Goal: Transaction & Acquisition: Purchase product/service

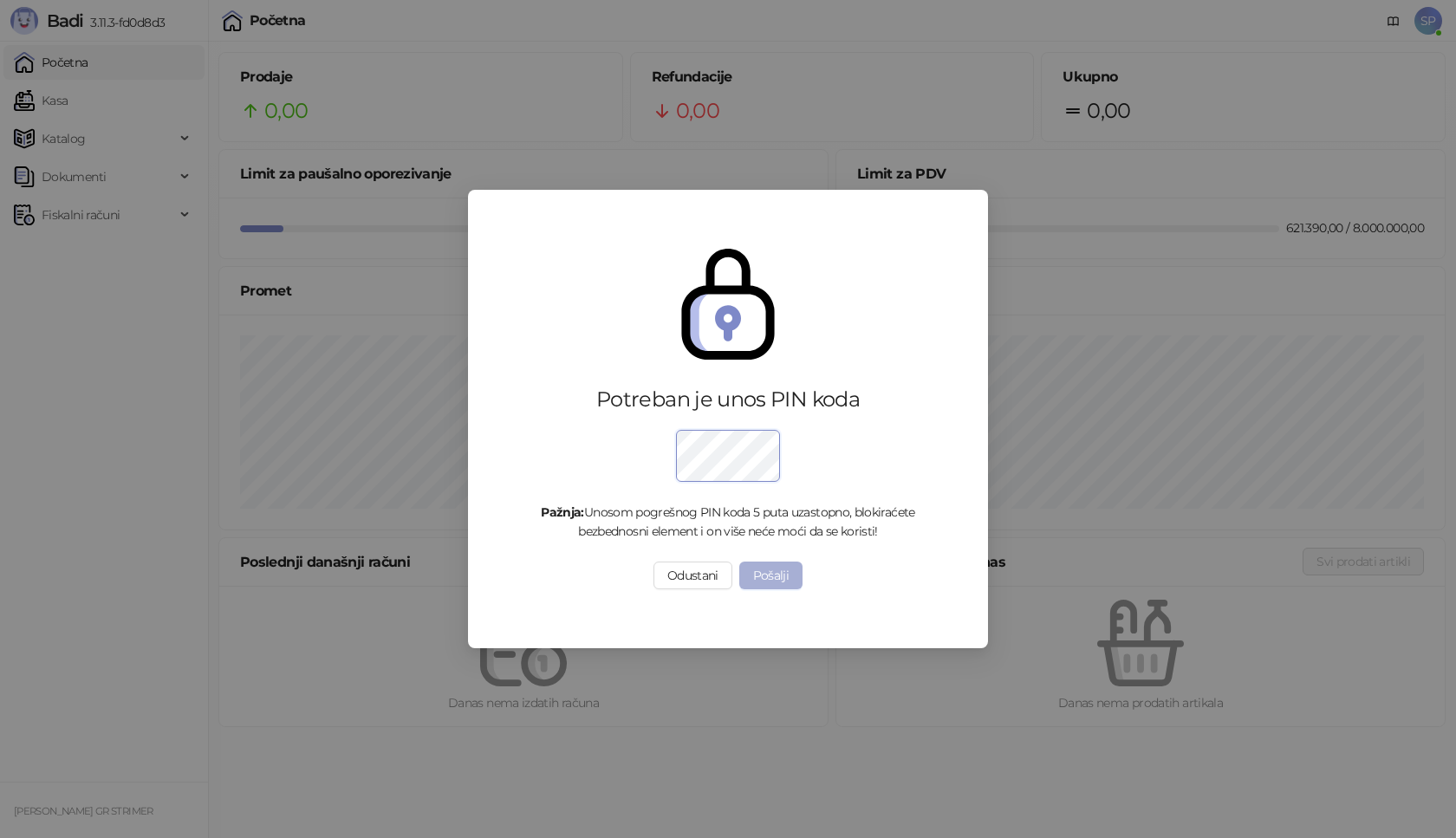
click at [757, 571] on button "Pošalji" at bounding box center [771, 576] width 64 height 28
click at [773, 572] on button "Pošalji" at bounding box center [771, 576] width 64 height 28
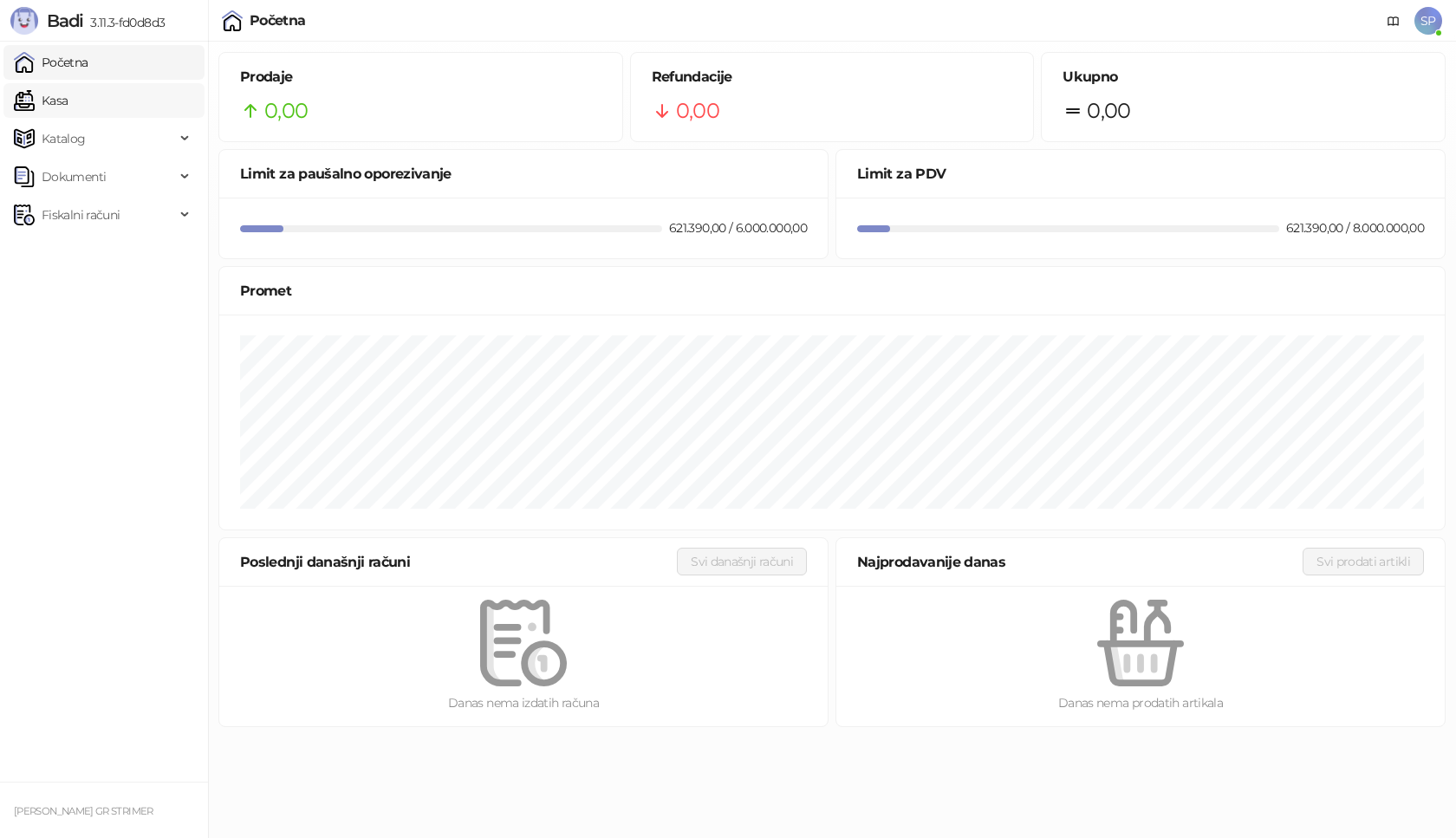
click at [68, 106] on link "Kasa" at bounding box center [41, 100] width 54 height 35
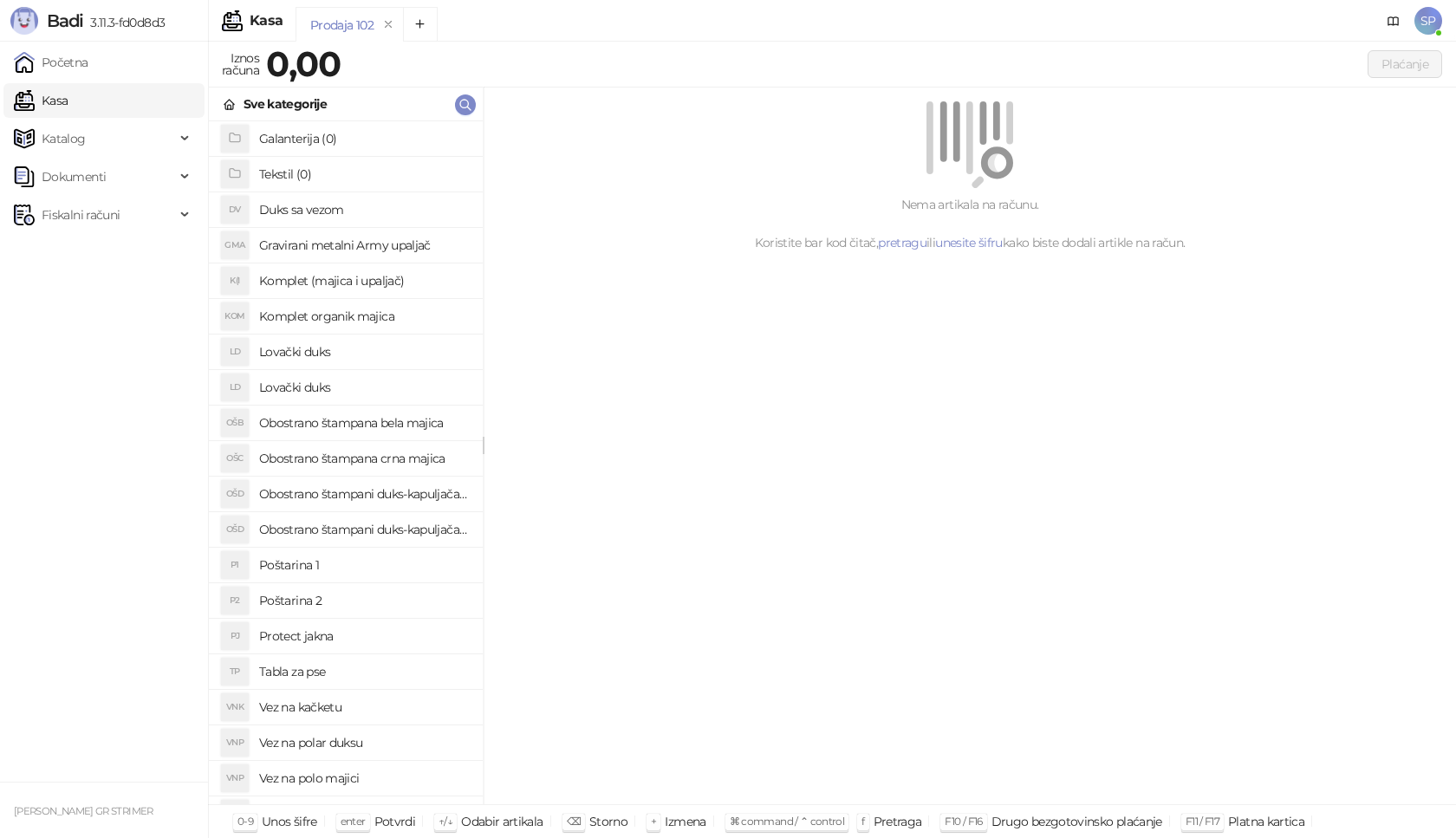
click at [382, 560] on h4 "Poštarina 1" at bounding box center [364, 565] width 210 height 28
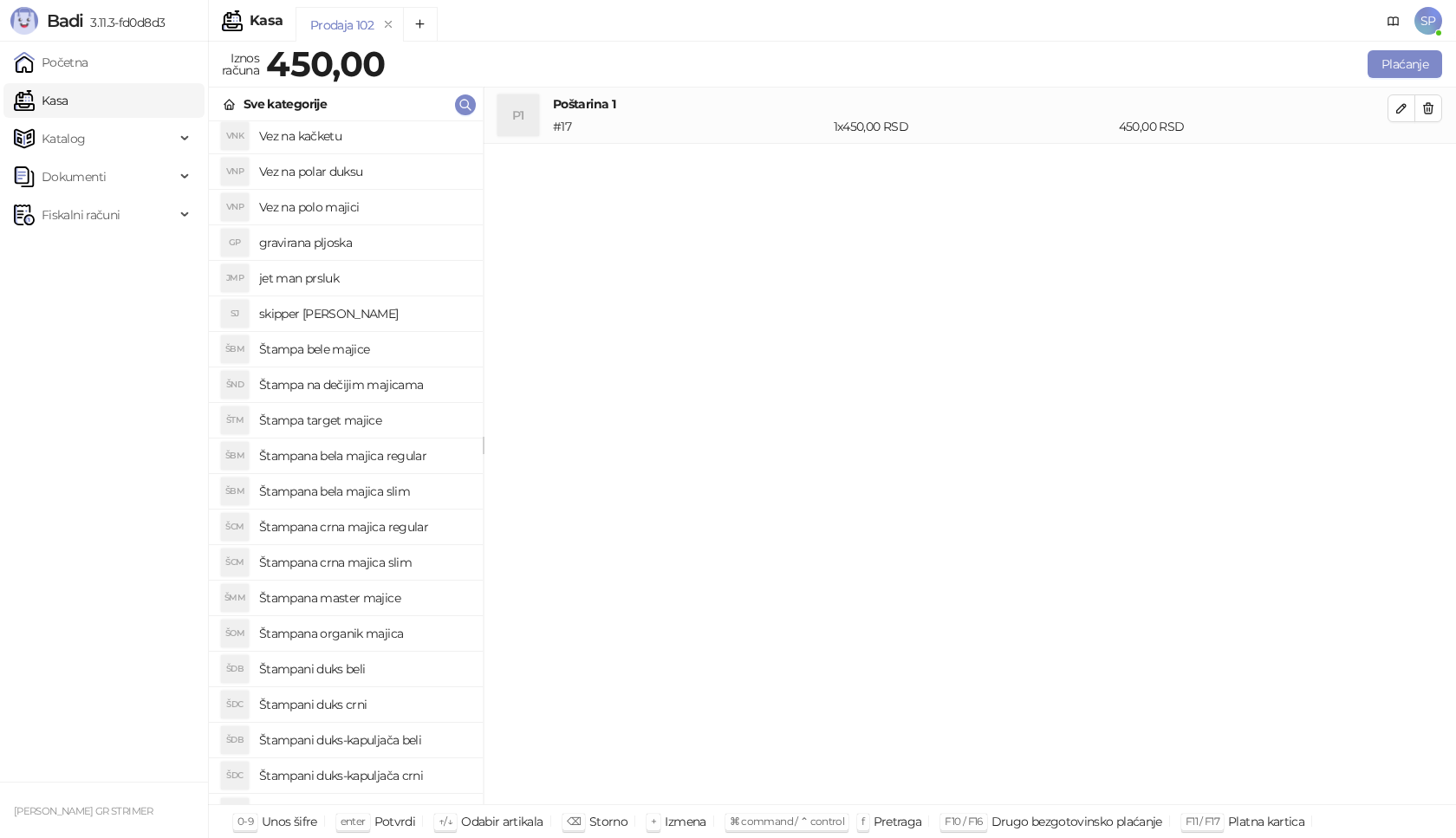
scroll to position [596, 0]
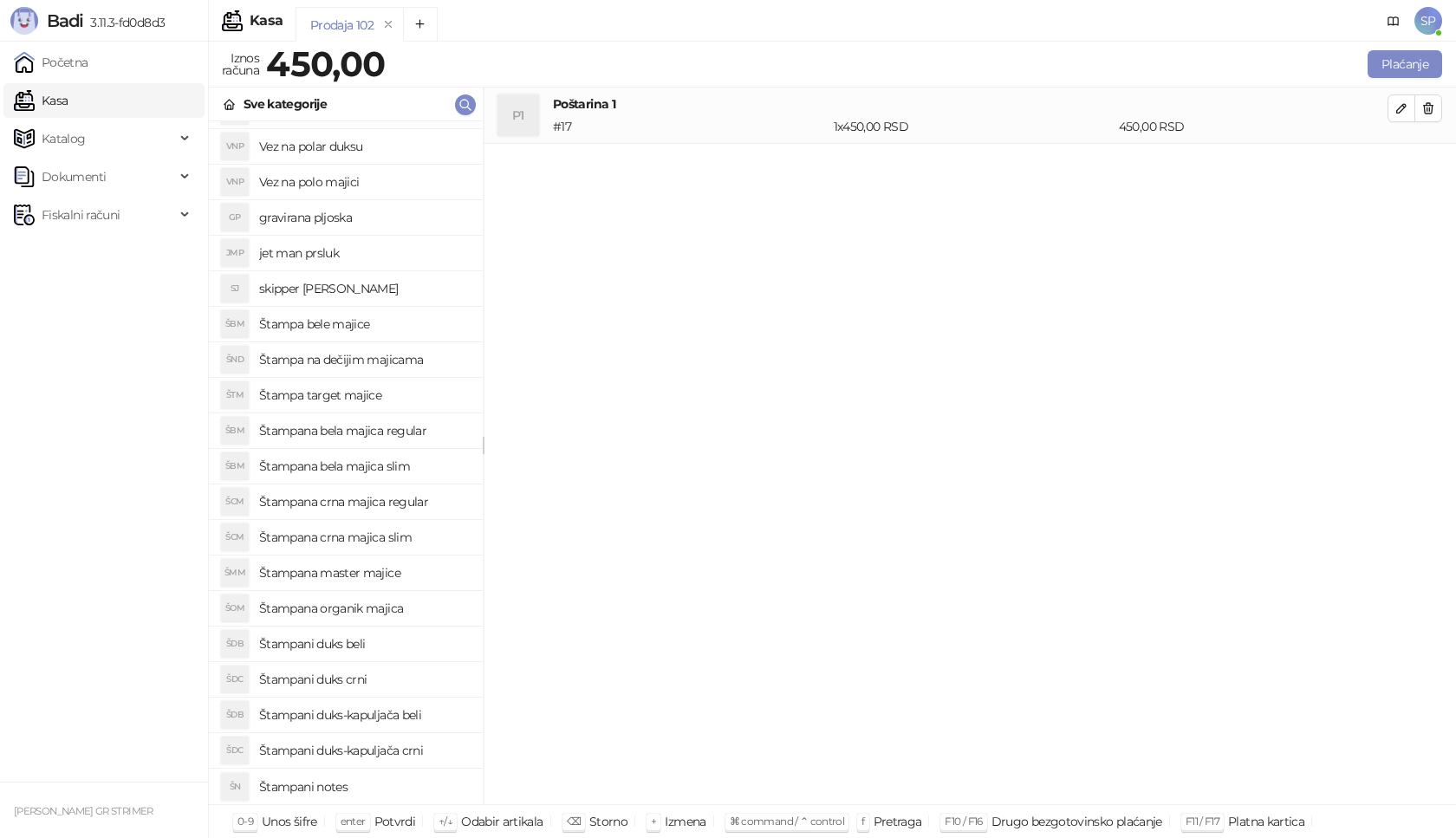
click at [412, 746] on h4 "Štampani duks-kapuljača crni" at bounding box center [364, 750] width 210 height 28
click at [1399, 166] on icon "button" at bounding box center [1401, 165] width 14 height 14
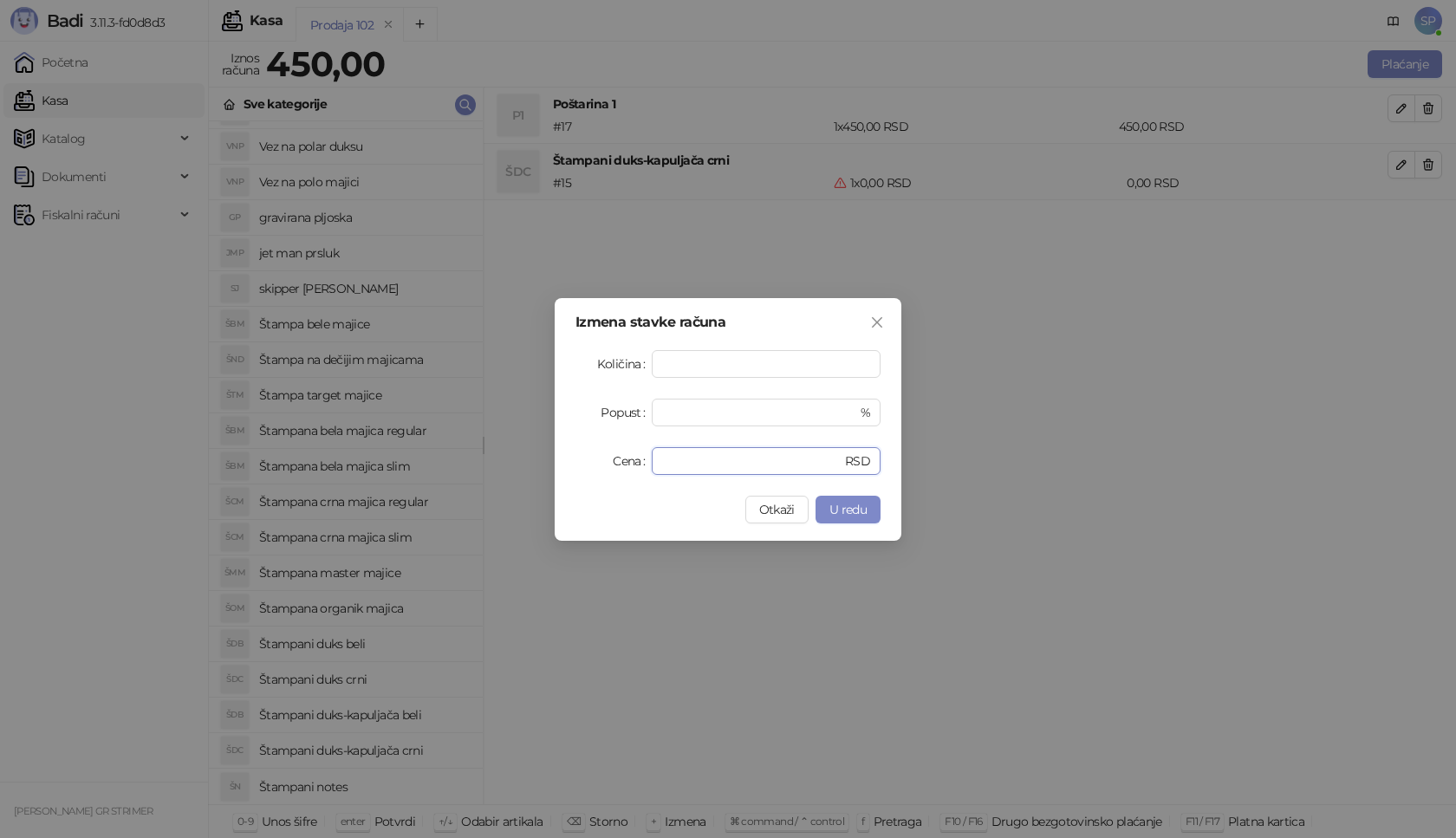
drag, startPoint x: 694, startPoint y: 463, endPoint x: 548, endPoint y: 472, distance: 146.3
click at [549, 472] on div "Izmena stavke računa Količina * Popust * % Cena * RSD Otkaži U redu" at bounding box center [728, 419] width 1456 height 838
type input "****"
click at [866, 505] on button "U redu" at bounding box center [847, 510] width 65 height 28
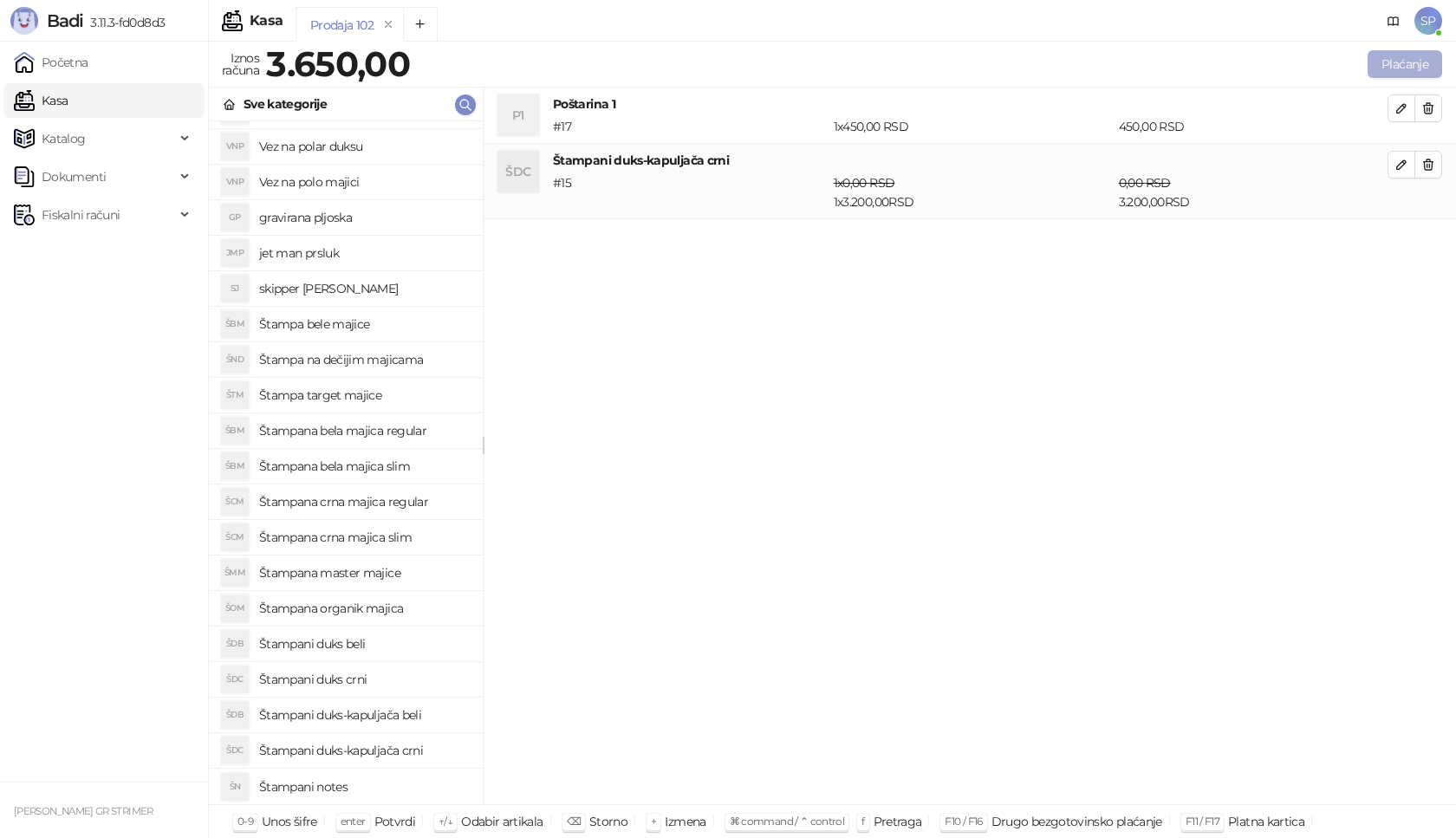
click at [1396, 67] on button "Plaćanje" at bounding box center [1404, 64] width 75 height 28
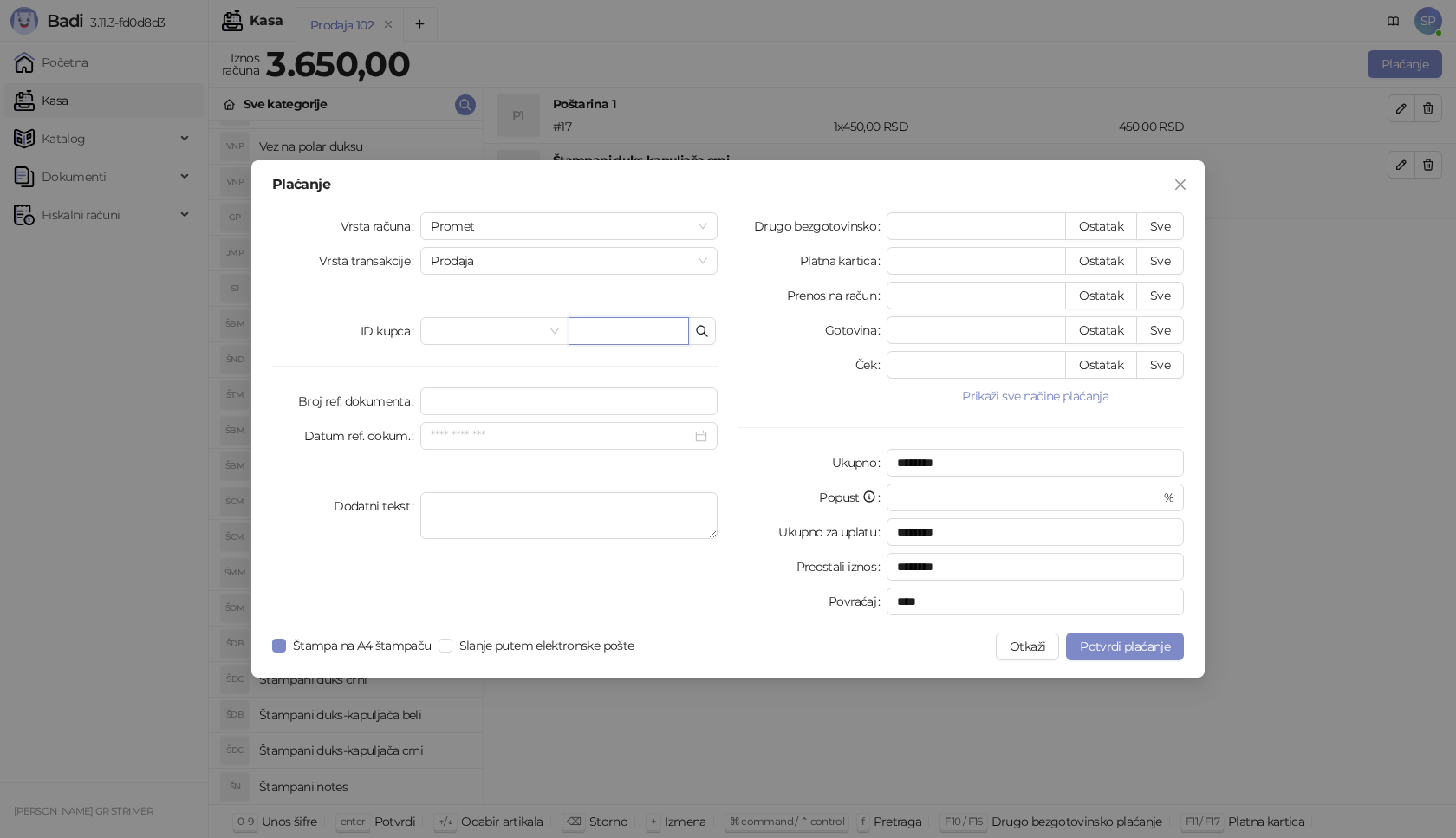
click at [656, 332] on input "text" at bounding box center [629, 331] width 121 height 28
paste input "**********"
type input "**********"
click at [1151, 226] on button "Sve" at bounding box center [1160, 226] width 48 height 28
type input "****"
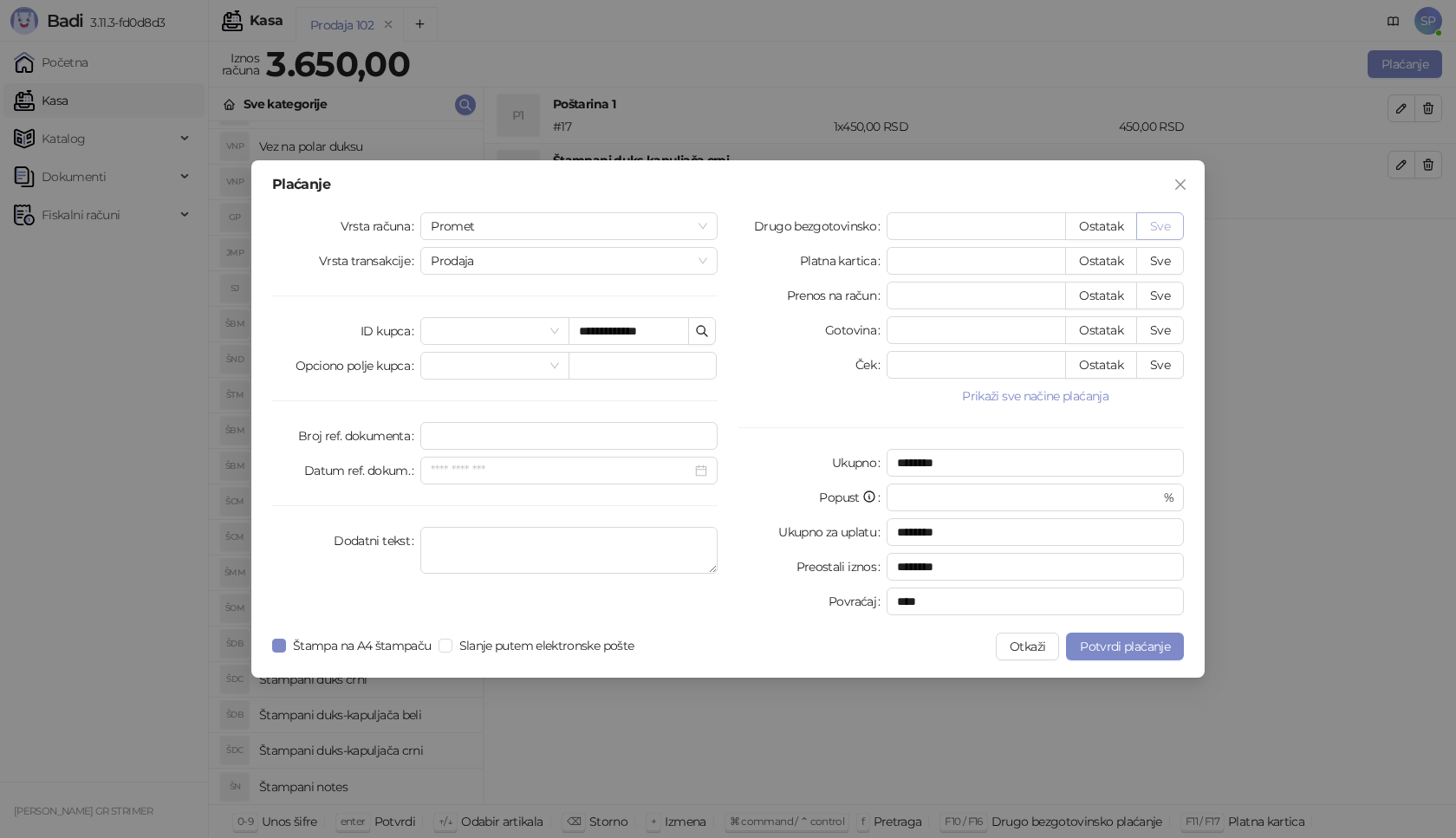
type input "****"
click at [1119, 656] on button "Potvrdi plaćanje" at bounding box center [1125, 646] width 118 height 28
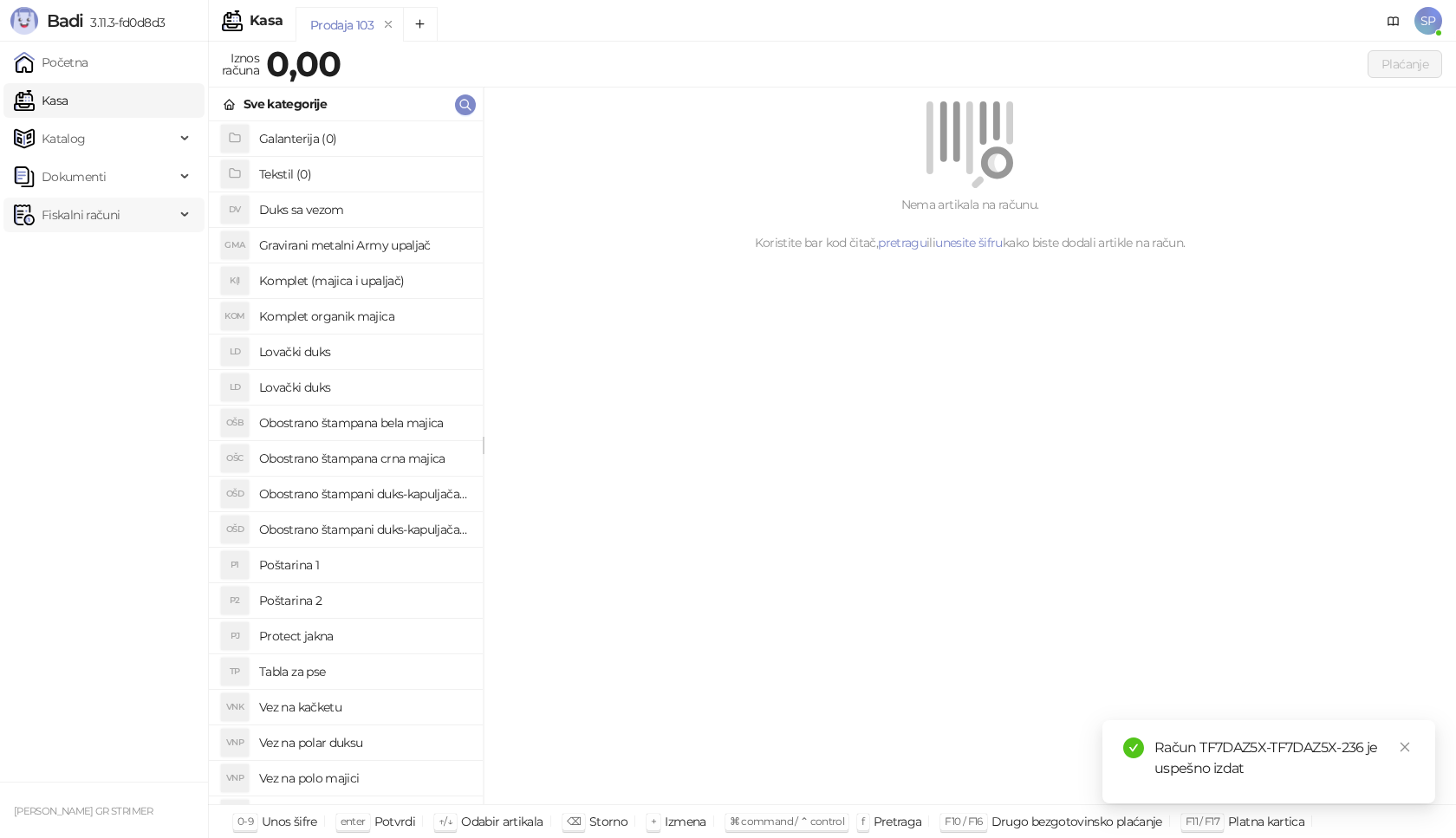
click at [128, 212] on span "Fiskalni računi" at bounding box center [94, 214] width 161 height 35
click at [115, 252] on link "Izdati računi" at bounding box center [68, 252] width 95 height 35
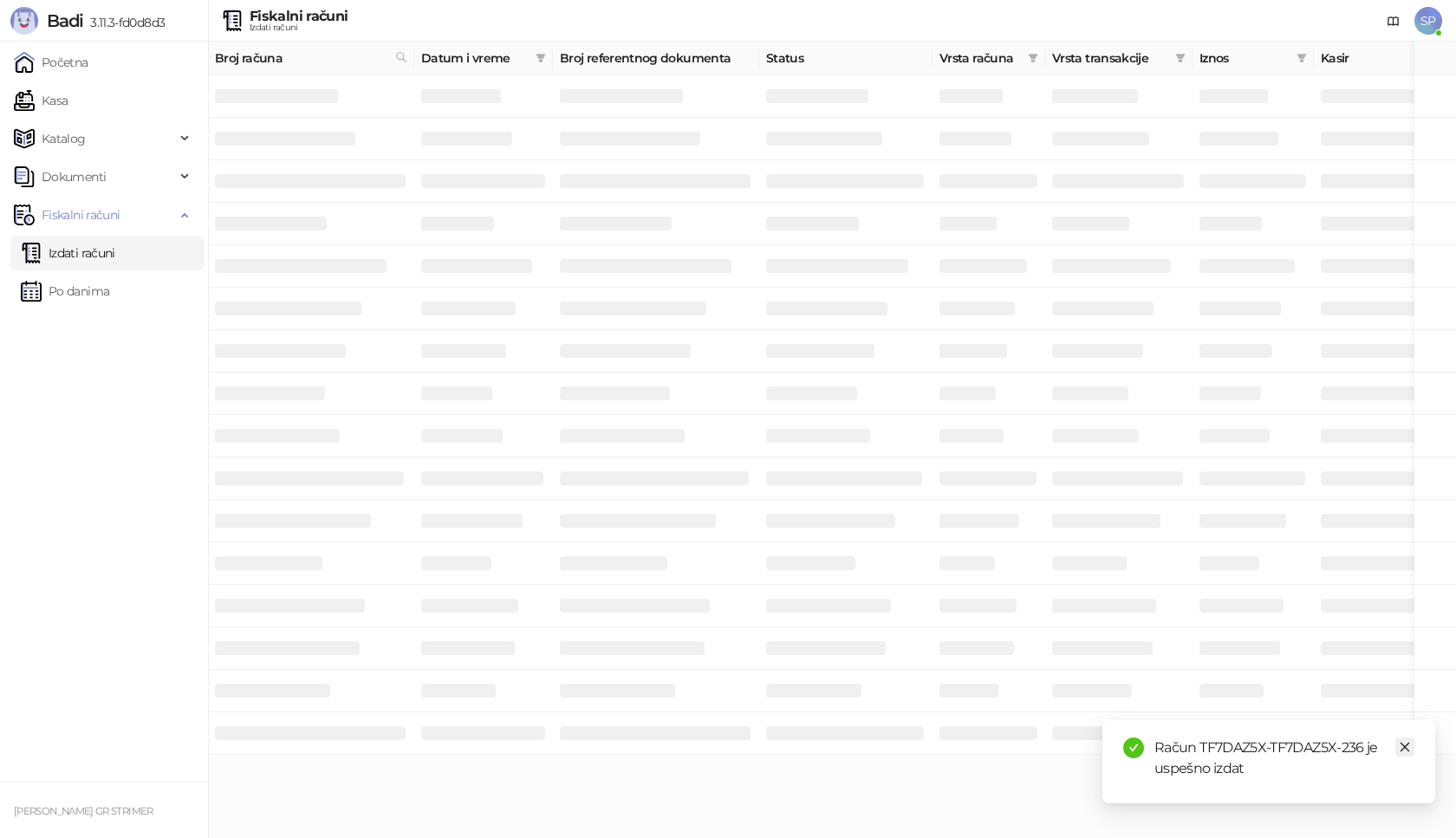
click at [1402, 748] on icon "close" at bounding box center [1404, 746] width 12 height 12
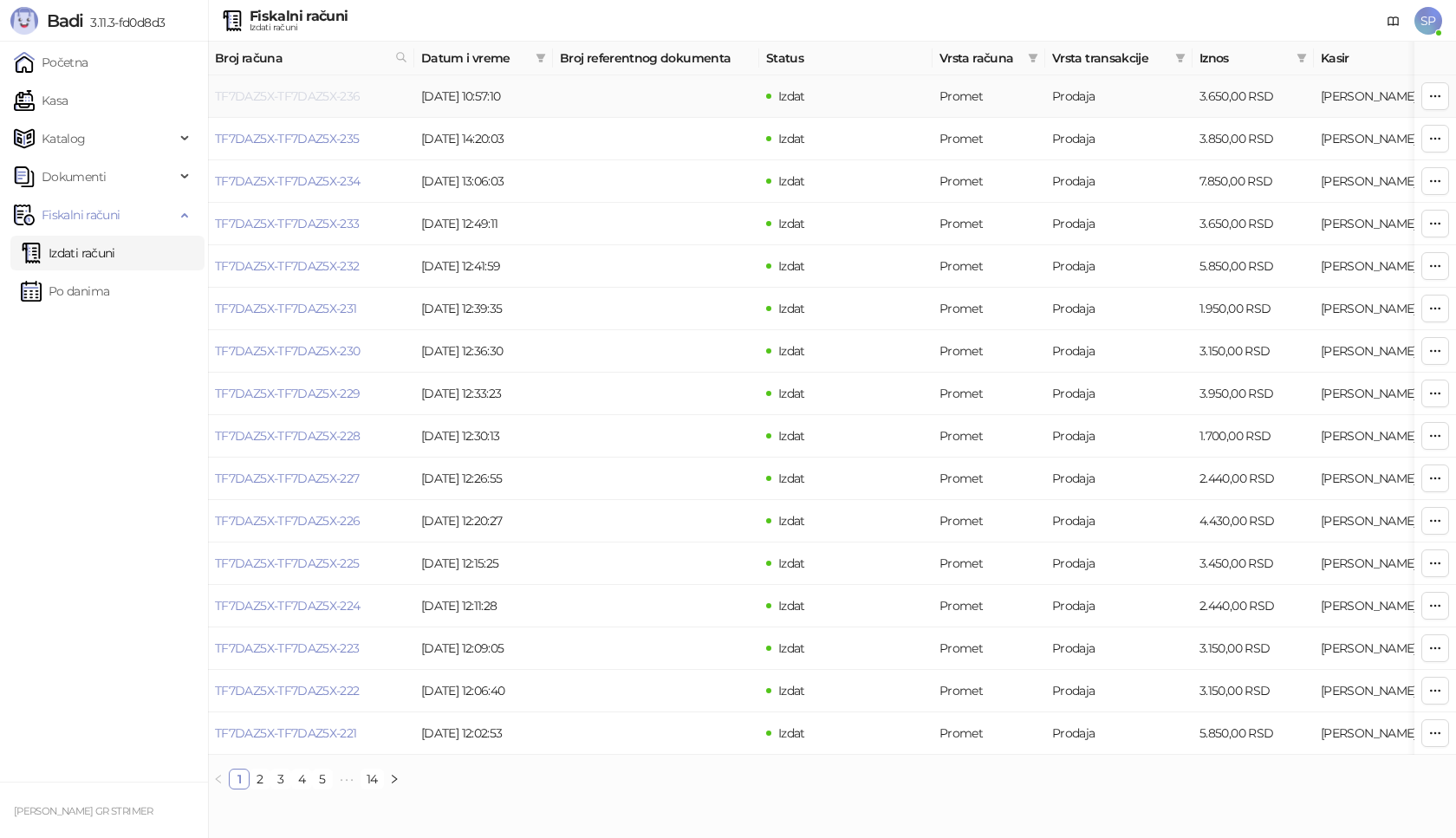
click at [346, 101] on link "TF7DAZ5X-TF7DAZ5X-236" at bounding box center [287, 97] width 146 height 16
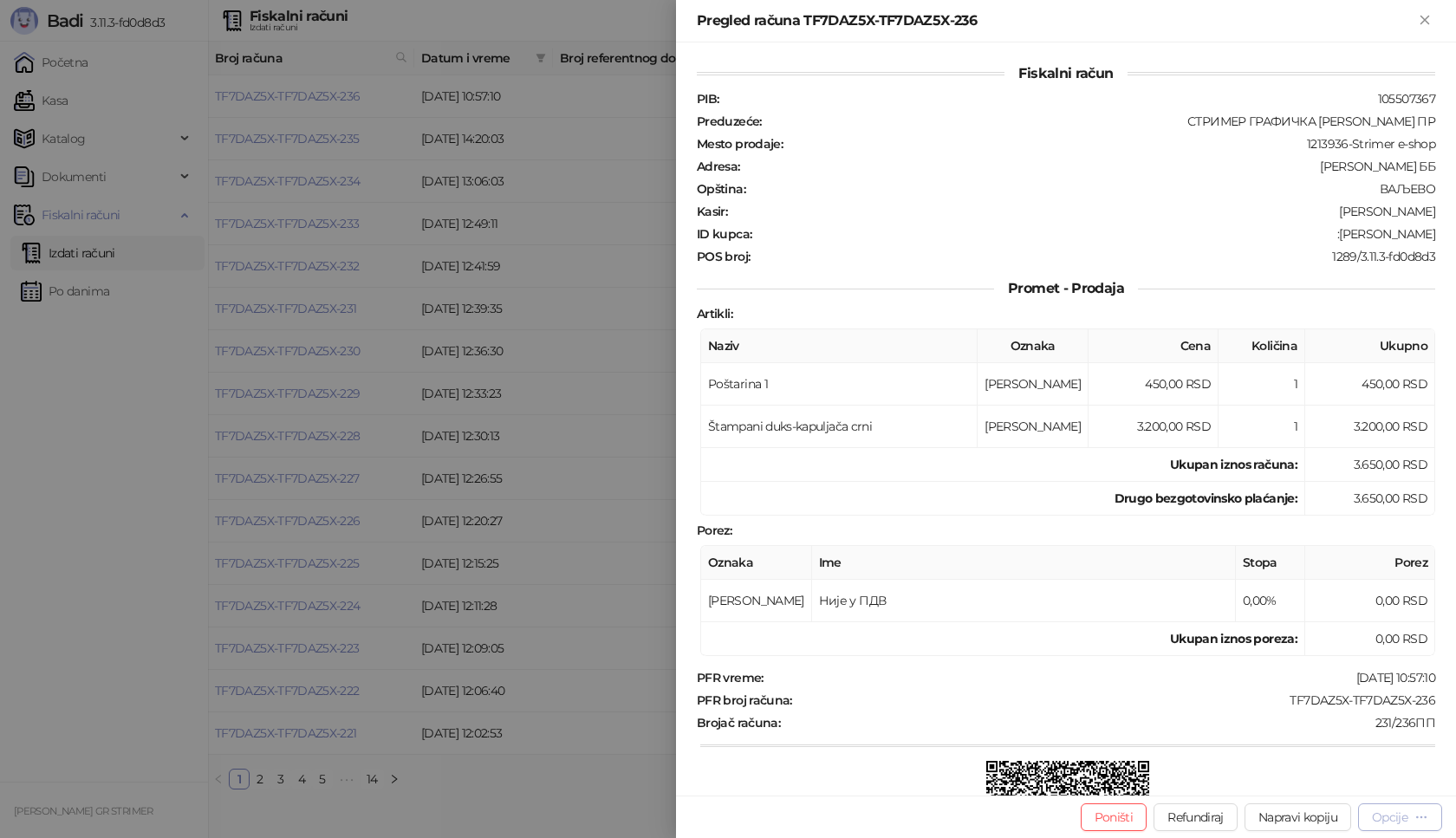
click at [1387, 820] on div "Opcije" at bounding box center [1389, 817] width 36 height 16
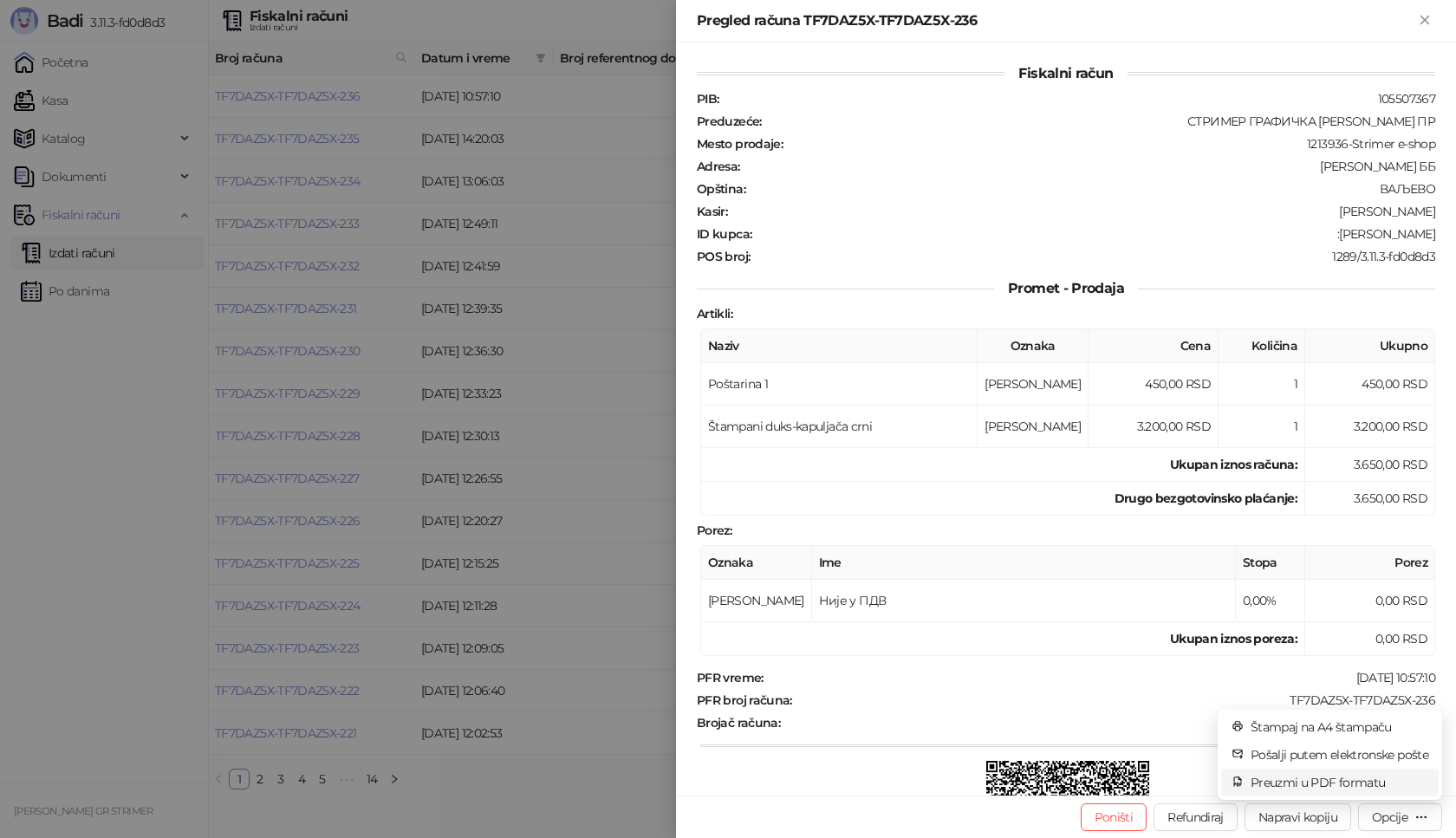
click at [1299, 784] on span "Preuzmi u PDF formatu" at bounding box center [1339, 781] width 178 height 19
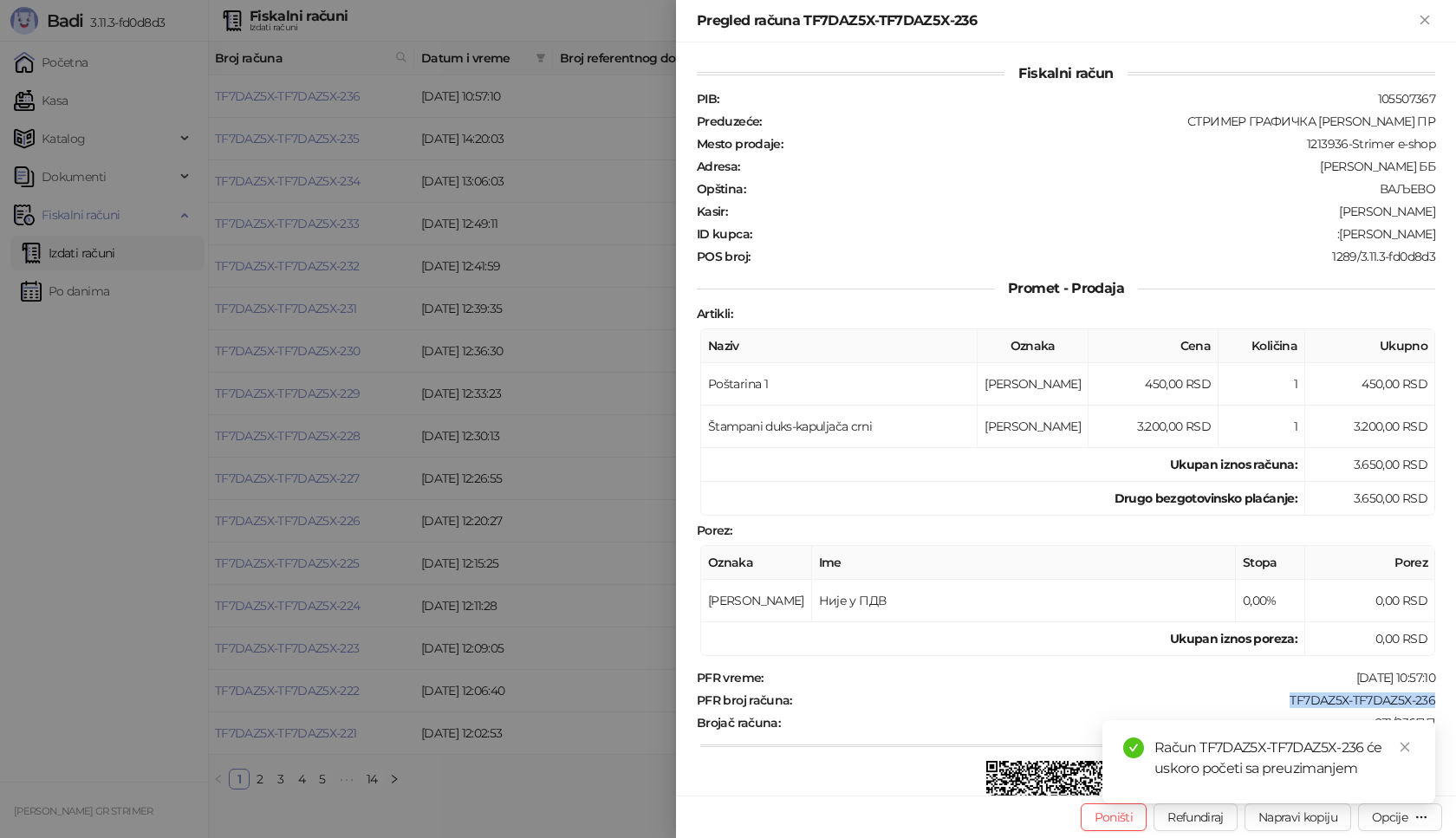
drag, startPoint x: 1274, startPoint y: 696, endPoint x: 1442, endPoint y: 697, distance: 168.0
click at [1442, 697] on div "Fiskalni račun PIB : 105507367 Preduzeće : СТРИМЕР ГРАФИЧКА РАДЊА [PERSON_NAME]…" at bounding box center [1065, 419] width 779 height 752
copy div "TF7DAZ5X-TF7DAZ5X-236"
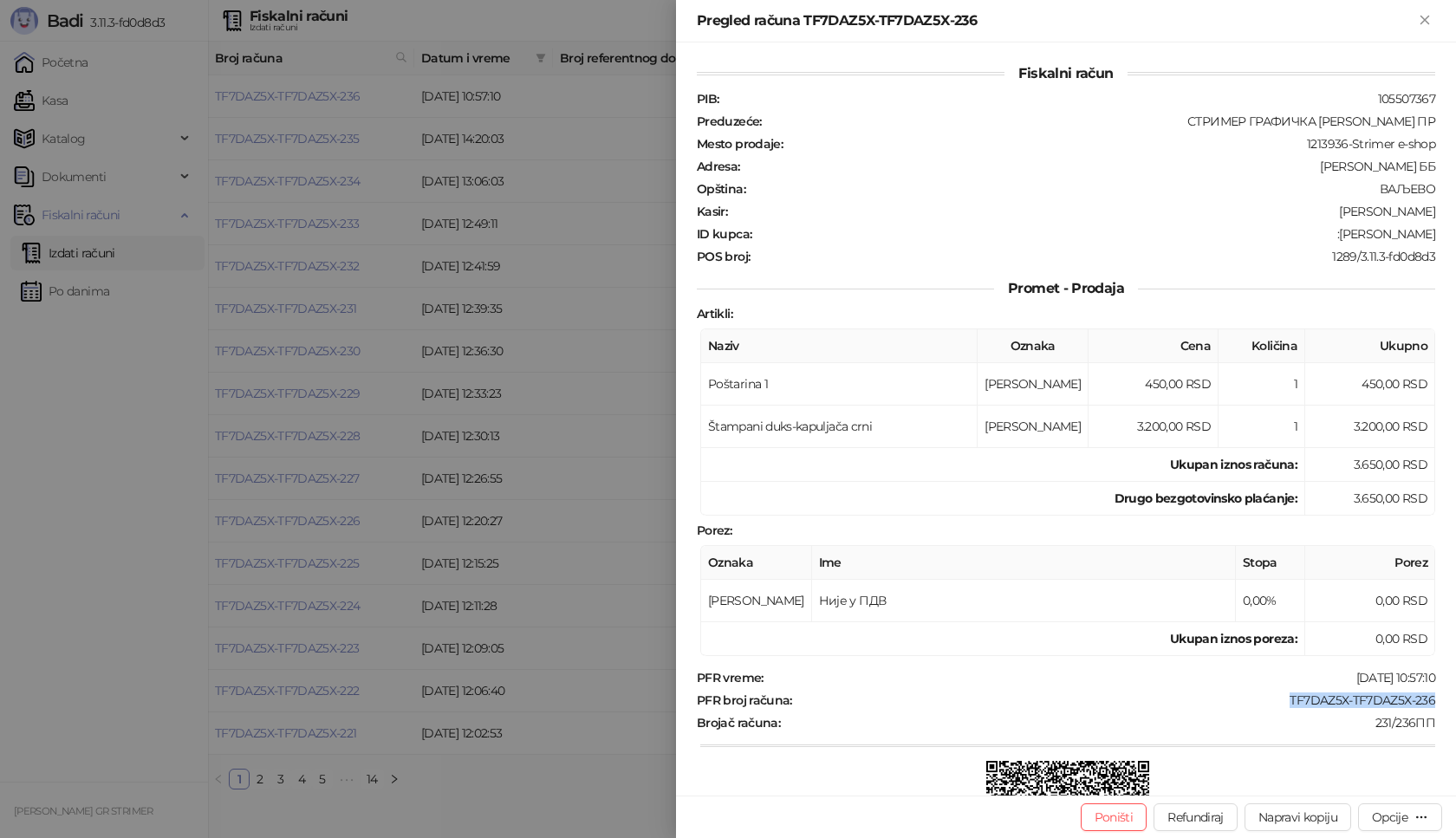
copy div "TF7DAZ5X-TF7DAZ5X-236"
drag, startPoint x: 1348, startPoint y: 232, endPoint x: 1455, endPoint y: 233, distance: 107.0
click at [1455, 233] on div "Fiskalni račun PIB : 105507367 Preduzeće : СТРИМЕР ГРАФИЧКА РАДЊА [PERSON_NAME]…" at bounding box center [1065, 419] width 779 height 752
copy div "[PERSON_NAME]"
click at [1428, 21] on icon "Zatvori" at bounding box center [1425, 20] width 16 height 16
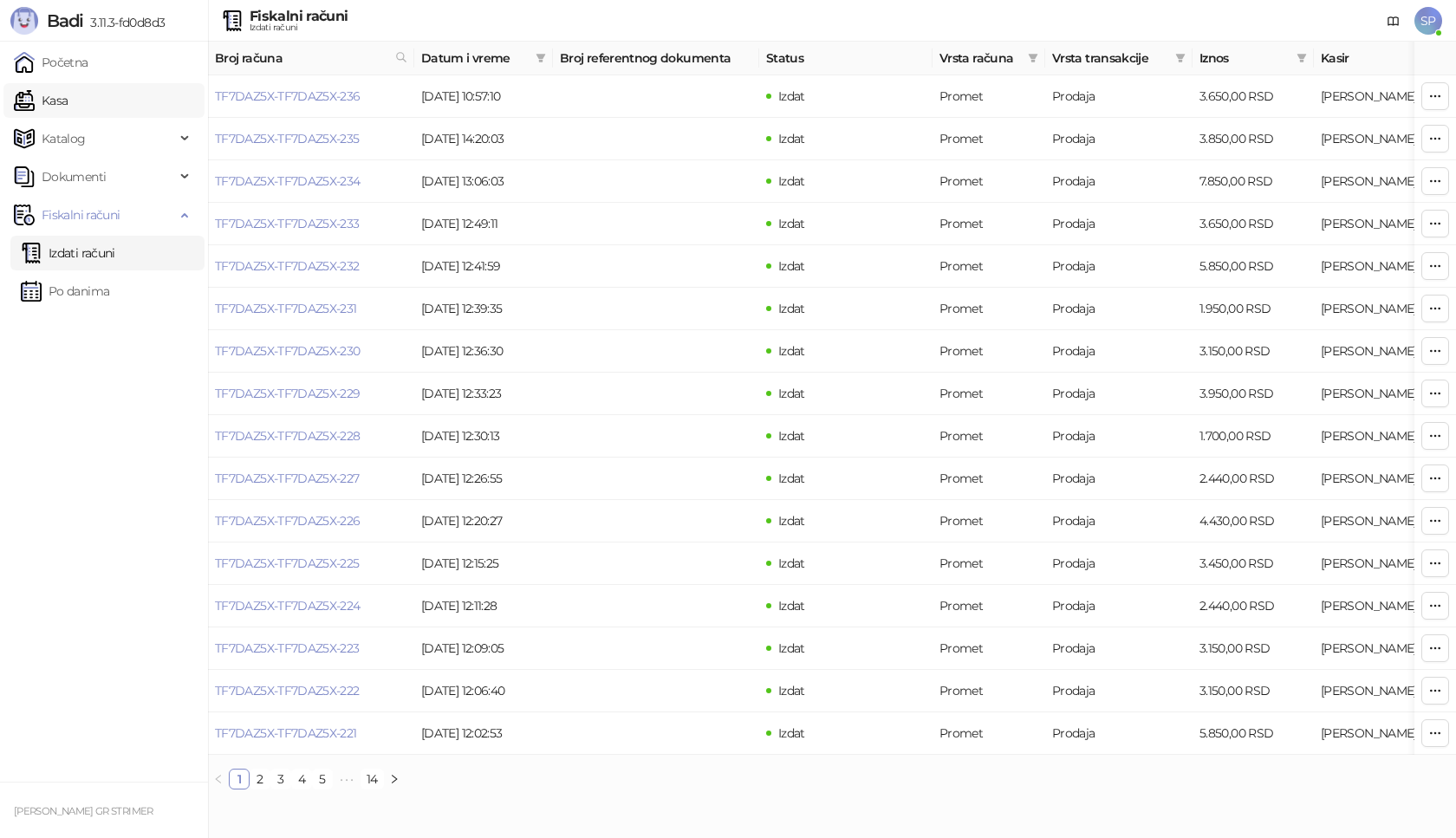
click at [68, 103] on link "Kasa" at bounding box center [41, 100] width 54 height 35
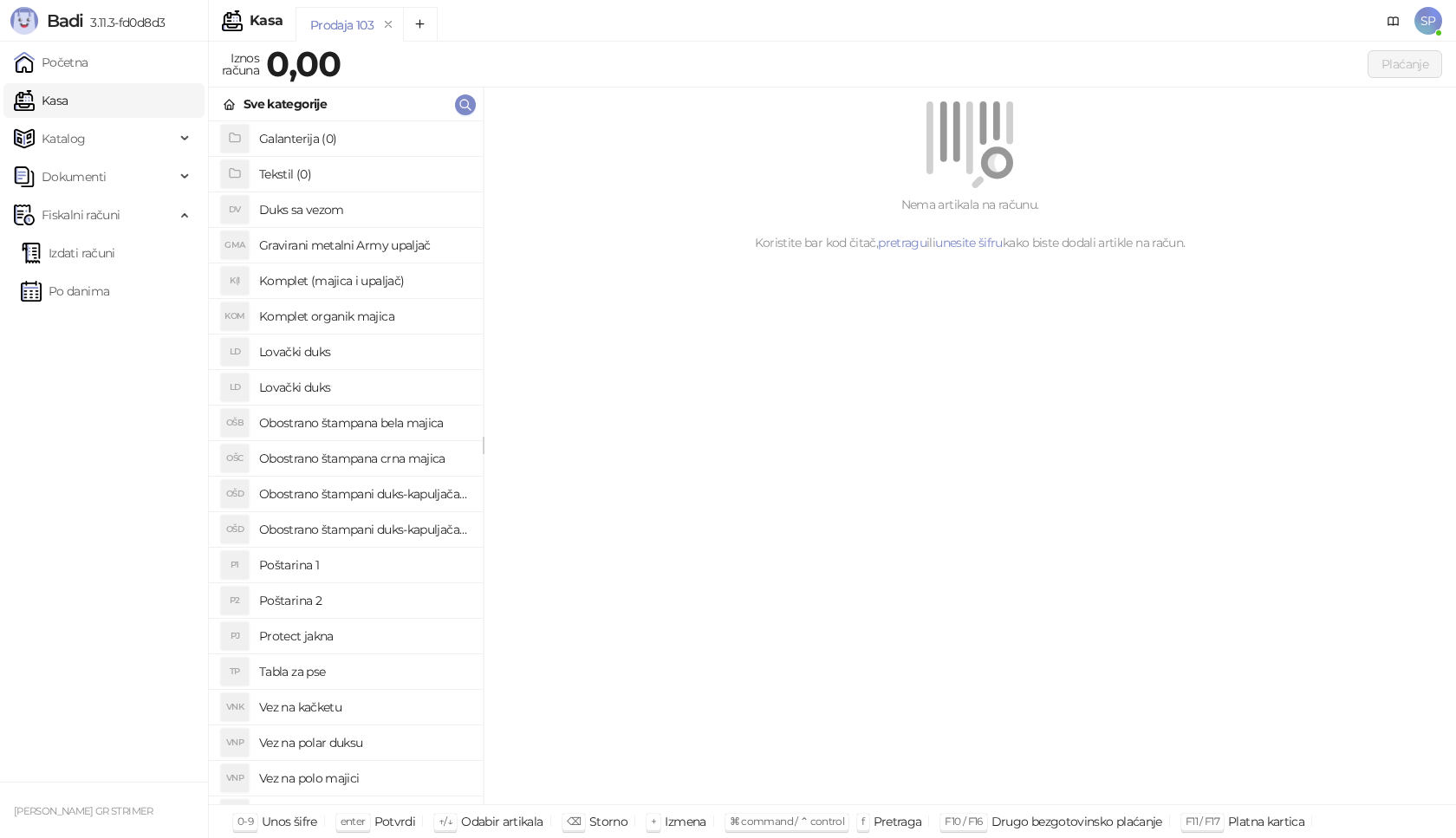
click at [385, 555] on h4 "Poštarina 1" at bounding box center [364, 565] width 210 height 28
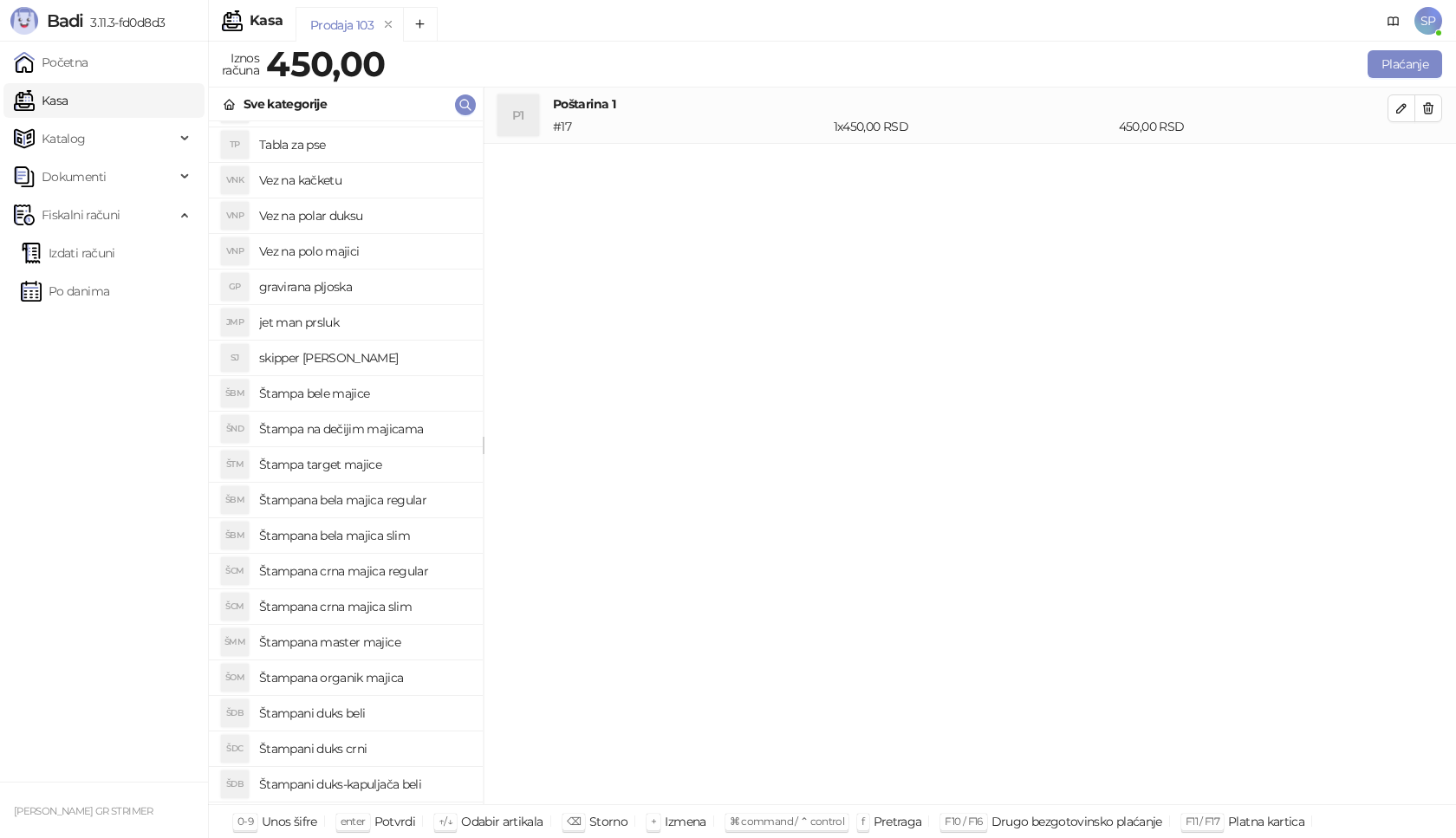
scroll to position [596, 0]
click at [415, 574] on h4 "Štampana master majice" at bounding box center [364, 573] width 210 height 28
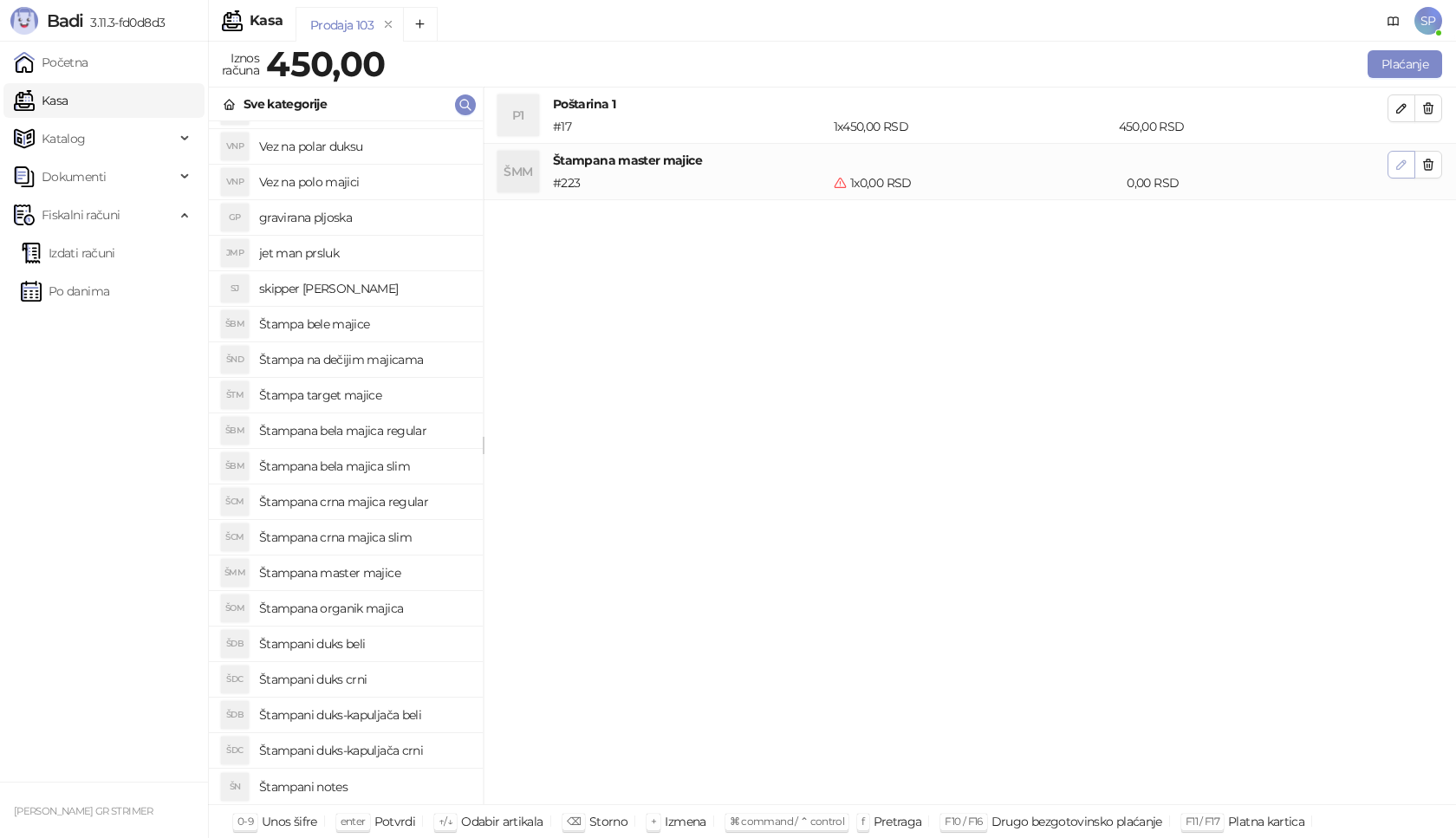
click at [1405, 162] on icon "button" at bounding box center [1401, 165] width 9 height 9
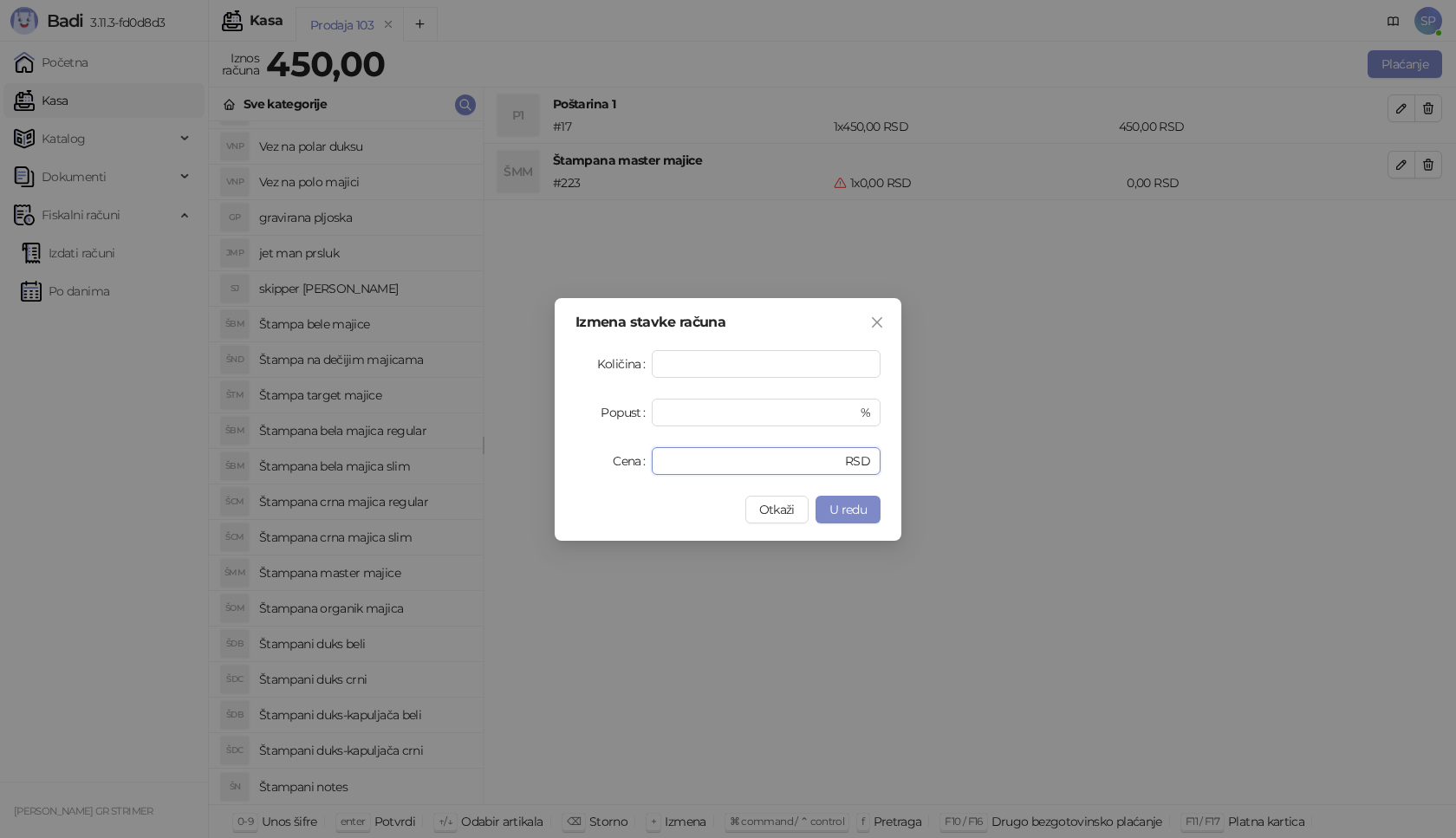
drag, startPoint x: 708, startPoint y: 457, endPoint x: 522, endPoint y: 452, distance: 186.1
click at [522, 452] on div "Izmena stavke računa Količina * Popust * % Cena * RSD Otkaži U redu" at bounding box center [728, 419] width 1456 height 838
click at [860, 507] on span "U redu" at bounding box center [847, 510] width 37 height 16
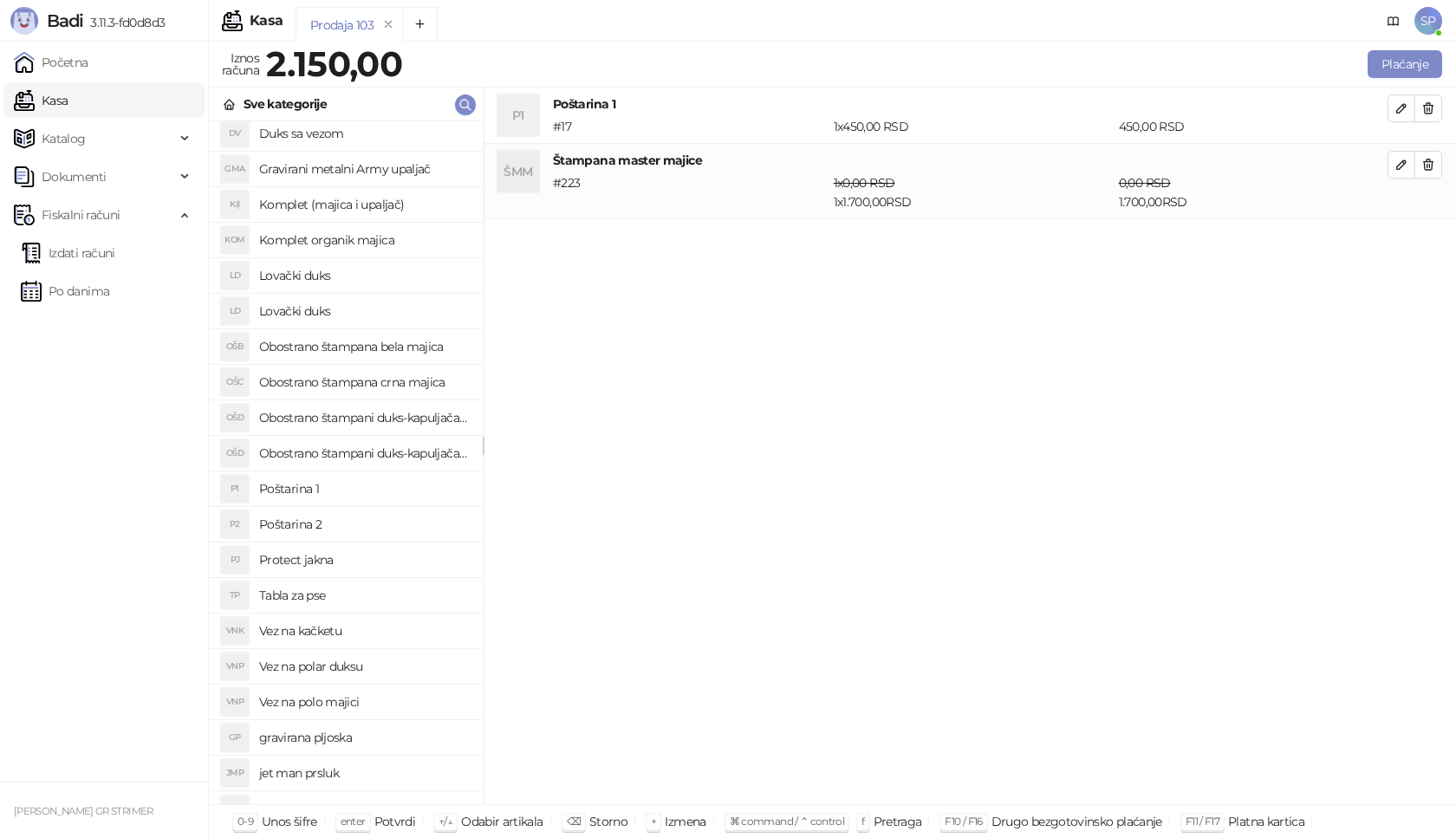
scroll to position [0, 0]
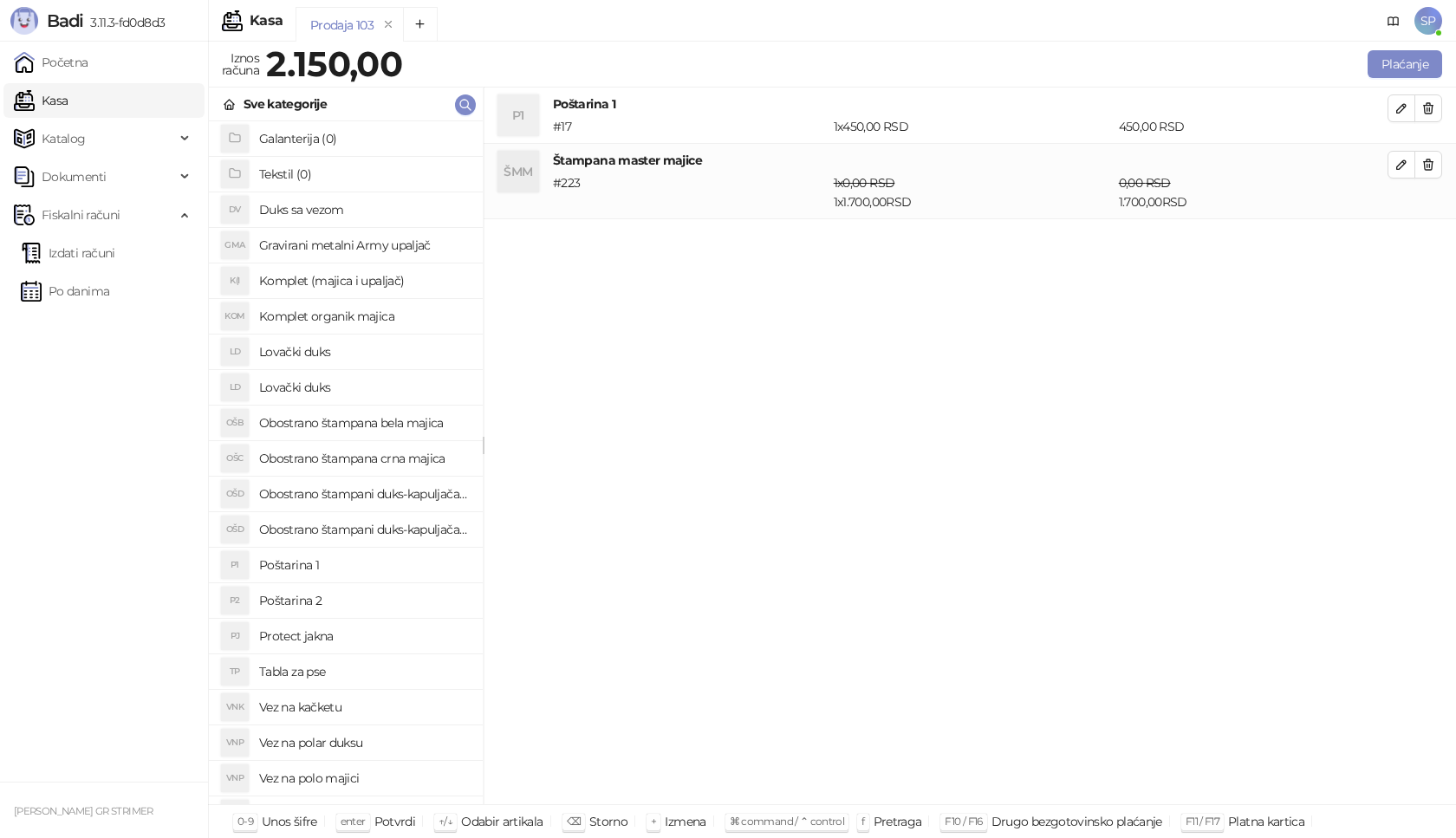
click at [410, 358] on h4 "Lovački duks" at bounding box center [364, 352] width 210 height 28
click at [1411, 241] on button "button" at bounding box center [1401, 240] width 28 height 28
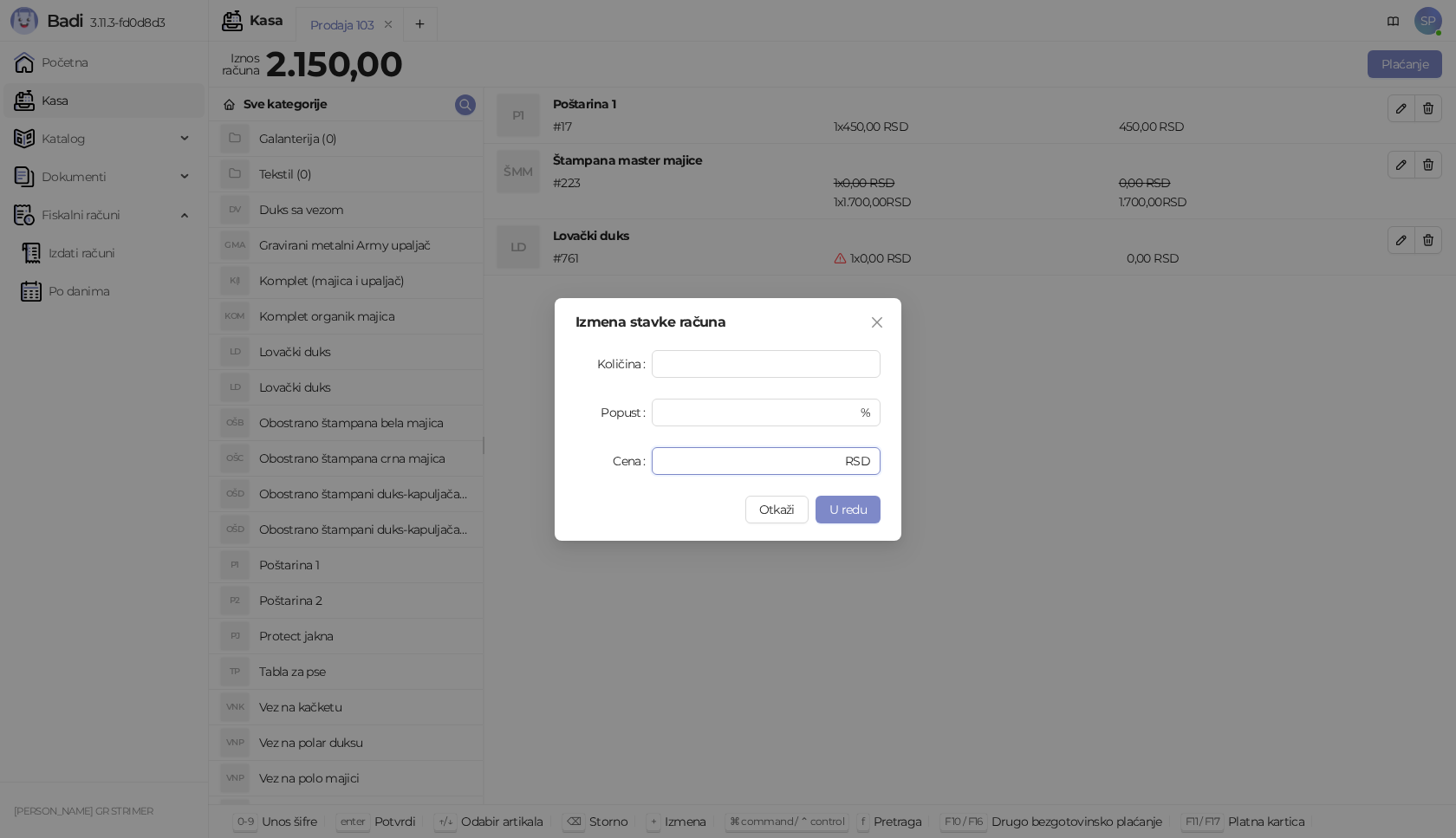
drag, startPoint x: 694, startPoint y: 461, endPoint x: 583, endPoint y: 461, distance: 111.0
click at [583, 461] on div "Cena * RSD" at bounding box center [728, 461] width 305 height 28
type input "****"
click at [841, 513] on span "U redu" at bounding box center [847, 510] width 37 height 16
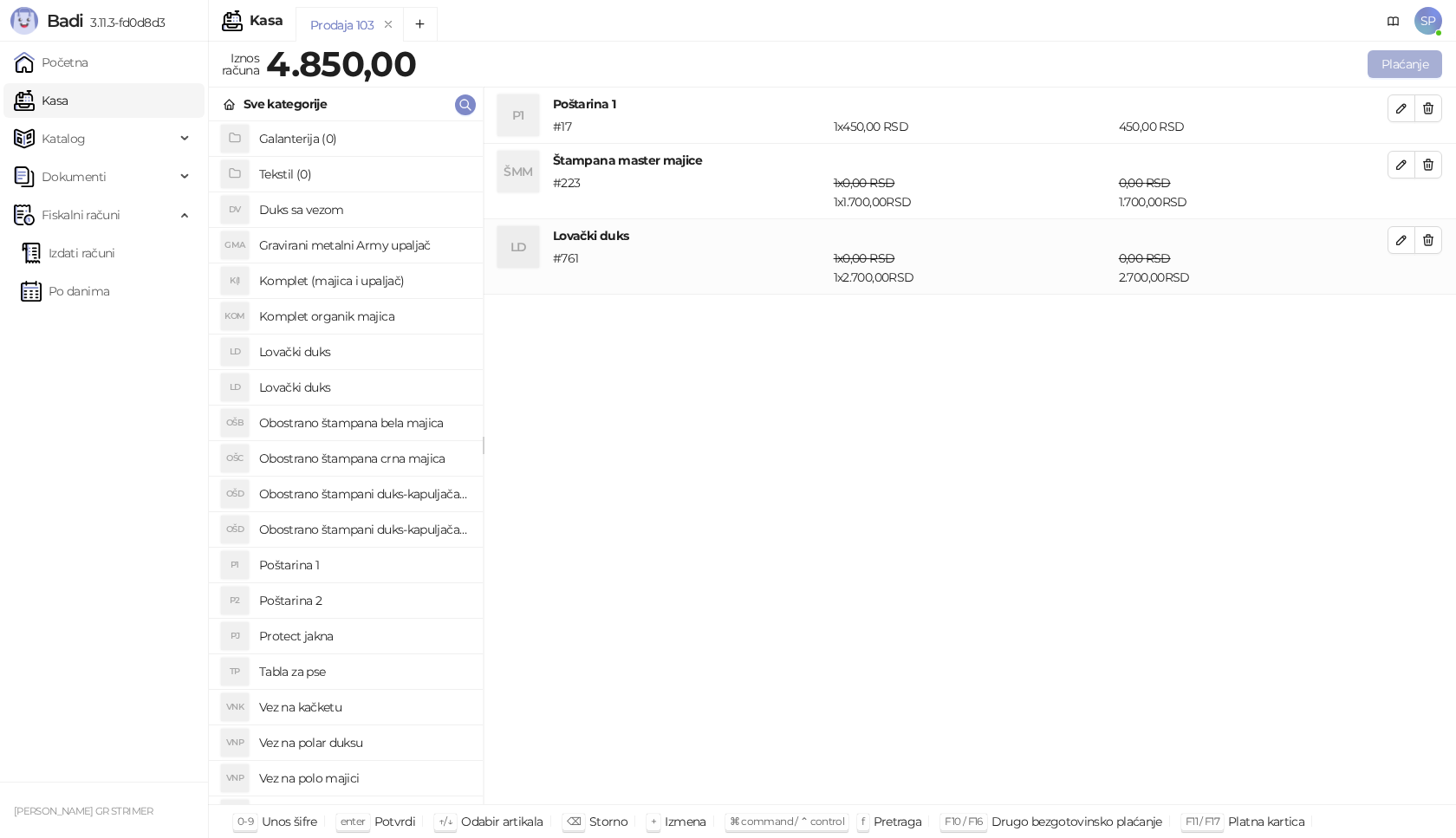
click at [1421, 66] on button "Plaćanje" at bounding box center [1404, 64] width 75 height 28
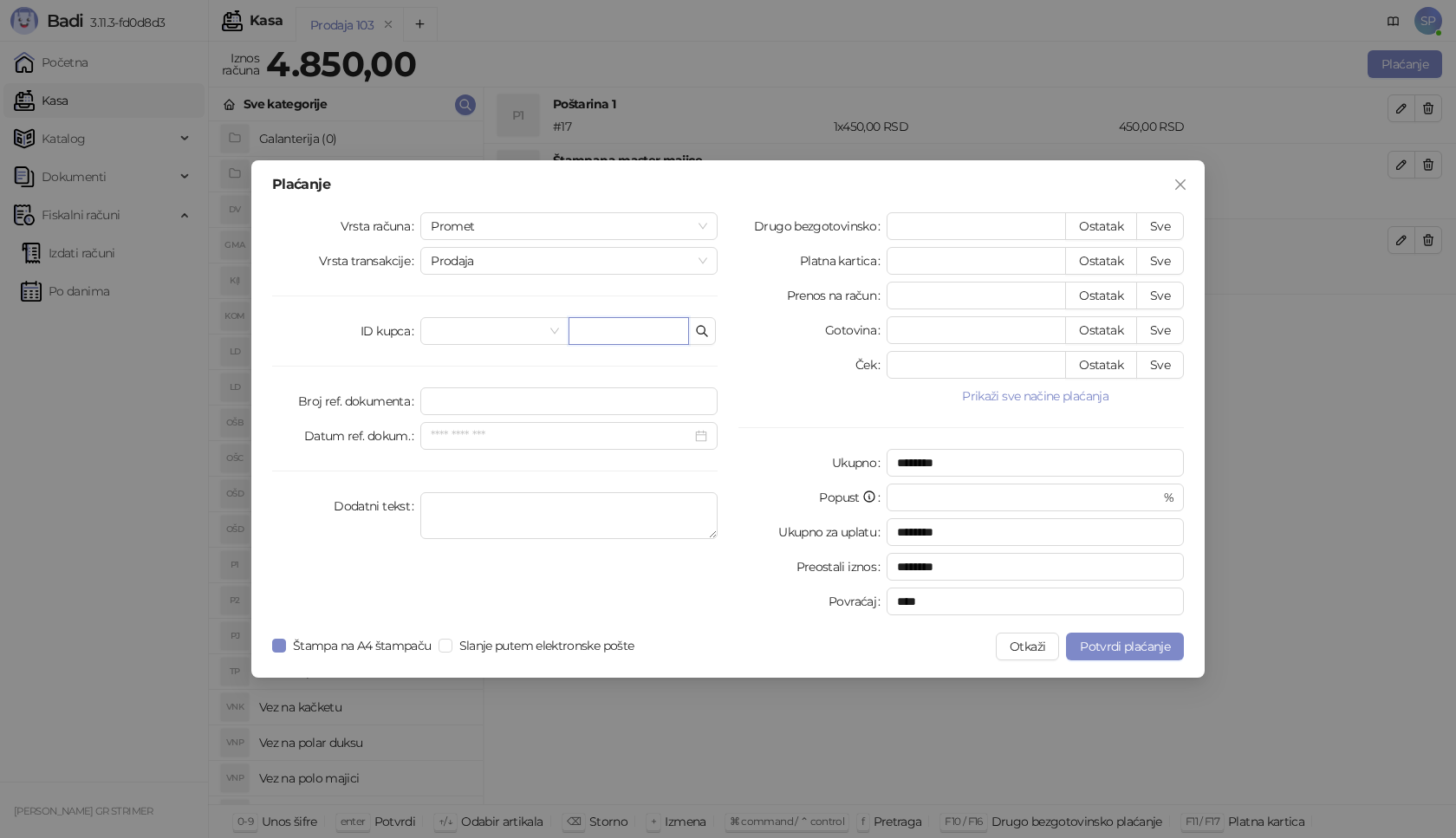
click at [588, 338] on input "text" at bounding box center [629, 331] width 121 height 28
paste input "**********"
type input "**********"
click at [1164, 233] on button "Sve" at bounding box center [1160, 226] width 48 height 28
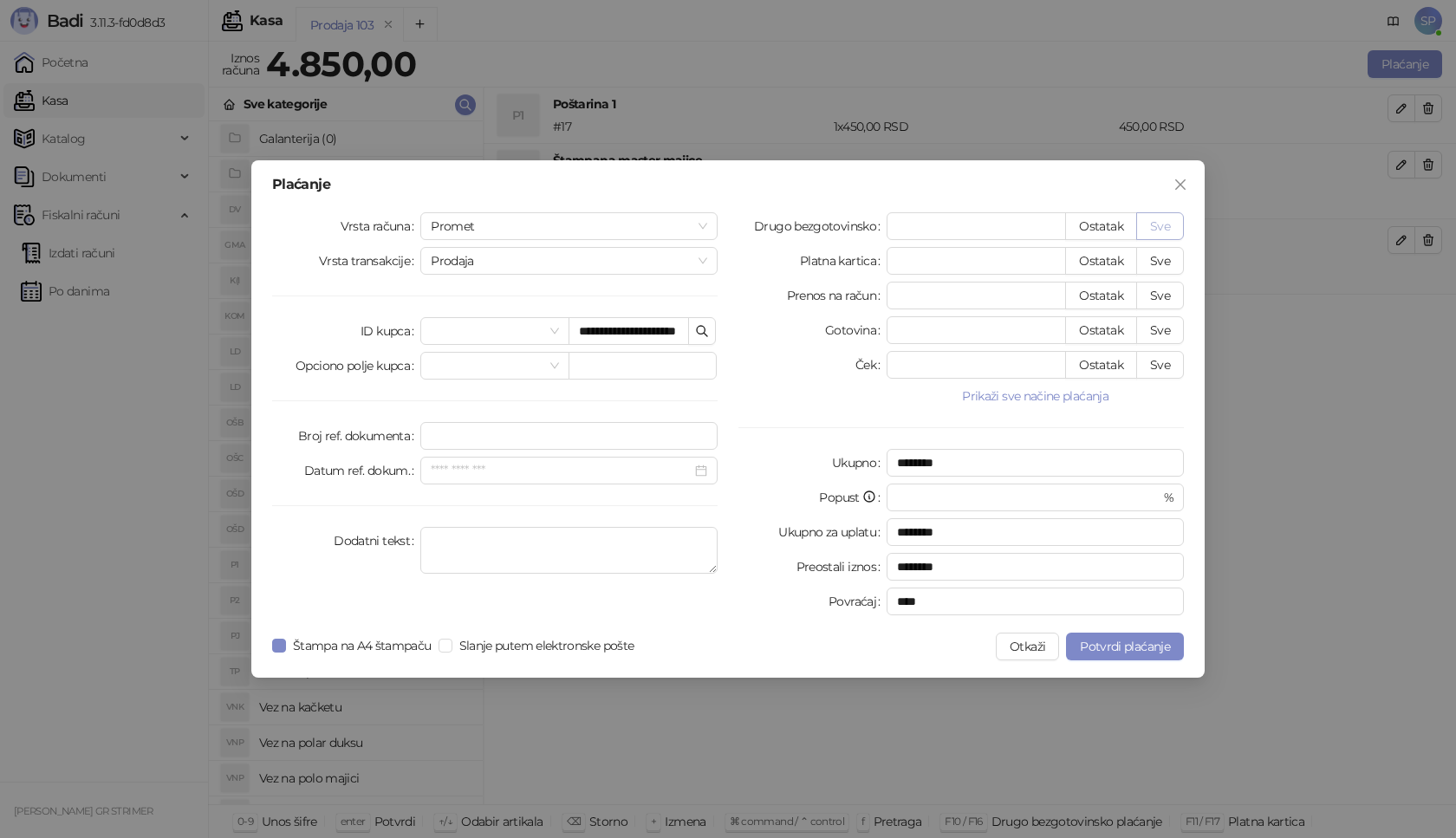
type input "****"
click at [1144, 650] on span "Potvrdi plaćanje" at bounding box center [1125, 646] width 90 height 16
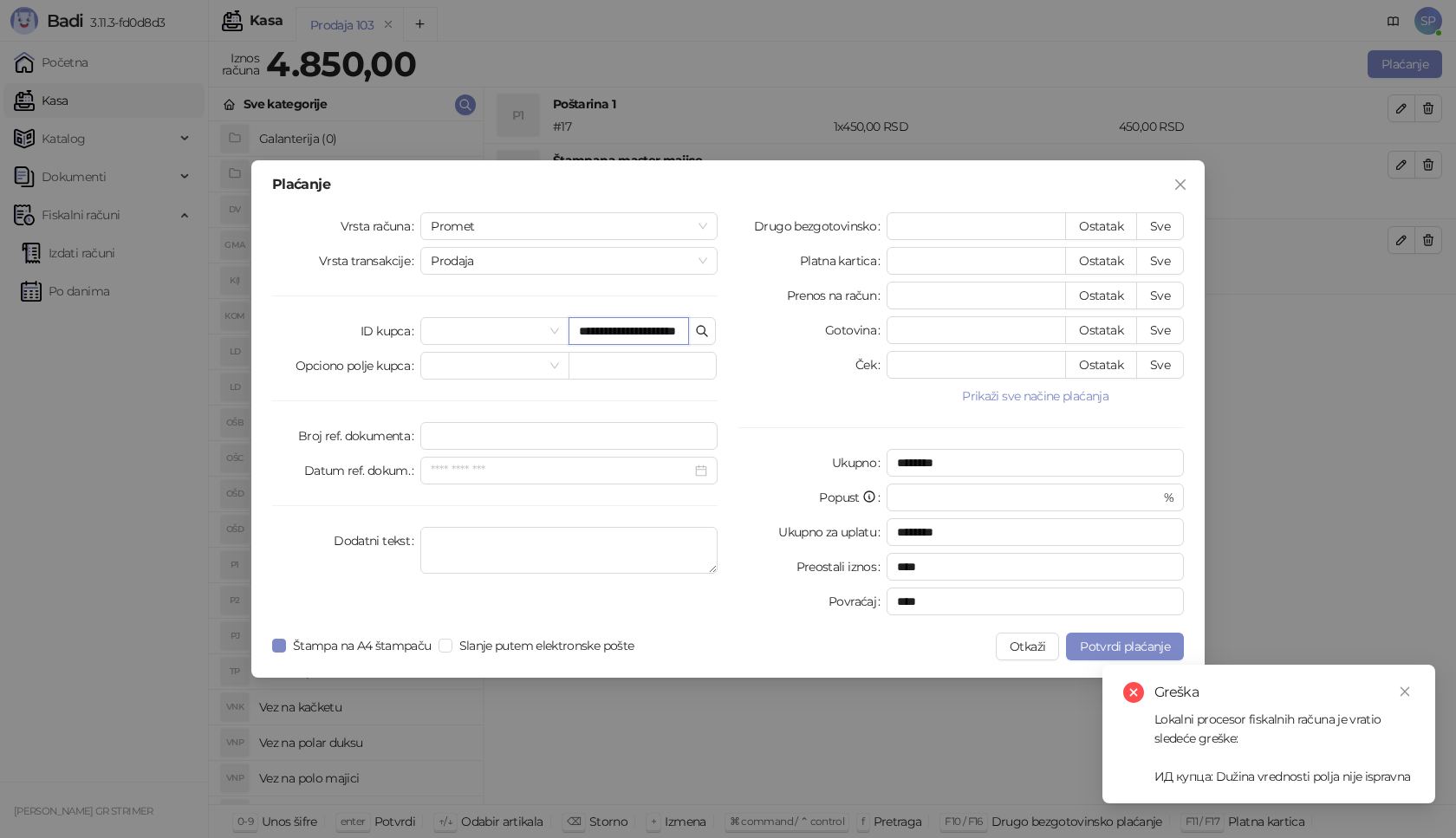
scroll to position [0, 15]
click at [671, 332] on input "**********" at bounding box center [629, 331] width 121 height 28
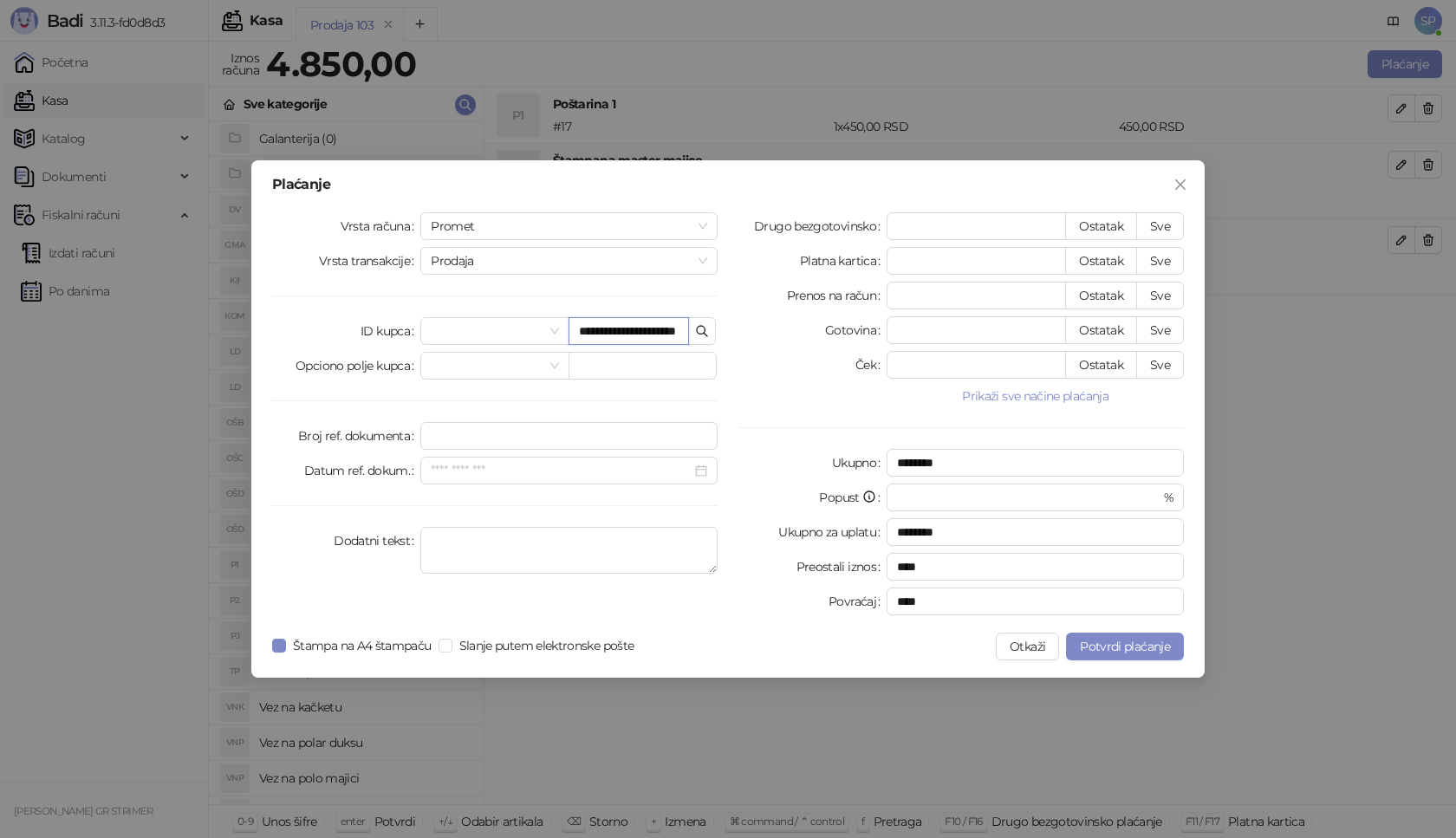
click at [658, 333] on input "**********" at bounding box center [629, 331] width 121 height 28
click at [657, 332] on input "**********" at bounding box center [629, 331] width 121 height 28
click at [659, 332] on input "**********" at bounding box center [629, 331] width 121 height 28
click at [1128, 652] on span "Potvrdi plaćanje" at bounding box center [1125, 646] width 90 height 16
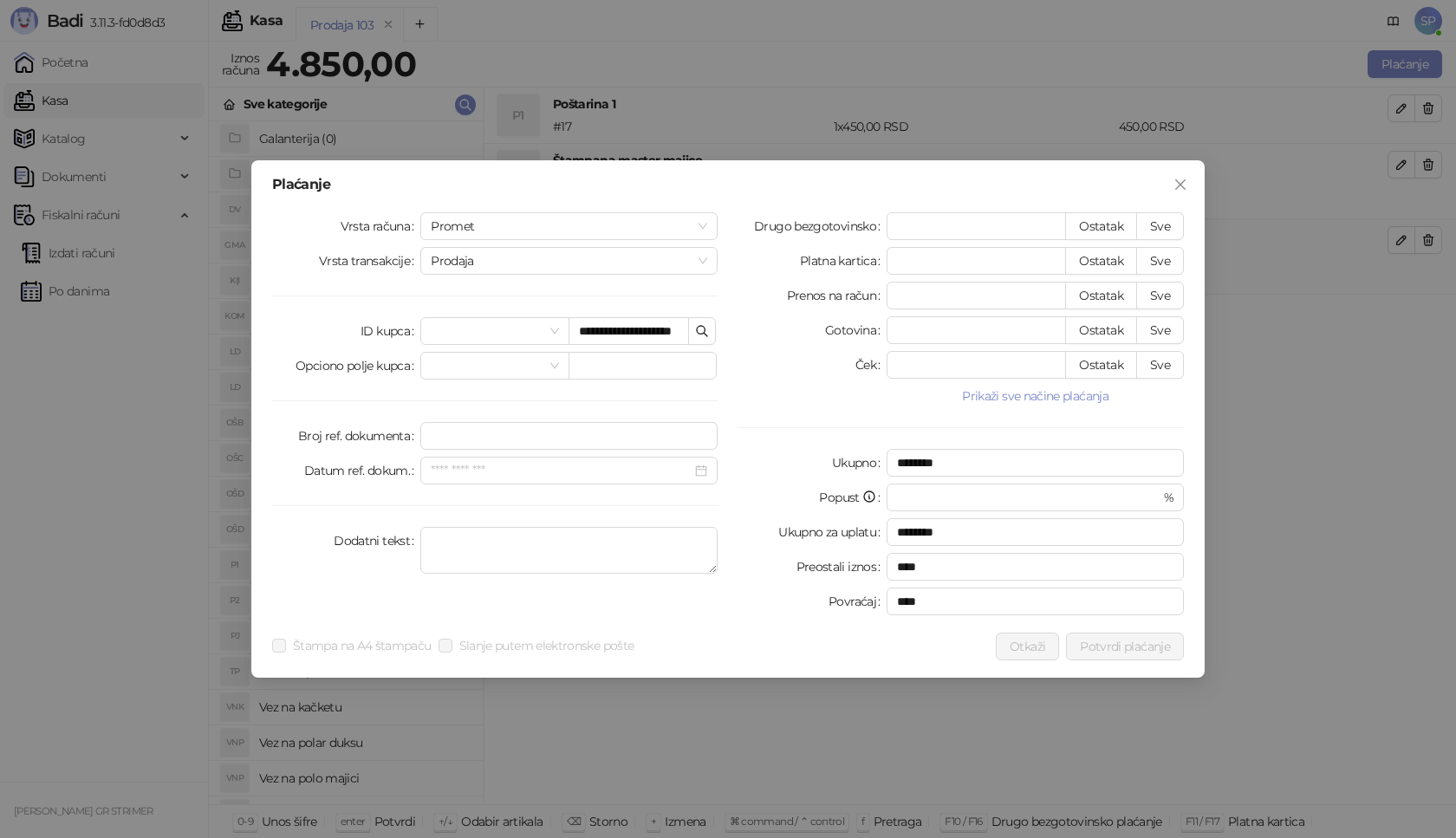
scroll to position [0, 0]
click at [616, 332] on input "**********" at bounding box center [629, 331] width 121 height 28
click at [1173, 649] on button "Potvrdi plaćanje" at bounding box center [1125, 646] width 118 height 28
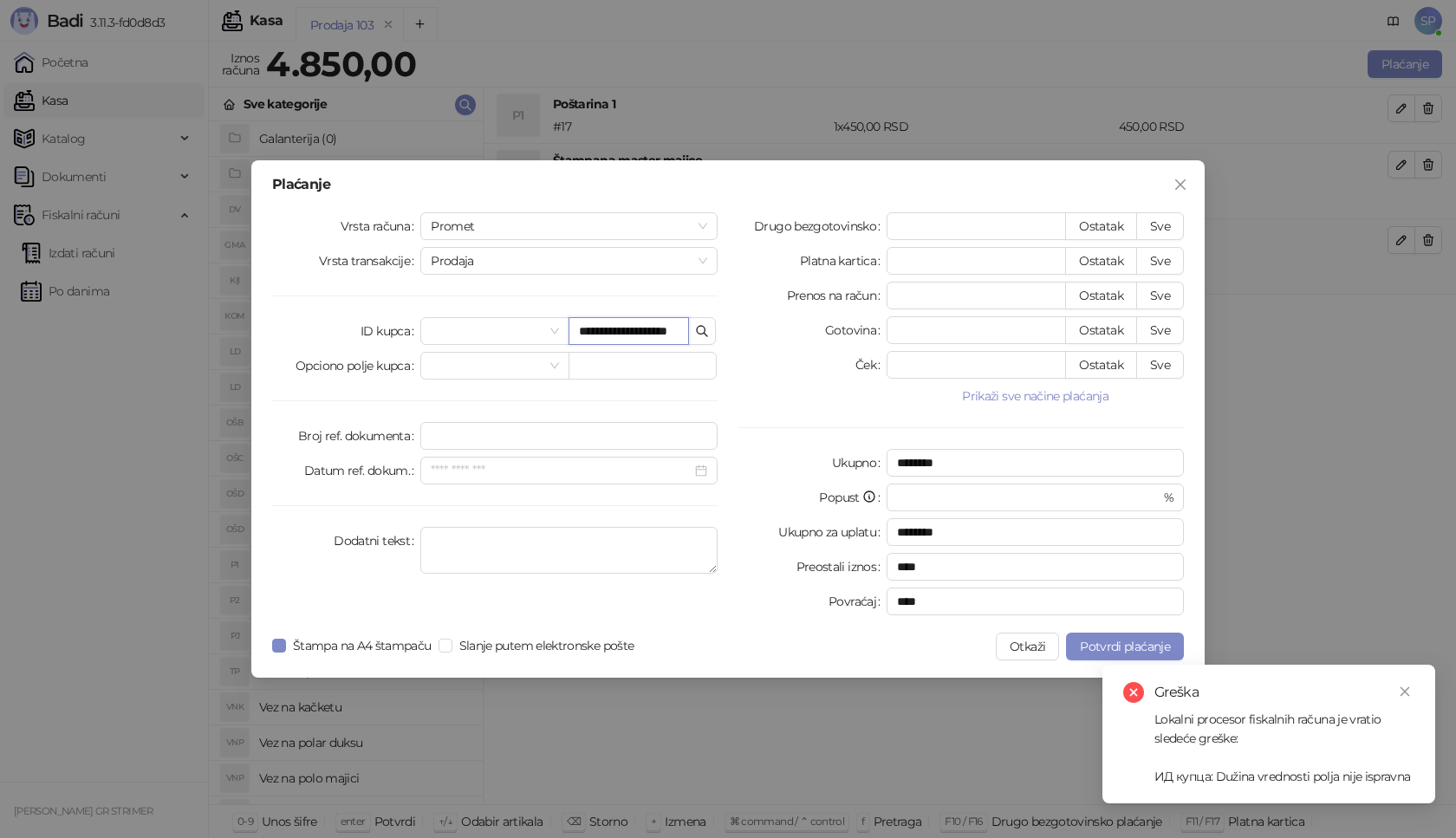
scroll to position [0, 2]
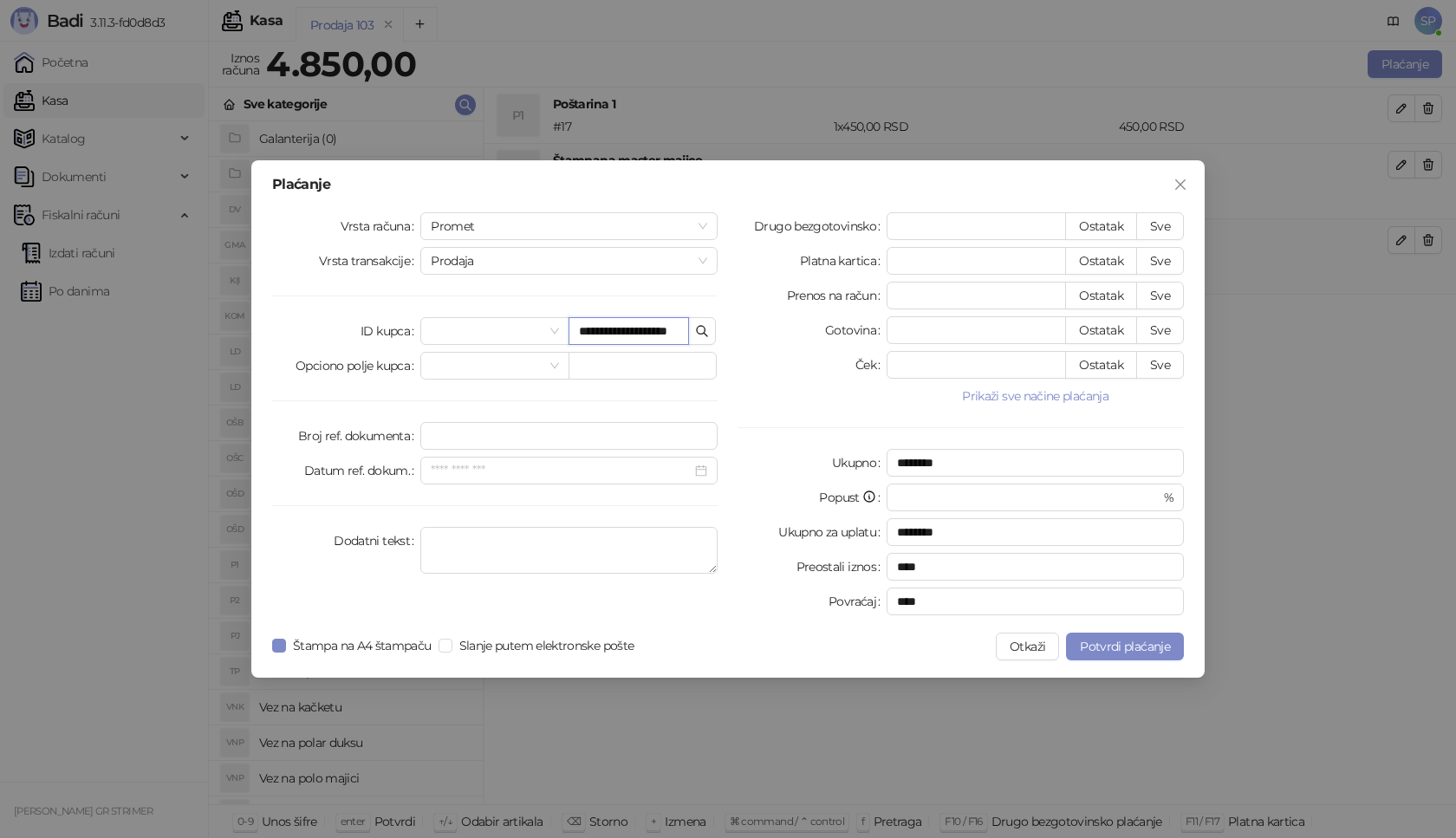
click at [671, 335] on input "**********" at bounding box center [629, 331] width 121 height 28
type input "**********"
click at [1104, 651] on span "Potvrdi plaćanje" at bounding box center [1125, 646] width 90 height 16
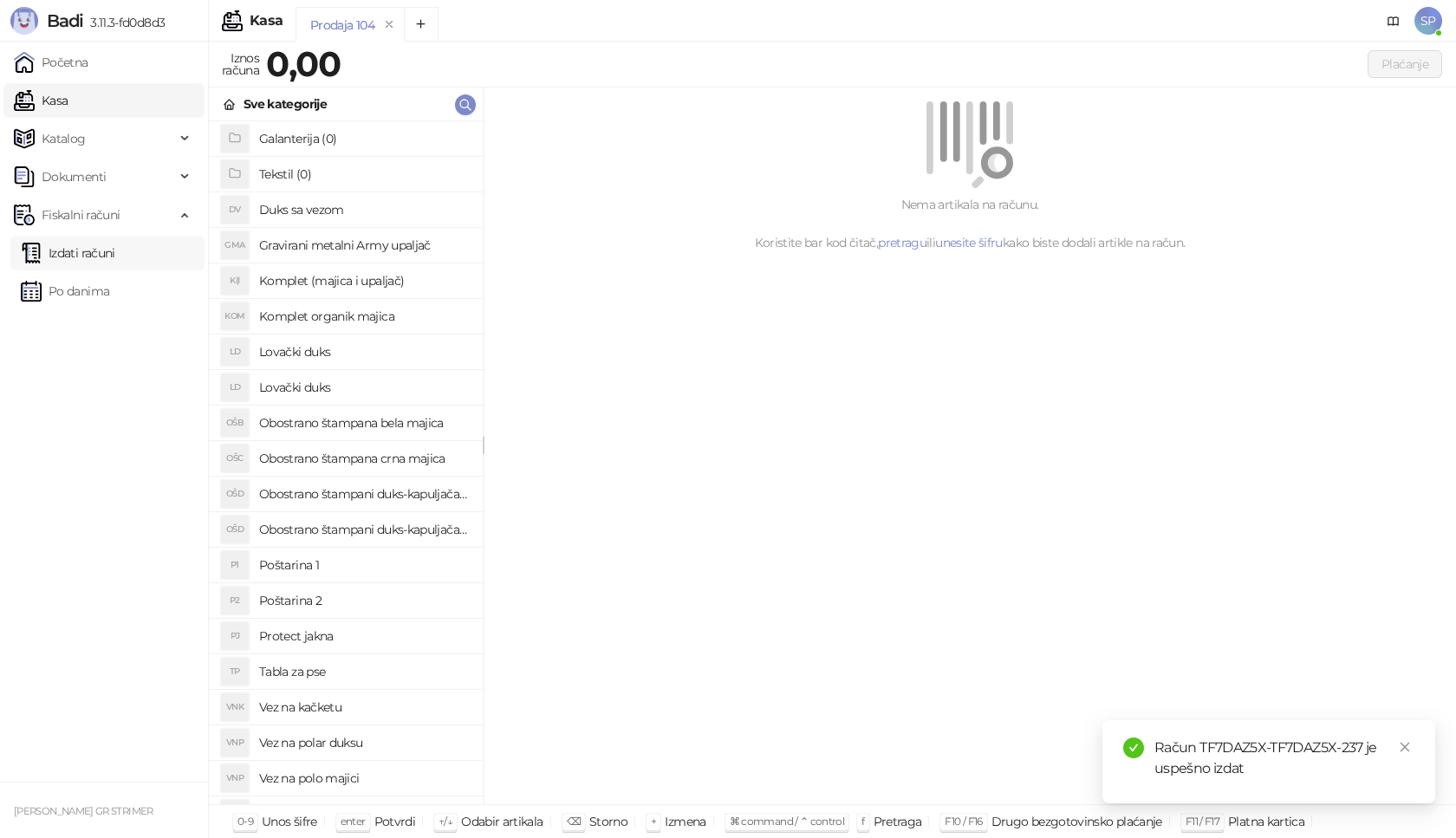
click at [115, 253] on link "Izdati računi" at bounding box center [68, 252] width 95 height 35
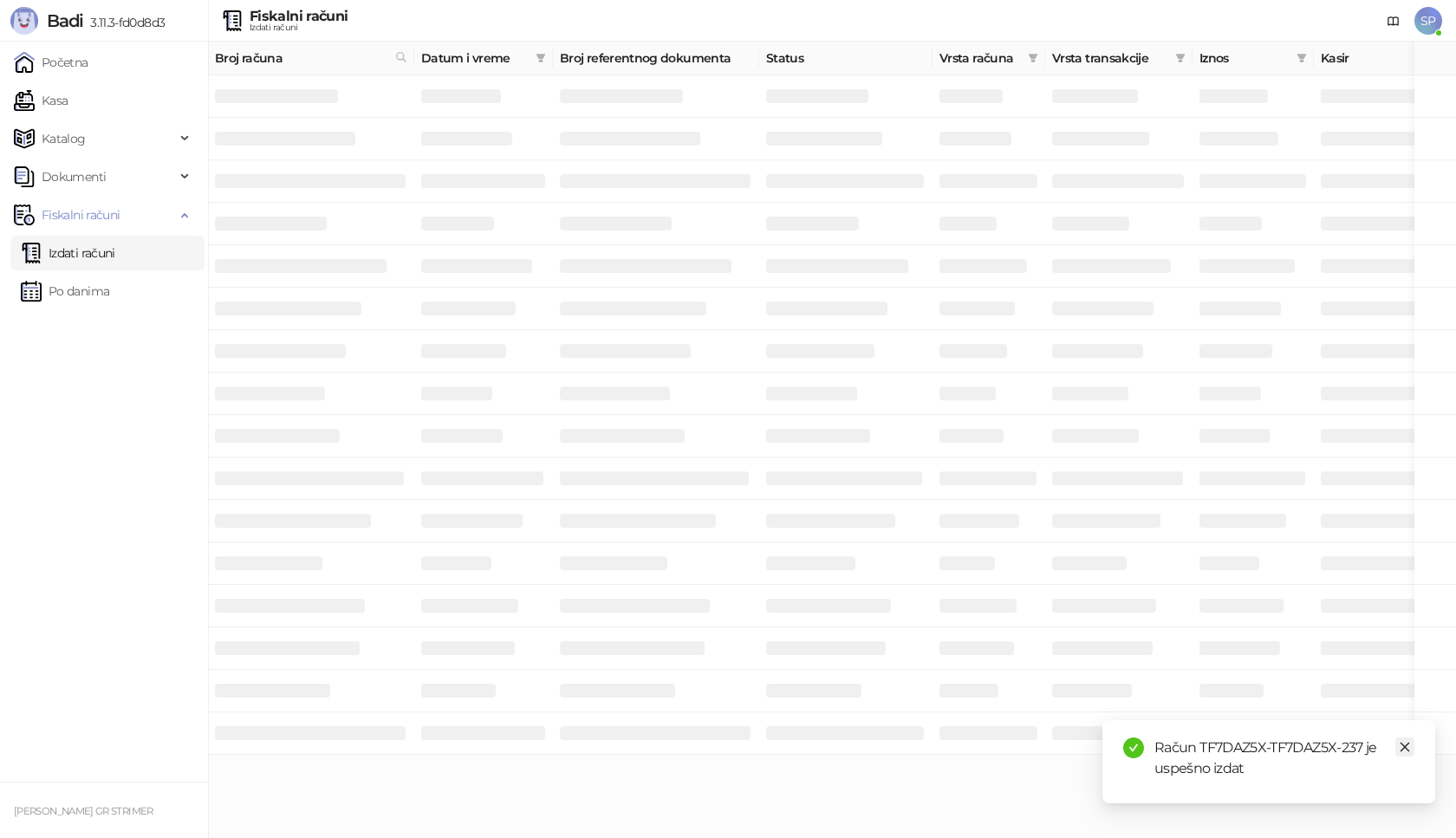
click at [1407, 746] on icon "close" at bounding box center [1404, 746] width 12 height 12
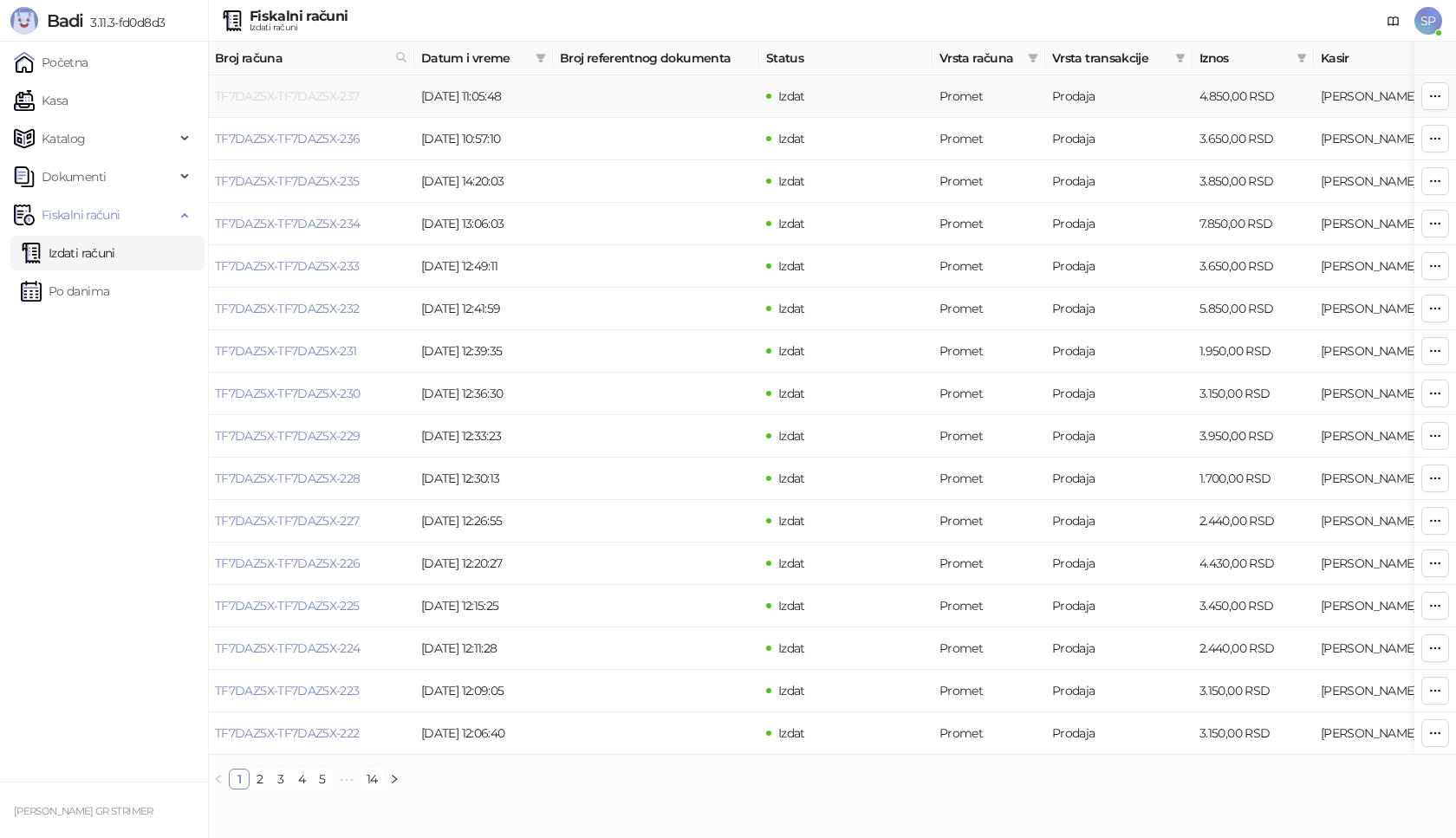
click at [338, 97] on link "TF7DAZ5X-TF7DAZ5X-237" at bounding box center [286, 97] width 145 height 16
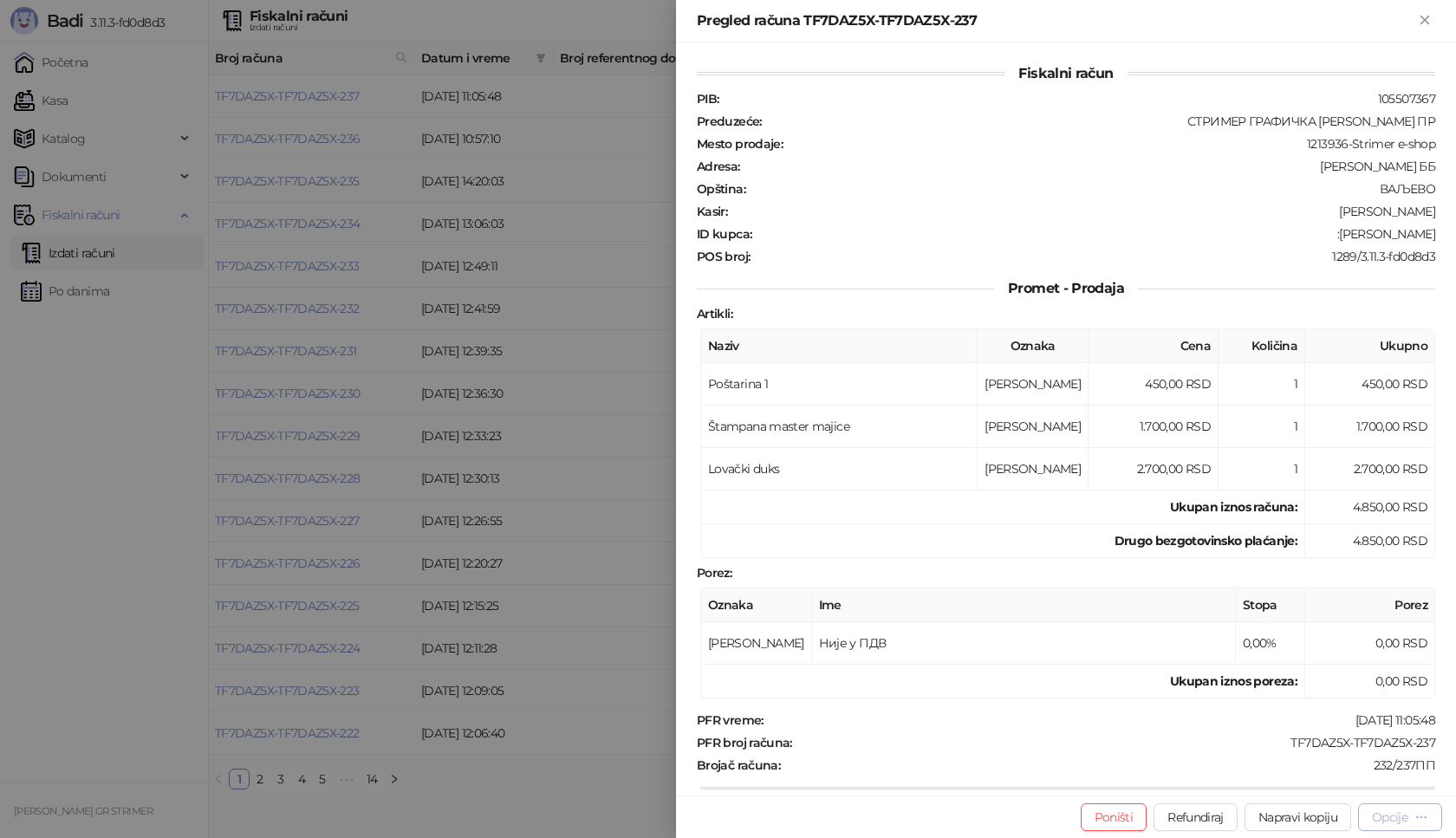
click at [1386, 818] on div "Opcije" at bounding box center [1389, 817] width 36 height 16
click at [1340, 788] on span "Preuzmi u PDF formatu" at bounding box center [1339, 781] width 178 height 19
drag, startPoint x: 1275, startPoint y: 738, endPoint x: 1428, endPoint y: 739, distance: 153.0
click at [1428, 739] on div "Fiskalni račun PIB : 105507367 Preduzeće : СТРИМЕР ГРАФИЧКА РАДЊА [PERSON_NAME]…" at bounding box center [1065, 419] width 779 height 752
copy div "TF7DAZ5X-TF7DAZ5X-237"
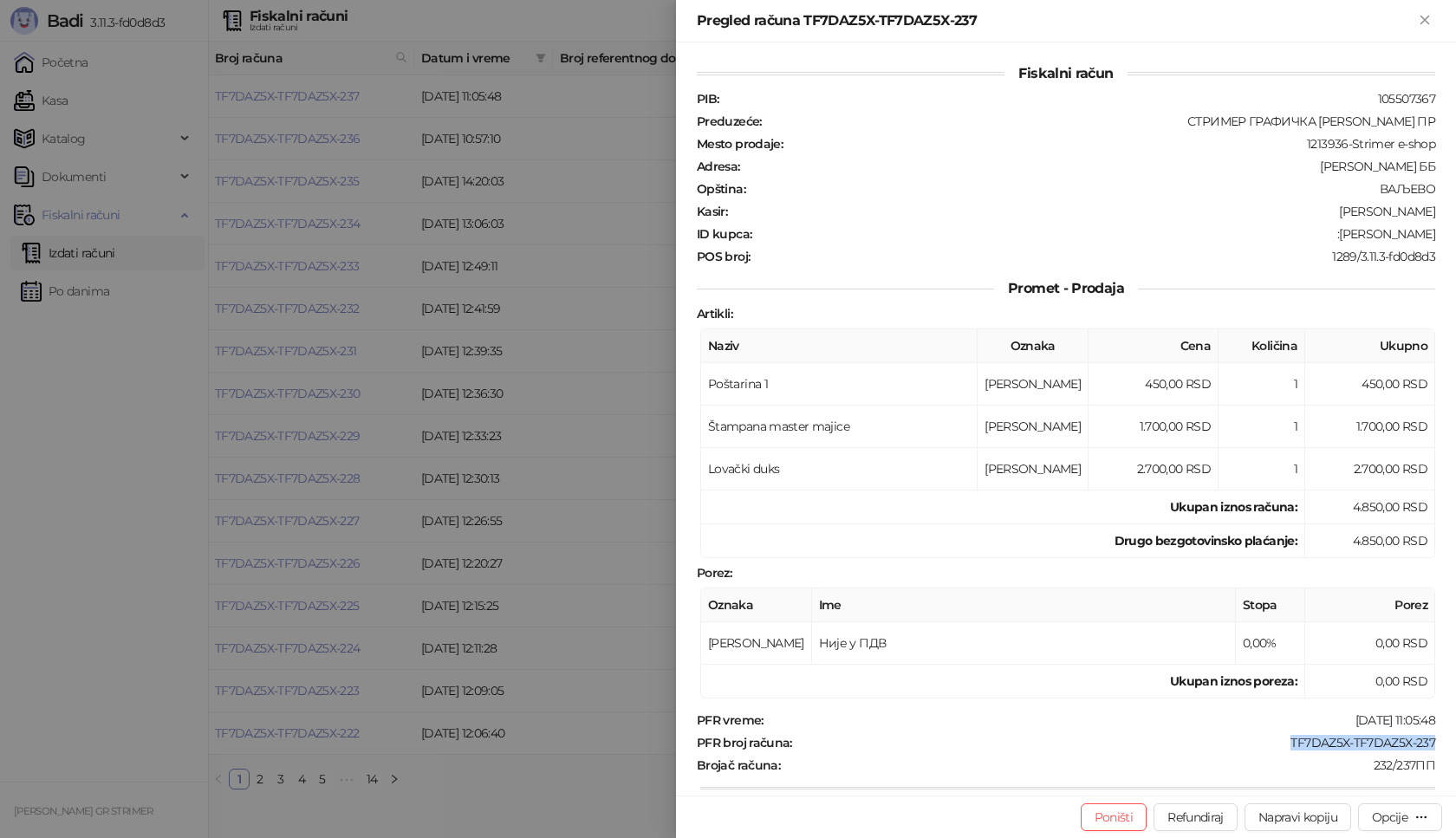
drag, startPoint x: 1330, startPoint y: 231, endPoint x: 1440, endPoint y: 231, distance: 110.0
click at [1440, 231] on div "Fiskalni račun PIB : 105507367 Preduzeće : СТРИМЕР ГРАФИЧКА РАДЊА [PERSON_NAME]…" at bounding box center [1065, 419] width 779 height 752
copy div "[PERSON_NAME] Radivojvi"
click at [1430, 15] on icon "Zatvori" at bounding box center [1425, 20] width 16 height 16
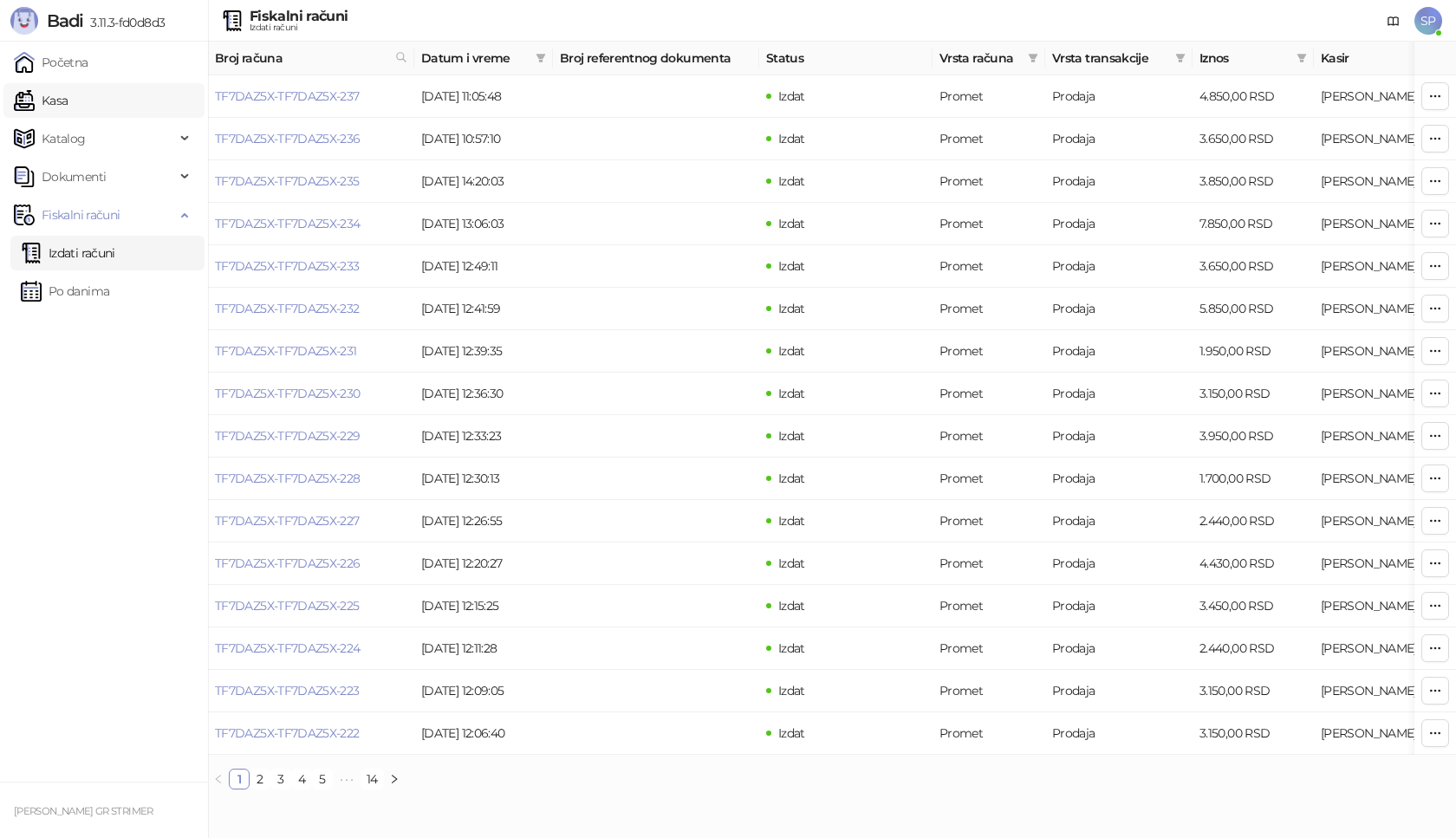
click at [68, 109] on link "Kasa" at bounding box center [41, 100] width 54 height 35
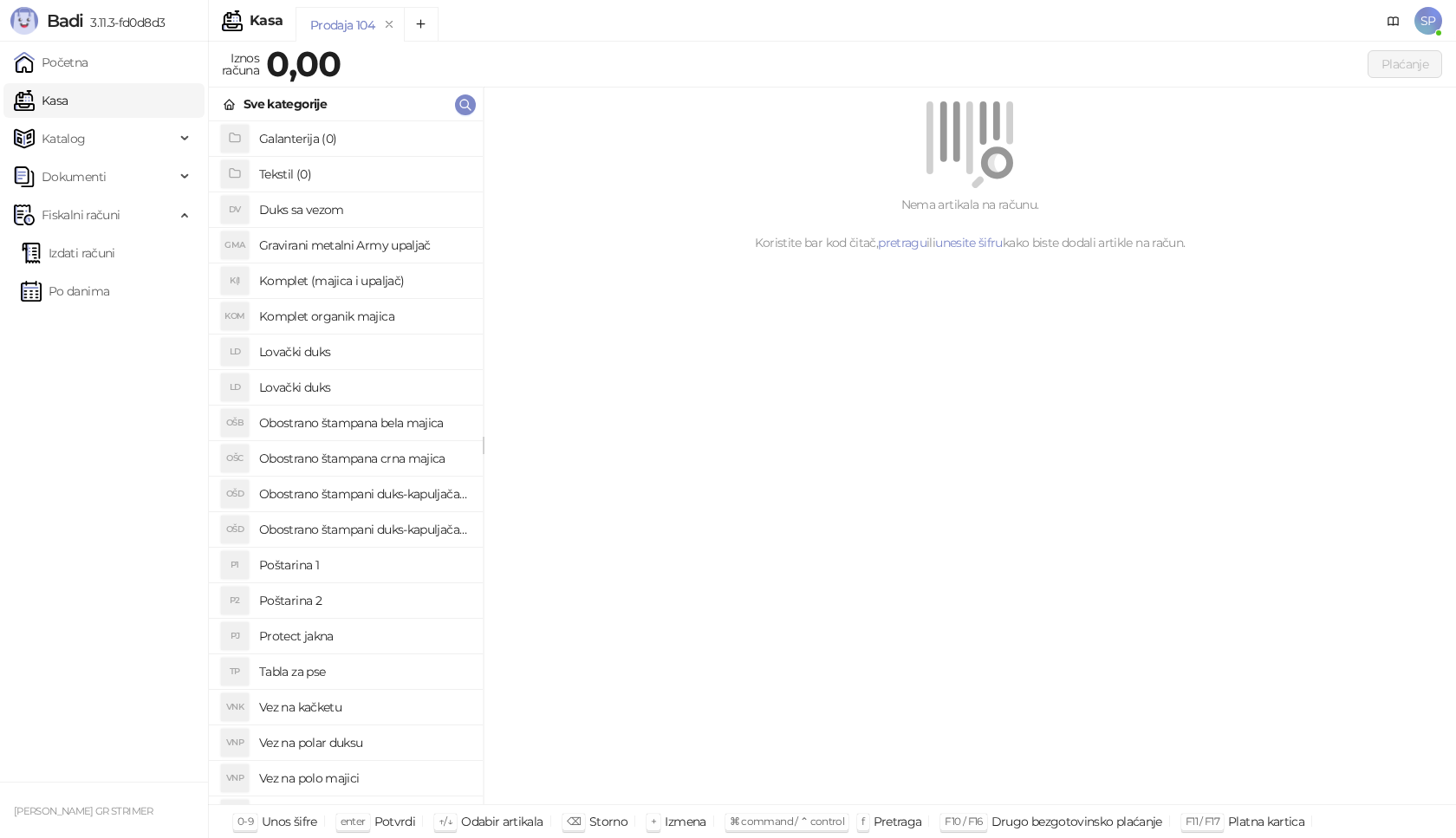
click at [378, 566] on h4 "Poštarina 1" at bounding box center [364, 565] width 210 height 28
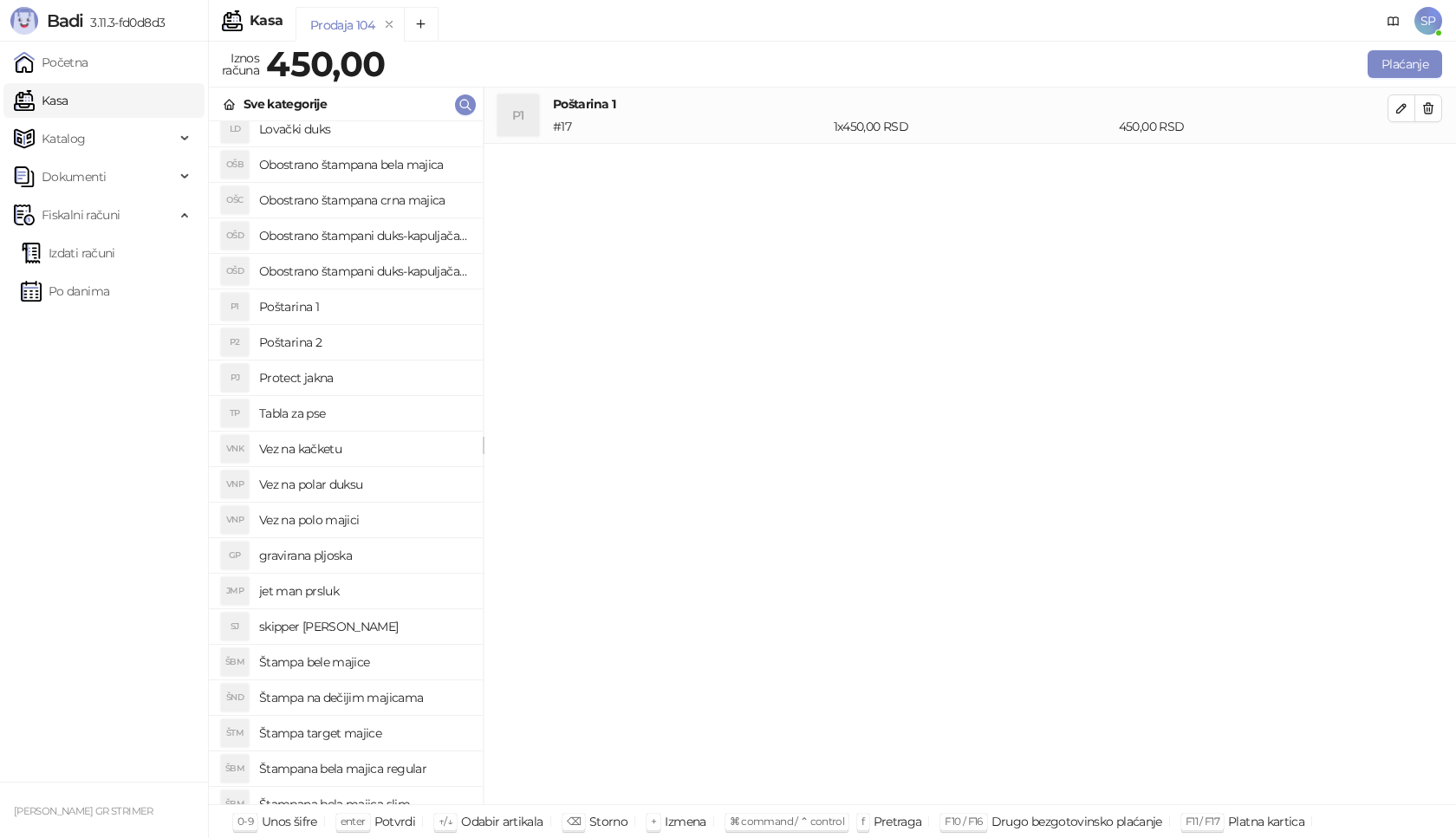
scroll to position [174, 0]
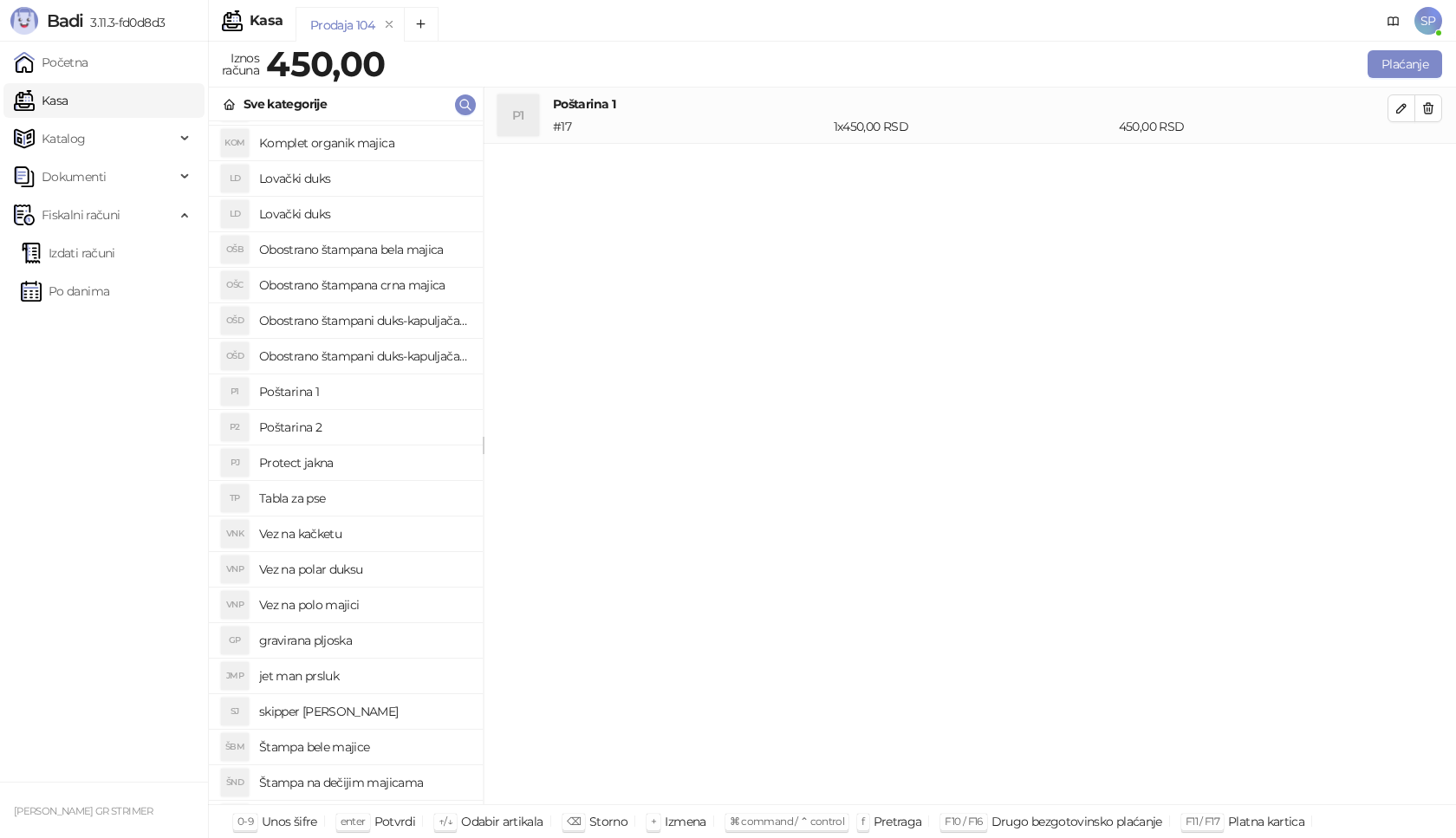
click at [407, 286] on h4 "Obostrano štampana crna majica" at bounding box center [364, 285] width 210 height 28
click at [1399, 163] on icon "button" at bounding box center [1401, 165] width 14 height 14
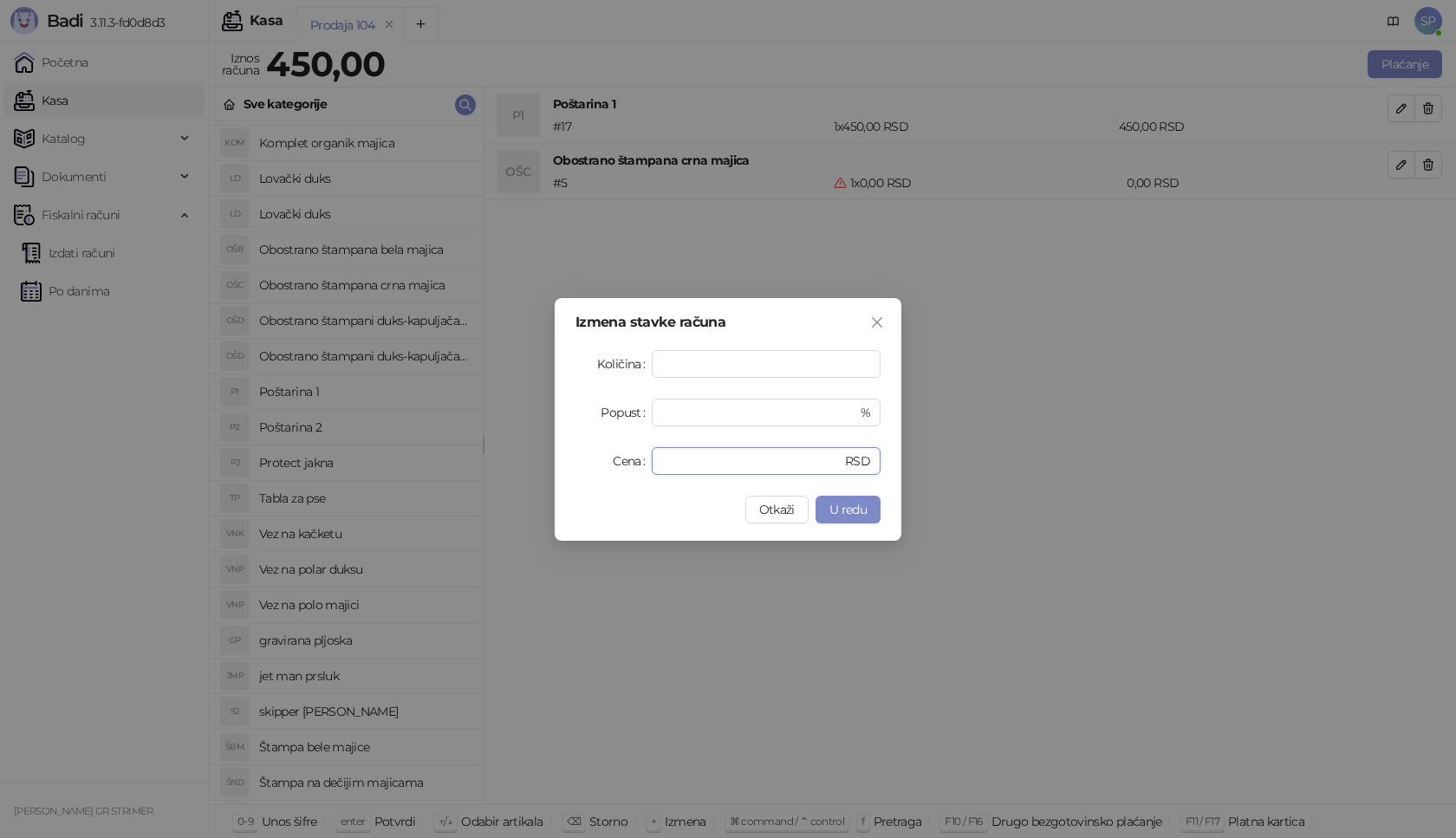
drag, startPoint x: 651, startPoint y: 466, endPoint x: 528, endPoint y: 469, distance: 123.0
click at [528, 469] on div "Izmena stavke računa Količina * Popust * % Cena * RSD Otkaži U redu" at bounding box center [728, 419] width 1456 height 838
type input "****"
click at [841, 514] on span "U redu" at bounding box center [847, 510] width 37 height 16
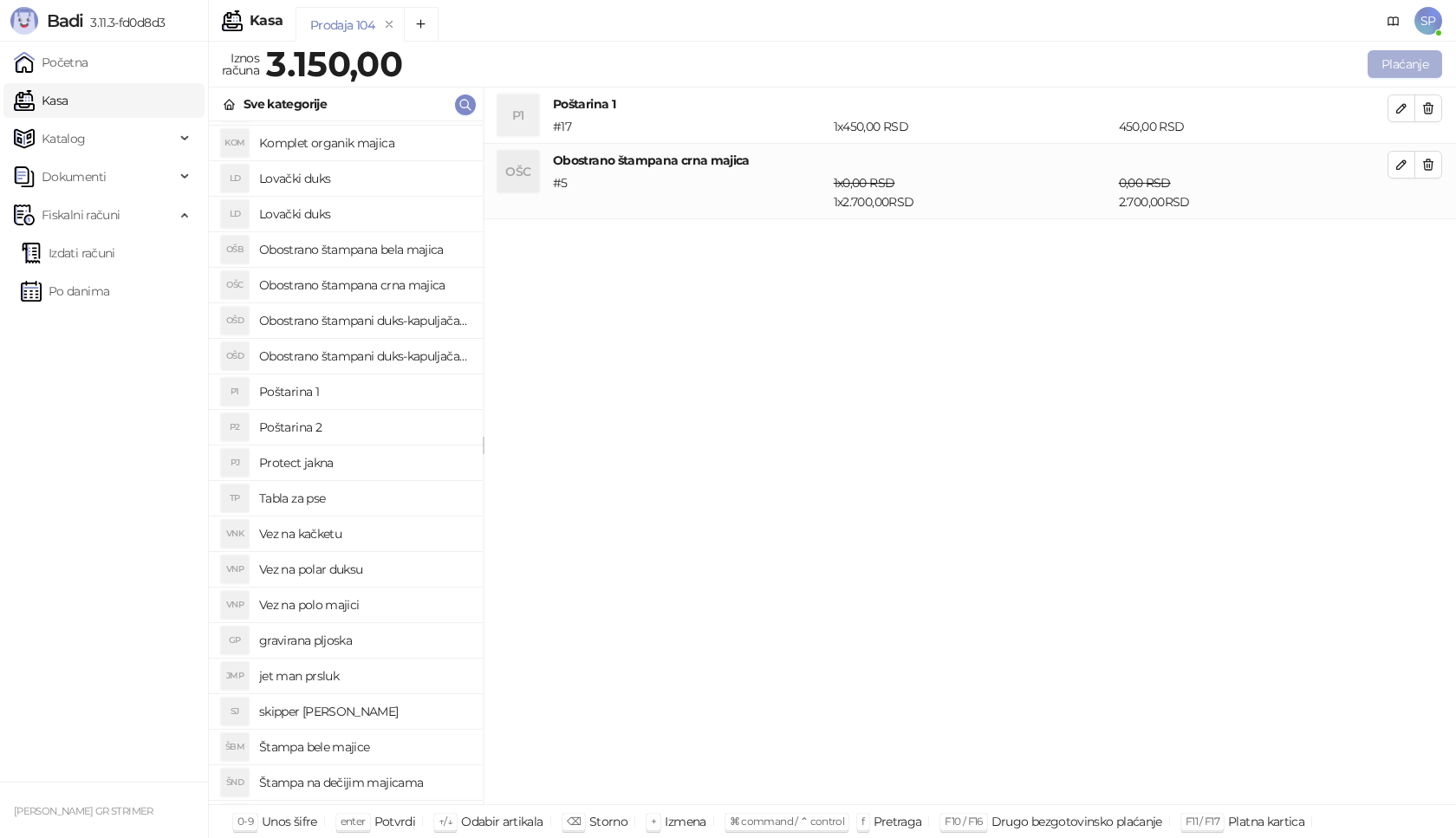
click at [1400, 60] on button "Plaćanje" at bounding box center [1404, 64] width 75 height 28
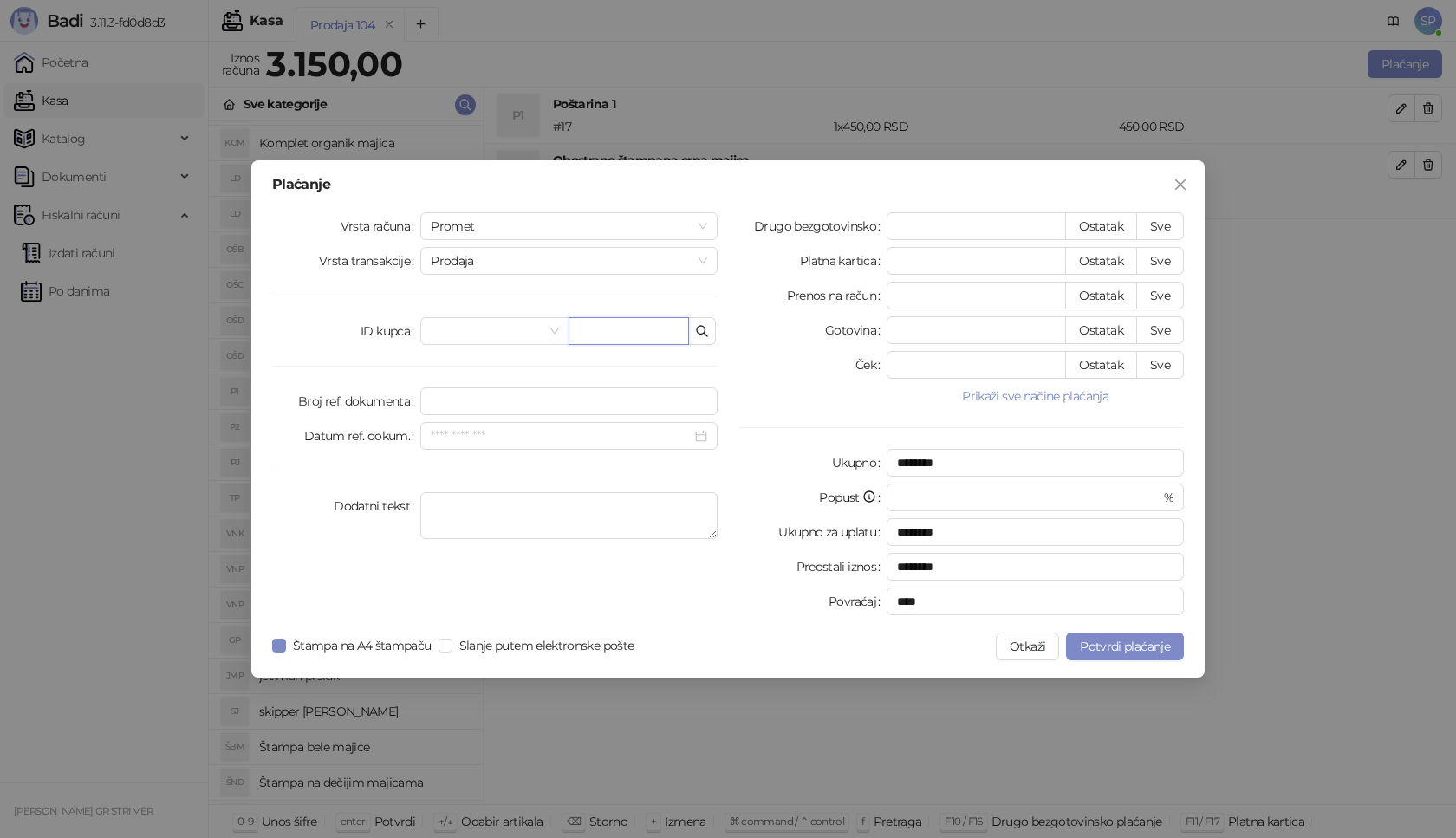
click at [625, 330] on input "text" at bounding box center [629, 331] width 121 height 28
paste input "**********"
type input "**********"
click at [1157, 226] on button "Sve" at bounding box center [1160, 226] width 48 height 28
type input "****"
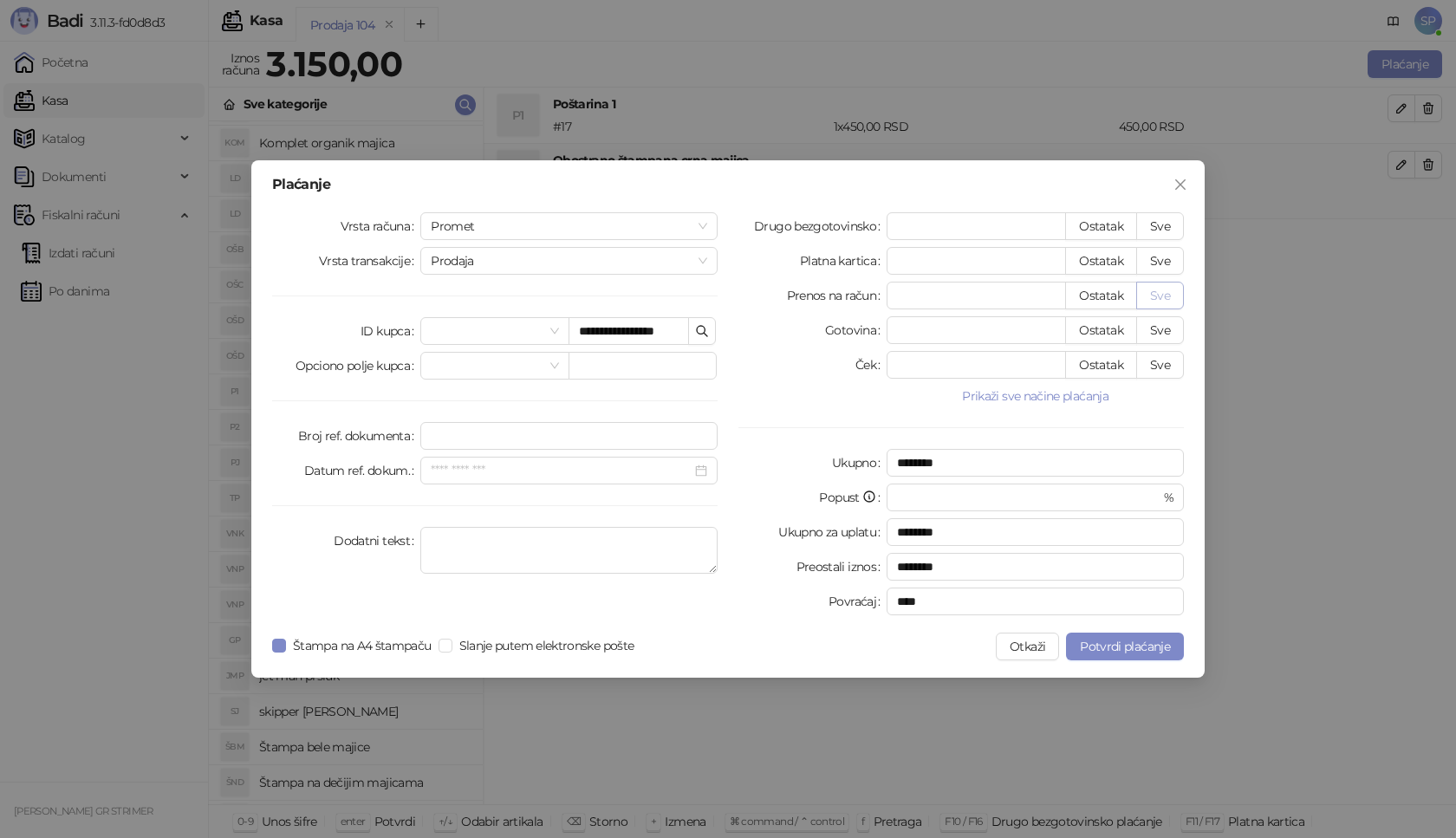
type input "****"
click at [1105, 641] on span "Potvrdi plaćanje" at bounding box center [1125, 646] width 90 height 16
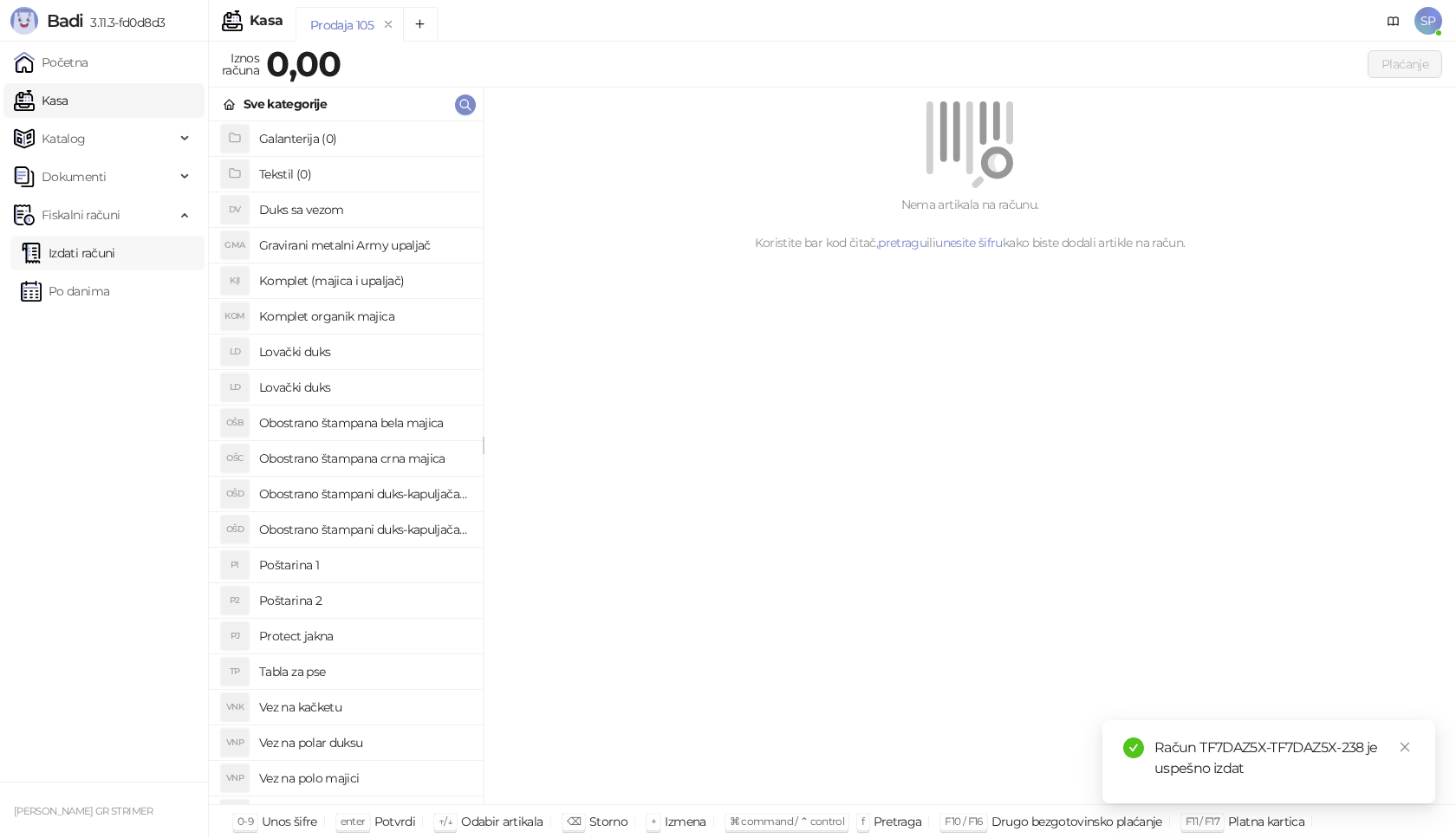
click at [115, 250] on link "Izdati računi" at bounding box center [68, 252] width 95 height 35
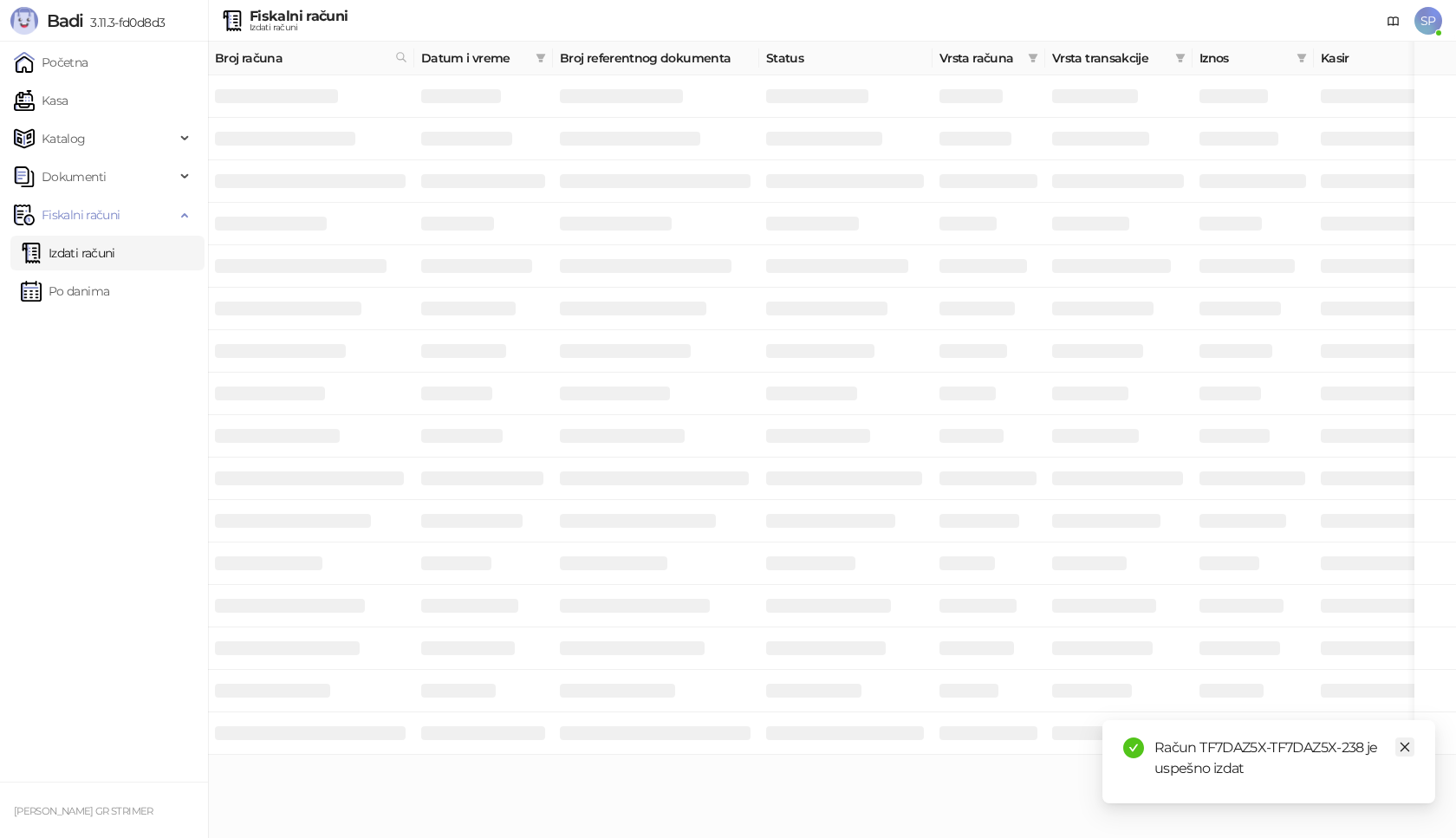
click at [1407, 746] on icon "close" at bounding box center [1404, 746] width 12 height 12
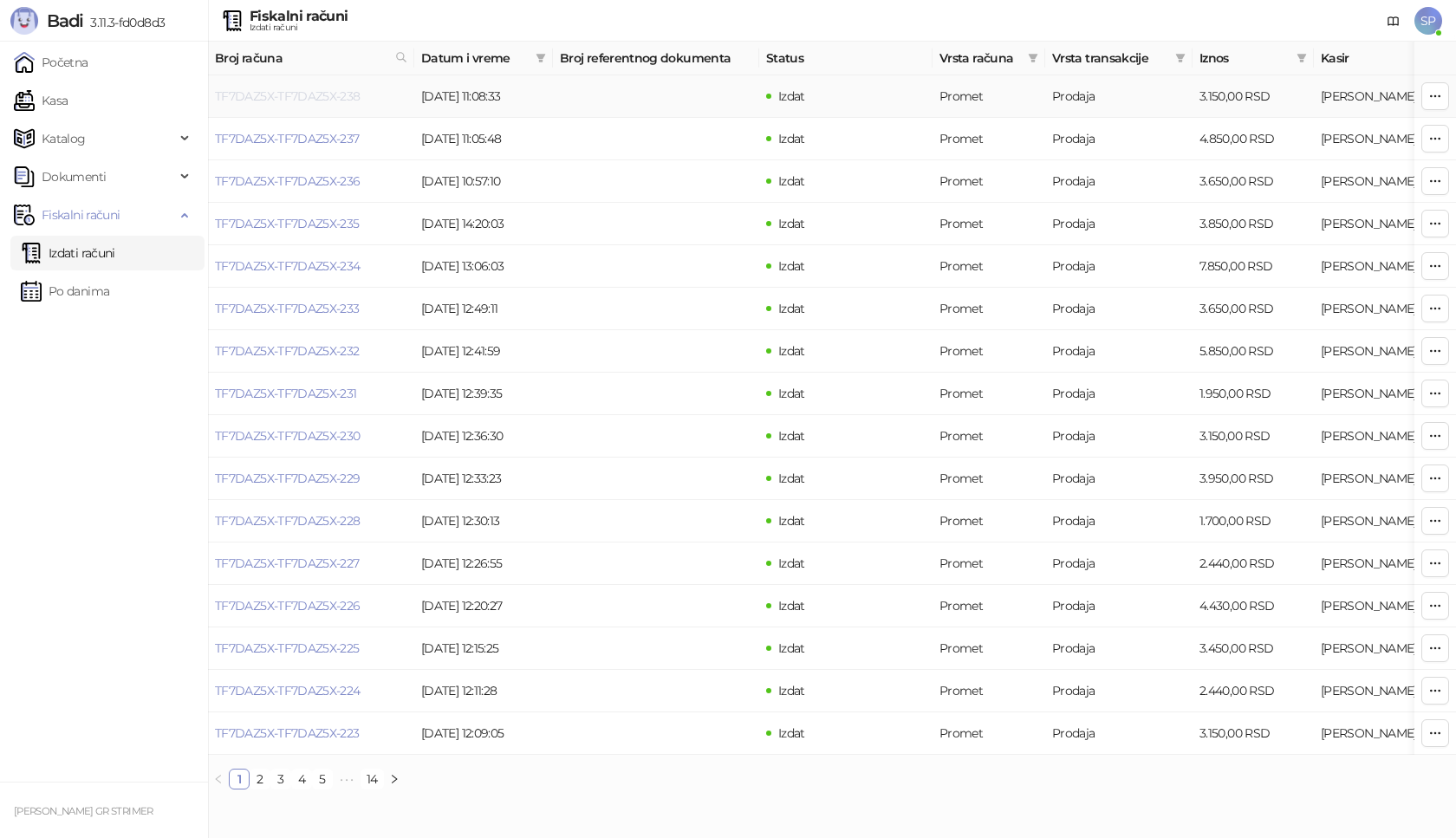
click at [308, 92] on link "TF7DAZ5X-TF7DAZ5X-238" at bounding box center [287, 97] width 146 height 16
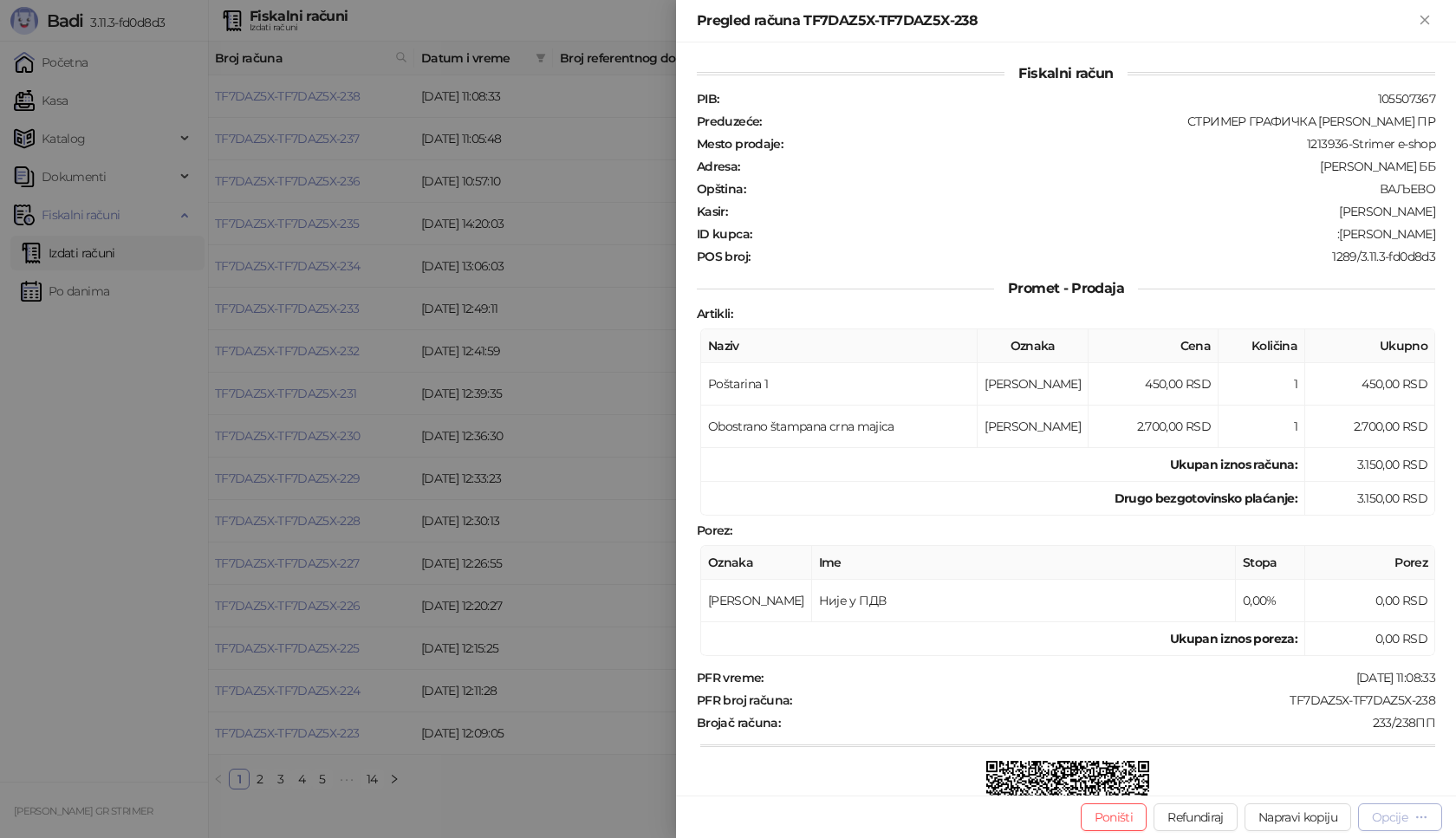
click at [1381, 807] on button "Opcije" at bounding box center [1399, 817] width 84 height 28
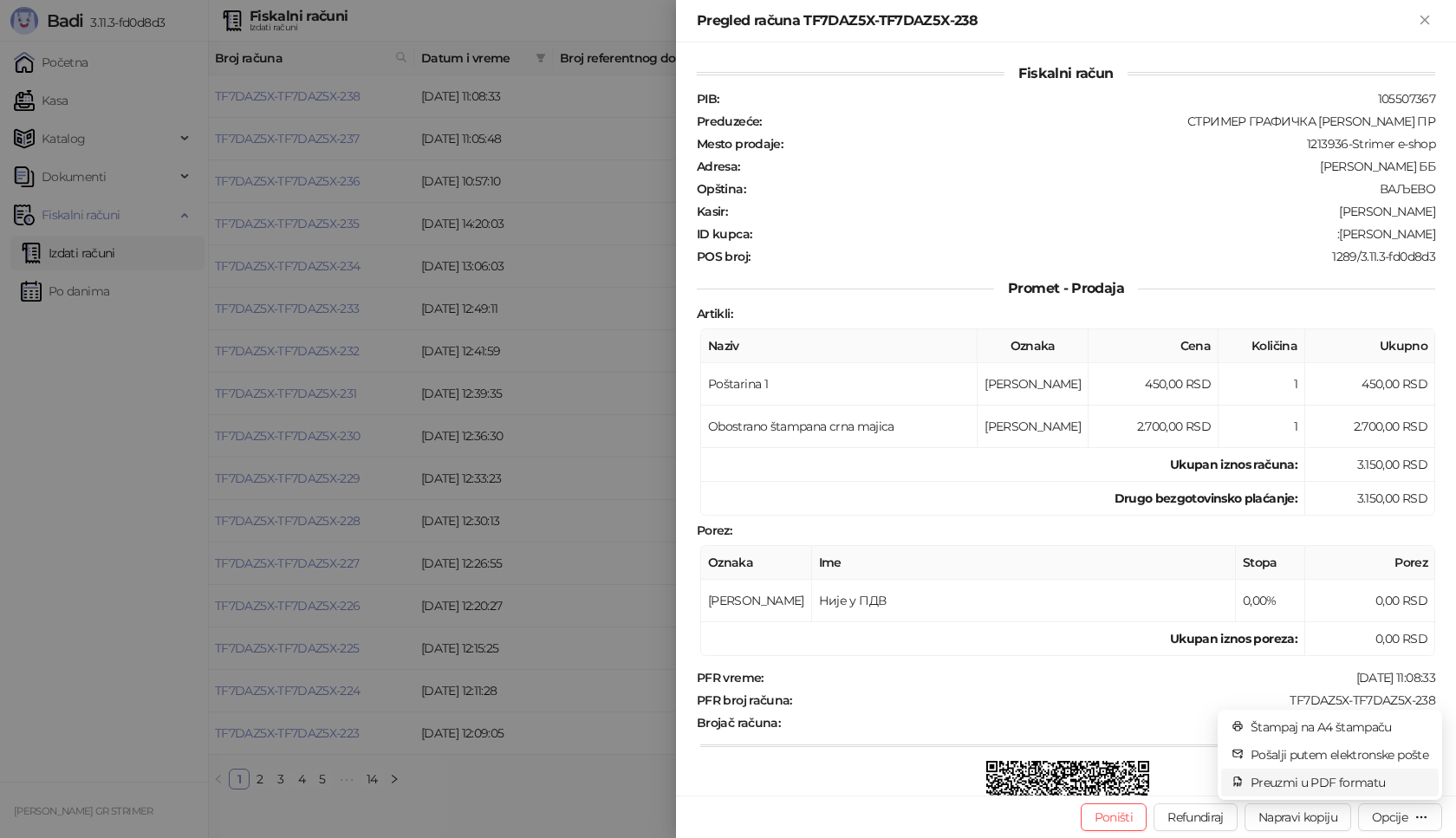
click at [1308, 780] on span "Preuzmi u PDF formatu" at bounding box center [1339, 781] width 178 height 19
click at [1279, 694] on div "TF7DAZ5X-TF7DAZ5X-238" at bounding box center [1115, 700] width 643 height 16
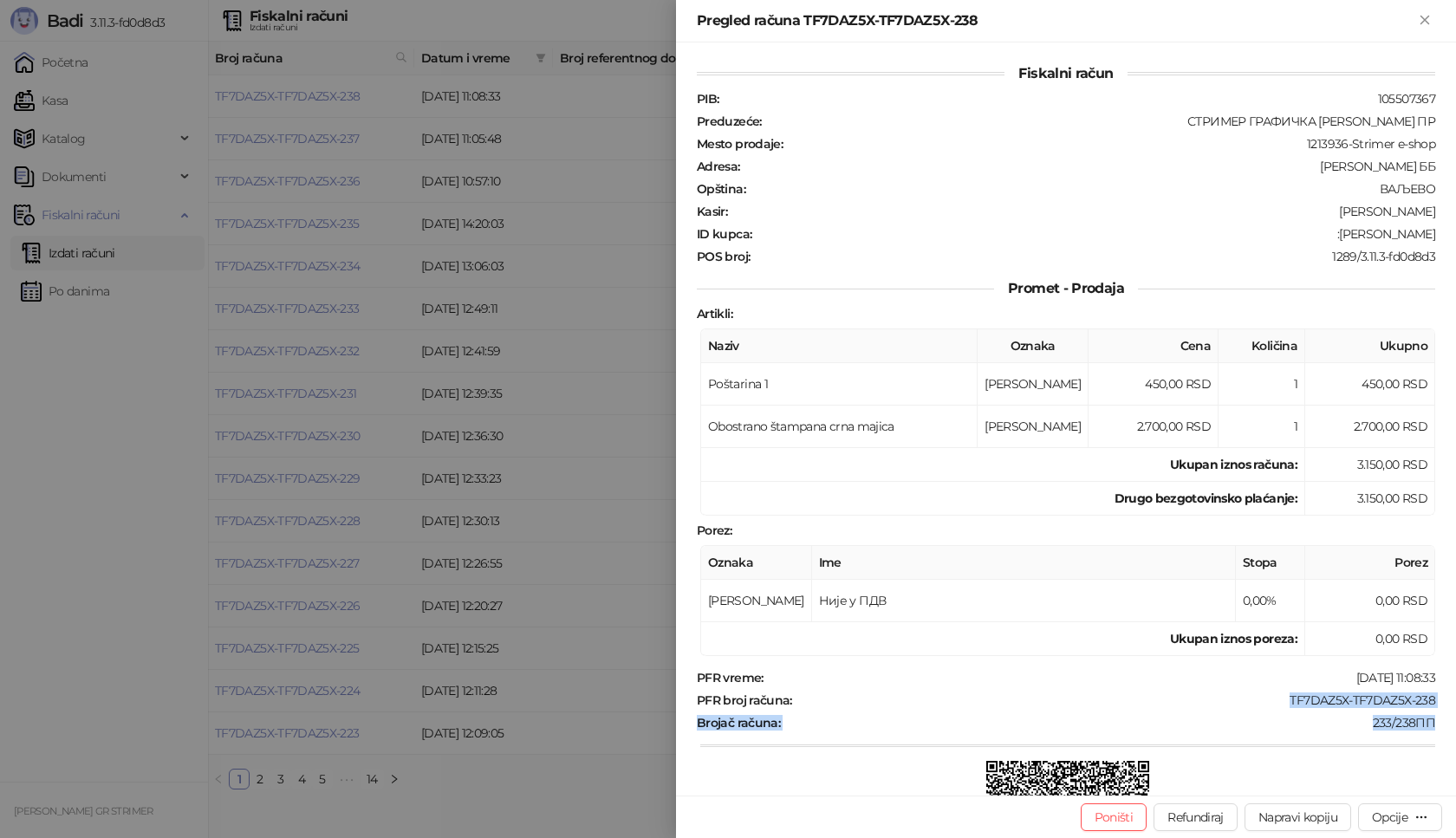
drag, startPoint x: 1275, startPoint y: 693, endPoint x: 1449, endPoint y: 711, distance: 174.9
click at [1449, 711] on div "Fiskalni račun PIB : 105507367 Preduzeće : СТРИМЕР ГРАФИЧКА РАДЊА [PERSON_NAME]…" at bounding box center [1065, 419] width 779 height 752
drag, startPoint x: 1215, startPoint y: 688, endPoint x: 1265, endPoint y: 683, distance: 50.2
click at [1214, 687] on div "PFR vreme : [DATE] 11:08:33 PFR broj računa : TF7DAZ5X-TF7DAZ5X-238 Brojač raču…" at bounding box center [1066, 798] width 745 height 258
click at [1273, 691] on div "PFR vreme : [DATE] 11:08:33 PFR broj računa : TF7DAZ5X-TF7DAZ5X-238 Brojač raču…" at bounding box center [1066, 798] width 745 height 258
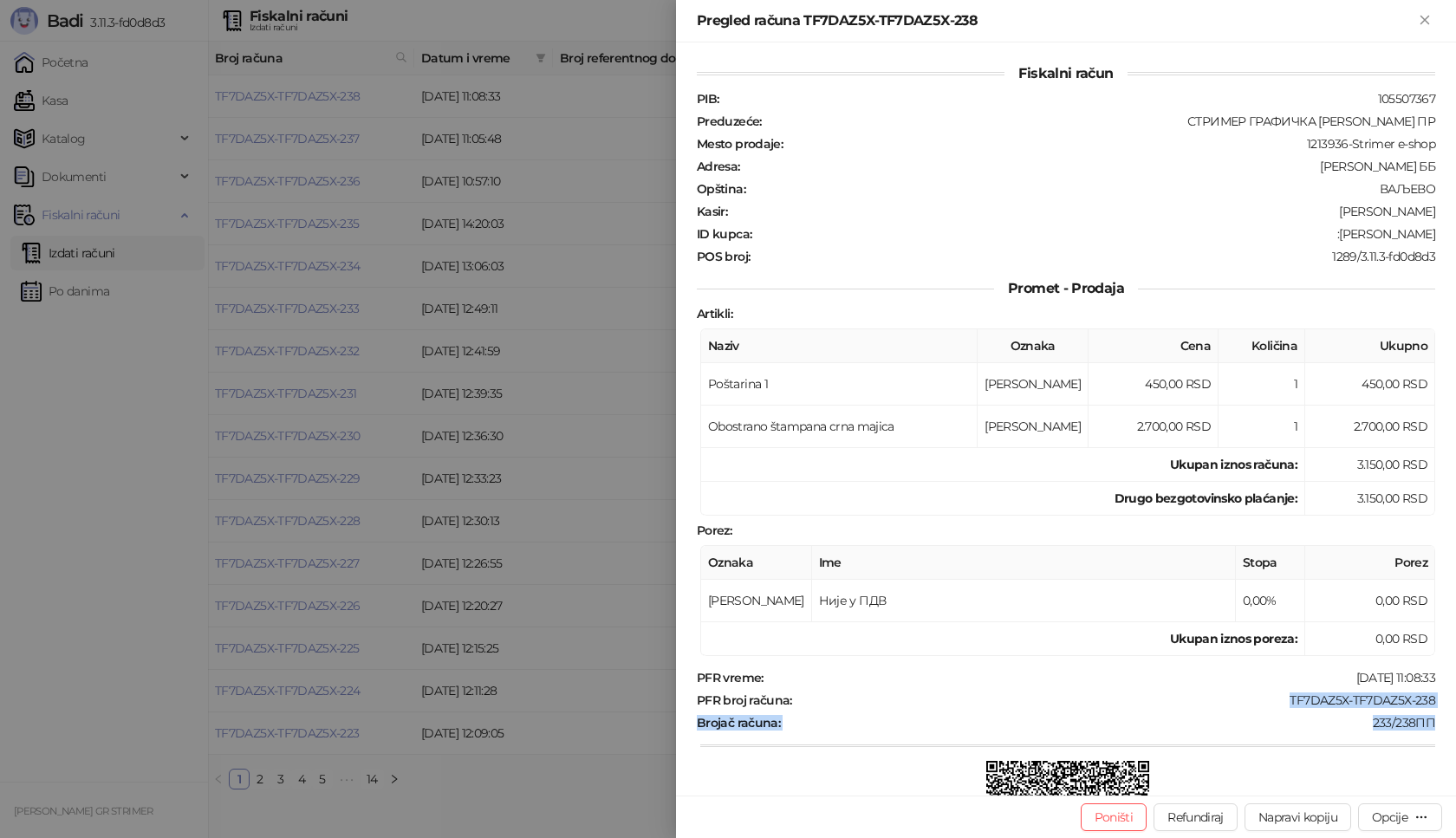
click at [1248, 693] on div "TF7DAZ5X-TF7DAZ5X-238" at bounding box center [1115, 700] width 643 height 16
click at [1235, 699] on div "TF7DAZ5X-TF7DAZ5X-238" at bounding box center [1115, 700] width 643 height 16
drag, startPoint x: 1270, startPoint y: 699, endPoint x: 1426, endPoint y: 703, distance: 156.1
click at [1426, 703] on div "Fiskalni račun PIB : 105507367 Preduzeće : СТРИМЕР ГРАФИЧКА РАДЊА [PERSON_NAME]…" at bounding box center [1065, 419] width 779 height 752
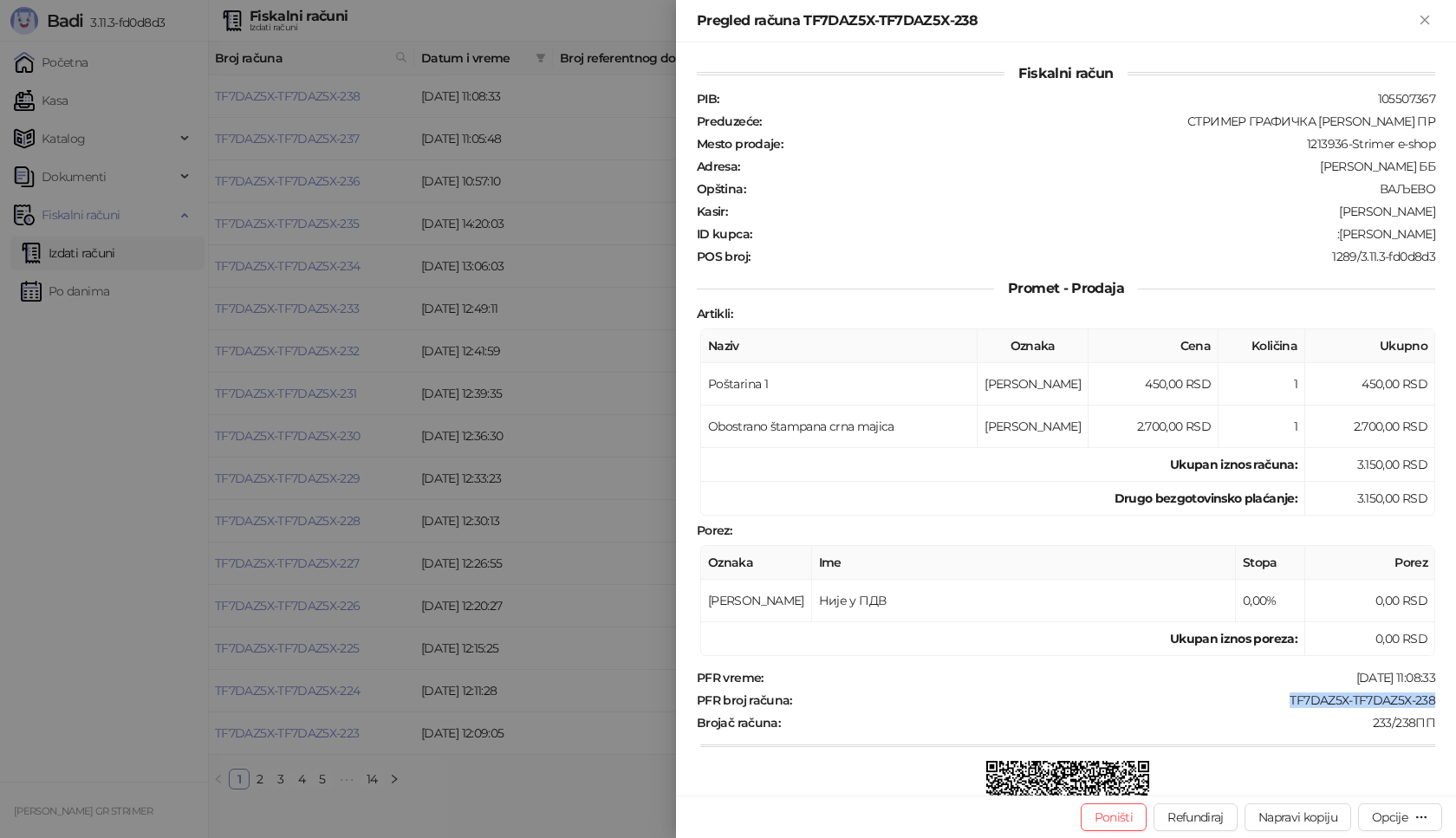
copy div "TF7DAZ5X-TF7DAZ5X-238"
drag, startPoint x: 1324, startPoint y: 233, endPoint x: 1453, endPoint y: 233, distance: 129.0
click at [1453, 233] on div "Fiskalni račun PIB : 105507367 Preduzeće : СТРИМЕР ГРАФИЧКА РАДЊА [PERSON_NAME]…" at bounding box center [1065, 419] width 779 height 752
copy div "[PERSON_NAME]"
click at [1423, 16] on icon "Zatvori" at bounding box center [1425, 20] width 16 height 16
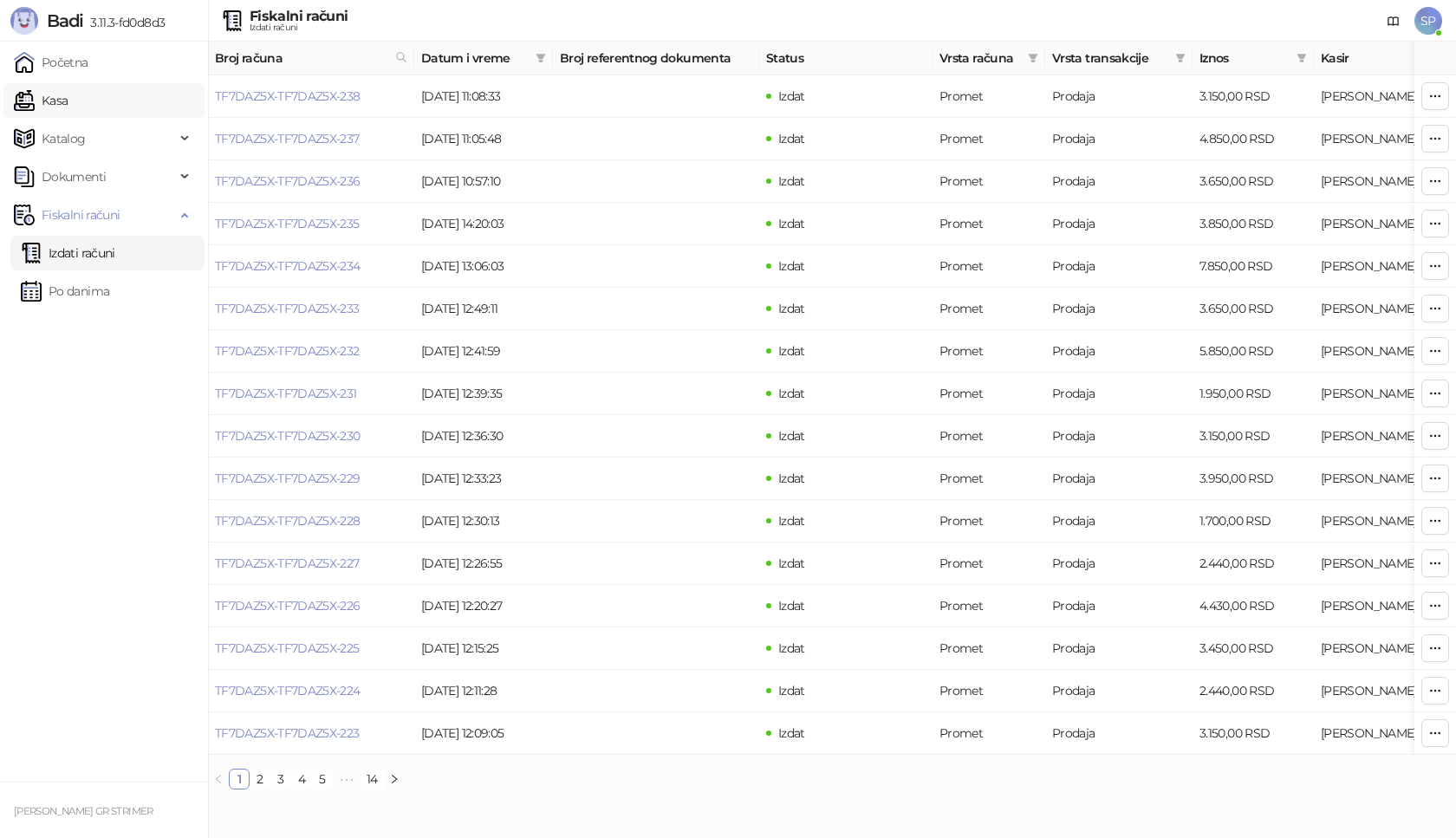
click at [68, 102] on link "Kasa" at bounding box center [41, 100] width 54 height 35
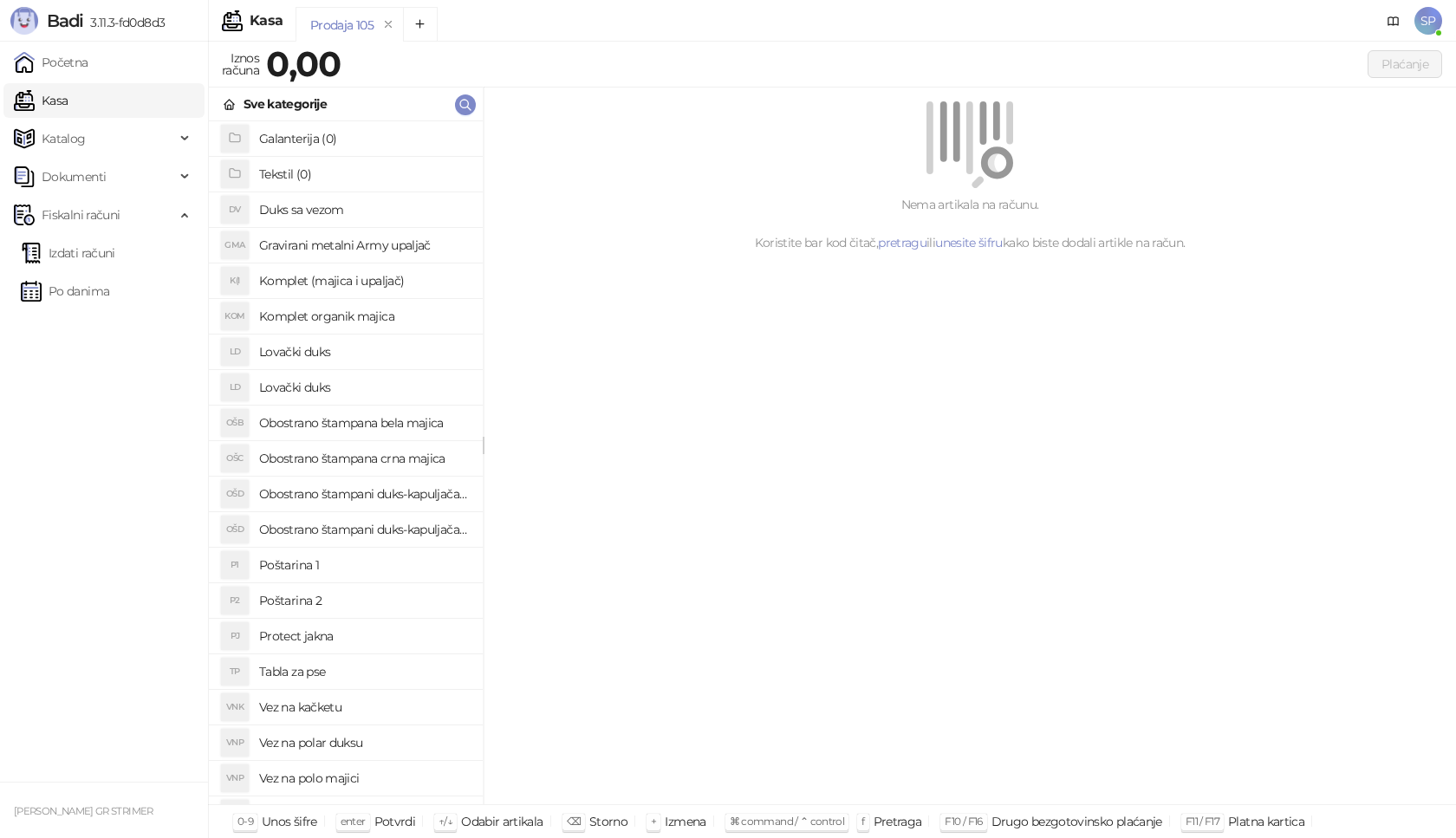
click at [404, 558] on h4 "Poštarina 1" at bounding box center [364, 565] width 210 height 28
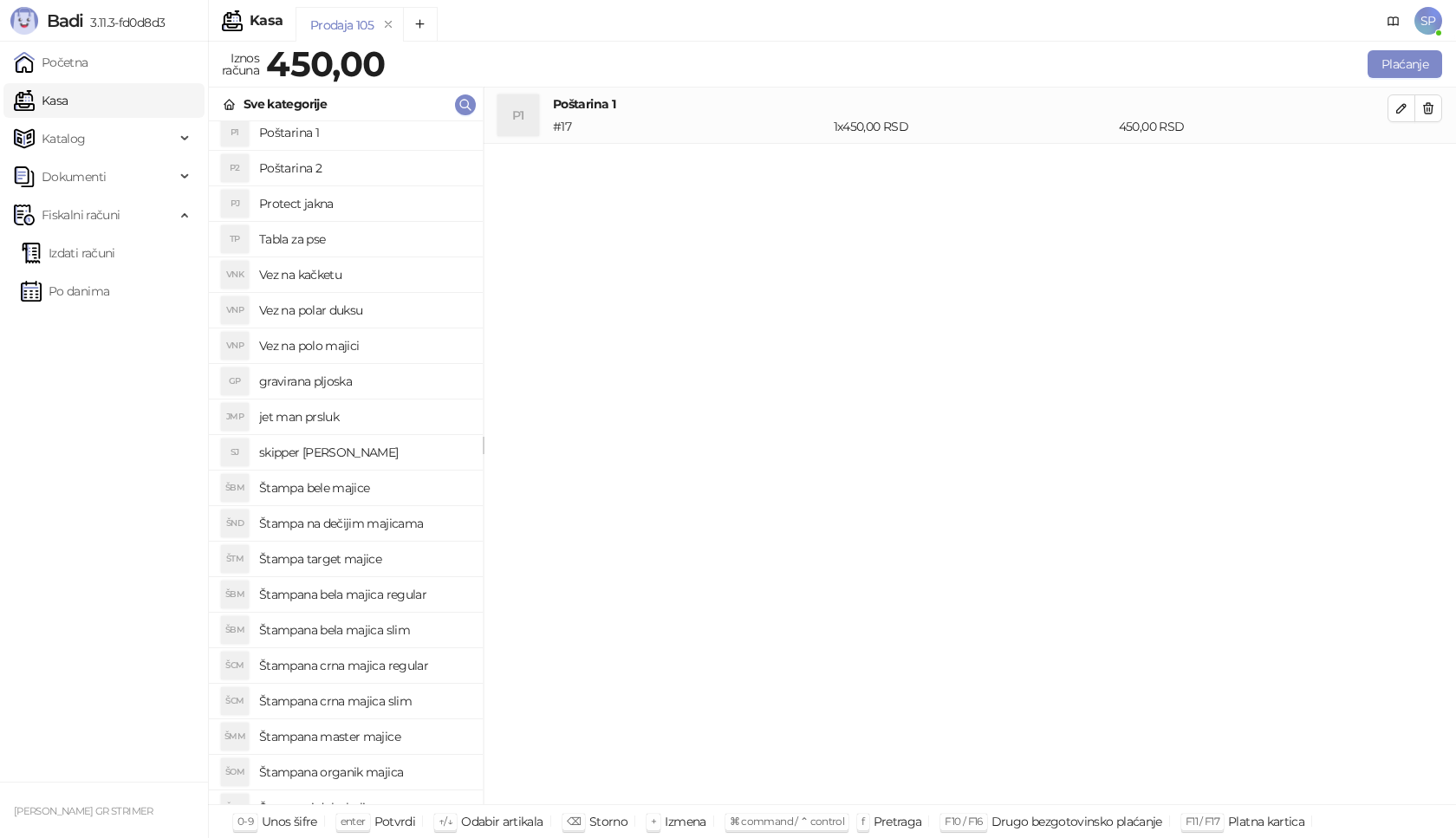
scroll to position [433, 0]
click at [409, 660] on h4 "Štampana crna majica regular" at bounding box center [364, 664] width 210 height 28
click at [1397, 161] on icon "button" at bounding box center [1401, 165] width 14 height 14
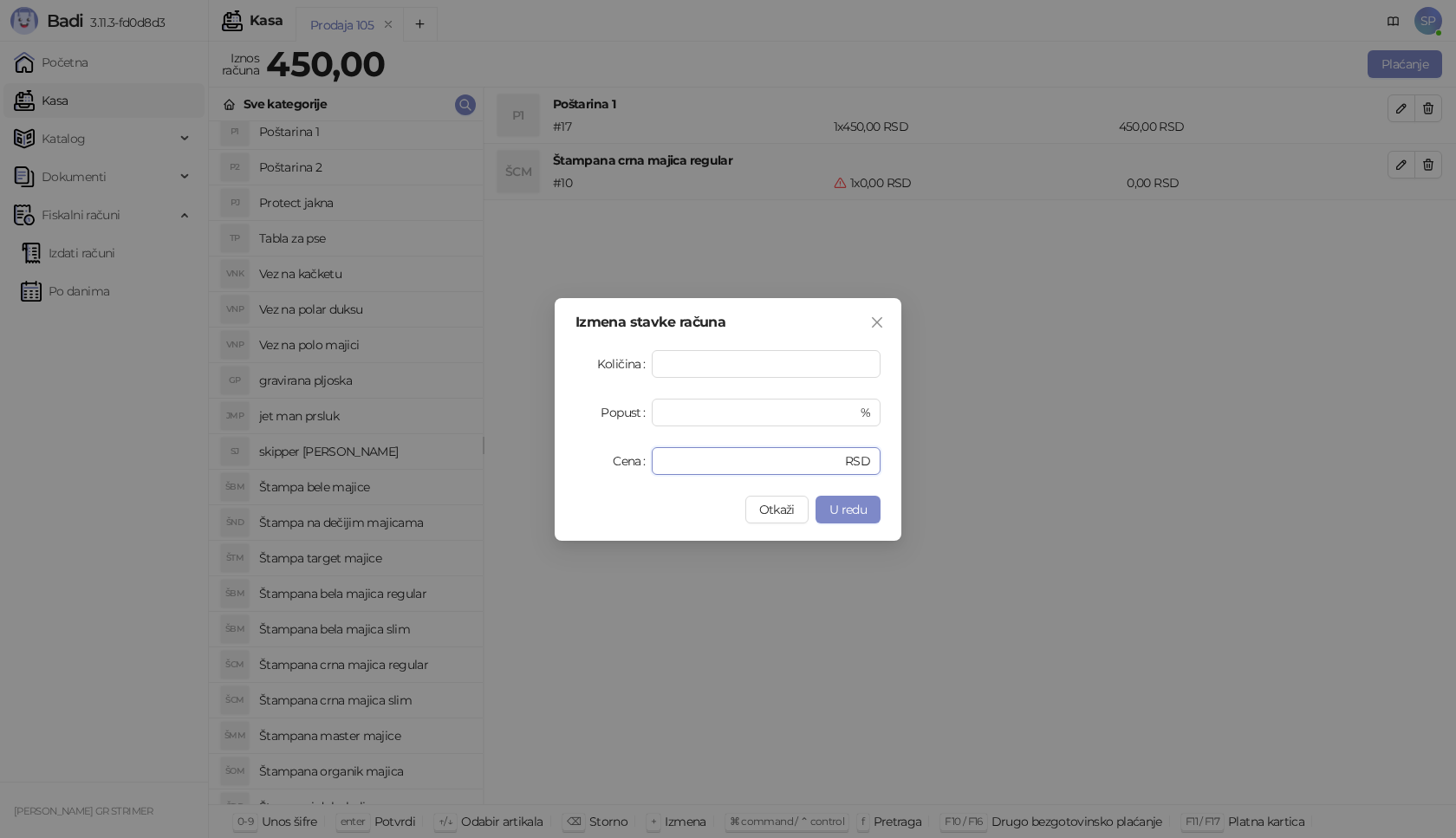
drag, startPoint x: 704, startPoint y: 472, endPoint x: 574, endPoint y: 472, distance: 130.0
click at [574, 472] on div "Izmena stavke računa Količina * Popust * % Cena * RSD Otkaži U redu" at bounding box center [728, 419] width 346 height 242
type input "****"
click at [857, 503] on span "U redu" at bounding box center [847, 510] width 37 height 16
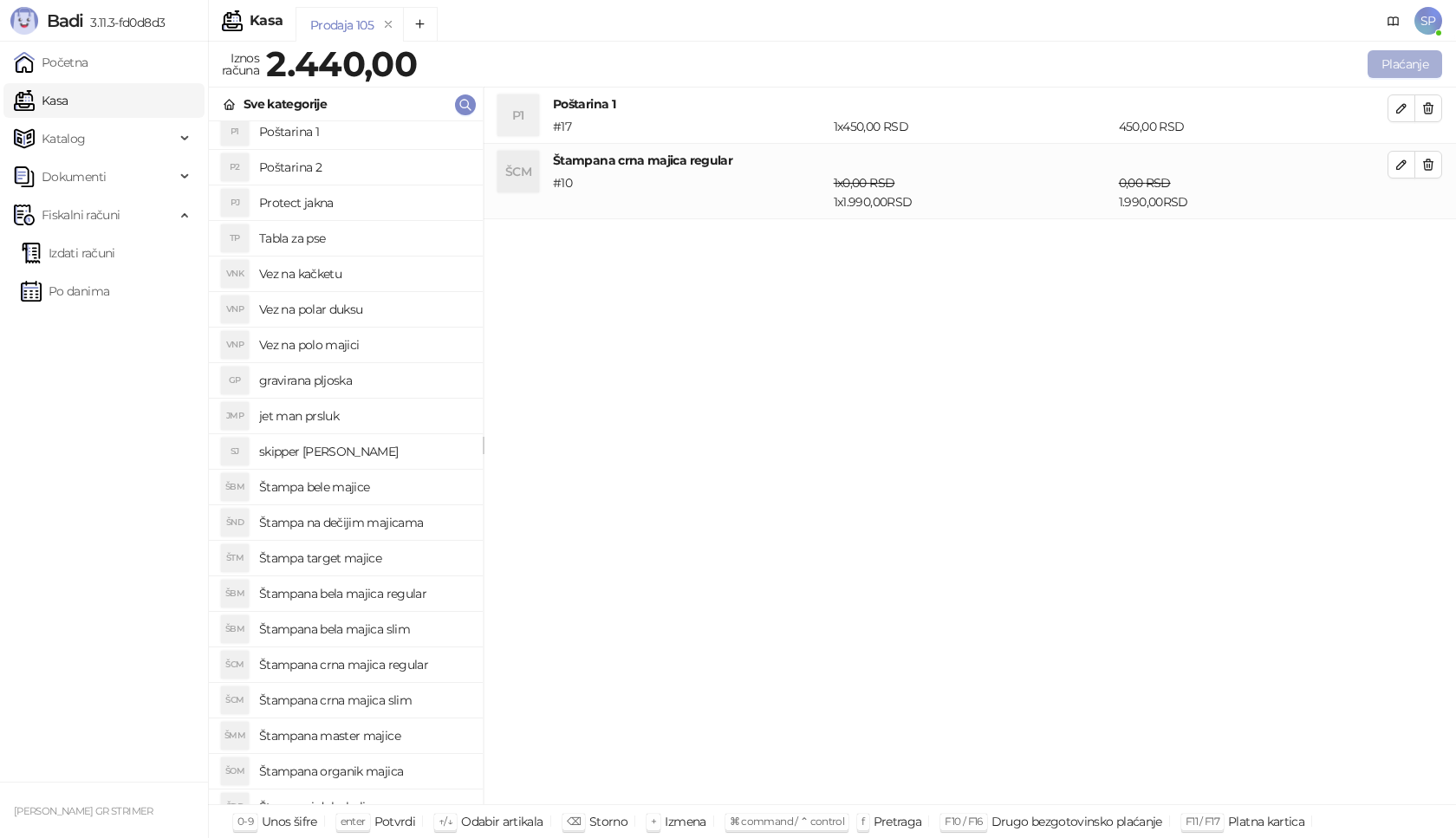
click at [1423, 54] on button "Plaćanje" at bounding box center [1404, 64] width 75 height 28
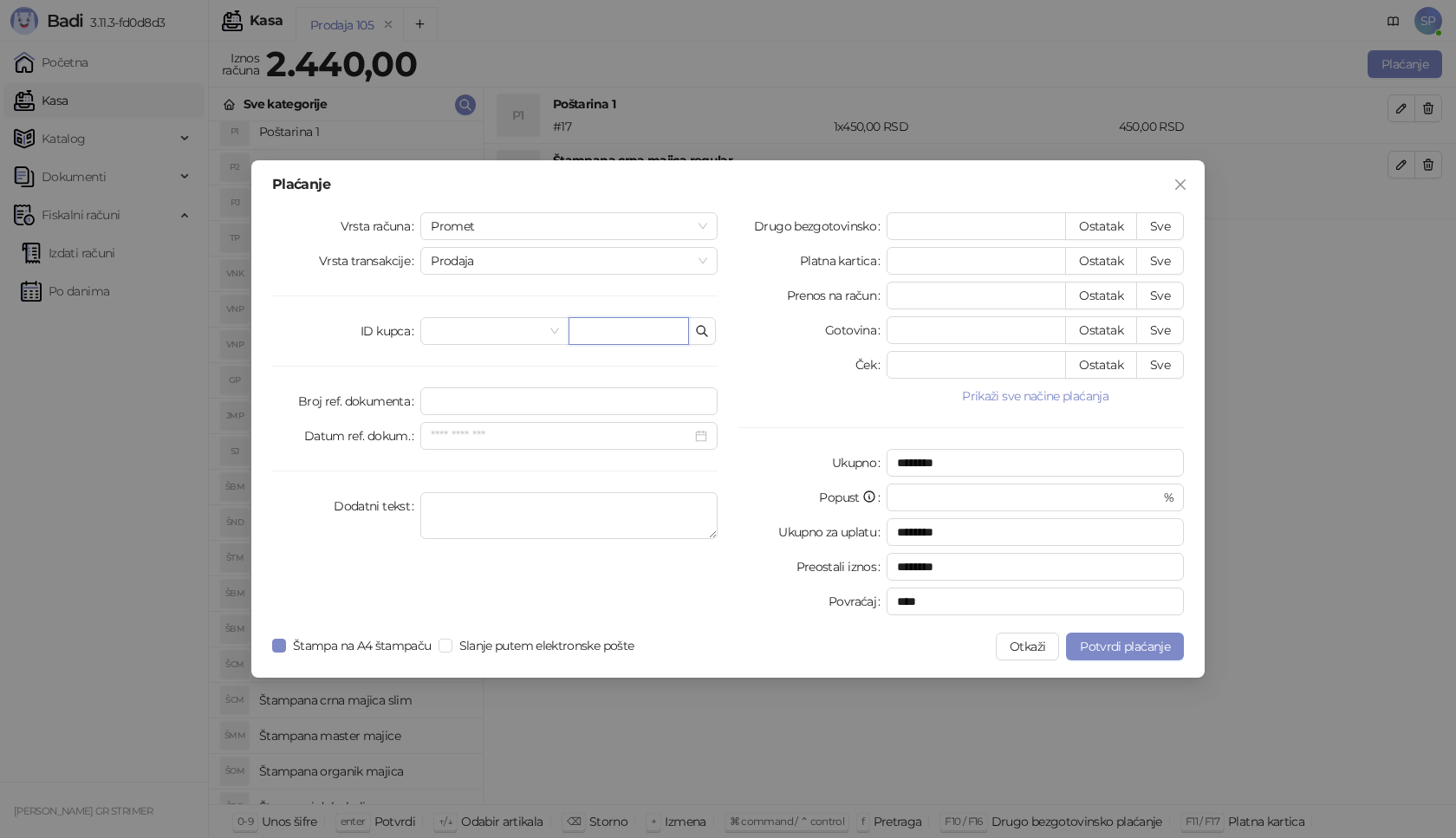
click at [667, 339] on input "text" at bounding box center [629, 331] width 121 height 28
paste input "**********"
type input "**********"
click at [1162, 226] on button "Sve" at bounding box center [1160, 226] width 48 height 28
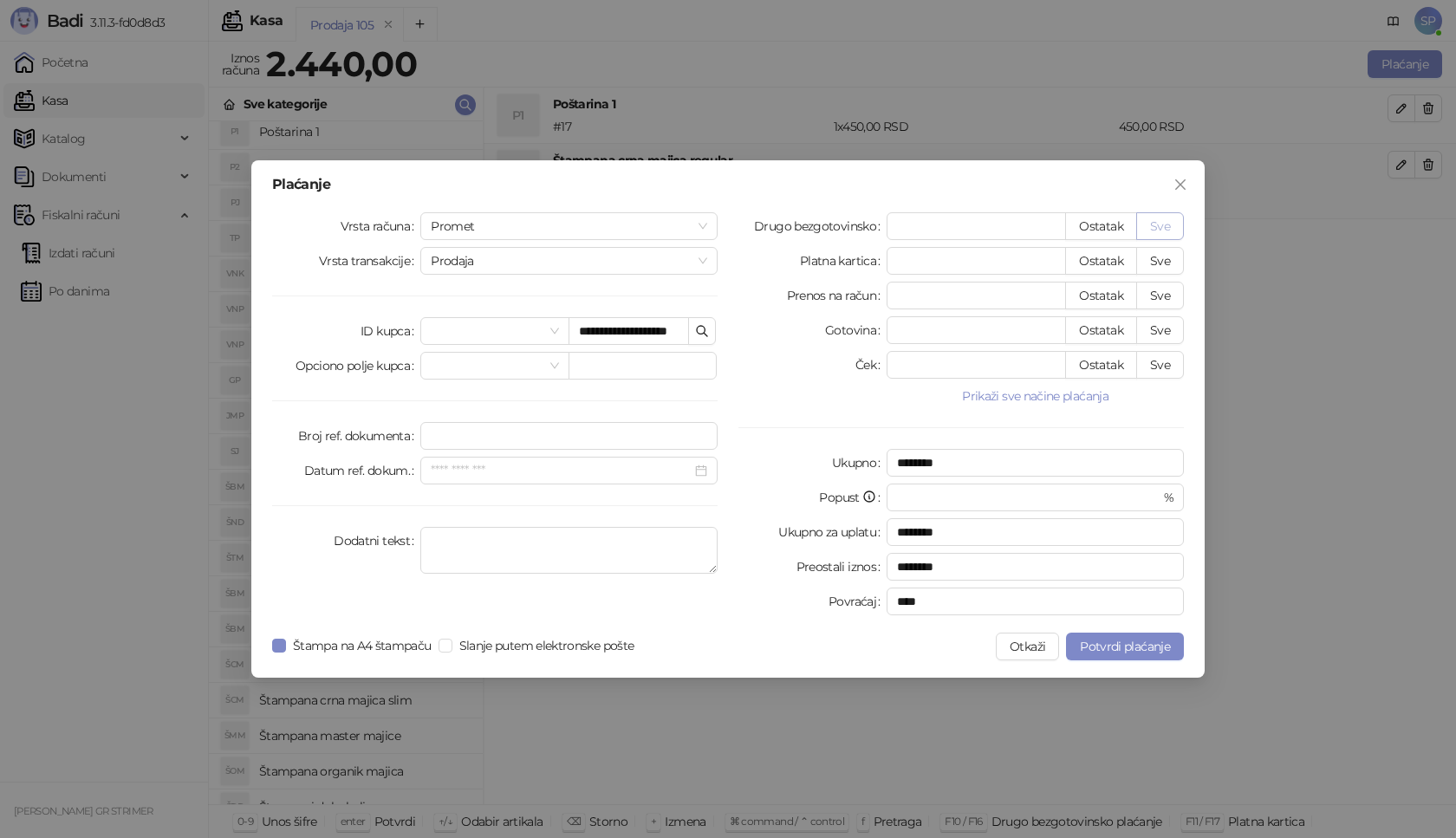
type input "****"
click at [1104, 638] on span "Potvrdi plaćanje" at bounding box center [1125, 646] width 90 height 16
drag, startPoint x: 621, startPoint y: 330, endPoint x: 630, endPoint y: 331, distance: 9.1
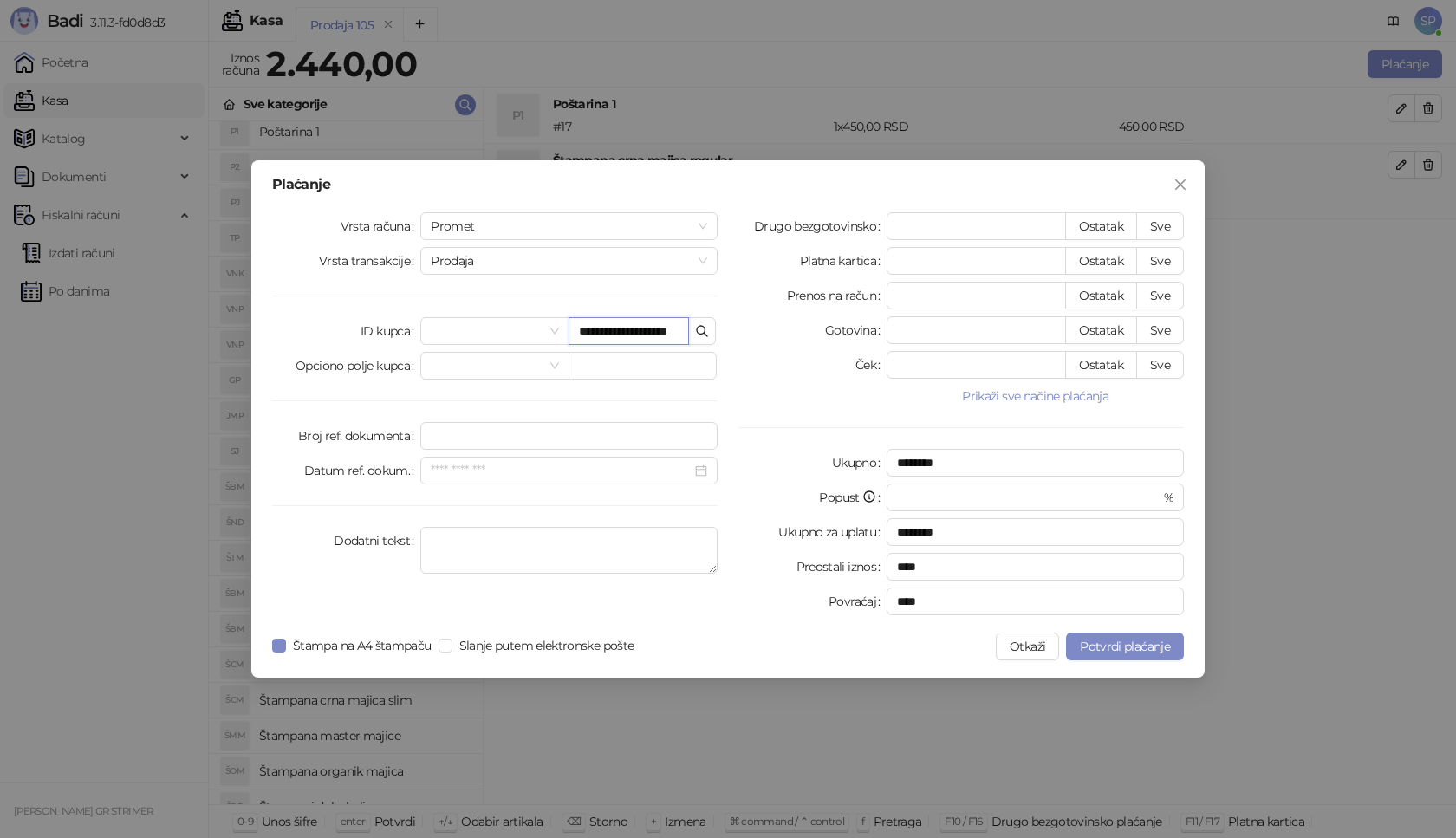
click at [630, 331] on input "**********" at bounding box center [629, 331] width 121 height 28
click at [623, 332] on input "**********" at bounding box center [629, 331] width 121 height 28
type input "**********"
click at [1126, 659] on button "Potvrdi plaćanje" at bounding box center [1125, 646] width 118 height 28
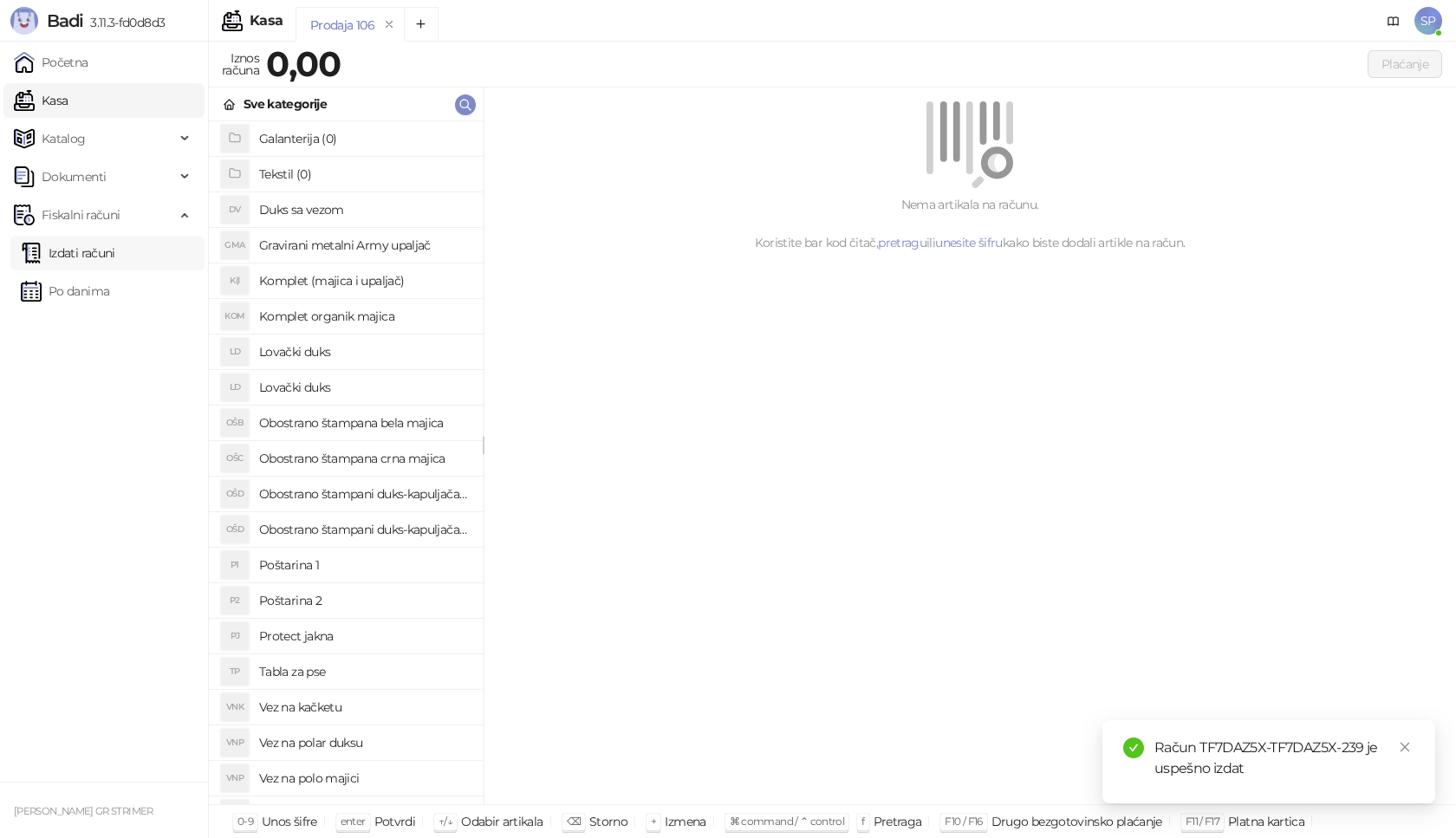
click at [115, 249] on link "Izdati računi" at bounding box center [68, 252] width 95 height 35
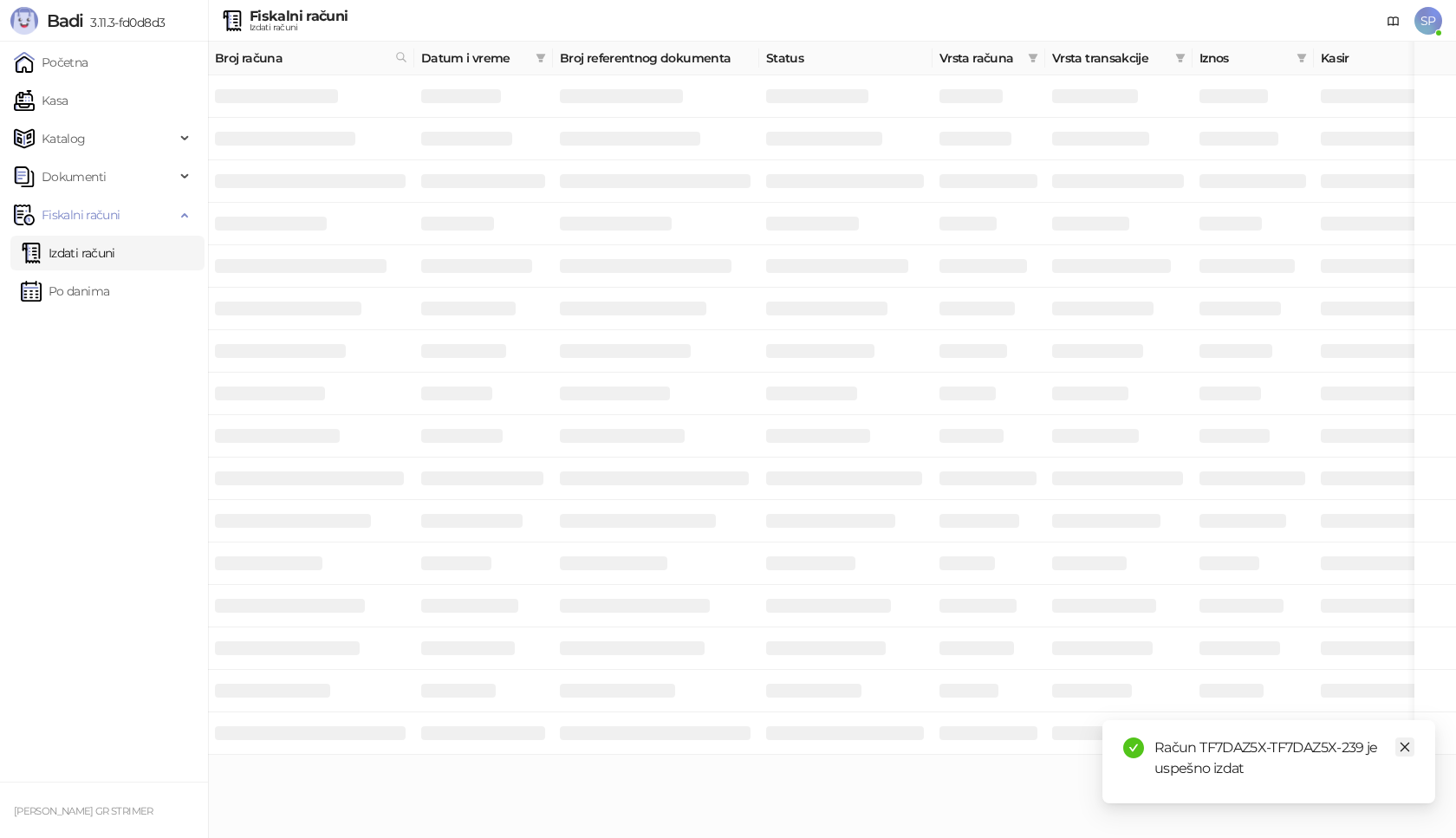
click at [1407, 752] on icon "close" at bounding box center [1404, 746] width 12 height 12
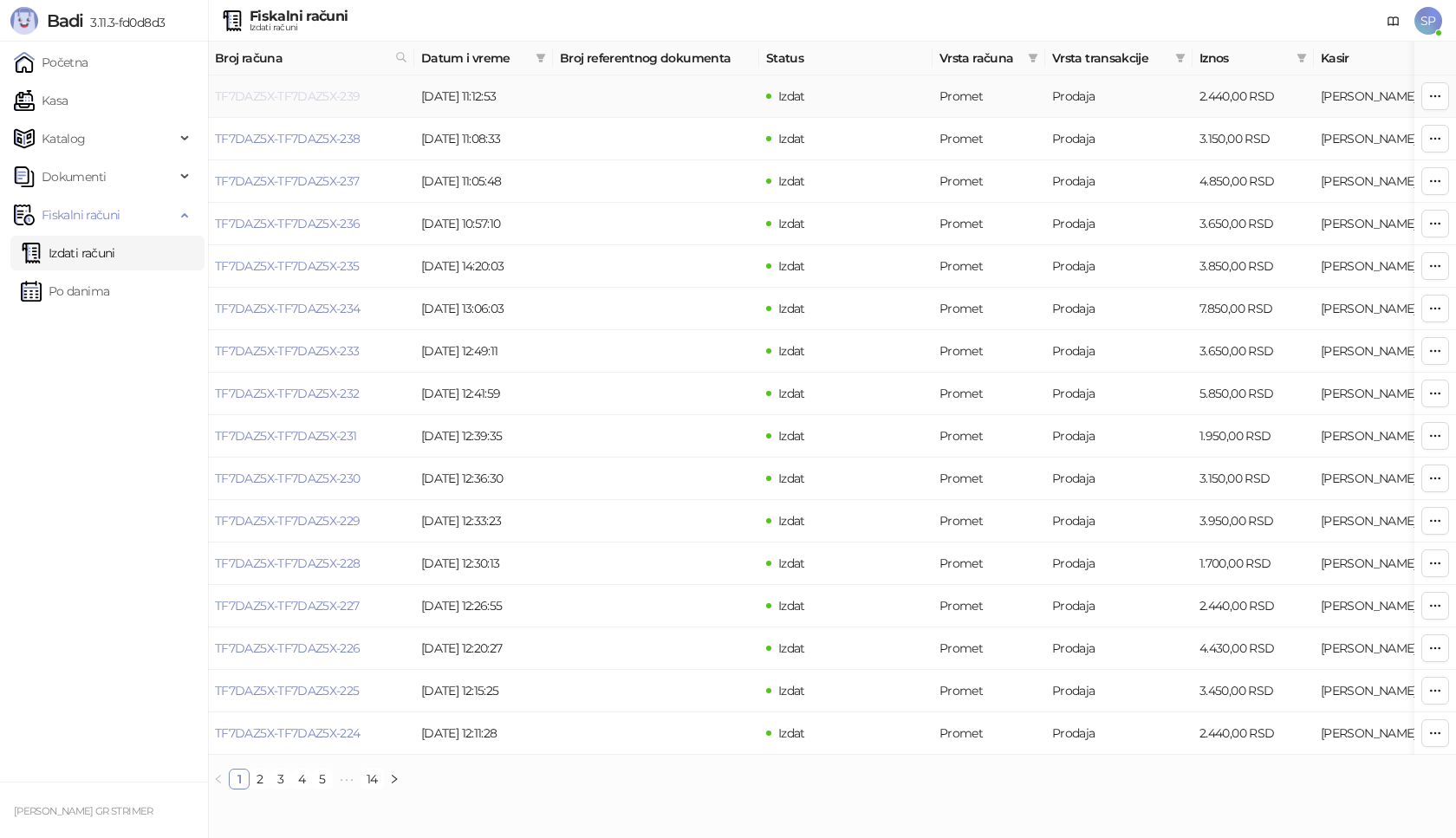
click at [298, 96] on link "TF7DAZ5X-TF7DAZ5X-239" at bounding box center [287, 97] width 146 height 16
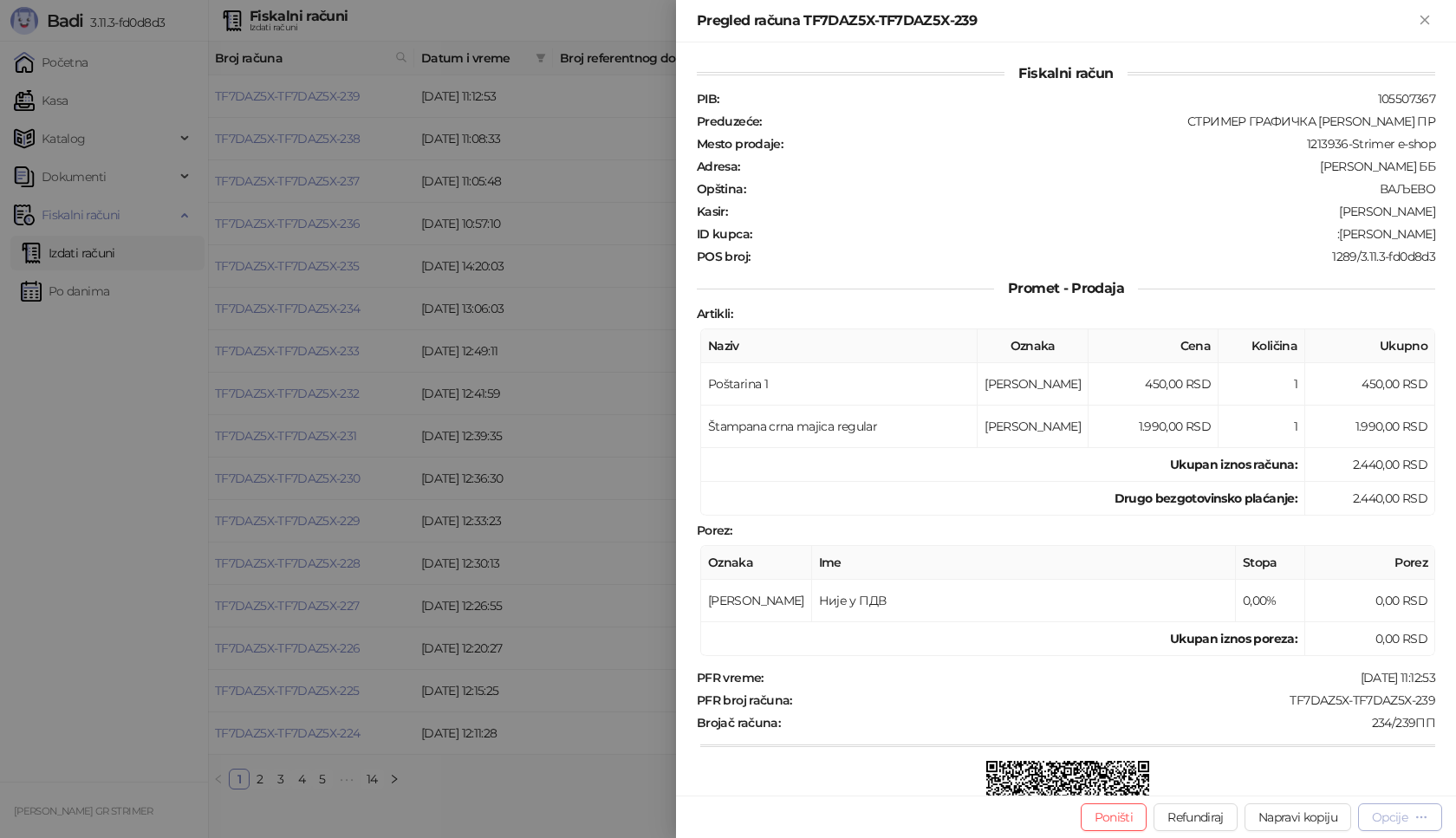
click at [1403, 829] on button "Opcije" at bounding box center [1399, 817] width 84 height 28
click at [1351, 786] on span "Preuzmi u PDF formatu" at bounding box center [1339, 781] width 178 height 19
drag, startPoint x: 1272, startPoint y: 695, endPoint x: 1436, endPoint y: 700, distance: 164.1
click at [1436, 697] on div "Fiskalni račun PIB : 105507367 Preduzeće : СТРИМЕР ГРАФИЧКА РАДЊА [PERSON_NAME]…" at bounding box center [1065, 419] width 779 height 752
copy div "TF7DAZ5X-TF7DAZ5X-239"
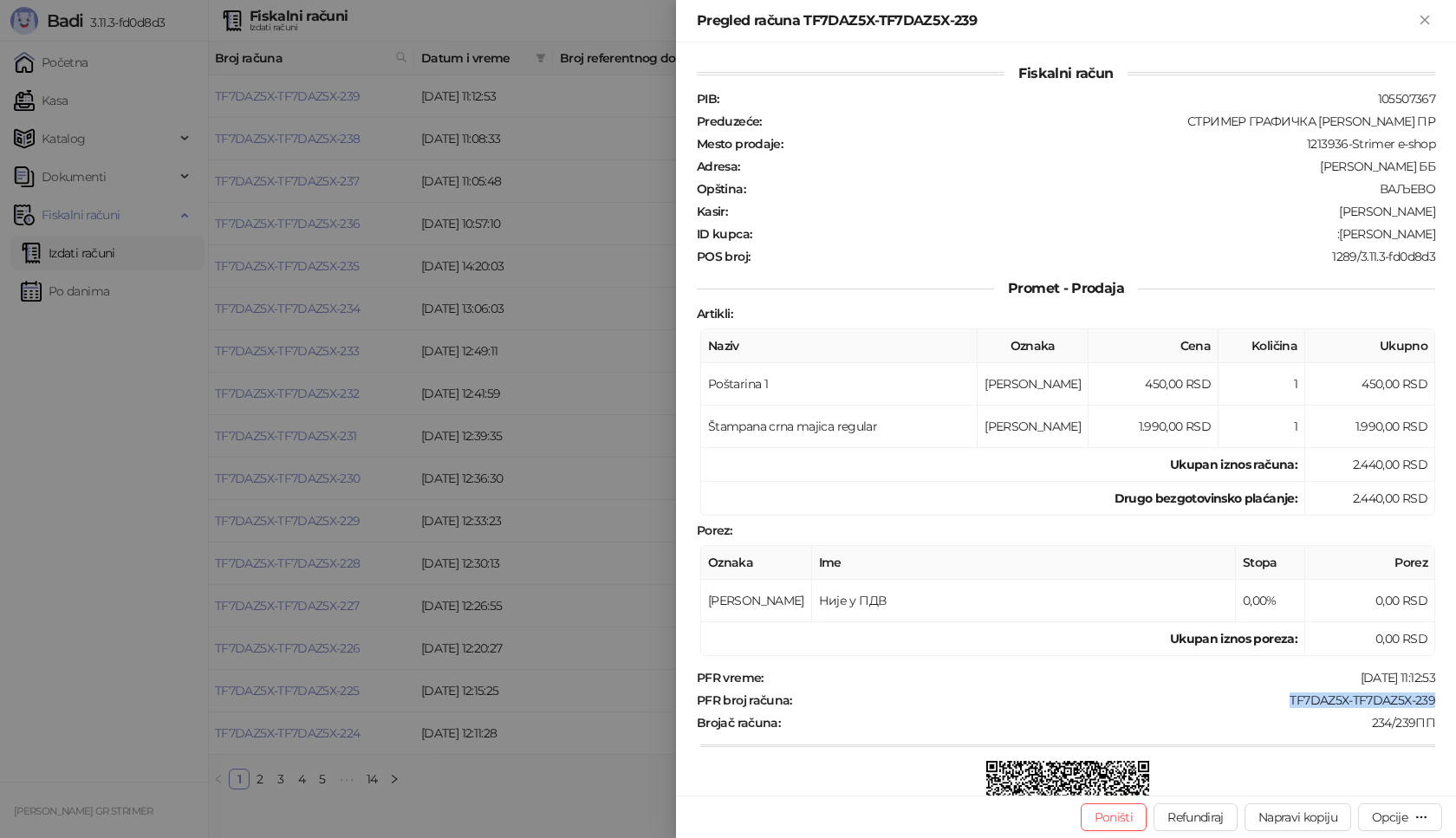
drag, startPoint x: 1305, startPoint y: 234, endPoint x: 1455, endPoint y: 233, distance: 150.0
click at [1455, 233] on div "Fiskalni račun PIB : 105507367 Preduzeće : СТРИМЕР ГРАФИЧКА РАДЊА [PERSON_NAME]…" at bounding box center [1065, 419] width 779 height 752
copy div "[PERSON_NAME]"
click at [1431, 19] on icon "Zatvori" at bounding box center [1425, 20] width 16 height 16
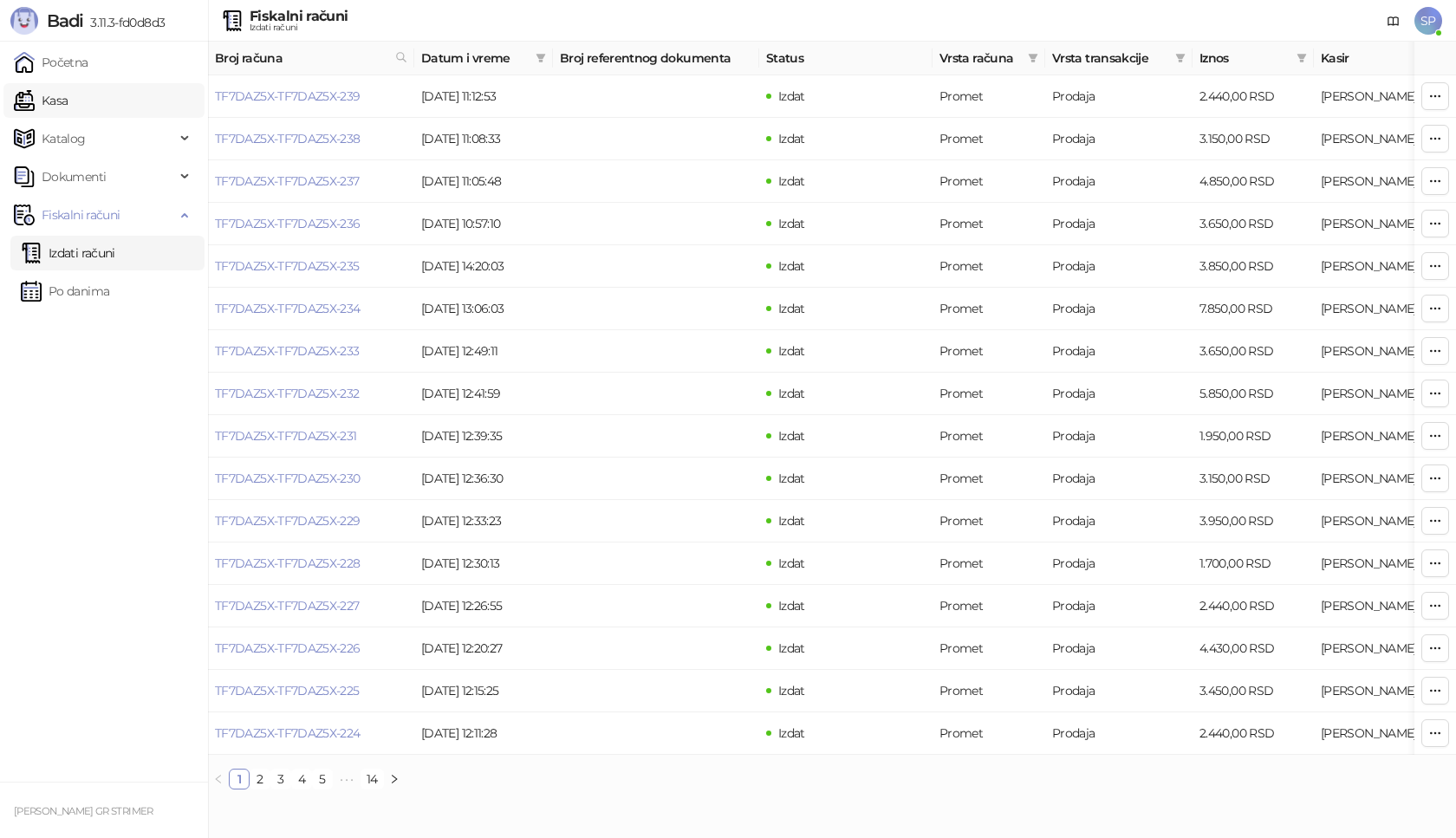
click at [68, 107] on link "Kasa" at bounding box center [41, 100] width 54 height 35
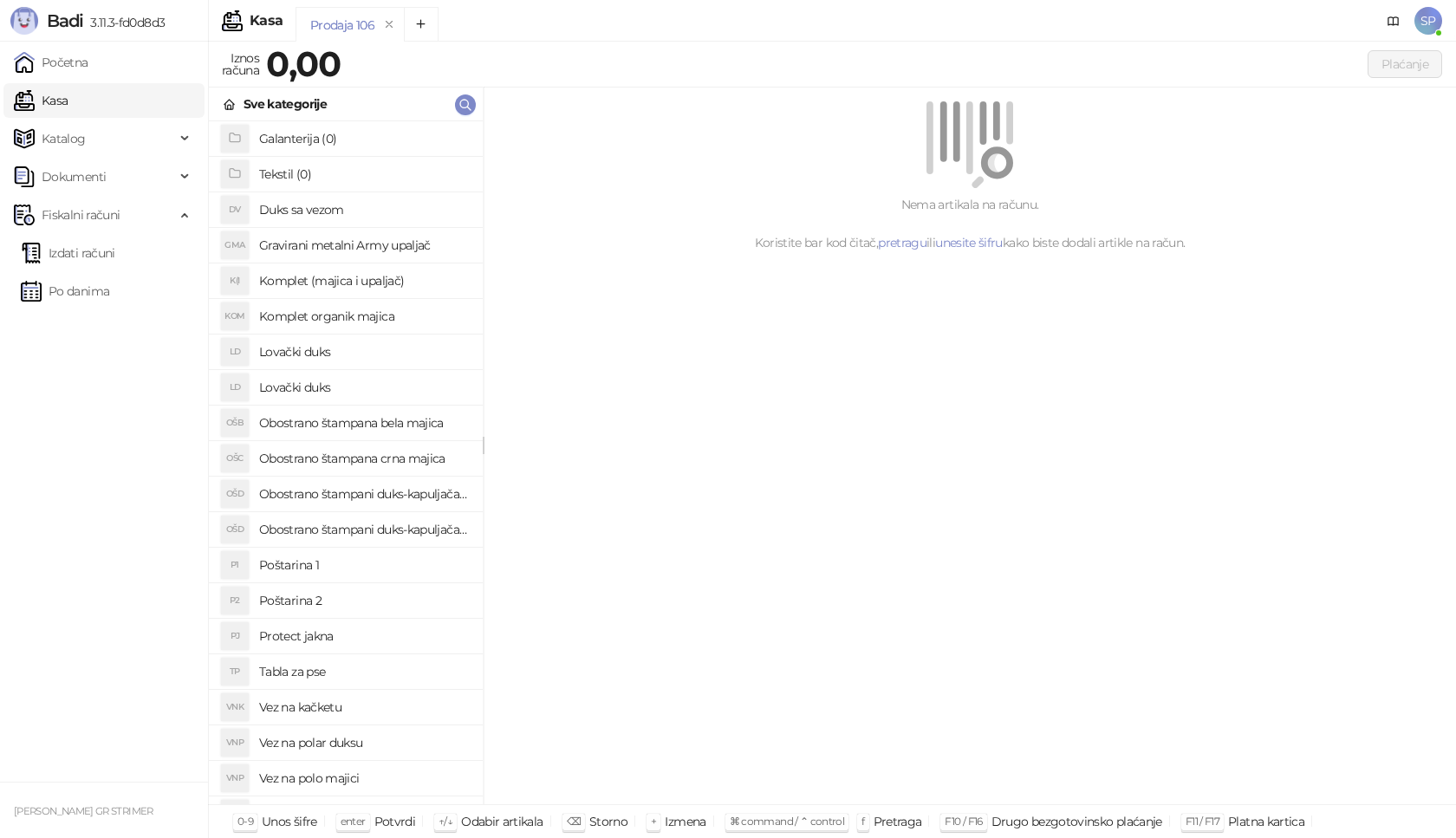
click at [338, 564] on h4 "Poštarina 1" at bounding box center [364, 565] width 210 height 28
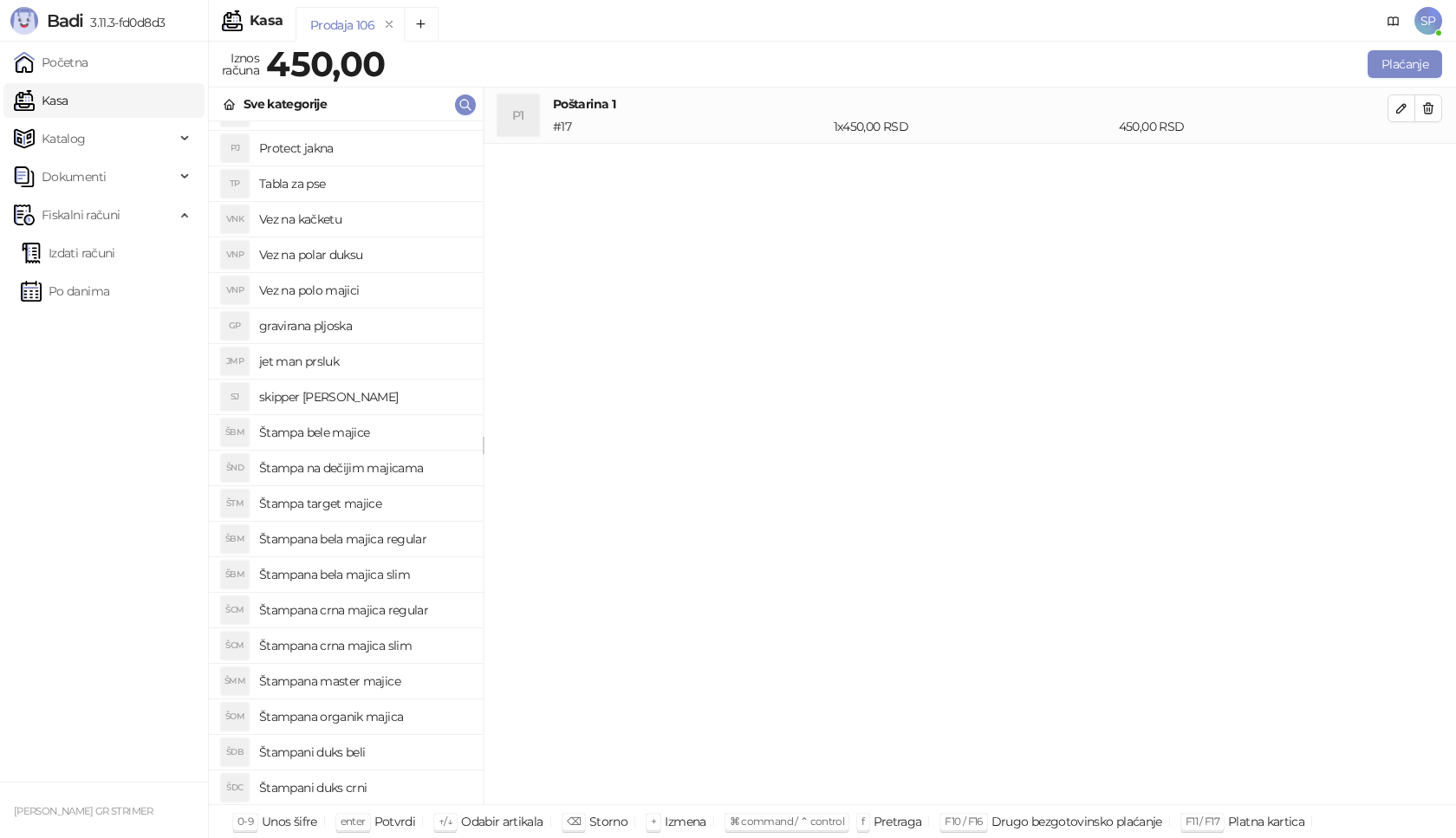
scroll to position [520, 0]
click at [403, 510] on h4 "Štampana bela majica regular" at bounding box center [364, 507] width 210 height 28
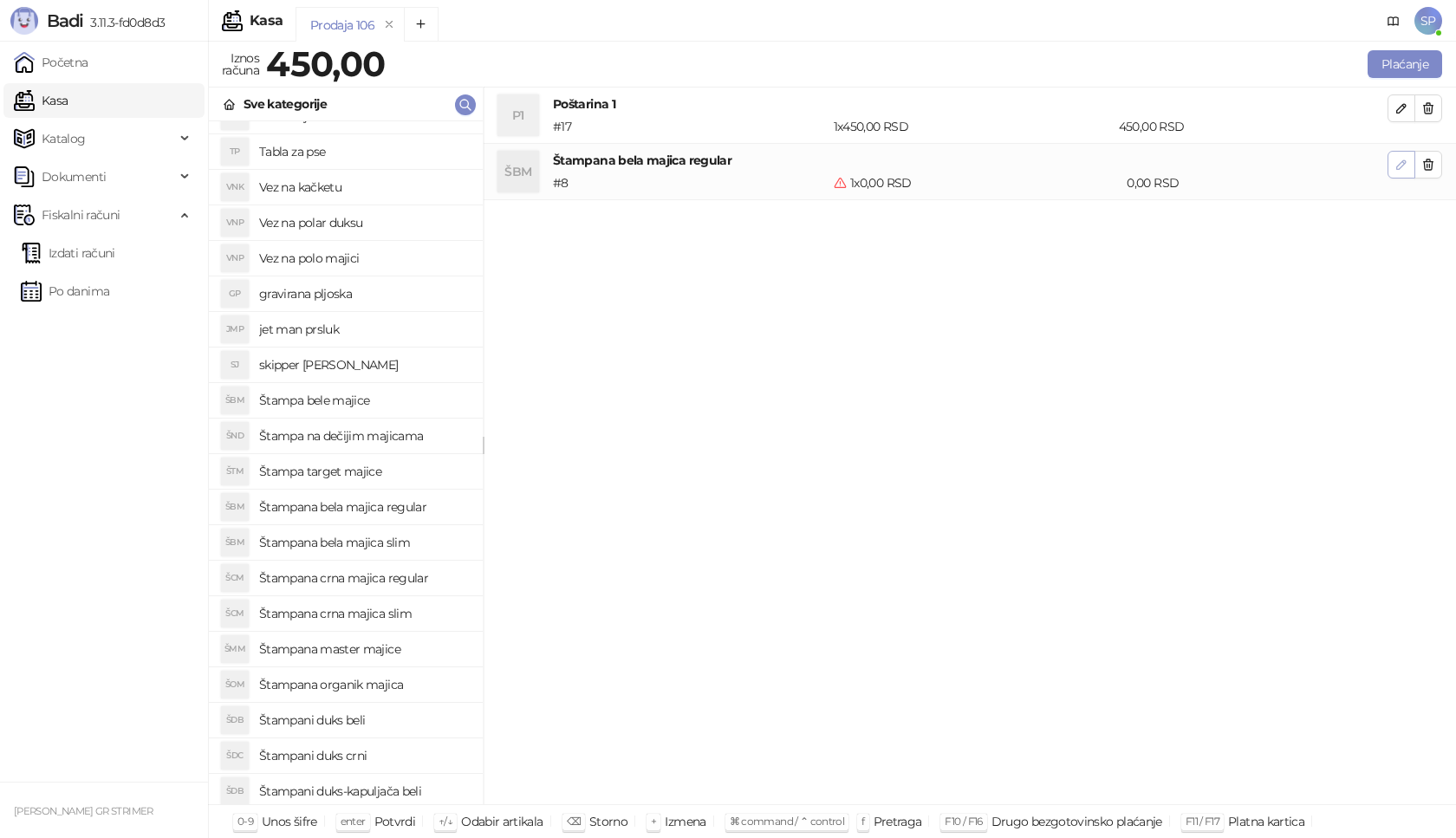
click at [1399, 160] on icon "button" at bounding box center [1401, 165] width 14 height 14
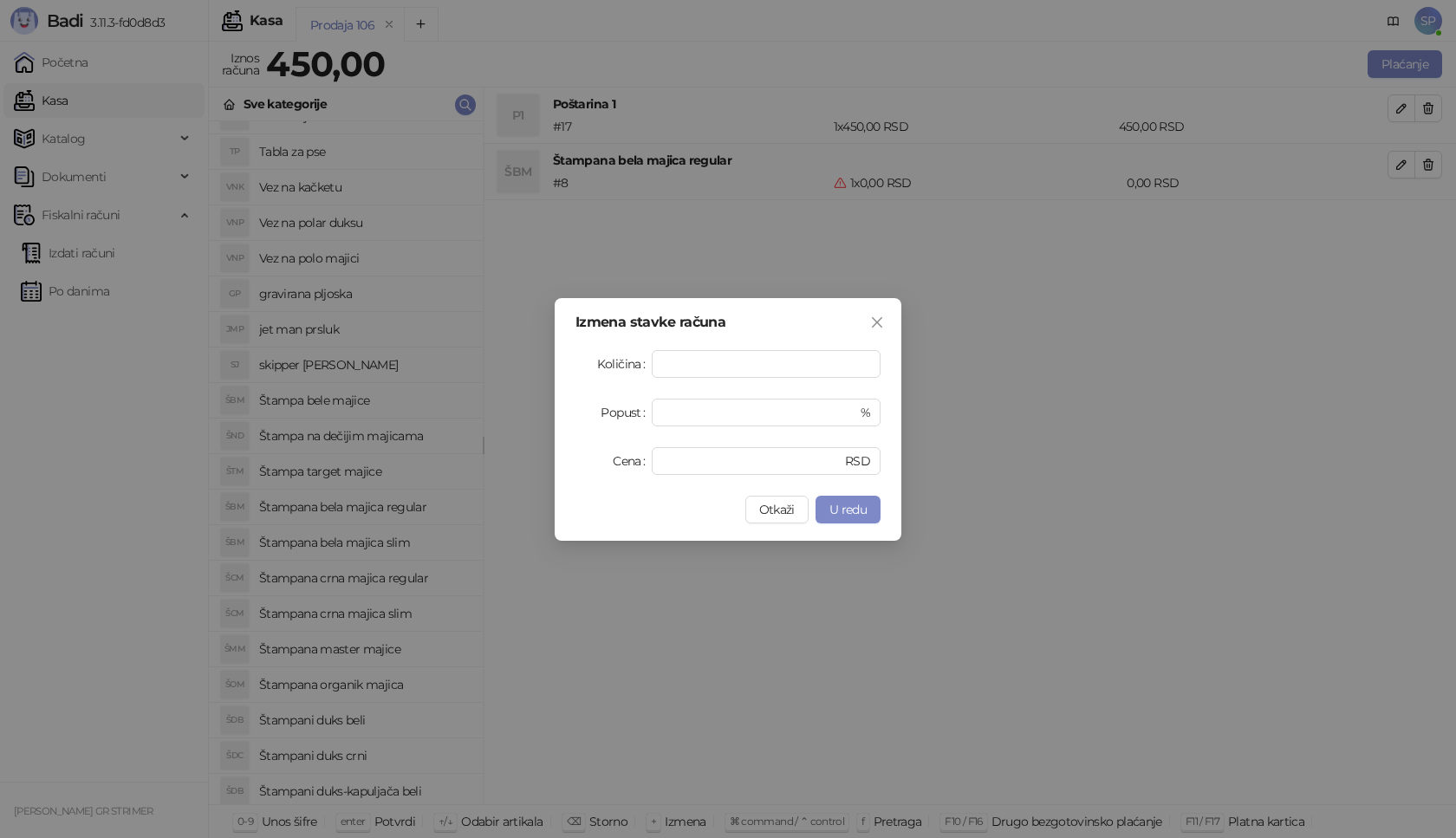
drag, startPoint x: 737, startPoint y: 446, endPoint x: 647, endPoint y: 454, distance: 90.4
click at [647, 454] on div "Cena * RSD" at bounding box center [728, 461] width 305 height 28
drag, startPoint x: 695, startPoint y: 462, endPoint x: 510, endPoint y: 463, distance: 185.0
click at [510, 463] on div "Izmena stavke računa Količina * Popust * % Cena * RSD Otkaži U redu" at bounding box center [728, 419] width 1456 height 838
type input "****"
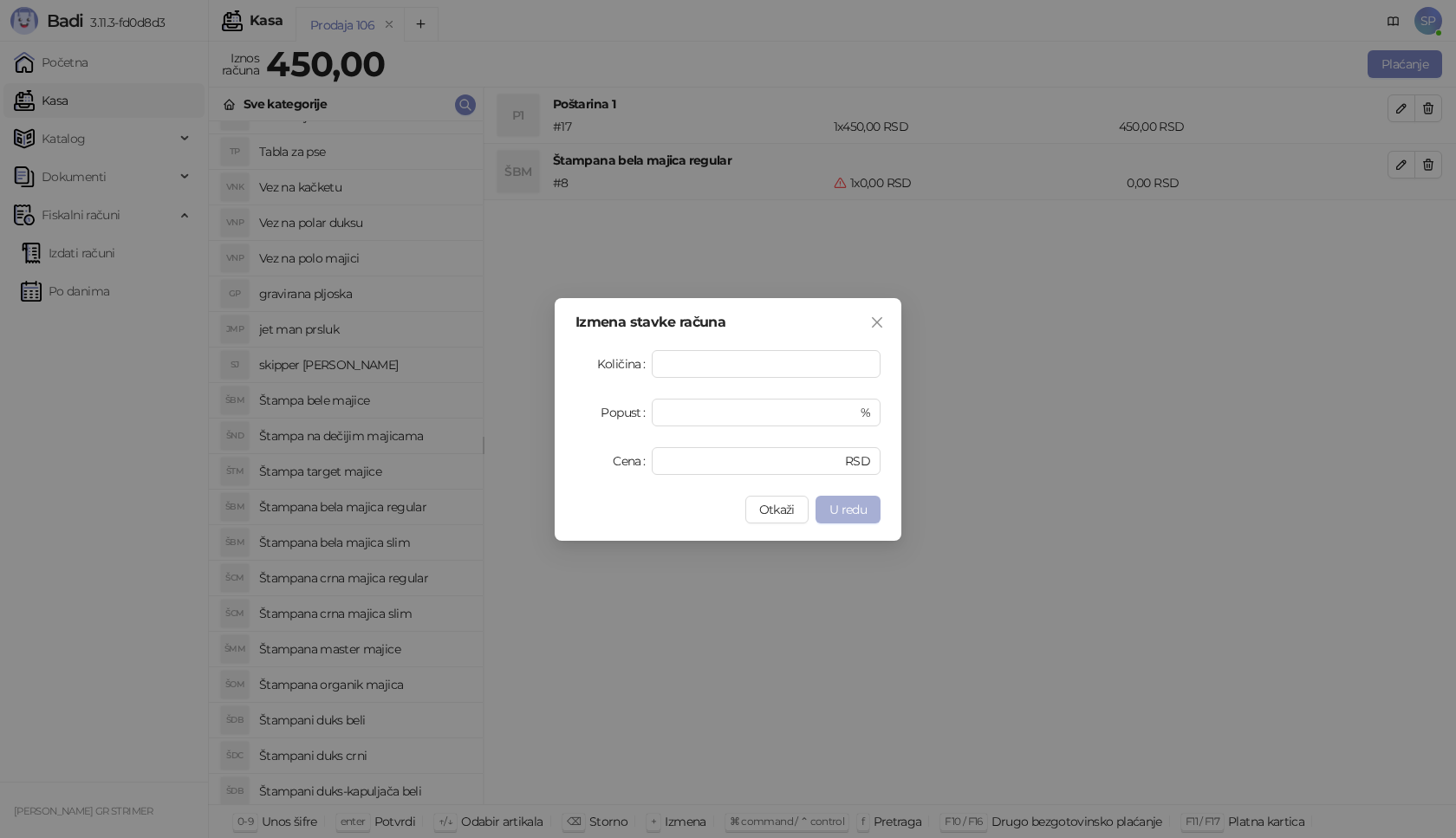
click at [852, 510] on span "U redu" at bounding box center [847, 510] width 37 height 16
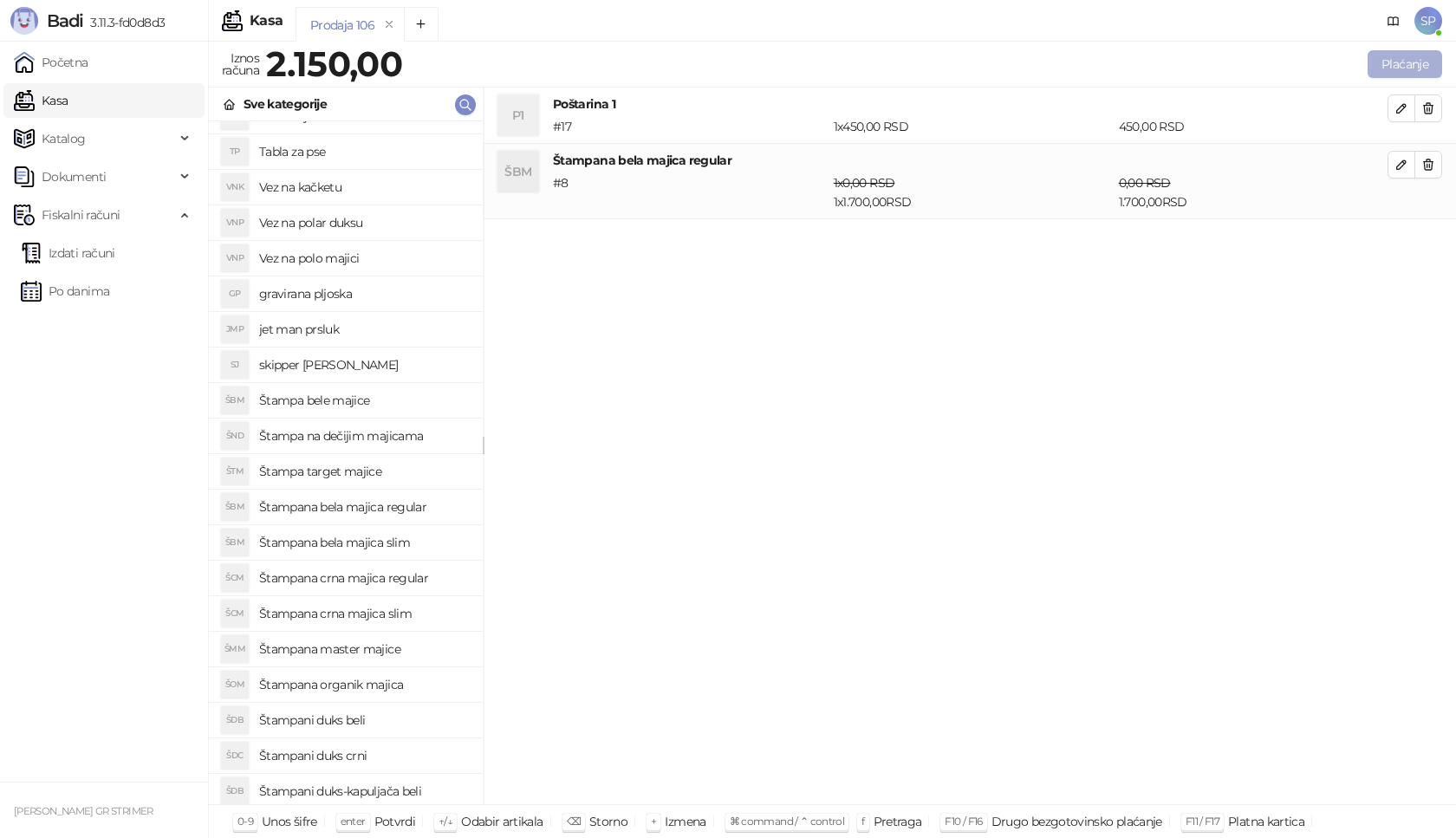
click at [1426, 69] on button "Plaćanje" at bounding box center [1404, 64] width 75 height 28
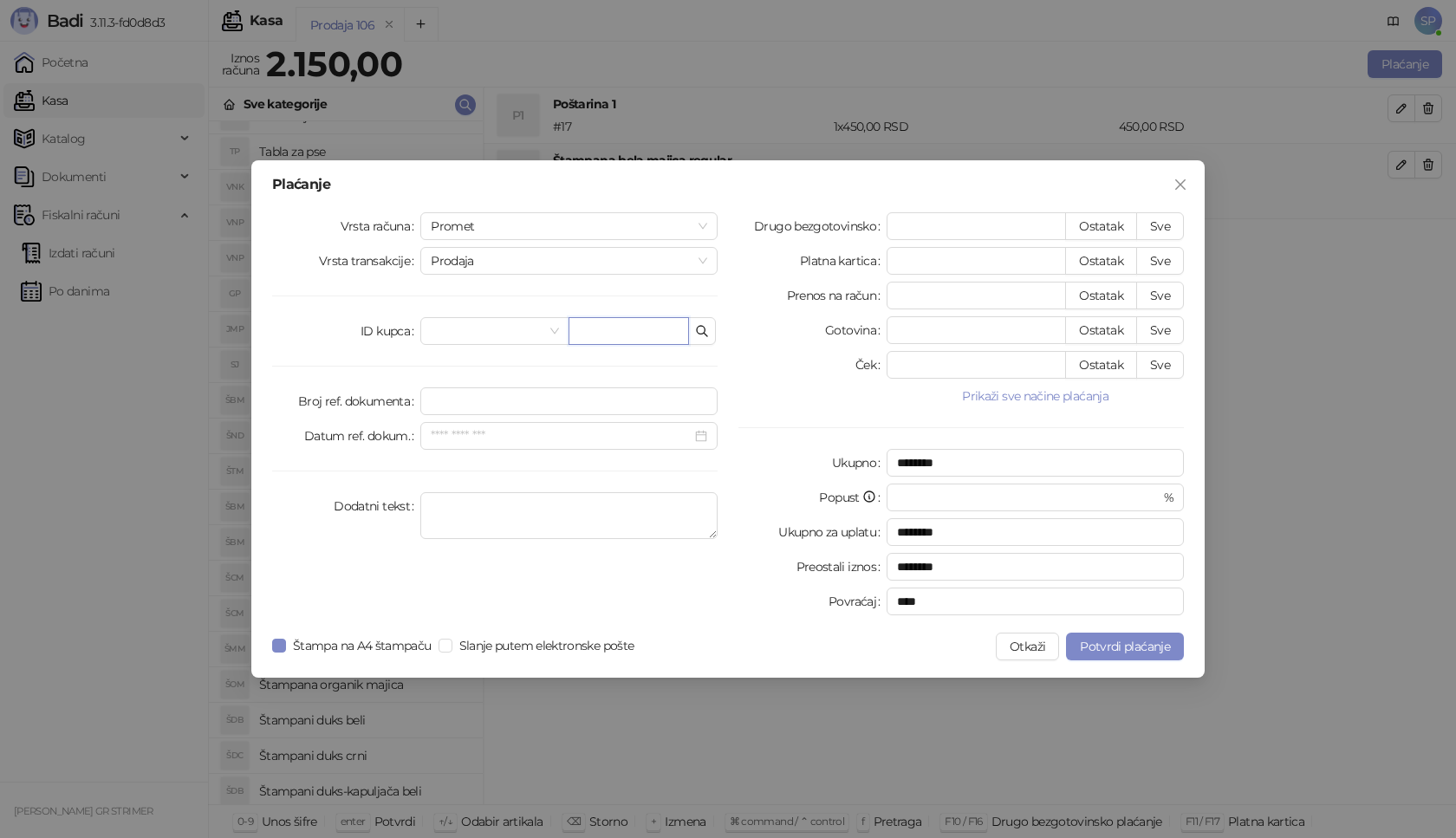
click at [640, 336] on input "text" at bounding box center [629, 331] width 121 height 28
paste input "**********"
type input "**********"
click at [1161, 221] on button "Sve" at bounding box center [1160, 226] width 48 height 28
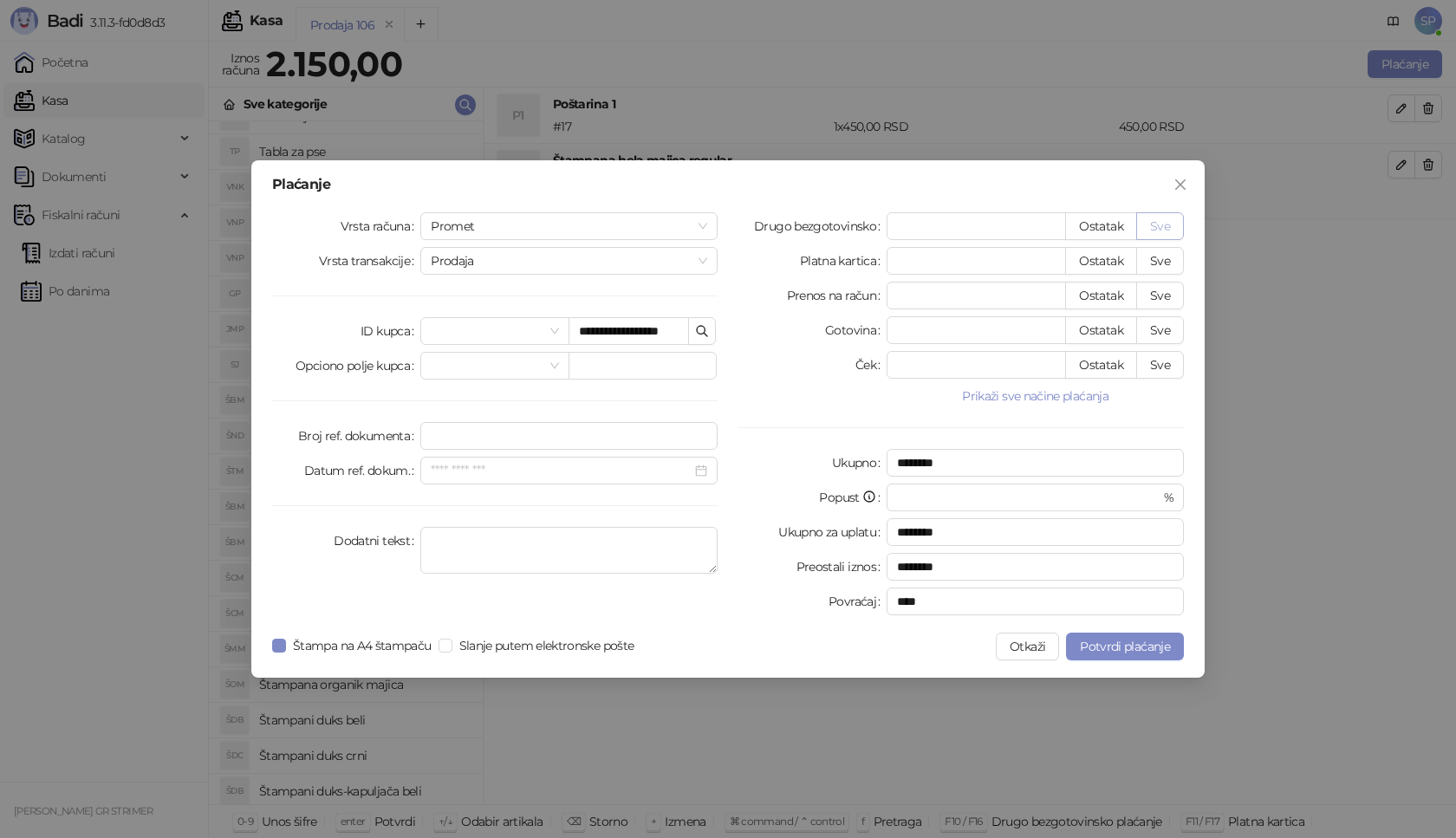
type input "****"
click at [1131, 653] on span "Potvrdi plaćanje" at bounding box center [1125, 646] width 90 height 16
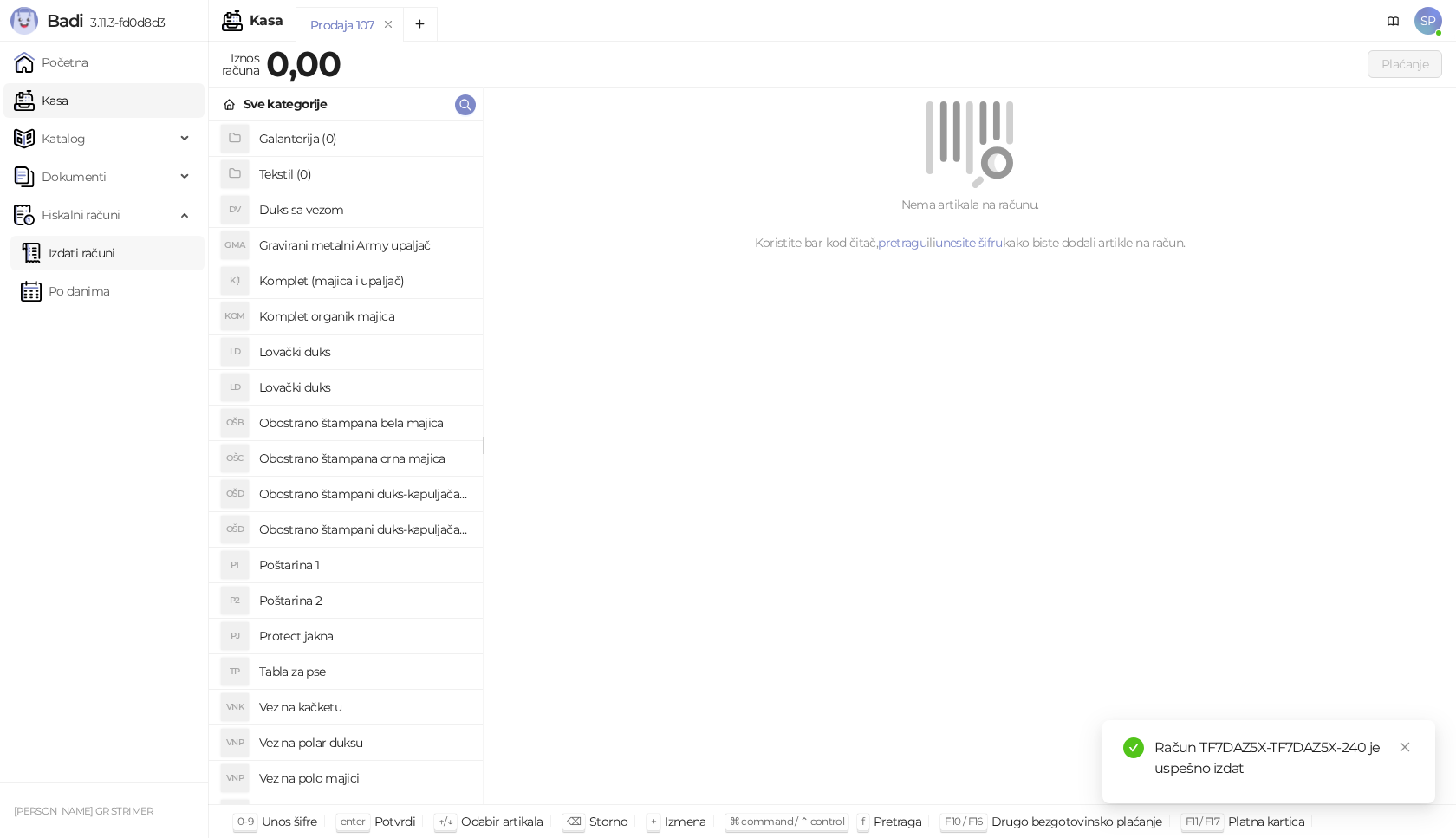
click at [115, 253] on link "Izdati računi" at bounding box center [68, 252] width 95 height 35
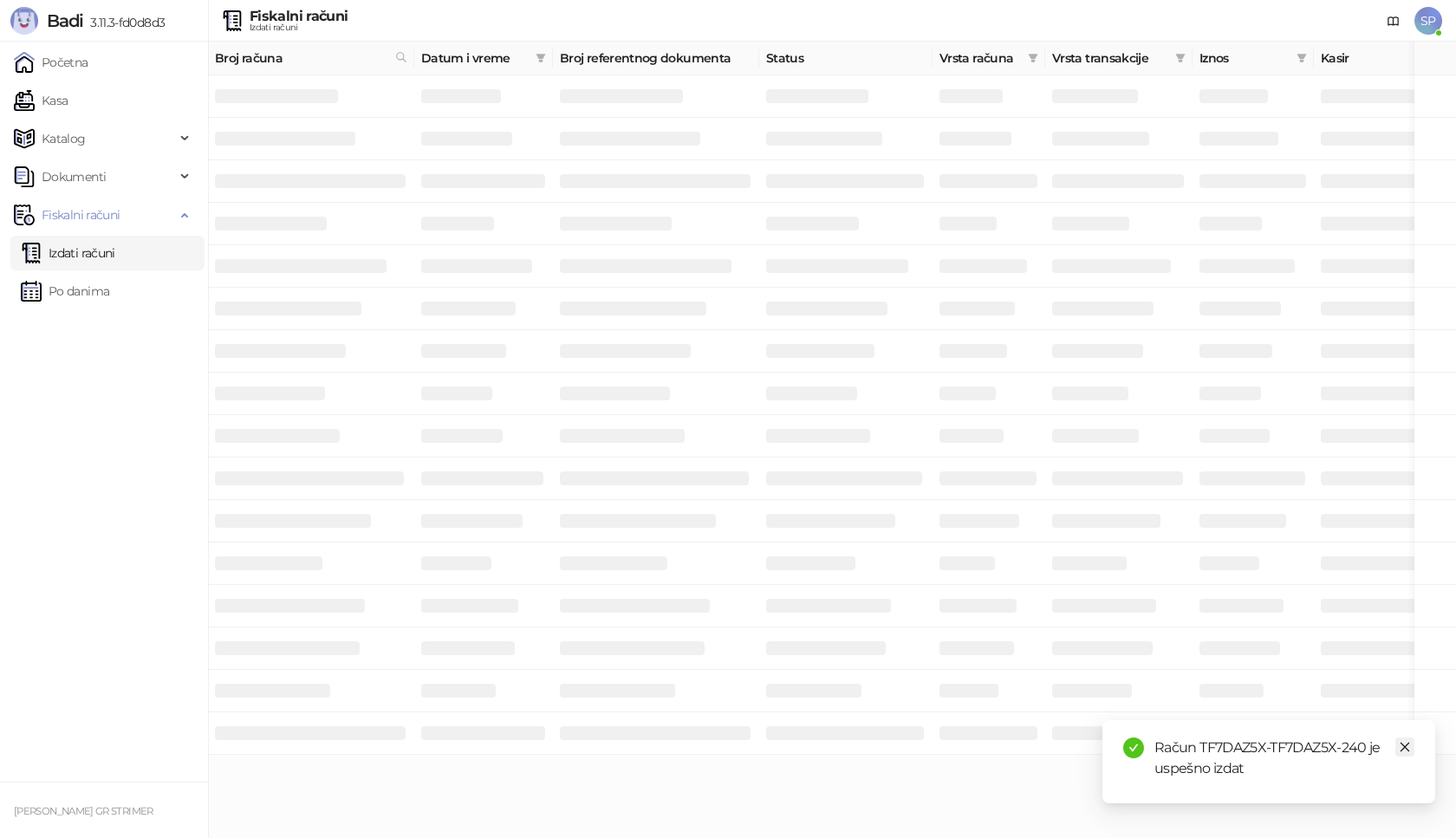
click at [1410, 748] on icon "close" at bounding box center [1404, 746] width 12 height 12
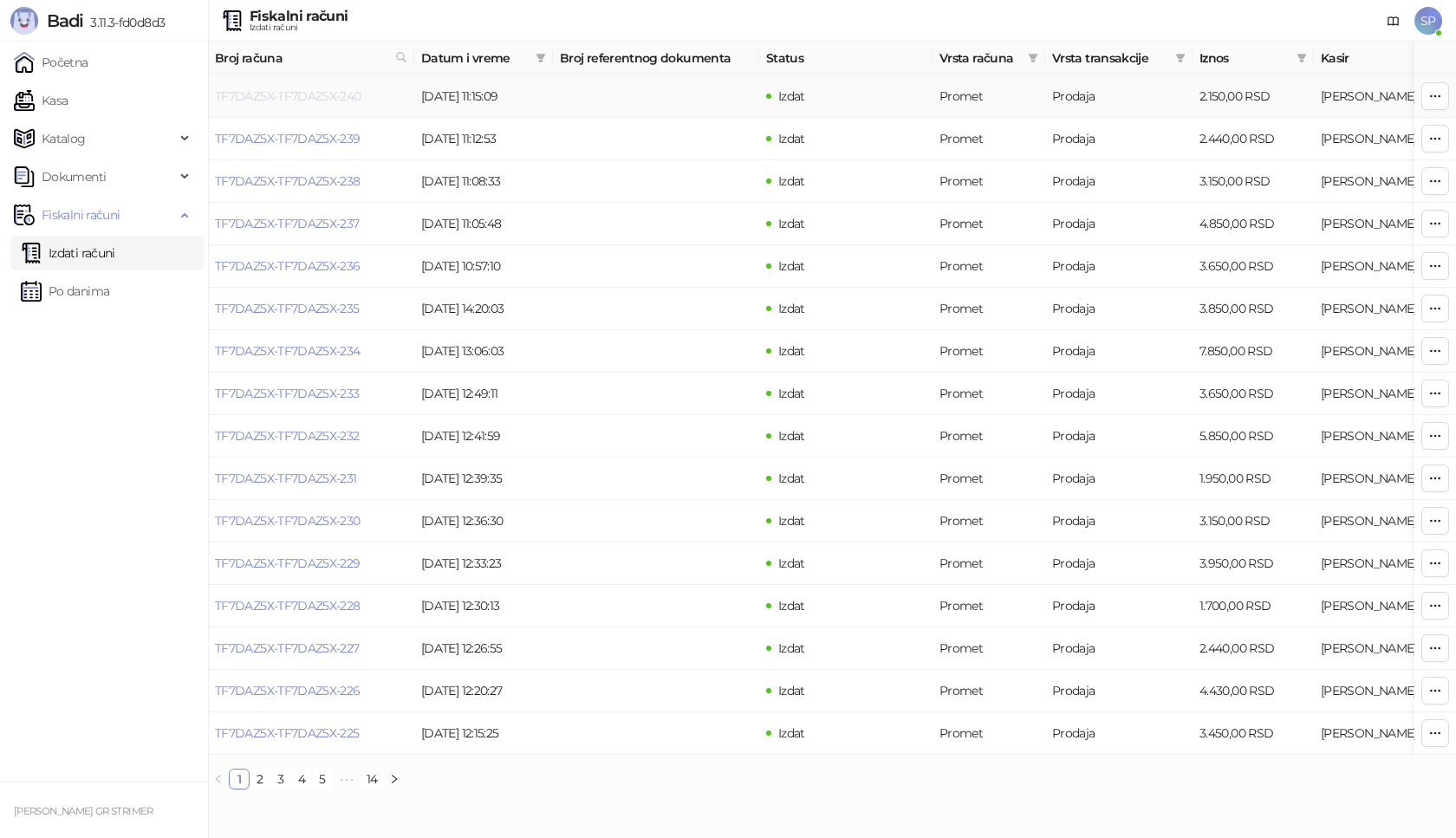
click at [318, 96] on link "TF7DAZ5X-TF7DAZ5X-240" at bounding box center [287, 97] width 147 height 16
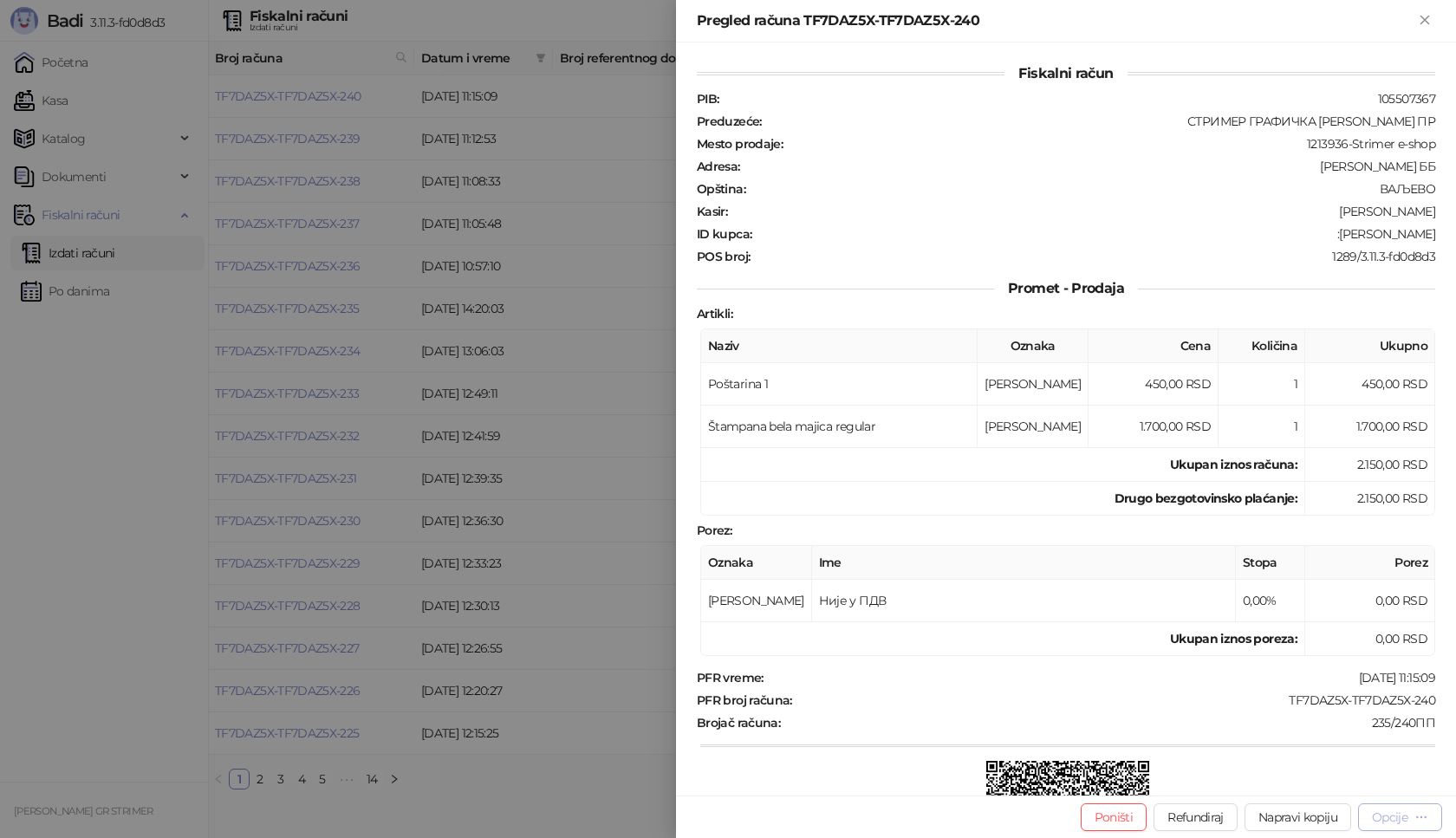
click at [1384, 819] on div "Opcije" at bounding box center [1389, 817] width 36 height 16
click at [1309, 777] on span "Preuzmi u PDF formatu" at bounding box center [1339, 781] width 178 height 19
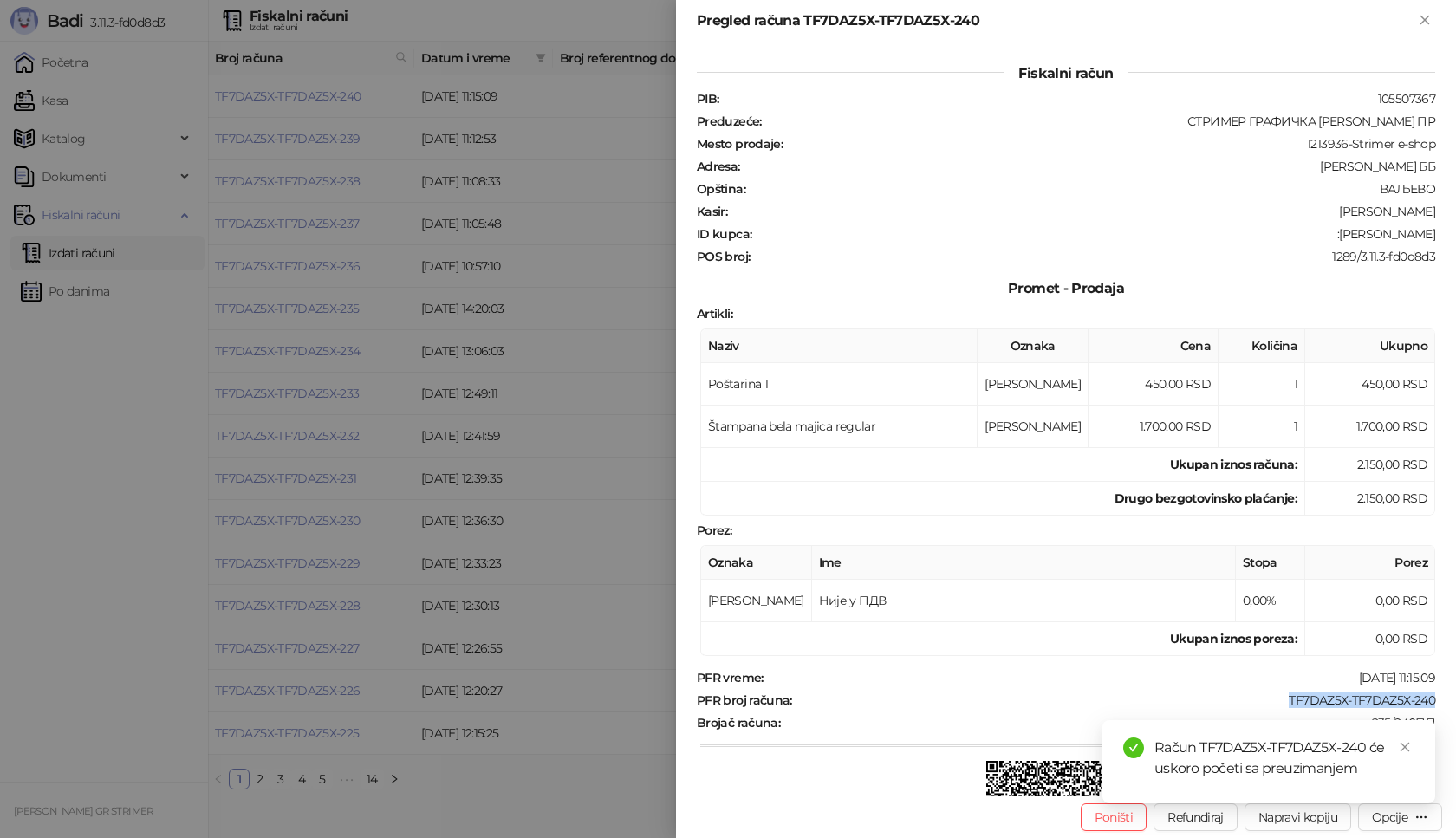
drag, startPoint x: 1264, startPoint y: 700, endPoint x: 1455, endPoint y: 705, distance: 191.1
click at [1455, 705] on div "Fiskalni račun PIB : 105507367 Preduzeće : СТРИМЕР ГРАФИЧКА РАДЊА [PERSON_NAME]…" at bounding box center [1065, 419] width 779 height 752
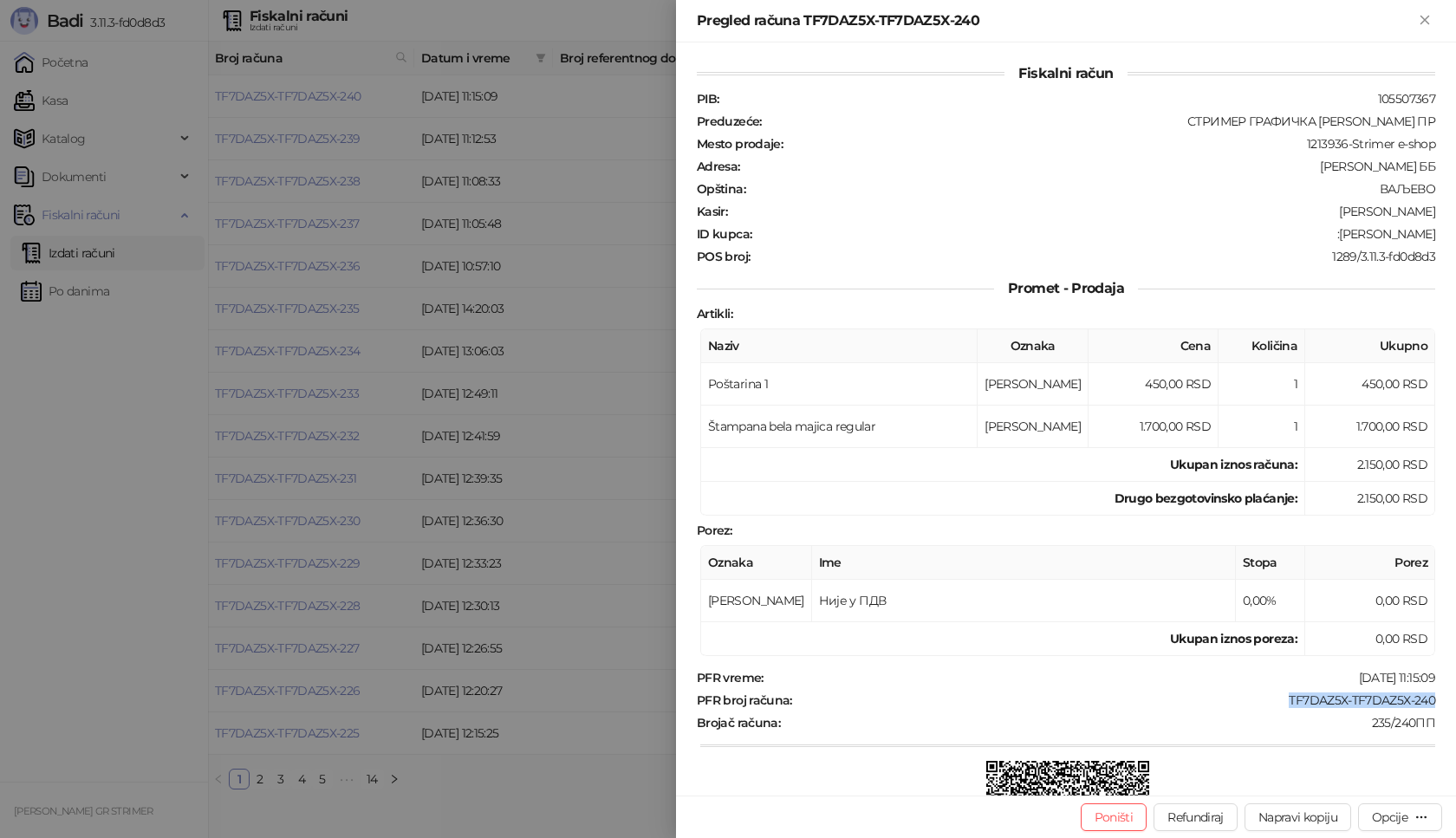
copy div "TF7DAZ5X-TF7DAZ5X-240"
drag, startPoint x: 1308, startPoint y: 234, endPoint x: 1455, endPoint y: 234, distance: 147.0
click at [1455, 234] on div "Fiskalni račun PIB : 105507367 Preduzeće : СТРИМЕР ГРАФИЧКА РАДЊА [PERSON_NAME]…" at bounding box center [1065, 419] width 779 height 752
click at [1418, 14] on icon "Zatvori" at bounding box center [1425, 20] width 16 height 16
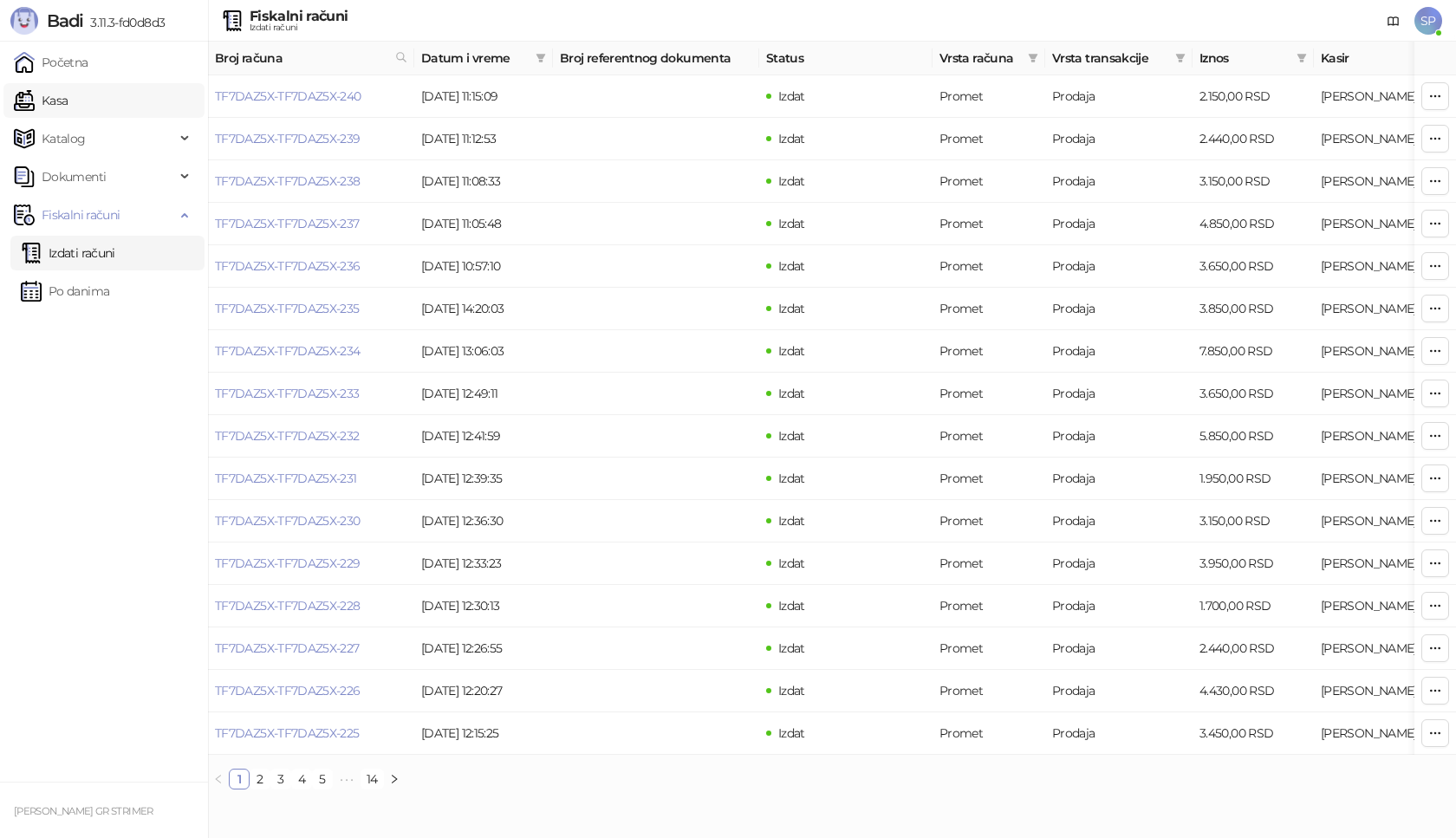
click at [68, 98] on link "Kasa" at bounding box center [41, 100] width 54 height 35
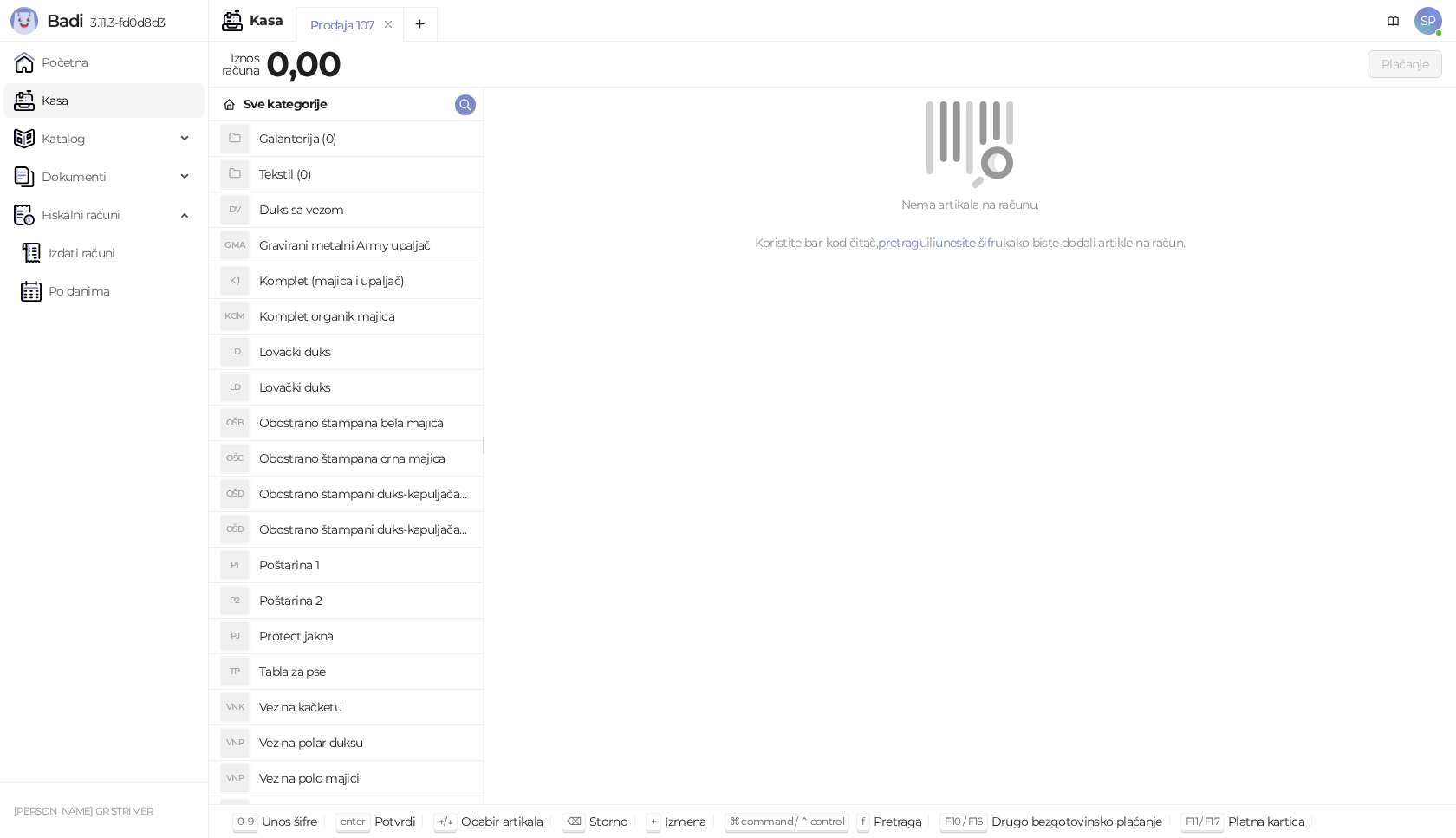
click at [362, 567] on h4 "Poštarina 1" at bounding box center [364, 565] width 210 height 28
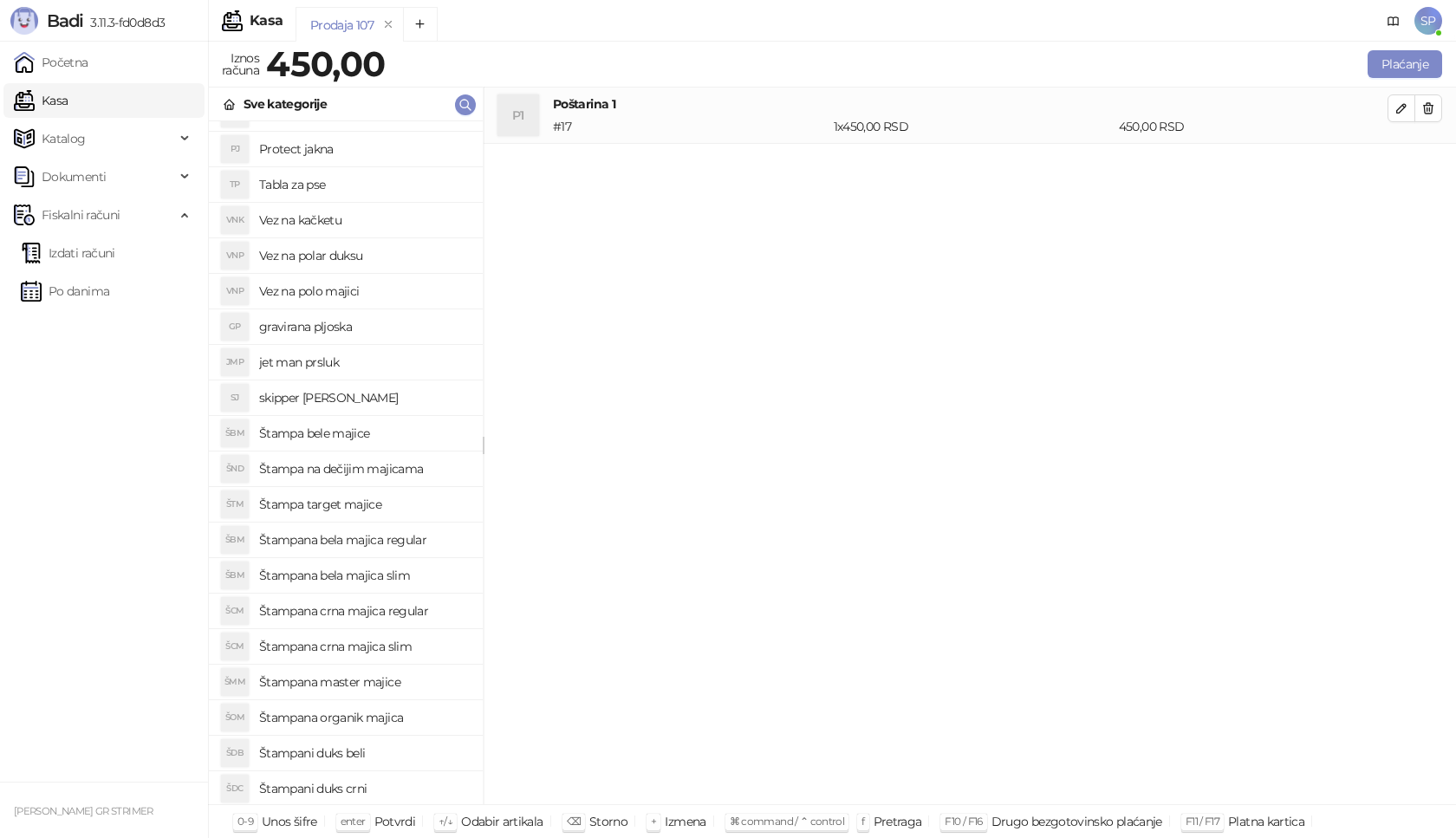
scroll to position [520, 0]
click at [392, 725] on h4 "Štampani duks beli" at bounding box center [364, 720] width 210 height 28
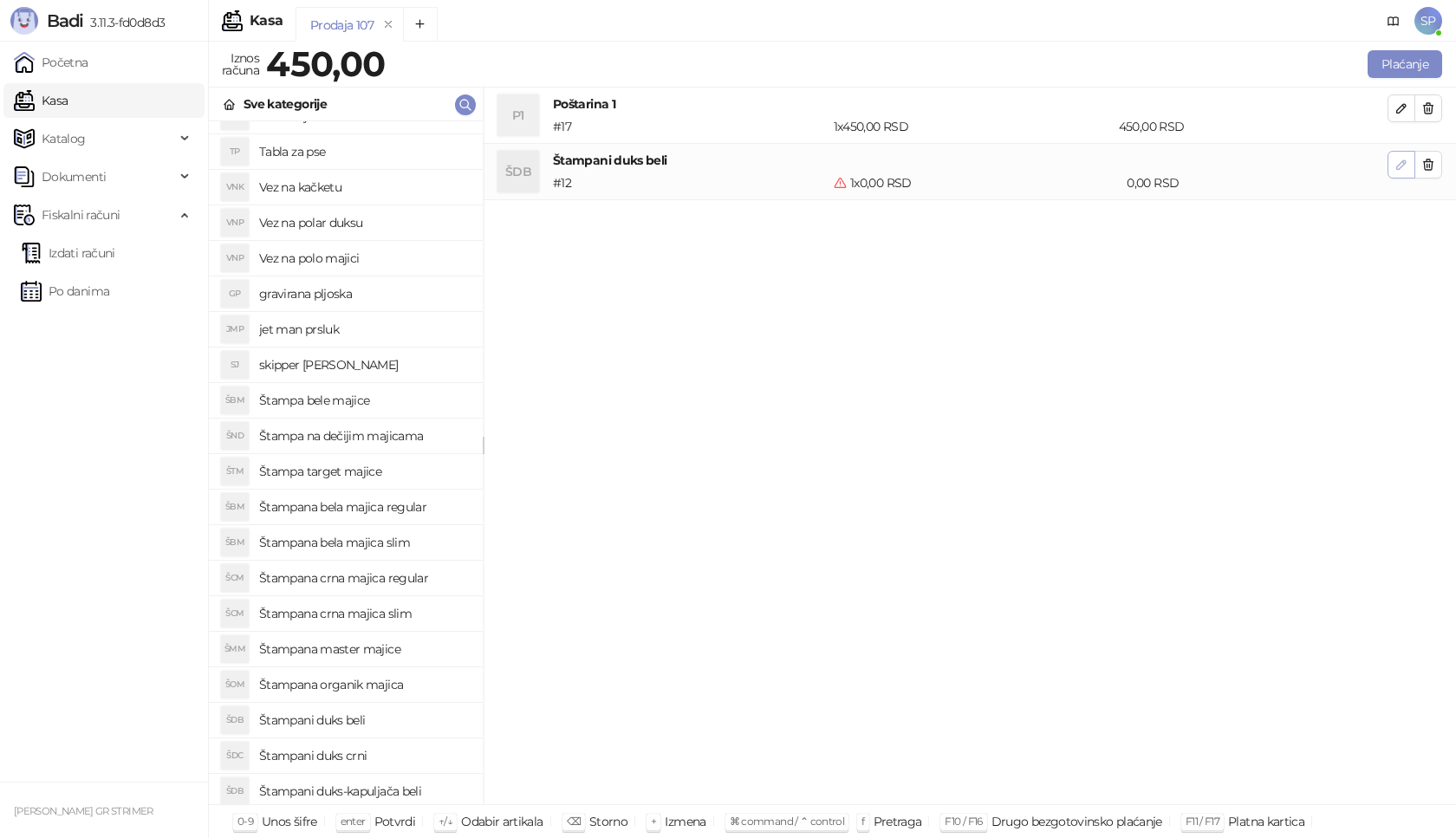
click at [1400, 170] on icon "button" at bounding box center [1401, 165] width 14 height 14
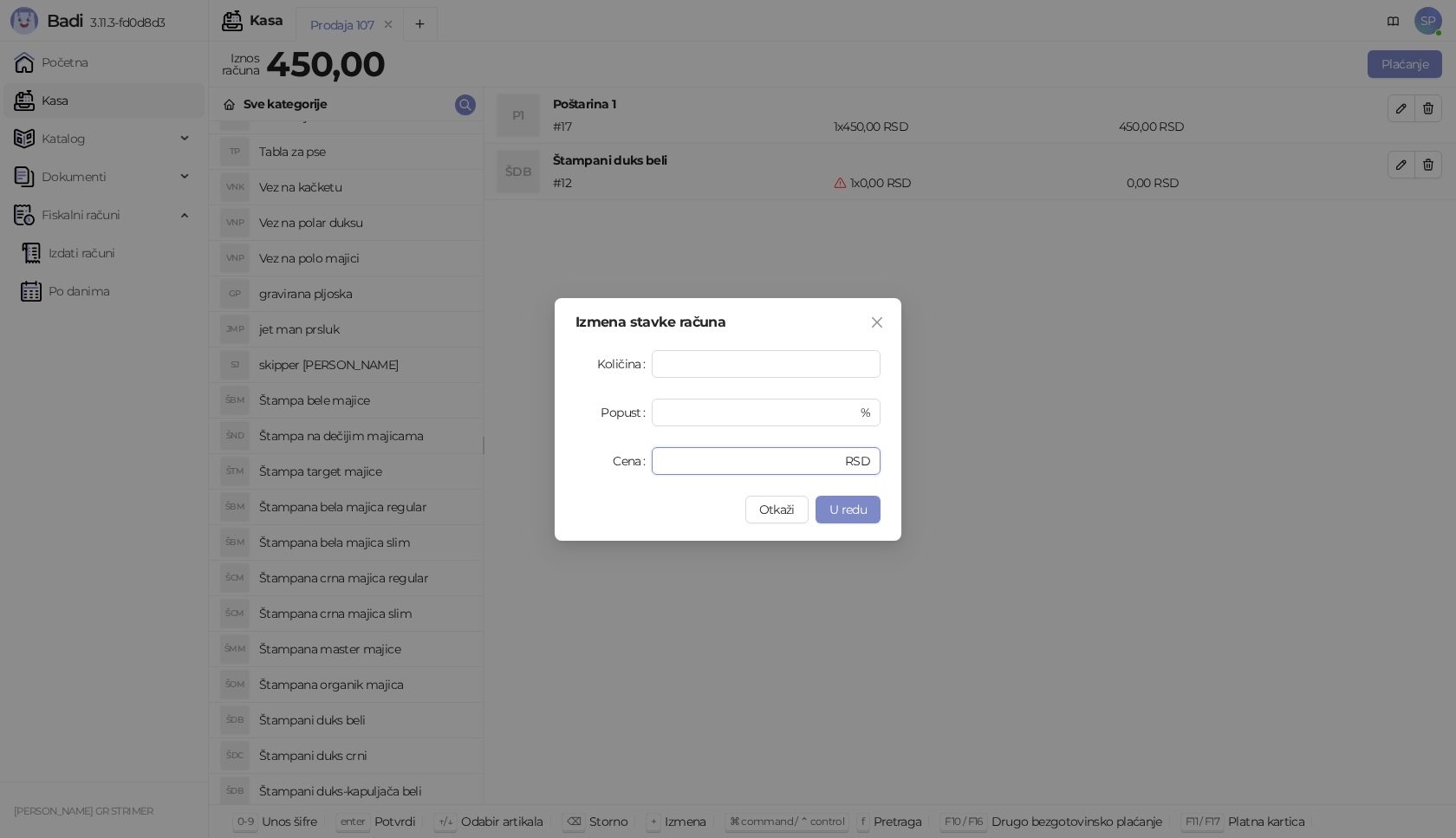
drag, startPoint x: 686, startPoint y: 467, endPoint x: 547, endPoint y: 467, distance: 139.0
click at [547, 467] on div "Izmena stavke računa Količina * Popust * % Cena * RSD Otkaži U redu" at bounding box center [728, 419] width 1456 height 838
type input "****"
click at [840, 500] on button "U redu" at bounding box center [847, 510] width 65 height 28
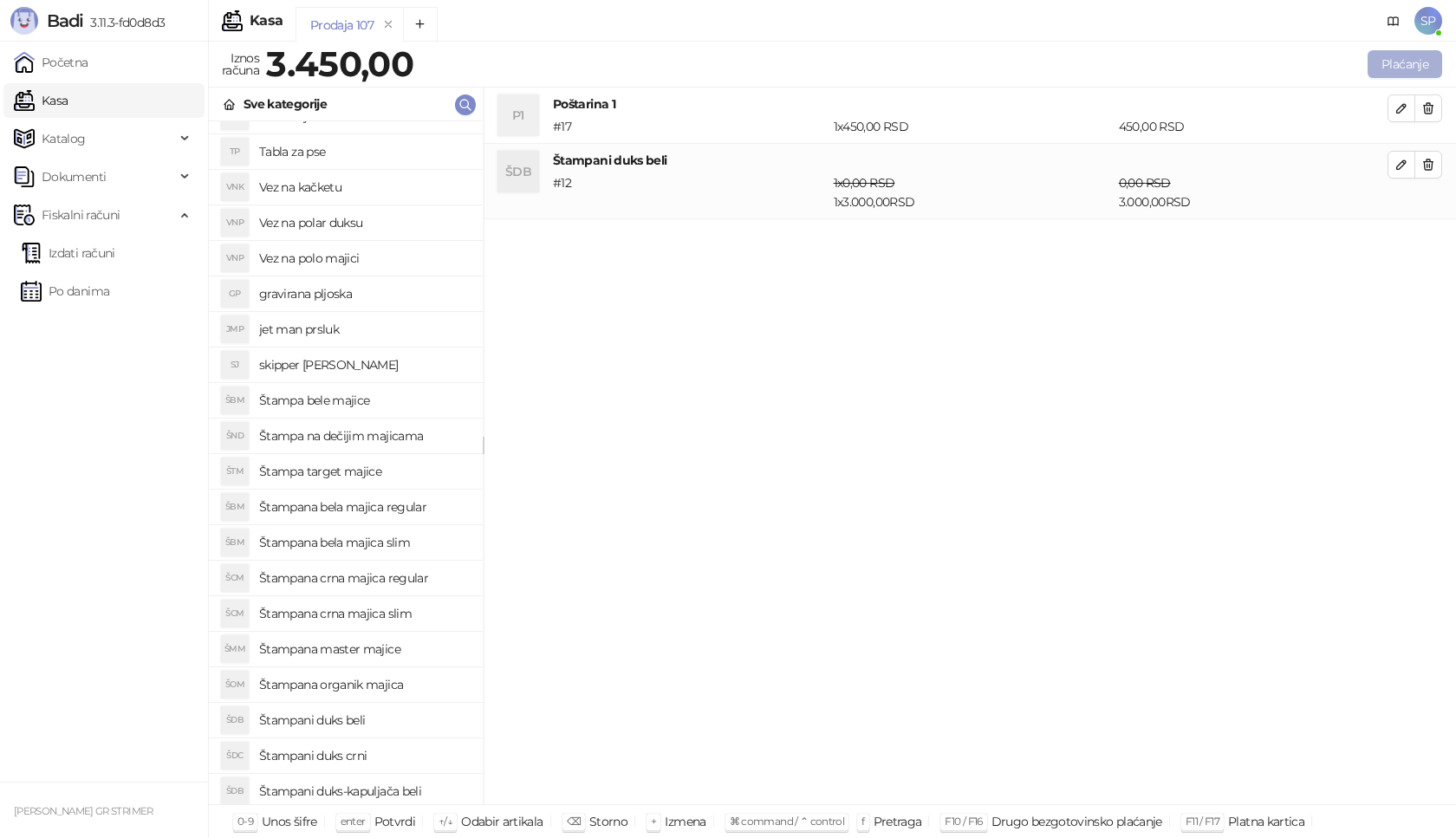
click at [1421, 69] on button "Plaćanje" at bounding box center [1404, 64] width 75 height 28
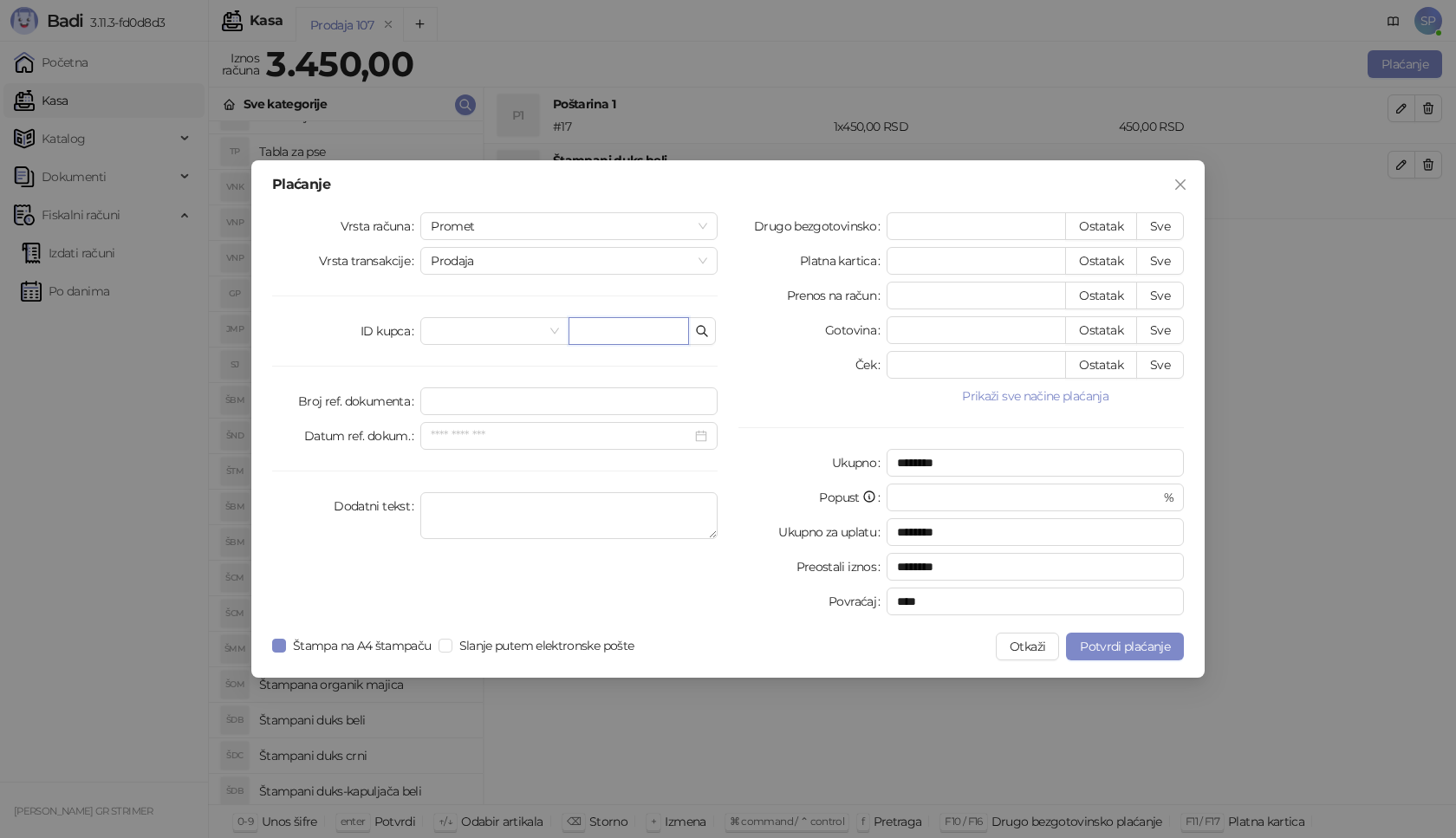
click at [655, 326] on input "text" at bounding box center [629, 331] width 121 height 28
paste input "**********"
type input "**********"
click at [1177, 227] on button "Sve" at bounding box center [1160, 226] width 48 height 28
type input "****"
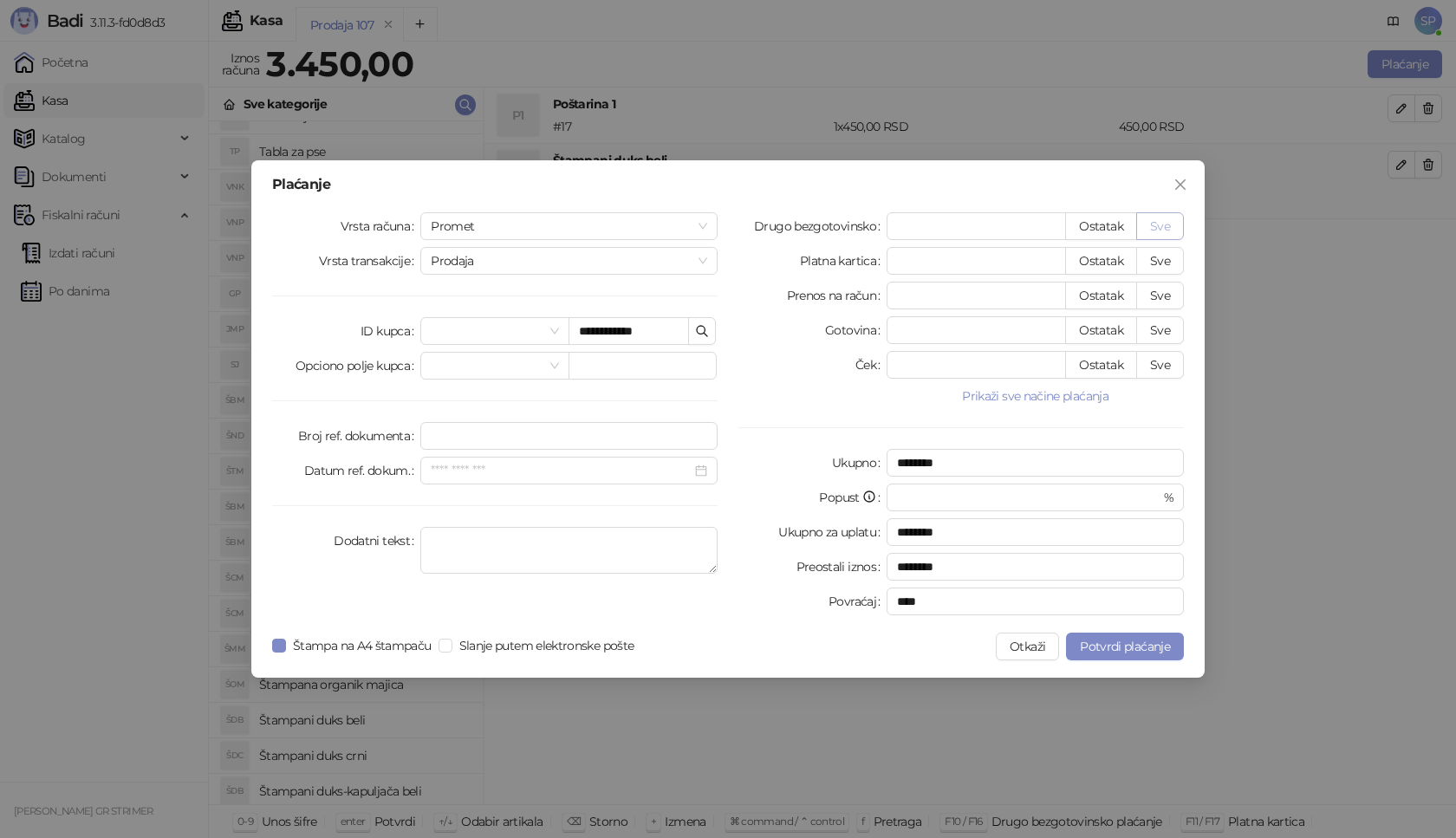
type input "****"
click at [1149, 640] on span "Potvrdi plaćanje" at bounding box center [1125, 646] width 90 height 16
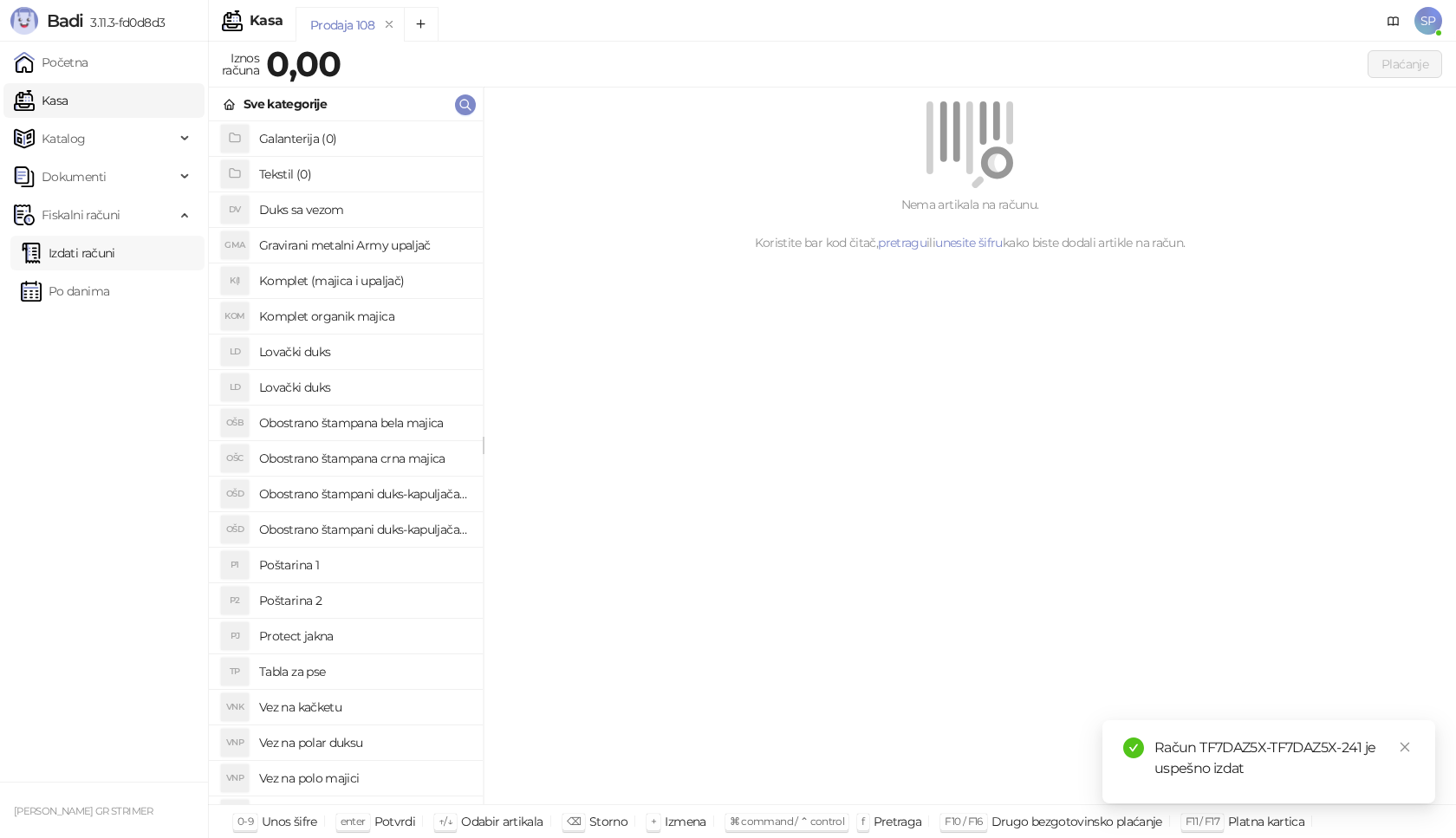
click at [115, 253] on link "Izdati računi" at bounding box center [68, 252] width 95 height 35
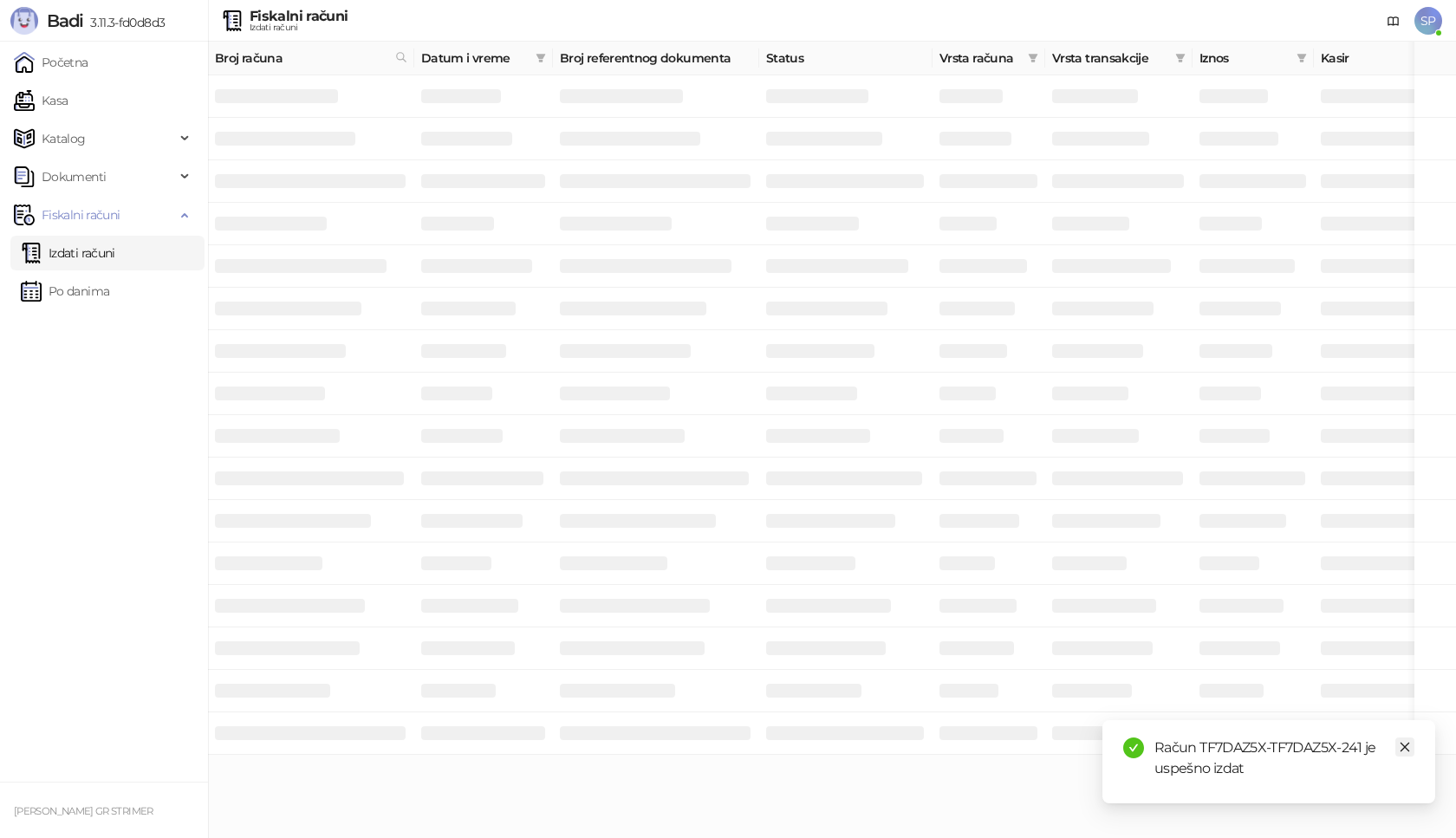
click at [1405, 747] on icon "close" at bounding box center [1405, 747] width 10 height 10
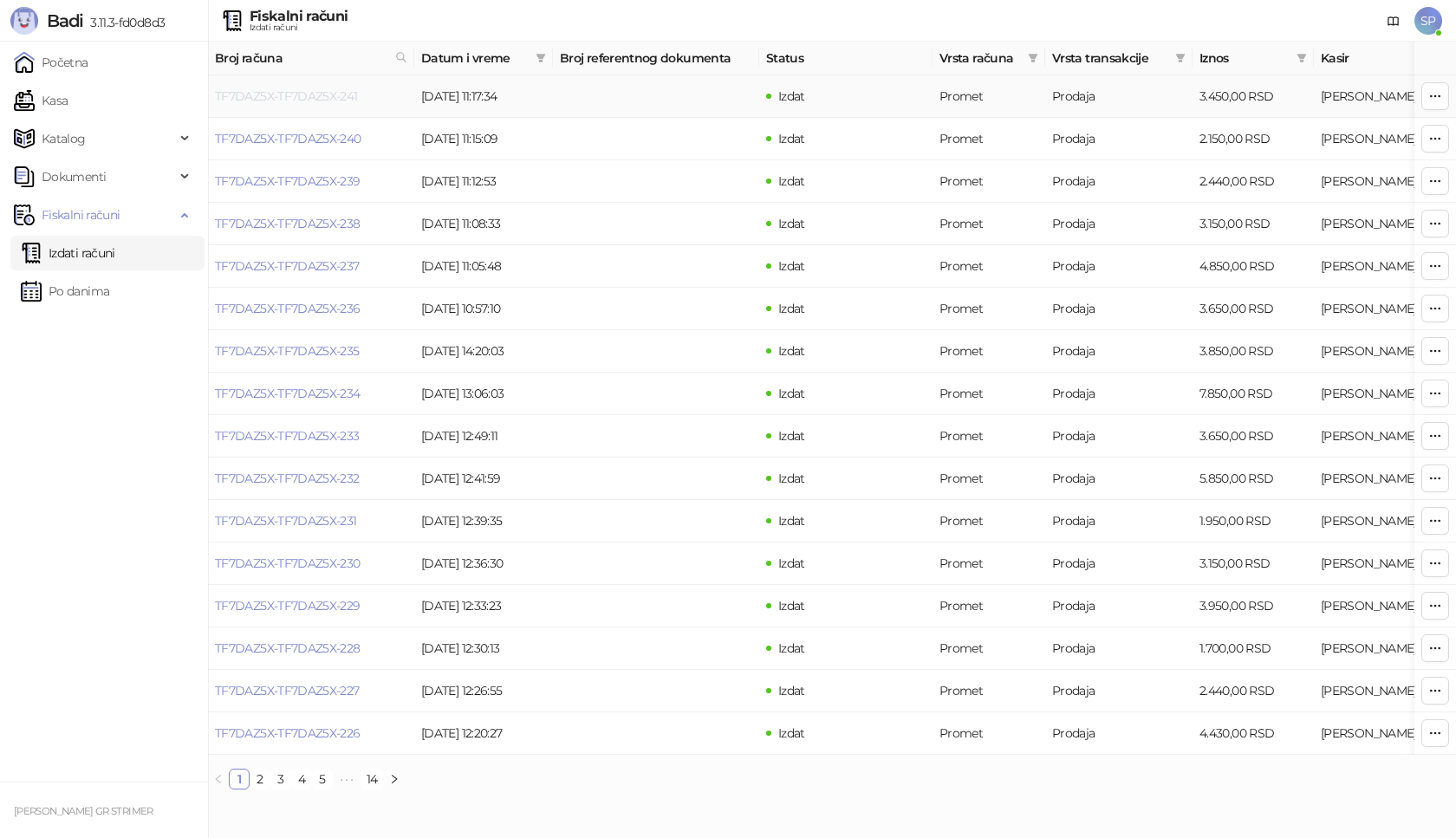
click at [332, 99] on link "TF7DAZ5X-TF7DAZ5X-241" at bounding box center [285, 97] width 143 height 16
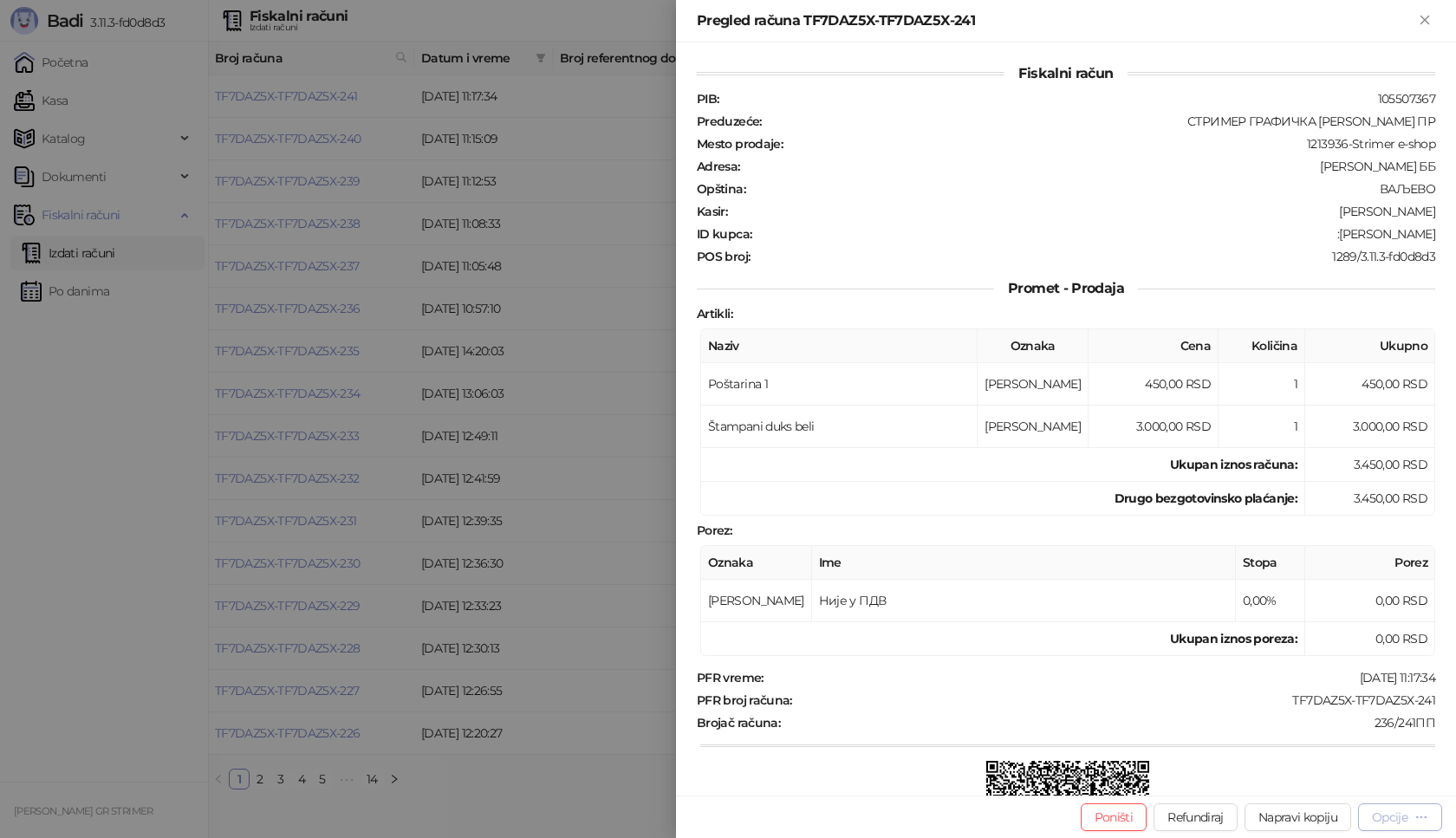
click at [1382, 823] on div "Opcije" at bounding box center [1389, 817] width 36 height 16
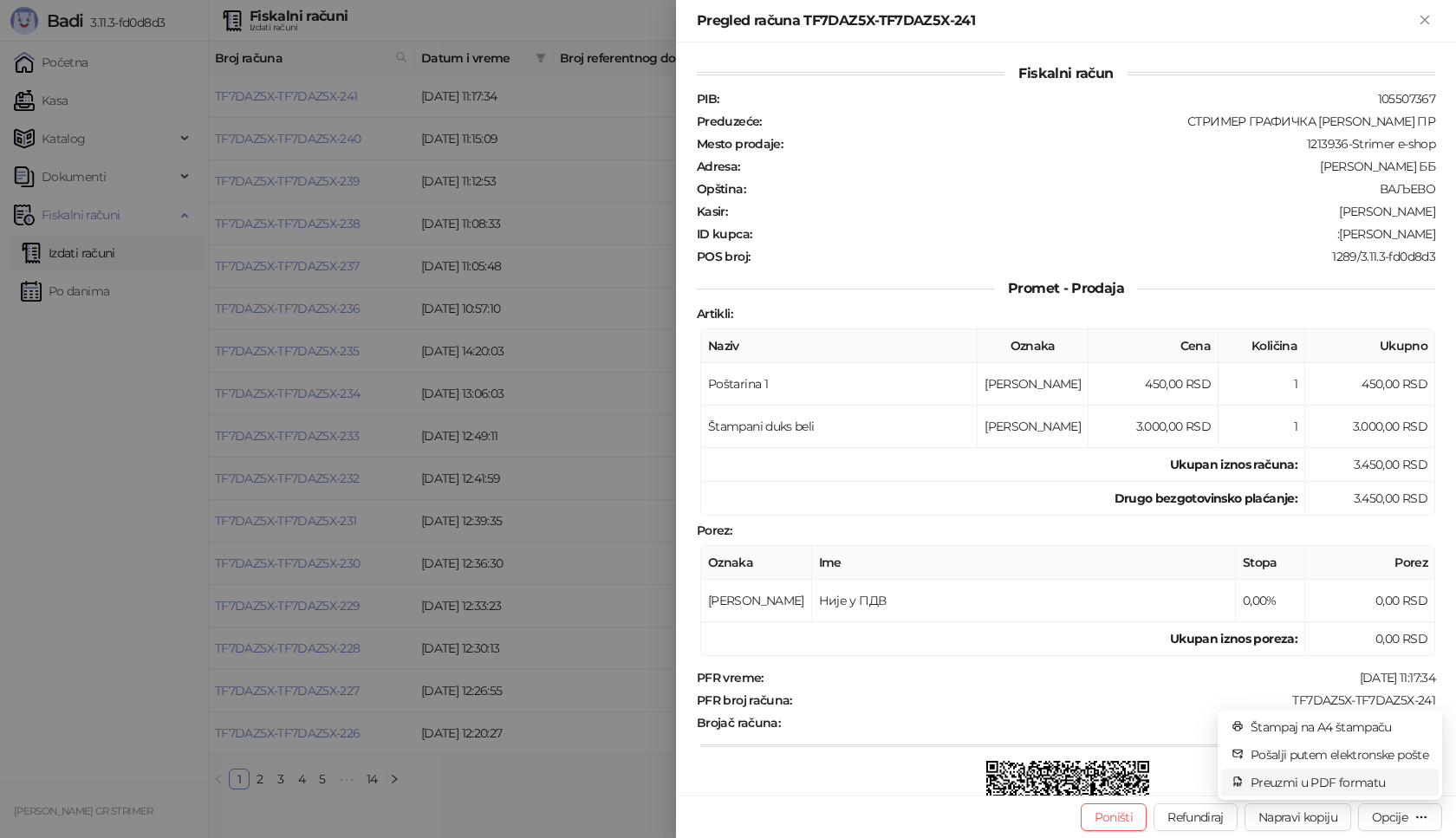
click at [1363, 785] on span "Preuzmi u PDF formatu" at bounding box center [1339, 781] width 178 height 19
drag, startPoint x: 1278, startPoint y: 700, endPoint x: 1455, endPoint y: 687, distance: 177.5
click at [1455, 687] on div "Fiskalni račun PIB : 105507367 Preduzeće : СТРИМЕР ГРАФИЧКА РАДЊА [PERSON_NAME]…" at bounding box center [1065, 419] width 779 height 752
click at [1295, 700] on div "TF7DAZ5X-TF7DAZ5X-241" at bounding box center [1115, 700] width 643 height 16
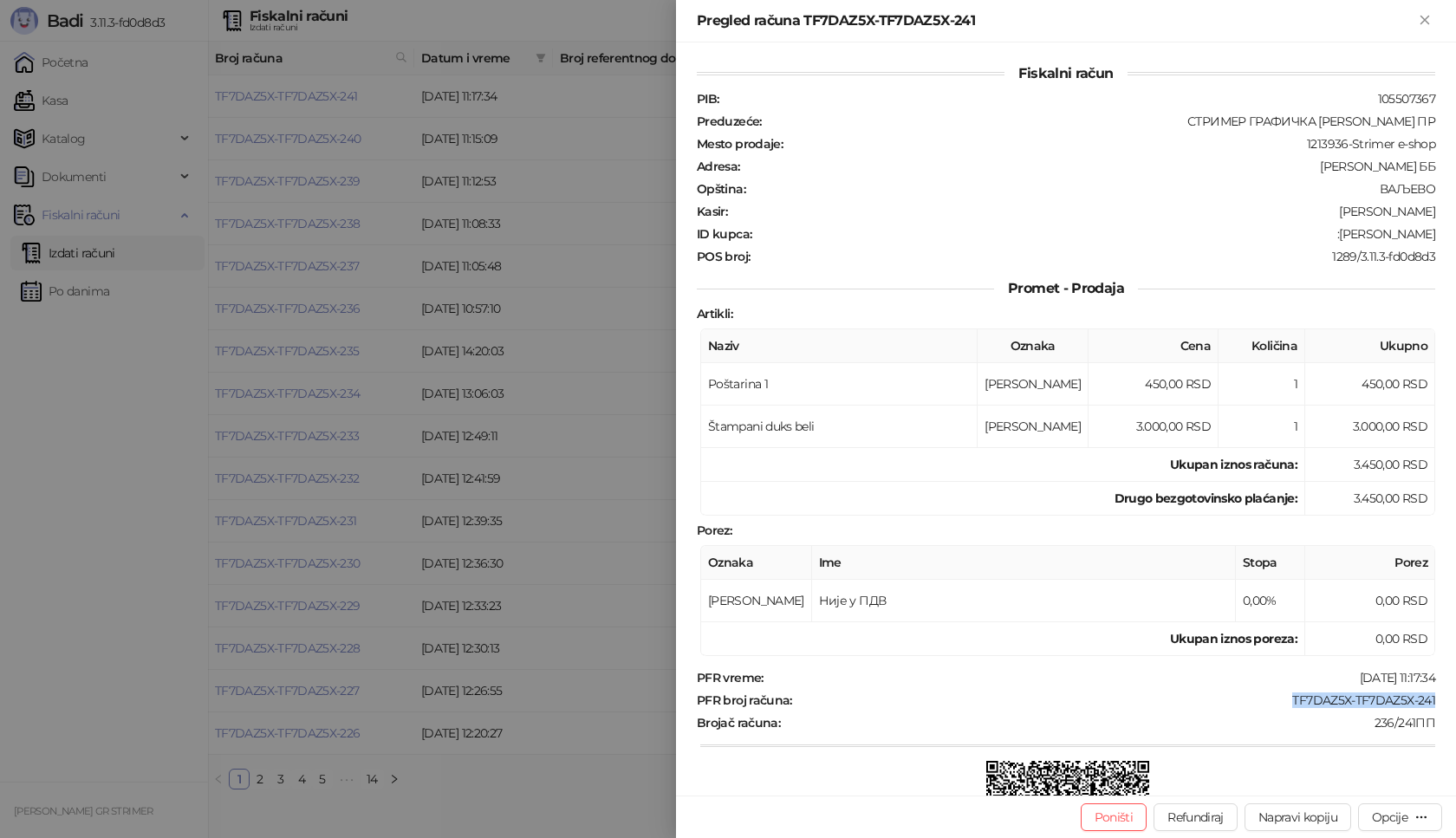
drag, startPoint x: 1270, startPoint y: 700, endPoint x: 1428, endPoint y: 698, distance: 158.0
click at [1428, 698] on div "Fiskalni račun PIB : 105507367 Preduzeće : СТРИМЕР ГРАФИЧКА РАДЊА [PERSON_NAME]…" at bounding box center [1065, 419] width 779 height 752
drag, startPoint x: 1355, startPoint y: 235, endPoint x: 1455, endPoint y: 234, distance: 100.0
click at [1455, 234] on div "Fiskalni račun PIB : 105507367 Preduzeće : СТРИМЕР ГРАФИЧКА РАДЊА [PERSON_NAME]…" at bounding box center [1065, 419] width 779 height 752
click at [1417, 17] on icon "Zatvori" at bounding box center [1425, 20] width 16 height 16
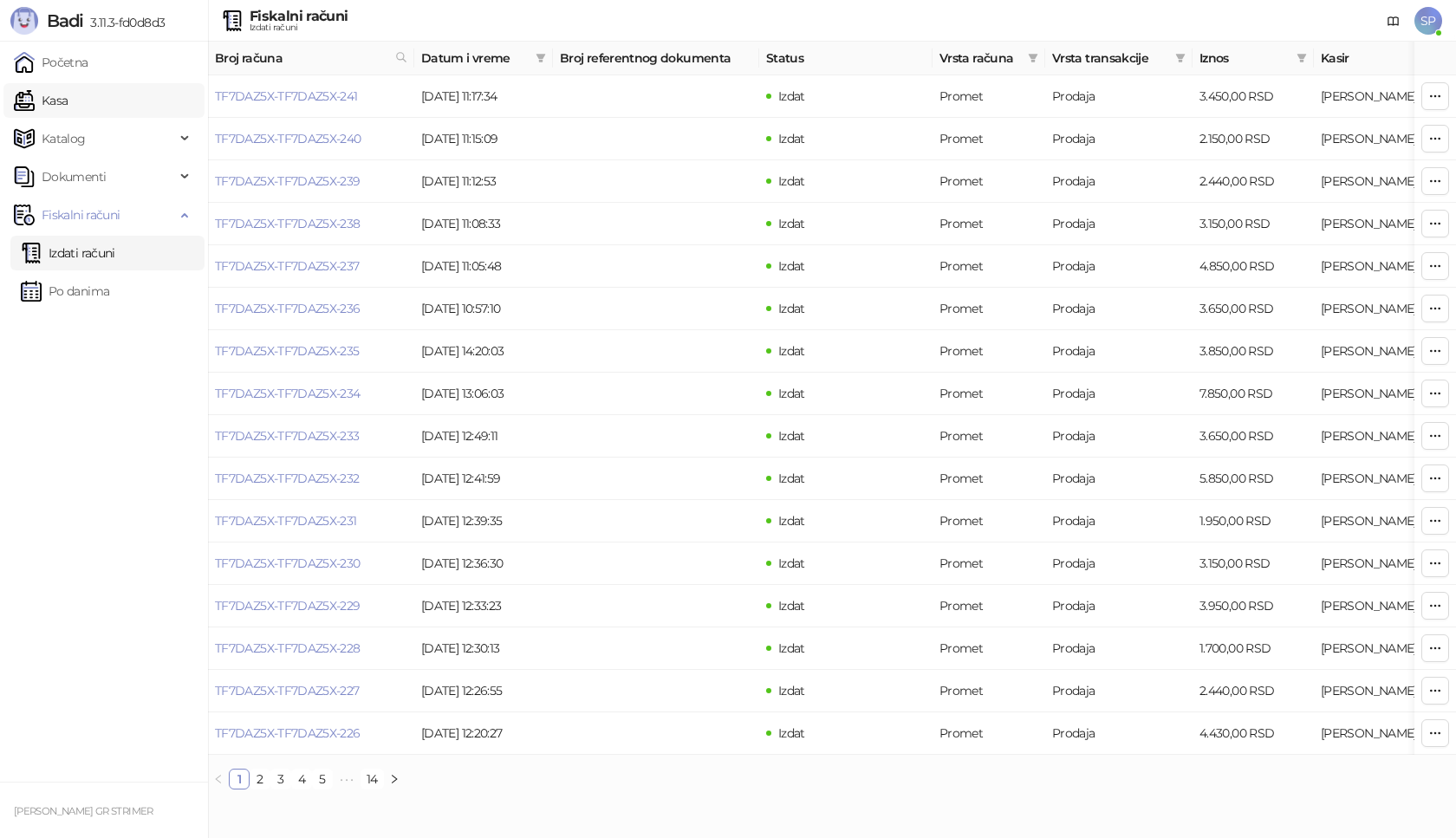
click at [68, 105] on link "Kasa" at bounding box center [41, 100] width 54 height 35
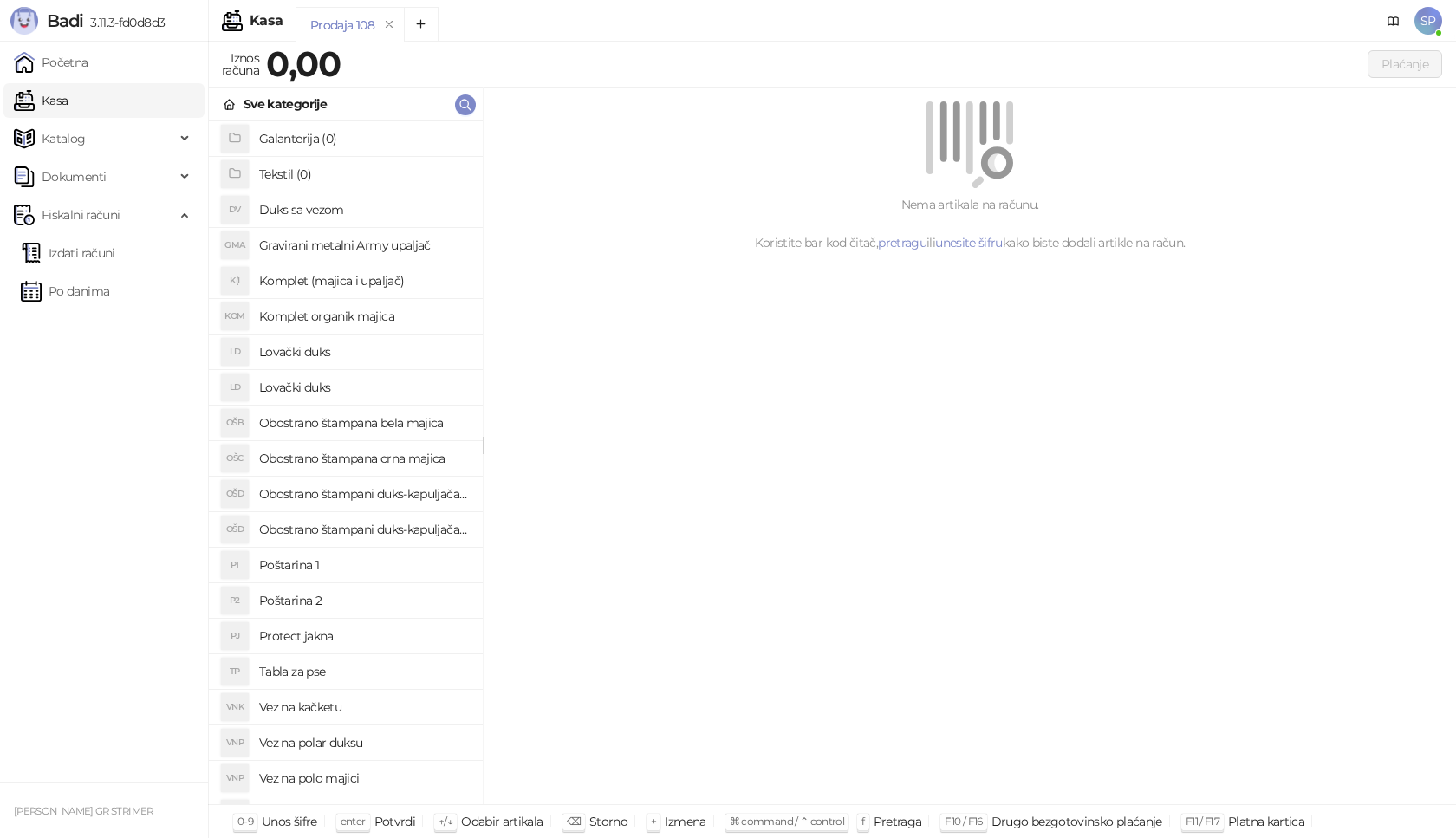
click at [356, 567] on h4 "Poštarina 1" at bounding box center [364, 565] width 210 height 28
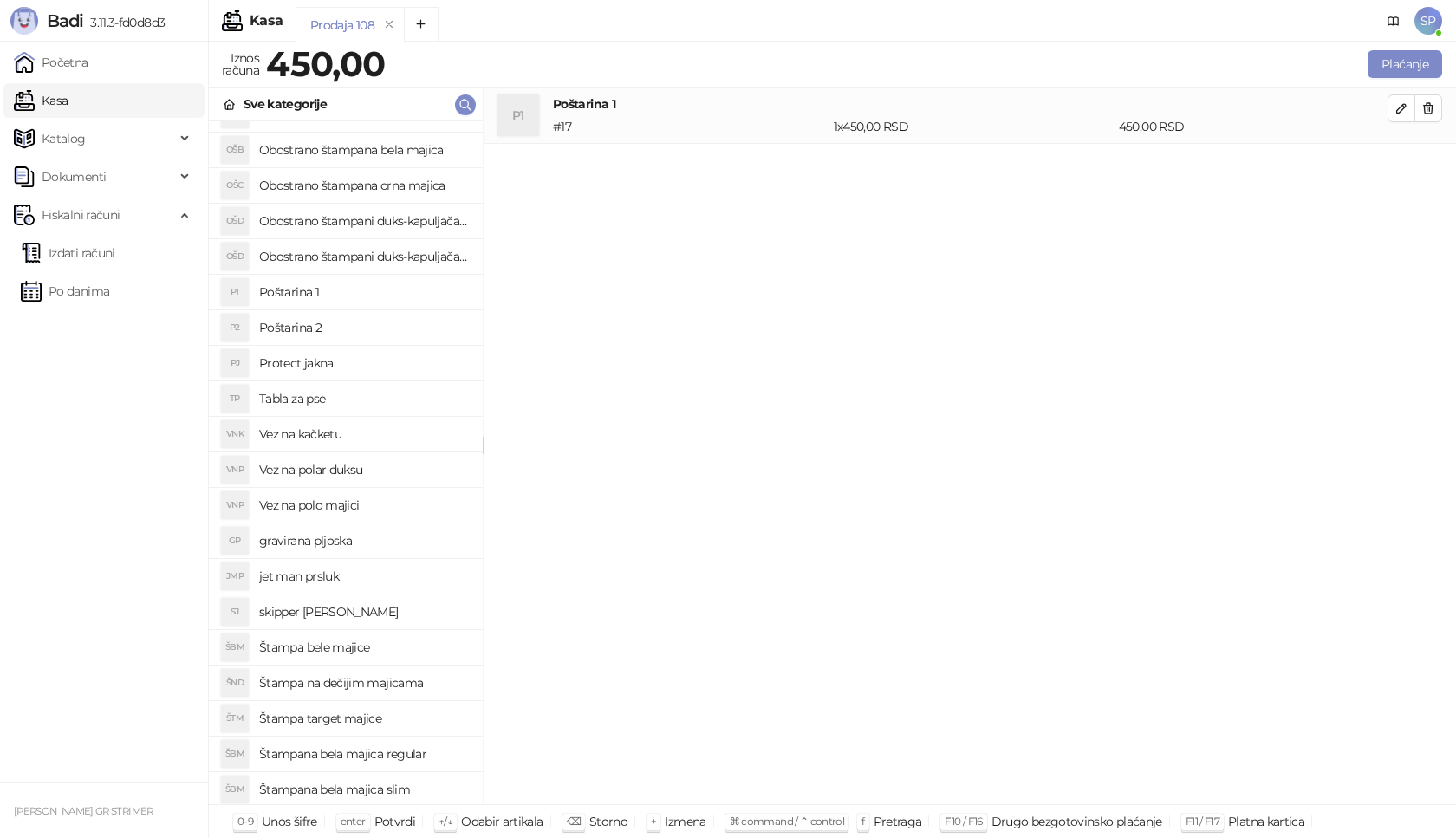
scroll to position [249, 0]
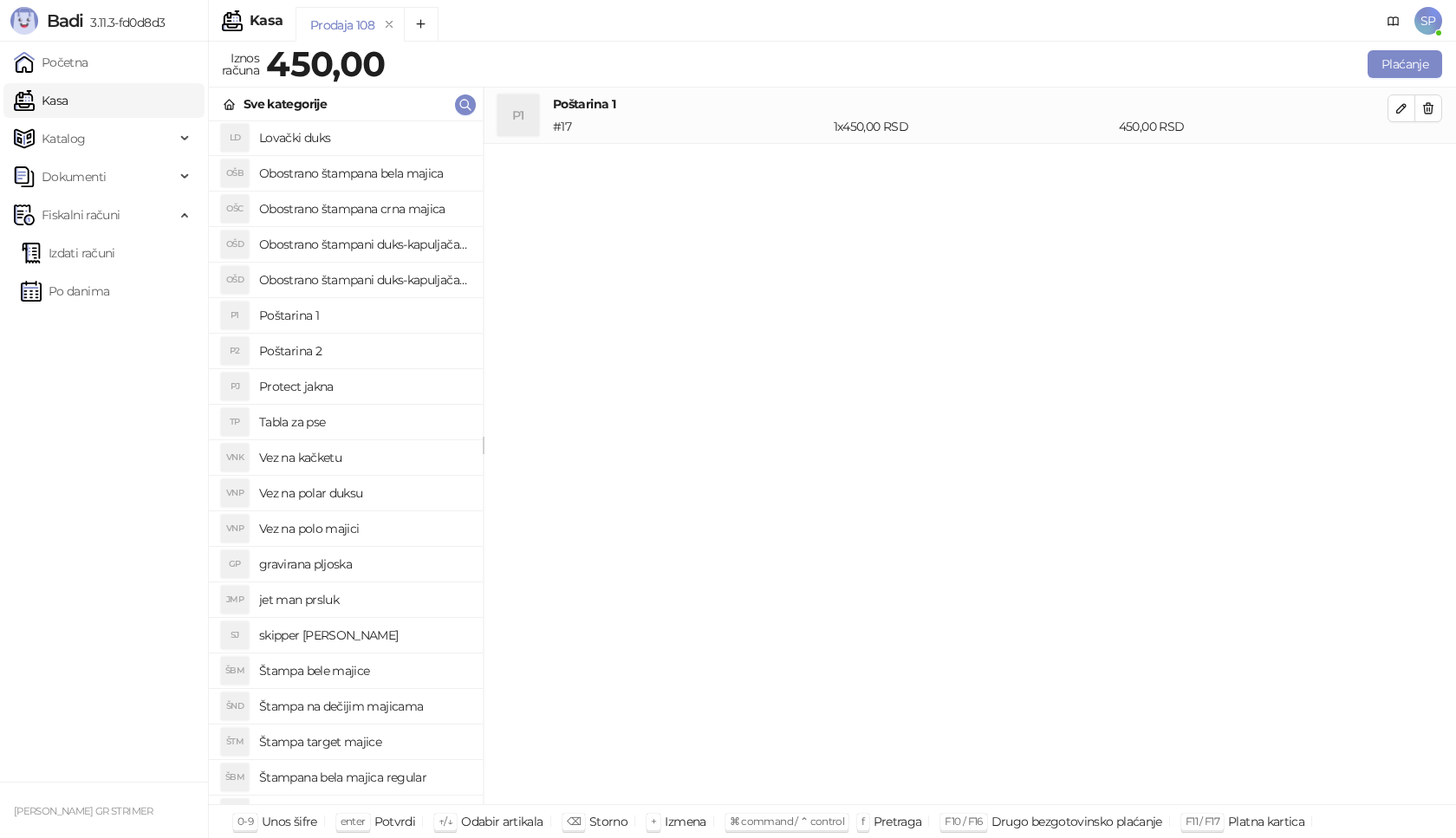
click at [335, 463] on h4 "Vez na kačketu" at bounding box center [364, 458] width 210 height 28
click at [1402, 171] on icon "button" at bounding box center [1401, 165] width 14 height 14
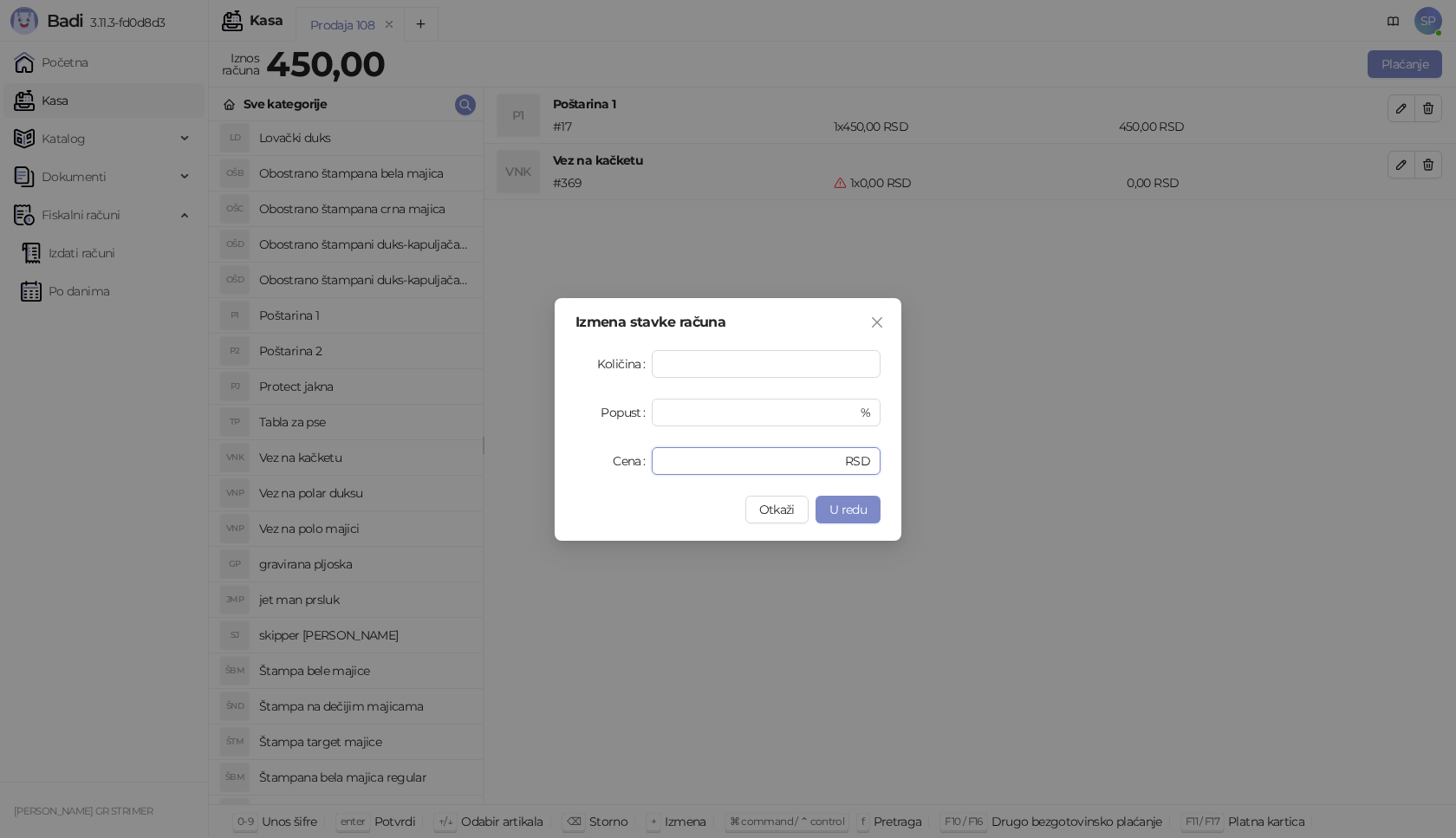
drag, startPoint x: 730, startPoint y: 455, endPoint x: 628, endPoint y: 463, distance: 102.3
click at [628, 463] on div "Cena * RSD" at bounding box center [728, 461] width 305 height 28
type input "****"
click at [861, 506] on span "U redu" at bounding box center [847, 510] width 37 height 16
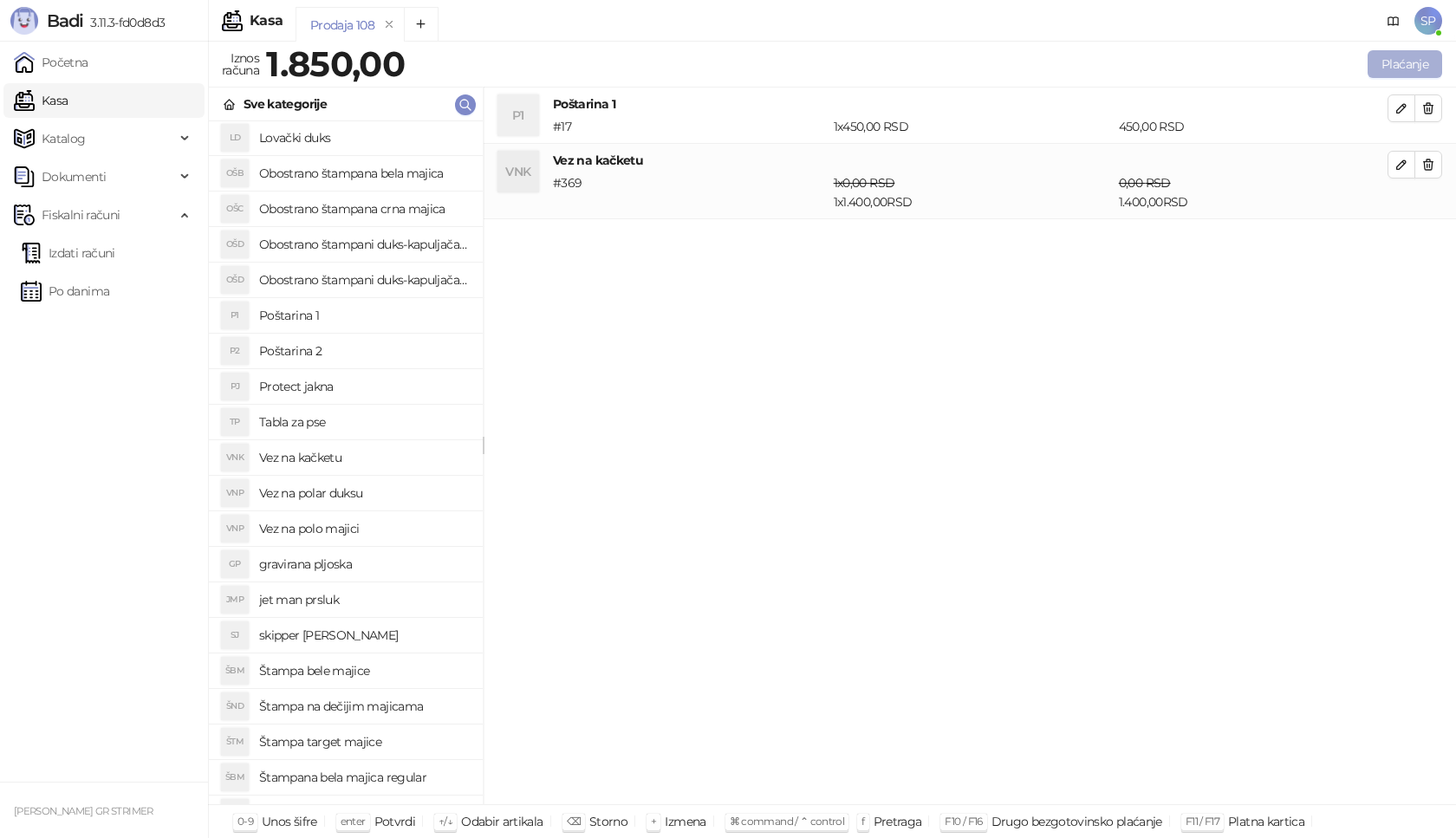
click at [1415, 60] on button "Plaćanje" at bounding box center [1404, 64] width 75 height 28
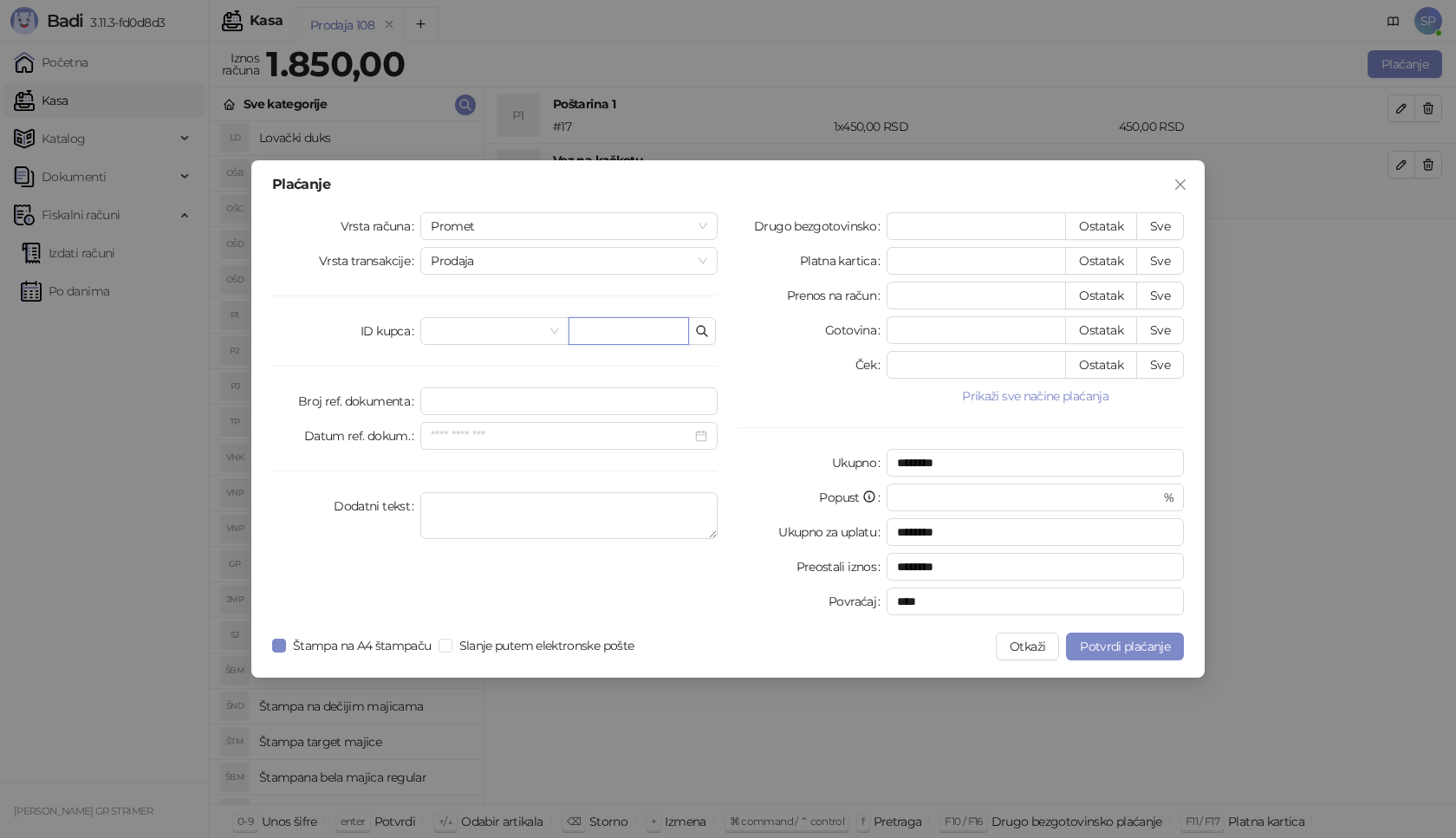
click at [604, 332] on input "text" at bounding box center [629, 331] width 121 height 28
paste input "**********"
type input "**********"
click at [1156, 219] on button "Sve" at bounding box center [1160, 226] width 48 height 28
type input "****"
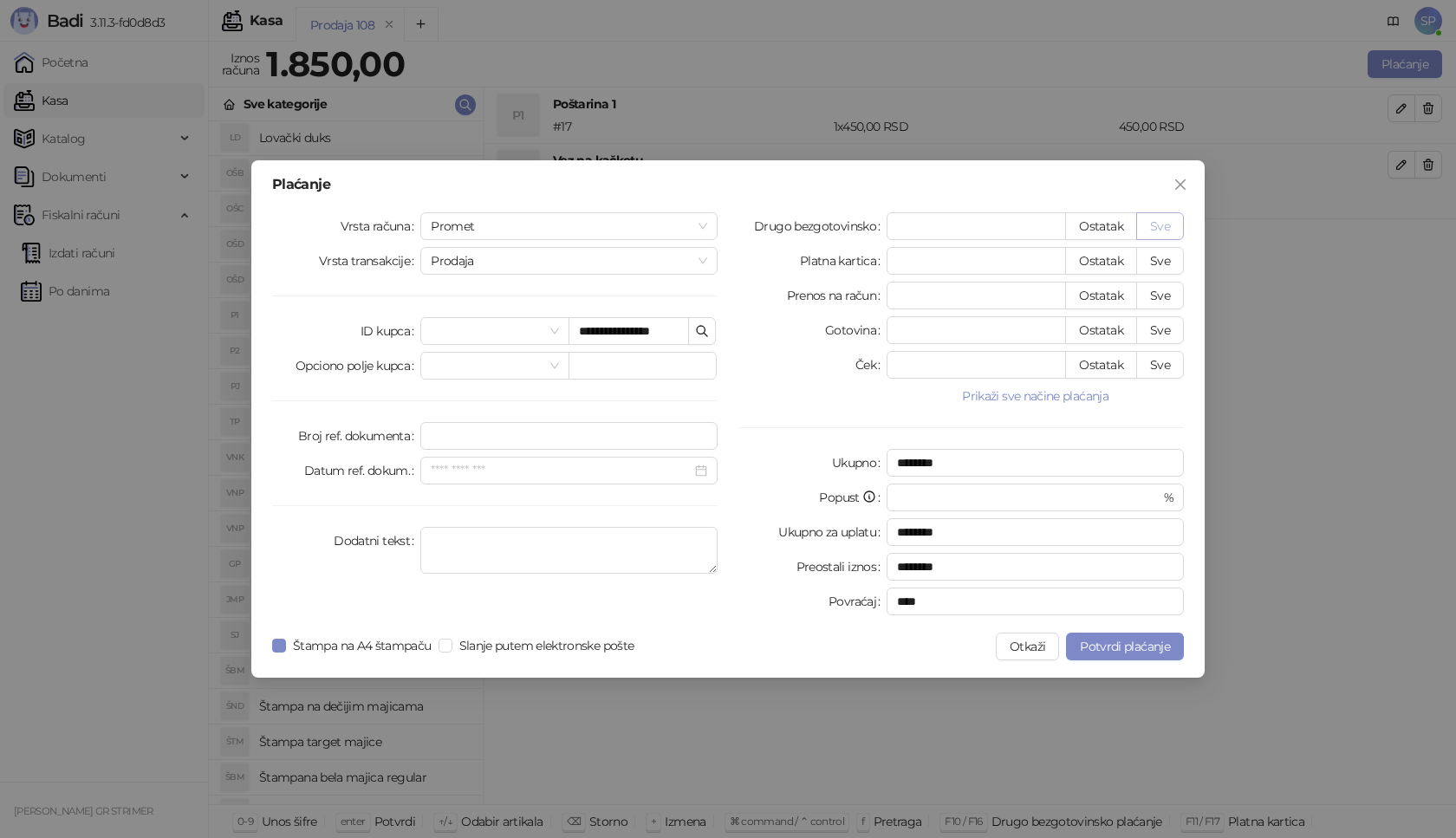
type input "****"
click at [1135, 656] on button "Potvrdi plaćanje" at bounding box center [1125, 646] width 118 height 28
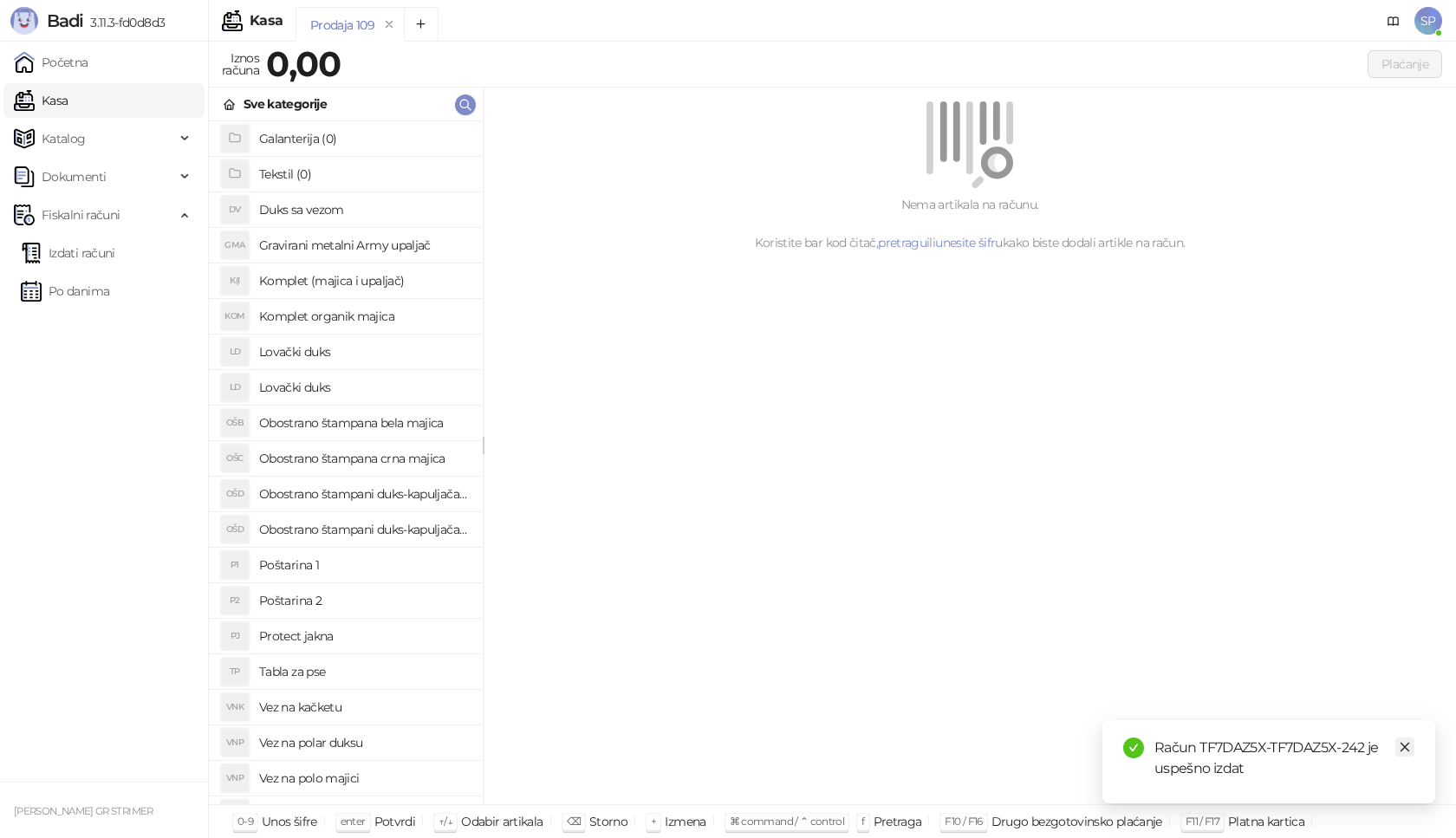
click at [1399, 745] on icon "close" at bounding box center [1404, 746] width 12 height 12
click at [115, 250] on link "Izdati računi" at bounding box center [68, 252] width 95 height 35
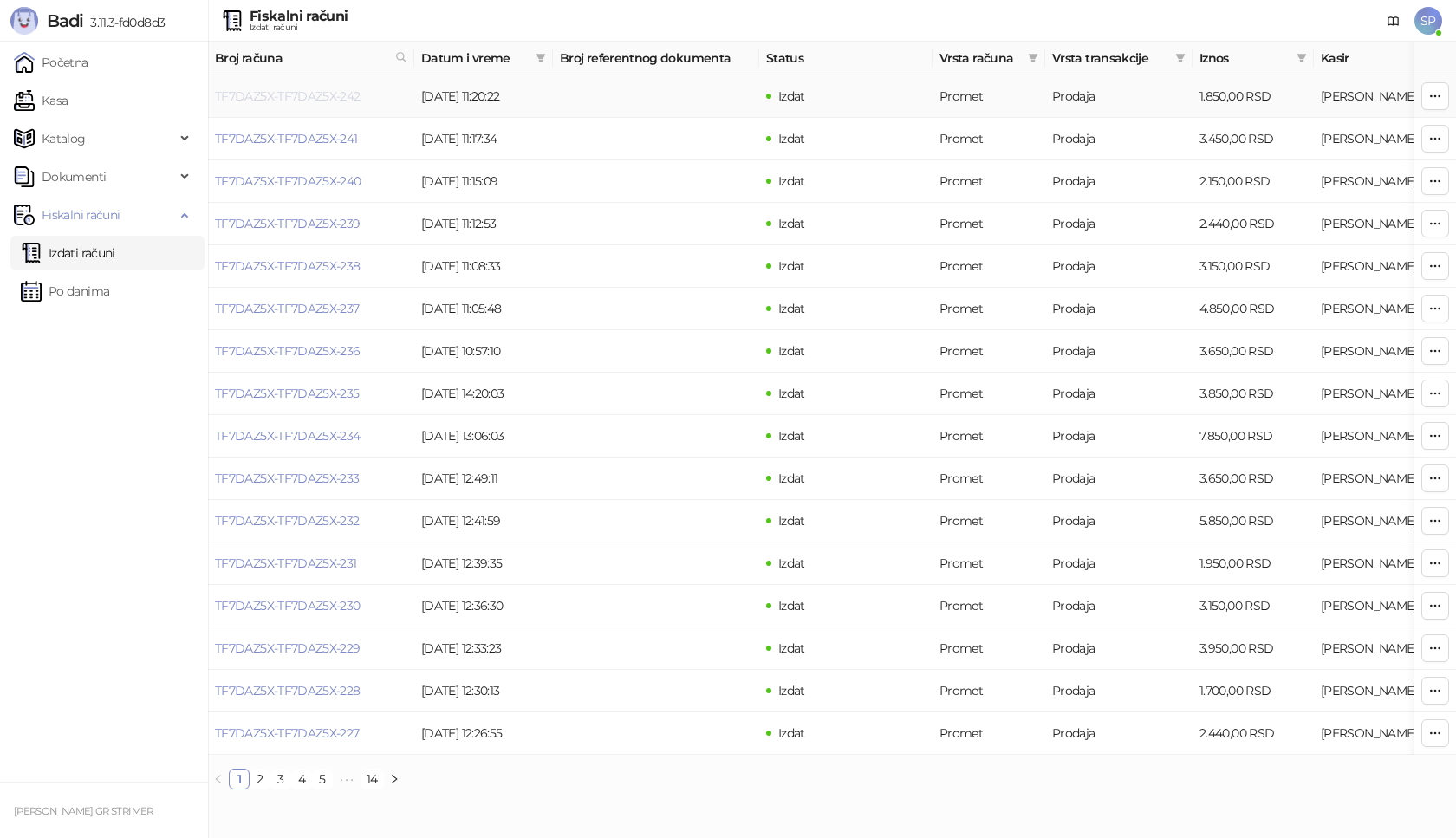
click at [318, 98] on link "TF7DAZ5X-TF7DAZ5X-242" at bounding box center [287, 97] width 146 height 16
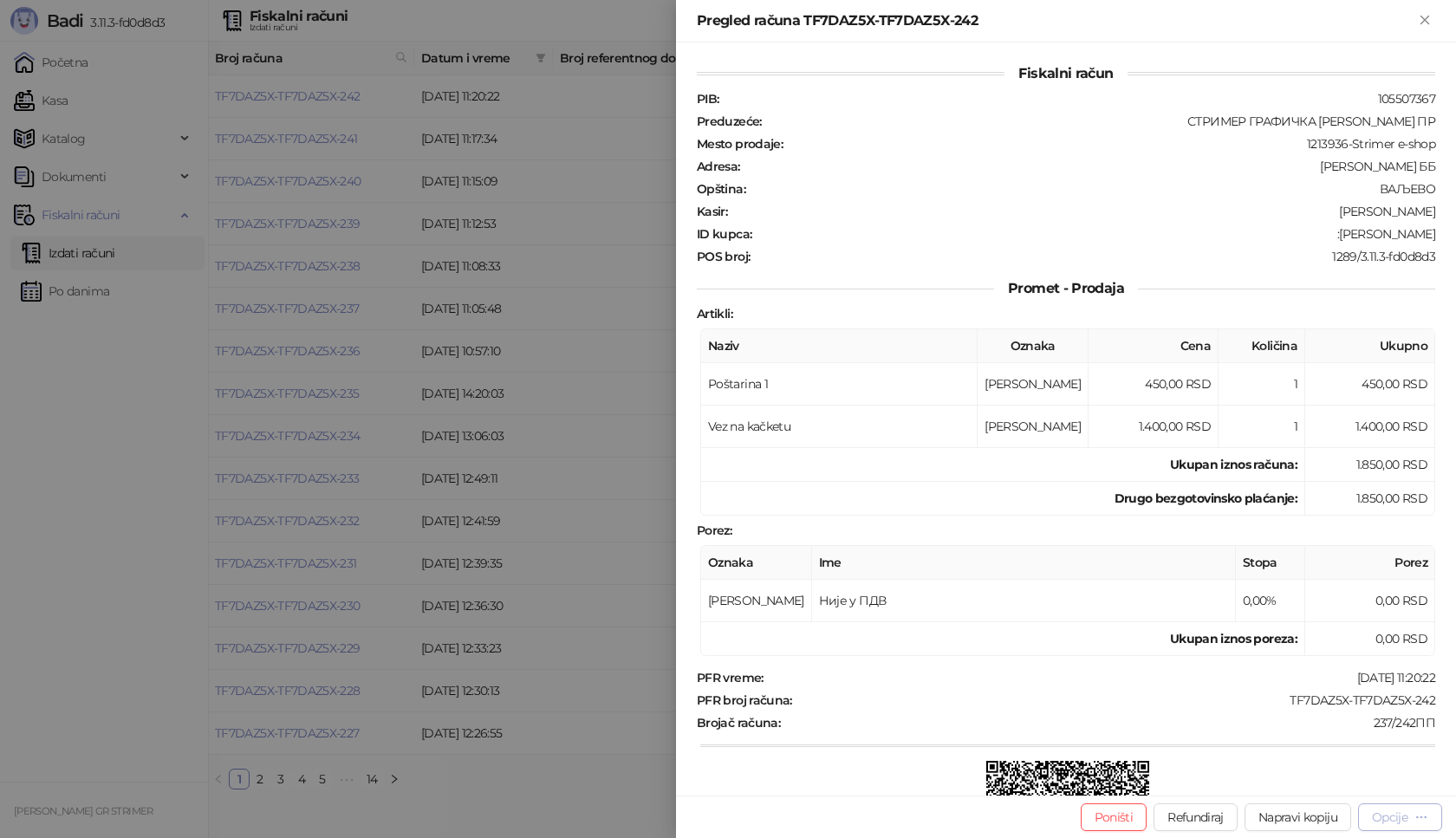
click at [1391, 812] on div "Opcije" at bounding box center [1389, 817] width 36 height 16
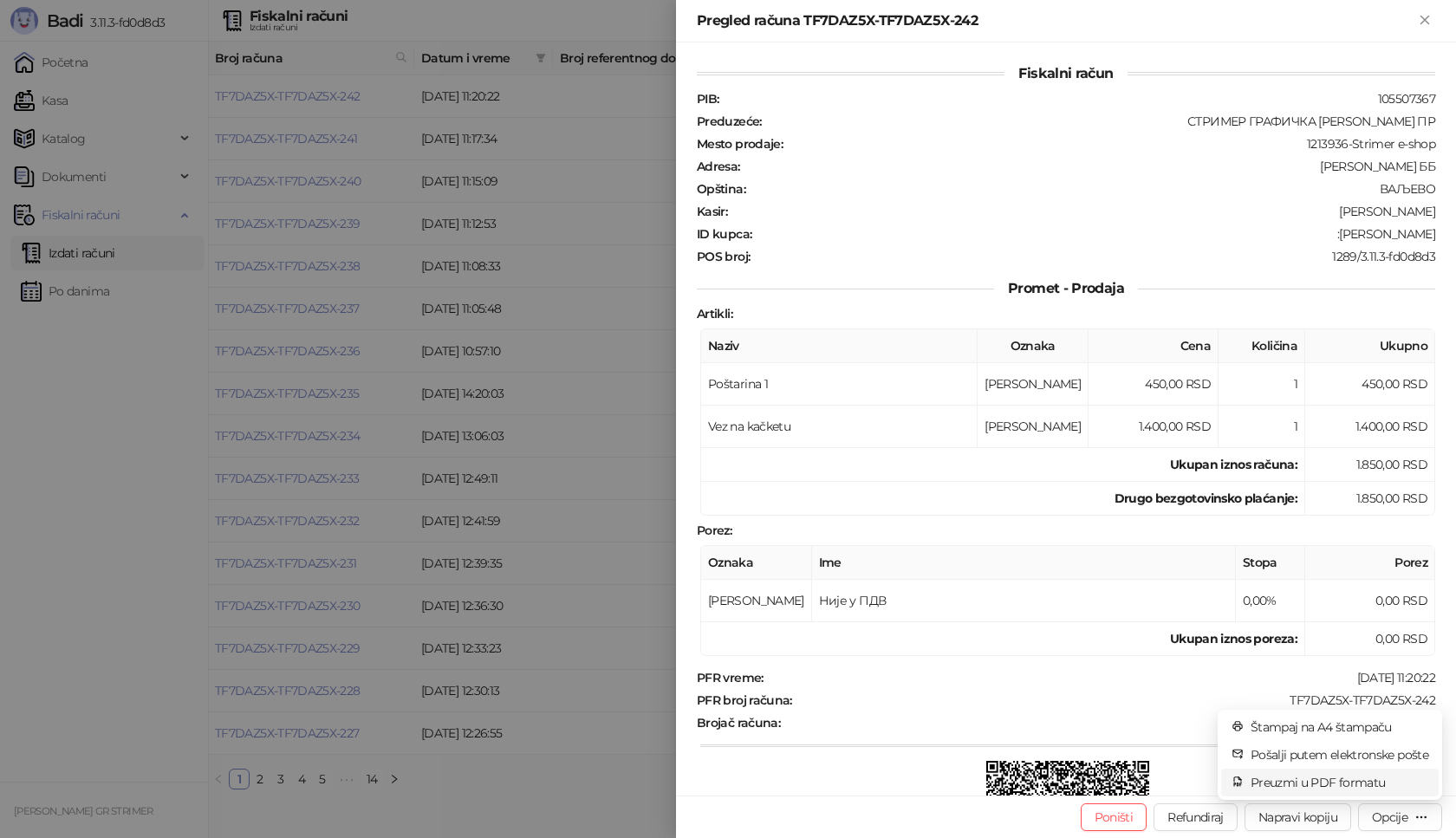
click at [1326, 786] on span "Preuzmi u PDF formatu" at bounding box center [1339, 781] width 178 height 19
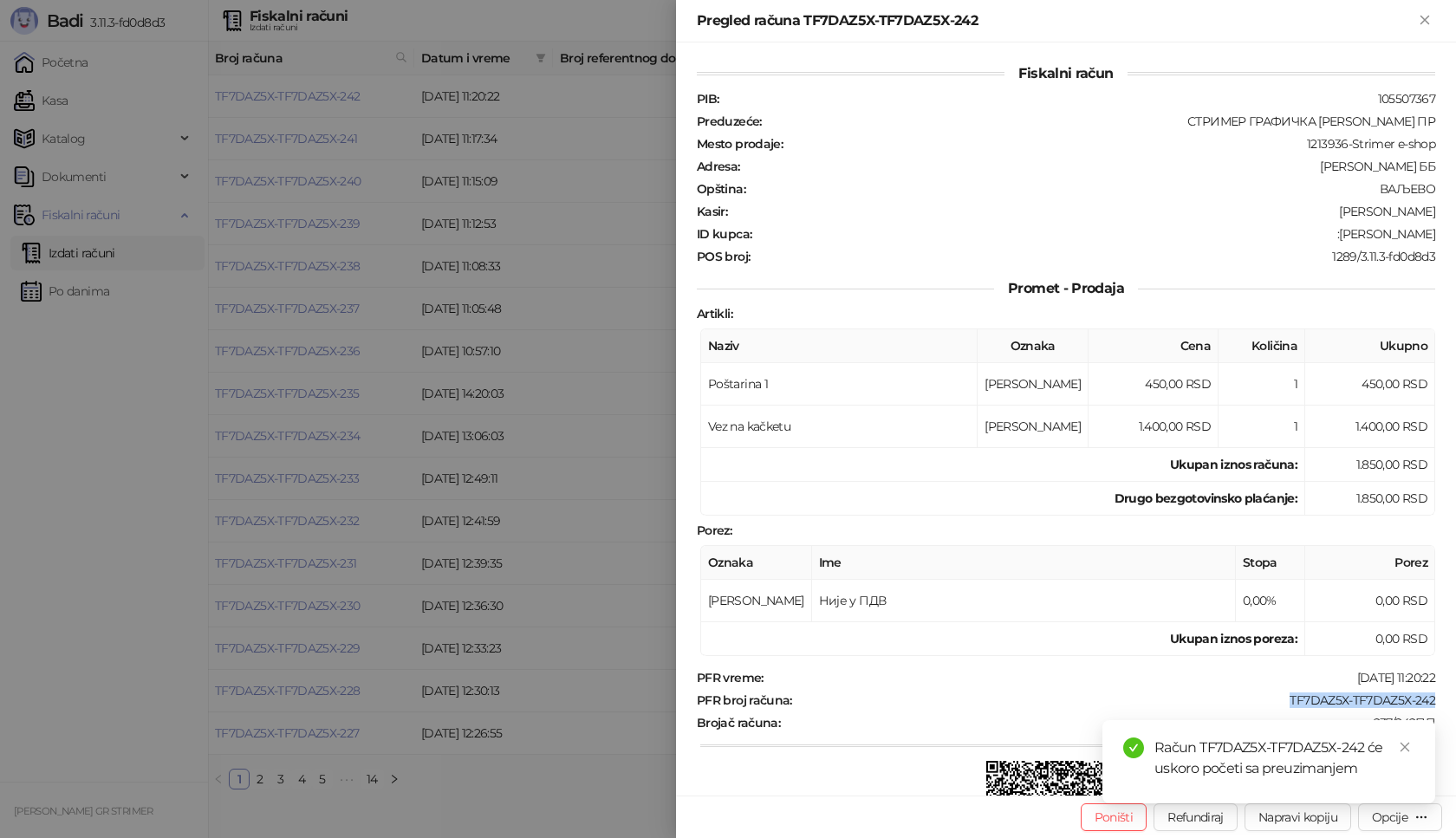
drag, startPoint x: 1256, startPoint y: 703, endPoint x: 1443, endPoint y: 701, distance: 187.0
click at [1443, 701] on div "Fiskalni račun PIB : 105507367 Preduzeće : СТРИМЕР ГРАФИЧКА РАДЊА [PERSON_NAME]…" at bounding box center [1065, 419] width 779 height 752
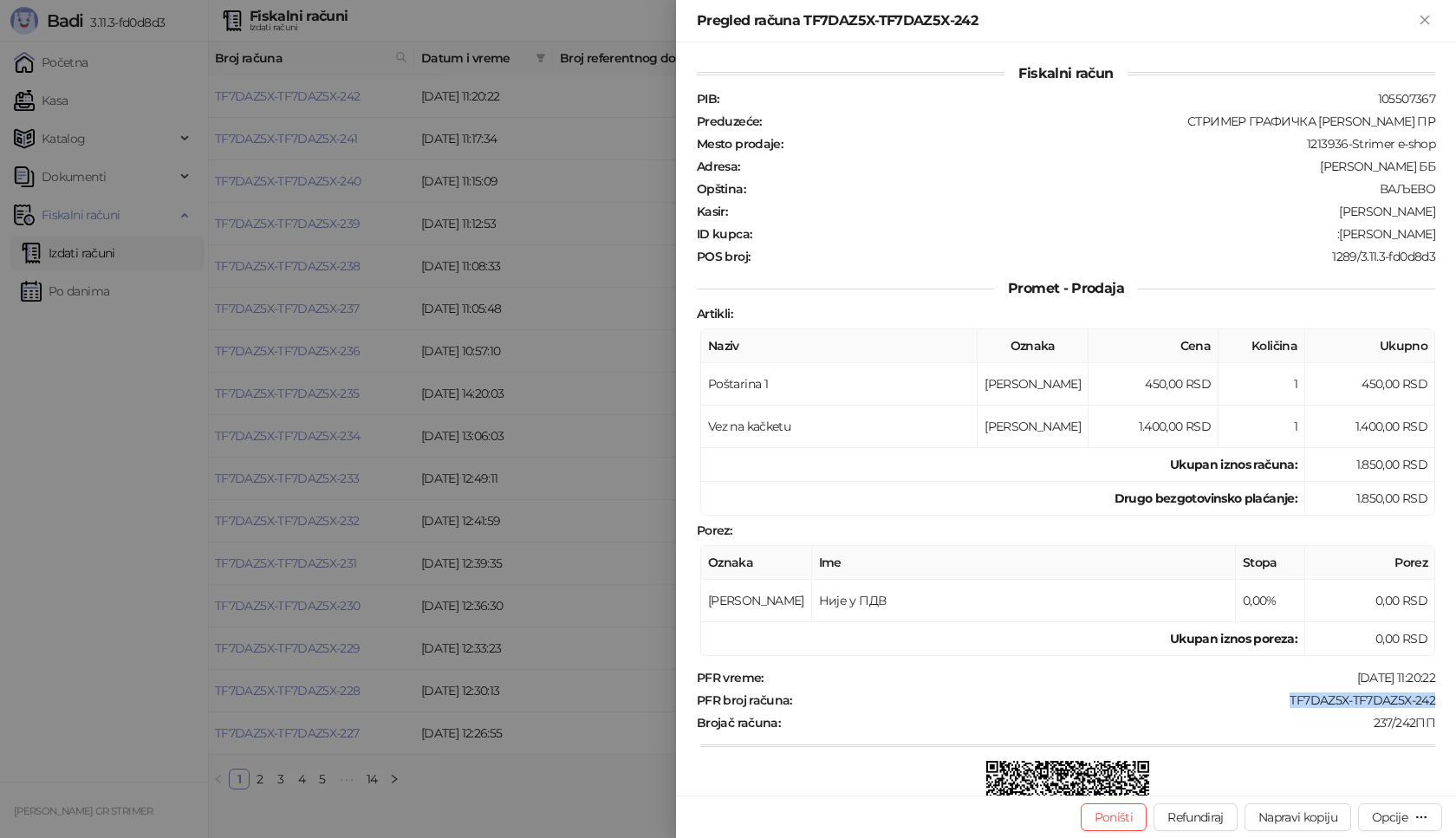
drag, startPoint x: 1337, startPoint y: 233, endPoint x: 1455, endPoint y: 243, distance: 118.4
click at [1455, 243] on div "Fiskalni račun PIB : 105507367 Preduzeće : СТРИМЕР ГРАФИЧКА РАДЊА [PERSON_NAME]…" at bounding box center [1065, 419] width 779 height 752
click at [1433, 22] on button "Zatvori" at bounding box center [1424, 20] width 21 height 21
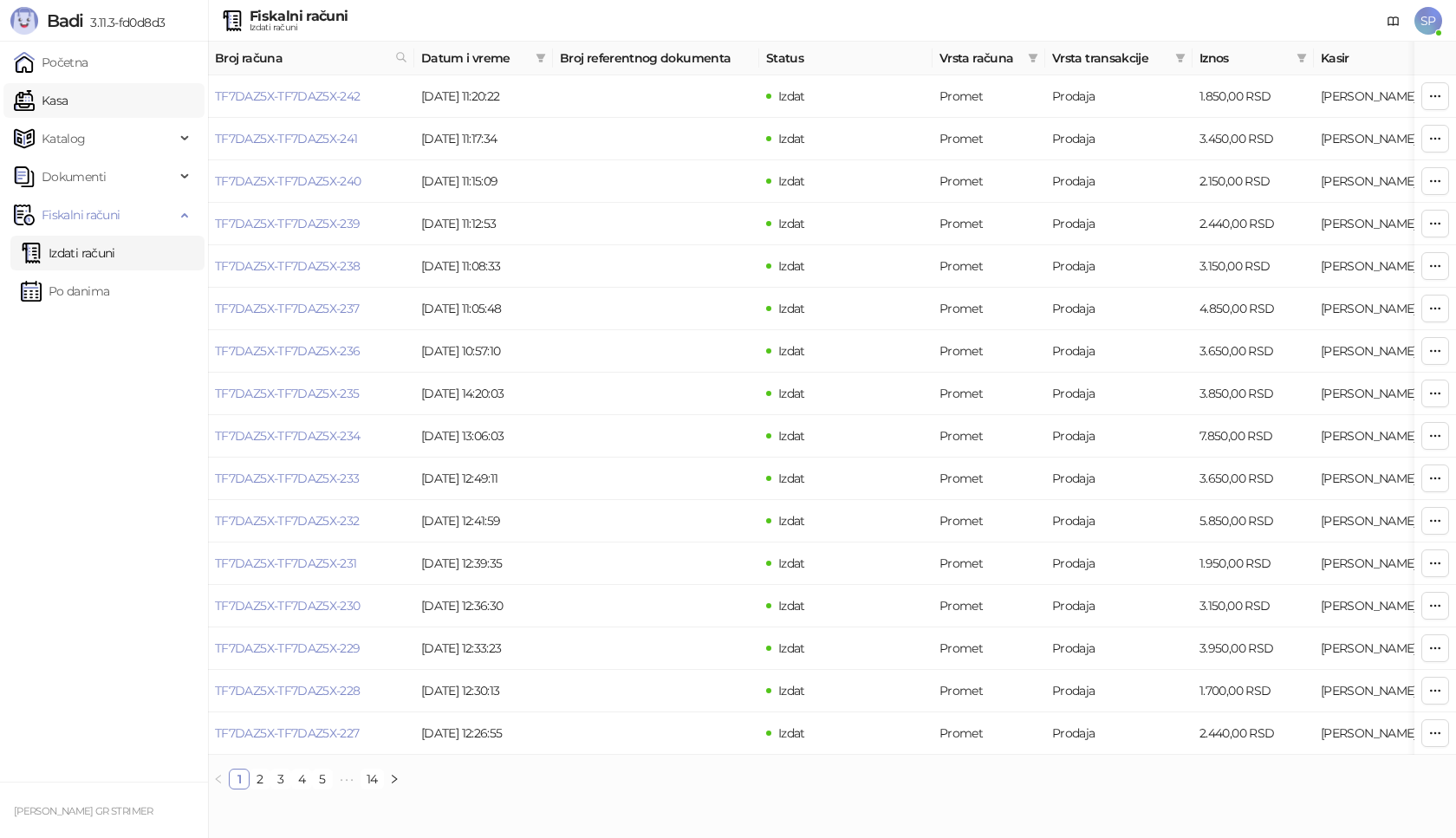
click at [68, 95] on link "Kasa" at bounding box center [41, 100] width 54 height 35
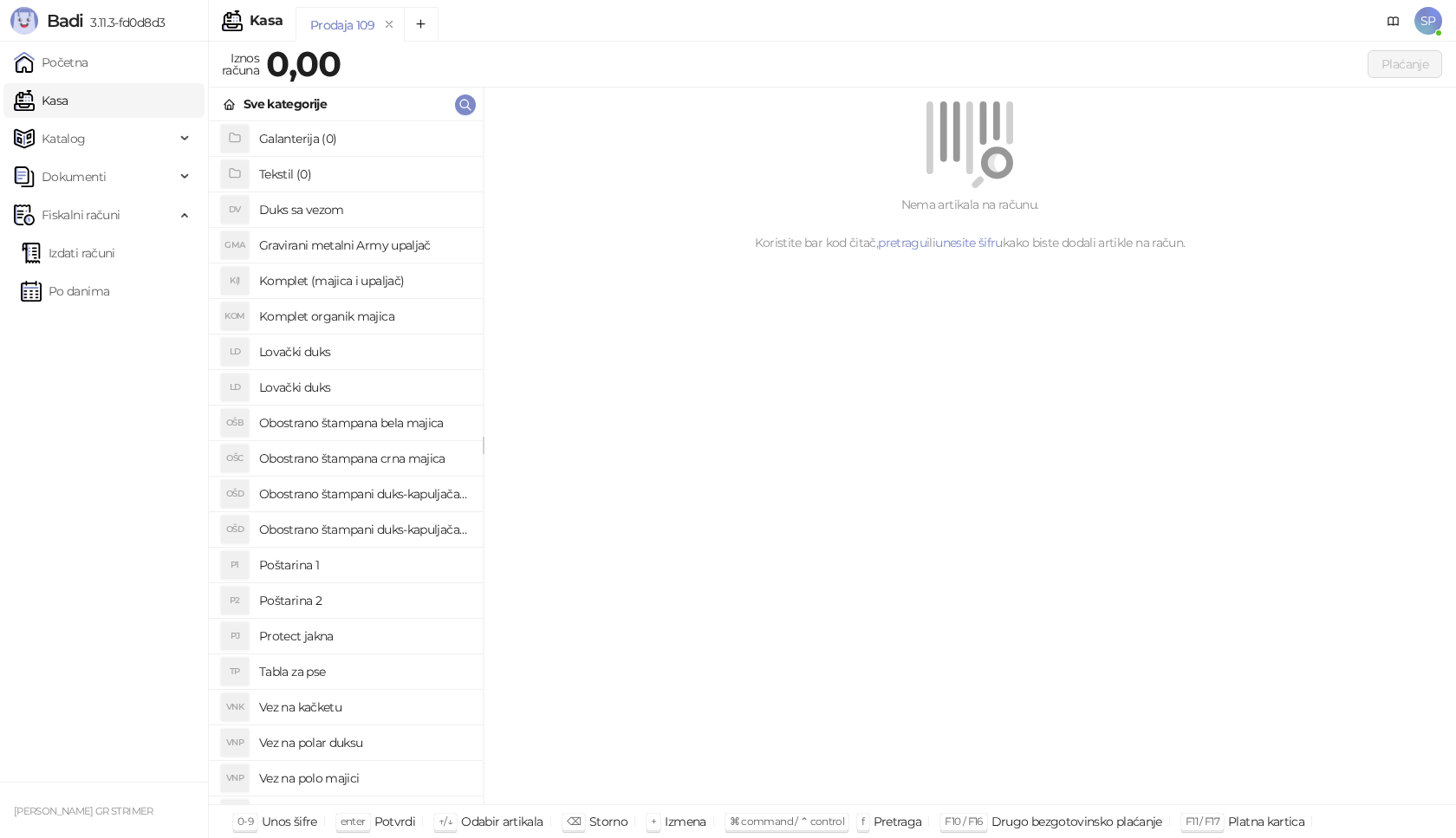
click at [360, 567] on h4 "Poštarina 1" at bounding box center [364, 565] width 210 height 28
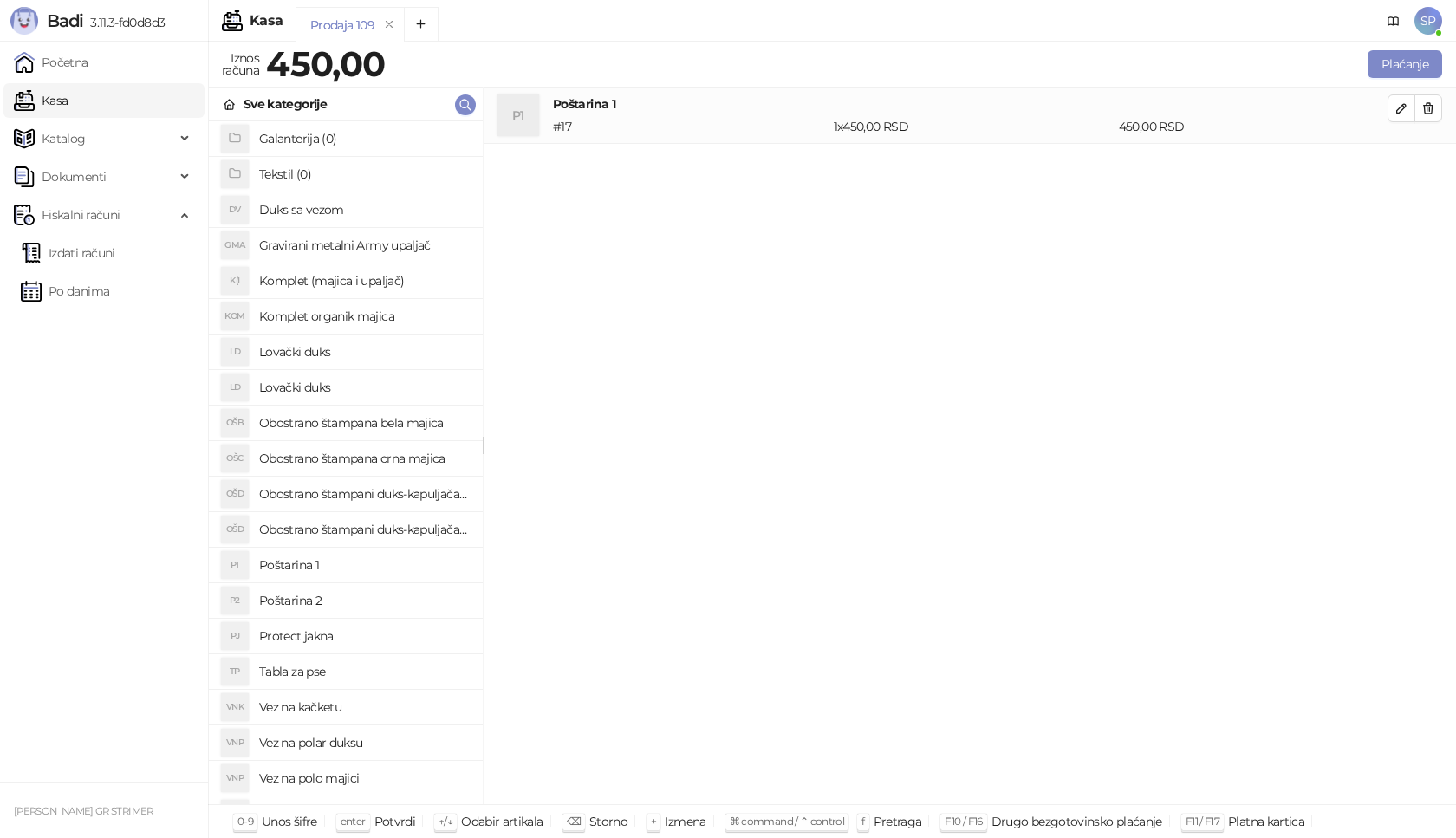
click at [418, 457] on h4 "Obostrano štampana crna majica" at bounding box center [364, 458] width 210 height 28
click at [1395, 162] on icon "button" at bounding box center [1401, 165] width 14 height 14
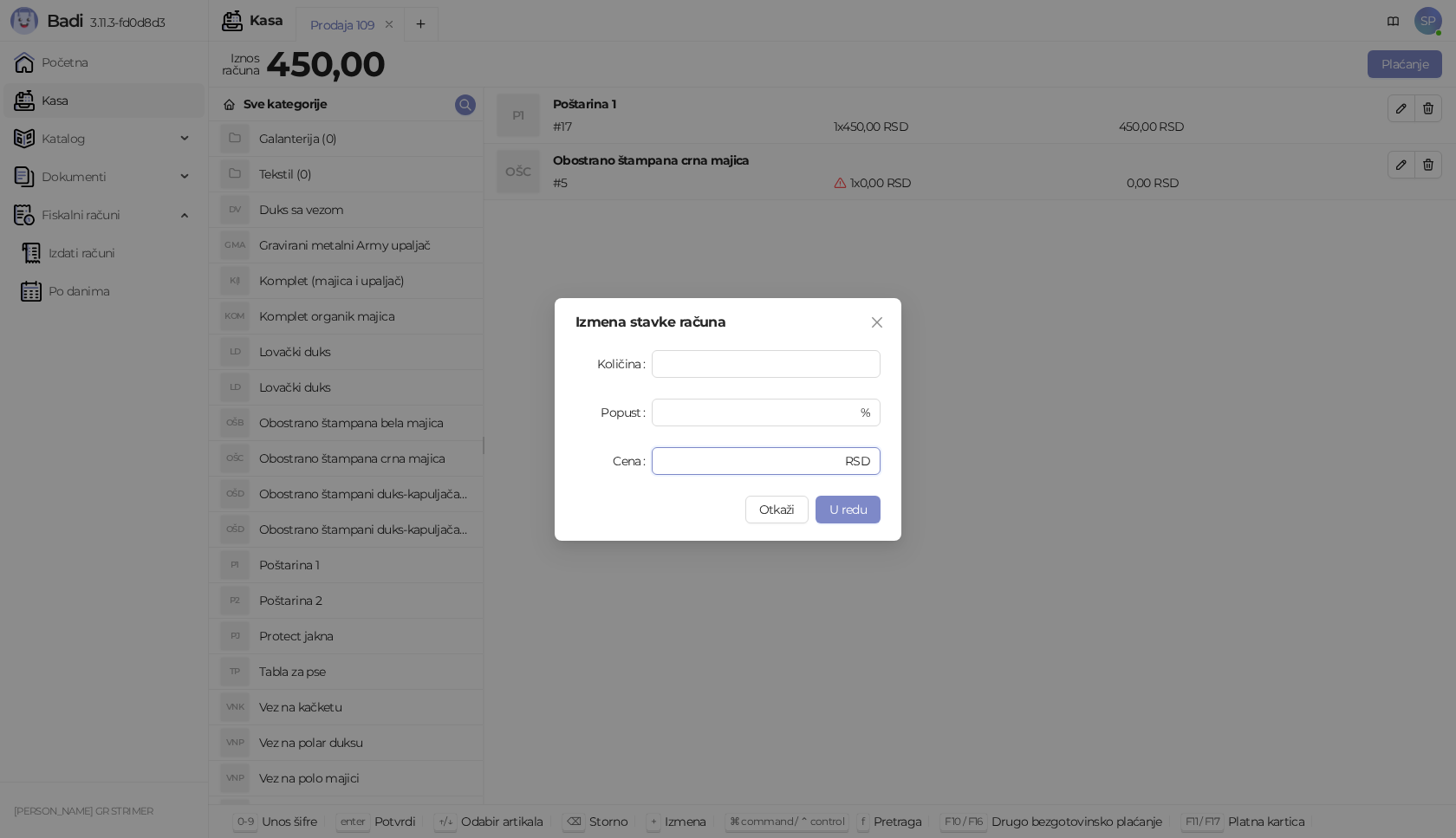
drag, startPoint x: 682, startPoint y: 459, endPoint x: 535, endPoint y: 461, distance: 147.0
click at [535, 461] on div "Izmena stavke računa Količina * Popust * % Cena * RSD Otkaži U redu" at bounding box center [728, 419] width 1456 height 838
type input "****"
click at [848, 521] on button "U redu" at bounding box center [847, 510] width 65 height 28
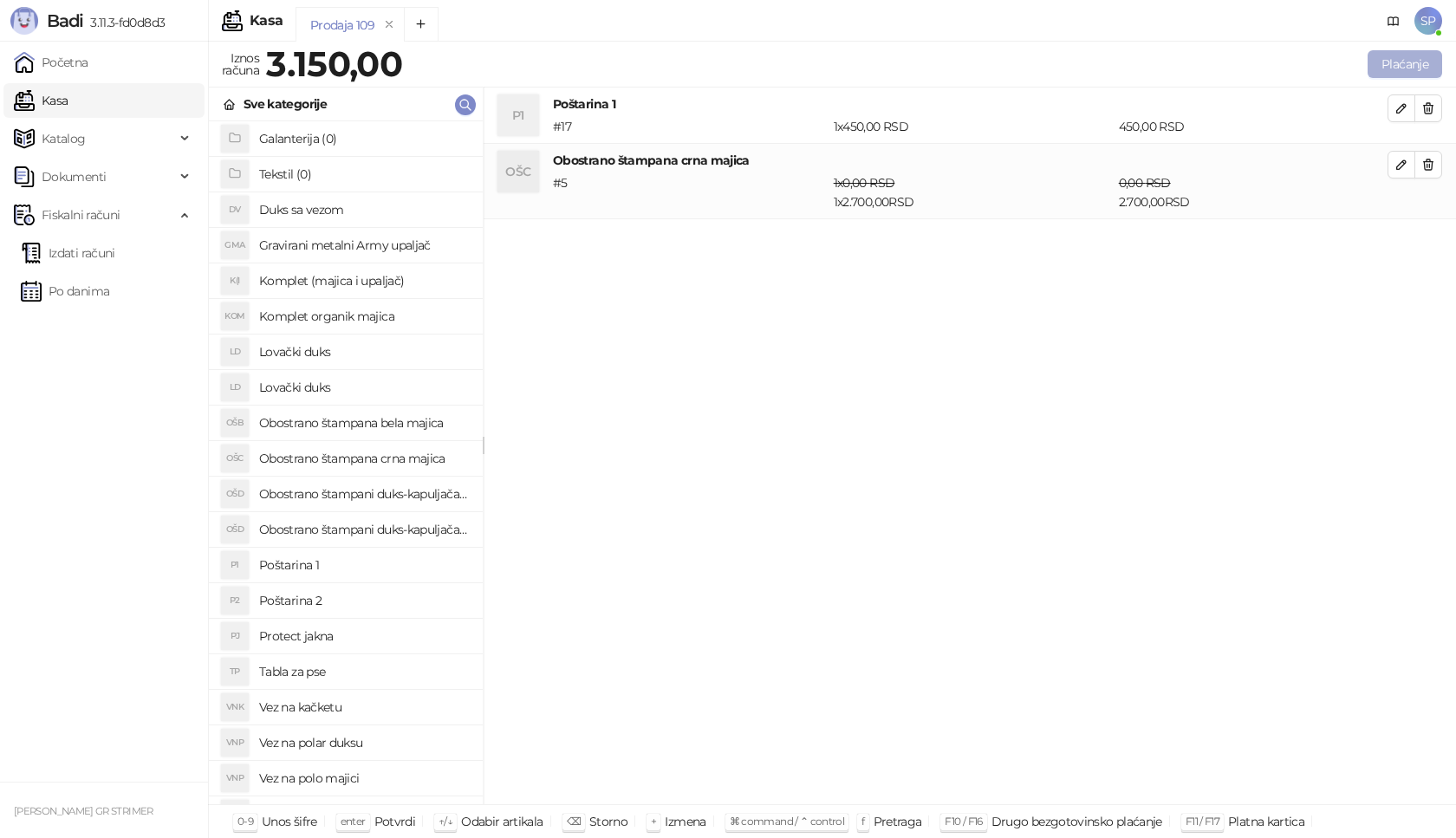
click at [1415, 59] on button "Plaćanje" at bounding box center [1404, 64] width 75 height 28
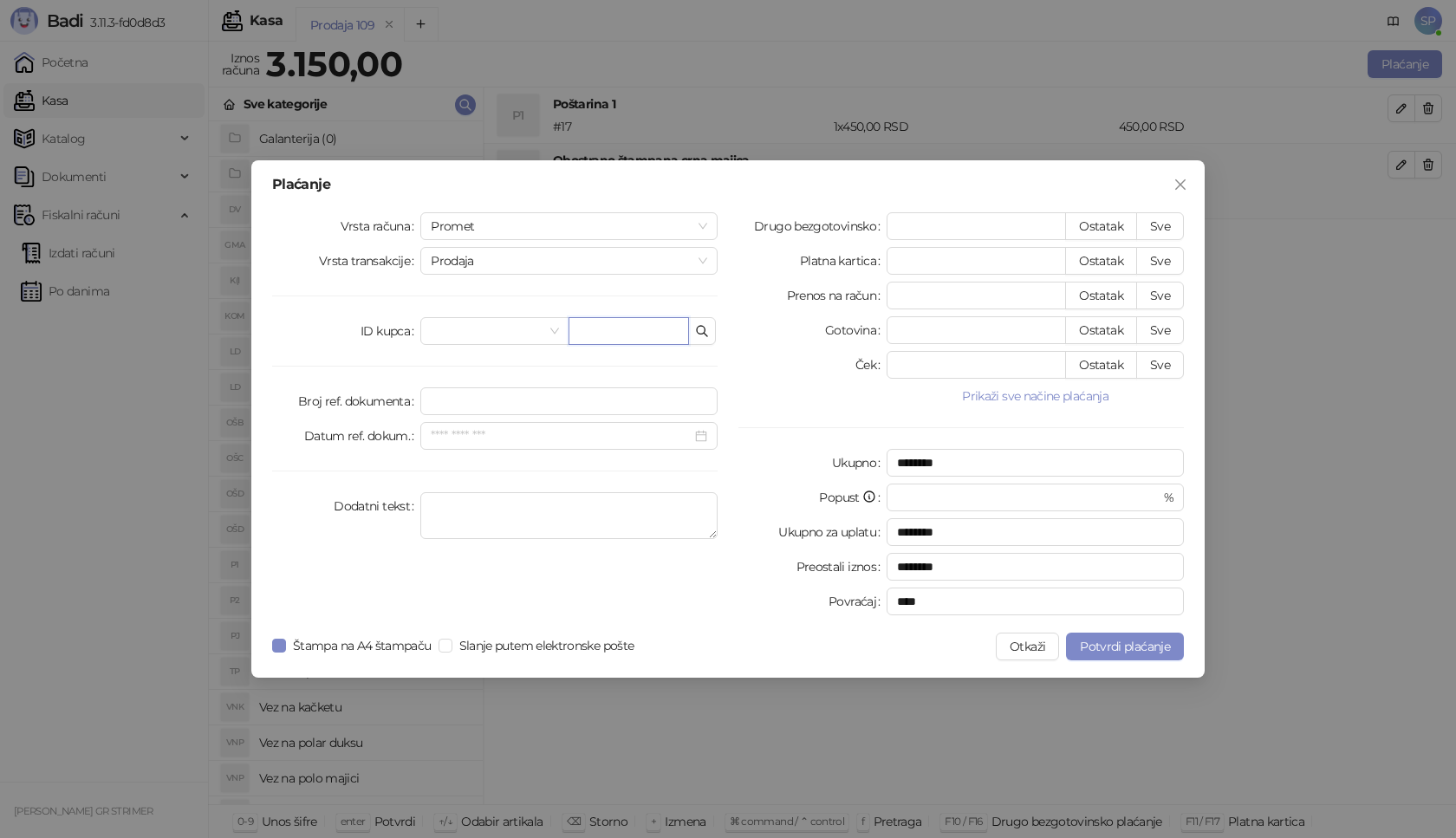
click at [643, 332] on input "text" at bounding box center [629, 331] width 121 height 28
paste input "**********"
type input "**********"
click at [1176, 222] on button "Sve" at bounding box center [1160, 226] width 48 height 28
type input "****"
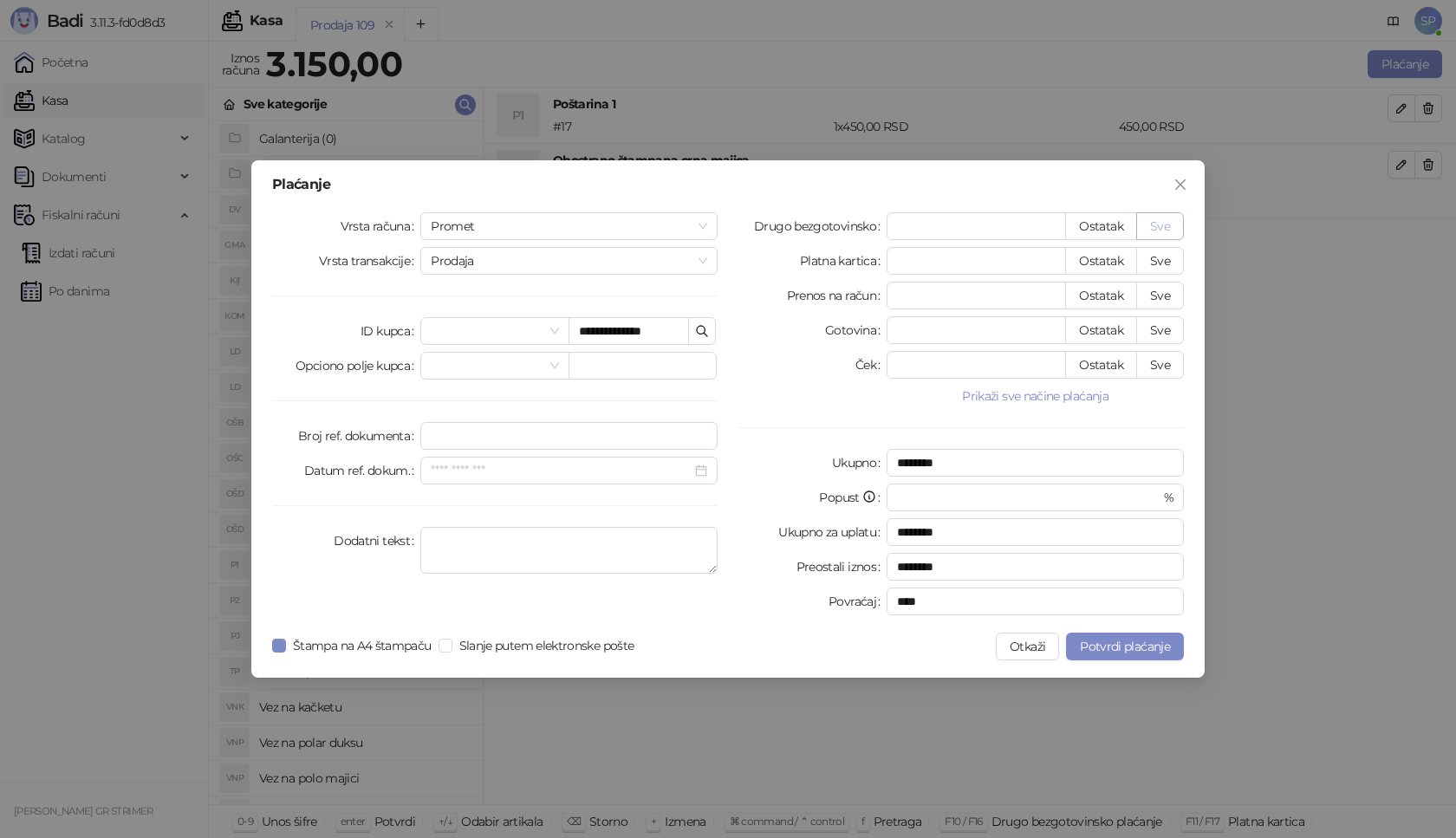
type input "****"
click at [1120, 653] on span "Potvrdi plaćanje" at bounding box center [1125, 646] width 90 height 16
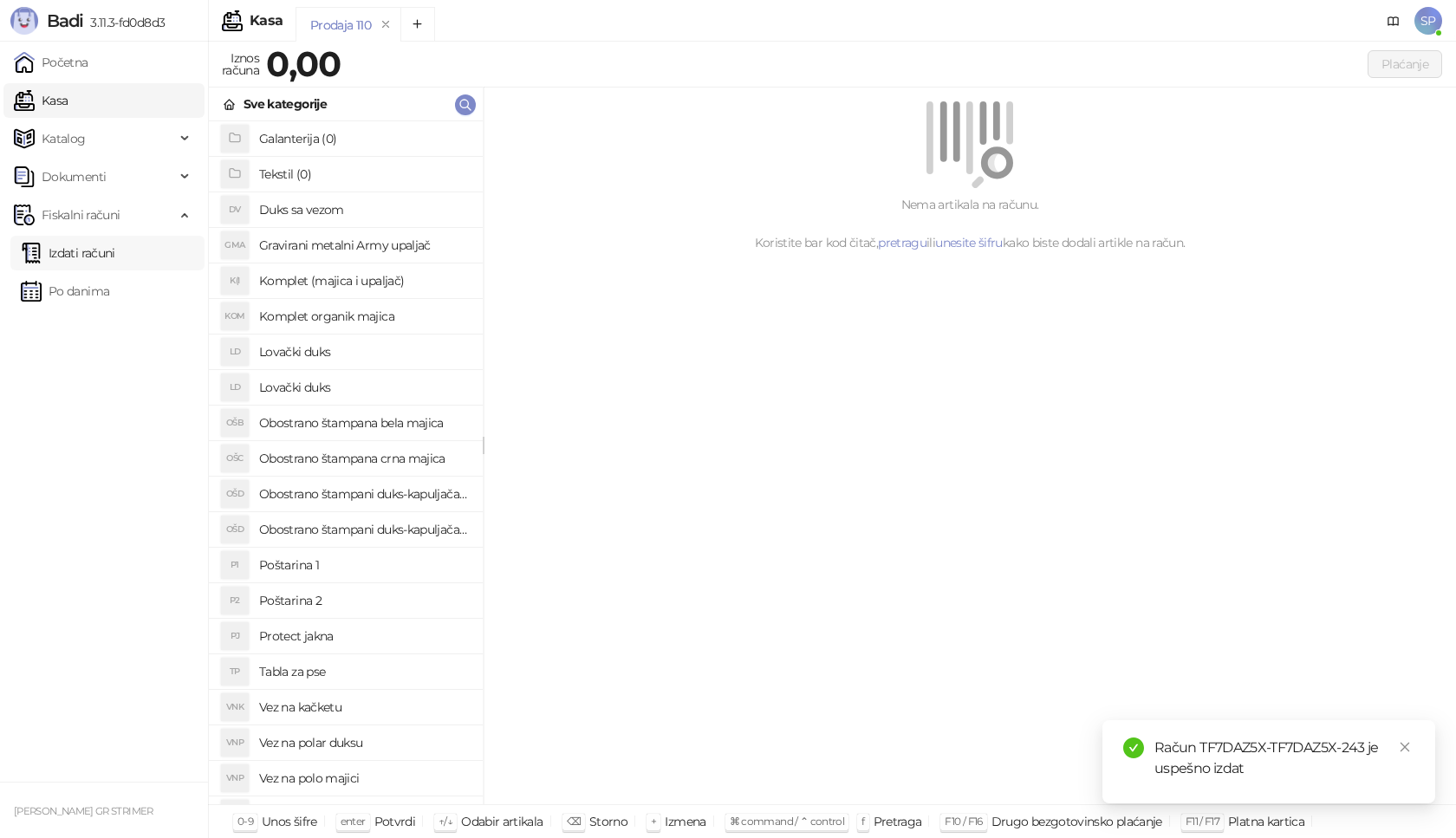
click at [115, 260] on link "Izdati računi" at bounding box center [68, 252] width 95 height 35
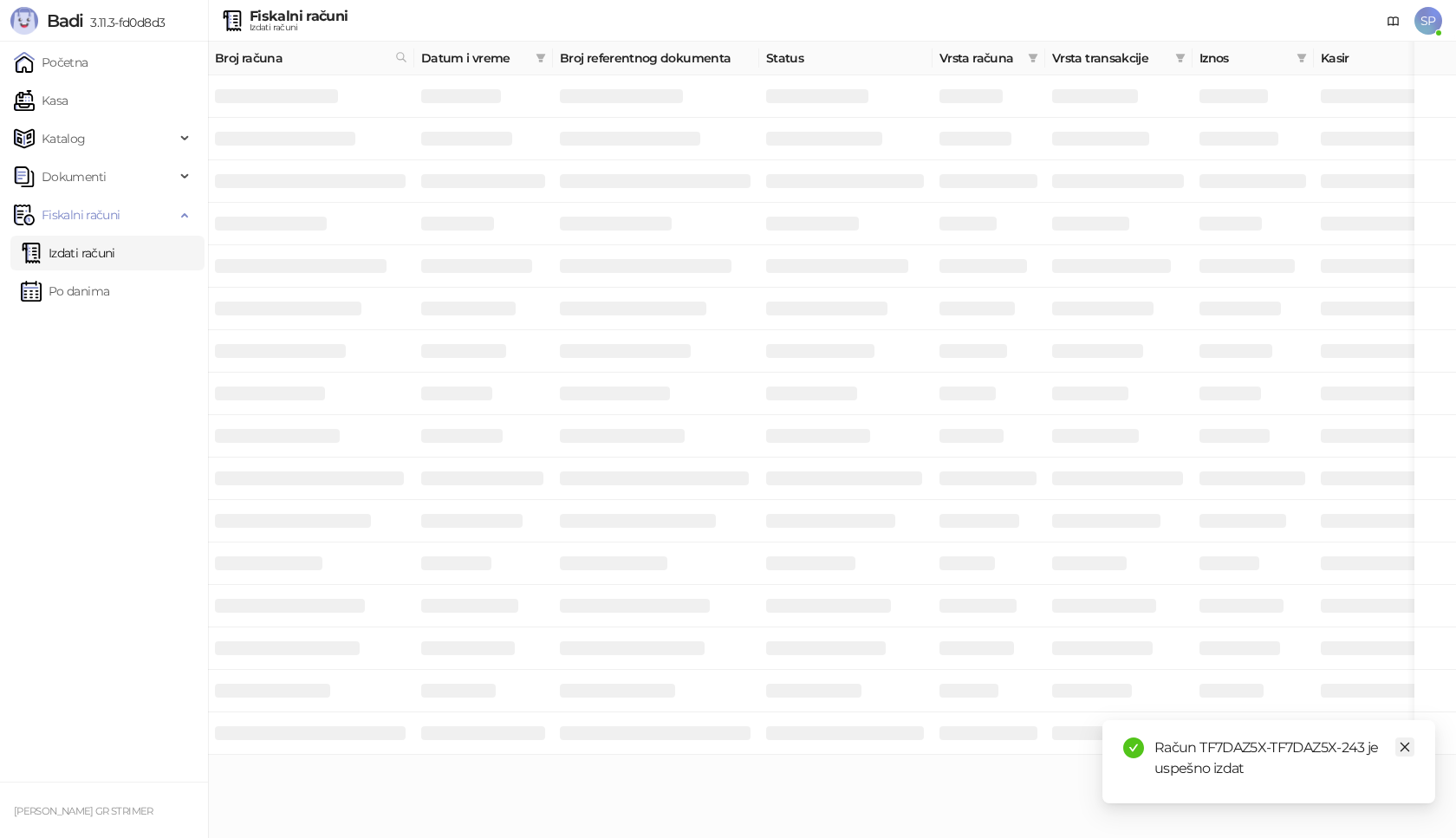
click at [1404, 739] on link "Close" at bounding box center [1404, 746] width 19 height 19
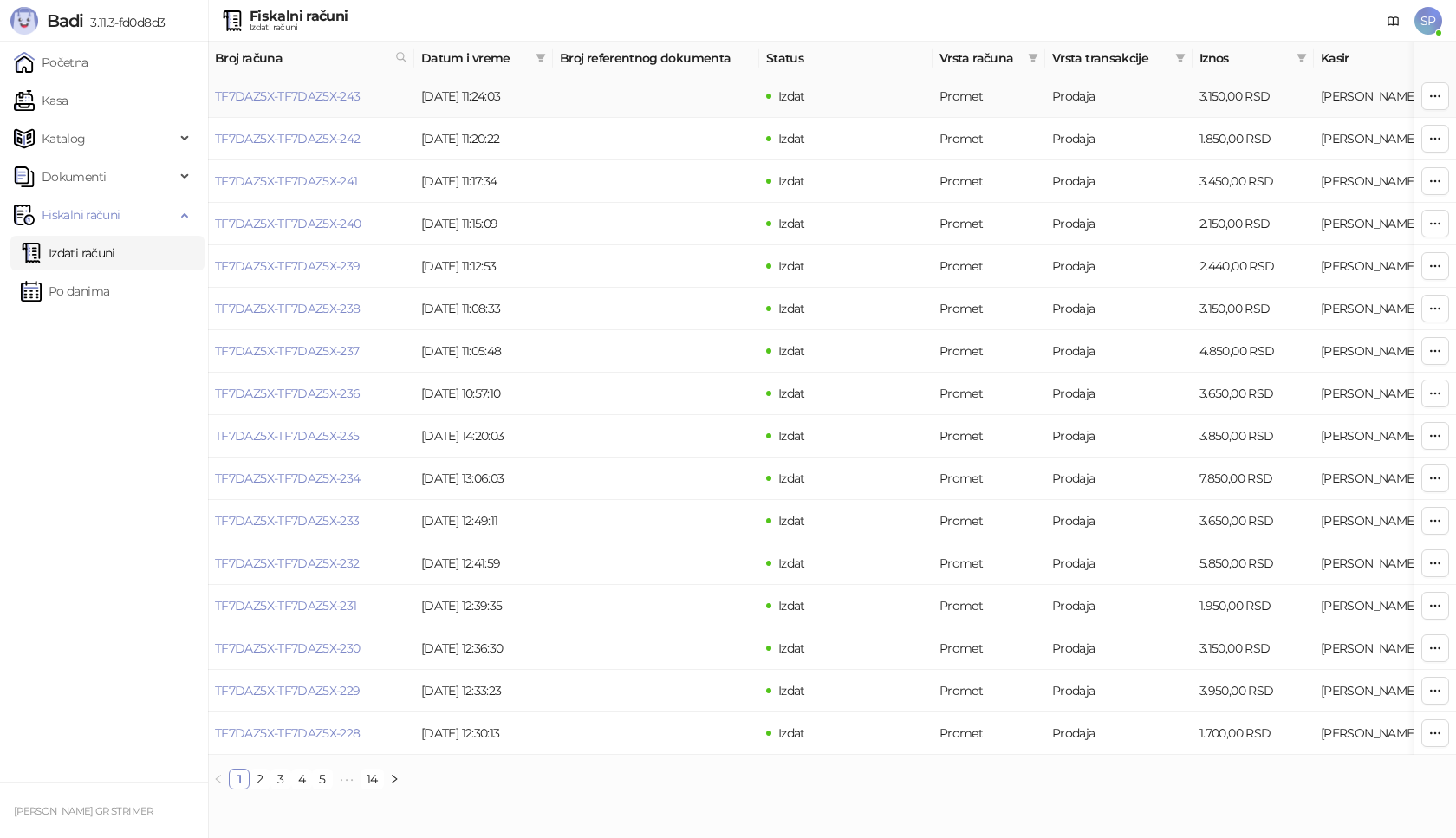
click at [269, 102] on link "TF7DAZ5X-TF7DAZ5X-243" at bounding box center [287, 97] width 146 height 16
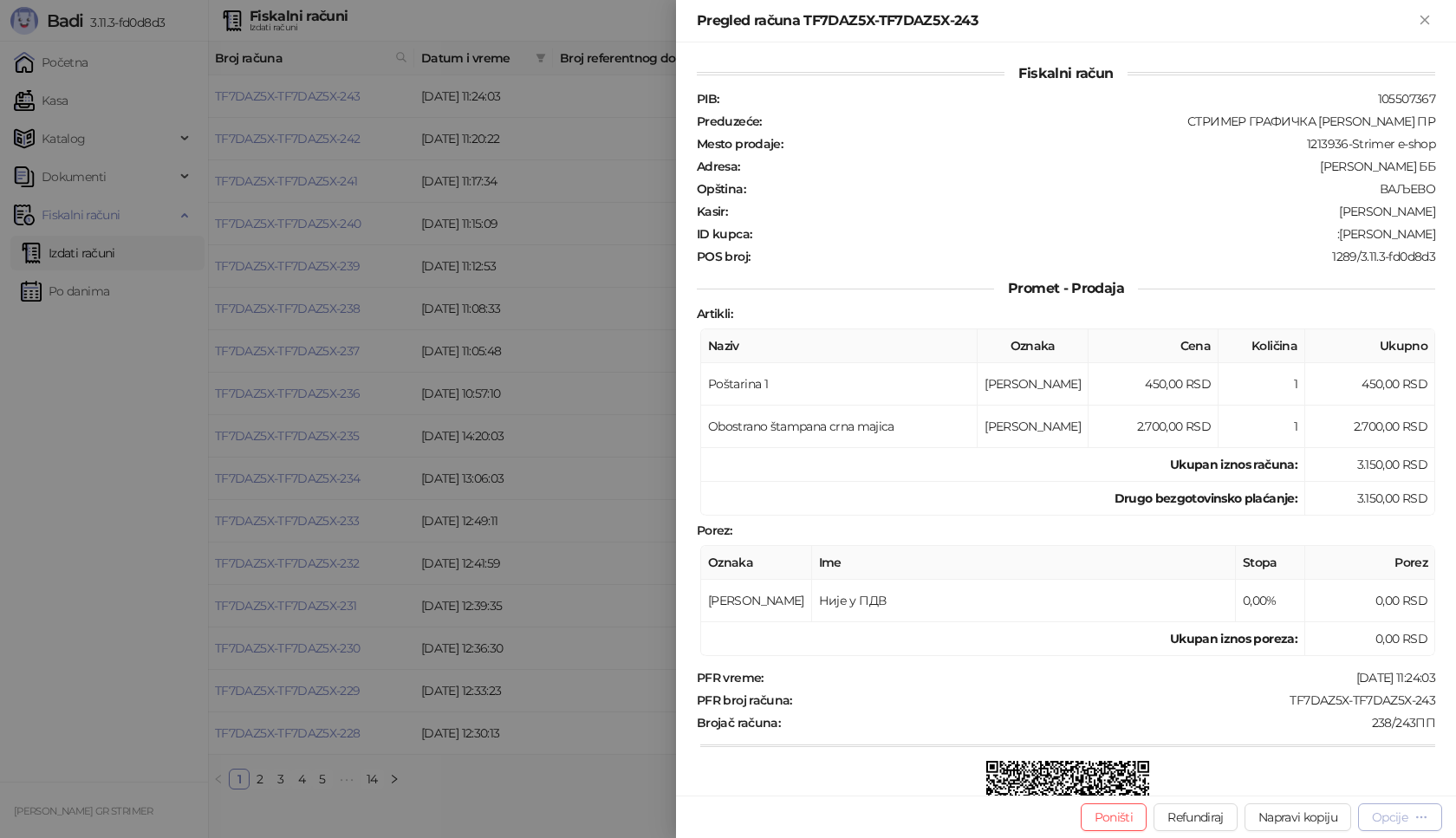
click at [1390, 814] on div "Opcije" at bounding box center [1389, 817] width 36 height 16
click at [1351, 781] on span "Preuzmi u PDF formatu" at bounding box center [1339, 781] width 178 height 19
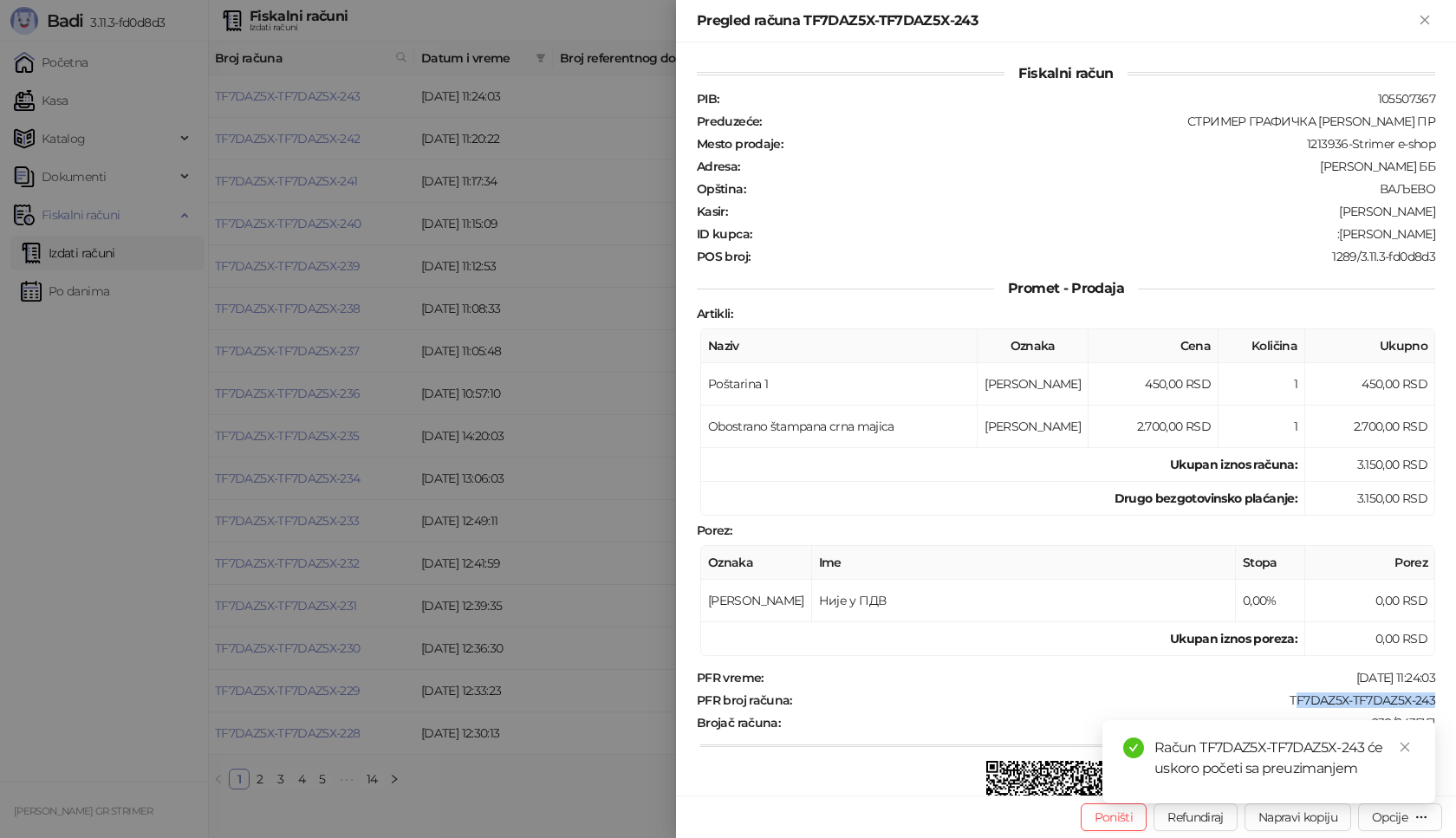
drag, startPoint x: 1279, startPoint y: 700, endPoint x: 1438, endPoint y: 700, distance: 159.0
click at [1438, 700] on div "Fiskalni račun PIB : 105507367 Preduzeće : СТРИМЕР ГРАФИЧКА РАДЊА [PERSON_NAME]…" at bounding box center [1065, 419] width 779 height 752
click at [1304, 699] on div "TF7DAZ5X-TF7DAZ5X-243" at bounding box center [1115, 700] width 643 height 16
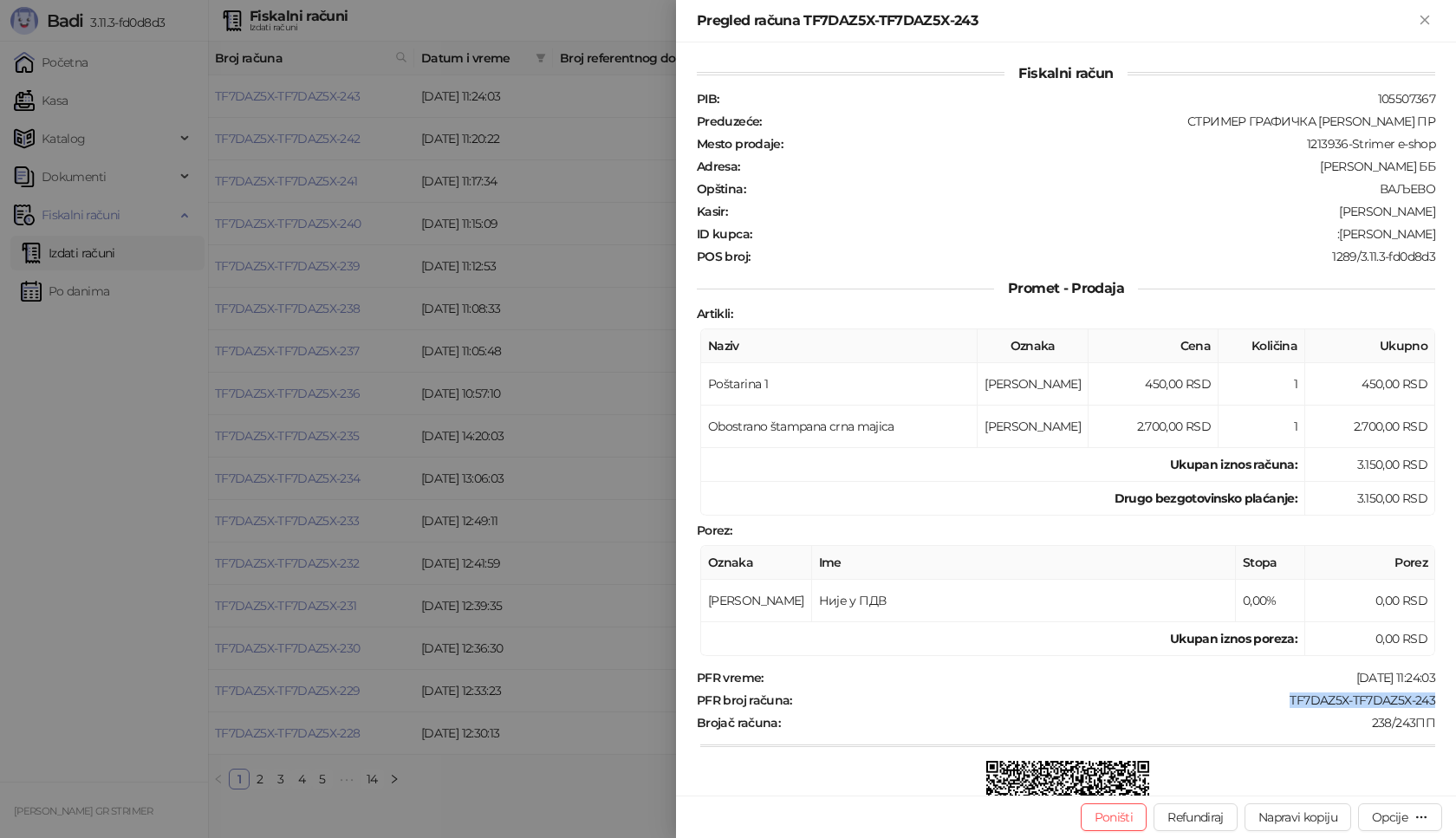
drag, startPoint x: 1340, startPoint y: 237, endPoint x: 1449, endPoint y: 237, distance: 109.0
click at [1449, 237] on div "Fiskalni račun PIB : 105507367 Preduzeće : СТРИМЕР ГРАФИЧКА РАДЊА [PERSON_NAME]…" at bounding box center [1065, 419] width 779 height 752
click at [1426, 12] on icon "Zatvori" at bounding box center [1425, 20] width 16 height 16
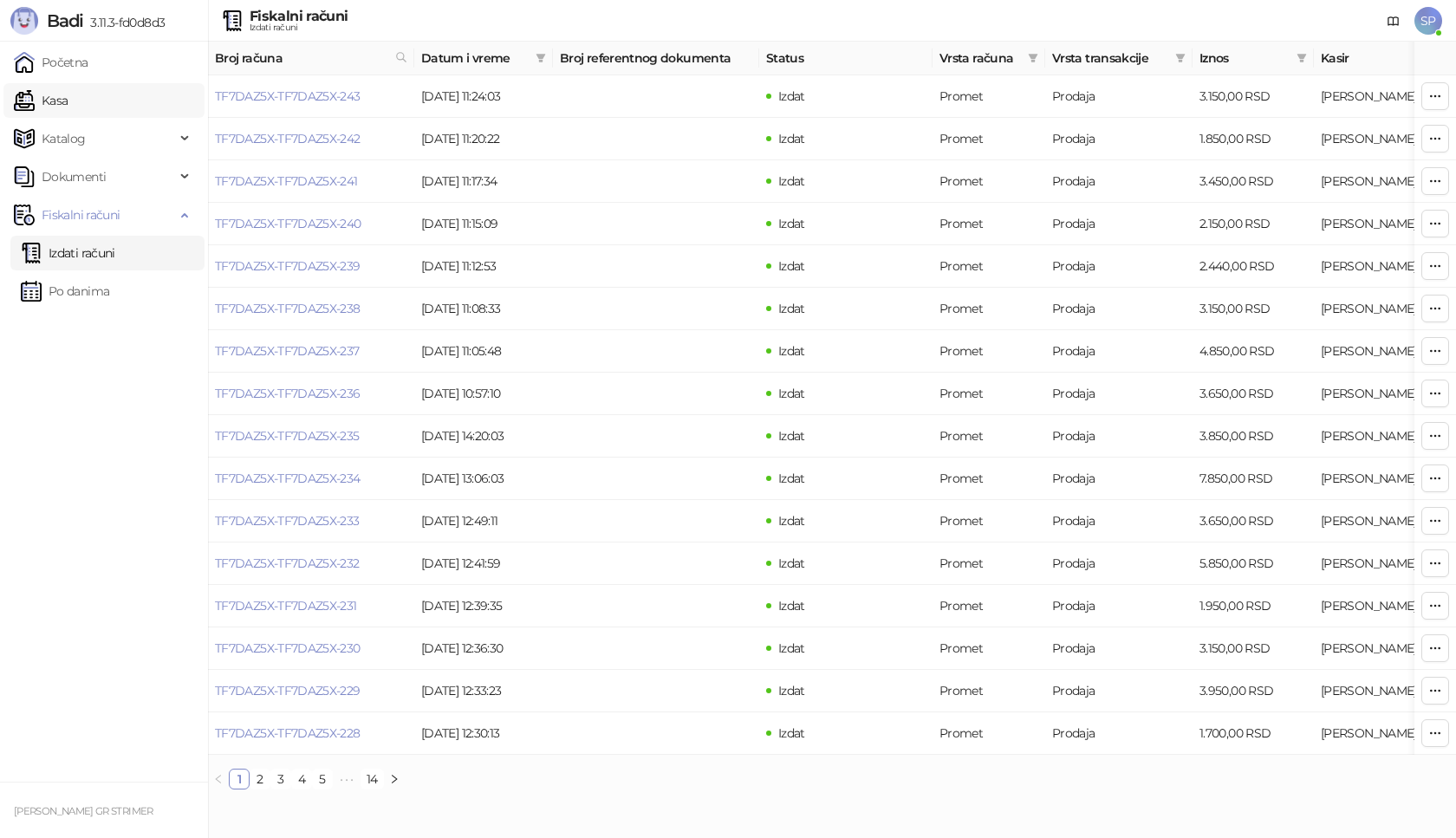
click at [68, 106] on link "Kasa" at bounding box center [41, 100] width 54 height 35
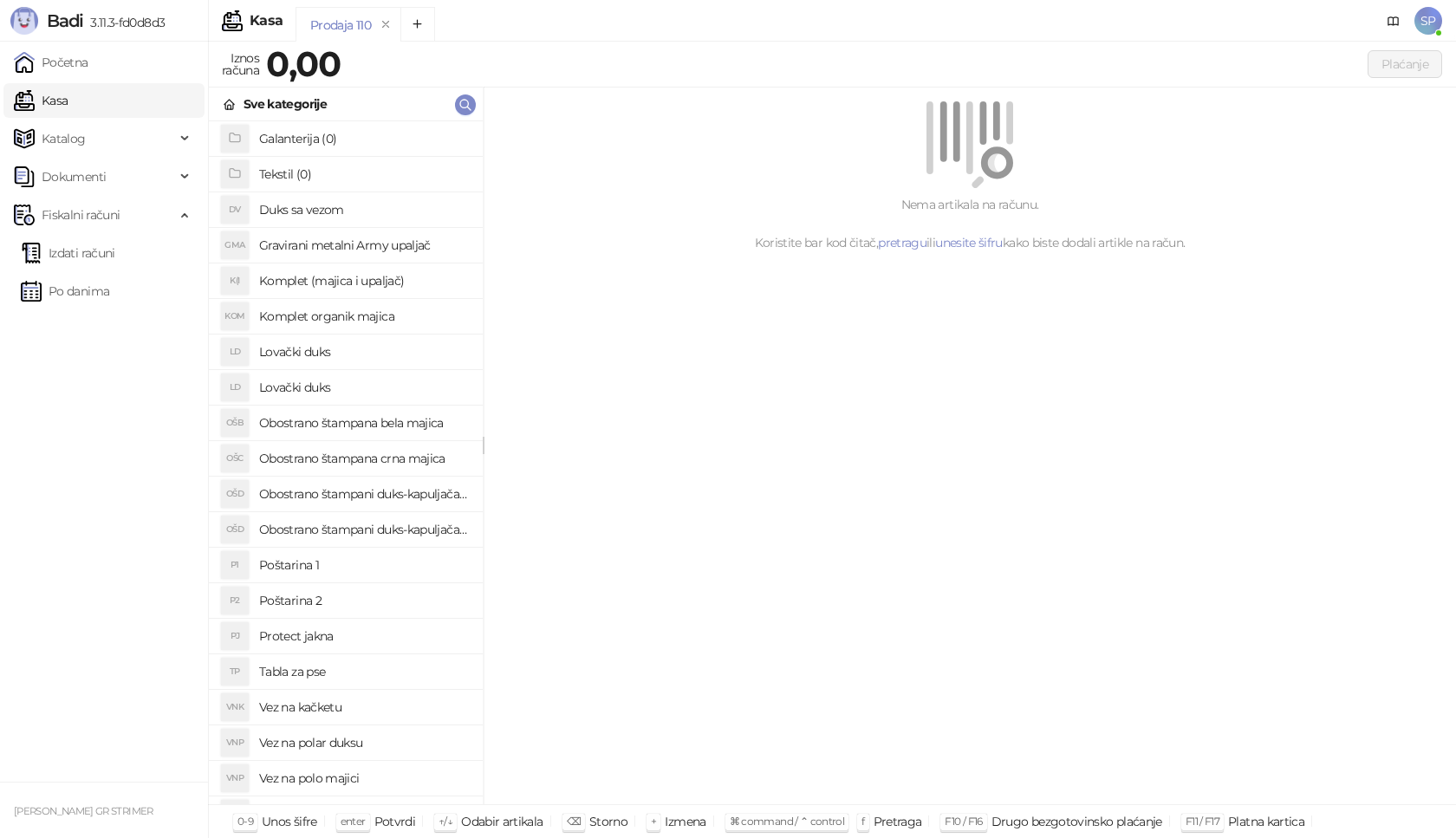
click at [405, 568] on h4 "Poštarina 1" at bounding box center [364, 565] width 210 height 28
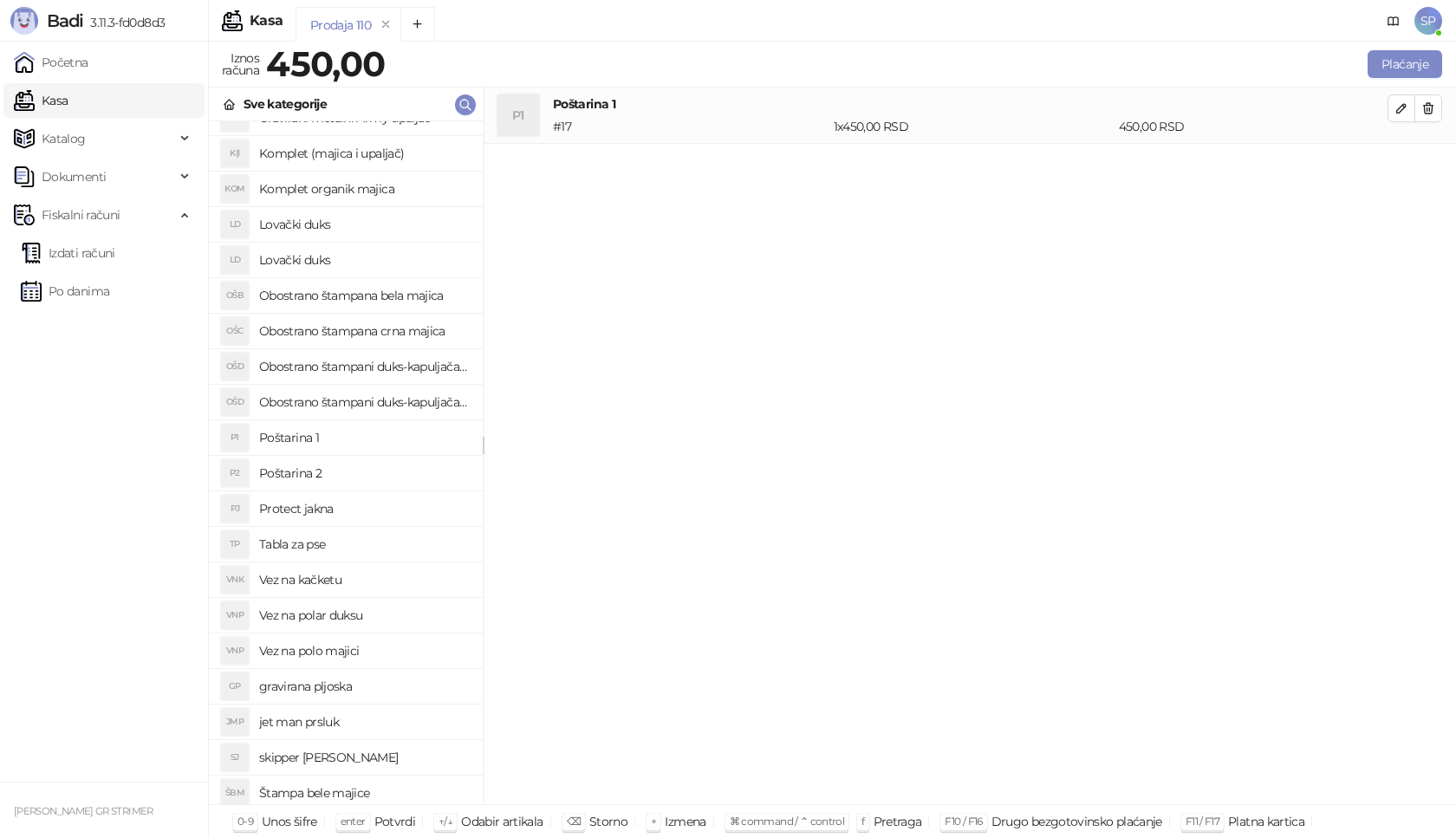
scroll to position [174, 0]
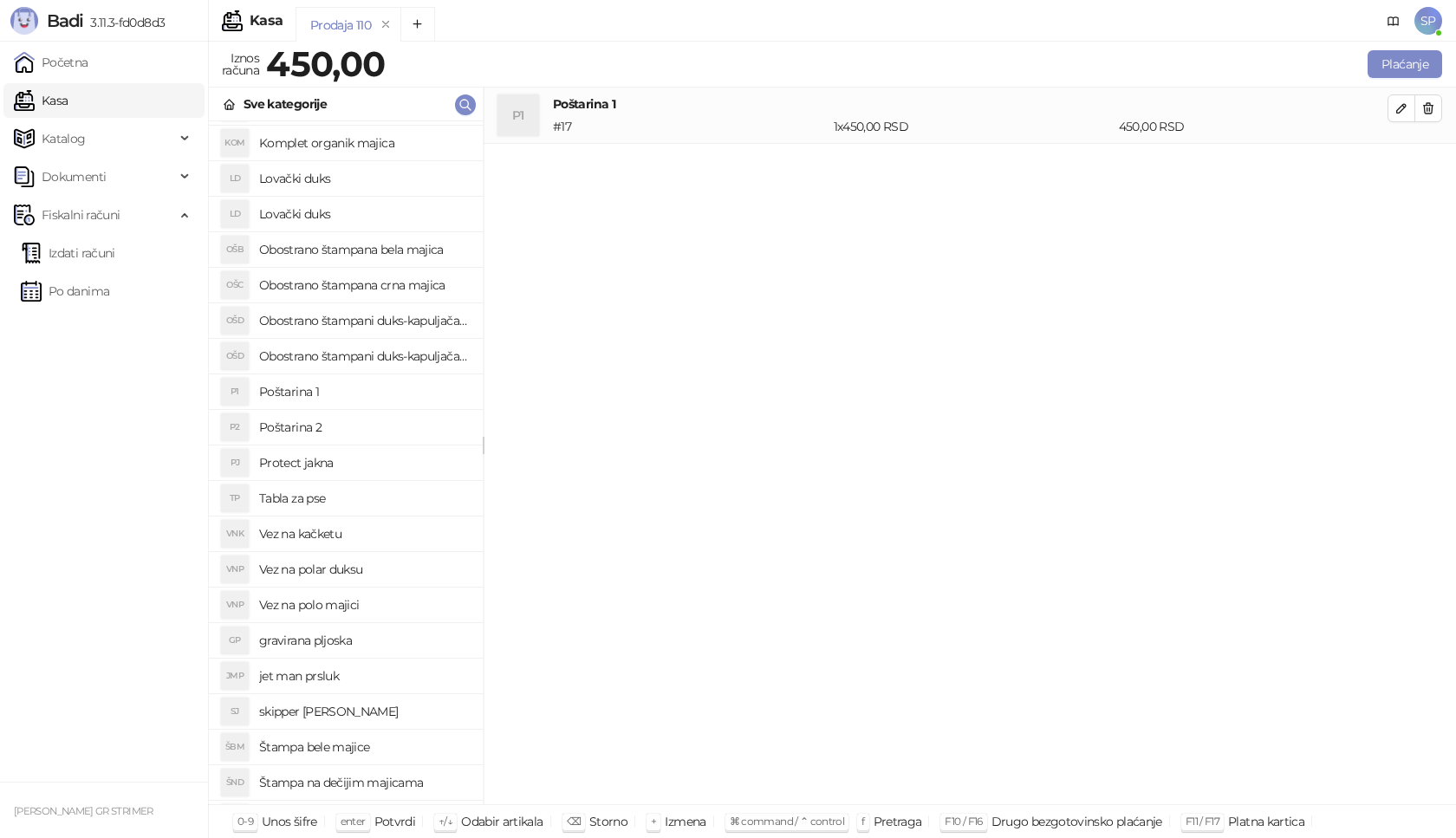
click at [388, 571] on h4 "Vez na polar duksu" at bounding box center [364, 570] width 210 height 28
click at [1410, 166] on button "button" at bounding box center [1401, 165] width 28 height 28
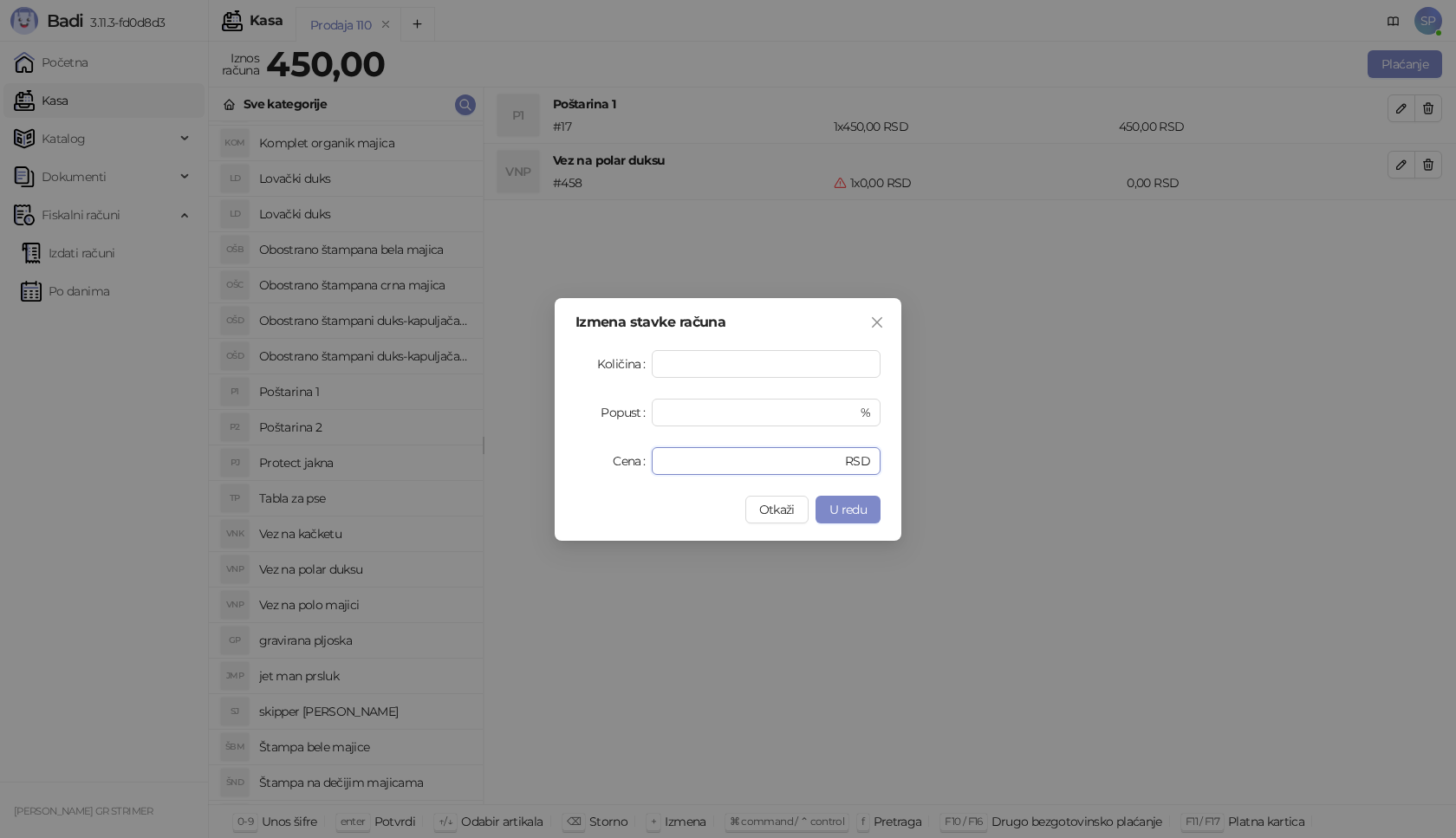
drag, startPoint x: 709, startPoint y: 457, endPoint x: 585, endPoint y: 477, distance: 125.6
click at [588, 464] on div "Cena * RSD" at bounding box center [728, 461] width 305 height 28
type input "****"
click at [861, 510] on span "U redu" at bounding box center [847, 510] width 37 height 16
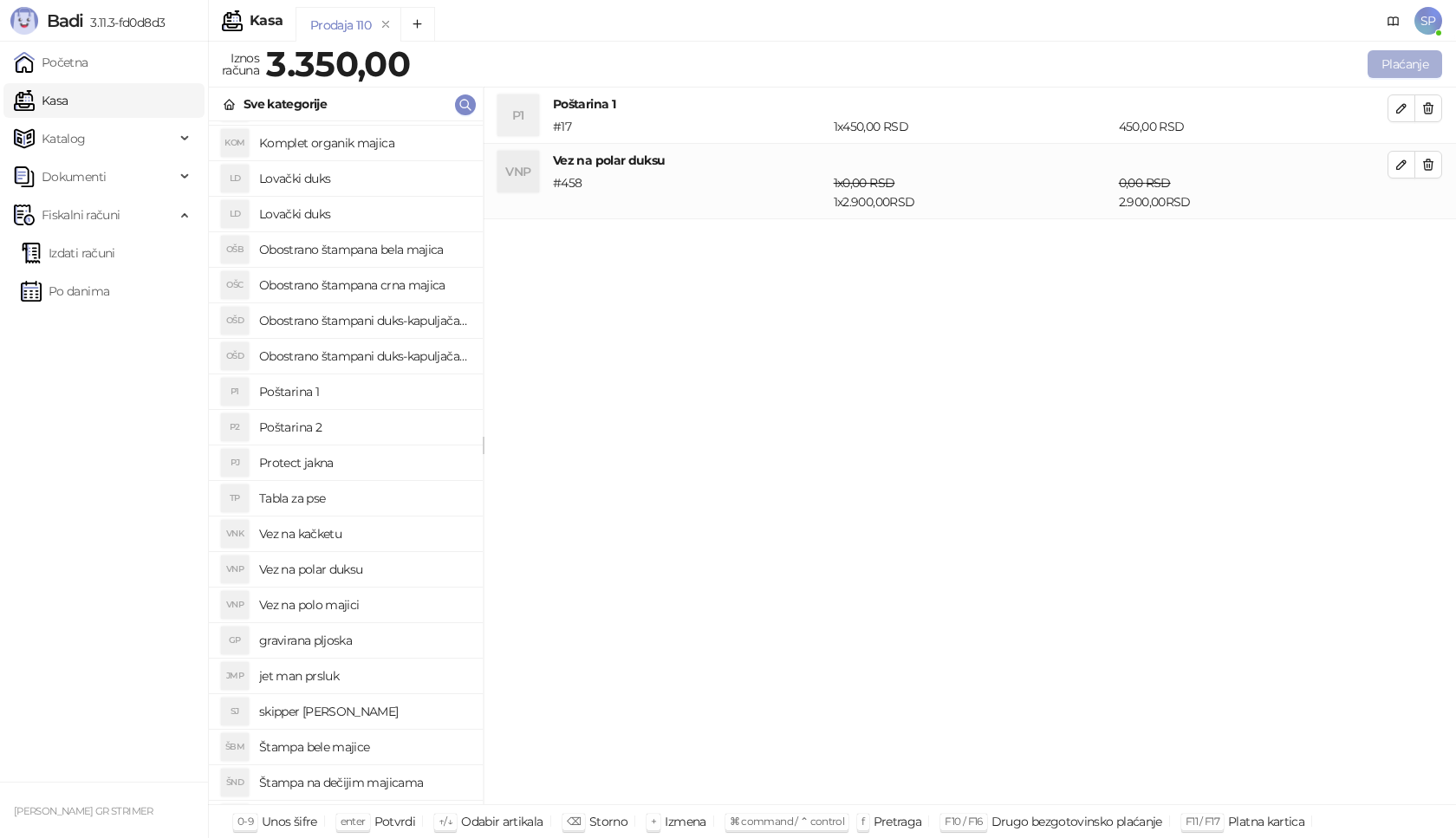
click at [1432, 58] on button "Plaćanje" at bounding box center [1404, 64] width 75 height 28
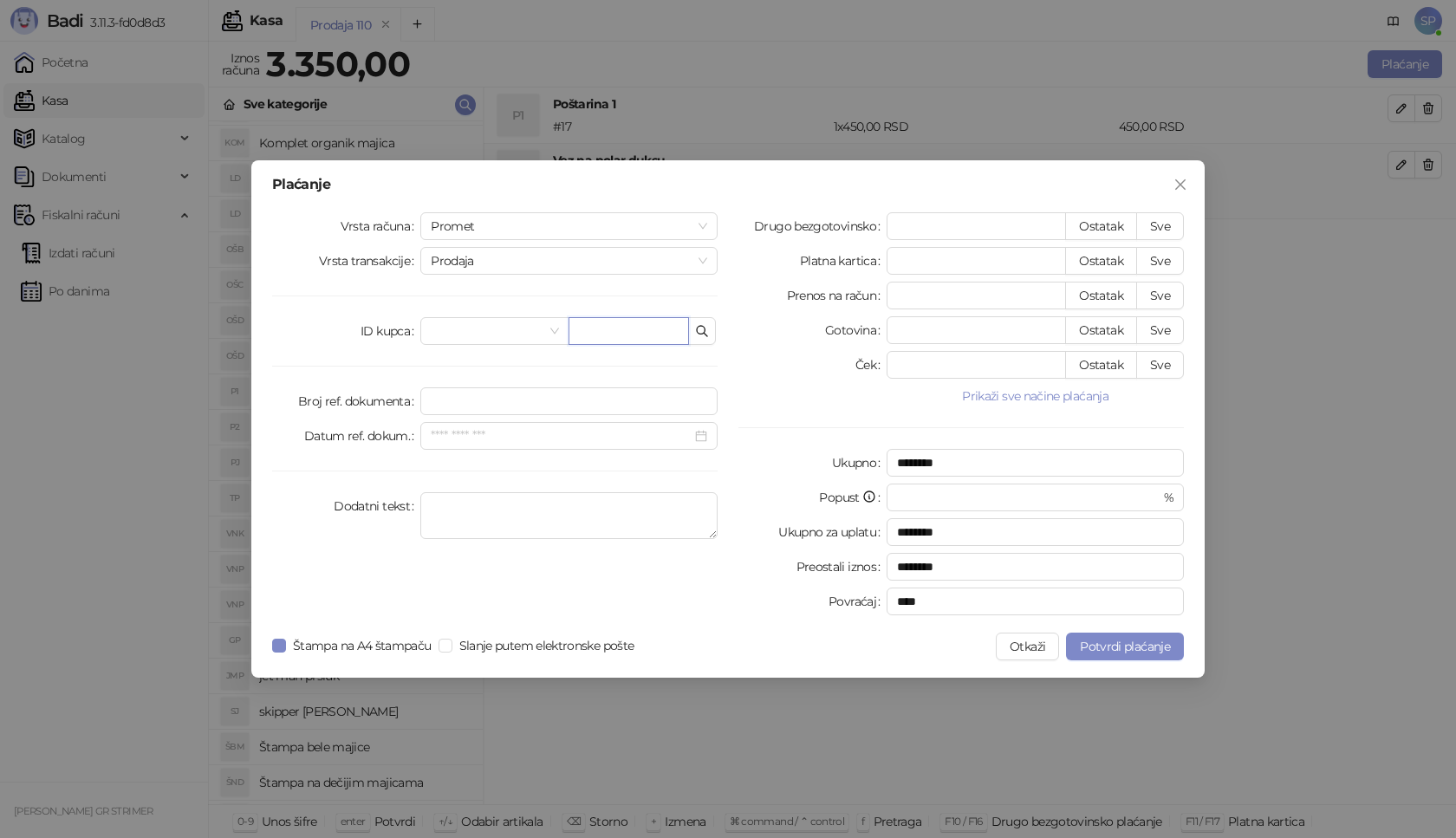
click at [619, 328] on input "text" at bounding box center [629, 331] width 121 height 28
paste input "**********"
type input "**********"
click at [1156, 226] on button "Sve" at bounding box center [1160, 226] width 48 height 28
type input "****"
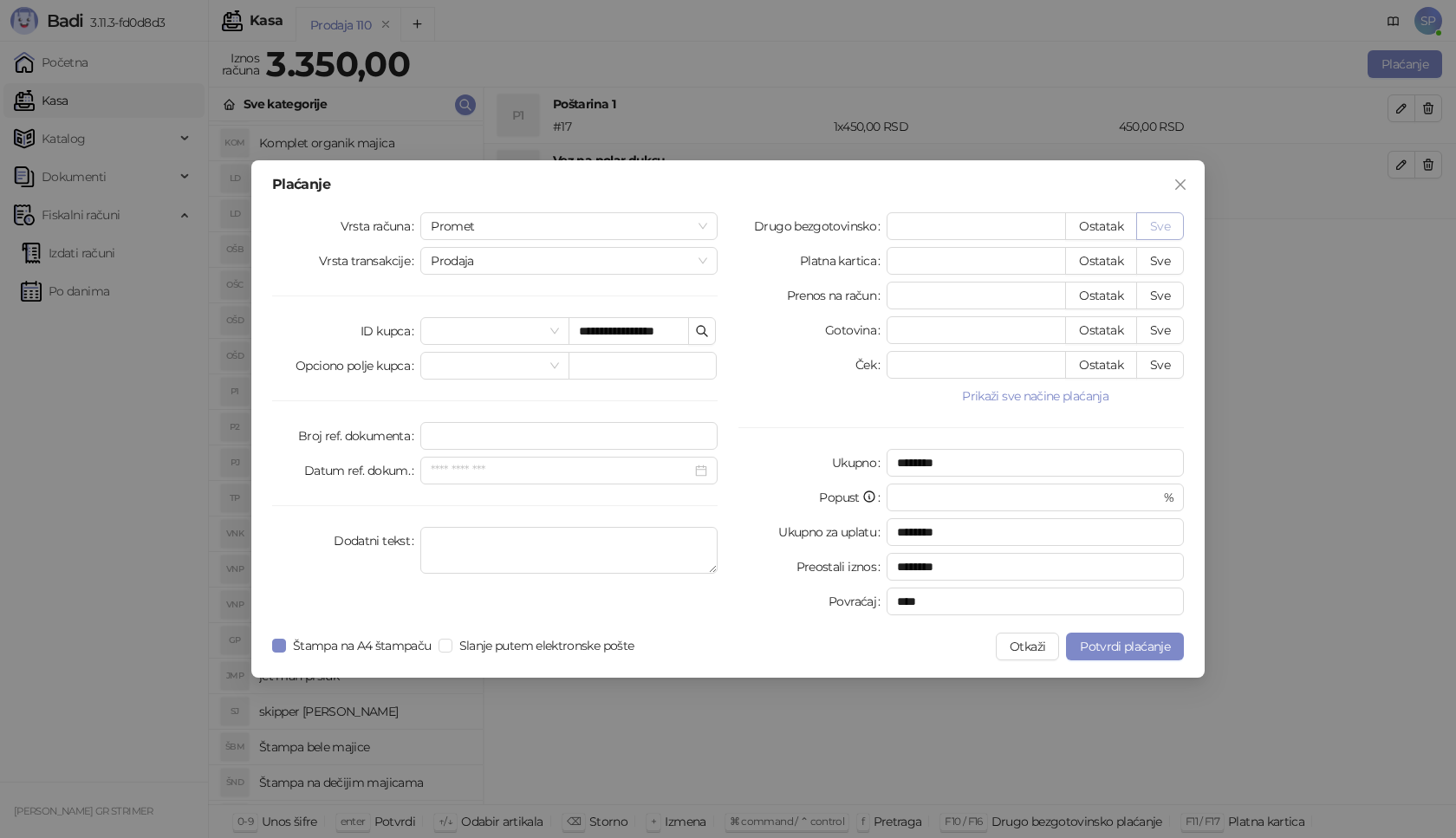
type input "****"
click at [1118, 650] on span "Potvrdi plaćanje" at bounding box center [1125, 646] width 90 height 16
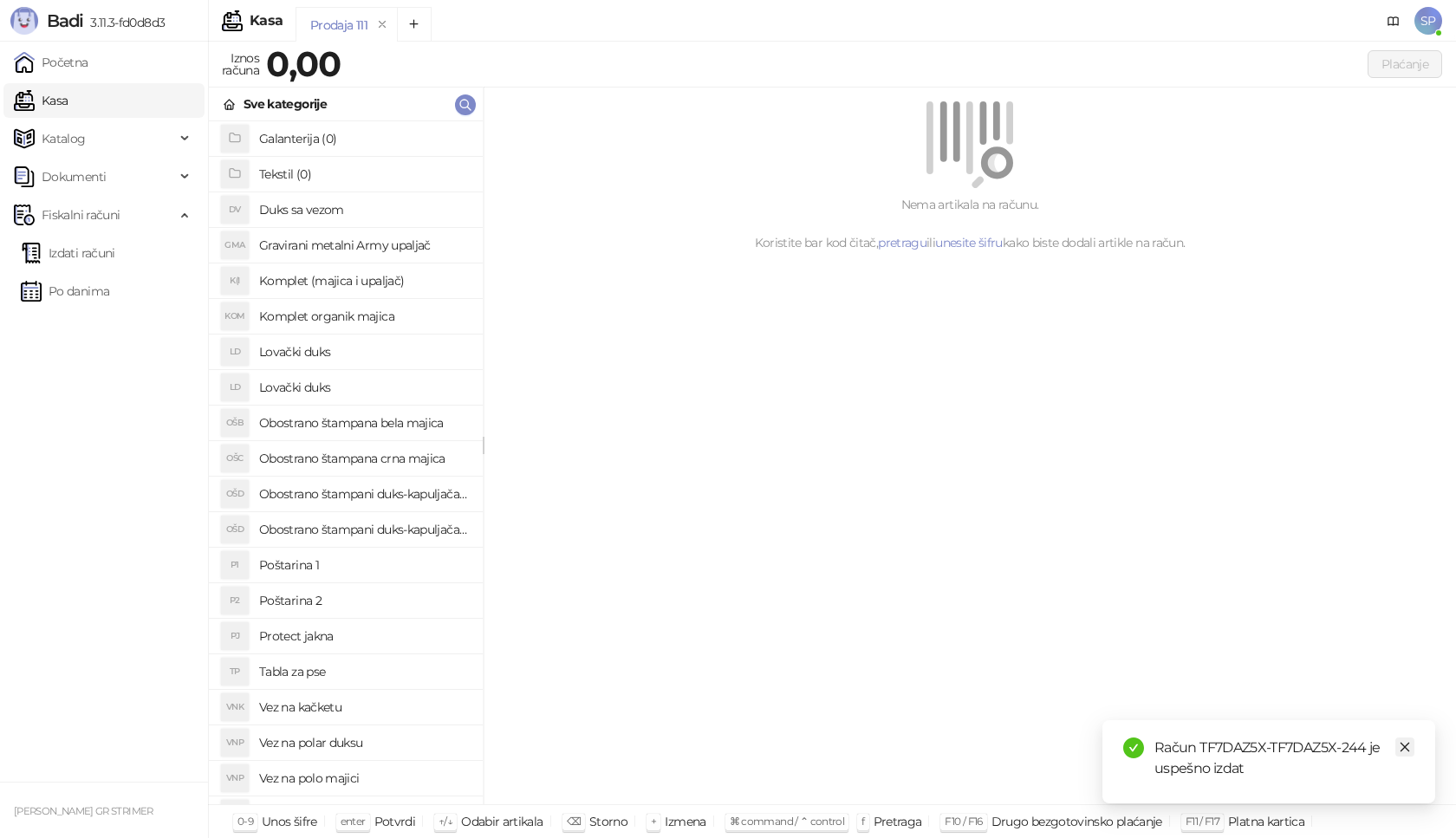
click at [1403, 749] on icon "close" at bounding box center [1404, 746] width 12 height 12
click at [62, 255] on link "Izdati računi" at bounding box center [68, 252] width 95 height 35
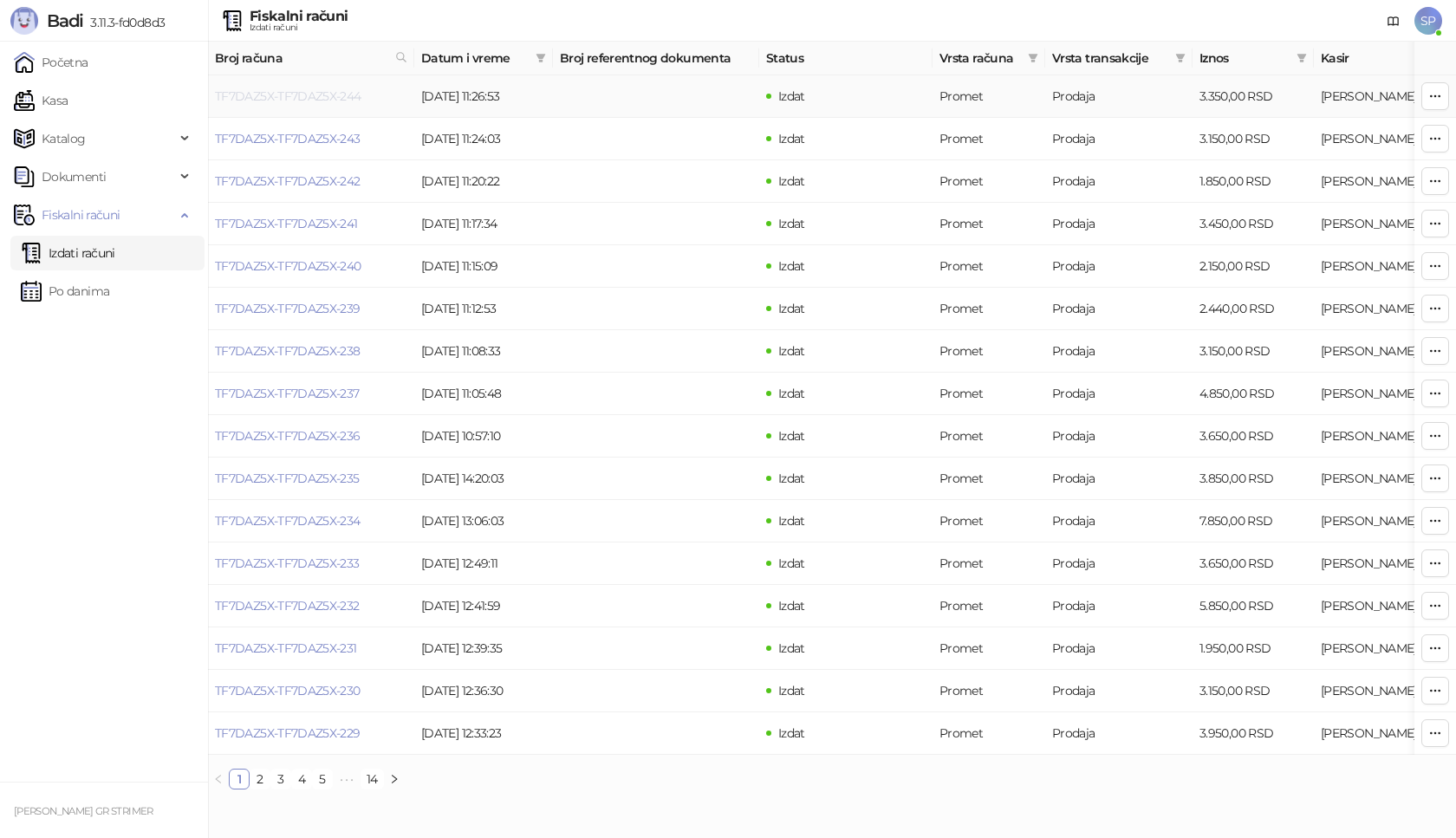
click at [326, 97] on link "TF7DAZ5X-TF7DAZ5X-244" at bounding box center [287, 97] width 147 height 16
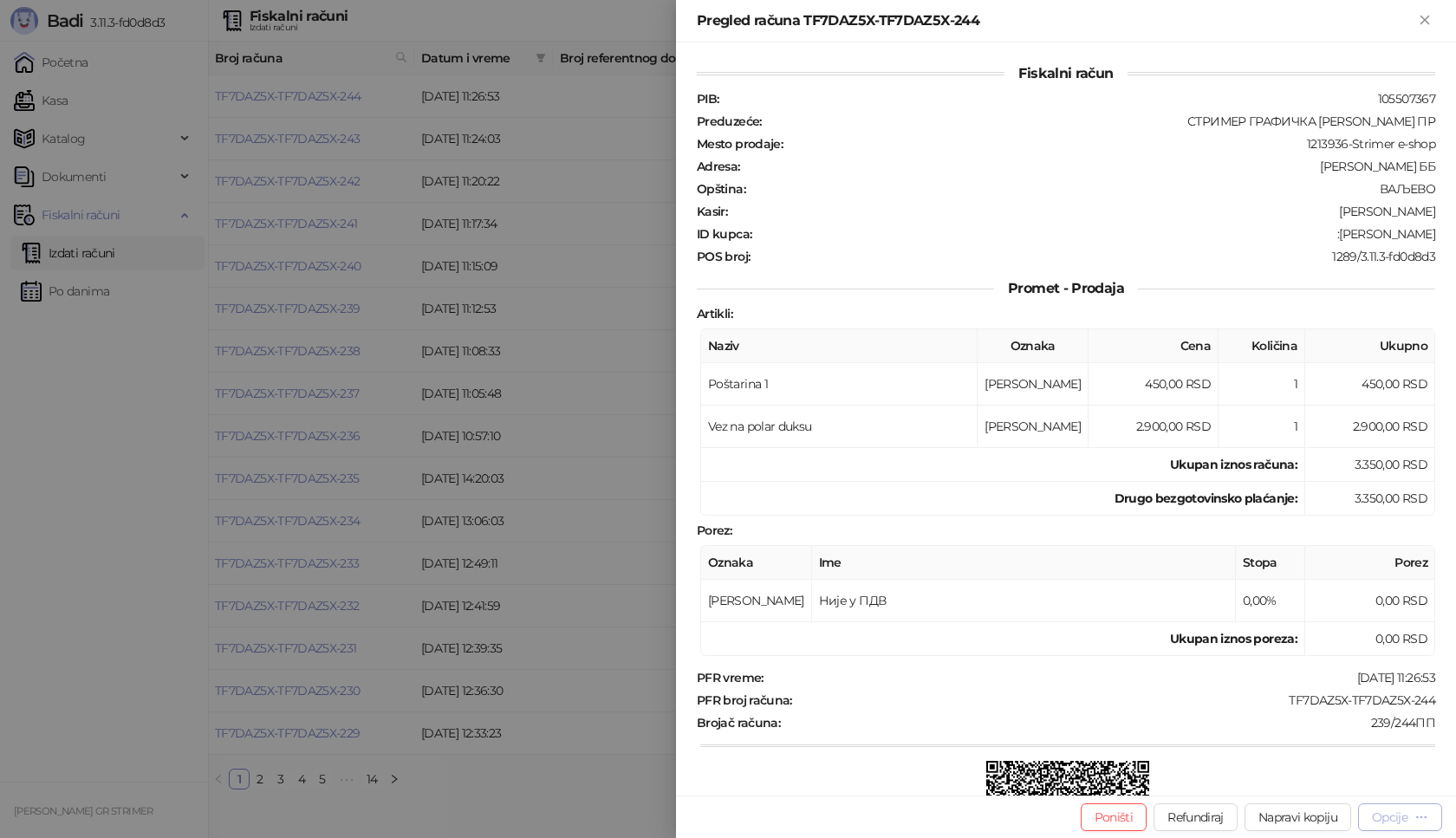
click at [1376, 819] on div "Opcije" at bounding box center [1389, 817] width 36 height 16
click at [1353, 779] on span "Preuzmi u PDF formatu" at bounding box center [1339, 781] width 178 height 19
drag, startPoint x: 1258, startPoint y: 698, endPoint x: 1433, endPoint y: 693, distance: 175.1
click at [1433, 693] on div "Fiskalni račun PIB : 105507367 Preduzeće : СТРИМЕР ГРАФИЧКА РАДЊА [PERSON_NAME]…" at bounding box center [1065, 419] width 779 height 752
drag, startPoint x: 1329, startPoint y: 233, endPoint x: 1454, endPoint y: 232, distance: 125.0
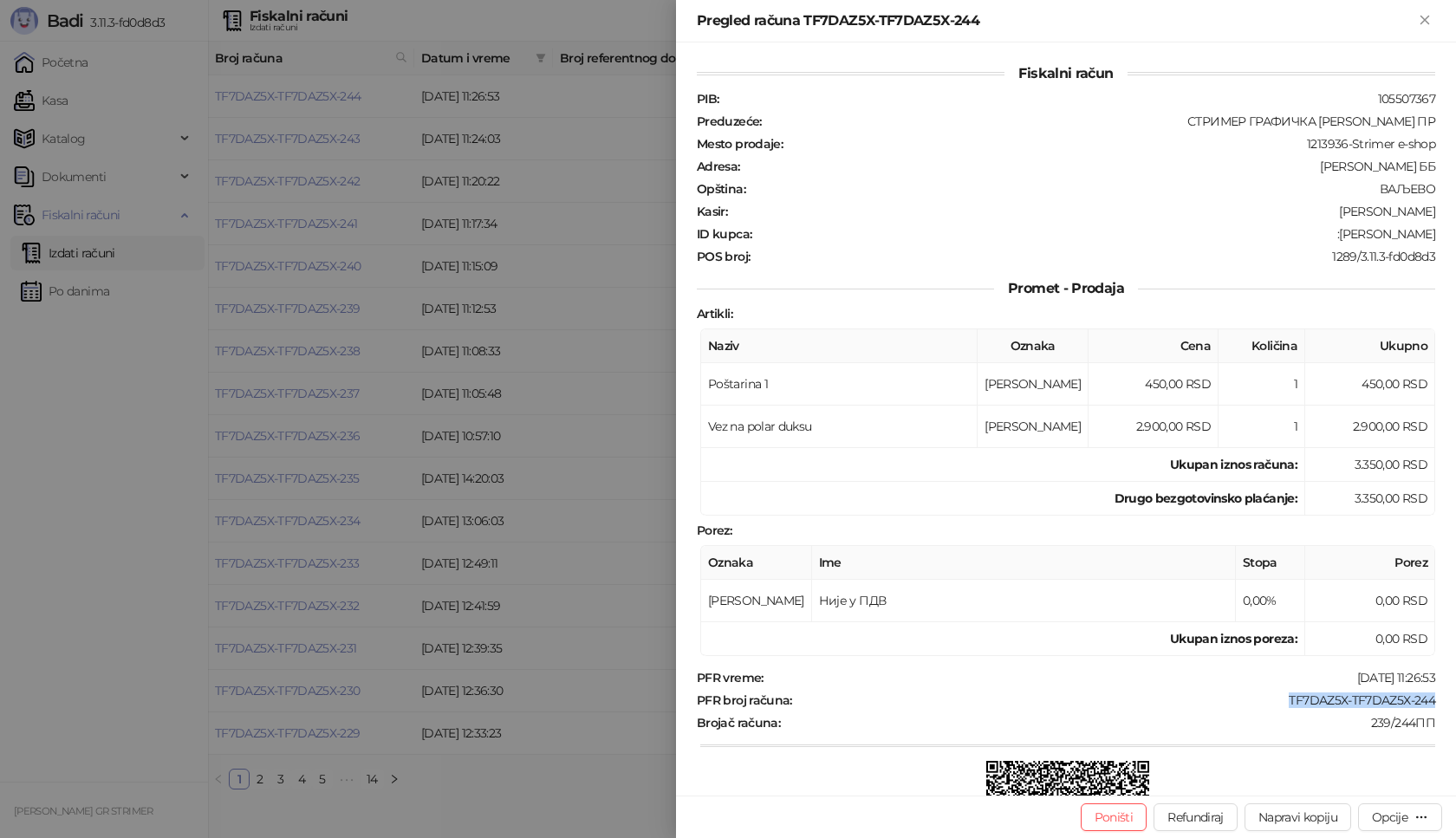
click at [1454, 232] on div "Fiskalni račun PIB : 105507367 Preduzeće : СТРИМЕР ГРАФИЧКА РАДЊА [PERSON_NAME]…" at bounding box center [1065, 419] width 779 height 752
click at [1420, 13] on icon "Zatvori" at bounding box center [1425, 20] width 16 height 16
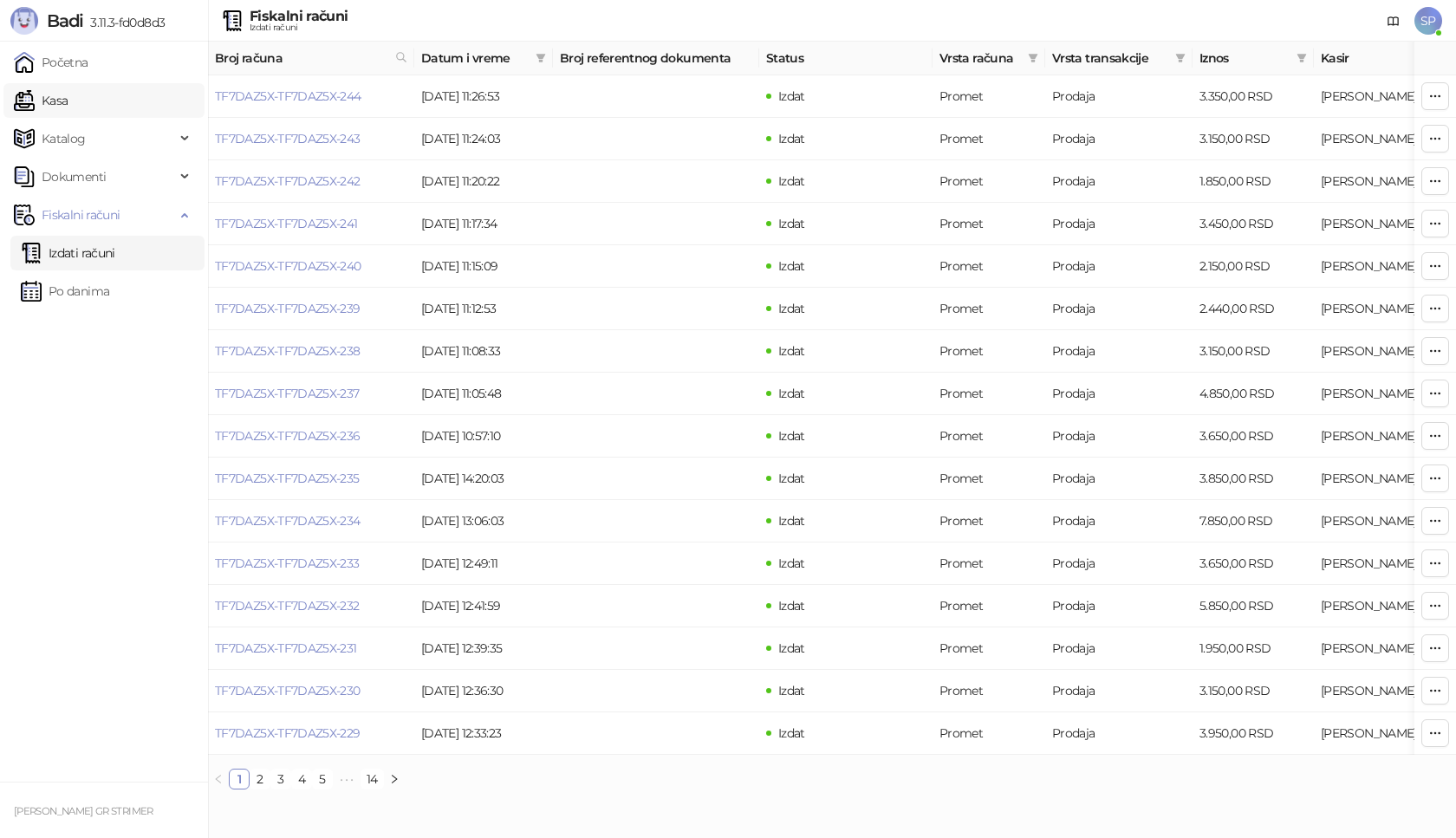
click at [68, 97] on link "Kasa" at bounding box center [41, 100] width 54 height 35
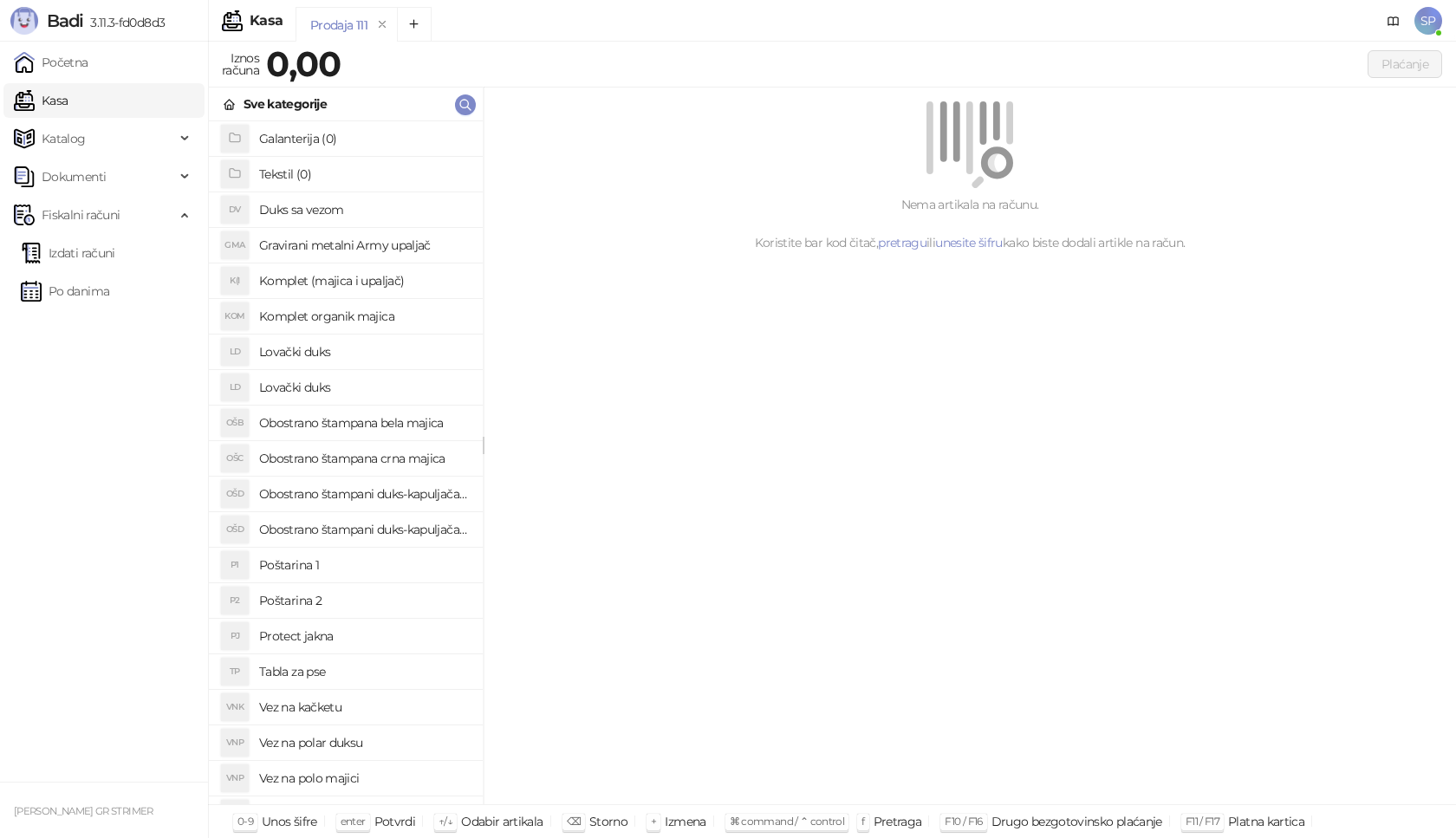
click at [334, 562] on h4 "Poštarina 1" at bounding box center [364, 565] width 210 height 28
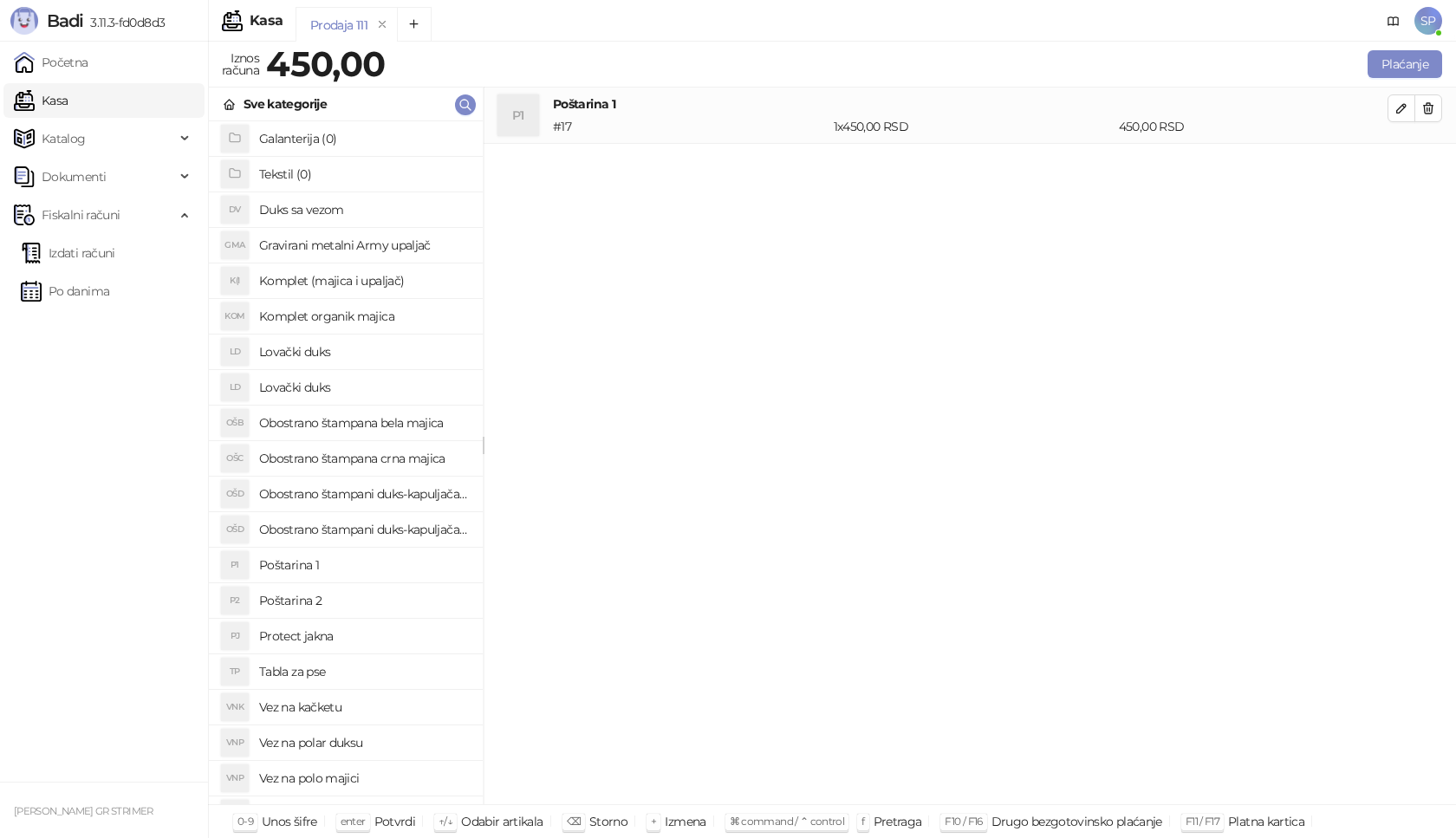
click at [373, 743] on h4 "Vez na polar duksu" at bounding box center [364, 742] width 210 height 28
click at [1395, 161] on icon "button" at bounding box center [1401, 165] width 14 height 14
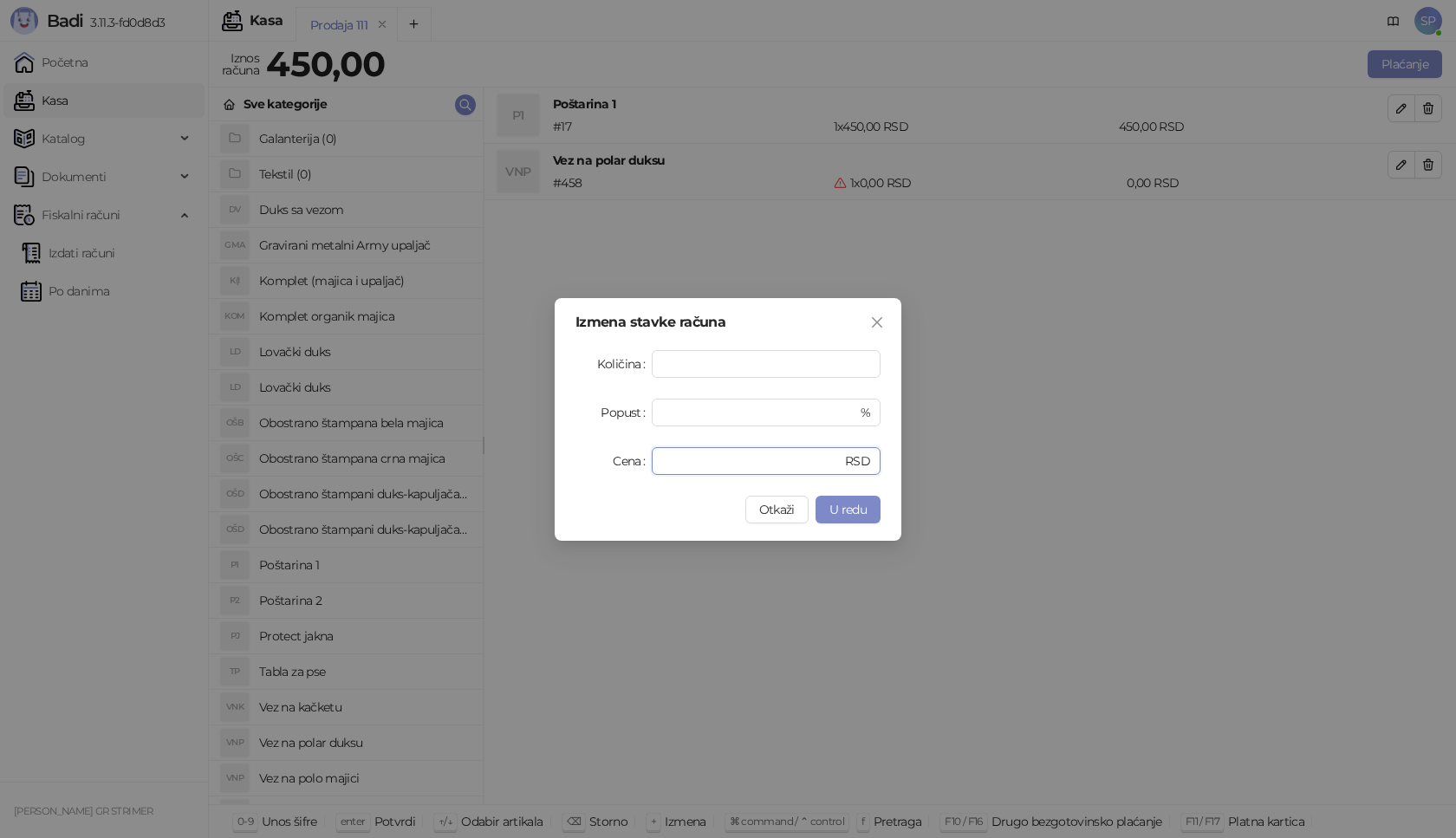
drag, startPoint x: 733, startPoint y: 465, endPoint x: 605, endPoint y: 464, distance: 128.0
click at [605, 464] on div "Cena * RSD" at bounding box center [728, 461] width 305 height 28
type input "****"
click at [860, 500] on button "U redu" at bounding box center [847, 510] width 65 height 28
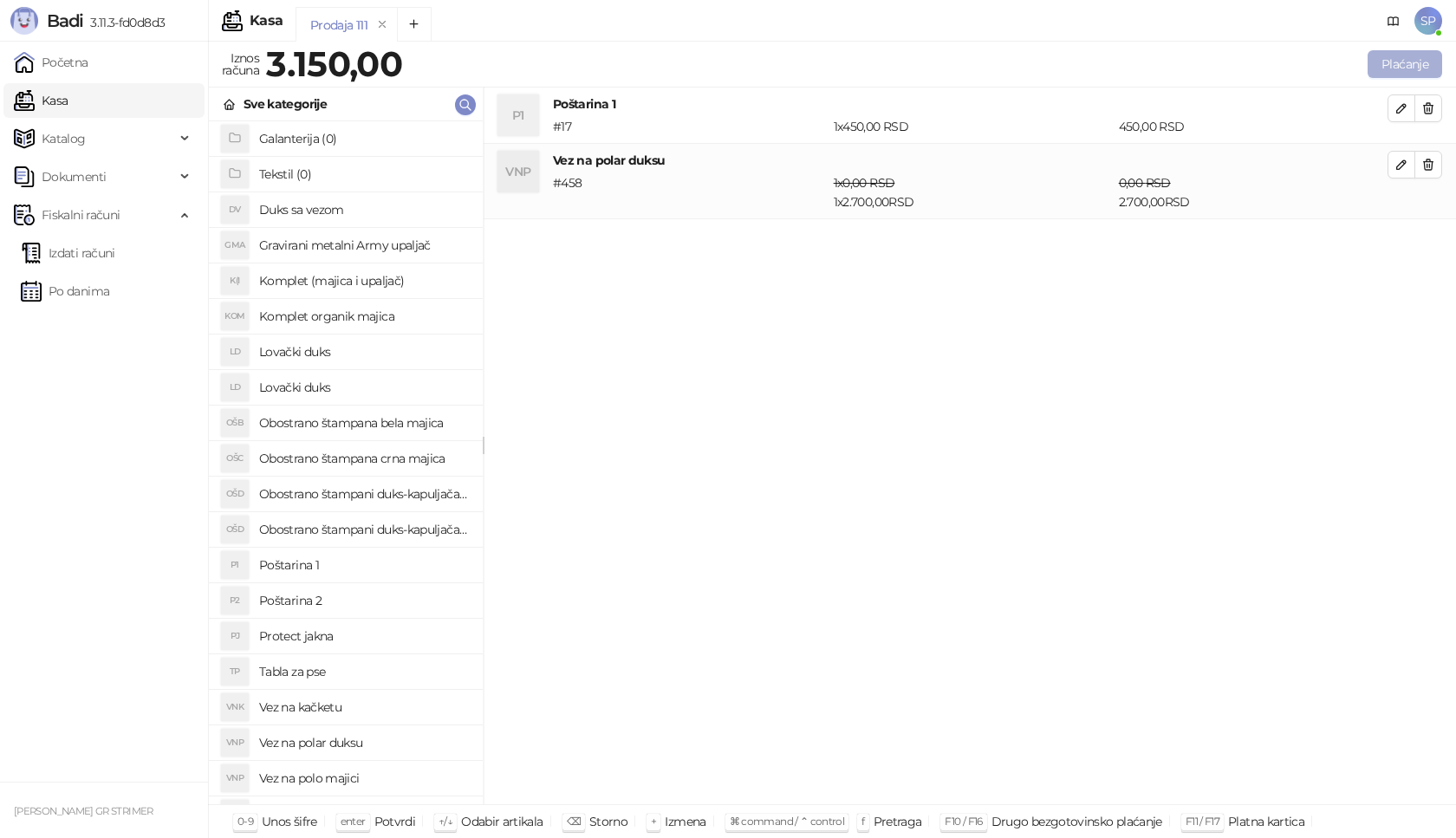
click at [1409, 53] on button "Plaćanje" at bounding box center [1404, 64] width 75 height 28
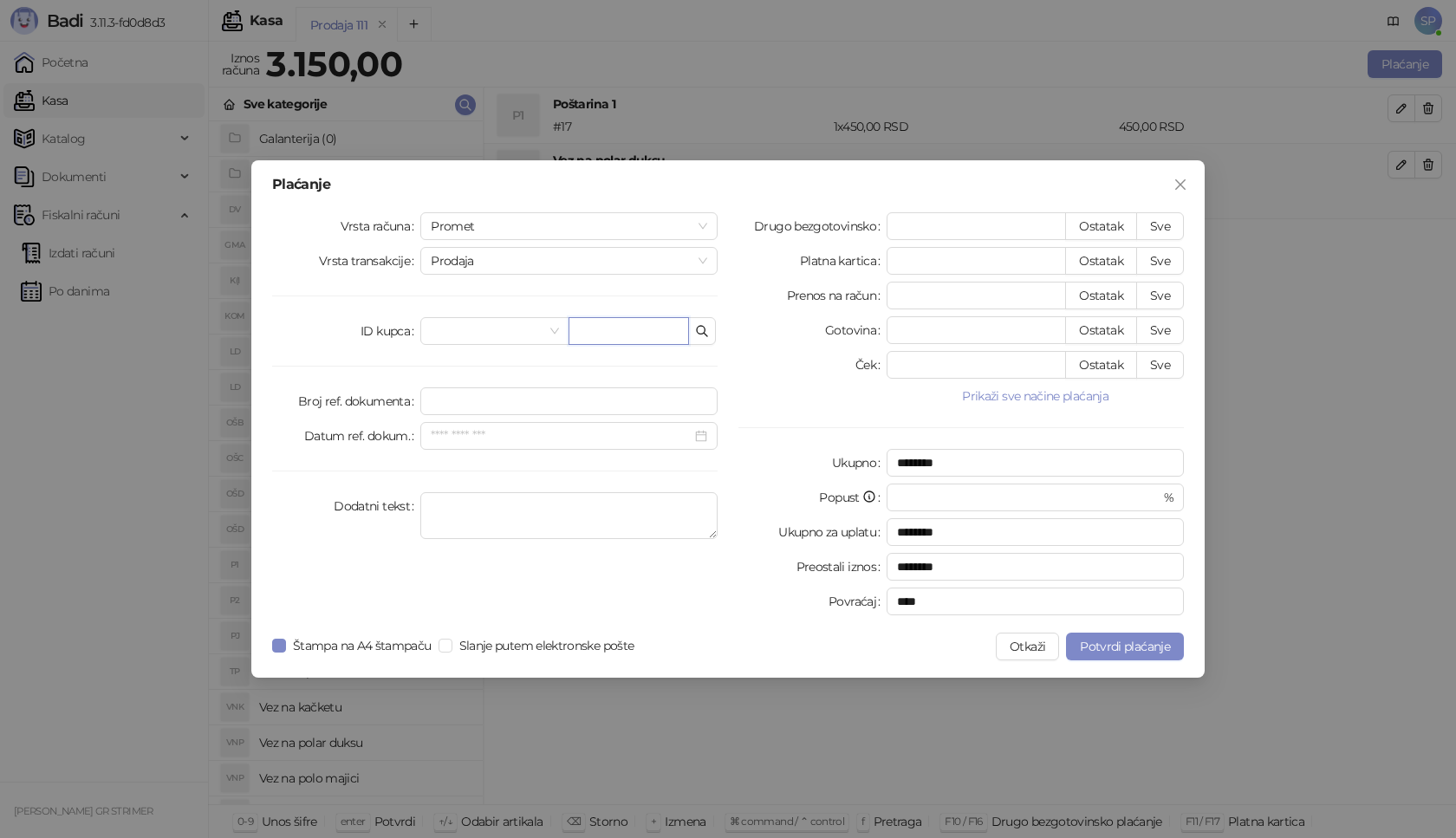
click at [649, 330] on input "text" at bounding box center [629, 331] width 121 height 28
paste input "**********"
type input "**********"
click at [1175, 219] on button "Sve" at bounding box center [1160, 226] width 48 height 28
type input "****"
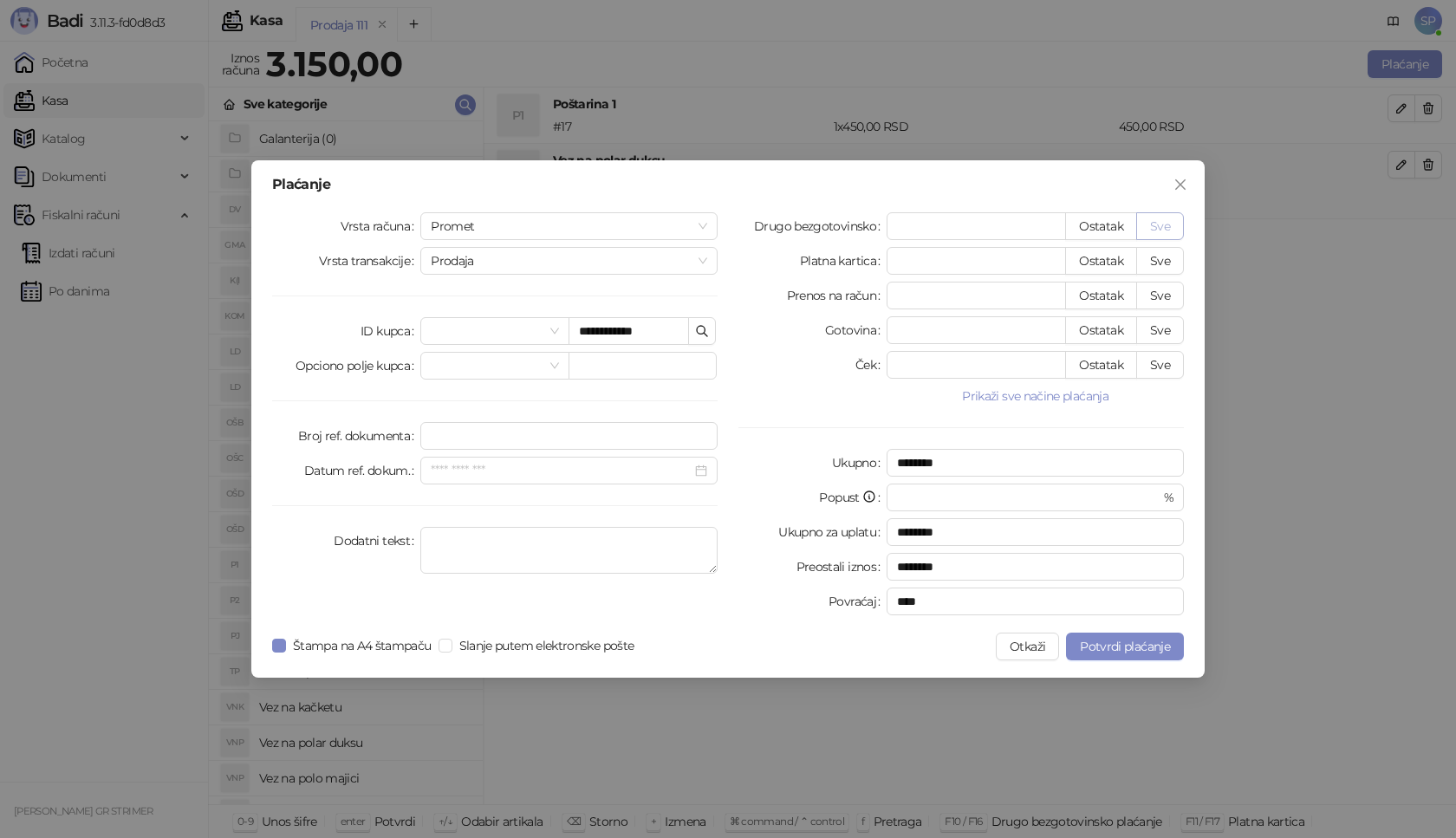
type input "****"
click at [1136, 640] on span "Potvrdi plaćanje" at bounding box center [1125, 646] width 90 height 16
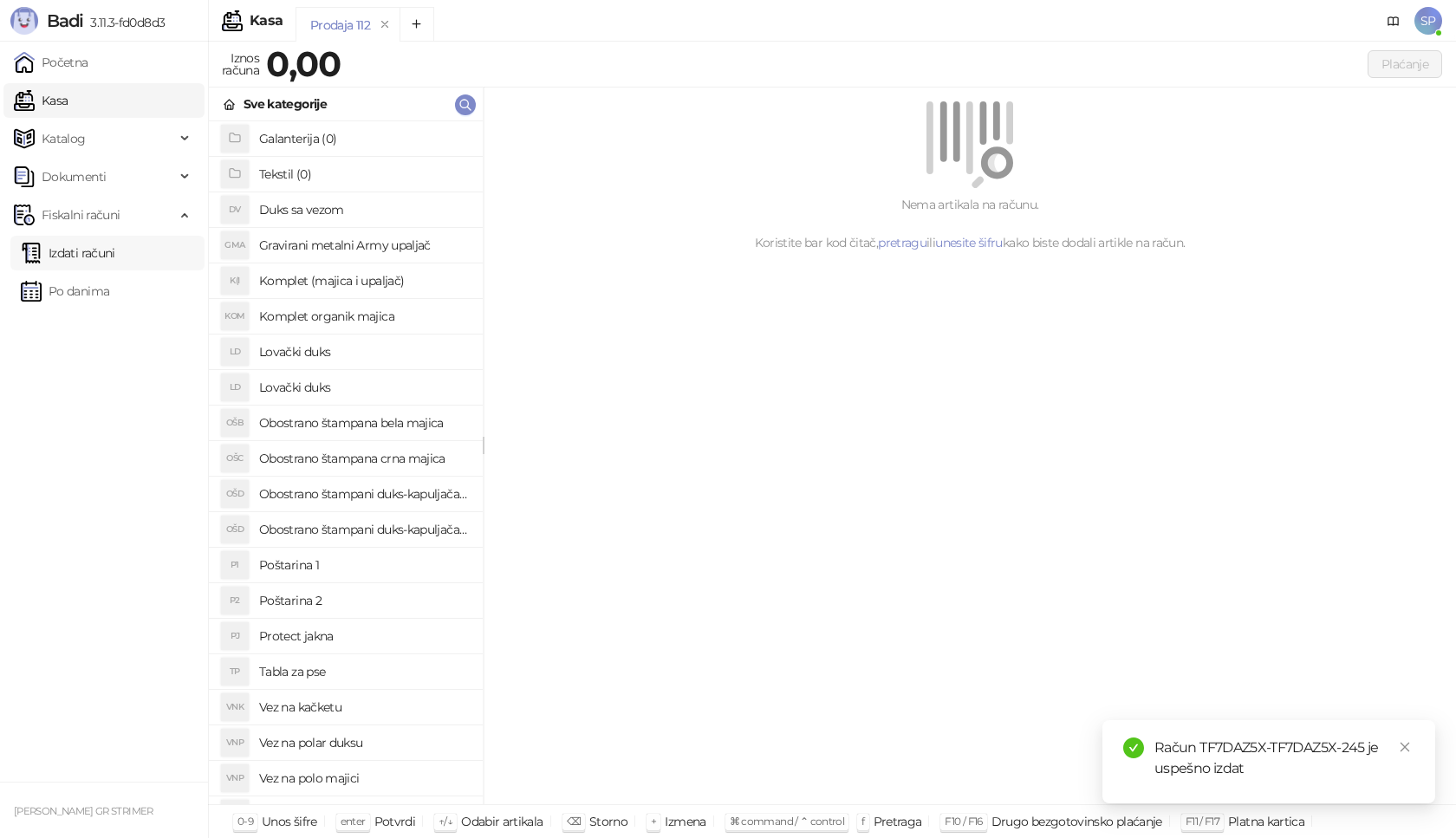
click at [98, 255] on link "Izdati računi" at bounding box center [68, 252] width 95 height 35
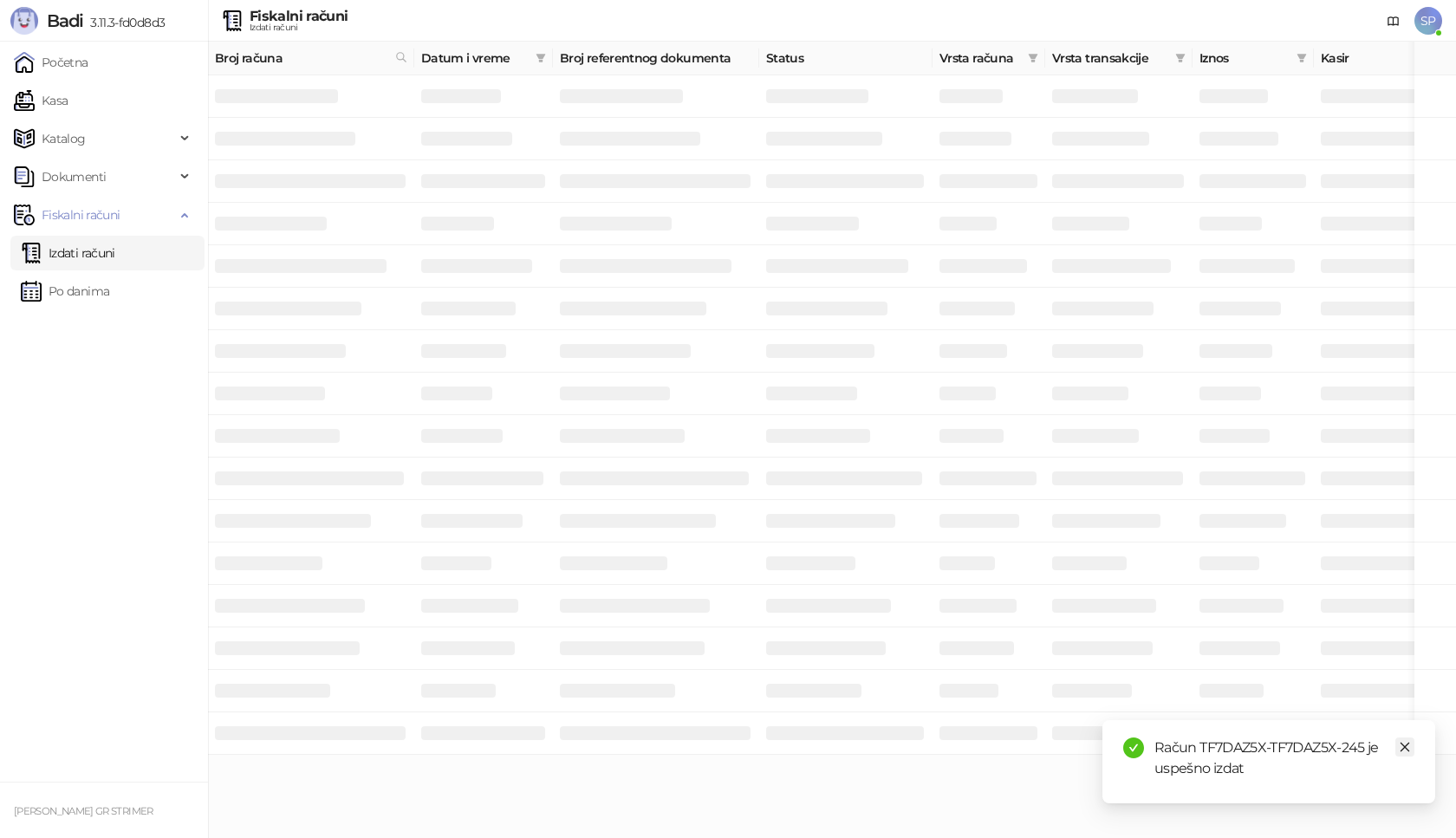
click at [1402, 749] on icon "close" at bounding box center [1405, 747] width 10 height 10
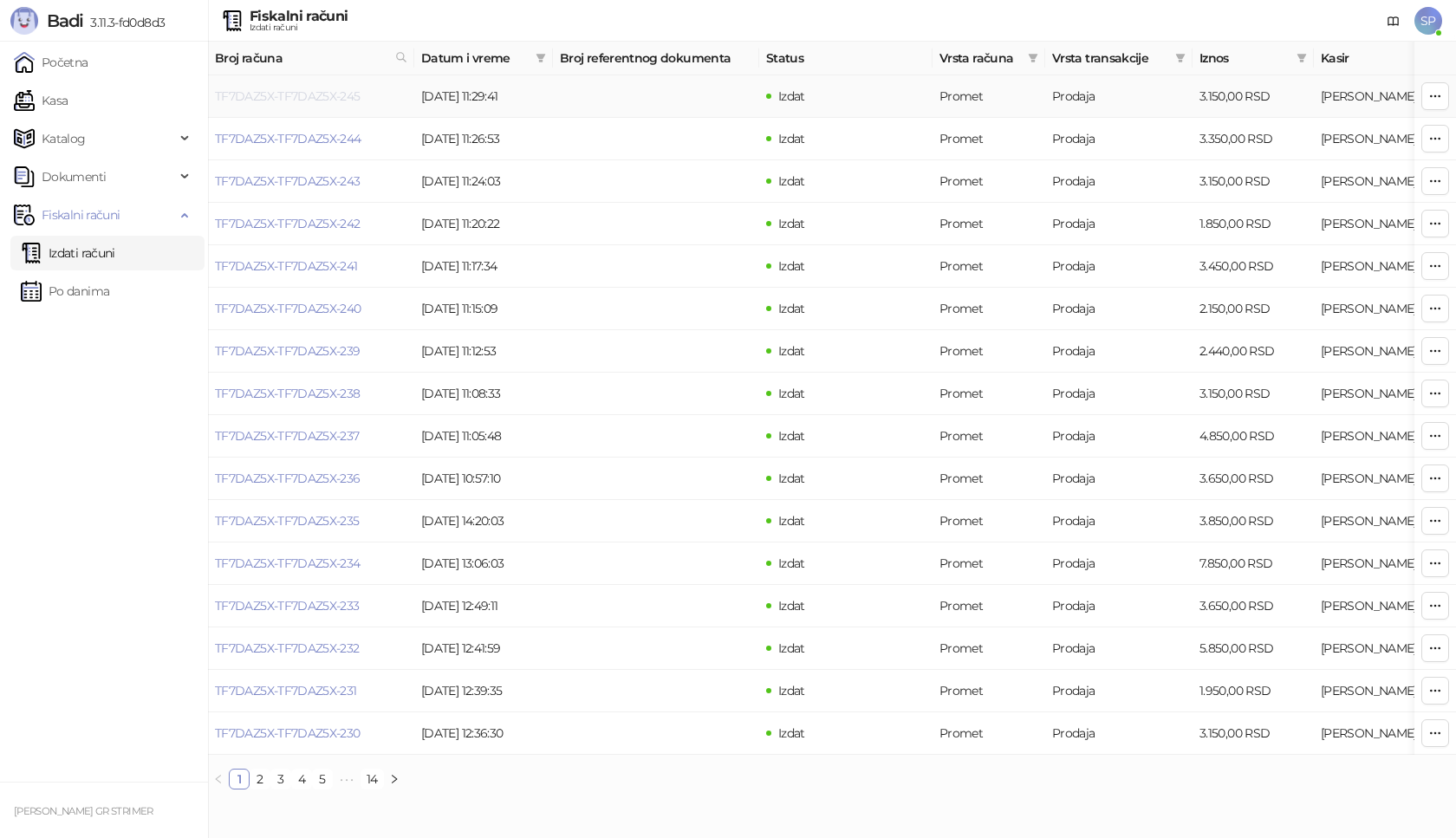
click at [297, 90] on link "TF7DAZ5X-TF7DAZ5X-245" at bounding box center [287, 97] width 146 height 16
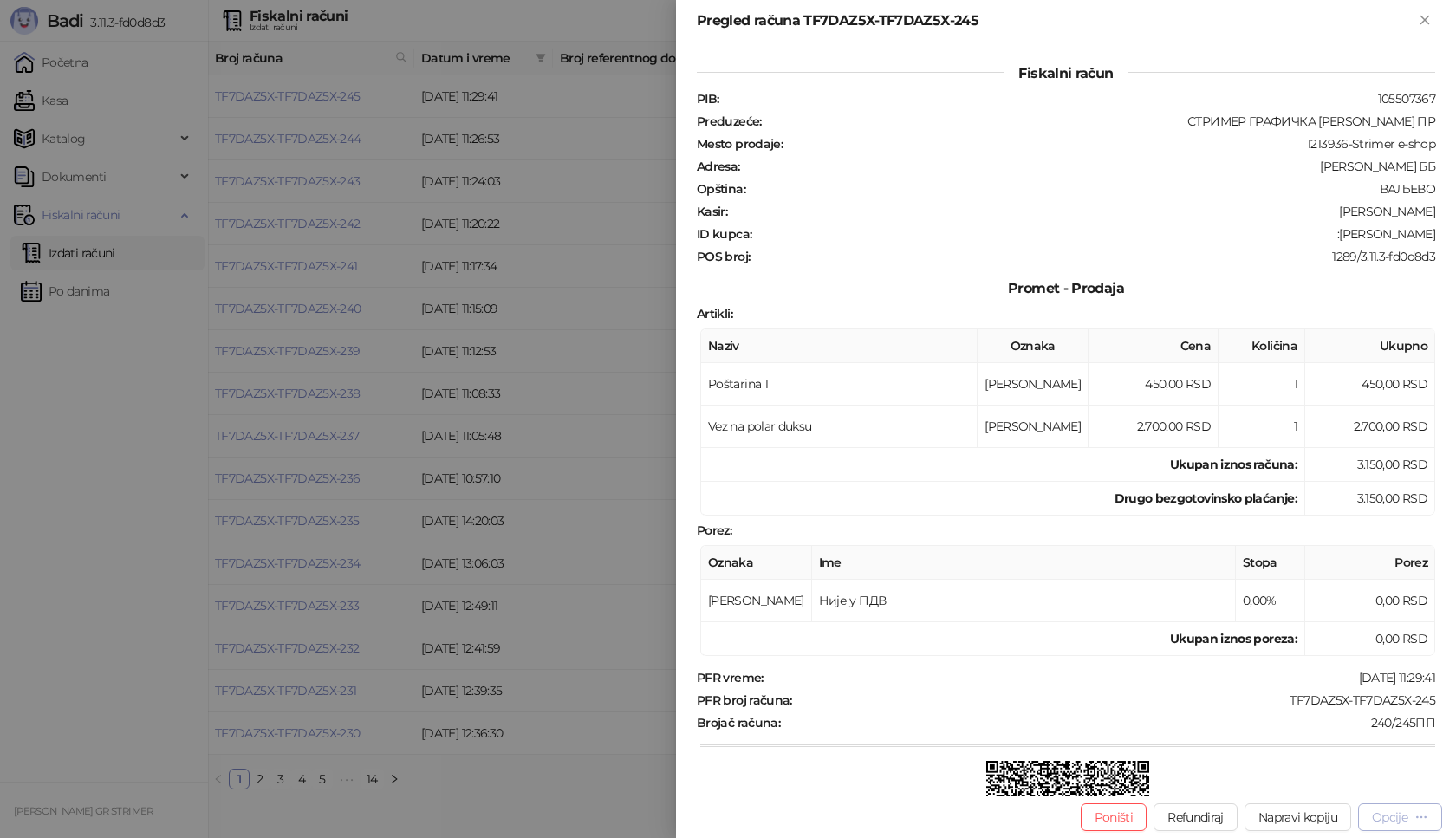
click at [1397, 817] on div "Opcije" at bounding box center [1389, 817] width 36 height 16
click at [1270, 777] on span "Preuzmi u PDF formatu" at bounding box center [1339, 781] width 178 height 19
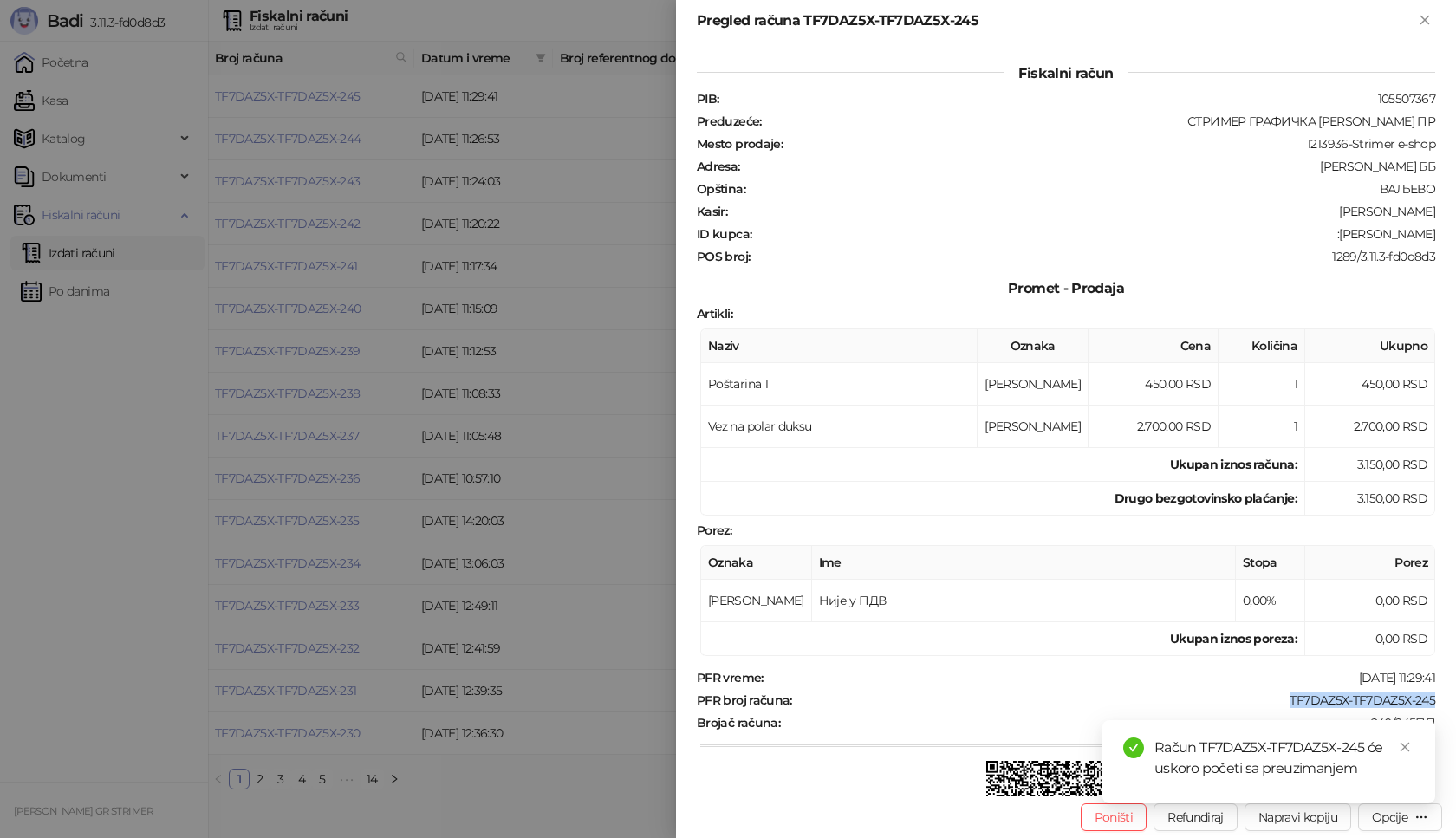
drag, startPoint x: 1271, startPoint y: 703, endPoint x: 1455, endPoint y: 700, distance: 184.0
click at [1455, 700] on div "Fiskalni račun PIB : 105507367 Preduzeće : СТРИМЕР ГРАФИЧКА РАДЊА [PERSON_NAME]…" at bounding box center [1065, 419] width 779 height 752
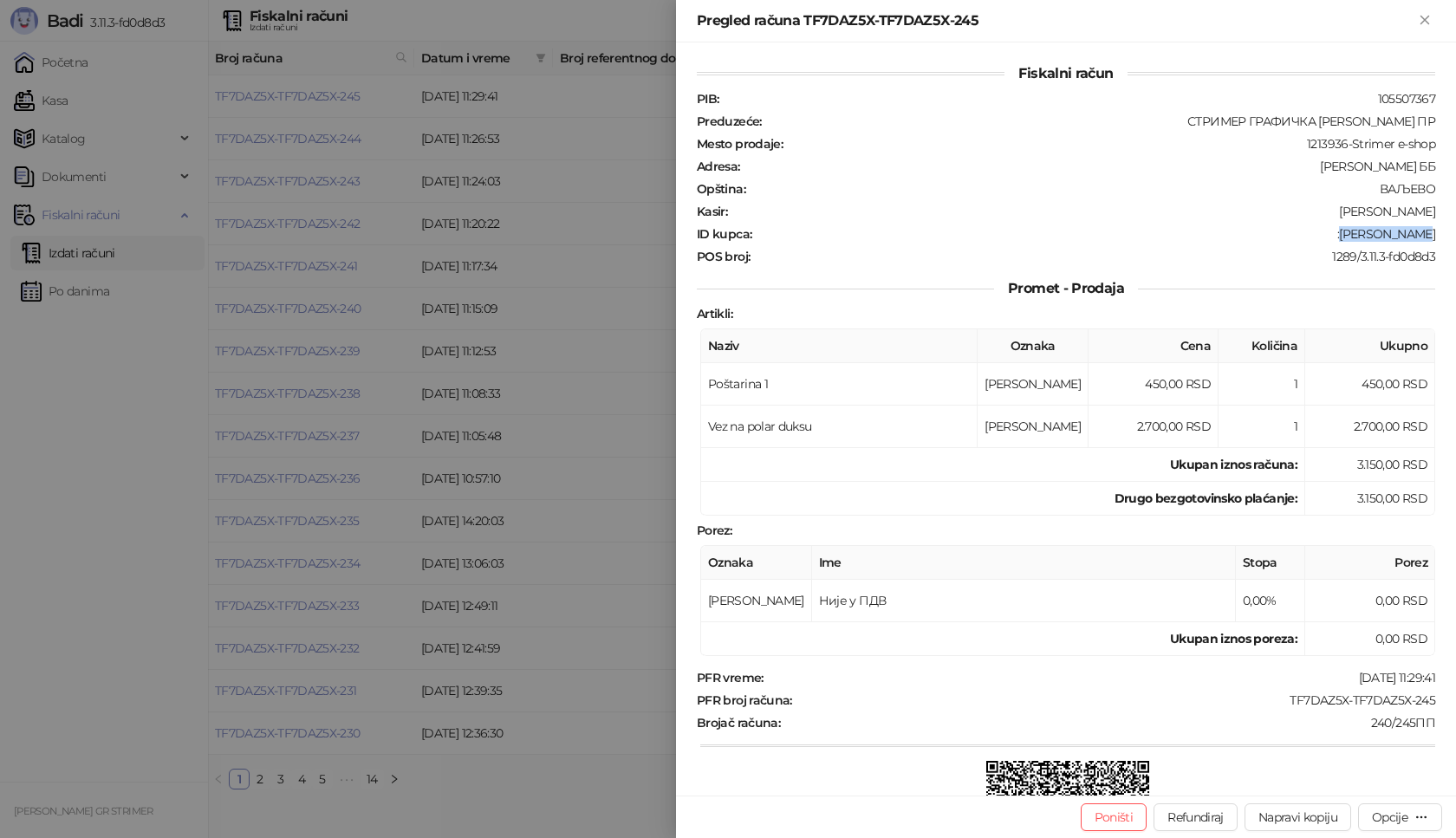
drag, startPoint x: 1349, startPoint y: 233, endPoint x: 1454, endPoint y: 233, distance: 105.0
click at [1454, 233] on div "Fiskalni račun PIB : 105507367 Preduzeće : СТРИМЕР ГРАФИЧКА РАДЊА [PERSON_NAME]…" at bounding box center [1065, 419] width 779 height 752
click at [1427, 5] on div "Pregled računa TF7DAZ5X-TF7DAZ5X-245" at bounding box center [1065, 21] width 779 height 43
click at [1427, 17] on icon "Zatvori" at bounding box center [1424, 20] width 8 height 8
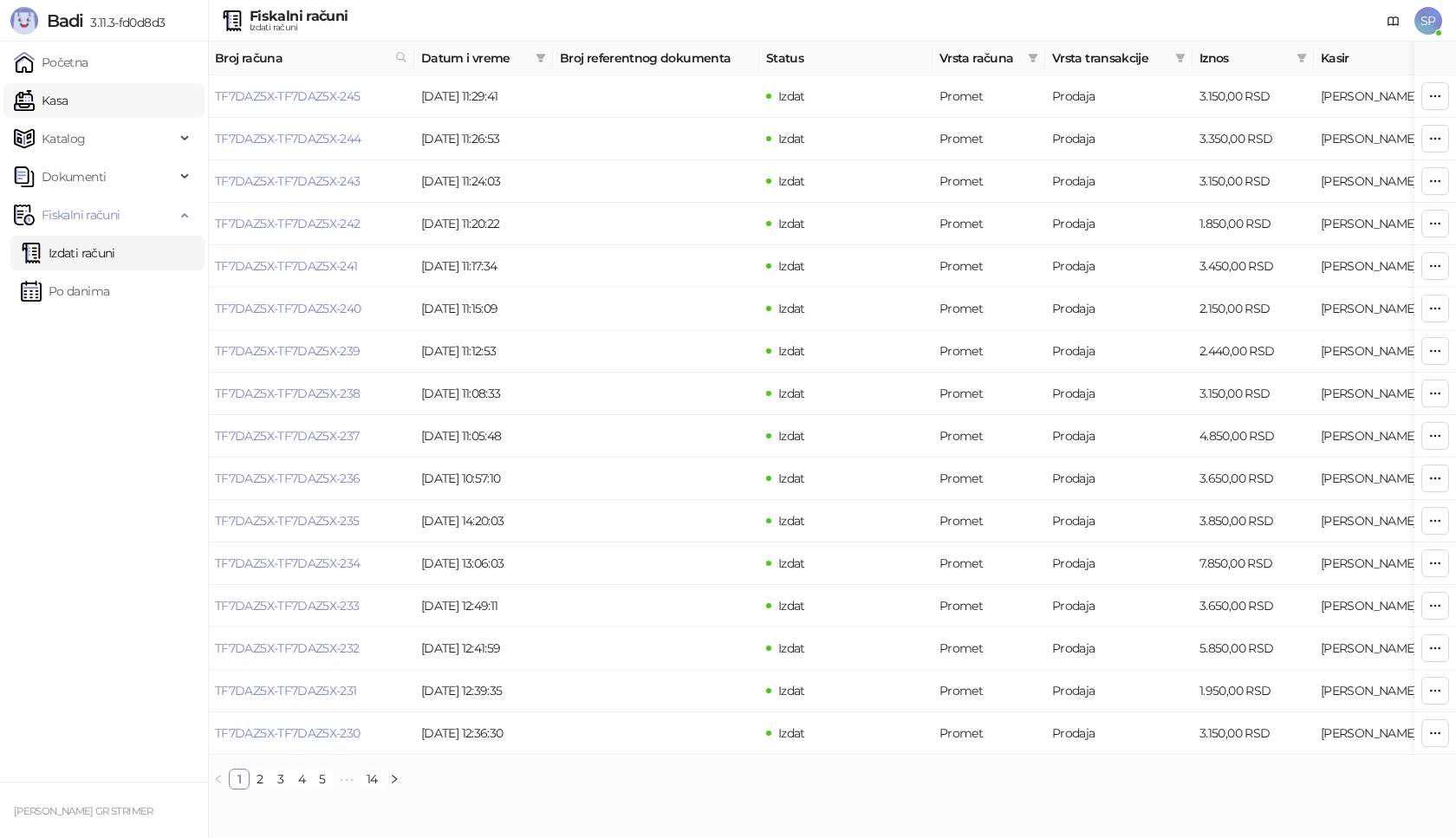
click at [68, 102] on link "Kasa" at bounding box center [41, 100] width 54 height 35
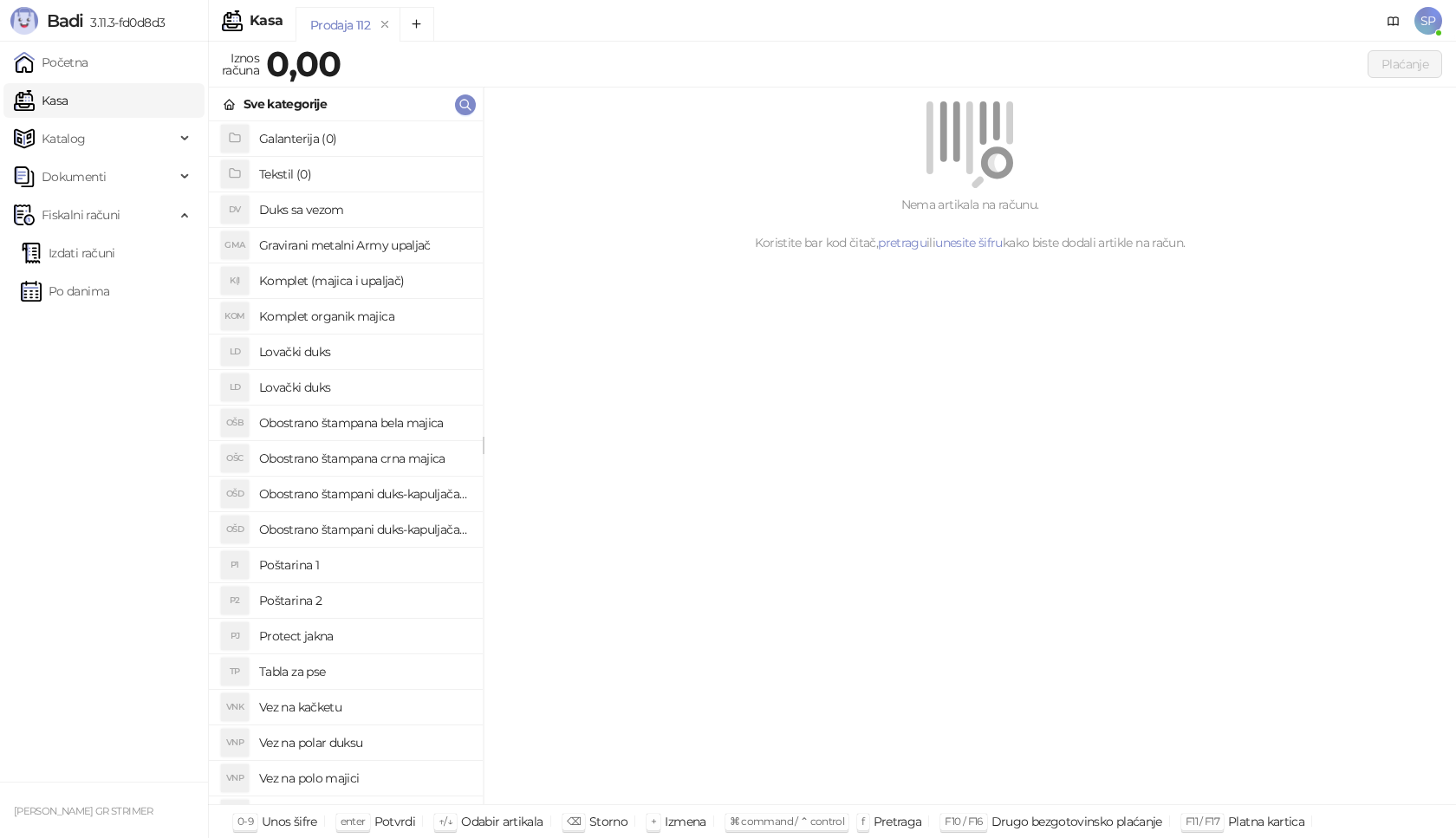
click at [353, 569] on h4 "Poštarina 1" at bounding box center [364, 565] width 210 height 28
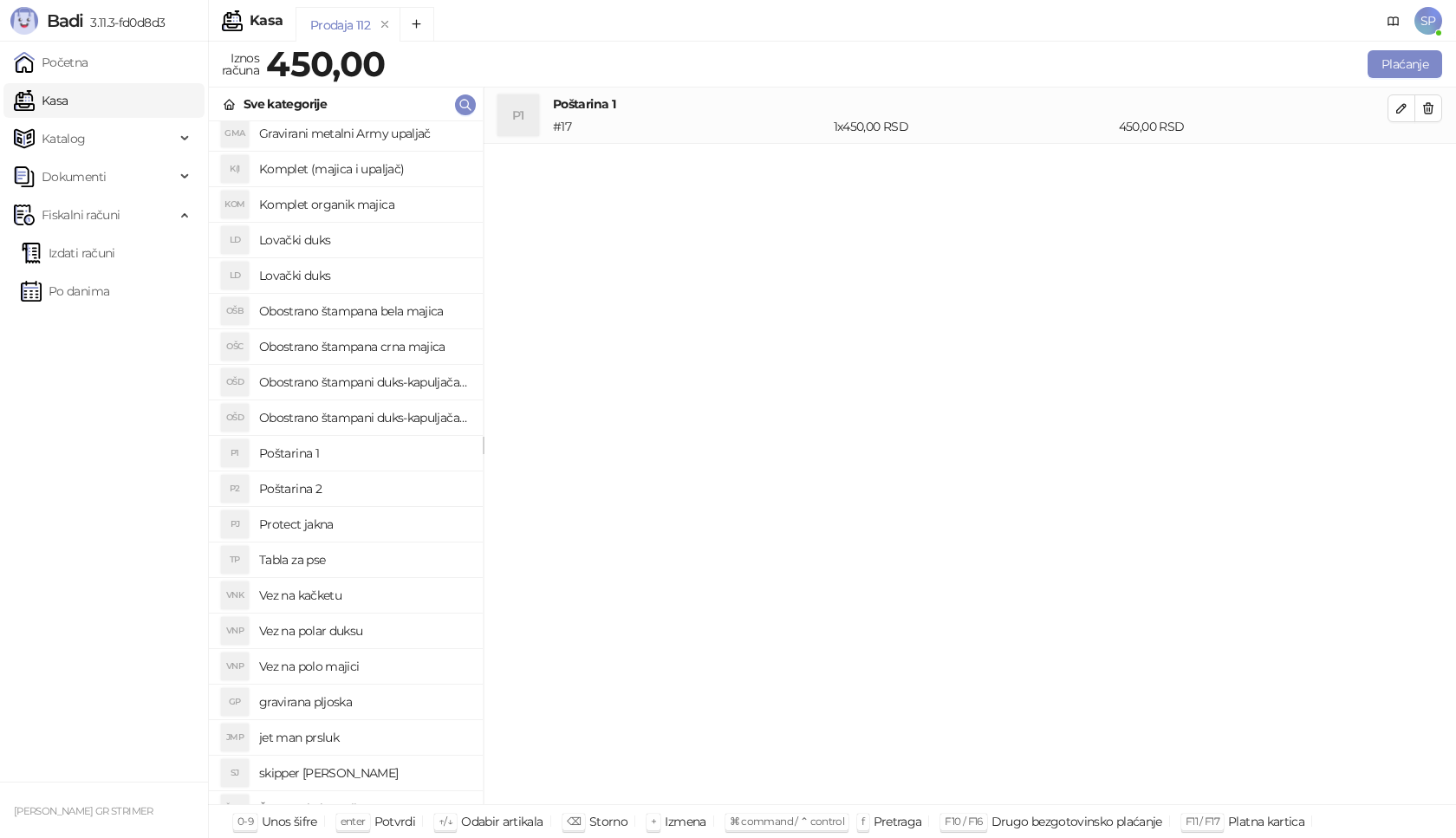
scroll to position [346, 0]
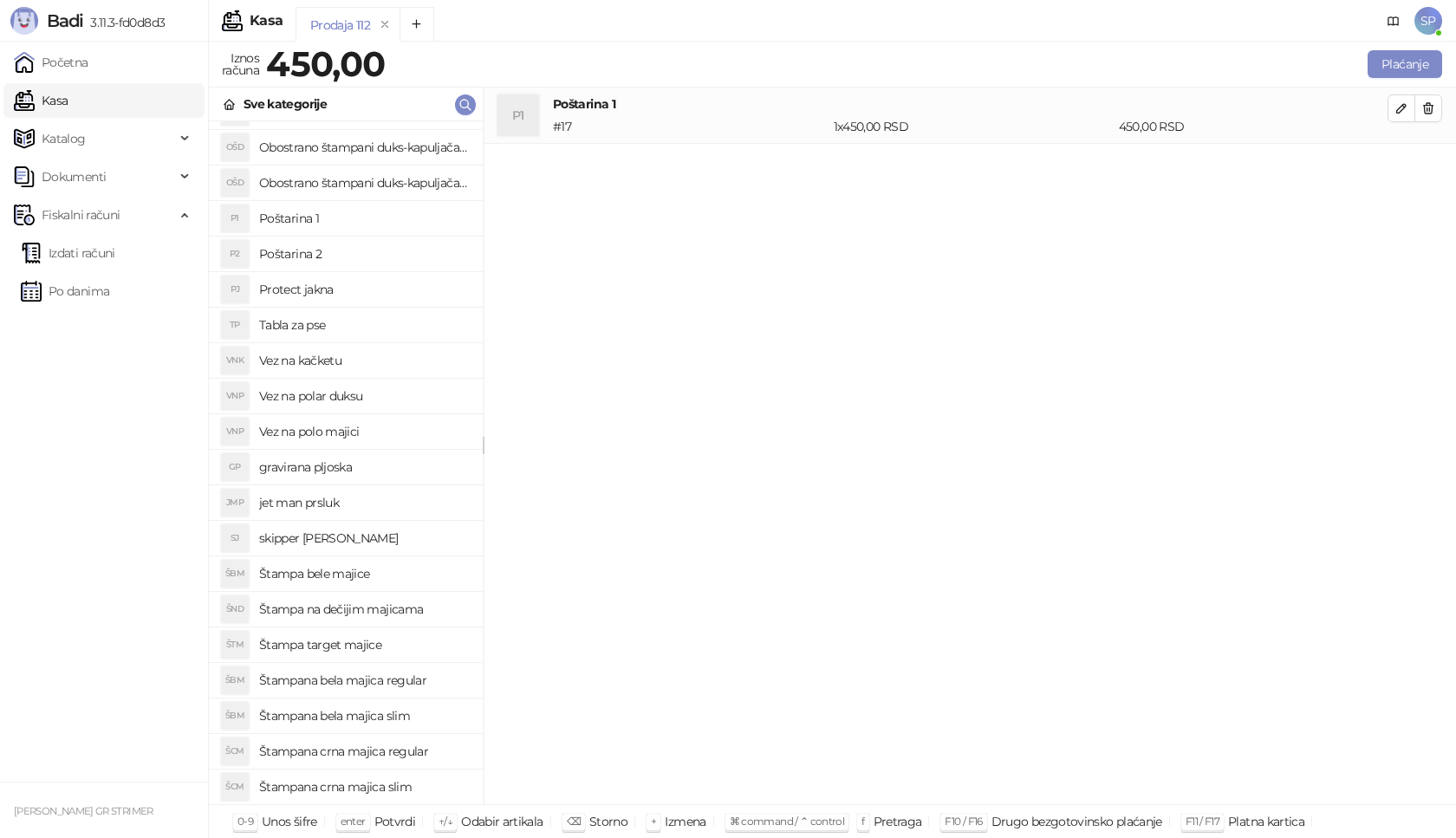
click at [412, 750] on h4 "Štampana crna majica regular" at bounding box center [364, 751] width 210 height 28
click at [1399, 163] on icon "button" at bounding box center [1401, 165] width 14 height 14
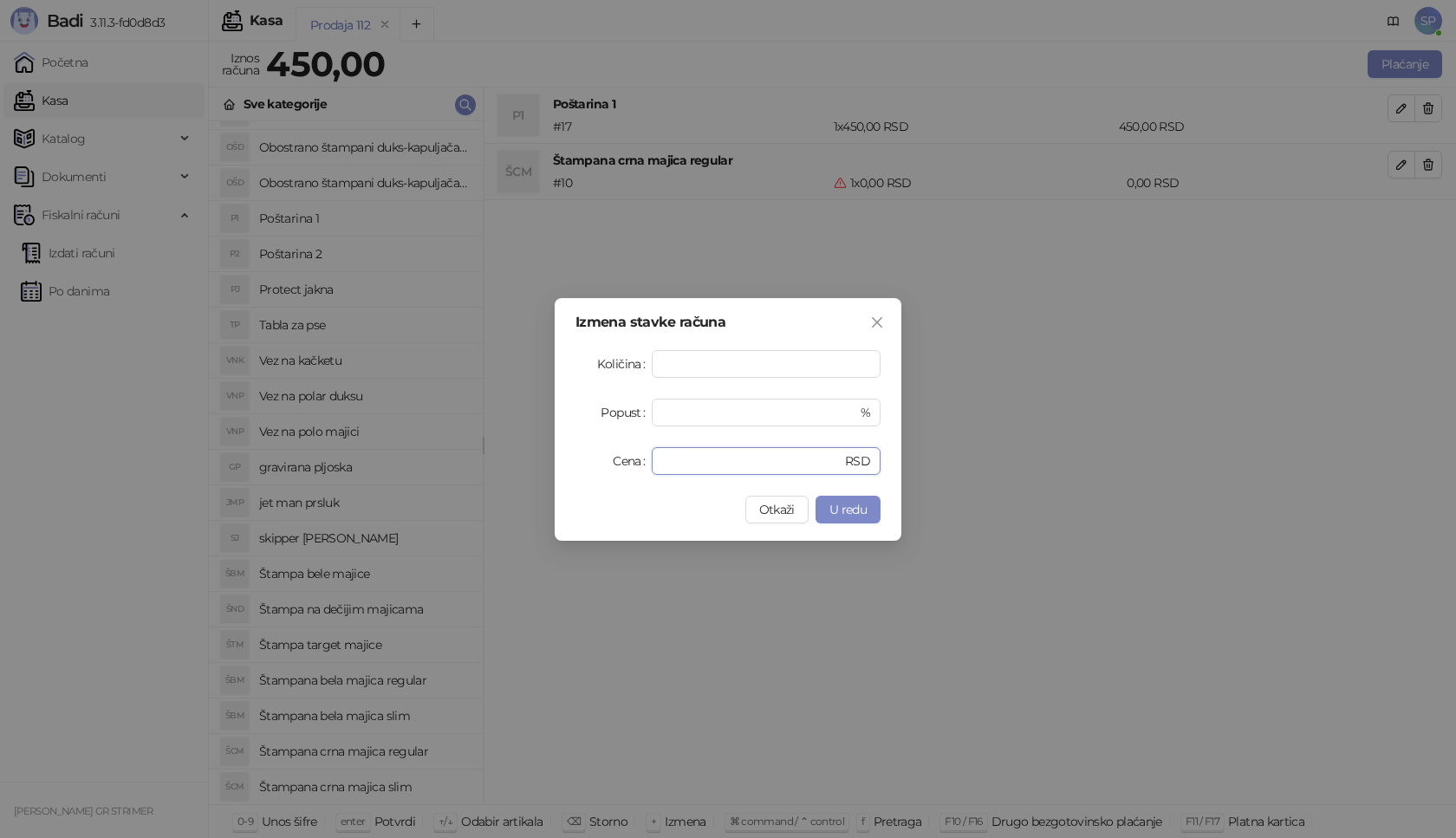
drag, startPoint x: 721, startPoint y: 451, endPoint x: 607, endPoint y: 461, distance: 114.4
click at [607, 461] on div "Cena * RSD" at bounding box center [728, 461] width 305 height 28
type input "****"
click at [844, 497] on button "U redu" at bounding box center [847, 510] width 65 height 28
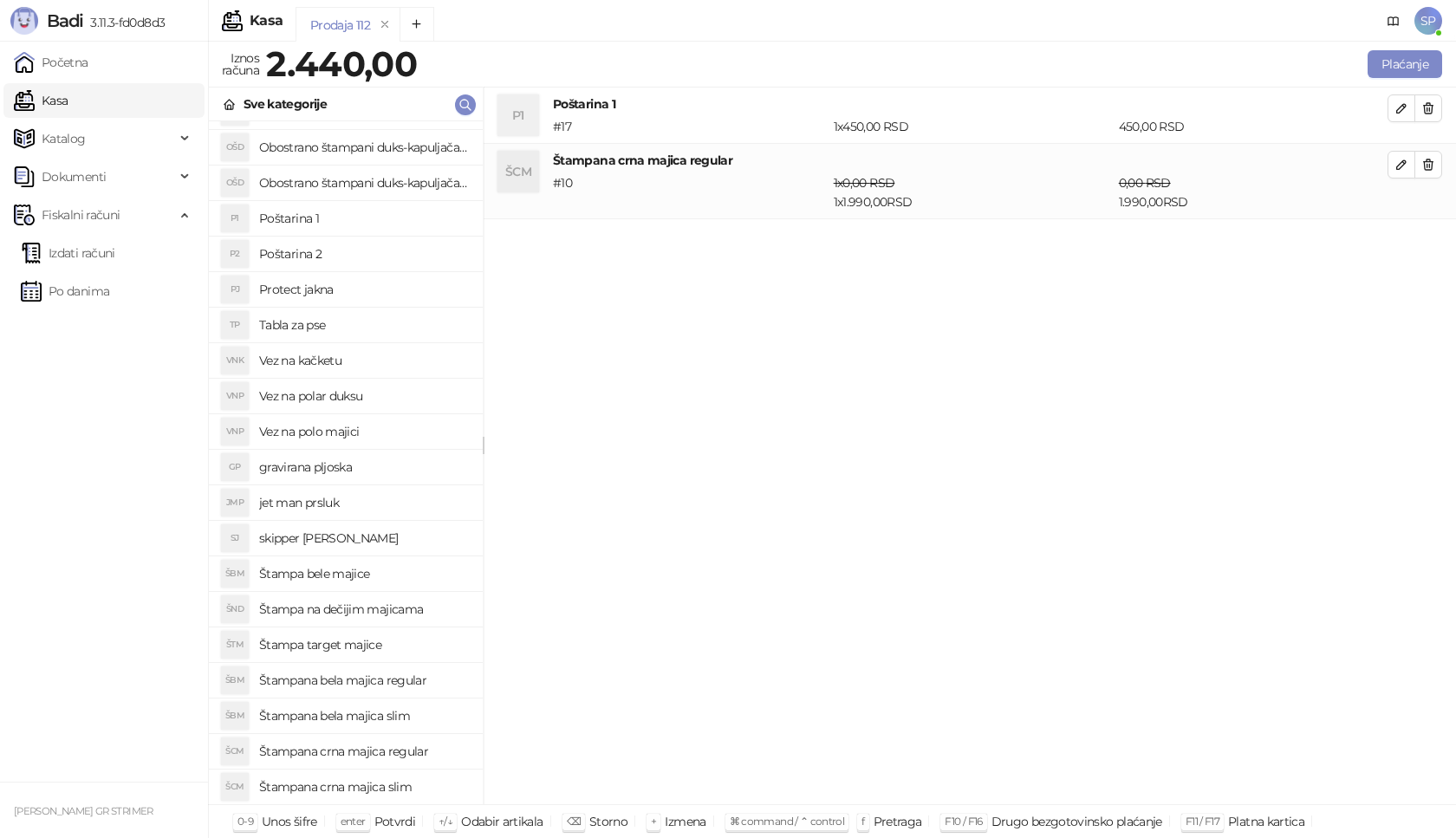
click at [1410, 34] on div "SP" at bounding box center [1406, 21] width 69 height 43
click at [1396, 57] on button "Plaćanje" at bounding box center [1404, 64] width 75 height 28
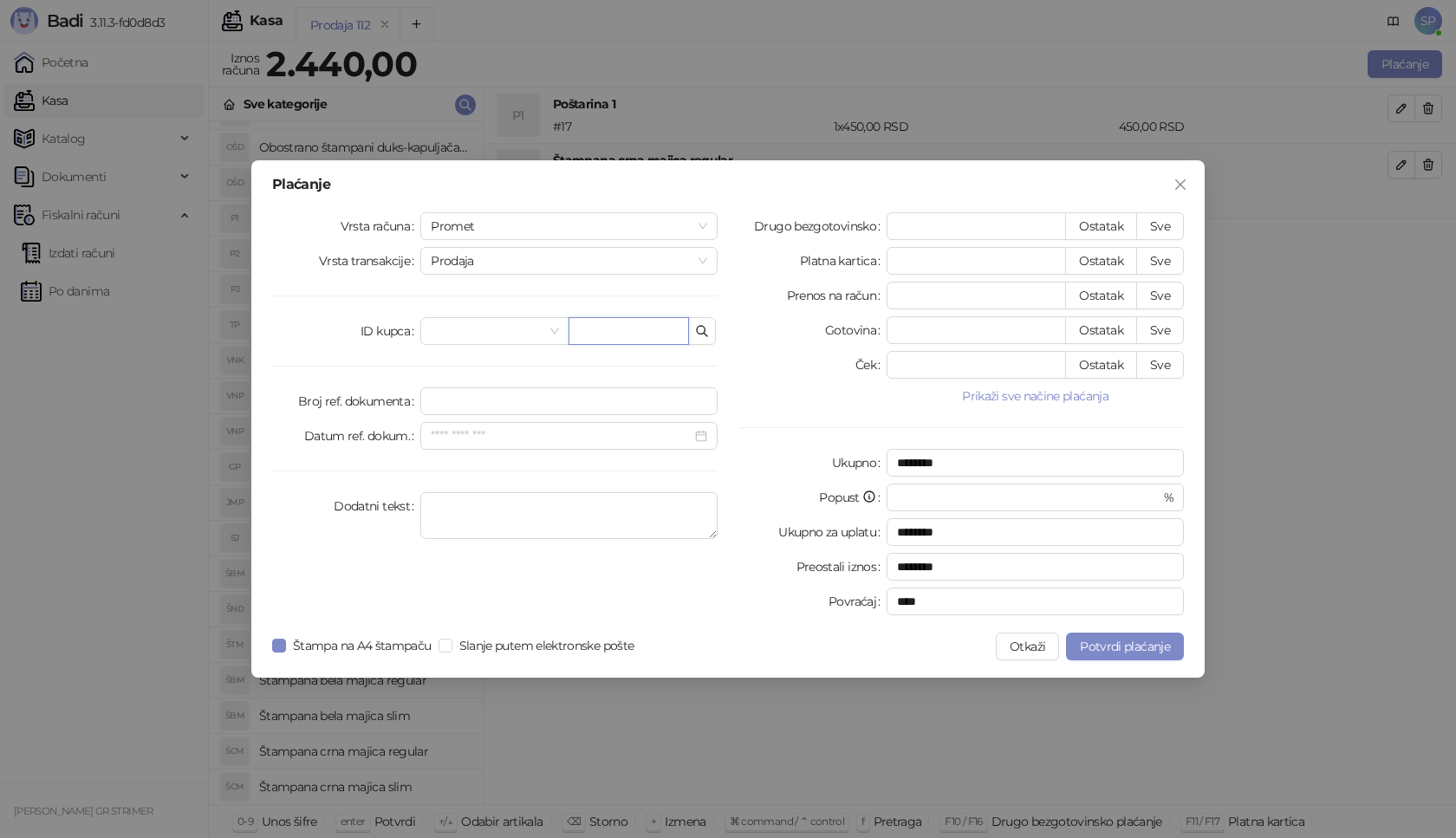
click at [661, 340] on input "text" at bounding box center [629, 331] width 121 height 28
paste input "**********"
type input "**********"
click at [1171, 227] on button "Sve" at bounding box center [1160, 226] width 48 height 28
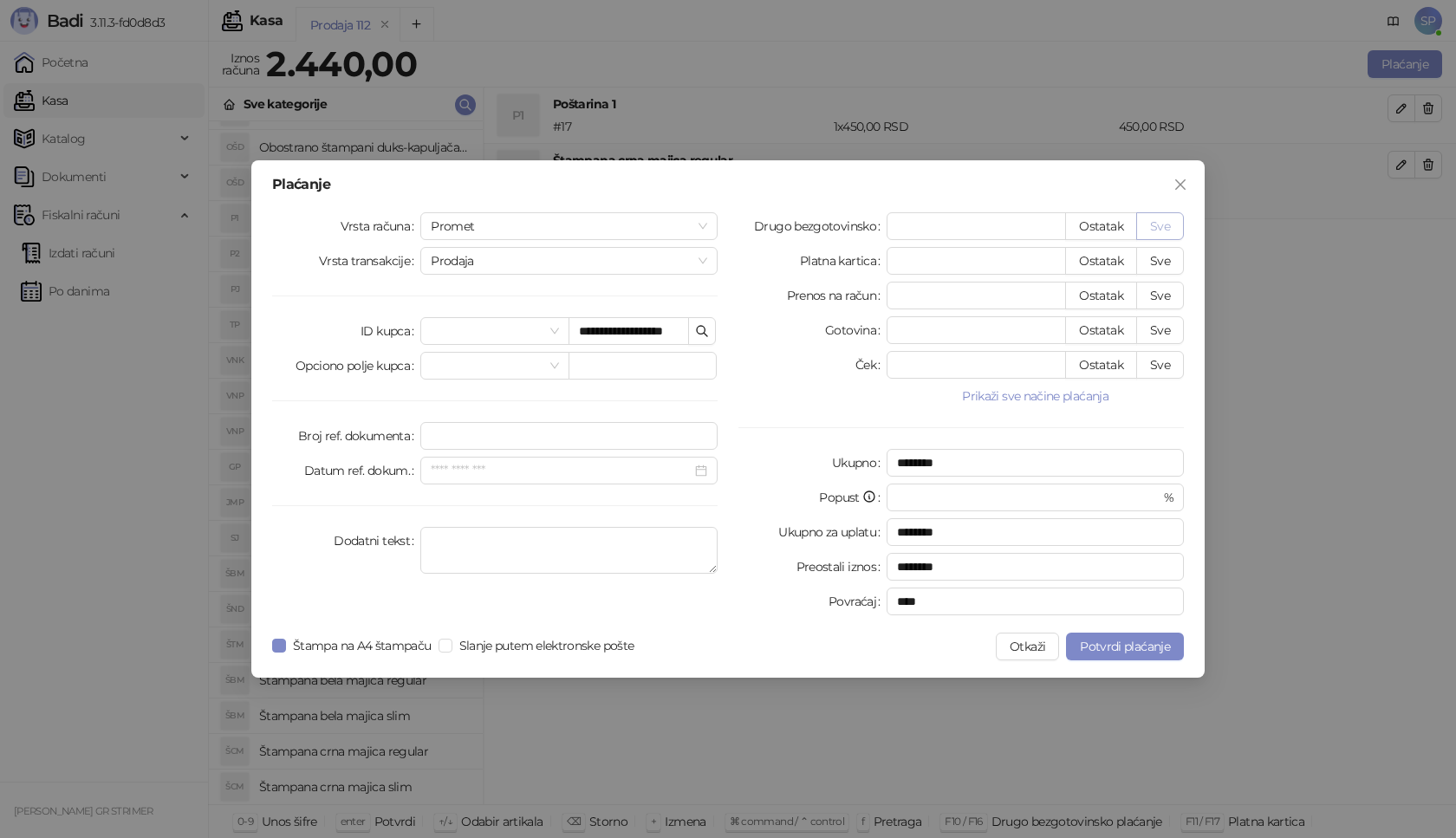
type input "****"
click at [1130, 643] on span "Potvrdi plaćanje" at bounding box center [1125, 646] width 90 height 16
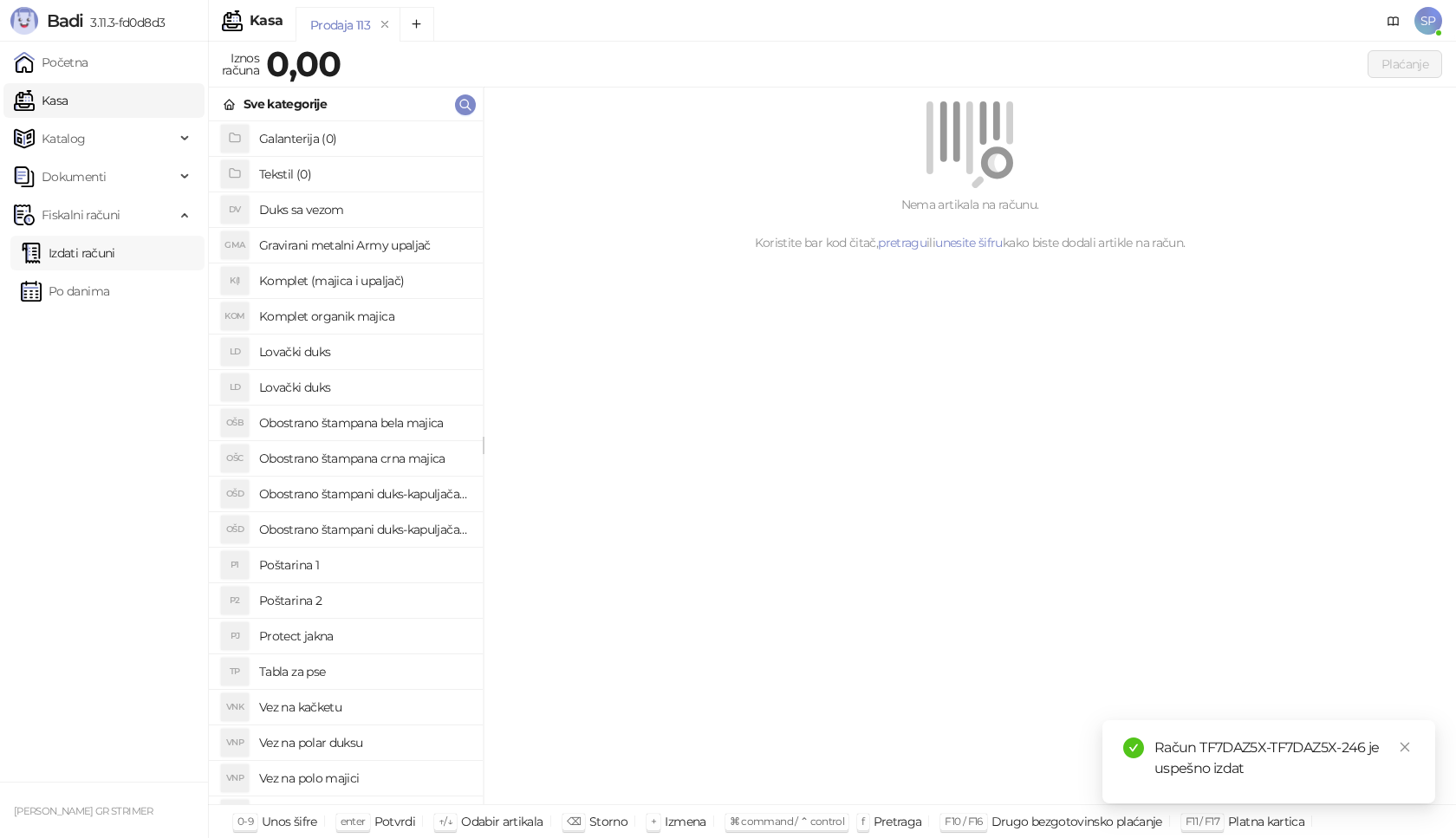
click at [115, 253] on link "Izdati računi" at bounding box center [68, 252] width 95 height 35
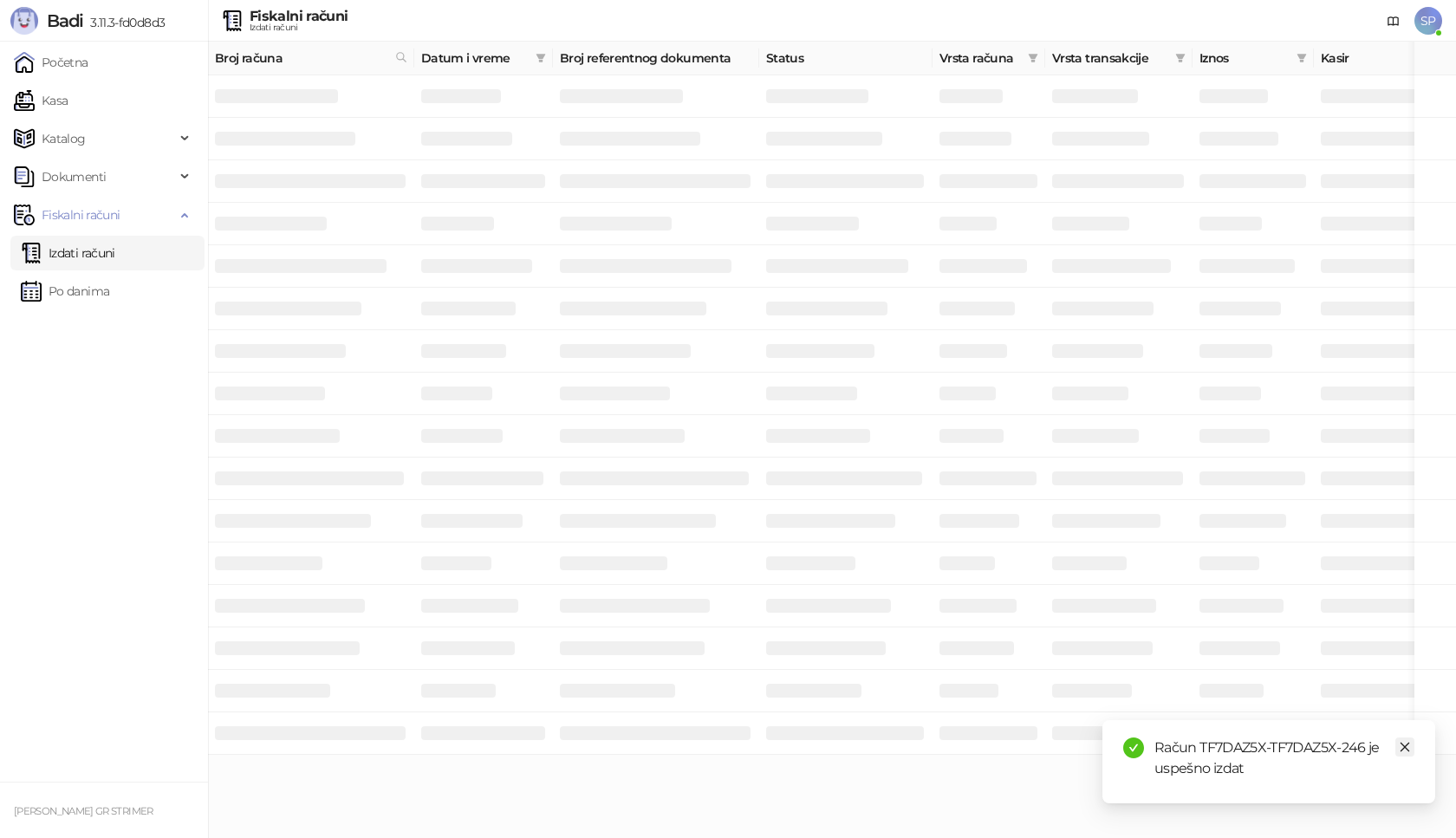
click at [1402, 745] on icon "close" at bounding box center [1404, 746] width 12 height 12
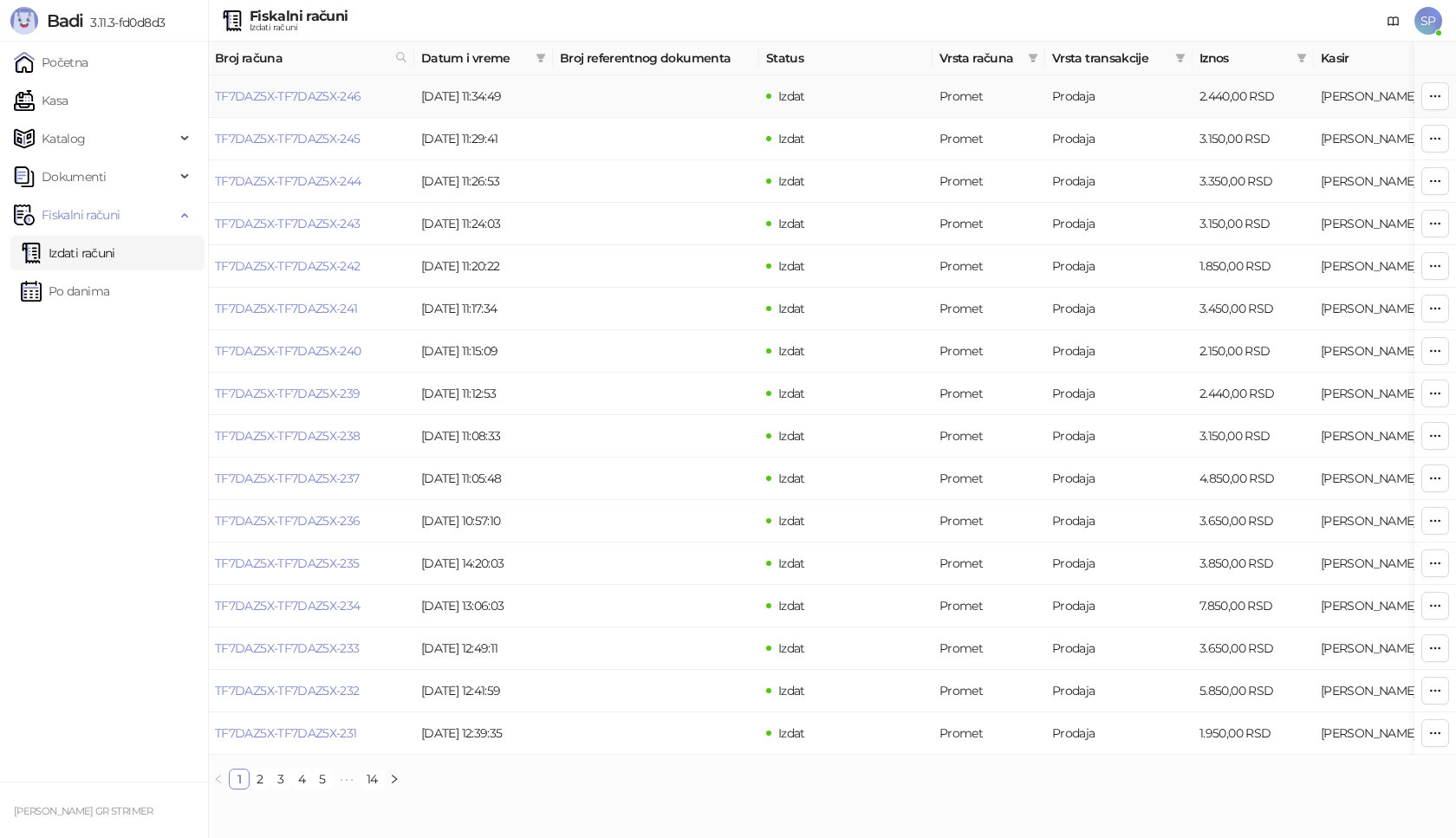
click at [311, 102] on link "TF7DAZ5X-TF7DAZ5X-246" at bounding box center [287, 97] width 147 height 16
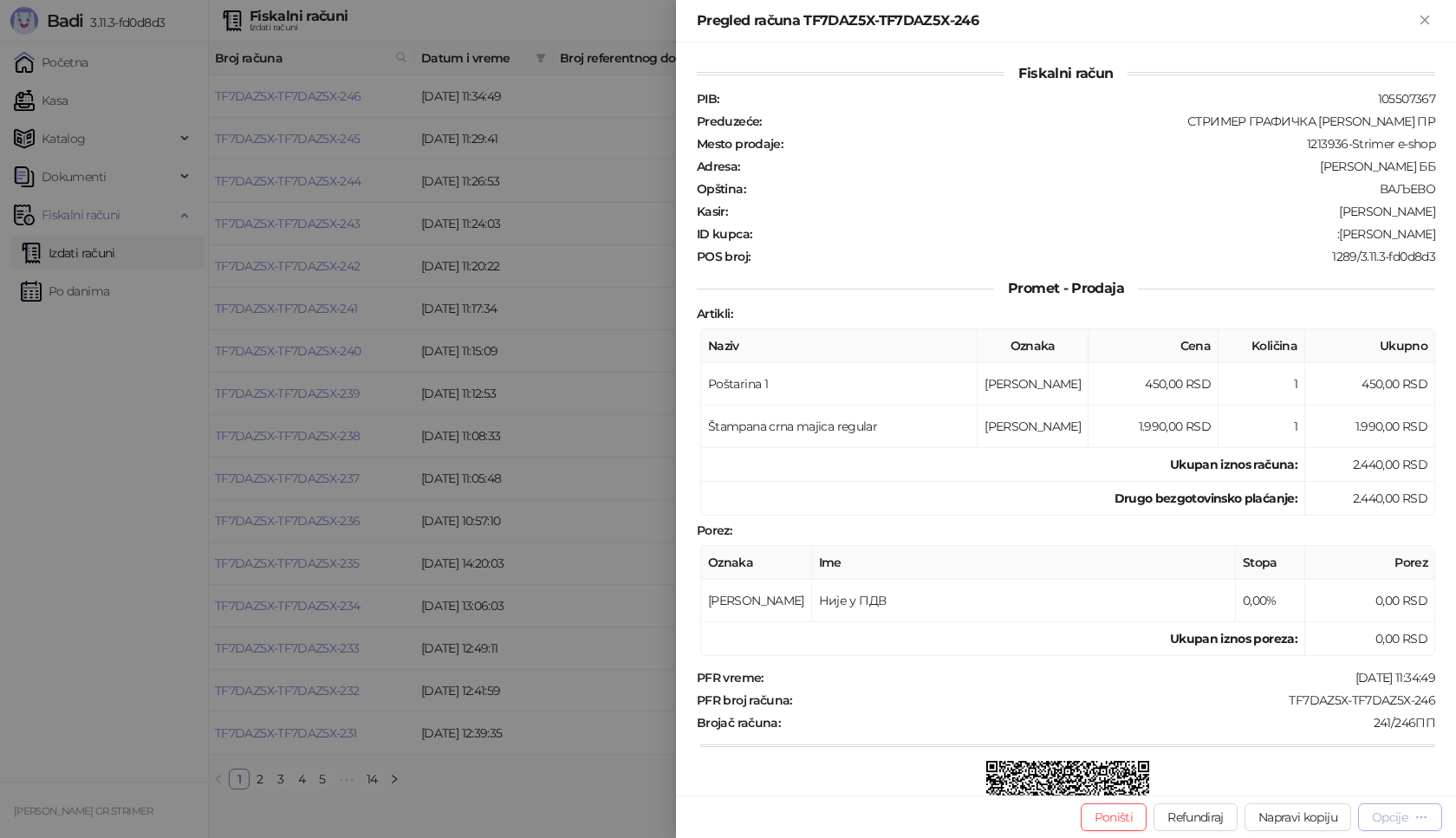
click at [1411, 818] on div "Opcije" at bounding box center [1399, 816] width 56 height 16
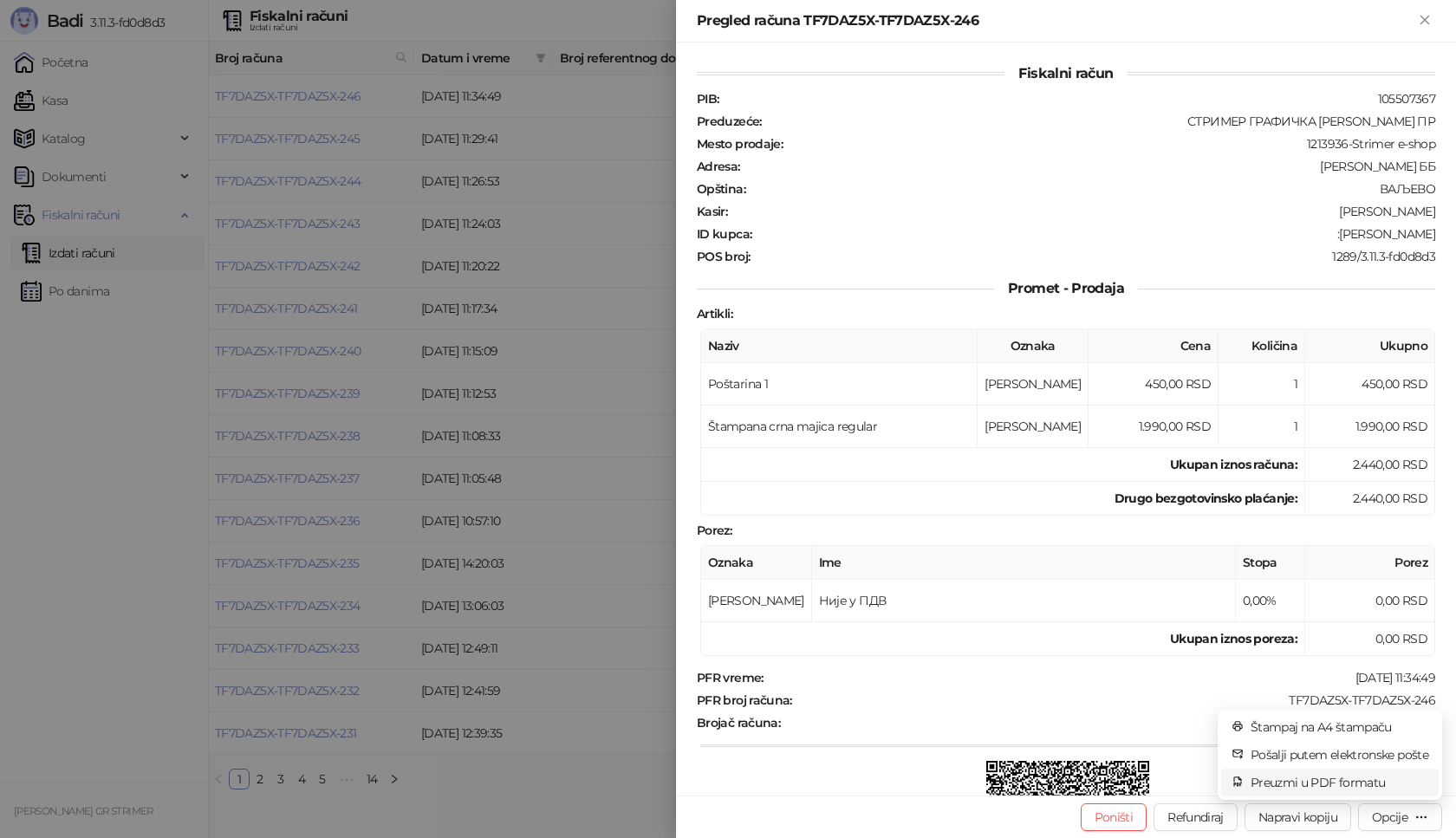
click at [1351, 777] on span "Preuzmi u PDF formatu" at bounding box center [1339, 781] width 178 height 19
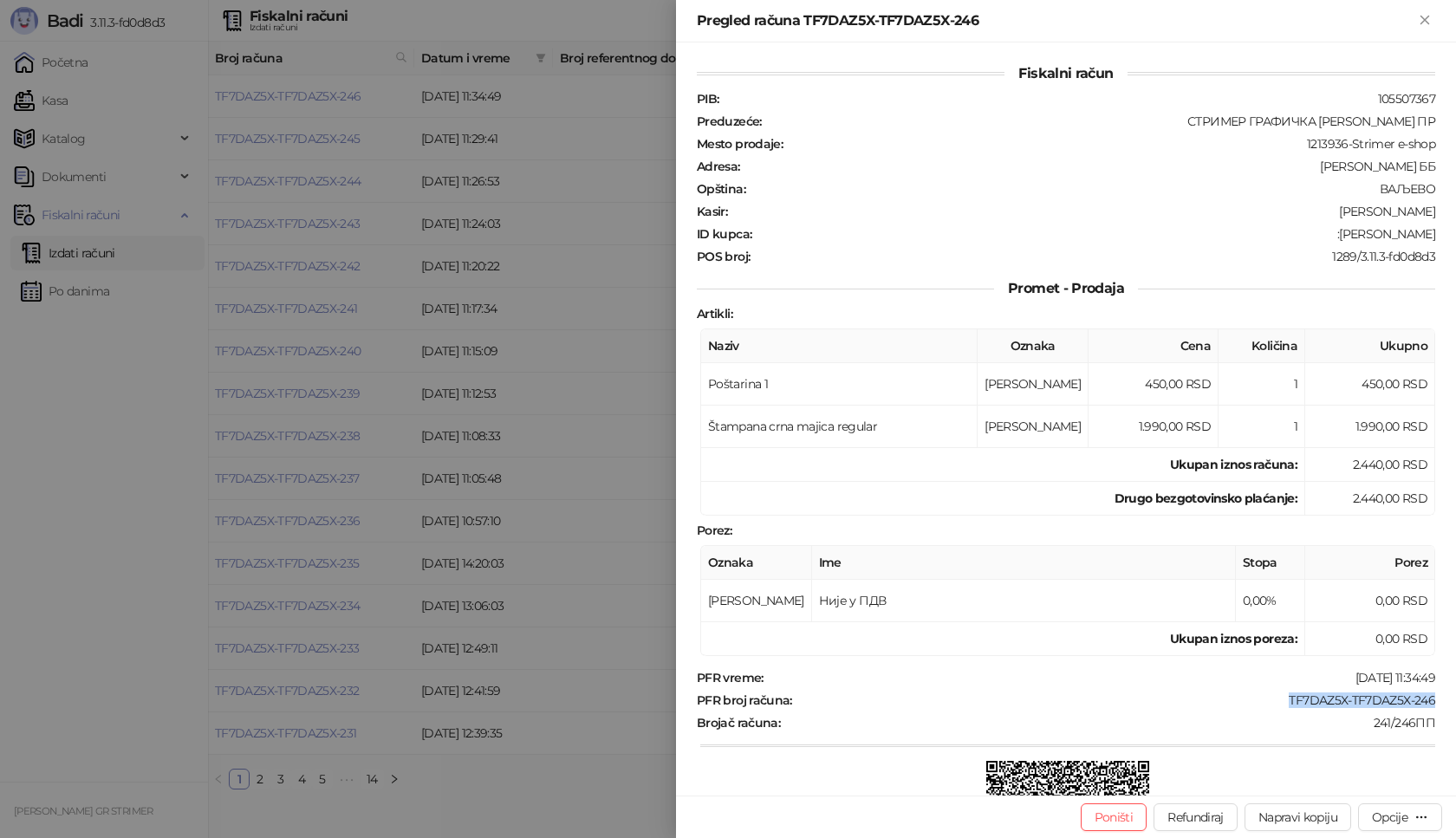
drag, startPoint x: 1276, startPoint y: 706, endPoint x: 1455, endPoint y: 700, distance: 179.1
click at [1455, 700] on div "Fiskalni račun PIB : 105507367 Preduzeće : СТРИМЕР ГРАФИЧКА РАДЊА [PERSON_NAME]…" at bounding box center [1065, 419] width 779 height 752
drag, startPoint x: 1320, startPoint y: 234, endPoint x: 1455, endPoint y: 234, distance: 135.0
click at [1455, 234] on div "Fiskalni račun PIB : 105507367 Preduzeće : СТРИМЕР ГРАФИЧКА РАДЊА [PERSON_NAME]…" at bounding box center [1065, 419] width 779 height 752
click at [1422, 24] on icon "Zatvori" at bounding box center [1425, 20] width 16 height 16
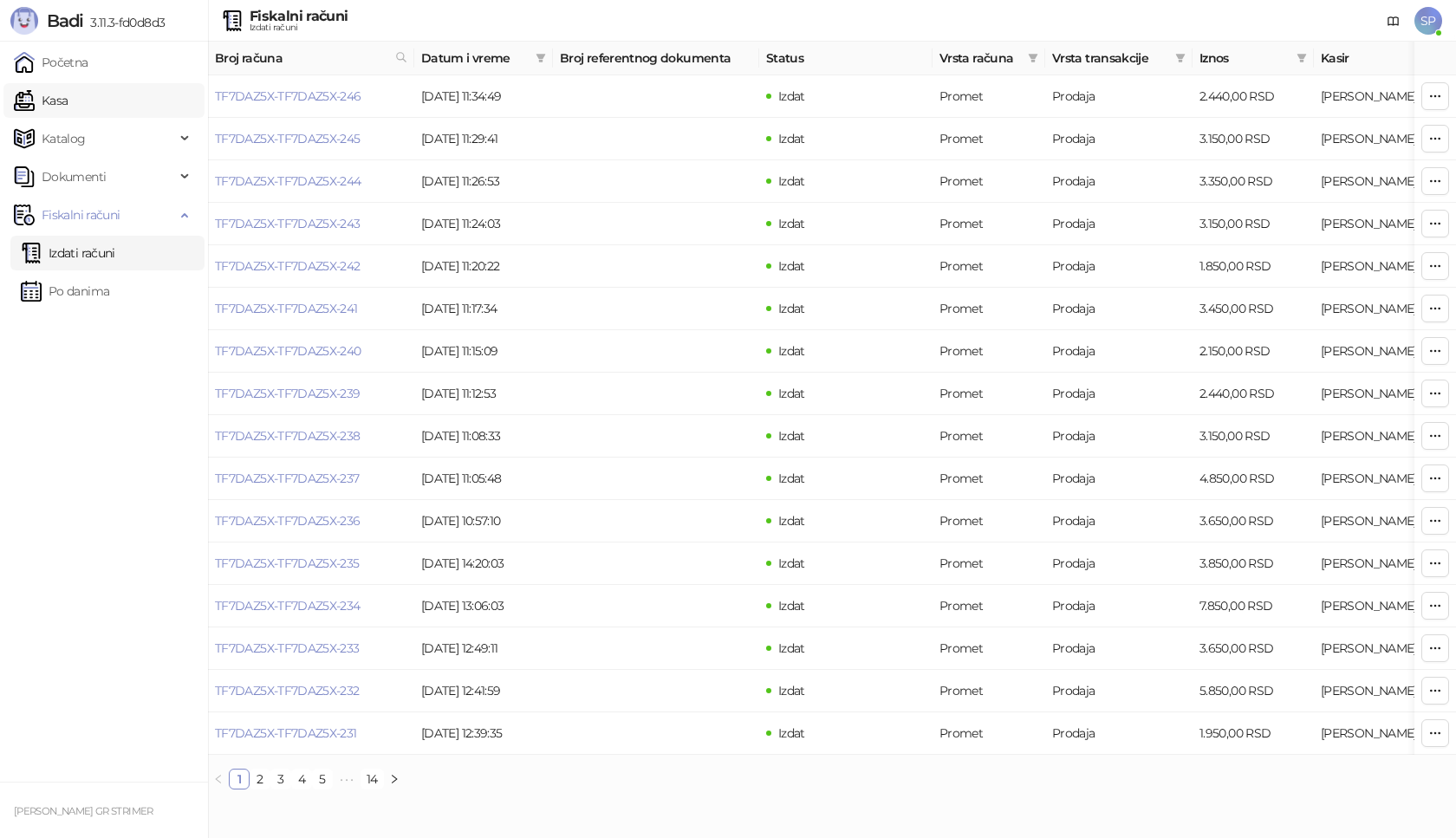
click at [68, 102] on link "Kasa" at bounding box center [41, 100] width 54 height 35
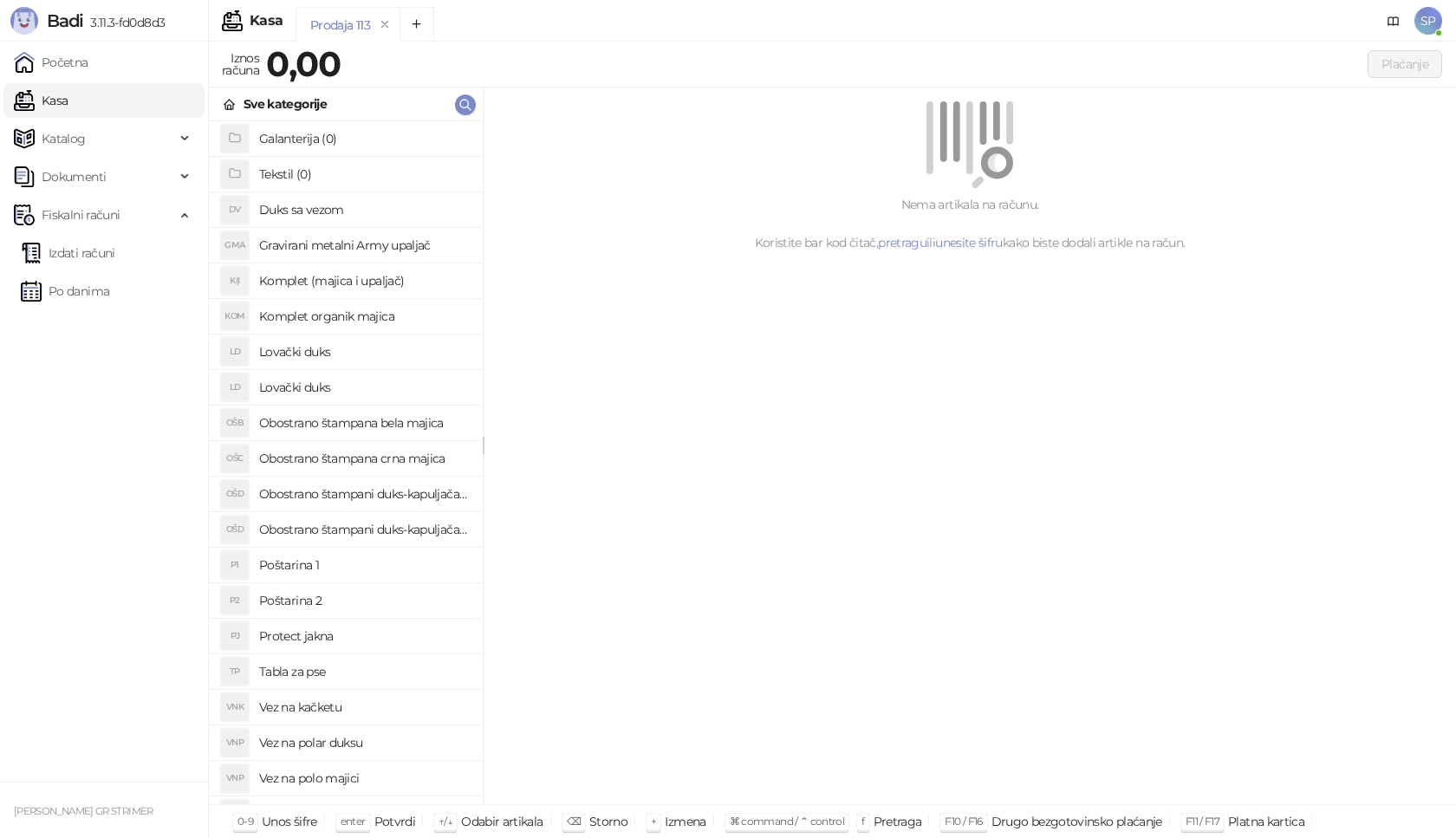
click at [360, 566] on h4 "Poštarina 1" at bounding box center [364, 565] width 210 height 28
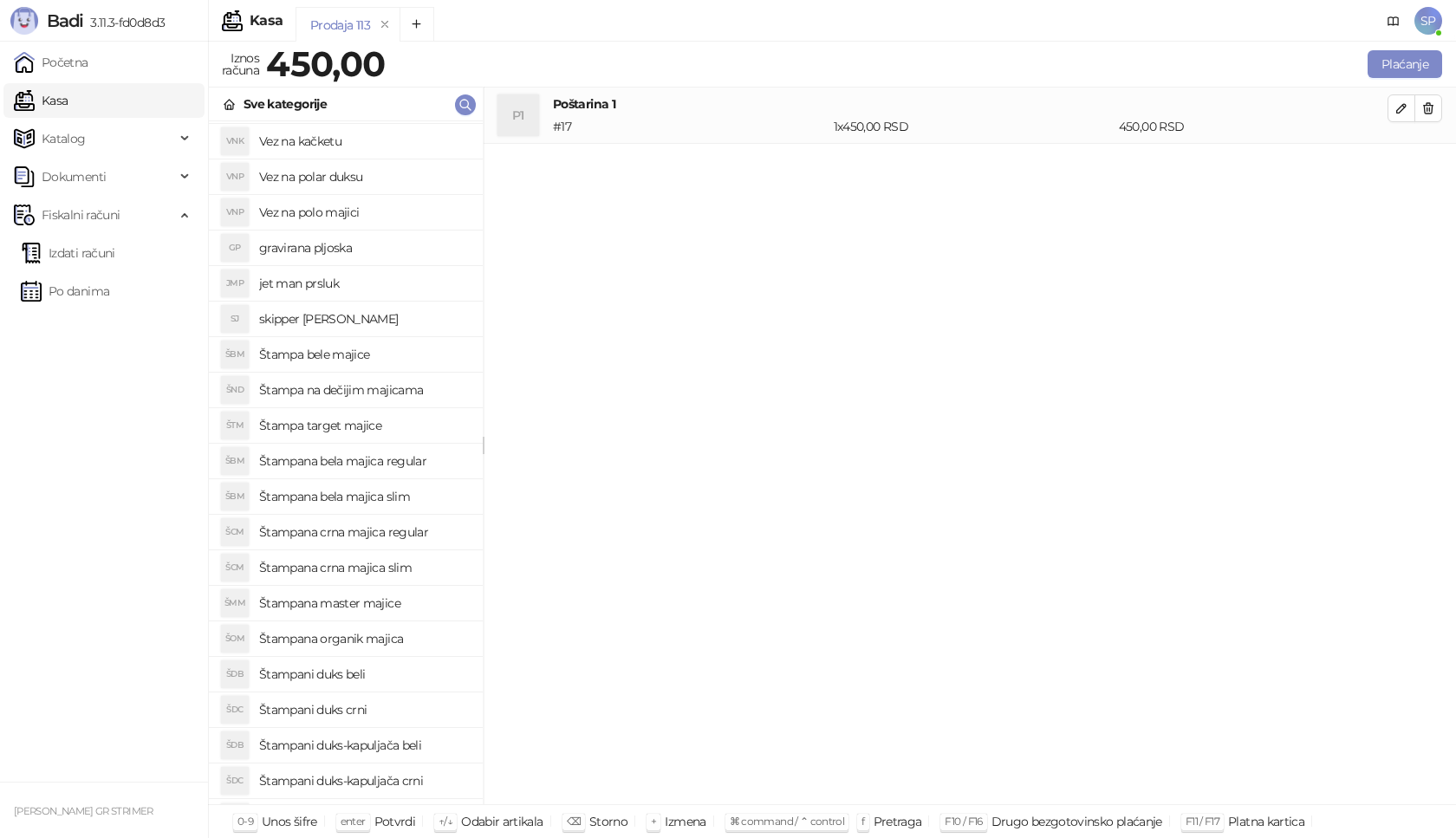
scroll to position [596, 0]
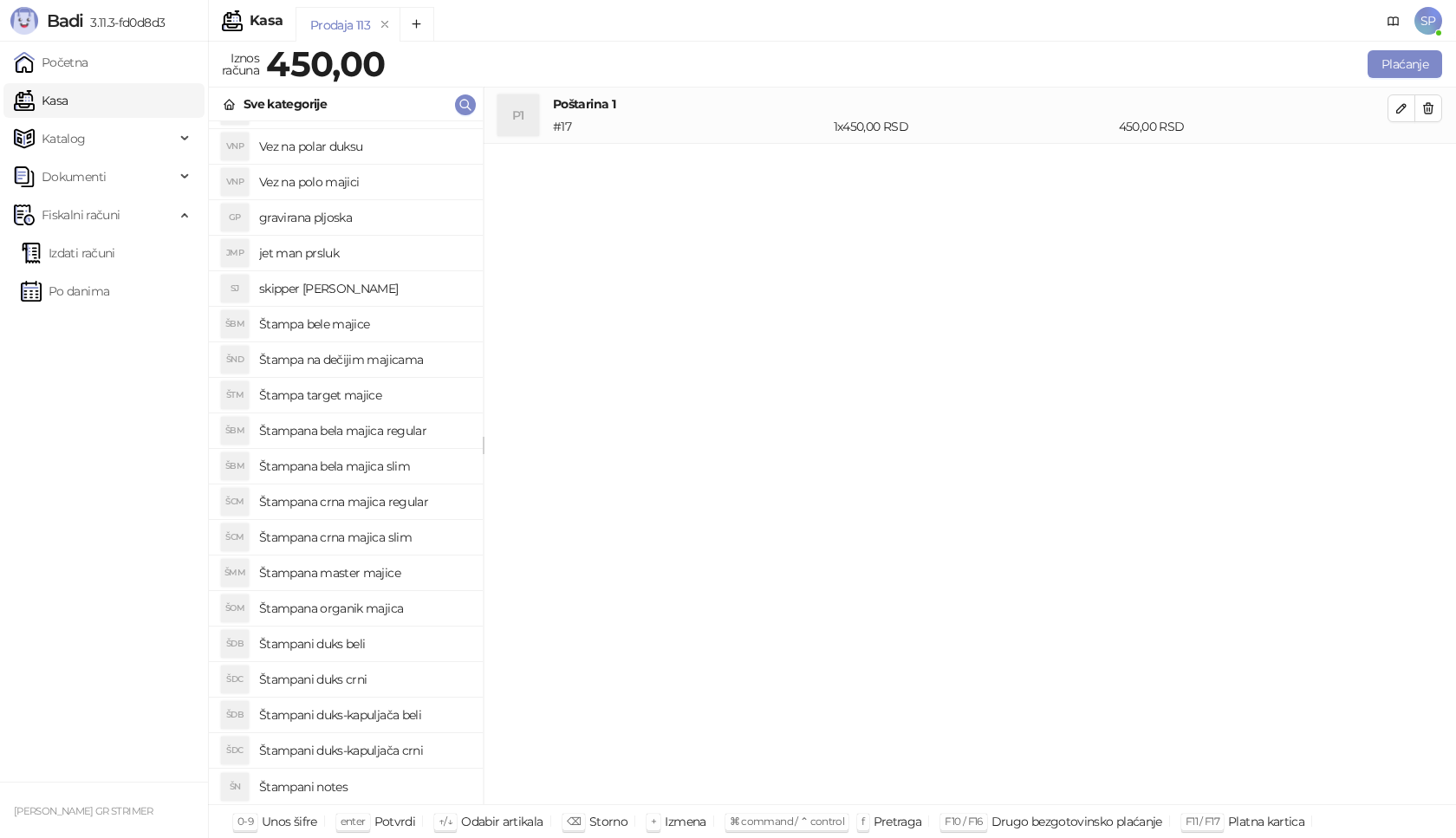
click at [416, 322] on h4 "Štampa bele majice" at bounding box center [364, 324] width 210 height 28
click at [1406, 173] on span "button" at bounding box center [1401, 164] width 14 height 16
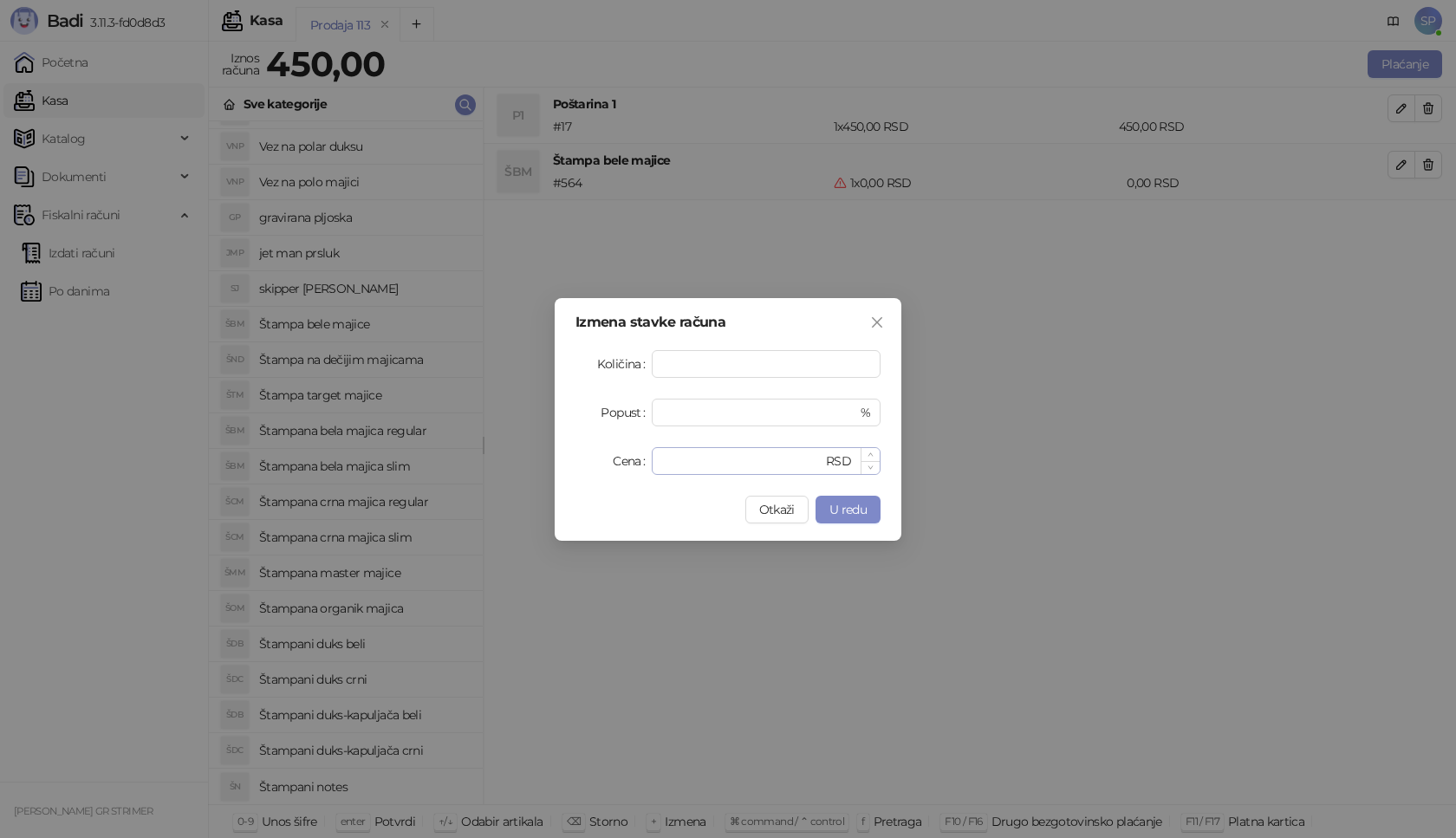
type input "*"
drag, startPoint x: 696, startPoint y: 463, endPoint x: 485, endPoint y: 442, distance: 212.0
click at [486, 461] on div "Izmena stavke računa Količina * Popust * % Cena * RSD Otkaži U redu" at bounding box center [728, 419] width 1456 height 838
type input "****"
click at [873, 327] on icon "close" at bounding box center [877, 322] width 14 height 14
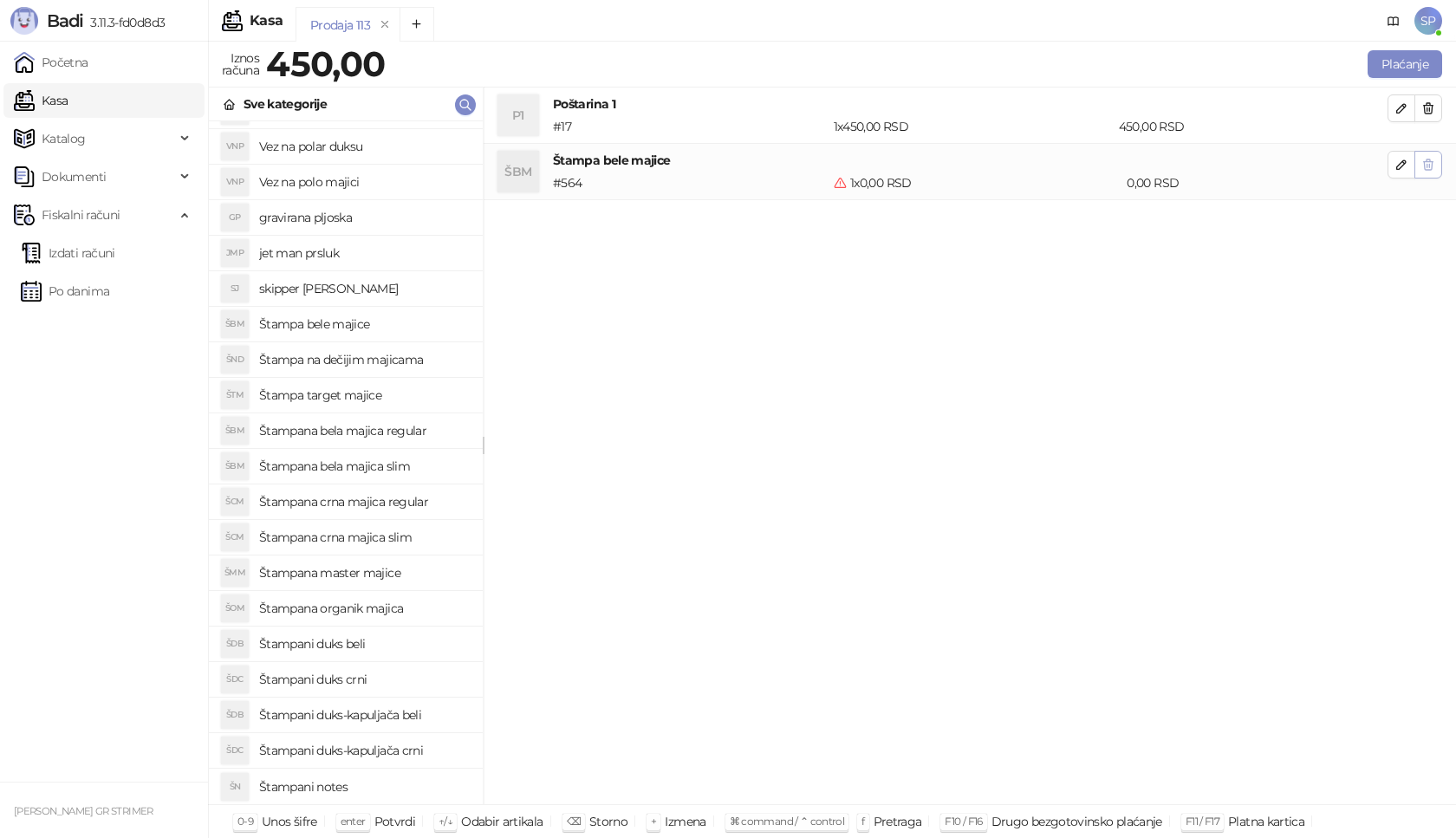
click at [1437, 166] on button "button" at bounding box center [1428, 165] width 28 height 28
click at [391, 569] on h4 "Štampana master majice" at bounding box center [364, 573] width 210 height 28
click at [1400, 170] on icon "button" at bounding box center [1401, 165] width 14 height 14
type input "*"
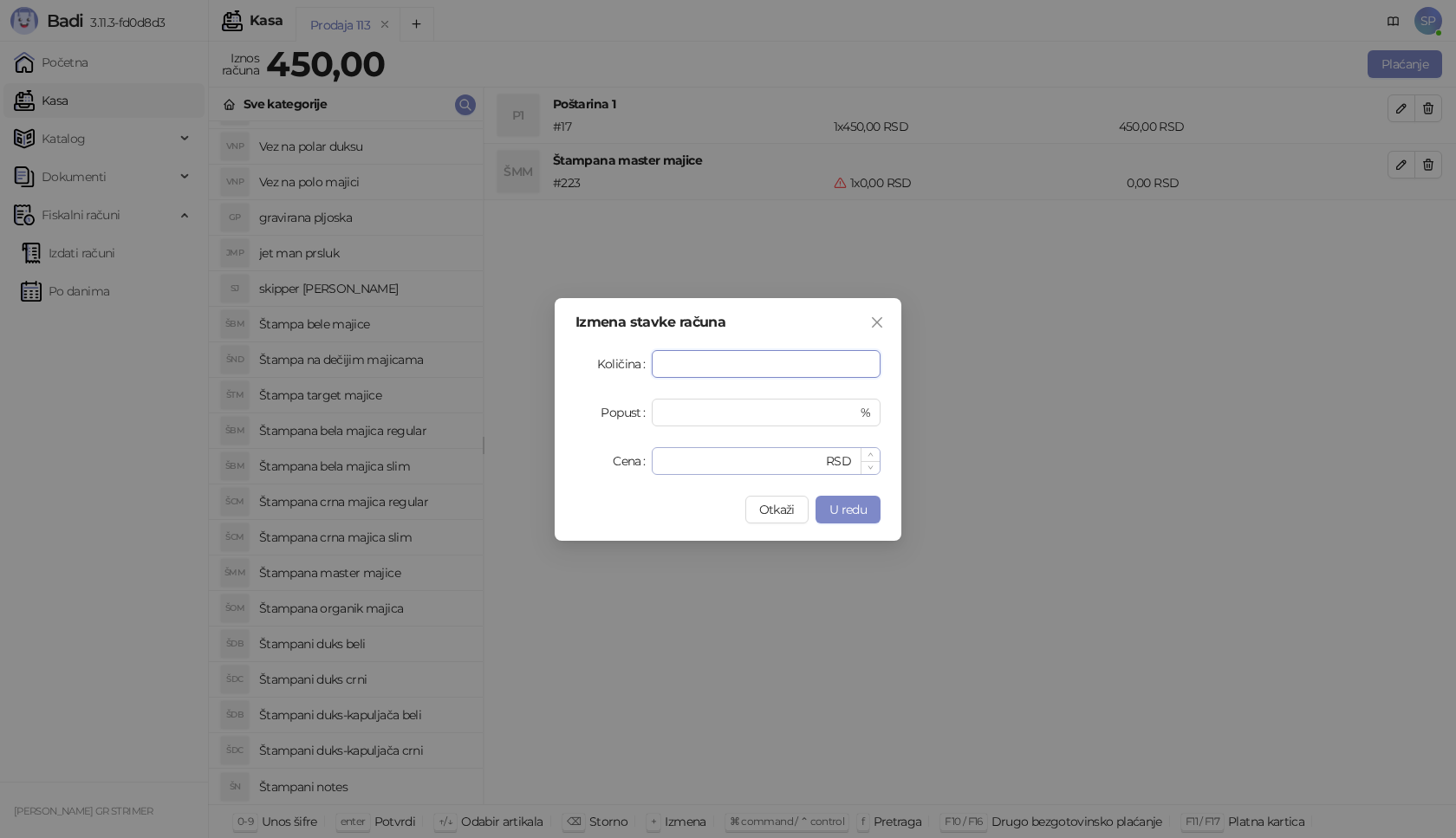
type input "*"
drag, startPoint x: 684, startPoint y: 460, endPoint x: 490, endPoint y: 455, distance: 194.1
click at [490, 455] on div "Izmena stavke računa Količina * Popust * % Cena * RSD Otkaži U redu" at bounding box center [728, 419] width 1456 height 838
type input "****"
click at [851, 504] on span "U redu" at bounding box center [847, 510] width 37 height 16
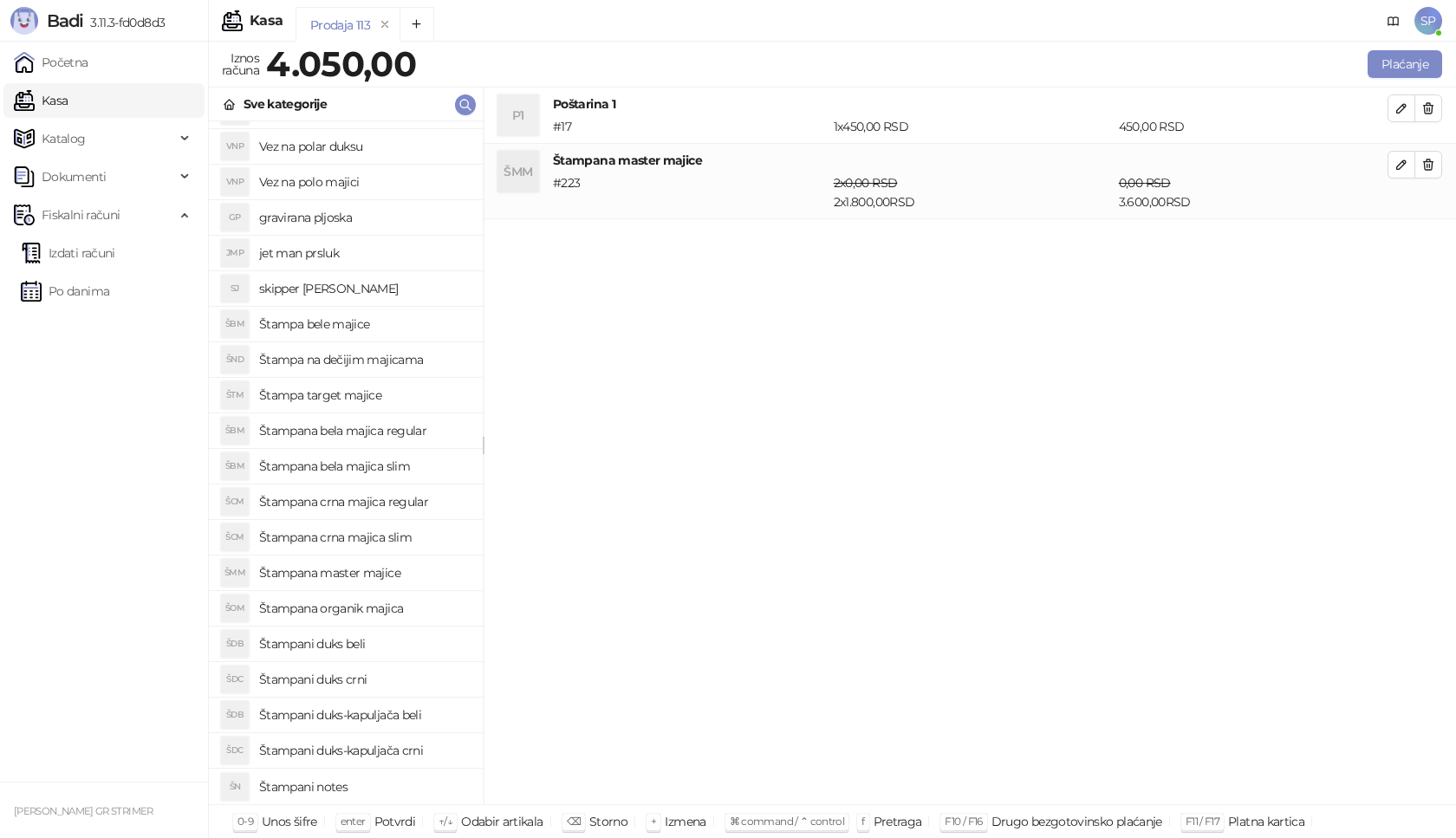
click at [407, 577] on h4 "Štampana master majice" at bounding box center [364, 573] width 210 height 28
click at [393, 575] on h4 "Štampana master majice" at bounding box center [364, 573] width 210 height 28
click at [1423, 163] on icon "button" at bounding box center [1428, 165] width 14 height 14
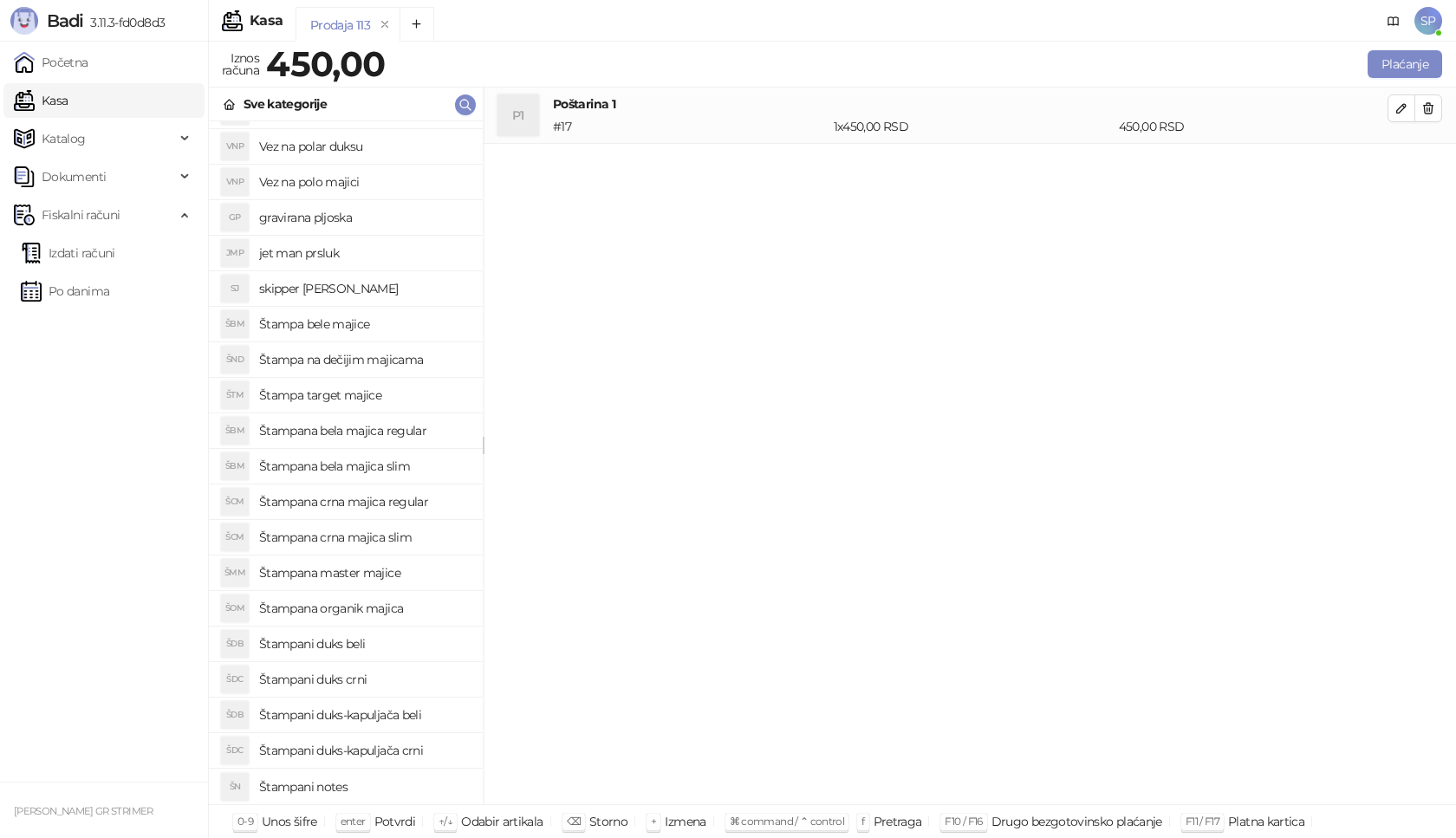
click at [393, 327] on h4 "Štampa bele majice" at bounding box center [364, 324] width 210 height 28
click at [1403, 166] on icon "button" at bounding box center [1401, 165] width 9 height 9
type input "*"
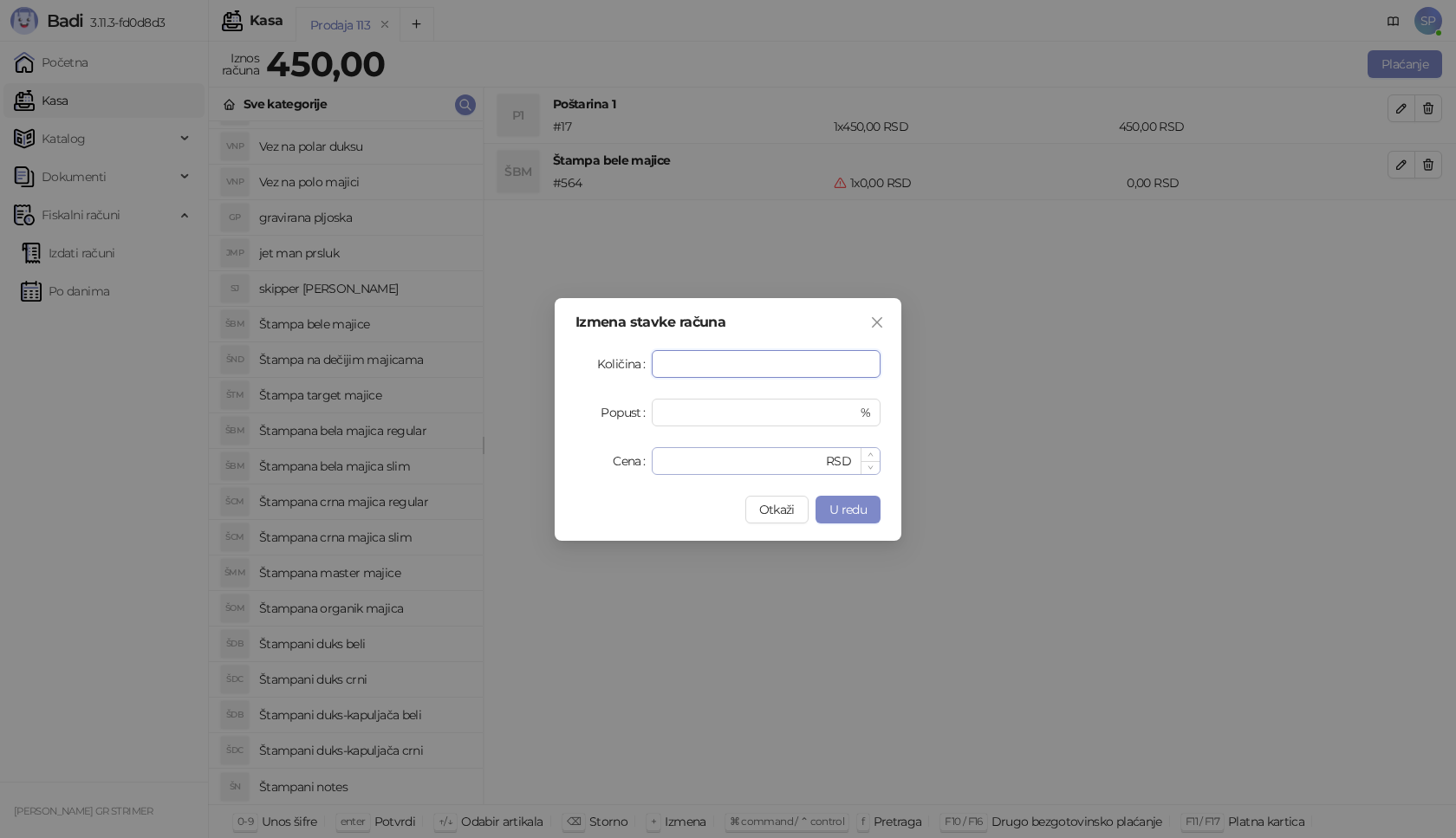
type input "*"
drag, startPoint x: 698, startPoint y: 450, endPoint x: 521, endPoint y: 446, distance: 177.0
click at [518, 454] on div "Izmena stavke računa Količina * Popust * % Cena * RSD Otkaži U redu" at bounding box center [728, 419] width 1456 height 838
type input "****"
click at [846, 508] on span "U redu" at bounding box center [847, 510] width 37 height 16
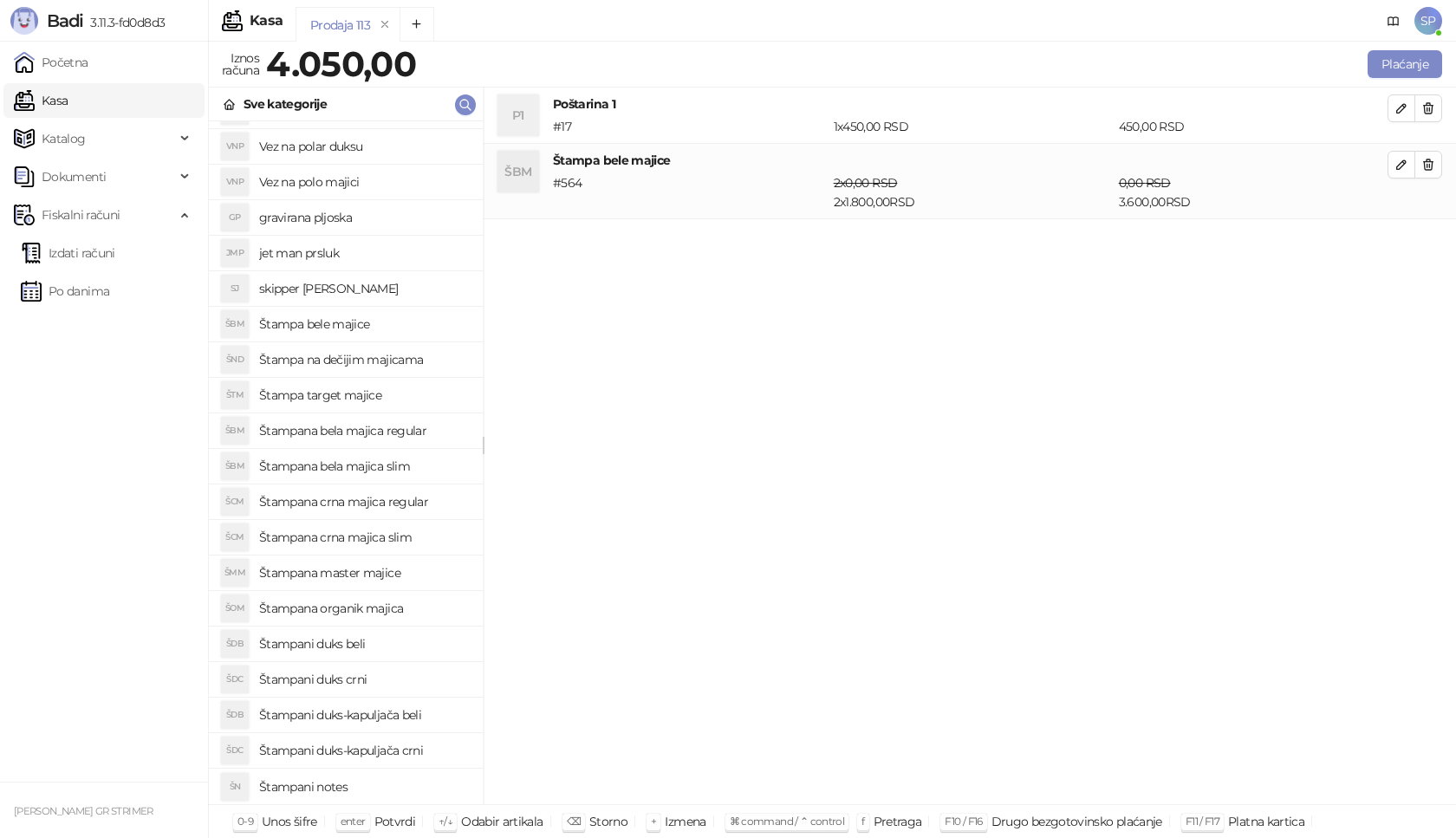
click at [410, 571] on h4 "Štampana master majice" at bounding box center [364, 573] width 210 height 28
click at [1402, 241] on icon "button" at bounding box center [1401, 239] width 9 height 9
type input "*"
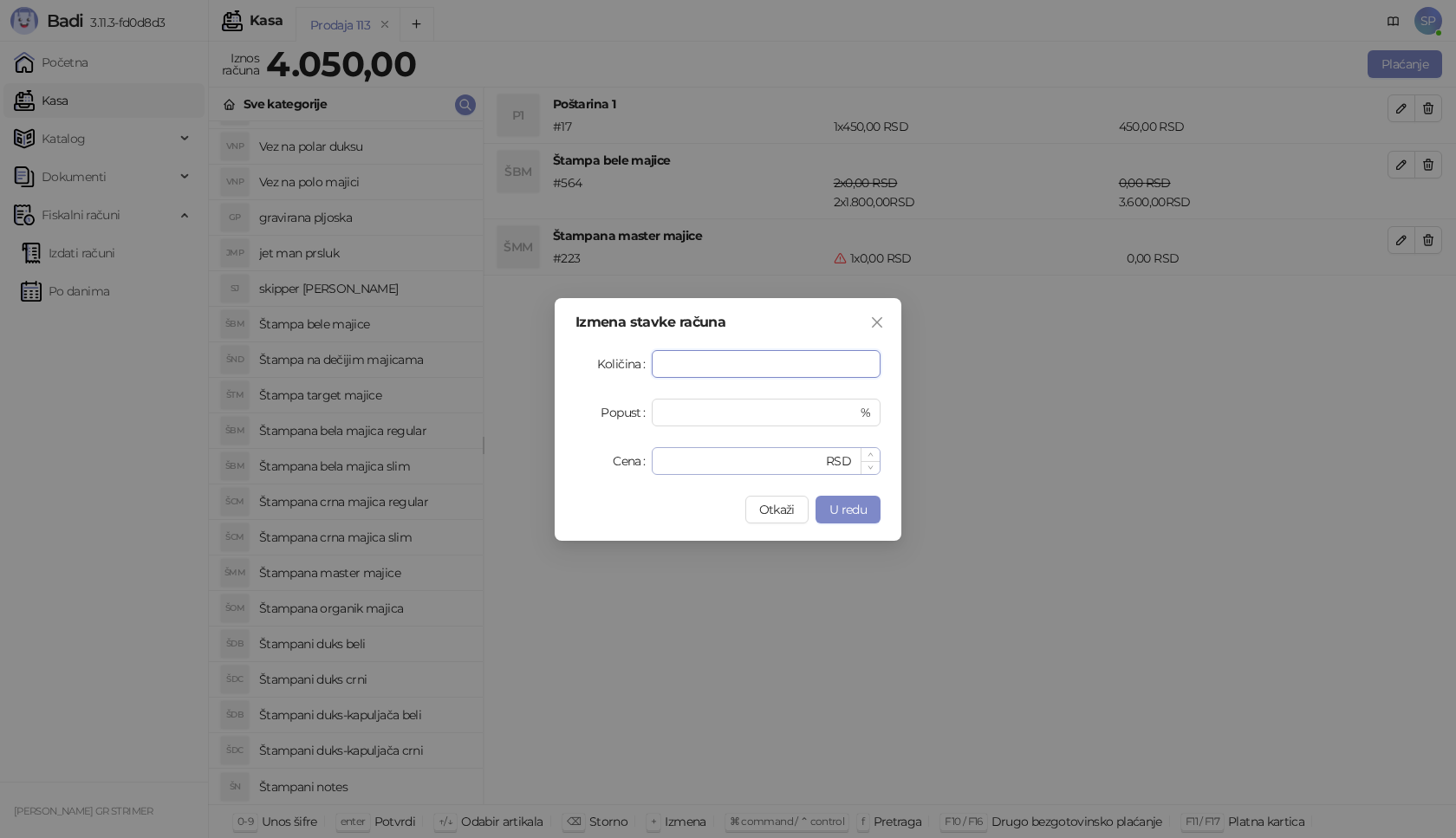
type input "*"
drag, startPoint x: 687, startPoint y: 462, endPoint x: 456, endPoint y: 437, distance: 232.3
click at [456, 437] on div "Izmena stavke računa Količina * Popust * % Cena * RSD Otkaži U redu" at bounding box center [728, 419] width 1456 height 838
type input "****"
click at [839, 510] on span "U redu" at bounding box center [847, 510] width 37 height 16
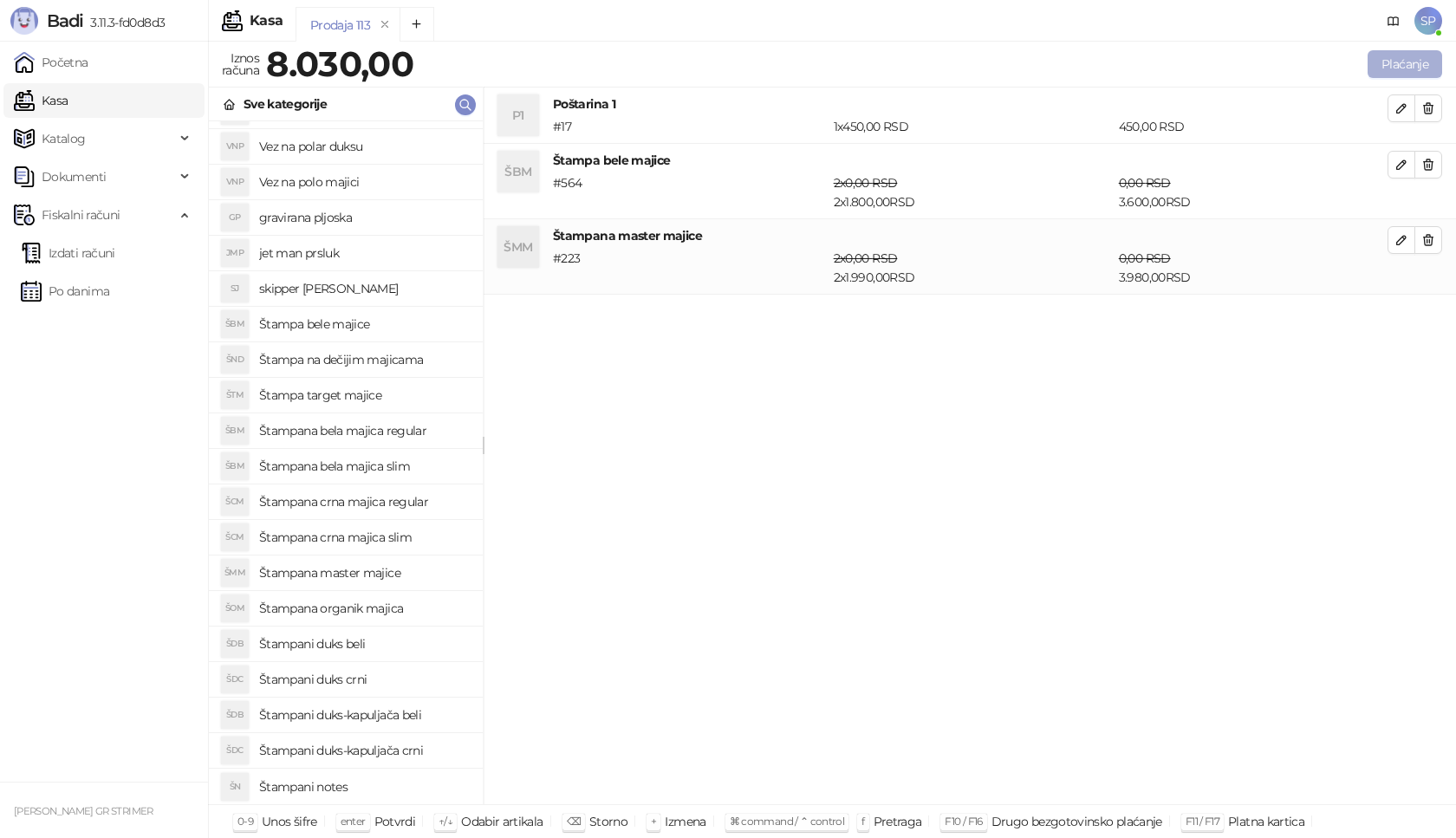
click at [1405, 63] on button "Plaćanje" at bounding box center [1404, 64] width 75 height 28
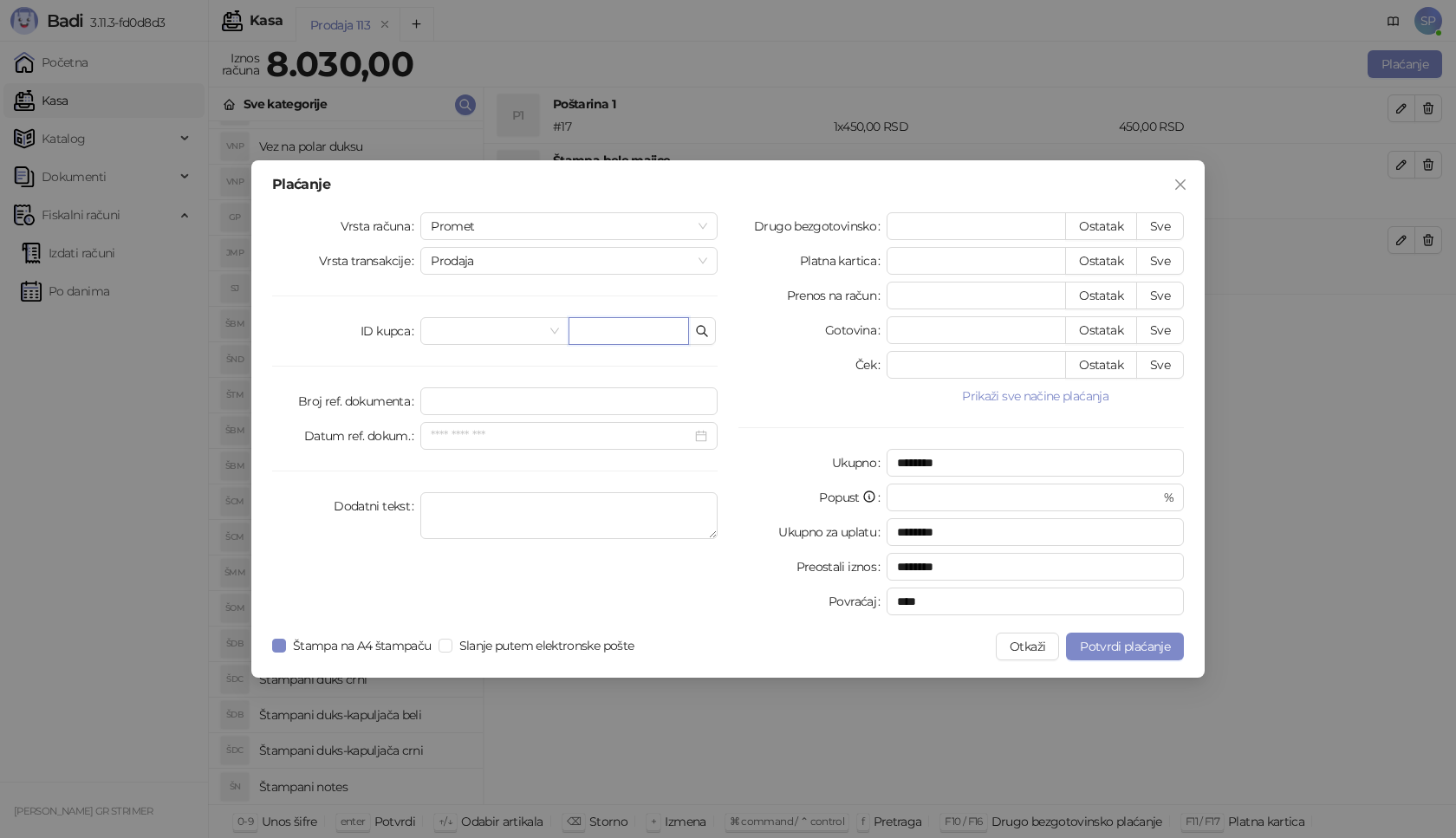
click at [640, 332] on input "text" at bounding box center [629, 331] width 121 height 28
type input "**********"
click at [1171, 220] on button "Sve" at bounding box center [1160, 226] width 48 height 28
type input "****"
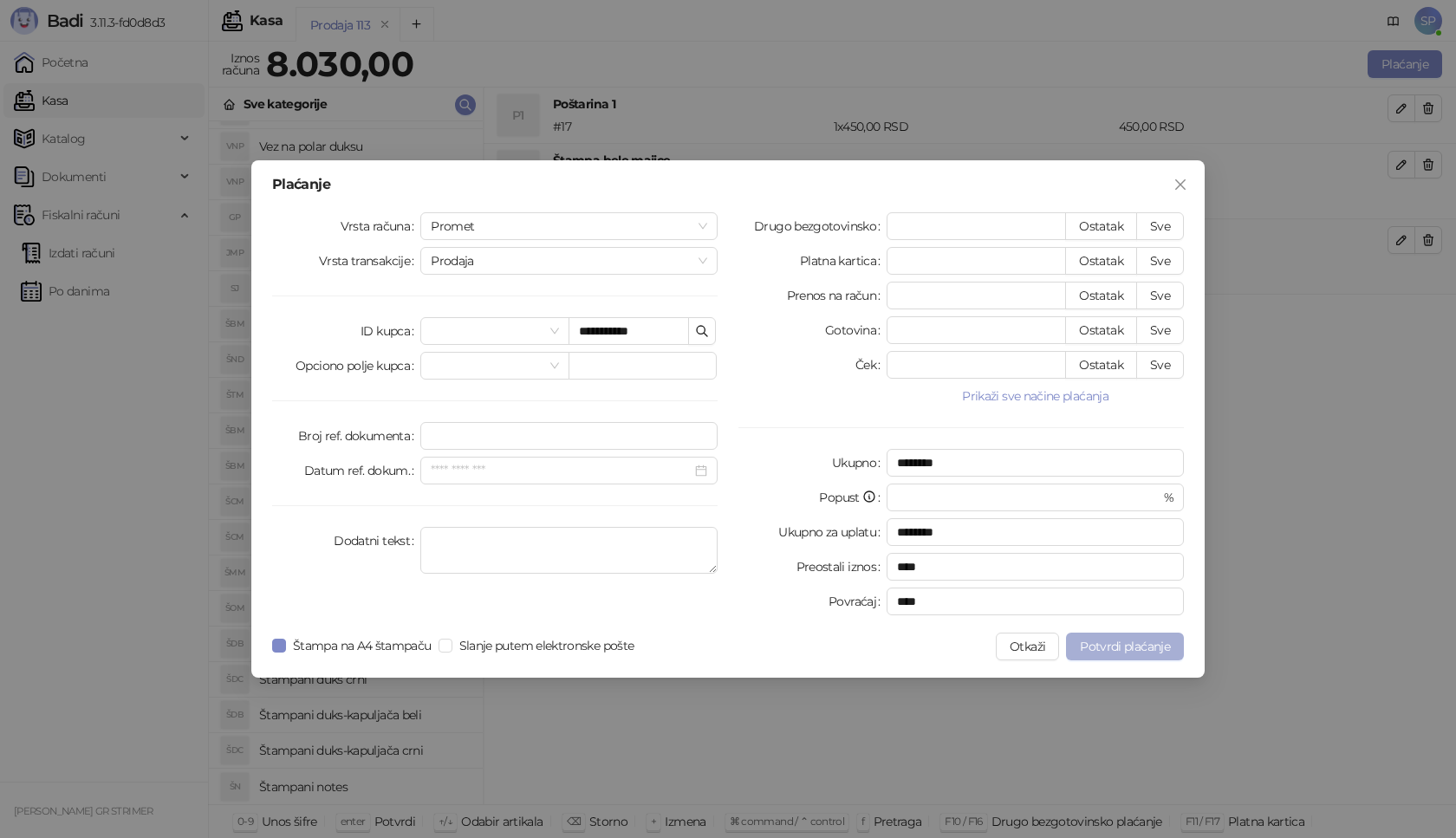
click at [1128, 645] on span "Potvrdi plaćanje" at bounding box center [1125, 646] width 90 height 16
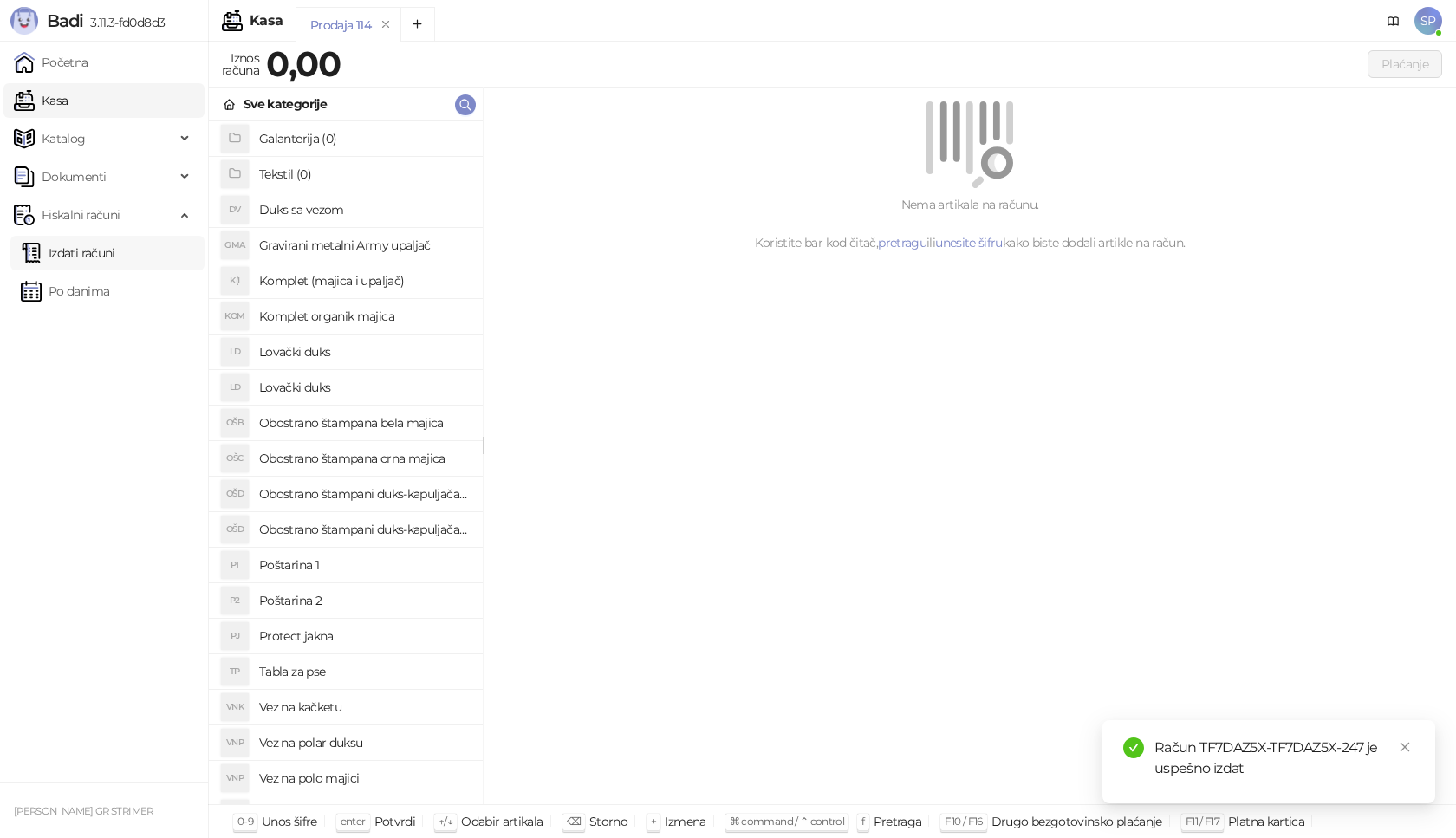
click at [115, 257] on link "Izdati računi" at bounding box center [68, 252] width 95 height 35
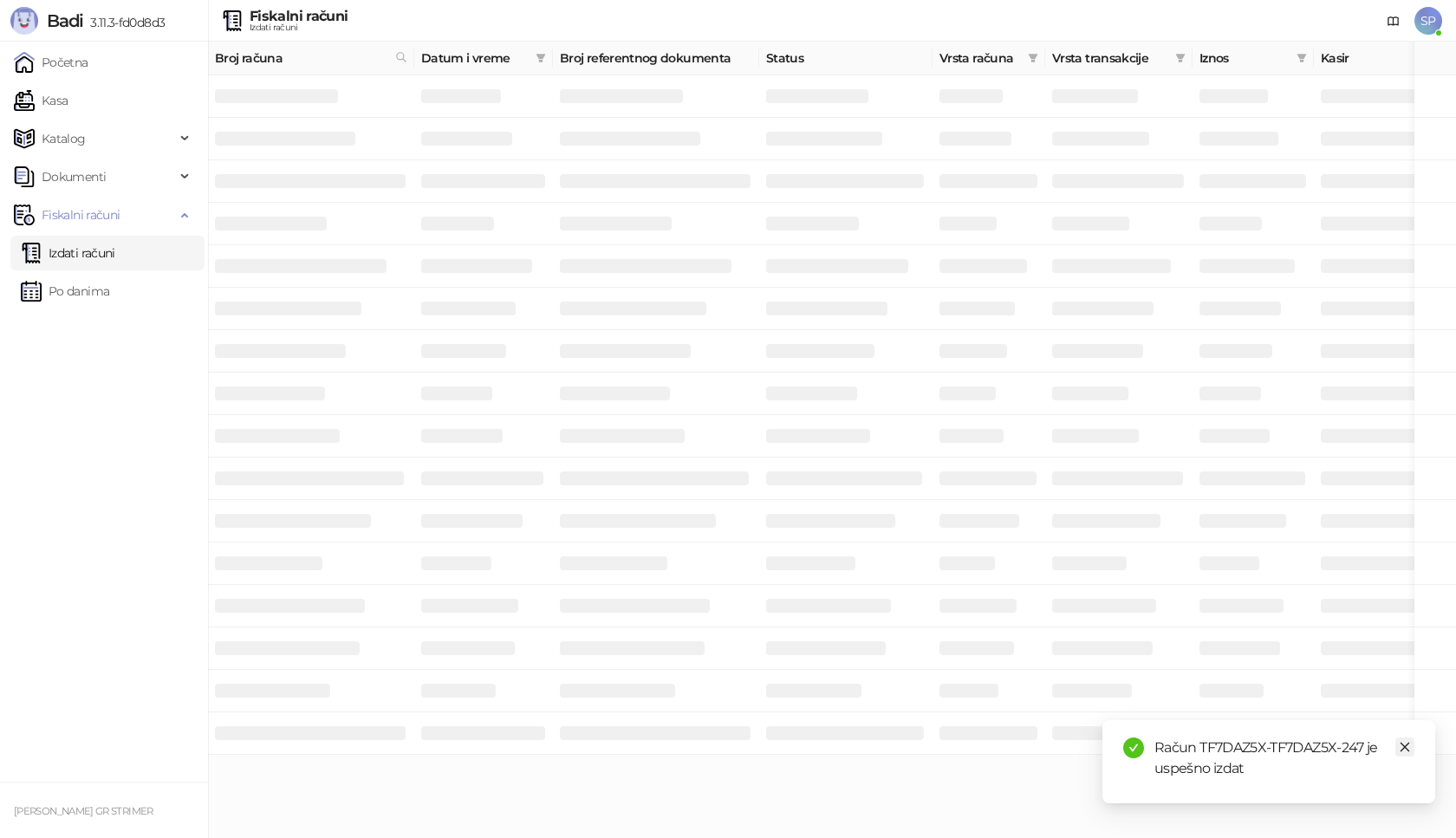
click at [1408, 746] on icon "close" at bounding box center [1404, 746] width 12 height 12
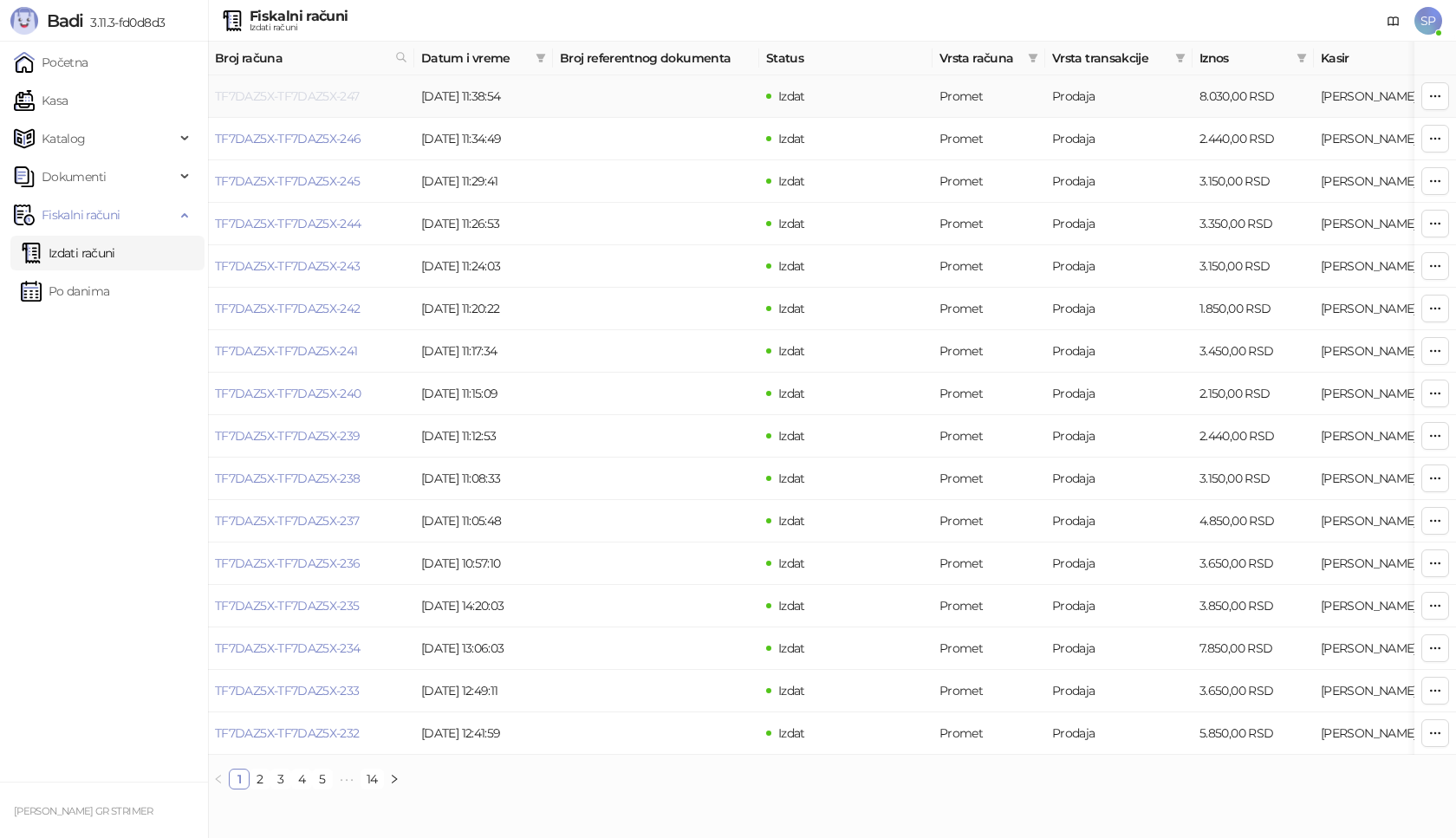
click at [340, 96] on link "TF7DAZ5X-TF7DAZ5X-247" at bounding box center [286, 97] width 145 height 16
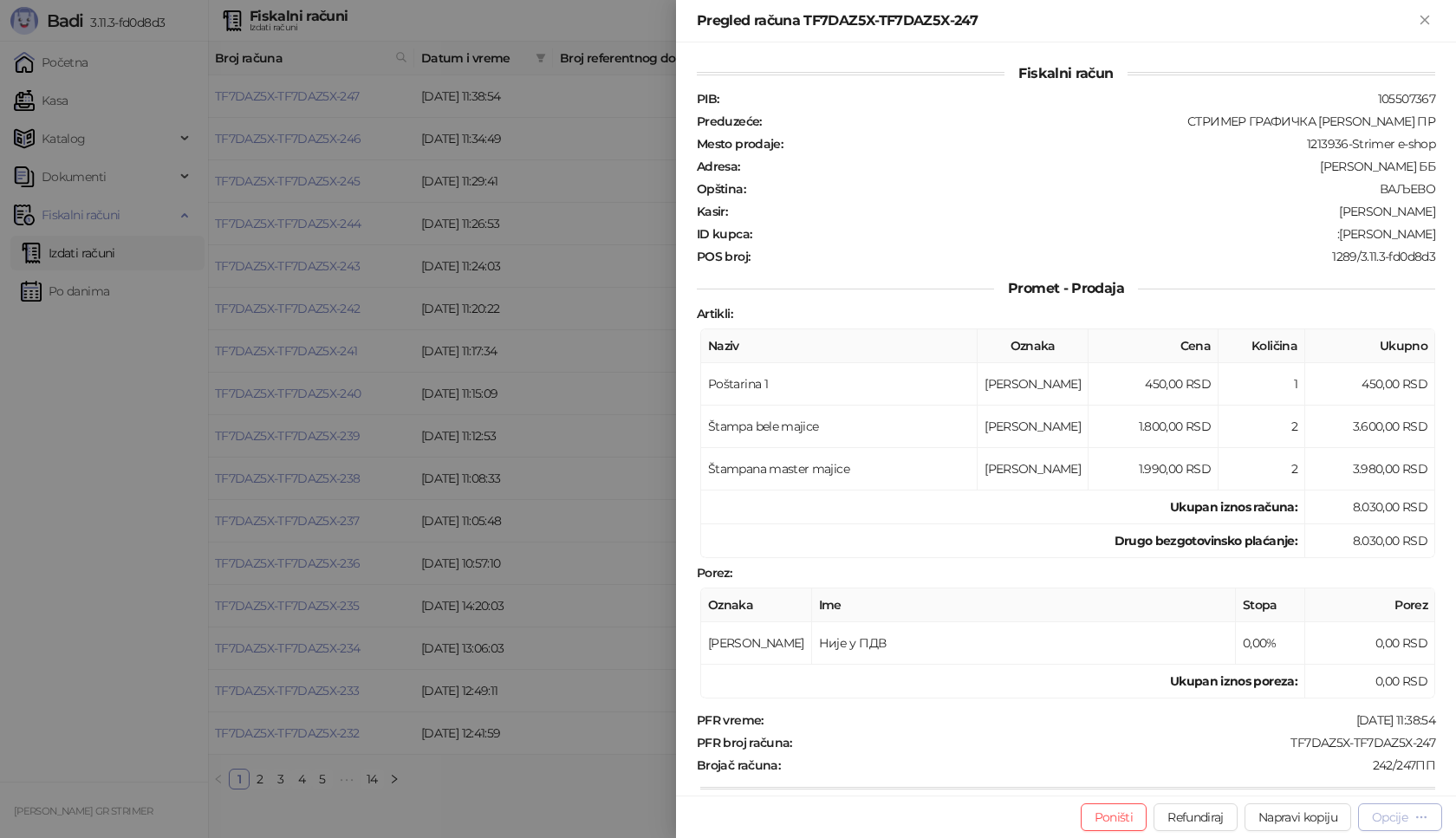
click at [1384, 812] on div "Opcije" at bounding box center [1389, 817] width 36 height 16
click at [1360, 780] on span "Preuzmi u PDF formatu" at bounding box center [1339, 781] width 178 height 19
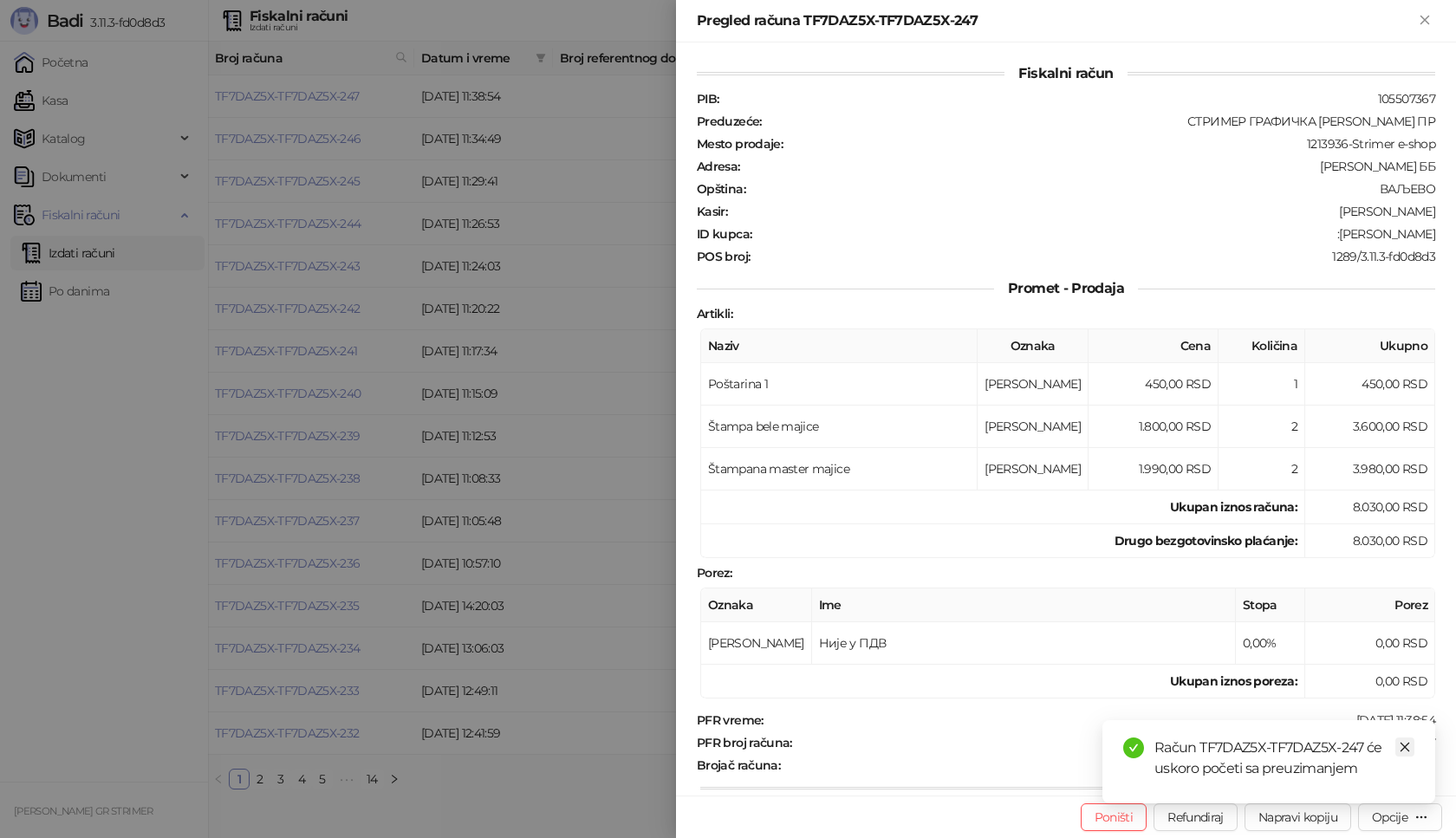
click at [1407, 746] on icon "close" at bounding box center [1404, 746] width 12 height 12
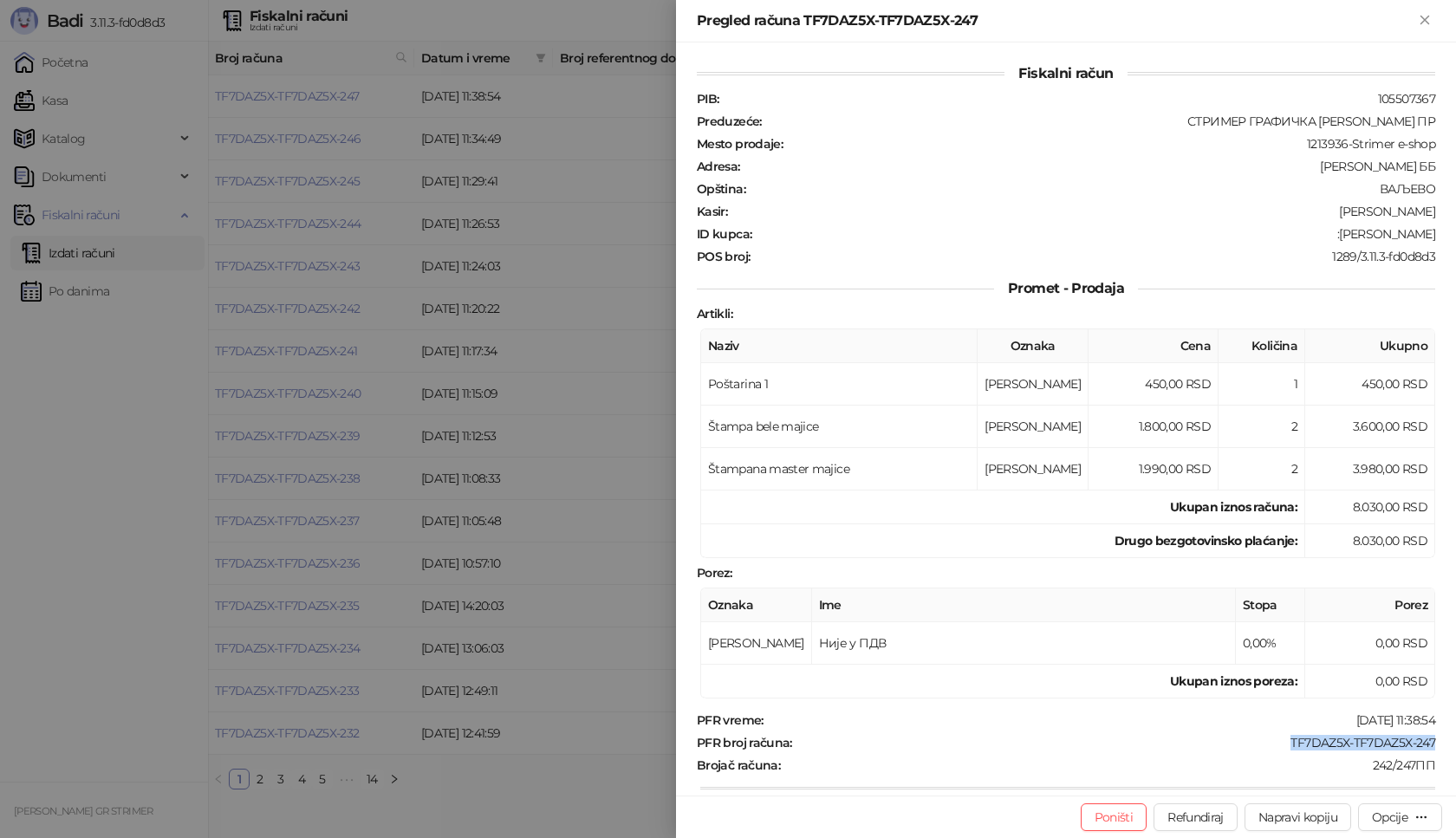
drag, startPoint x: 1275, startPoint y: 741, endPoint x: 1429, endPoint y: 740, distance: 154.0
click at [1429, 740] on div "Fiskalni račun PIB : 105507367 Preduzeće : СТРИМЕР ГРАФИЧКА РАДЊА [PERSON_NAME]…" at bounding box center [1065, 419] width 779 height 752
drag, startPoint x: 1357, startPoint y: 233, endPoint x: 1455, endPoint y: 242, distance: 98.4
click at [1455, 242] on div "Fiskalni račun PIB : 105507367 Preduzeće : СТРИМЕР ГРАФИЧКА РАДЊА [PERSON_NAME]…" at bounding box center [1065, 419] width 779 height 752
click at [1434, 29] on button "Zatvori" at bounding box center [1424, 20] width 21 height 21
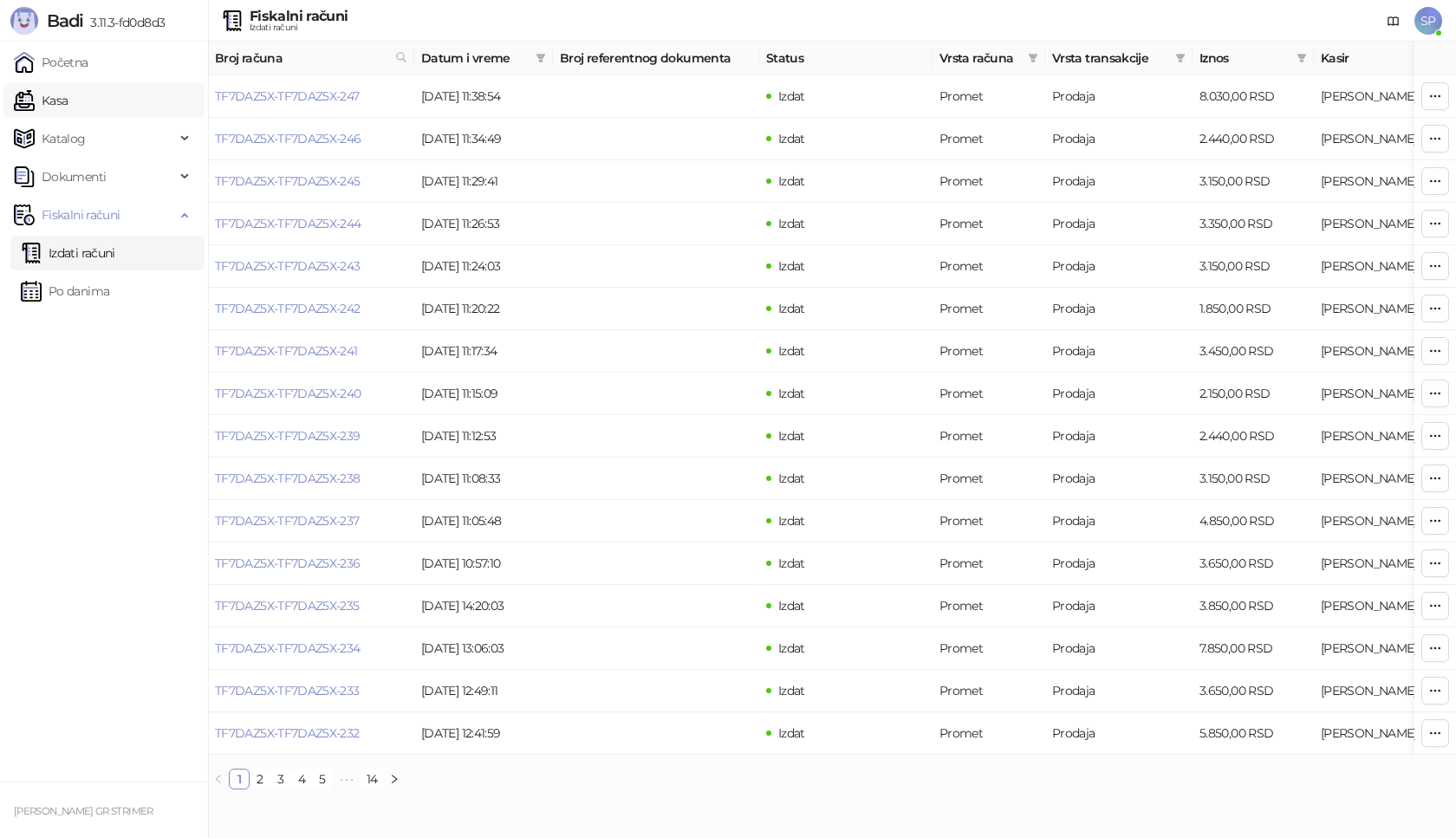
click at [68, 102] on link "Kasa" at bounding box center [41, 100] width 54 height 35
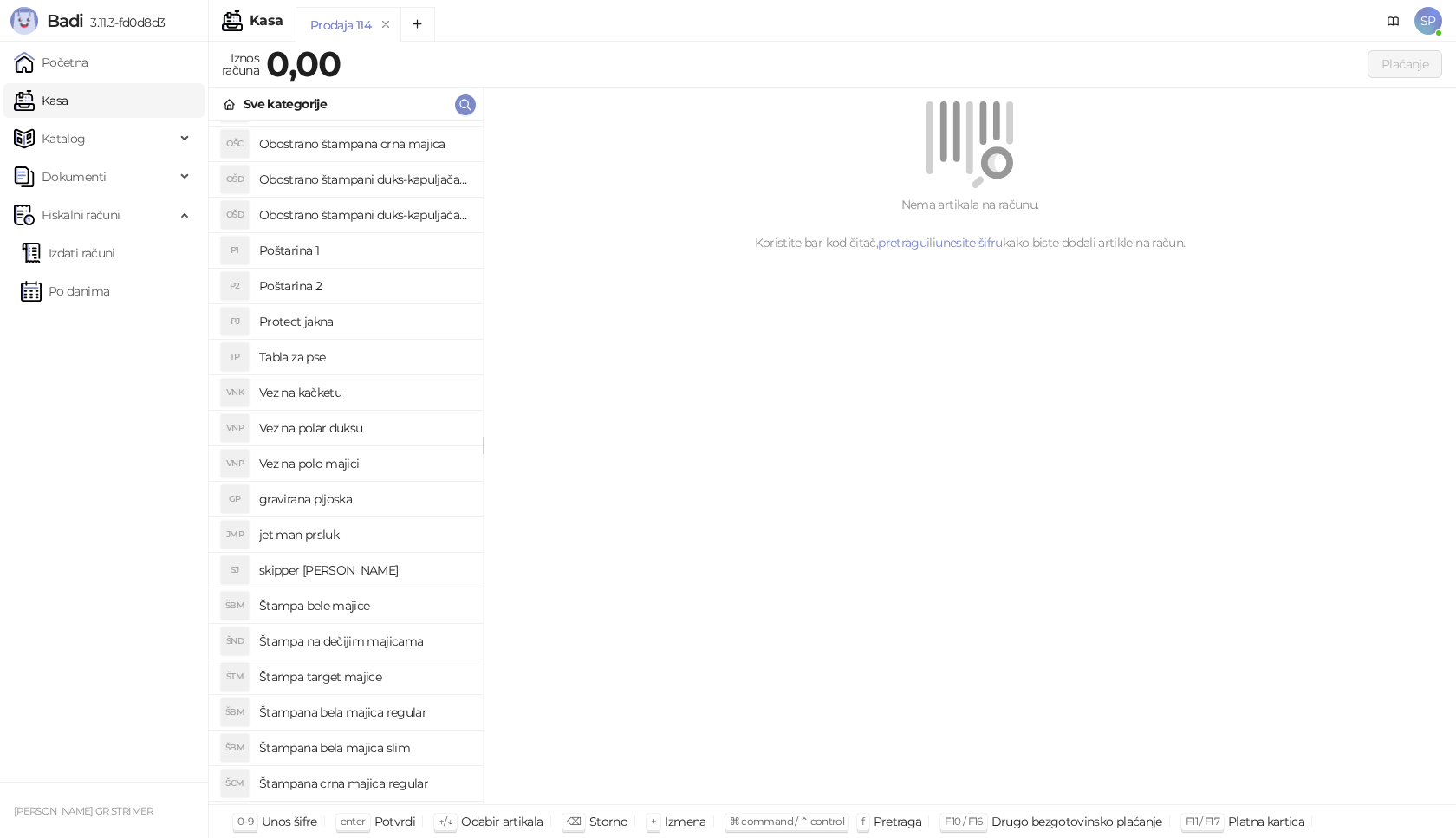
scroll to position [346, 0]
click at [404, 753] on h4 "Štampana crna majica regular" at bounding box center [364, 751] width 210 height 28
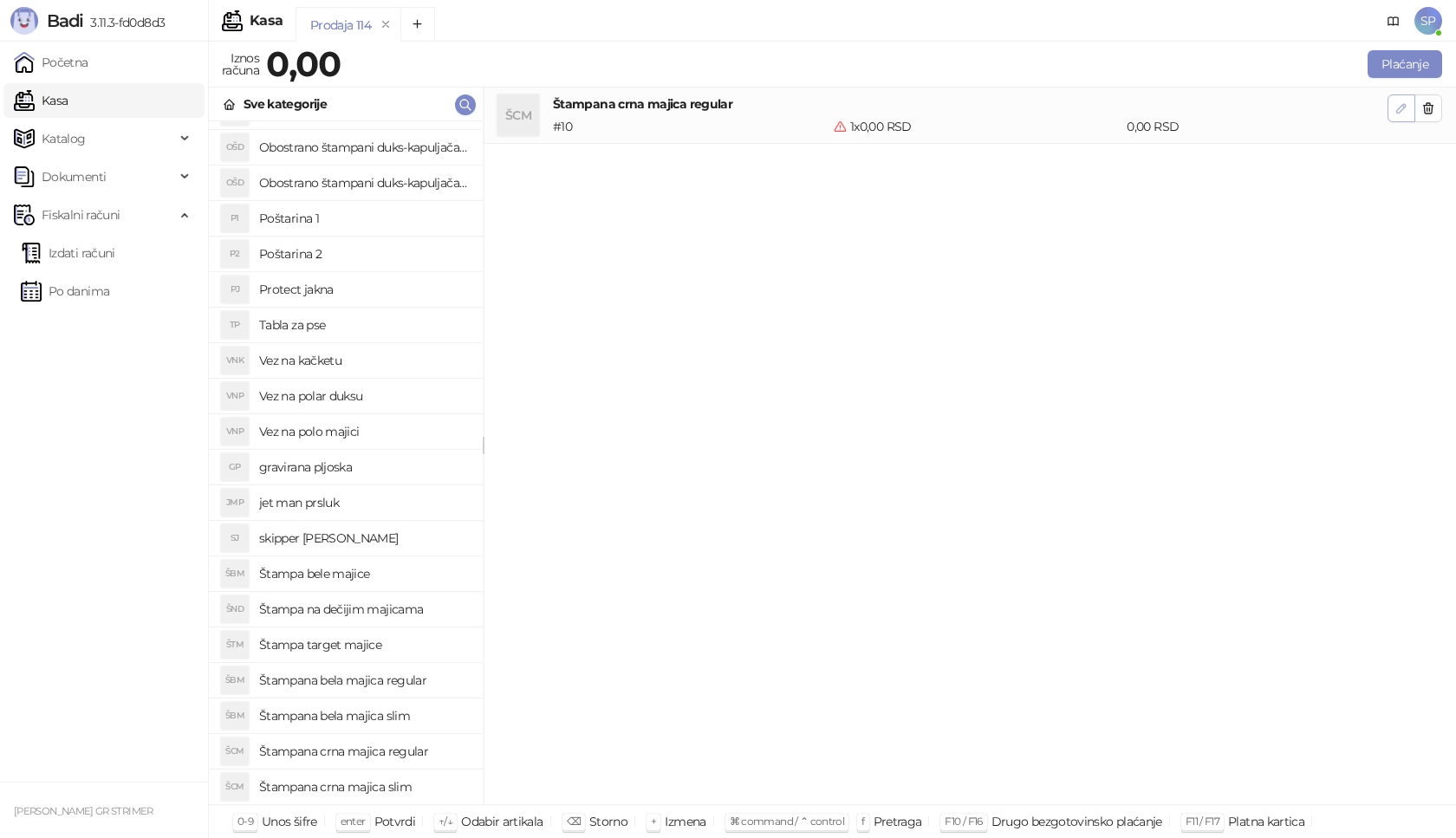
click at [1400, 96] on button "button" at bounding box center [1401, 109] width 28 height 28
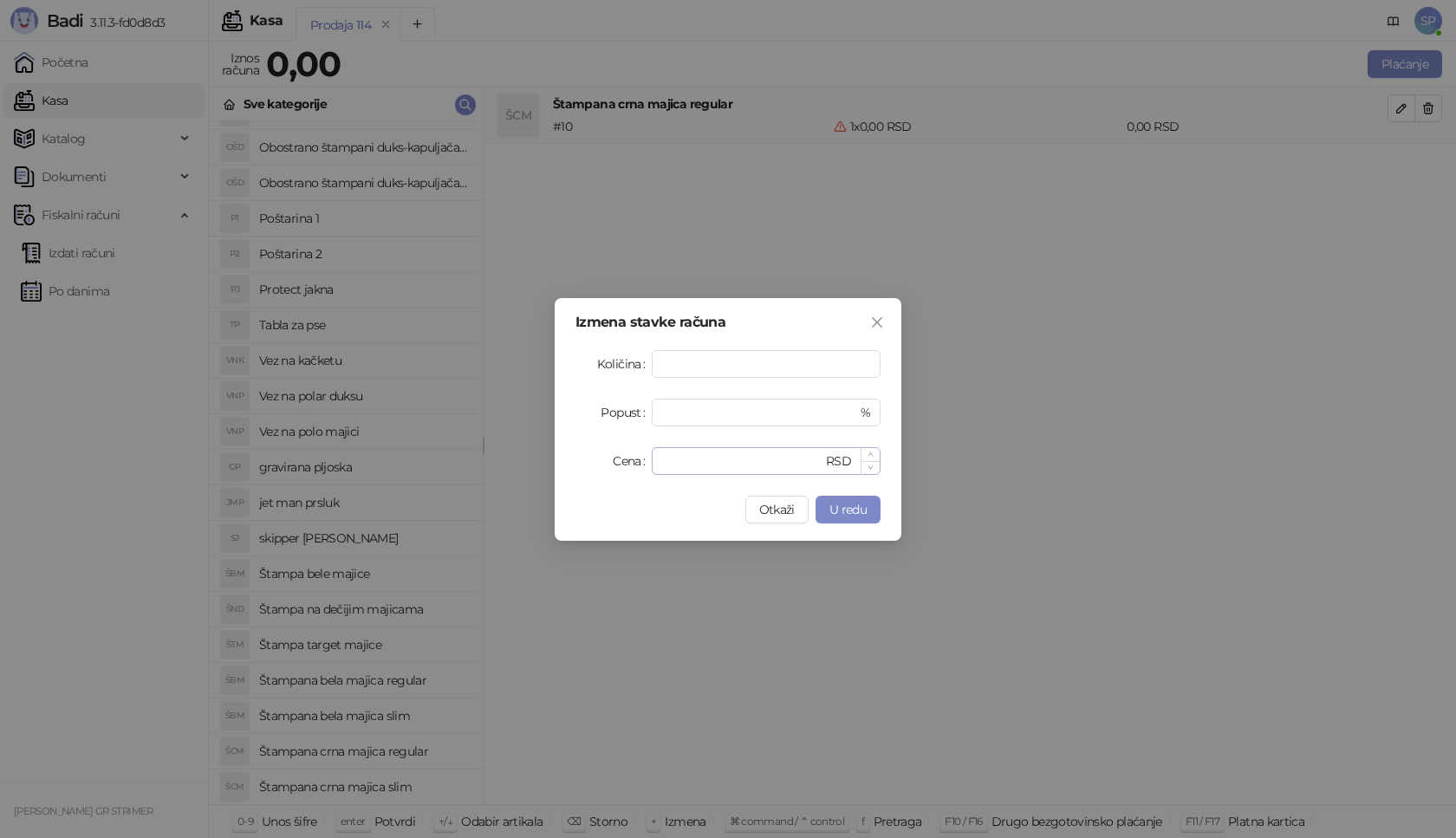
type input "*"
drag, startPoint x: 715, startPoint y: 471, endPoint x: 593, endPoint y: 457, distance: 122.8
click at [593, 457] on div "Cena * RSD" at bounding box center [728, 461] width 305 height 28
type input "****"
click at [859, 507] on span "U redu" at bounding box center [847, 510] width 37 height 16
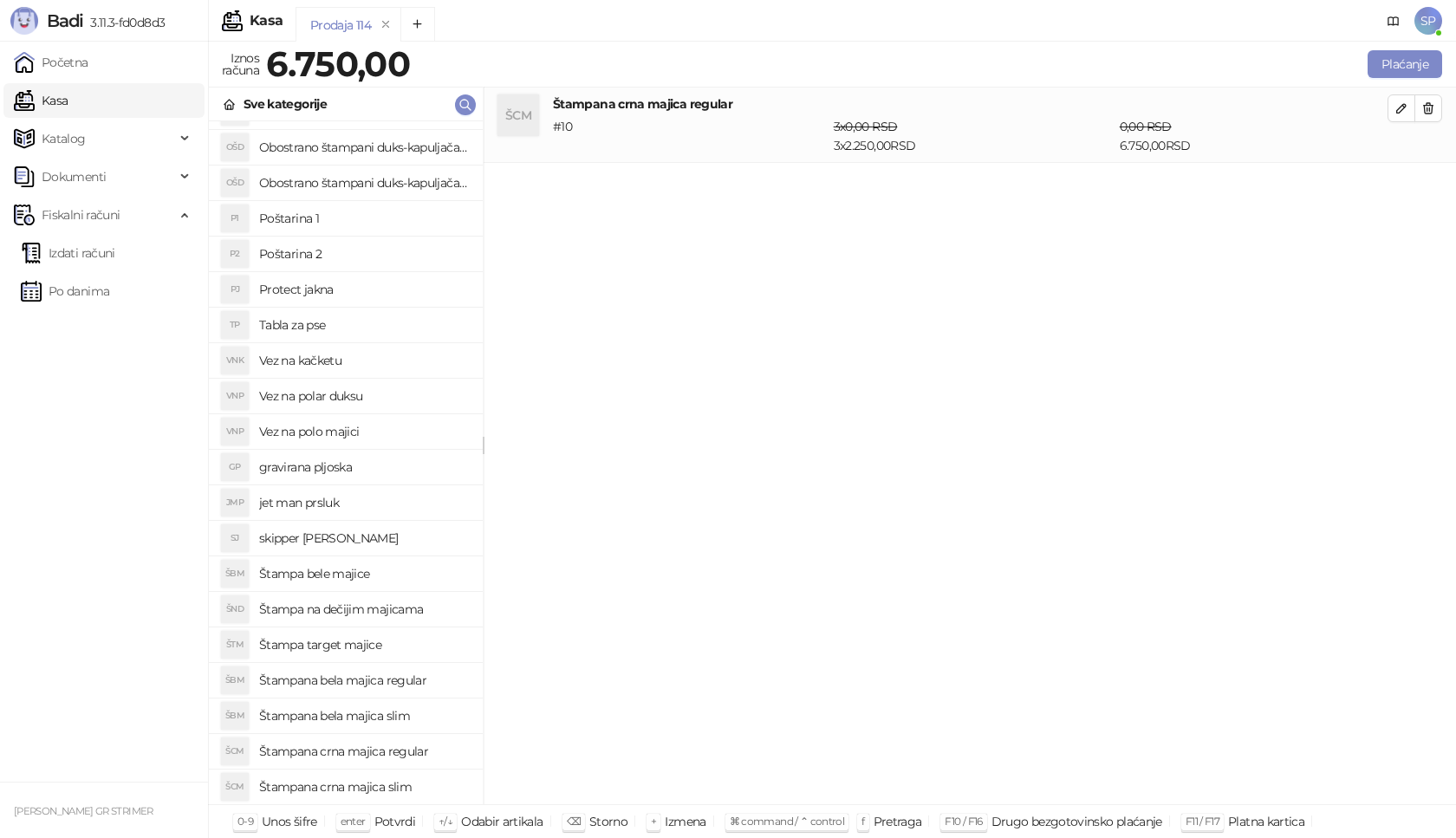
click at [413, 786] on h4 "Štampana crna majica slim" at bounding box center [364, 786] width 210 height 28
click at [1395, 181] on icon "button" at bounding box center [1401, 184] width 14 height 14
type input "*"
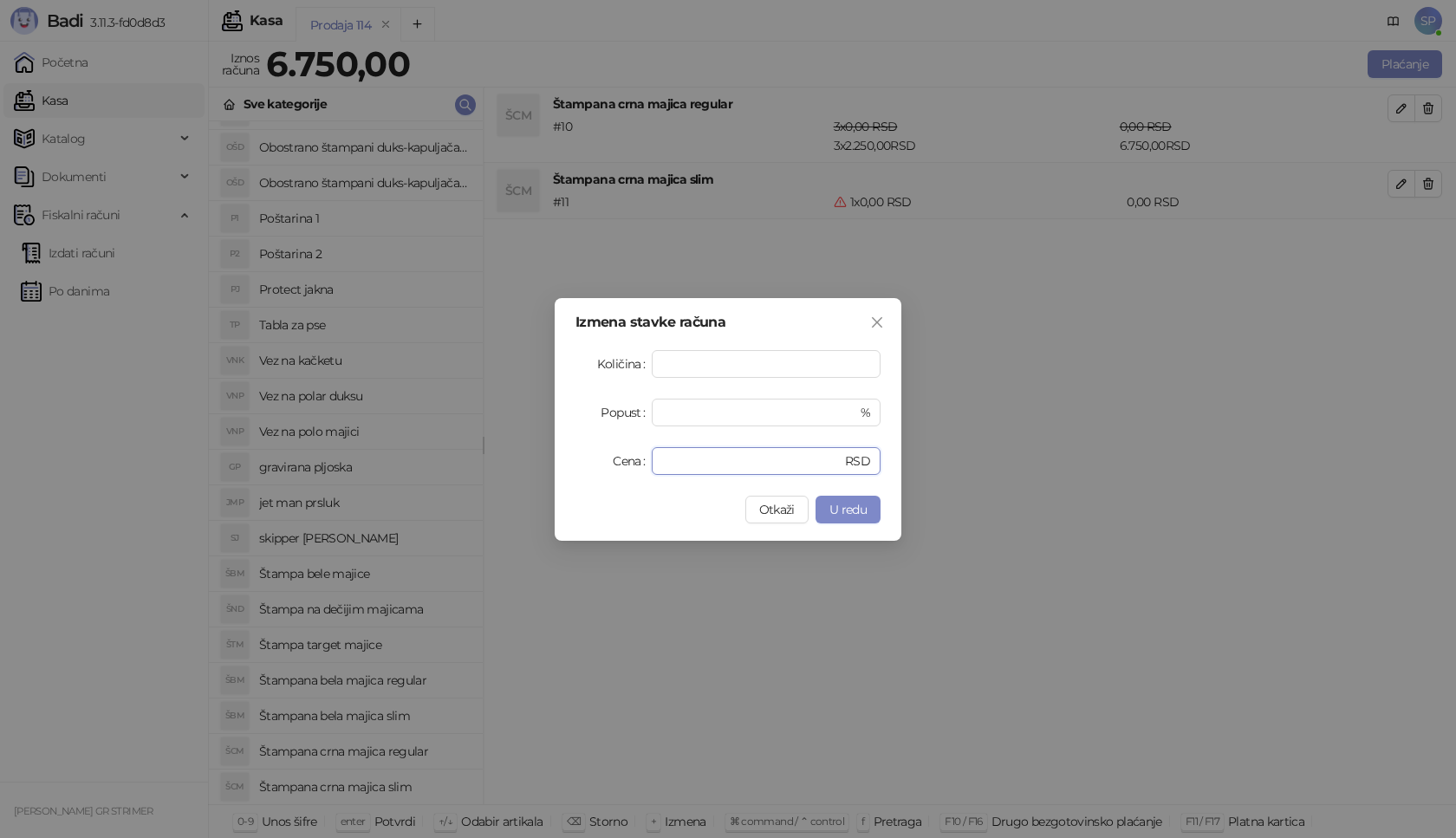
drag, startPoint x: 681, startPoint y: 460, endPoint x: 522, endPoint y: 485, distance: 161.0
click at [522, 485] on div "Izmena stavke računa Količina * Popust * % Cena * RSD Otkaži U redu" at bounding box center [728, 419] width 1456 height 838
type input "****"
click at [869, 506] on button "U redu" at bounding box center [847, 510] width 65 height 28
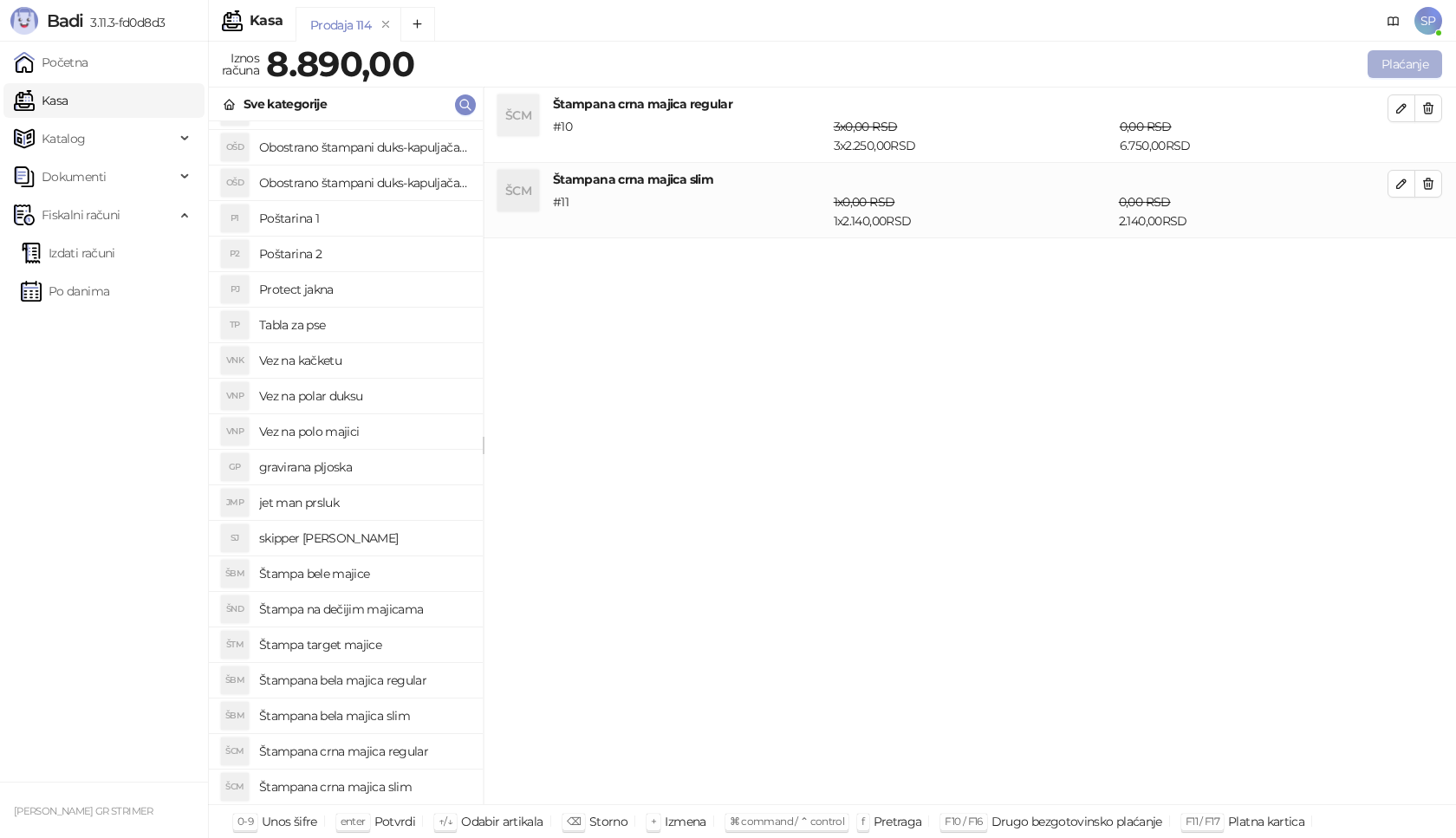
click at [1406, 63] on button "Plaćanje" at bounding box center [1404, 64] width 75 height 28
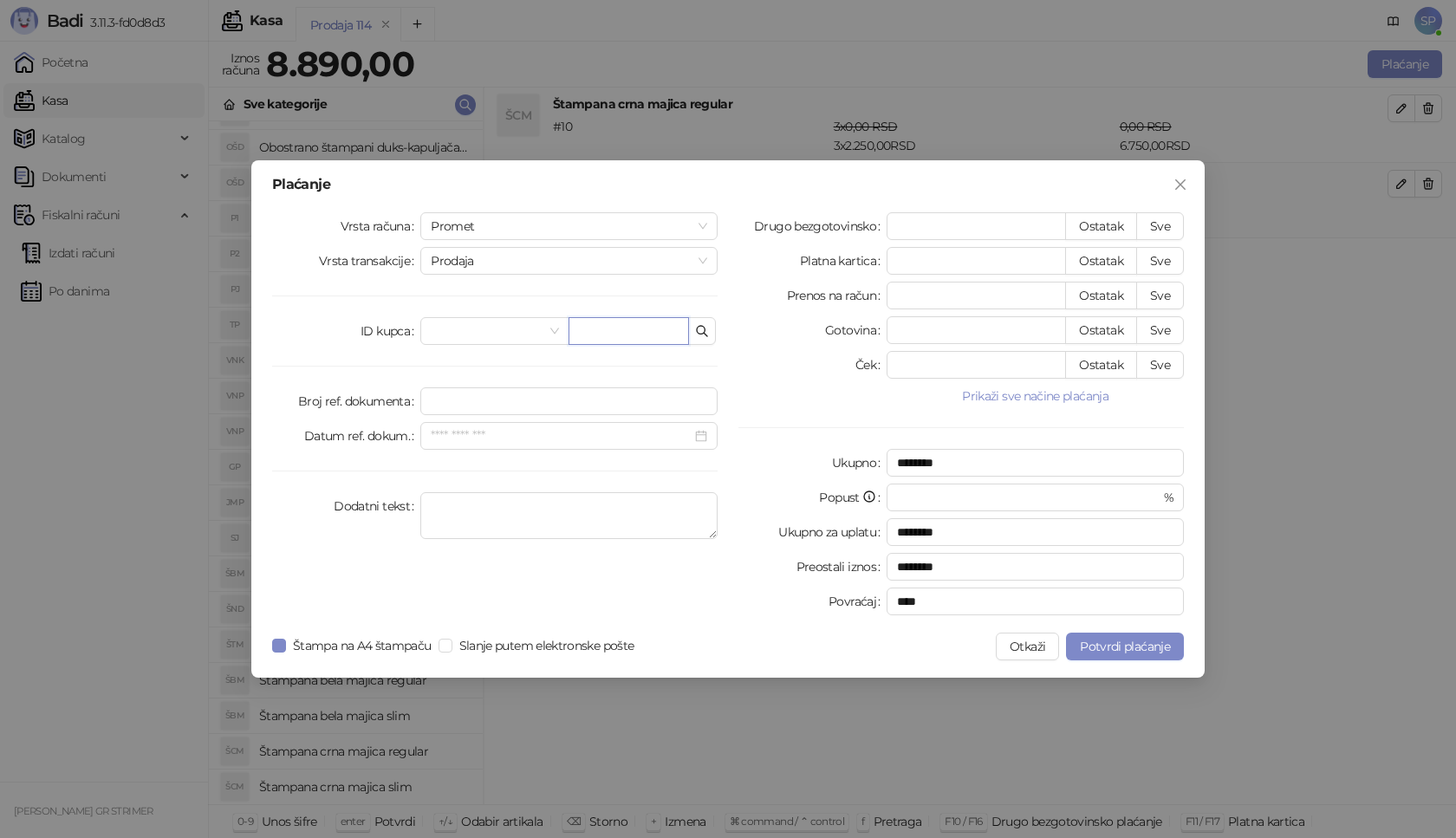
click at [634, 332] on input "text" at bounding box center [629, 331] width 121 height 28
paste input "**********"
type input "**********"
click at [1174, 213] on button "Sve" at bounding box center [1160, 226] width 48 height 28
type input "****"
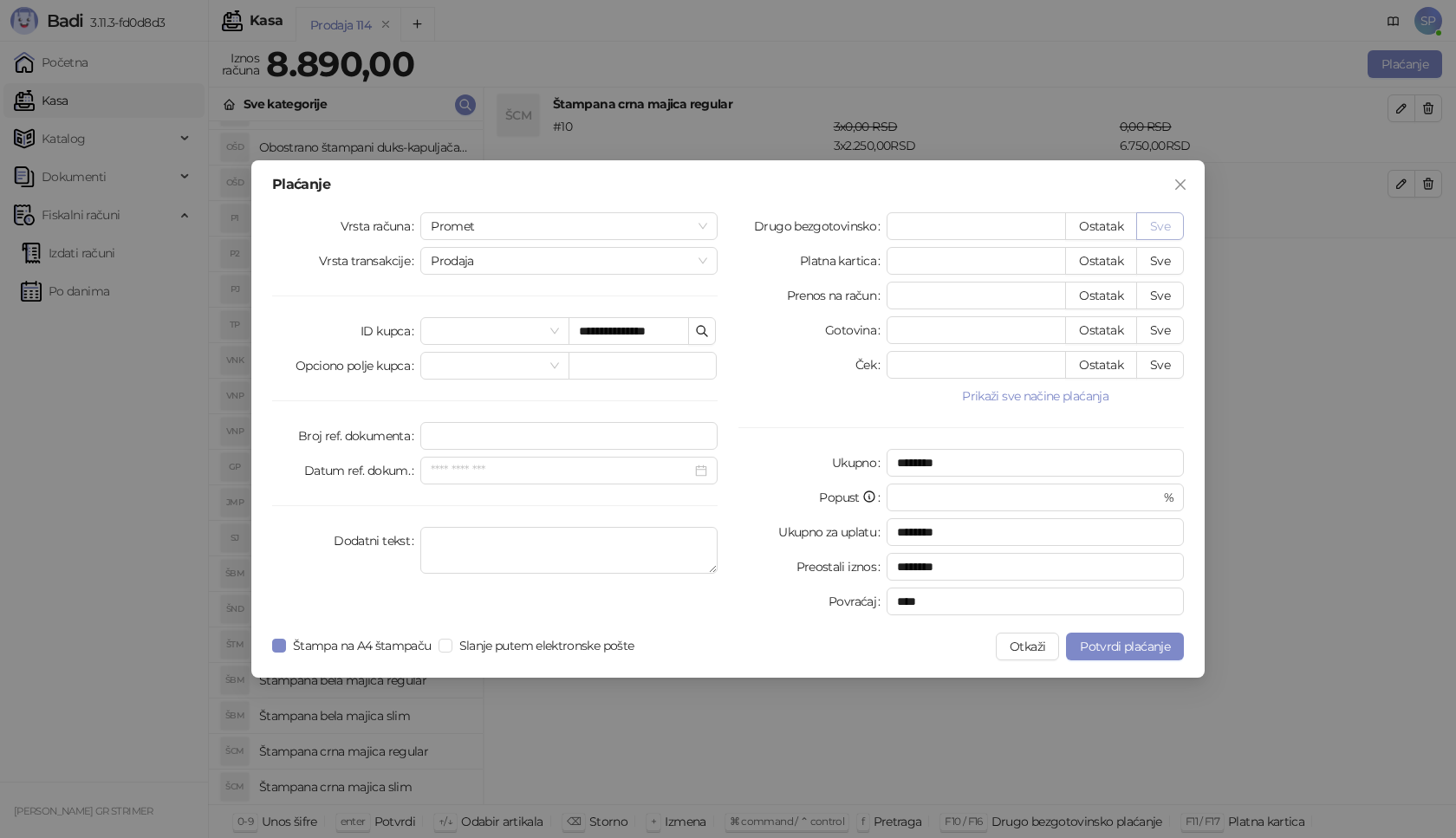
type input "****"
click at [1103, 646] on span "Potvrdi plaćanje" at bounding box center [1125, 646] width 90 height 16
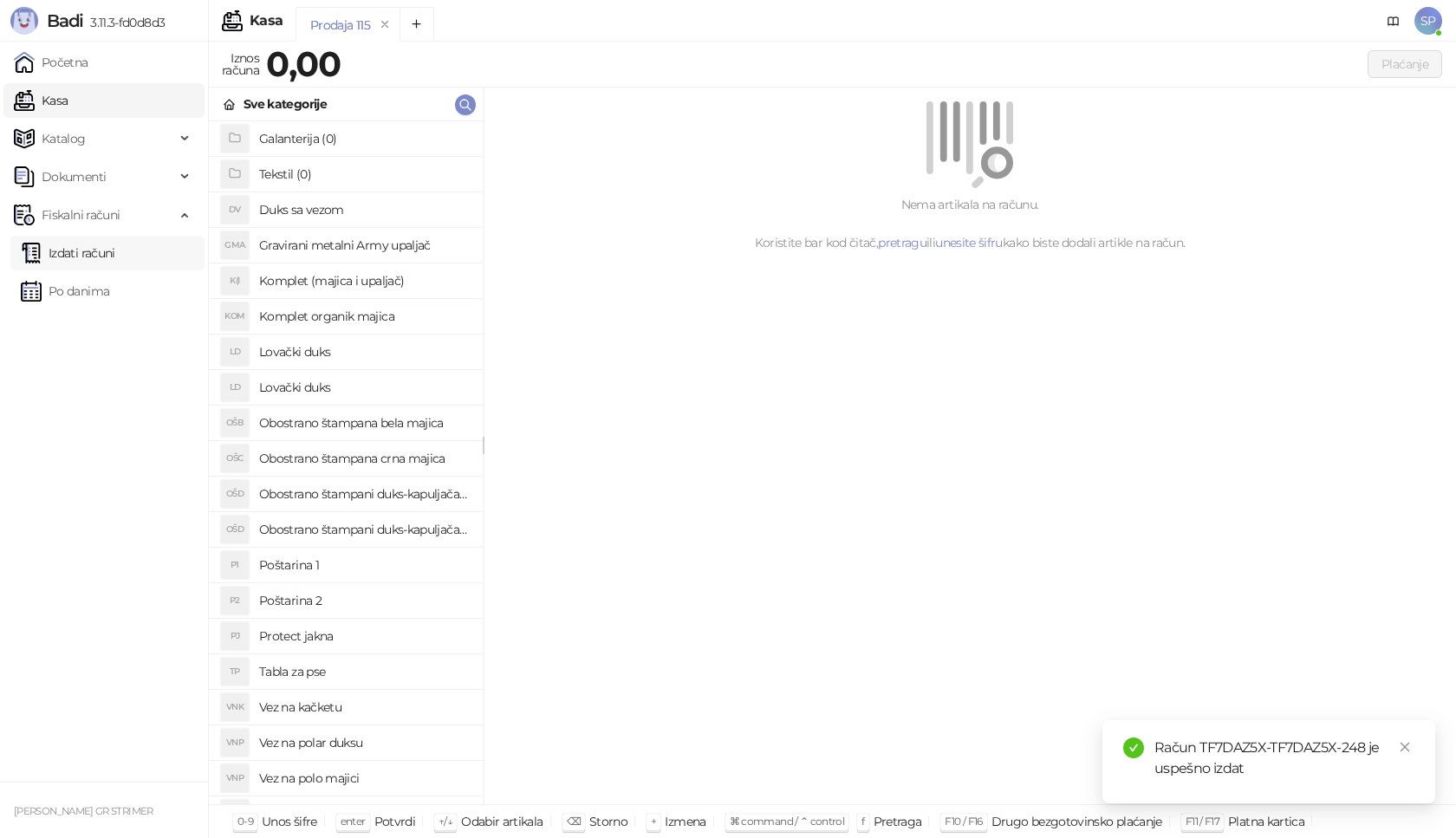
click at [94, 254] on link "Izdati računi" at bounding box center [68, 252] width 95 height 35
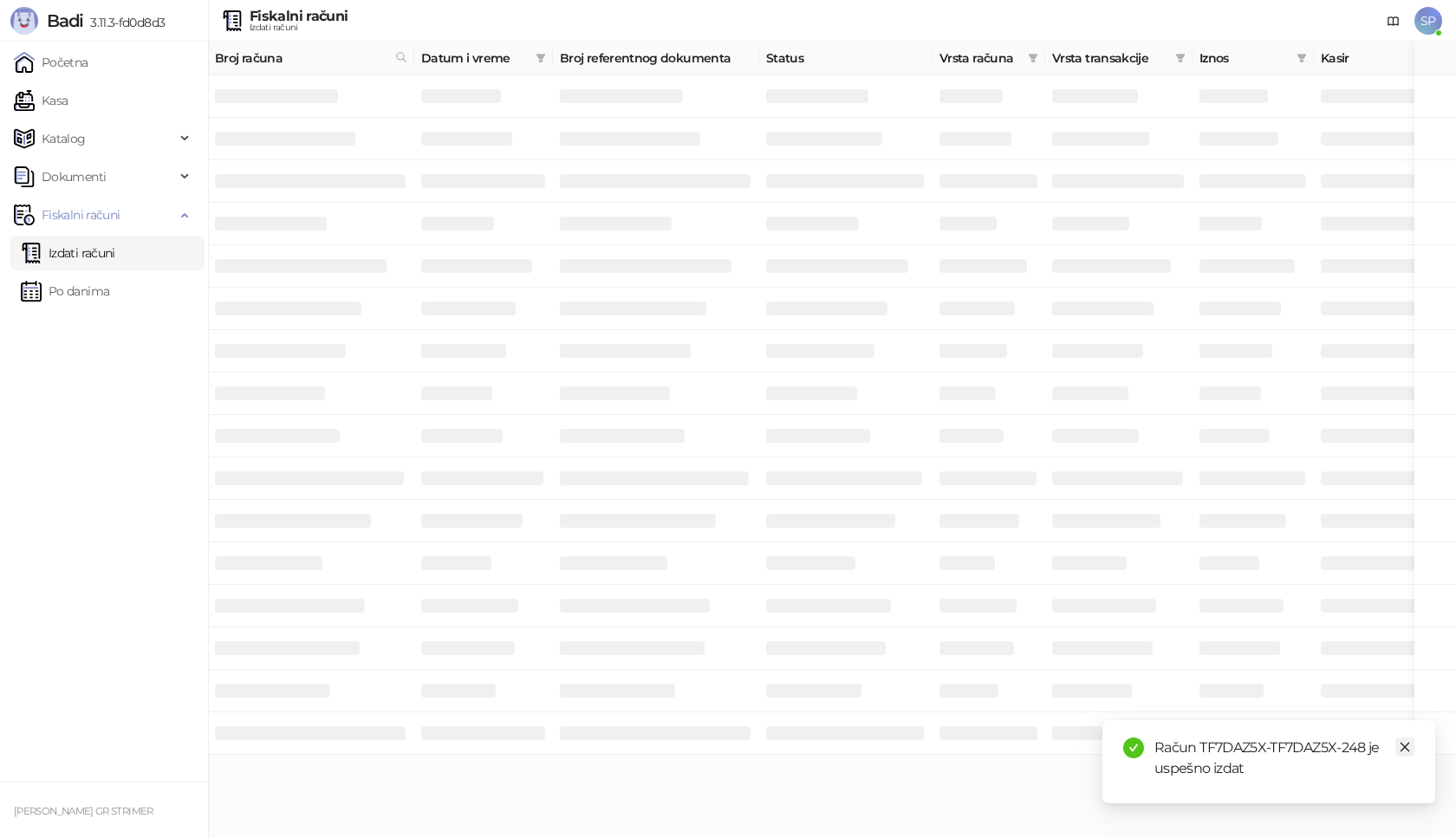
click at [1404, 741] on icon "close" at bounding box center [1404, 746] width 12 height 12
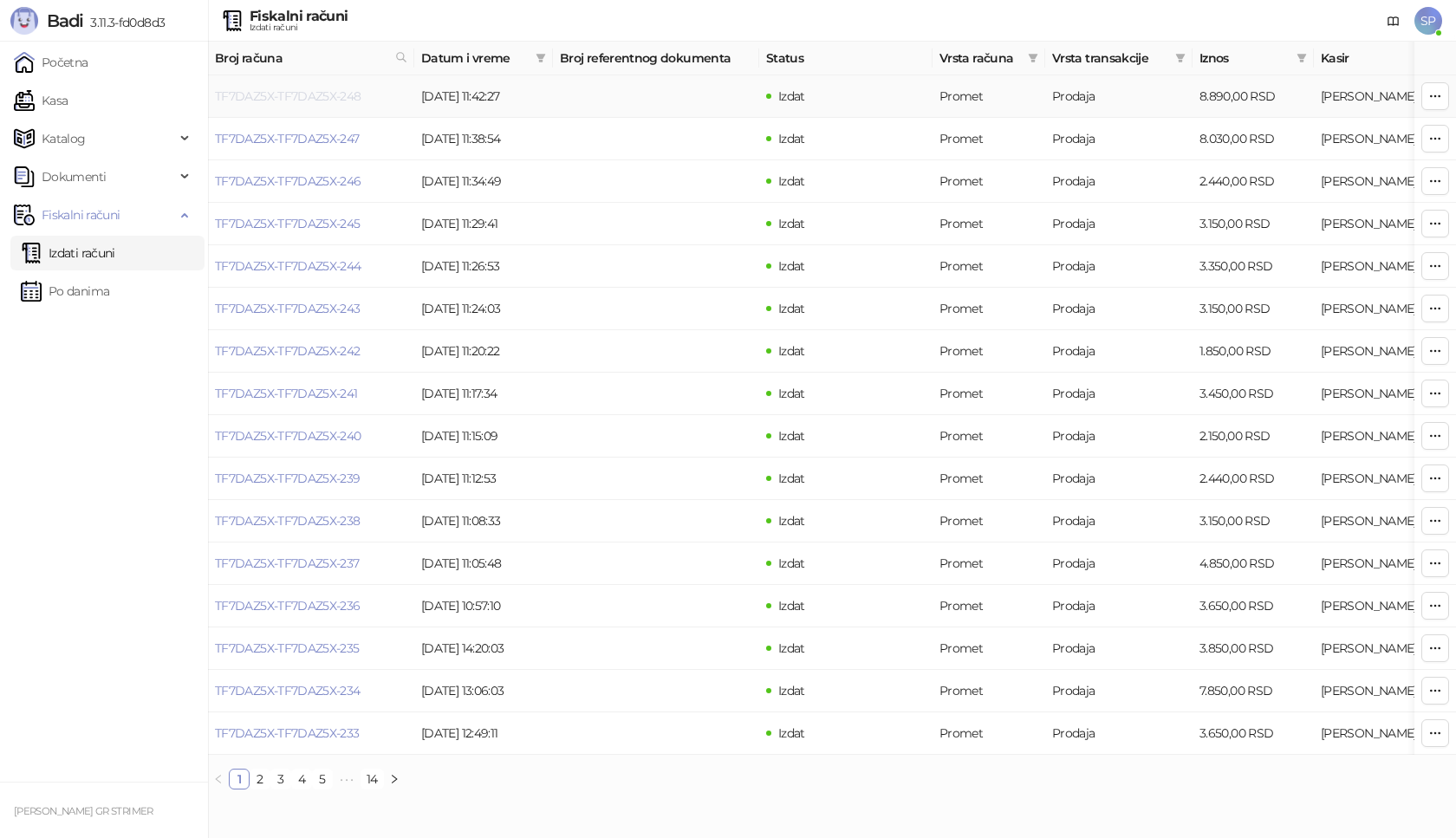
click at [277, 96] on link "TF7DAZ5X-TF7DAZ5X-248" at bounding box center [287, 97] width 147 height 16
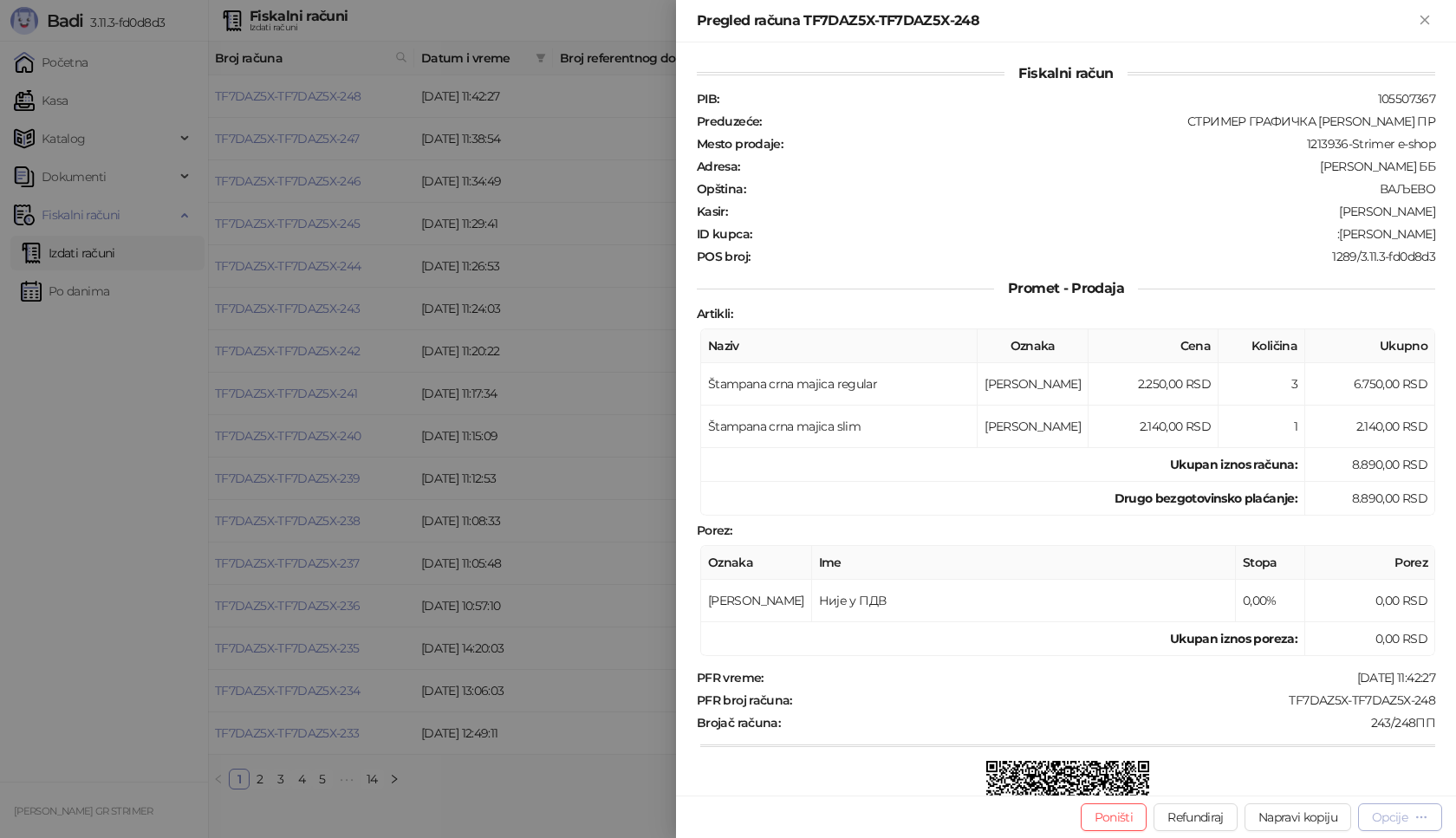
click at [1381, 818] on div "Opcije" at bounding box center [1389, 817] width 36 height 16
click at [1279, 784] on span "Preuzmi u PDF formatu" at bounding box center [1339, 781] width 178 height 19
drag, startPoint x: 1265, startPoint y: 702, endPoint x: 1425, endPoint y: 700, distance: 160.0
click at [1425, 700] on div "Fiskalni račun PIB : 105507367 Preduzeće : СТРИМЕР ГРАФИЧКА РАДЊА [PERSON_NAME]…" at bounding box center [1065, 419] width 779 height 752
drag, startPoint x: 1333, startPoint y: 232, endPoint x: 1433, endPoint y: 232, distance: 100.0
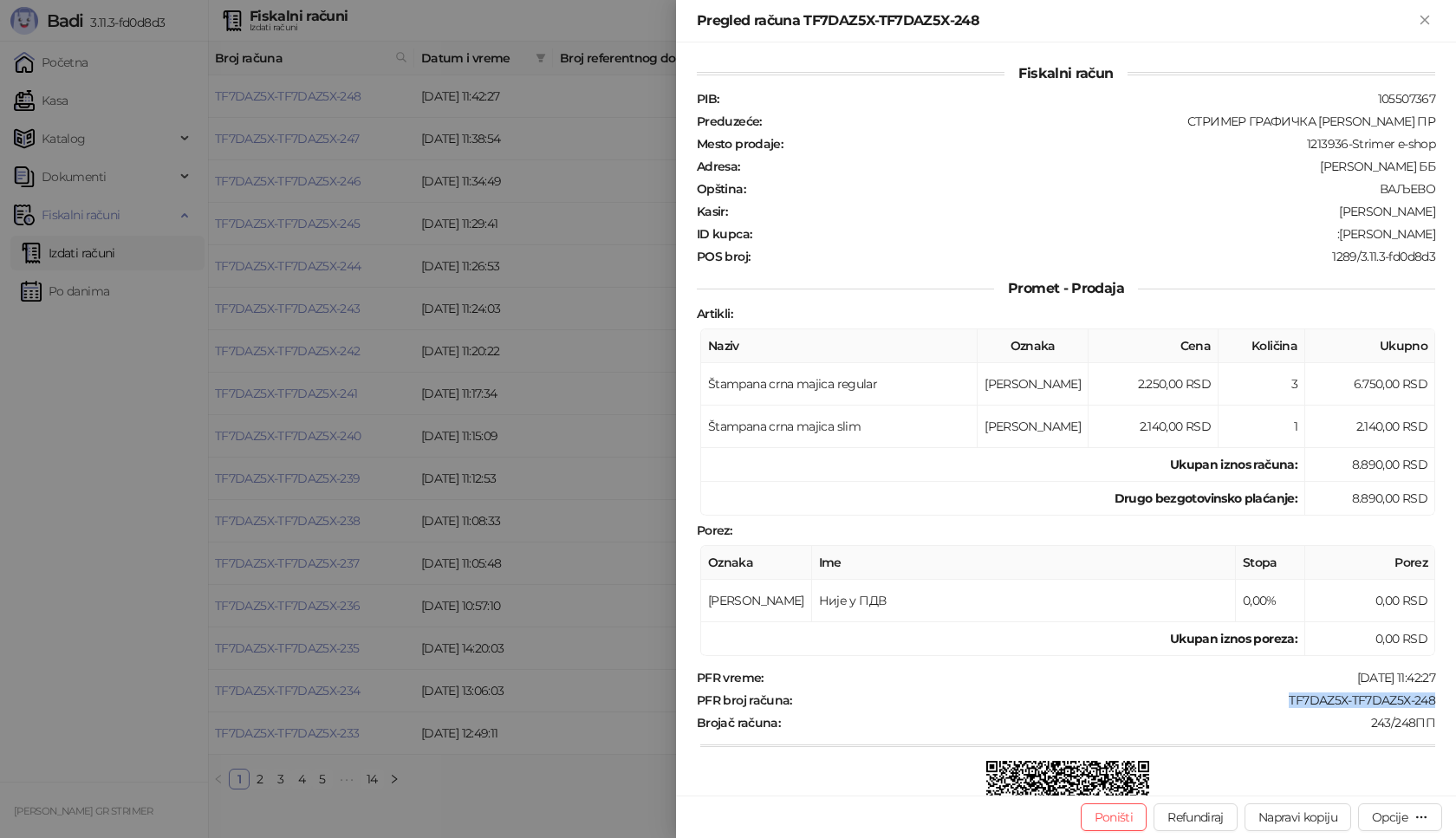
click at [1433, 232] on div "Fiskalni račun PIB : 105507367 Preduzeće : СТРИМЕР ГРАФИЧКА РАДЊА [PERSON_NAME]…" at bounding box center [1065, 419] width 779 height 752
click at [1423, 18] on icon "Zatvori" at bounding box center [1424, 20] width 8 height 8
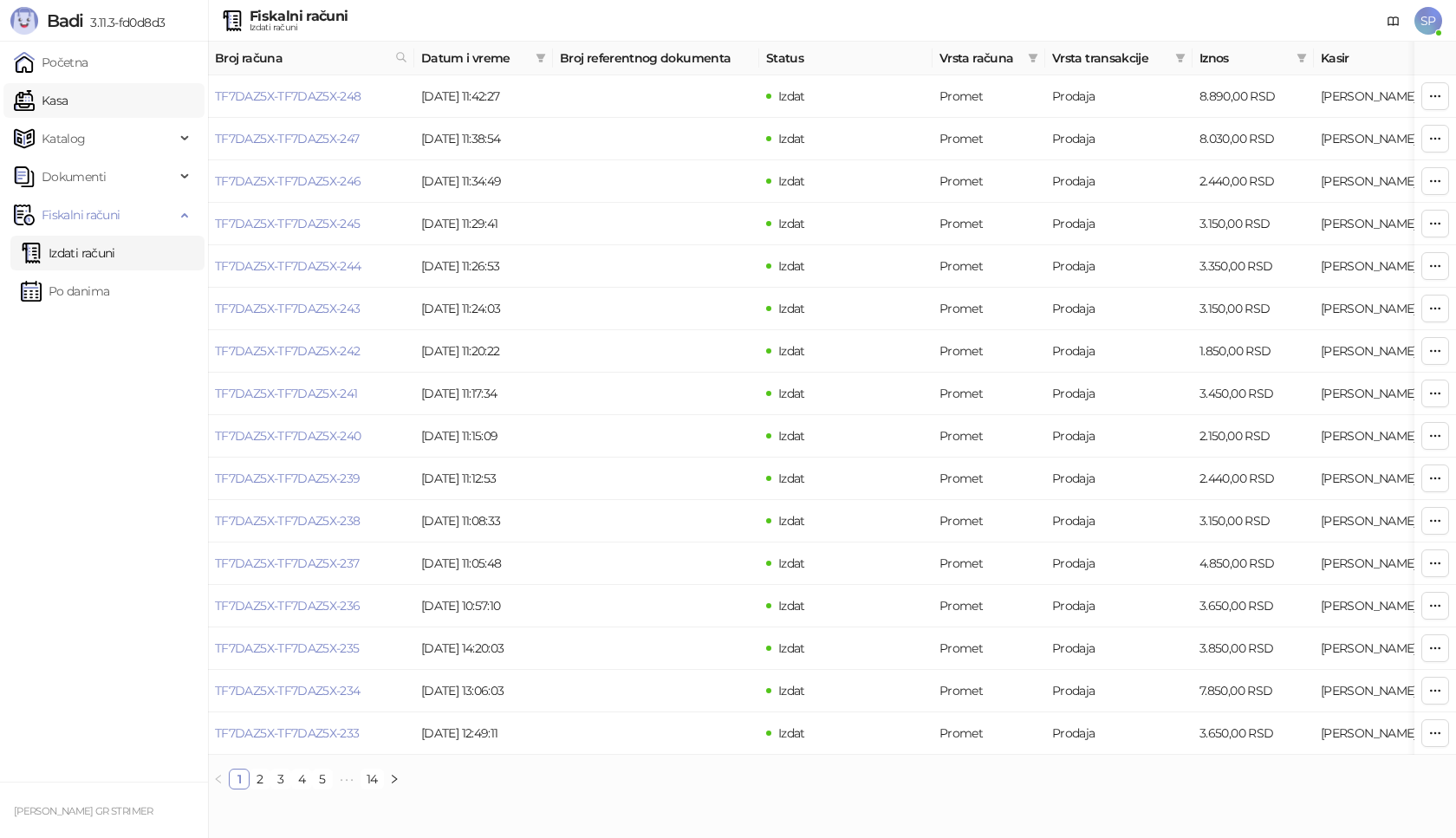
click at [68, 102] on link "Kasa" at bounding box center [41, 100] width 54 height 35
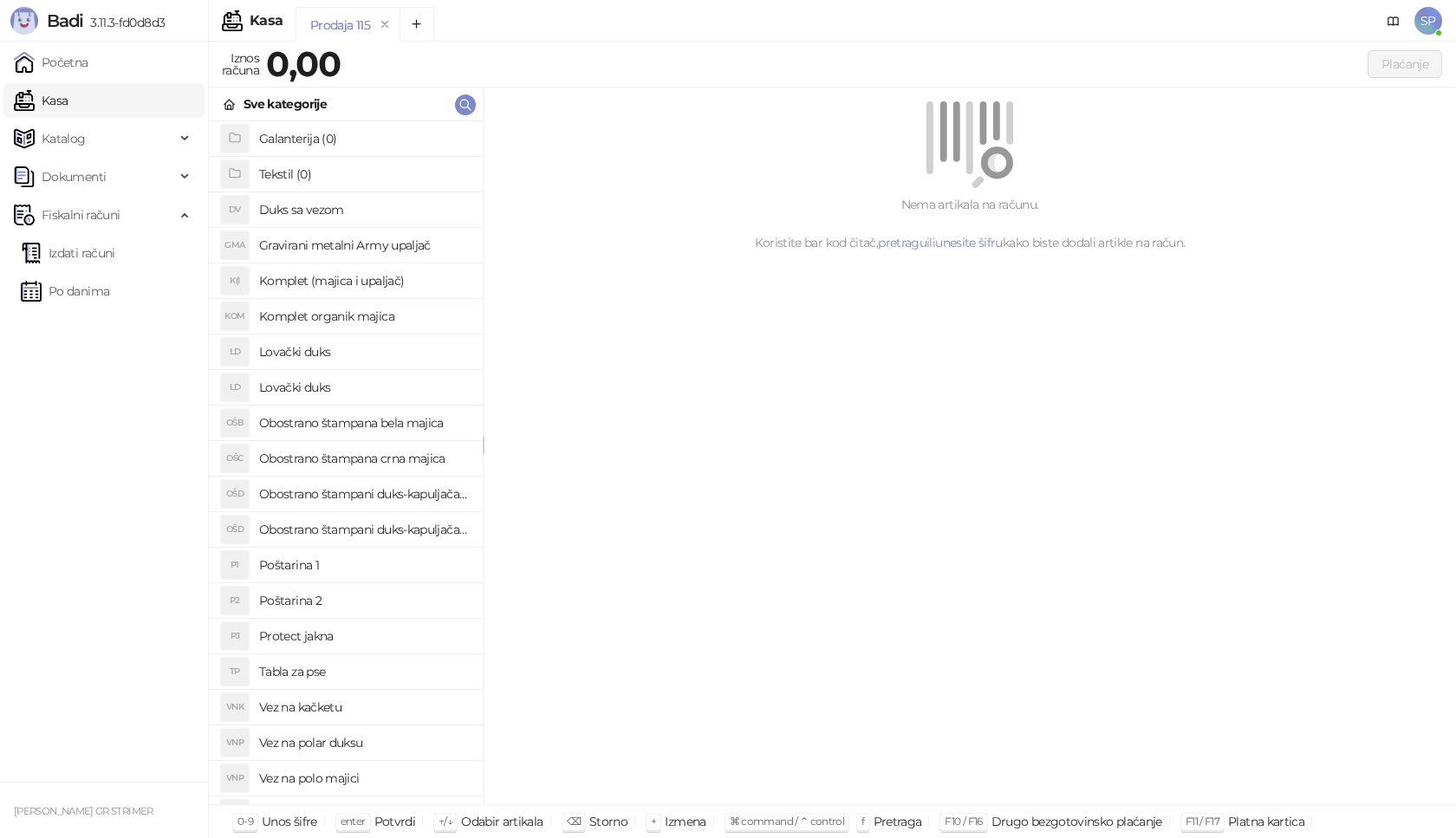
click at [360, 559] on h4 "Poštarina 1" at bounding box center [364, 565] width 210 height 28
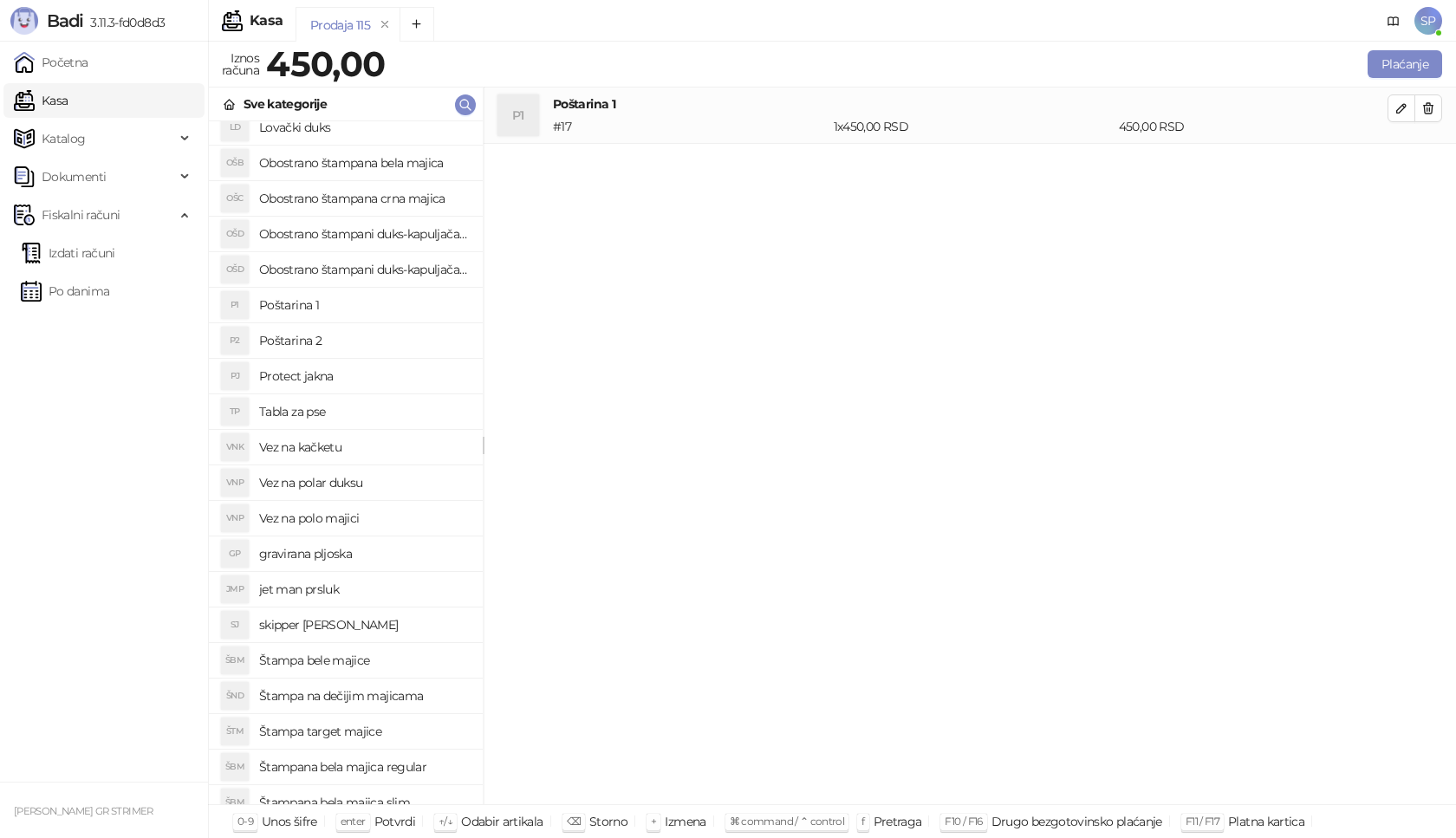
scroll to position [433, 0]
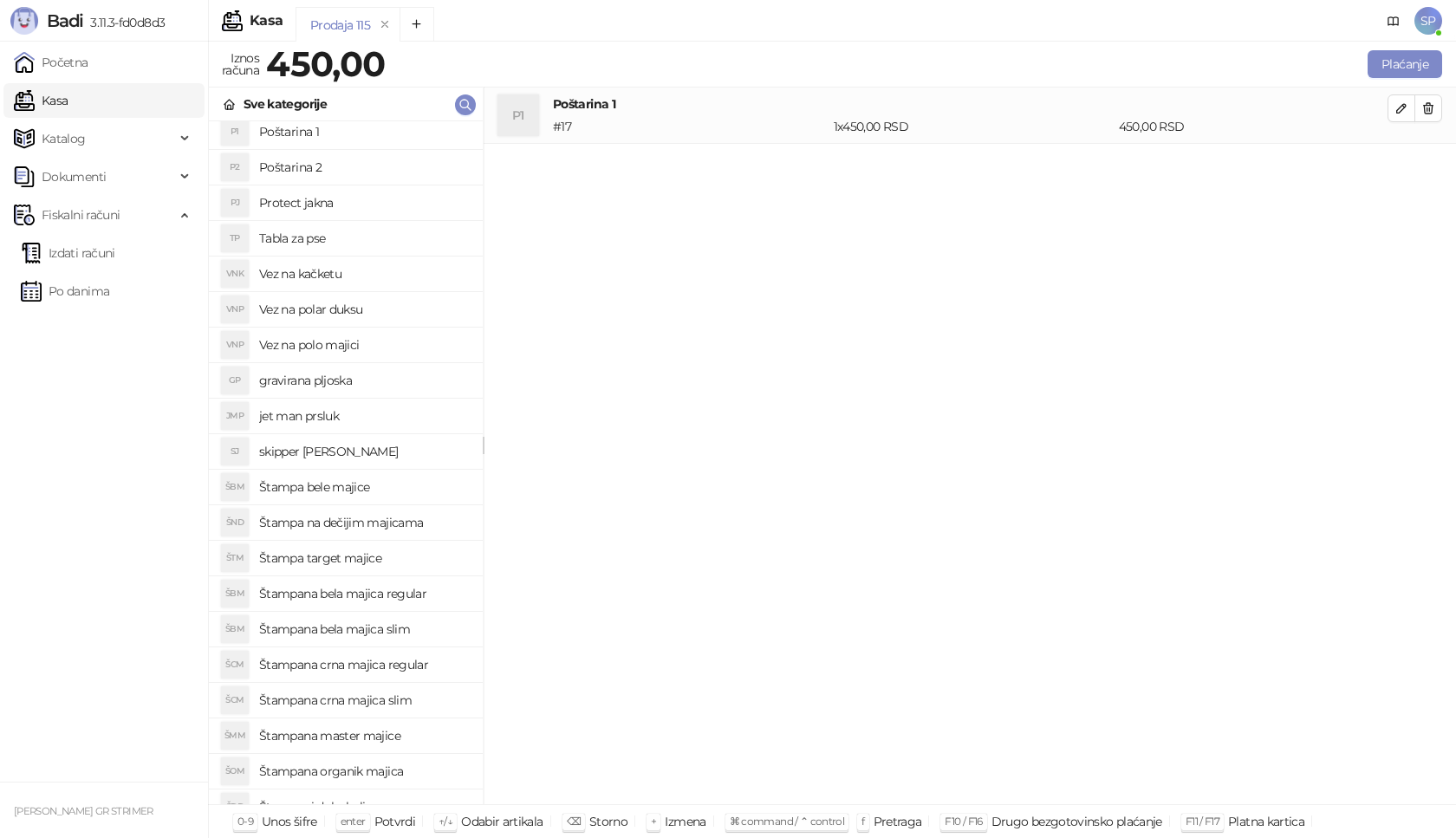
click at [406, 705] on h4 "Štampana crna majica slim" at bounding box center [364, 700] width 210 height 28
click at [1403, 167] on icon "button" at bounding box center [1401, 165] width 14 height 14
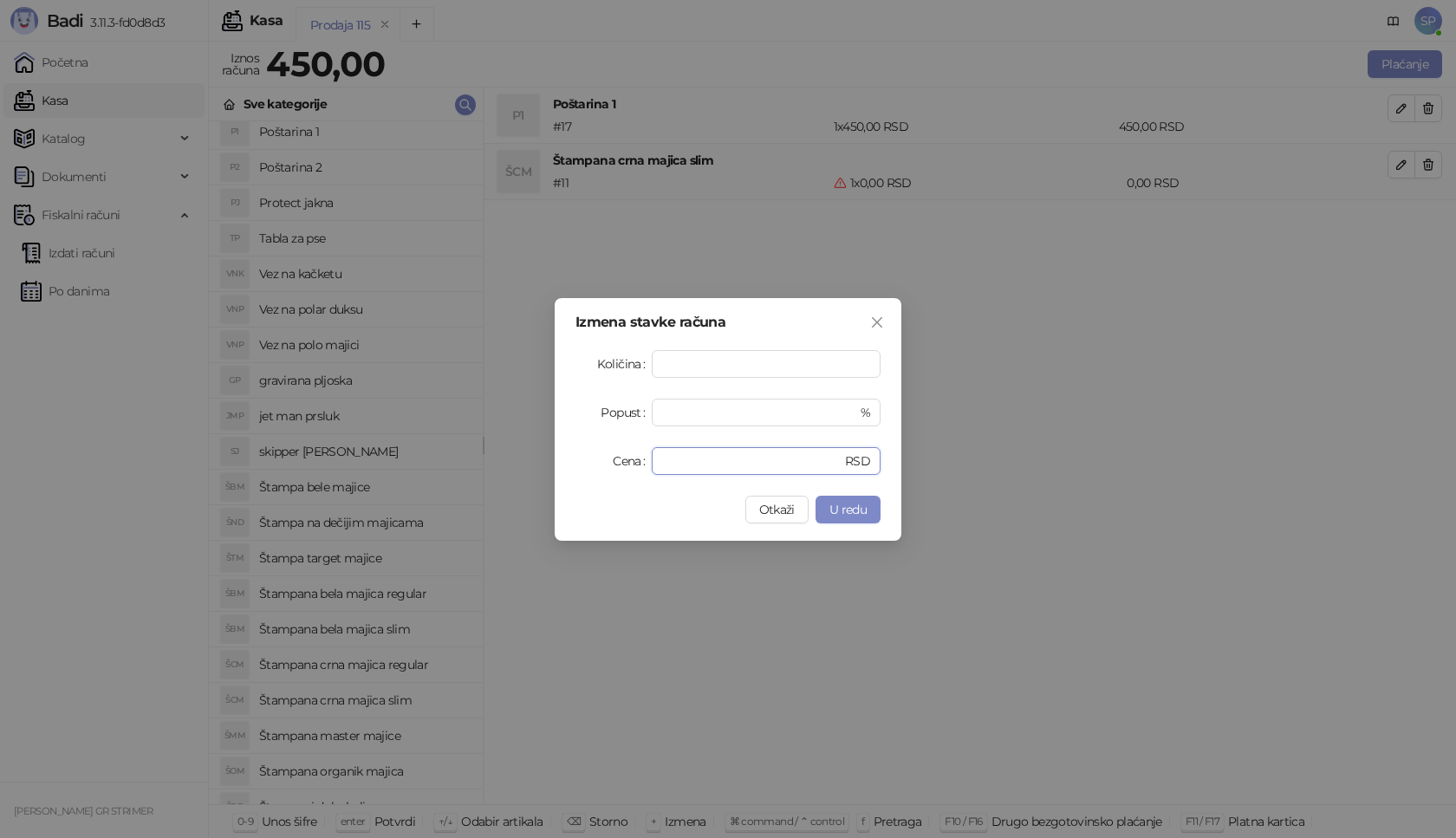
drag, startPoint x: 738, startPoint y: 459, endPoint x: 497, endPoint y: 459, distance: 241.0
click at [497, 459] on div "Izmena stavke računa Količina * Popust * % Cena * RSD Otkaži U redu" at bounding box center [728, 419] width 1456 height 838
type input "****"
click at [860, 510] on span "U redu" at bounding box center [847, 510] width 37 height 16
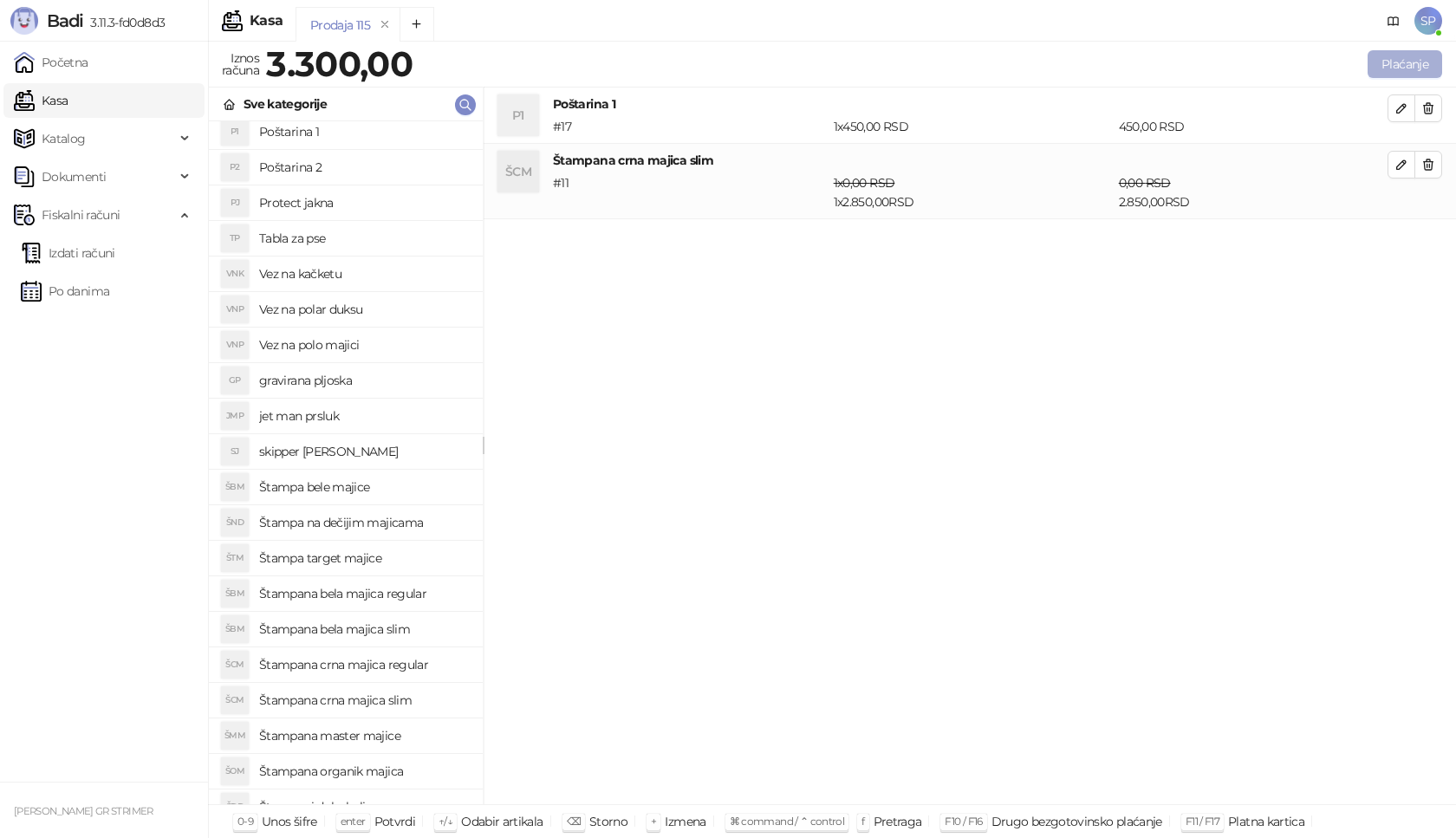
click at [1410, 69] on button "Plaćanje" at bounding box center [1404, 64] width 75 height 28
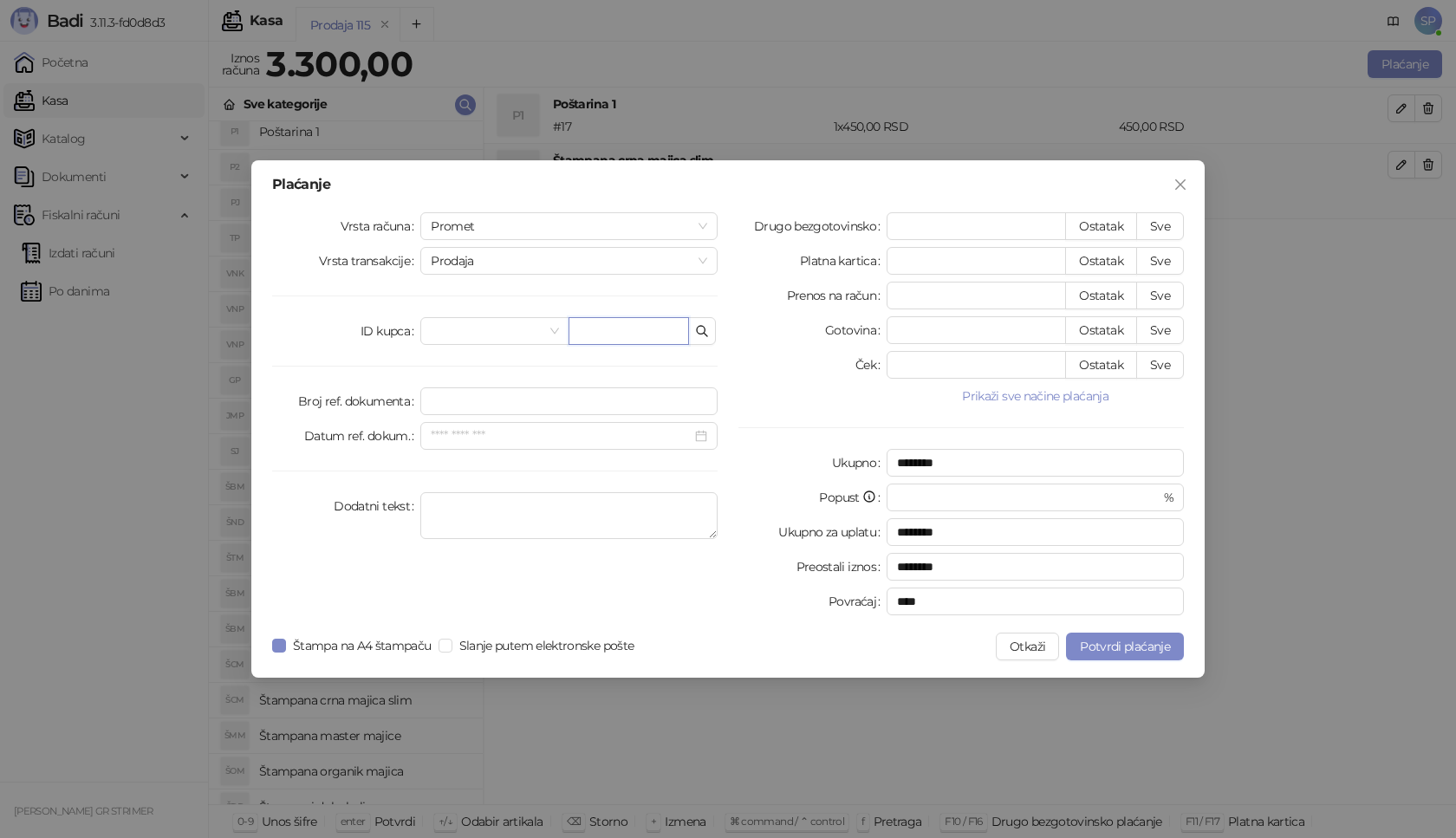
click at [601, 325] on input "text" at bounding box center [629, 331] width 121 height 28
paste input "**********"
type input "**********"
click at [1159, 225] on button "Sve" at bounding box center [1160, 226] width 48 height 28
type input "****"
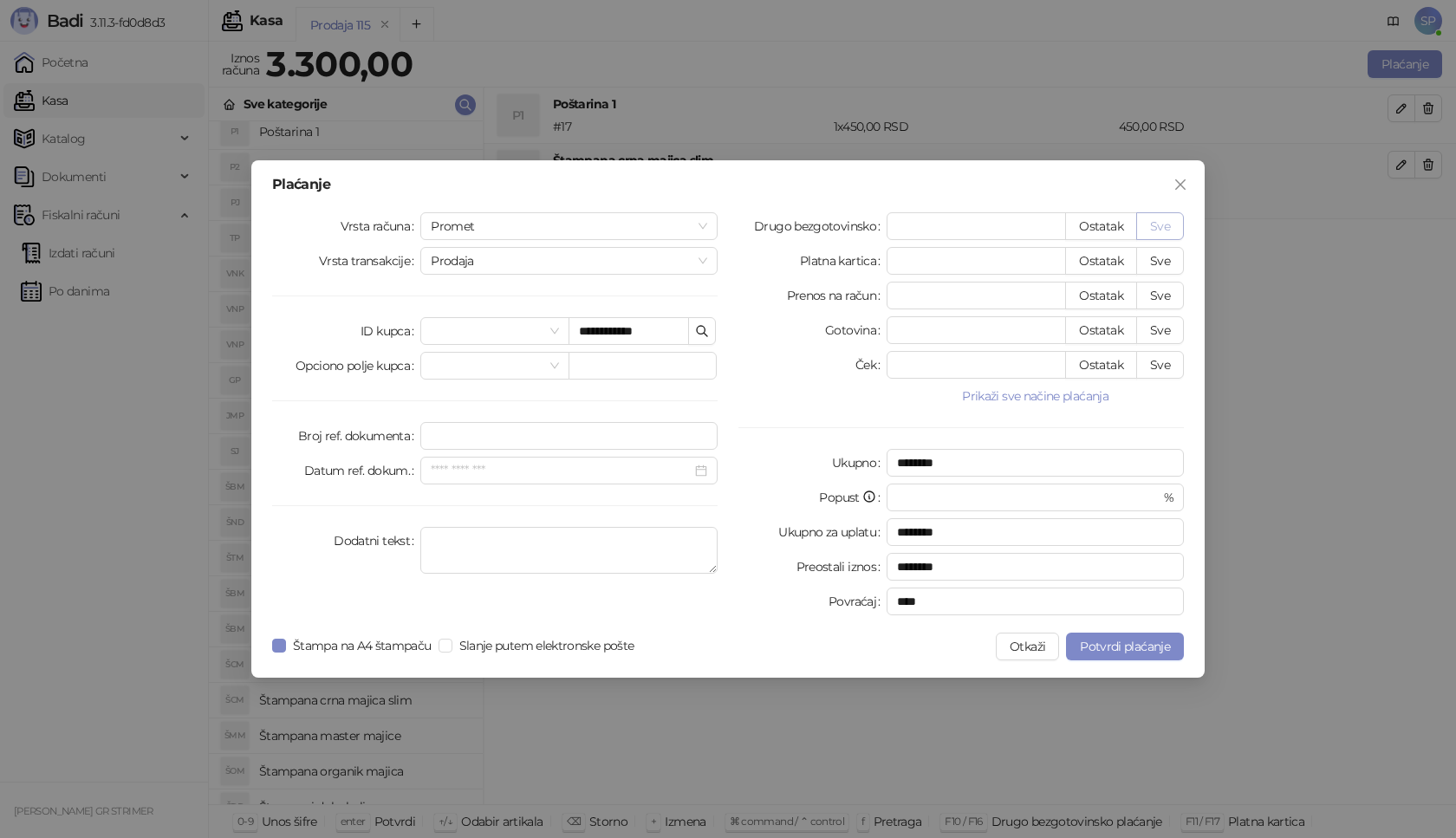
type input "****"
click at [1096, 650] on span "Potvrdi plaćanje" at bounding box center [1125, 646] width 90 height 16
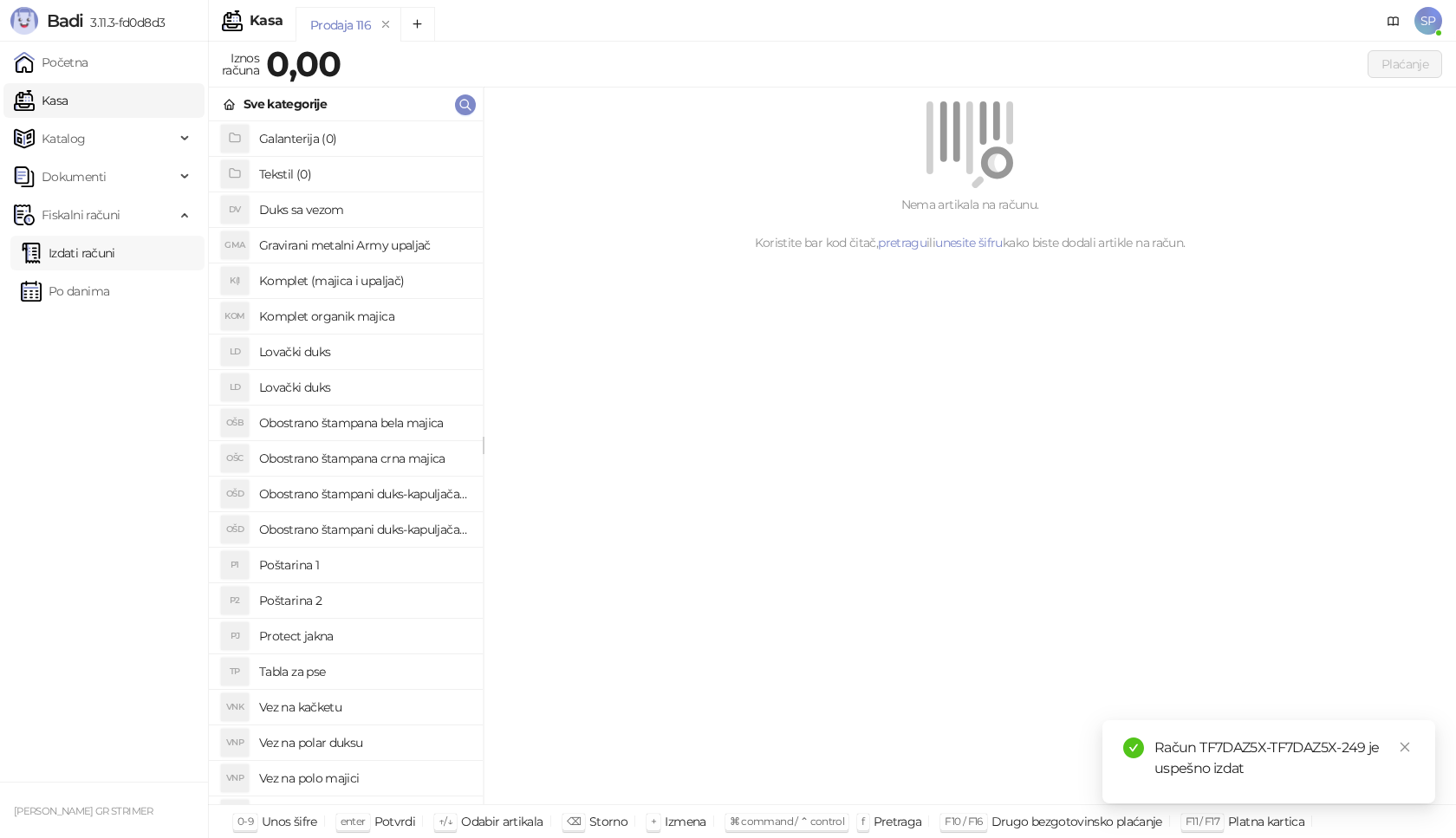
click at [115, 253] on link "Izdati računi" at bounding box center [68, 252] width 95 height 35
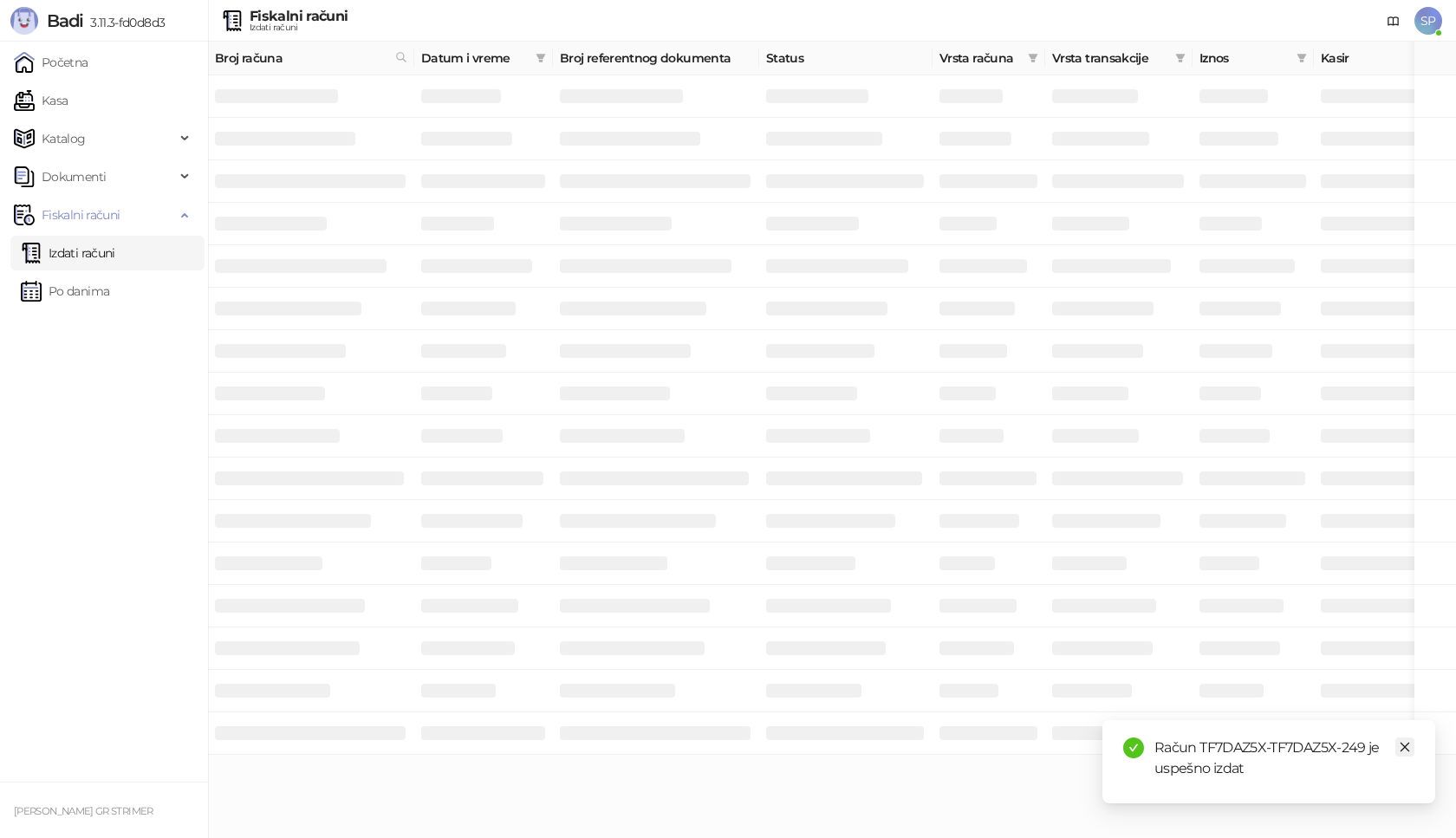
click at [1403, 747] on icon "close" at bounding box center [1405, 747] width 10 height 10
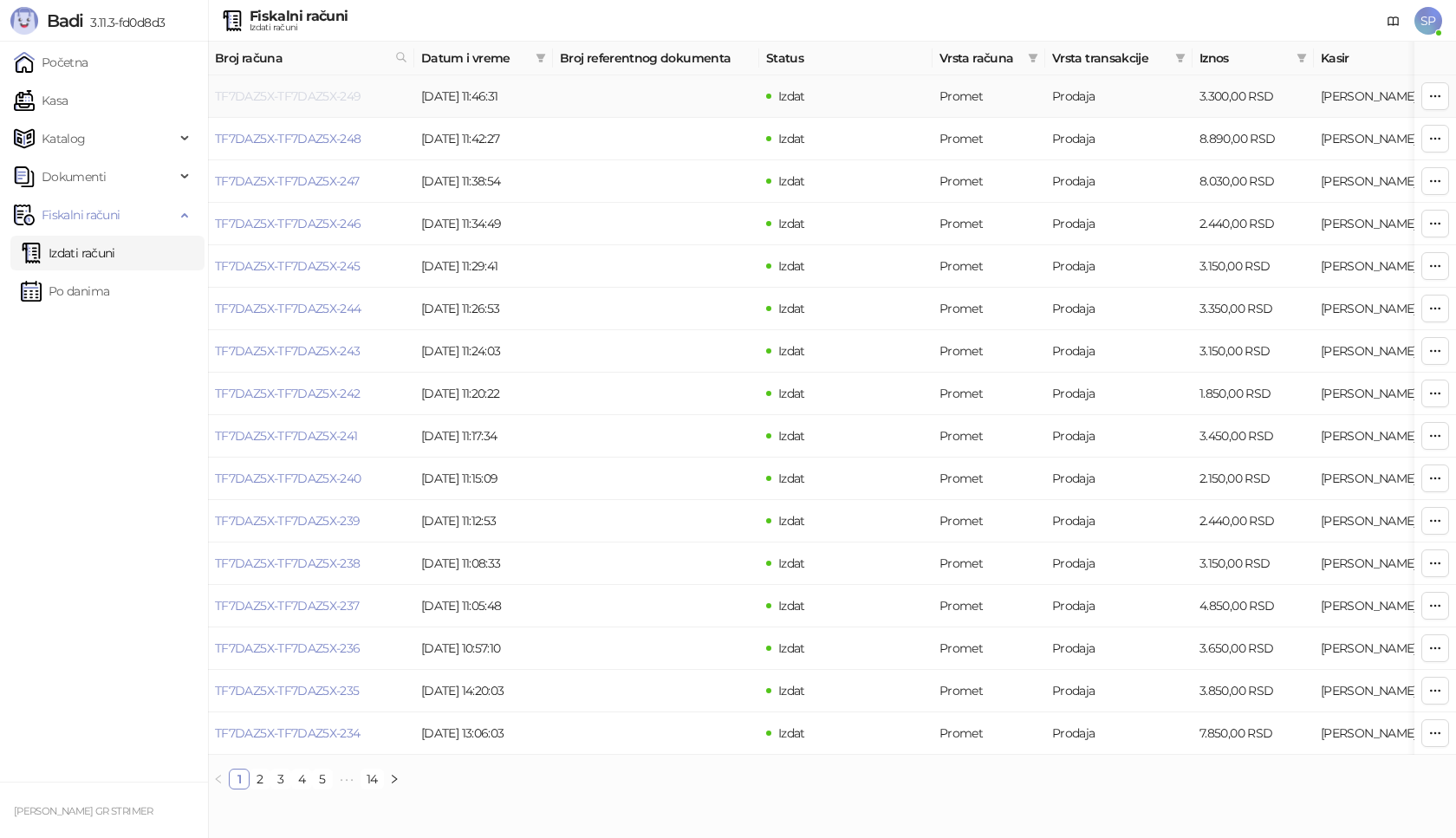
click at [339, 98] on link "TF7DAZ5X-TF7DAZ5X-249" at bounding box center [287, 97] width 147 height 16
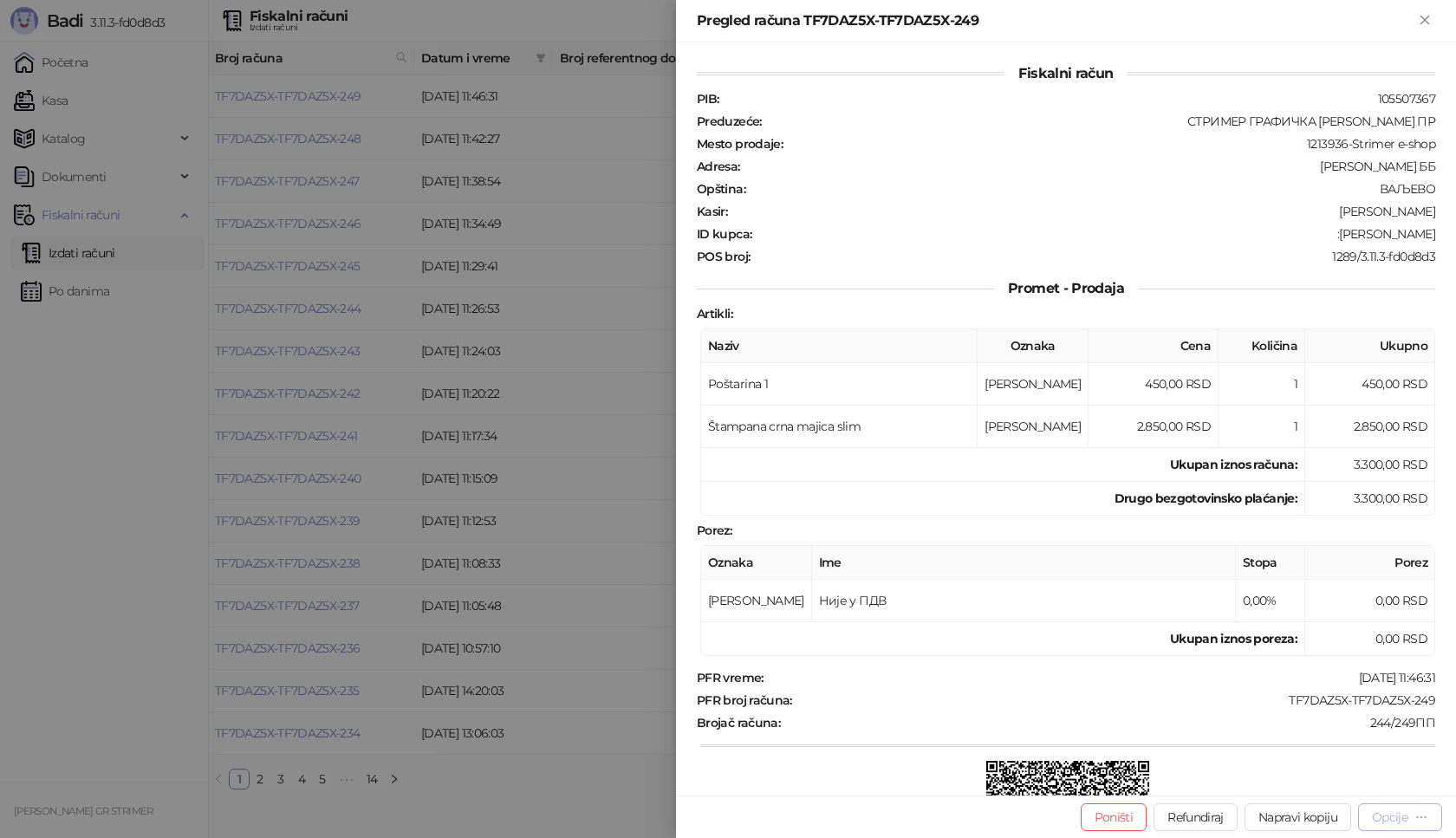
click at [1401, 824] on div "Opcije" at bounding box center [1389, 817] width 36 height 16
click at [1355, 783] on span "Preuzmi u PDF formatu" at bounding box center [1339, 781] width 178 height 19
drag, startPoint x: 1269, startPoint y: 694, endPoint x: 1449, endPoint y: 692, distance: 180.0
click at [1449, 692] on div "Fiskalni račun PIB : 105507367 Preduzeće : СТРИМЕР ГРАФИЧКА РАДЊА [PERSON_NAME]…" at bounding box center [1065, 419] width 779 height 752
drag, startPoint x: 1353, startPoint y: 233, endPoint x: 1449, endPoint y: 233, distance: 96.0
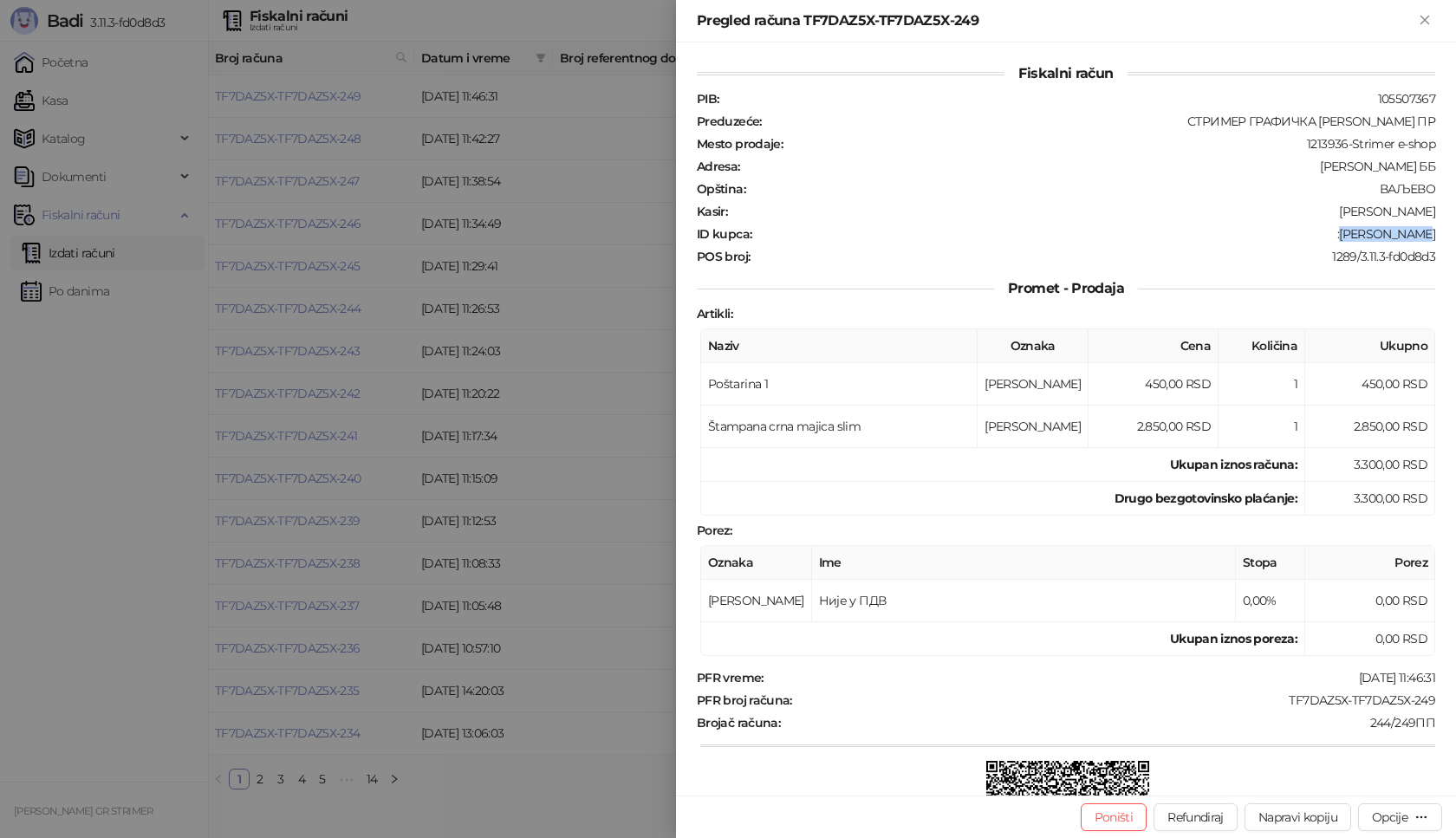
click at [1449, 233] on div "Fiskalni račun PIB : 105507367 Preduzeće : СТРИМЕР ГРАФИЧКА РАДЊА [PERSON_NAME]…" at bounding box center [1065, 419] width 779 height 752
click at [1426, 18] on icon "Zatvori" at bounding box center [1424, 20] width 8 height 8
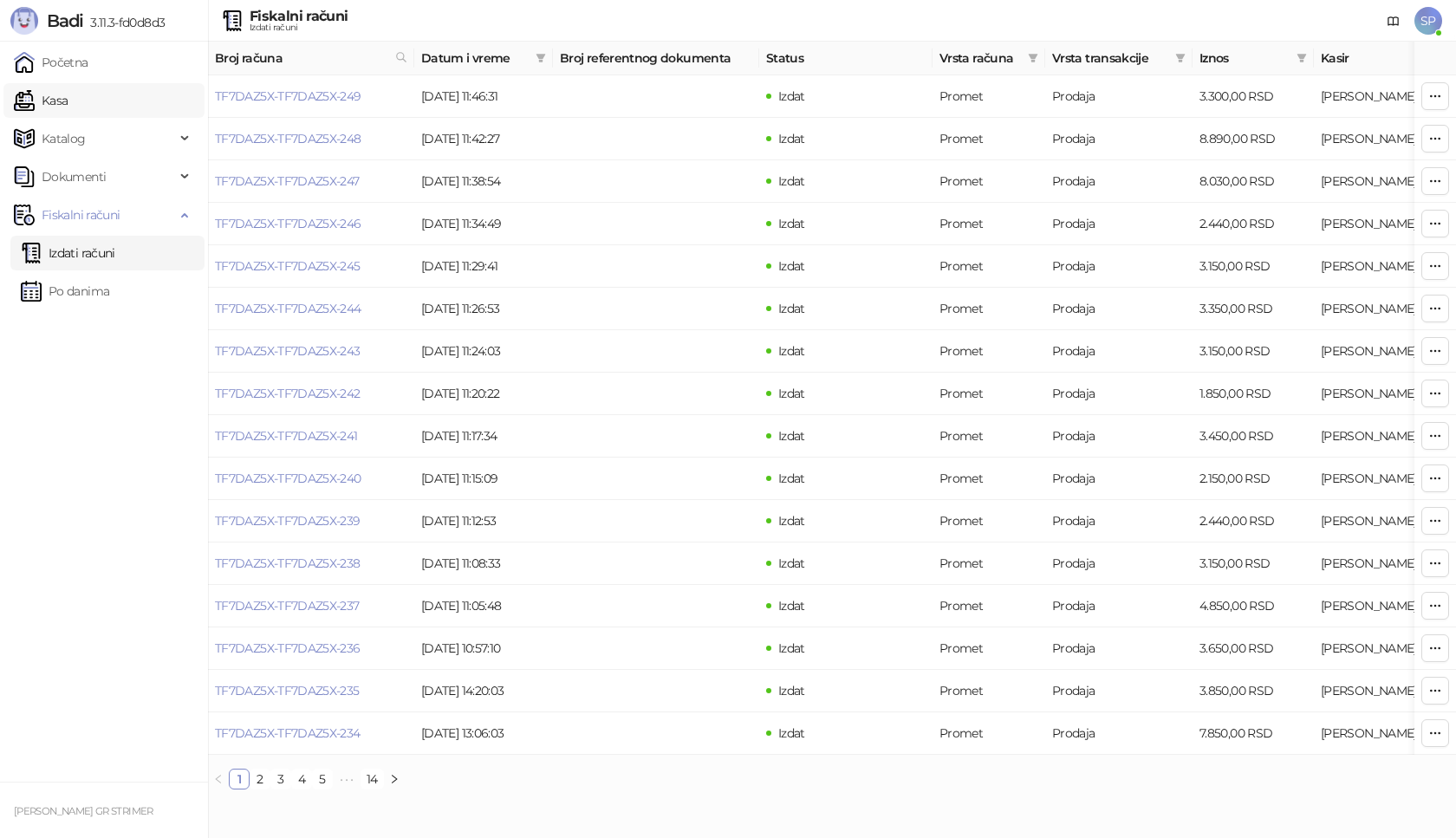
click at [68, 104] on link "Kasa" at bounding box center [41, 100] width 54 height 35
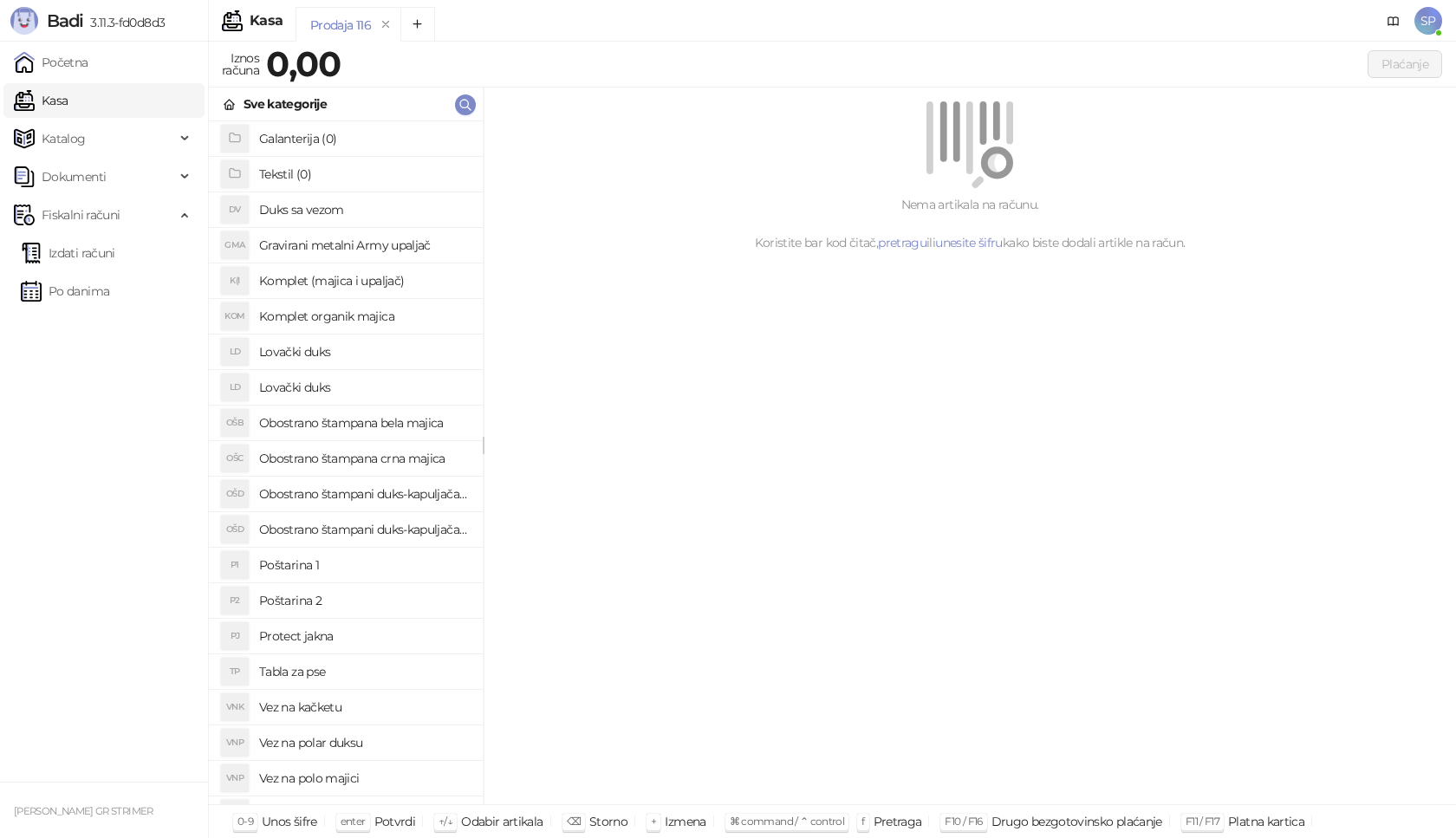
click at [354, 569] on h4 "Poštarina 1" at bounding box center [364, 565] width 210 height 28
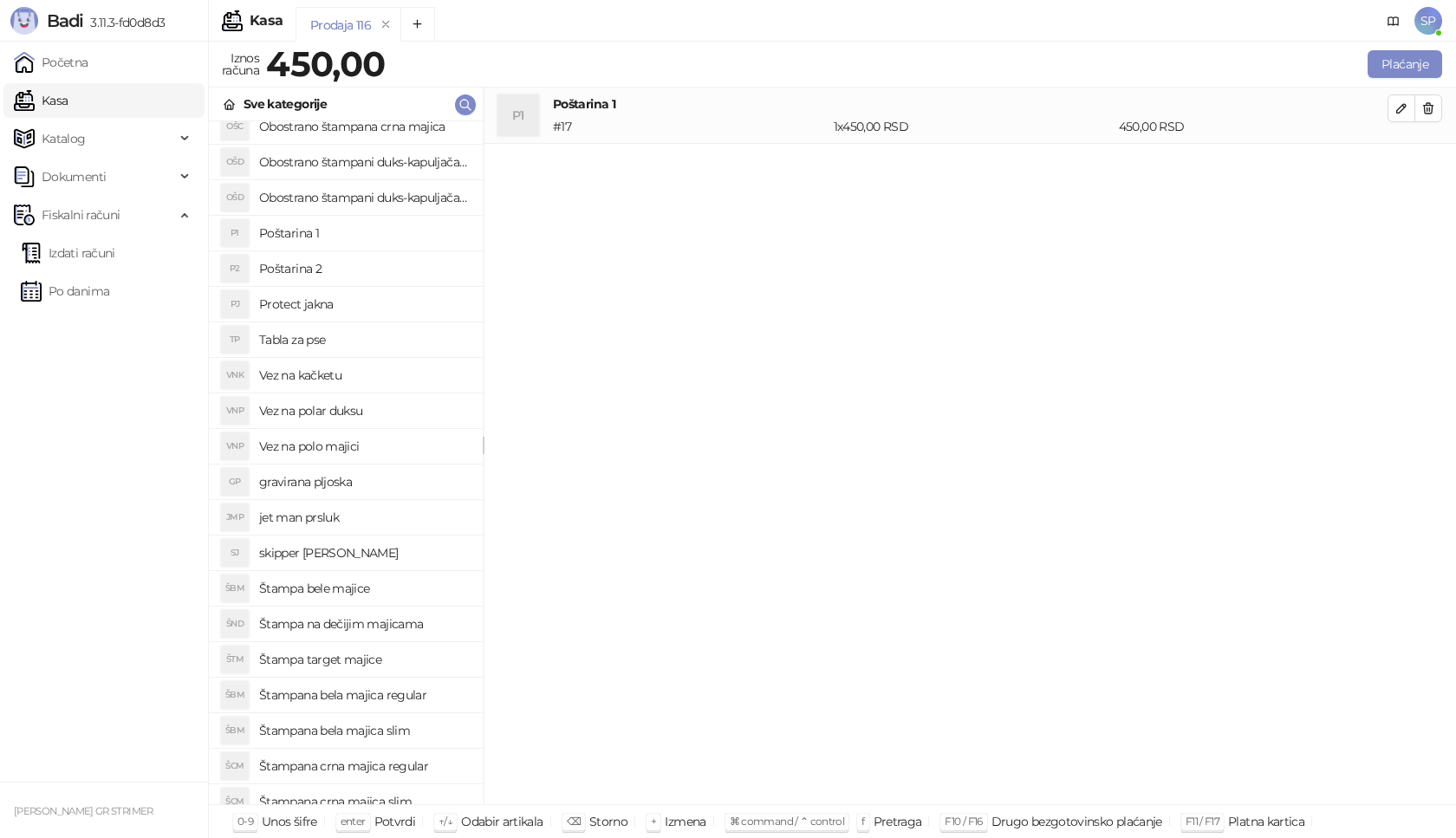
scroll to position [346, 0]
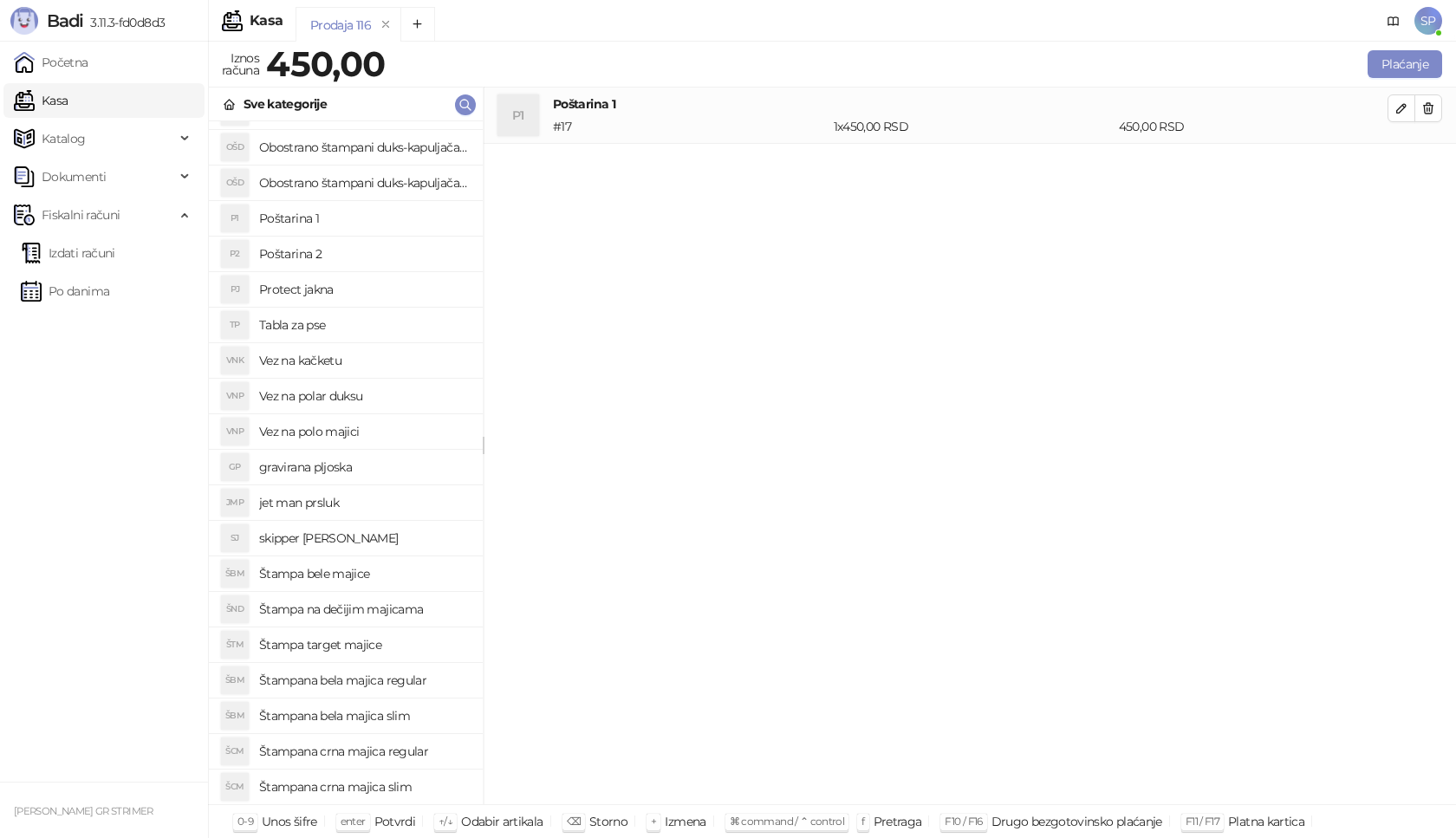
click at [431, 752] on h4 "Štampana crna majica regular" at bounding box center [364, 751] width 210 height 28
click at [1396, 167] on icon "button" at bounding box center [1401, 165] width 14 height 14
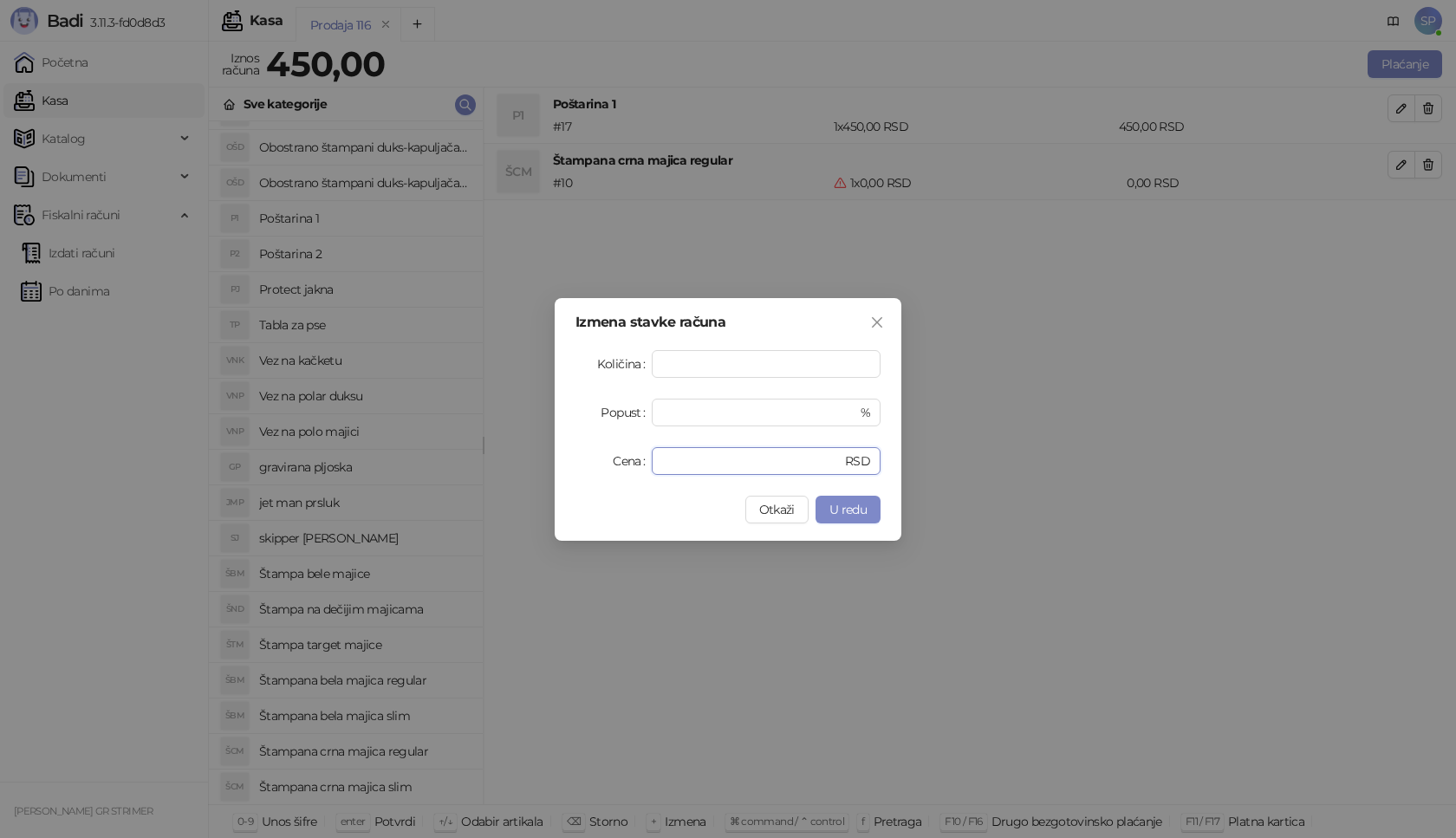
drag, startPoint x: 682, startPoint y: 463, endPoint x: 631, endPoint y: 467, distance: 51.2
click at [631, 467] on div "Cena * RSD" at bounding box center [728, 461] width 305 height 28
type input "****"
click at [835, 503] on span "U redu" at bounding box center [847, 510] width 37 height 16
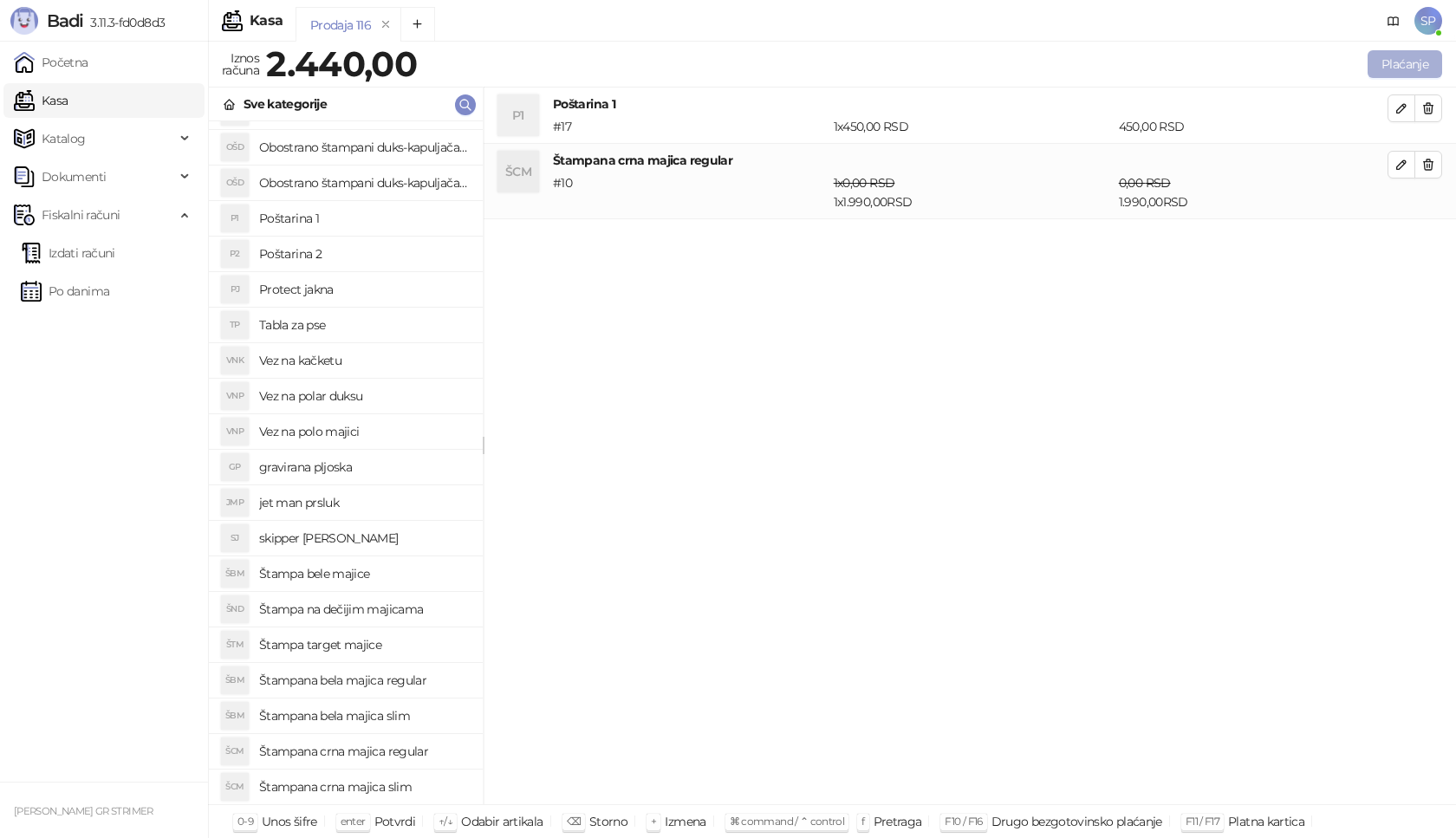
click at [1423, 69] on button "Plaćanje" at bounding box center [1404, 64] width 75 height 28
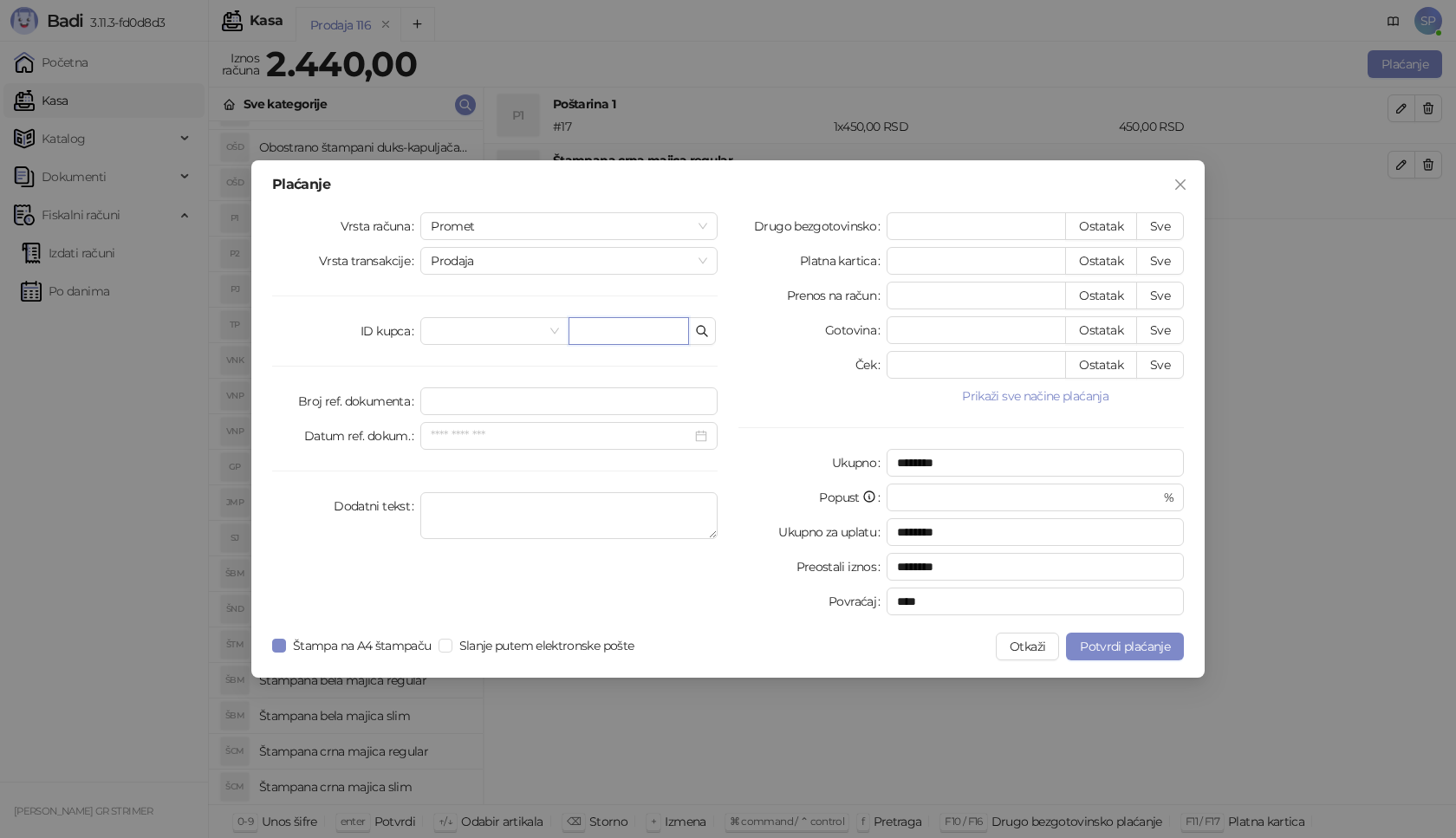
click at [617, 341] on input "text" at bounding box center [629, 331] width 121 height 28
paste input "**********"
type input "**********"
click at [1176, 228] on button "Sve" at bounding box center [1160, 226] width 48 height 28
type input "****"
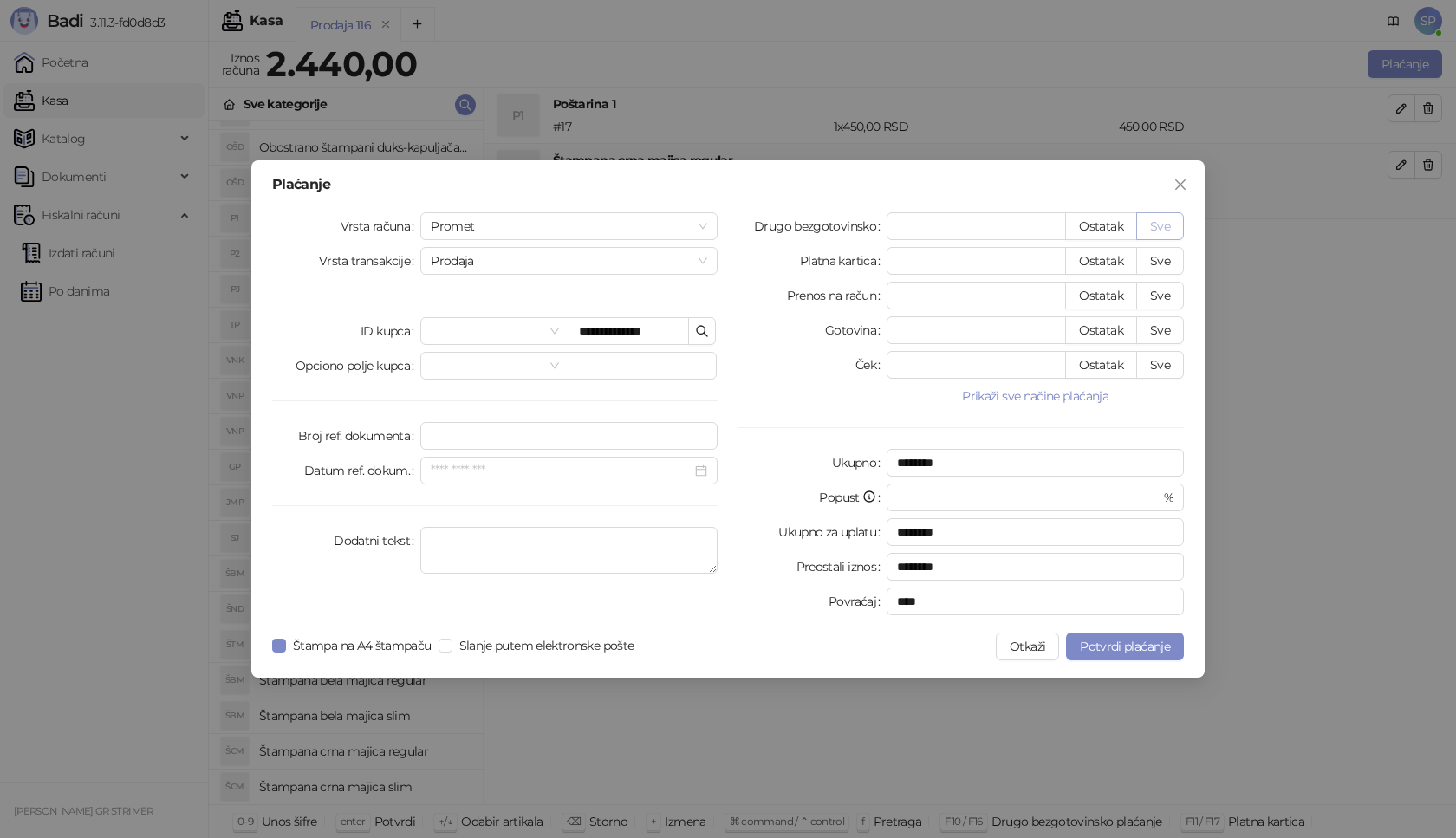
type input "****"
click at [1140, 652] on span "Potvrdi plaćanje" at bounding box center [1125, 646] width 90 height 16
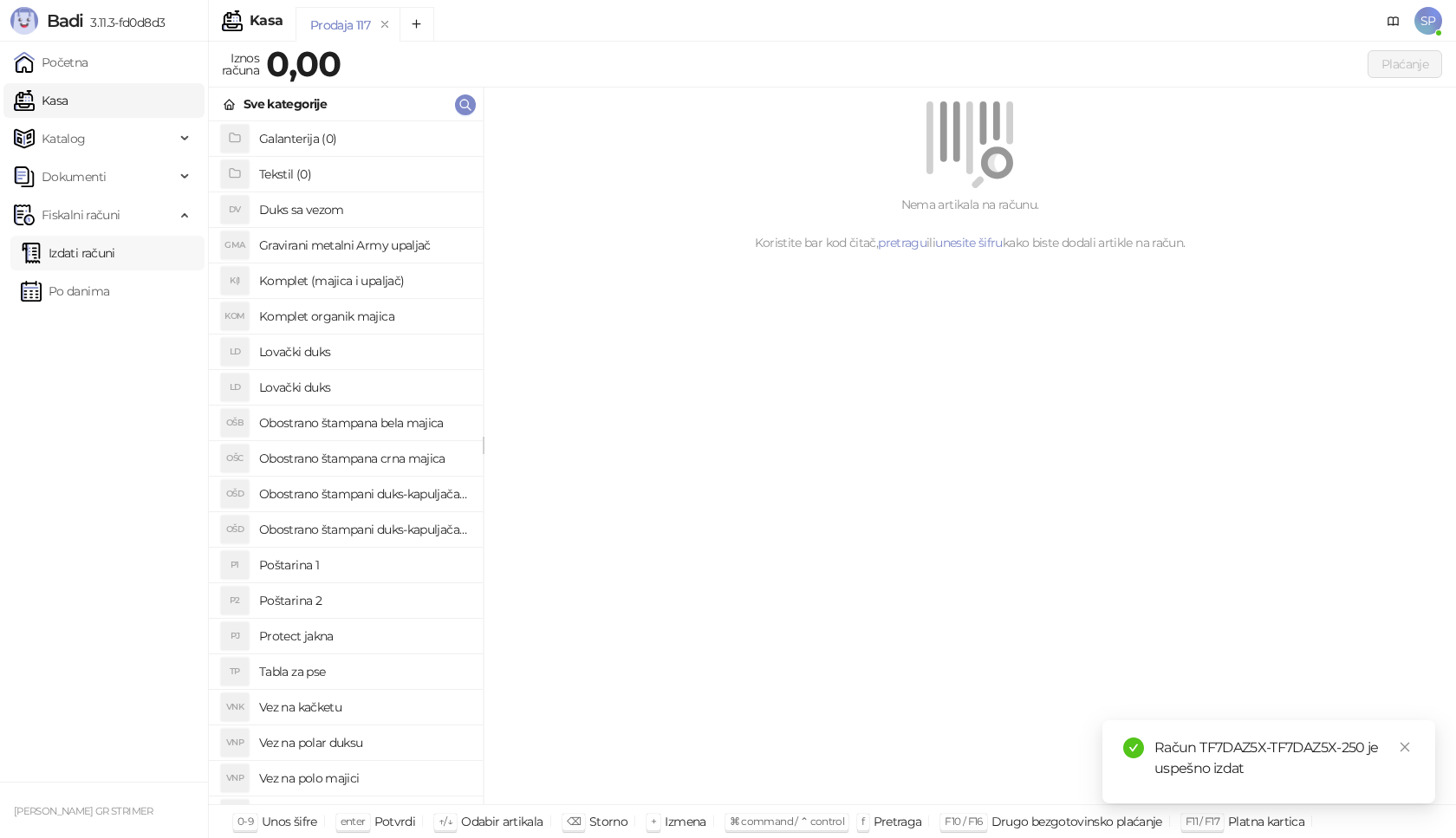
click at [115, 256] on link "Izdati računi" at bounding box center [68, 252] width 95 height 35
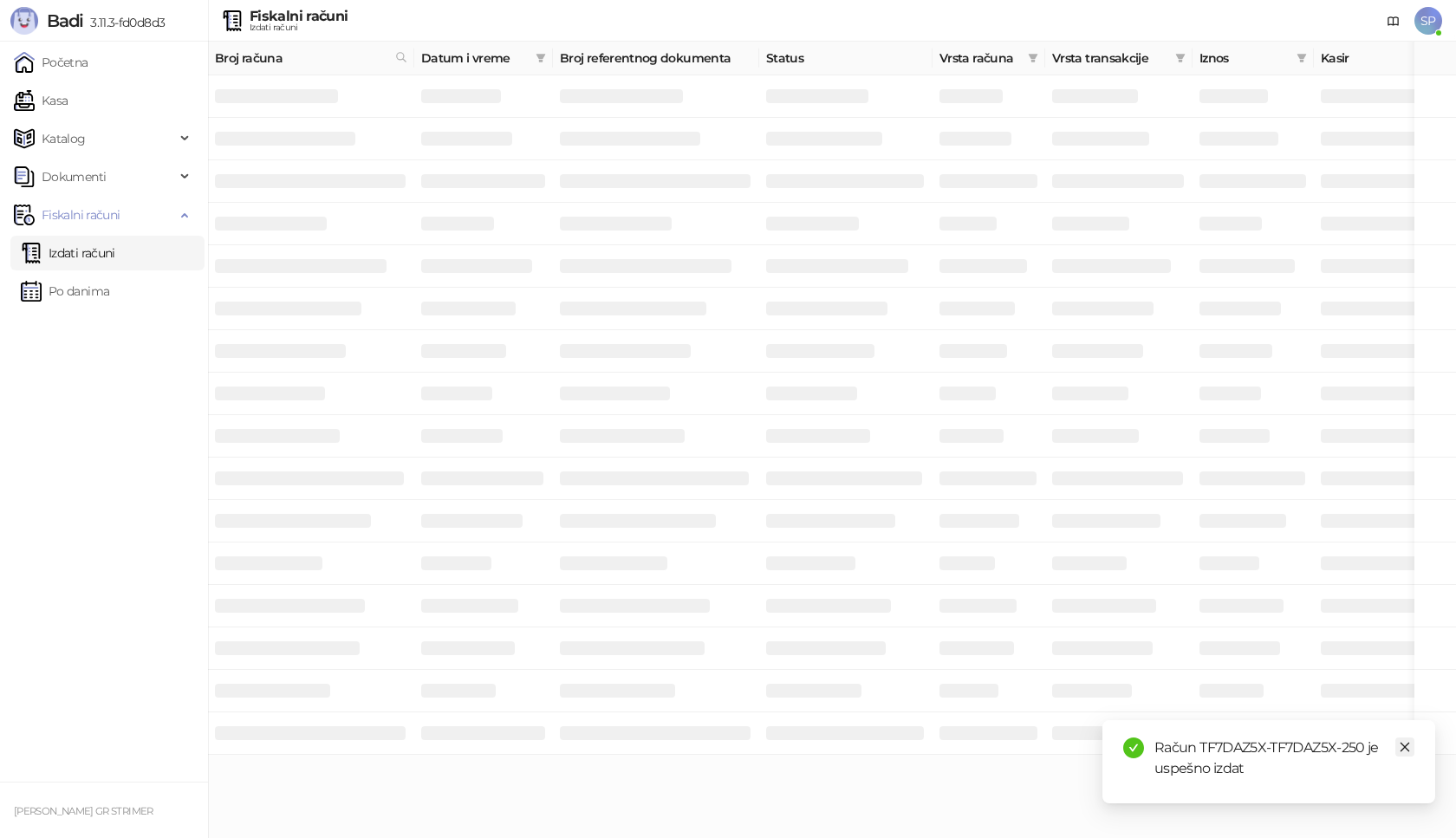
click at [1403, 748] on icon "close" at bounding box center [1405, 747] width 10 height 10
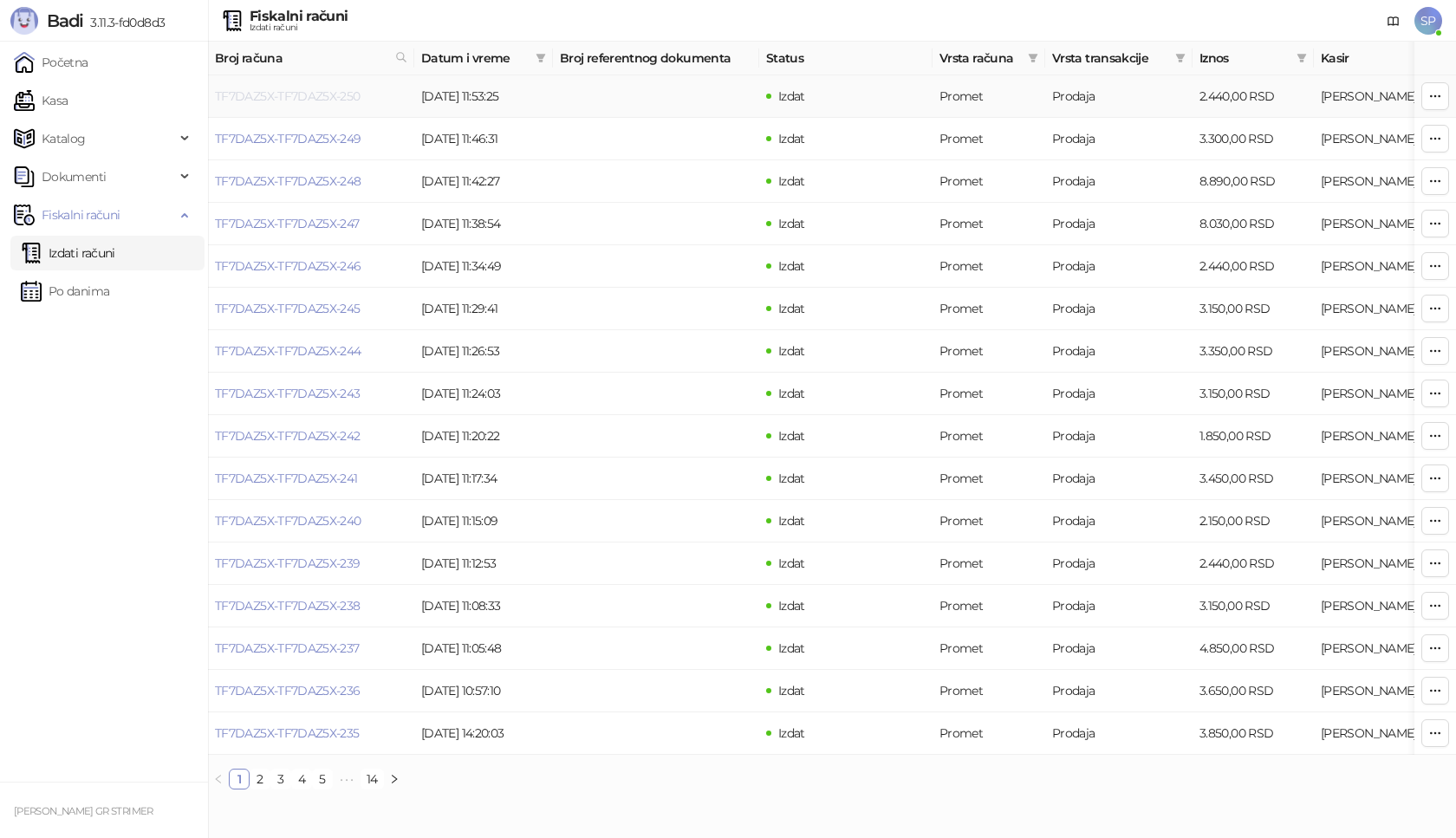
click at [325, 97] on link "TF7DAZ5X-TF7DAZ5X-250" at bounding box center [287, 97] width 146 height 16
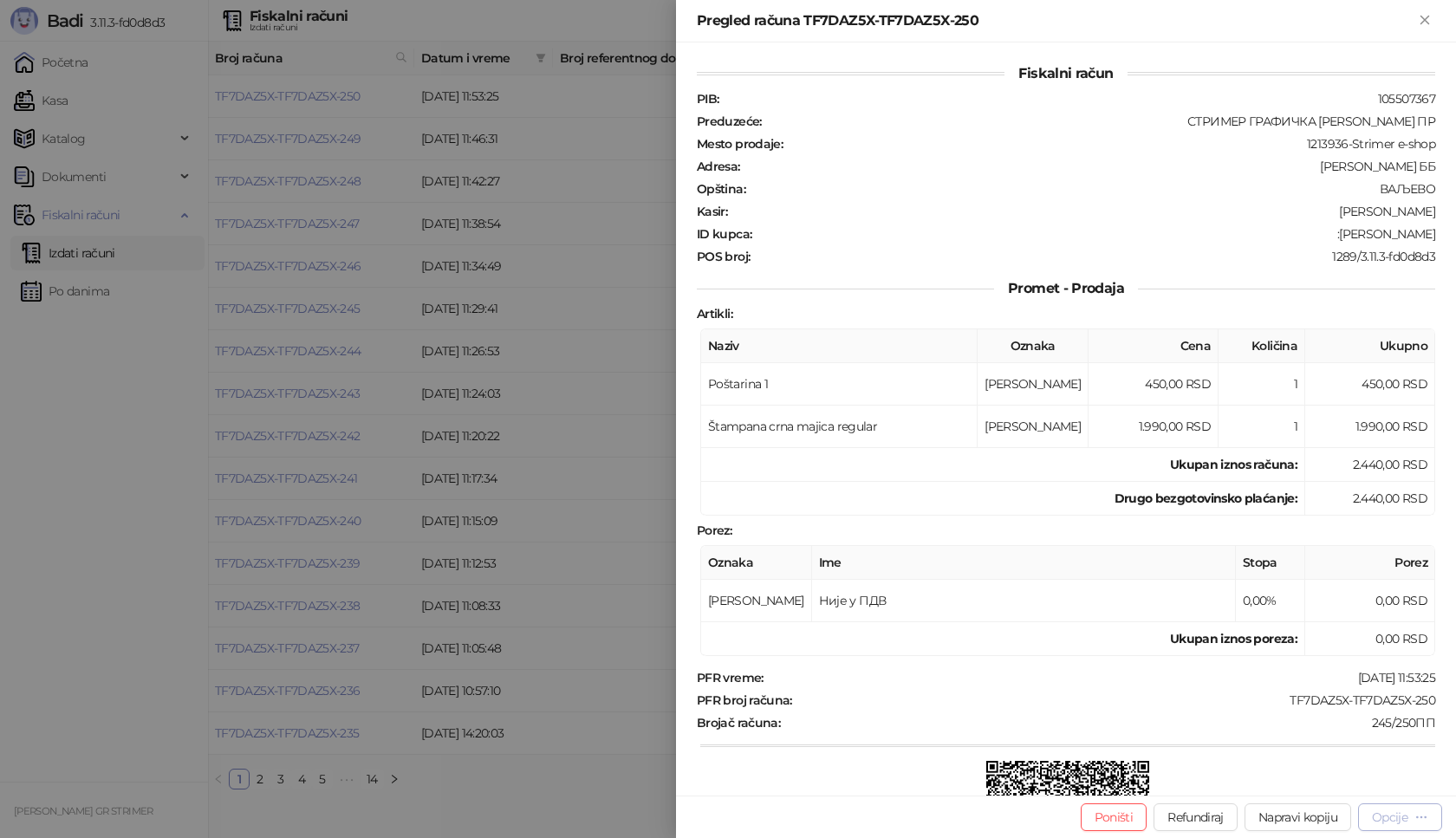
click at [1385, 818] on div "Opcije" at bounding box center [1389, 817] width 36 height 16
click at [1337, 780] on span "Preuzmi u PDF formatu" at bounding box center [1339, 781] width 178 height 19
drag, startPoint x: 1265, startPoint y: 703, endPoint x: 1430, endPoint y: 695, distance: 165.2
click at [1430, 695] on div "Fiskalni račun PIB : 105507367 Preduzeće : СТРИМЕР ГРАФИЧКА РАДЊА [PERSON_NAME]…" at bounding box center [1065, 419] width 779 height 752
drag, startPoint x: 1344, startPoint y: 233, endPoint x: 1455, endPoint y: 239, distance: 111.2
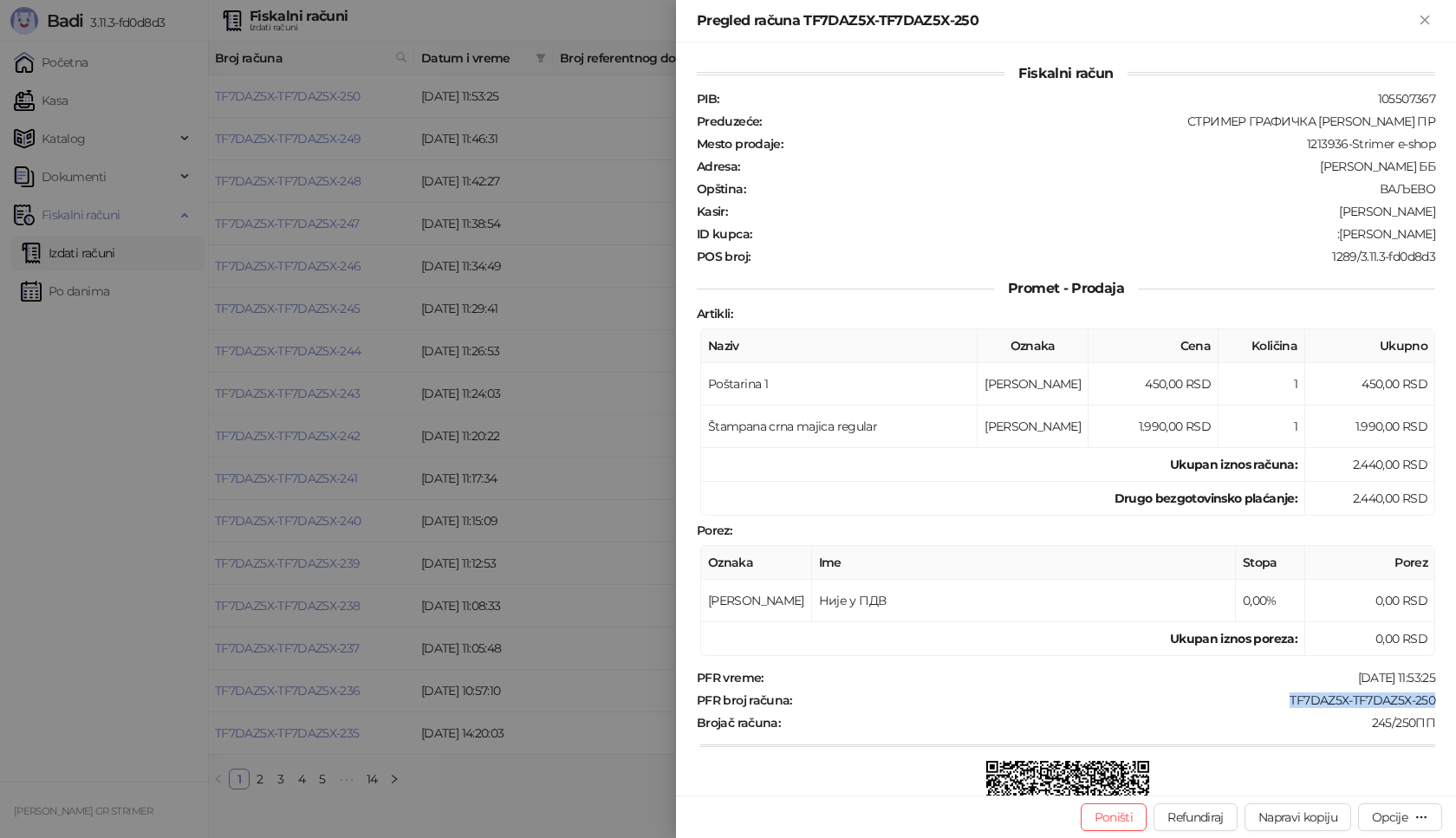
click at [1455, 239] on div "Fiskalni račun PIB : 105507367 Preduzeće : СТРИМЕР ГРАФИЧКА РАДЊА [PERSON_NAME]…" at bounding box center [1065, 419] width 779 height 752
click at [1417, 18] on icon "Zatvori" at bounding box center [1425, 20] width 16 height 16
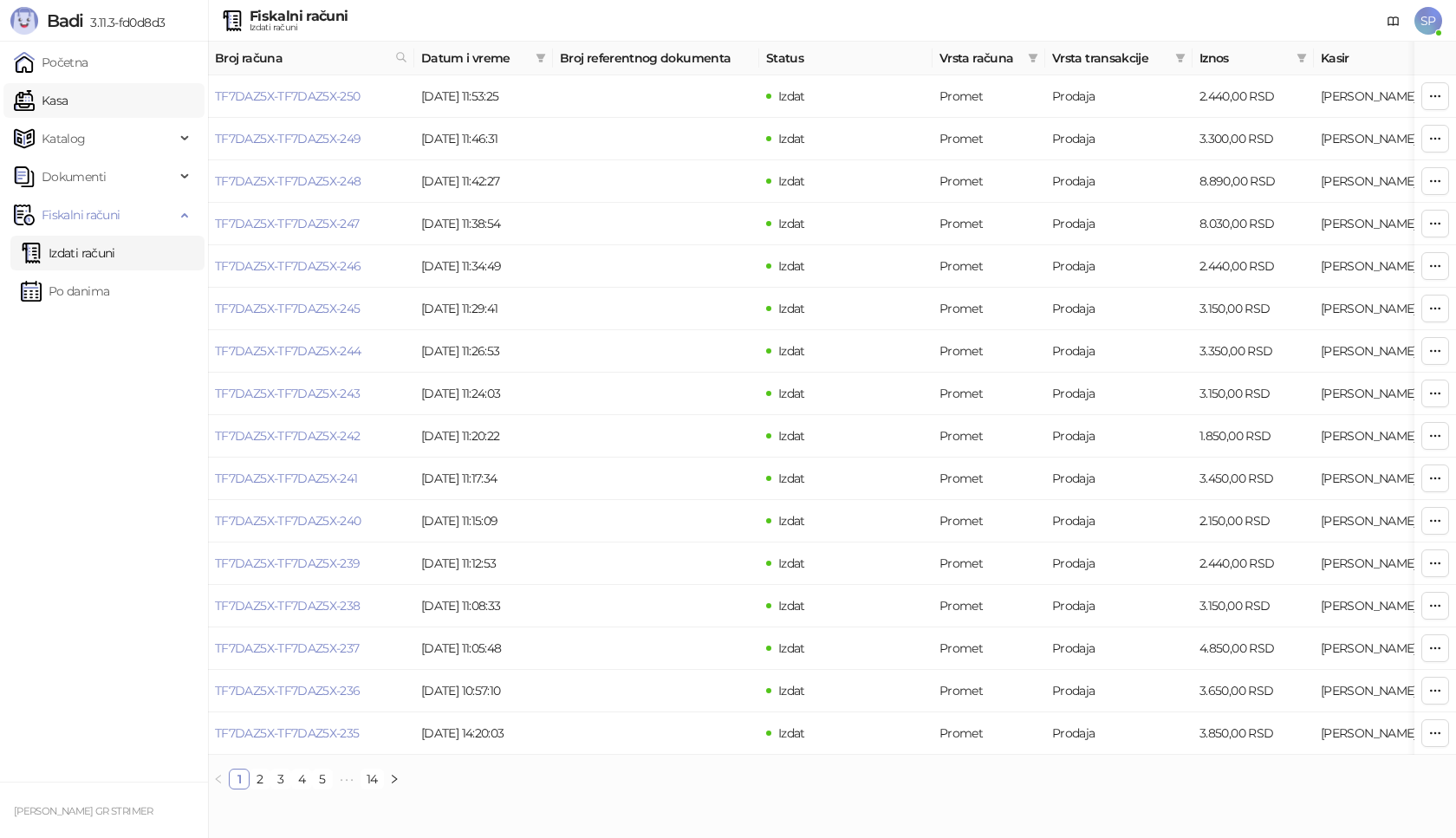
click at [68, 102] on link "Kasa" at bounding box center [41, 100] width 54 height 35
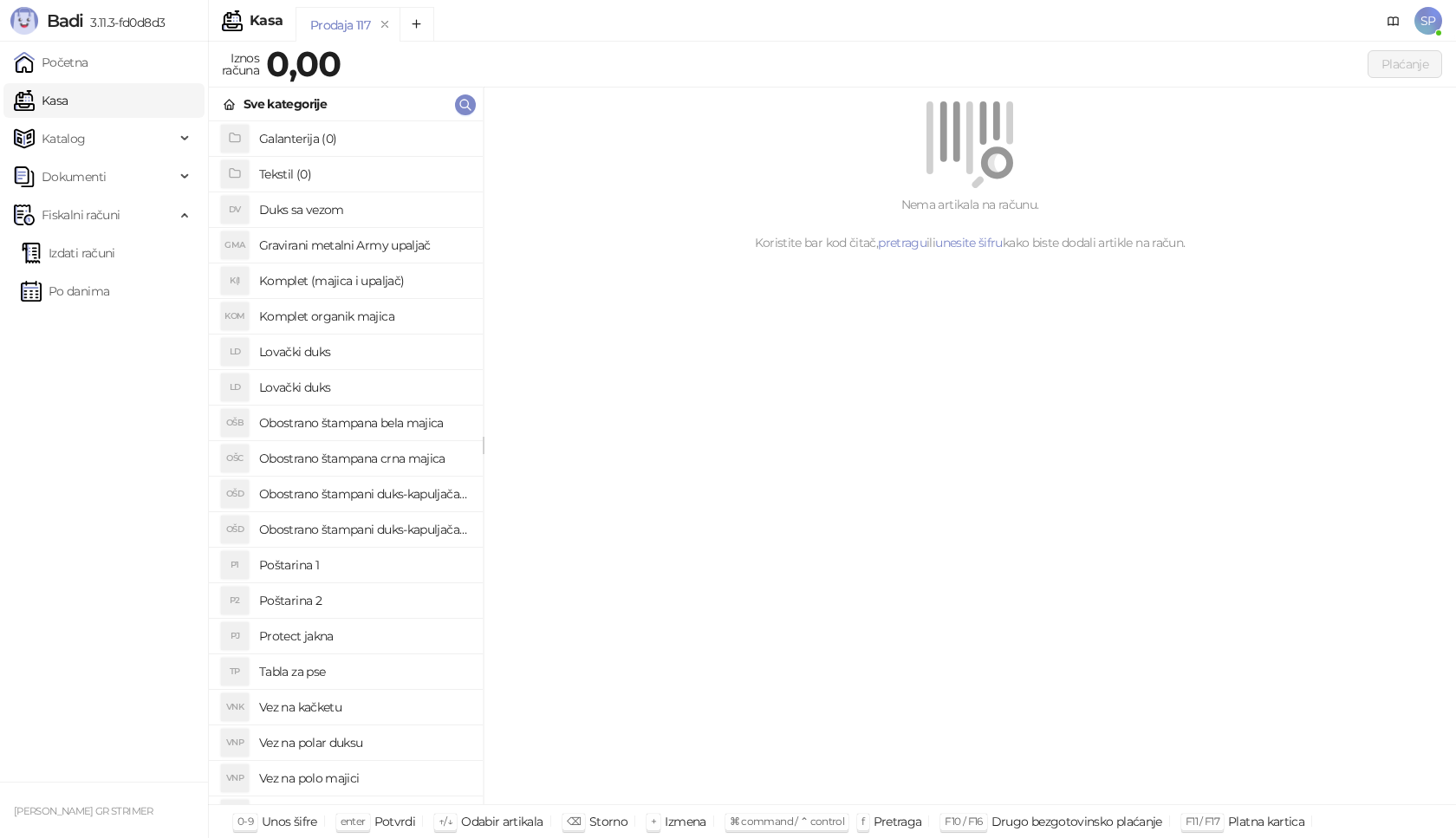
click at [327, 571] on h4 "Poštarina 1" at bounding box center [364, 565] width 210 height 28
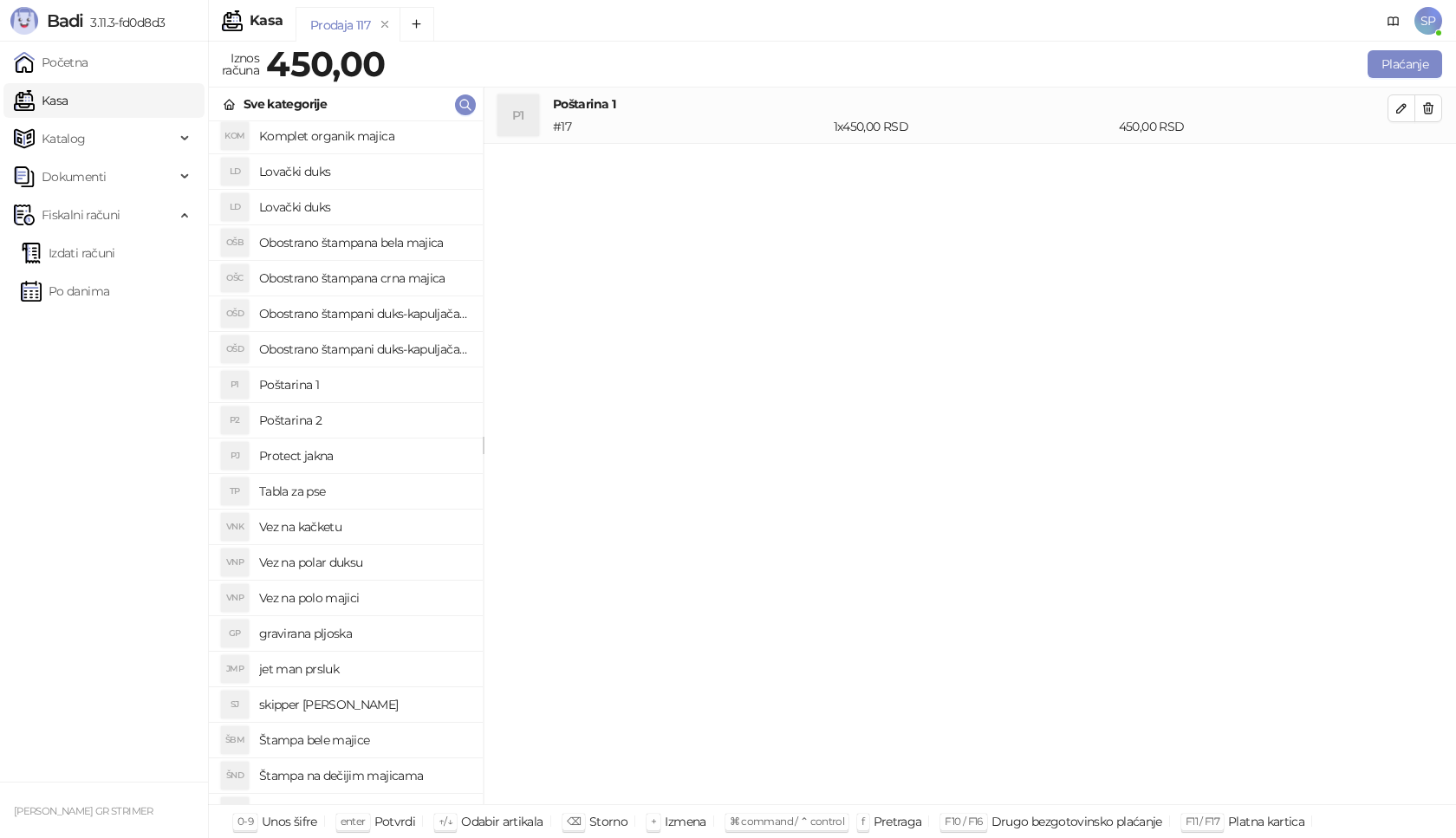
scroll to position [174, 0]
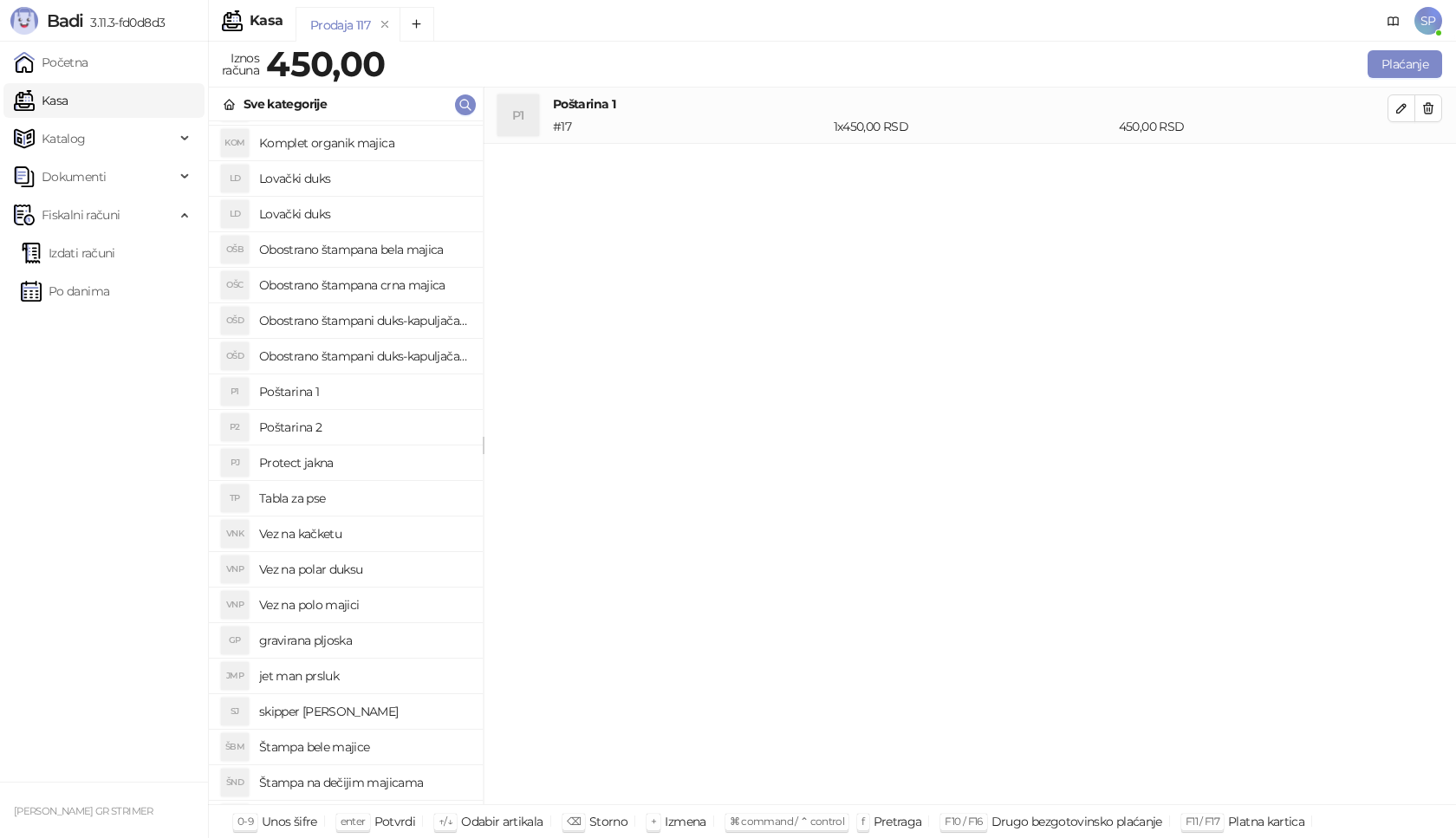
click at [436, 288] on h4 "Obostrano štampana crna majica" at bounding box center [364, 285] width 210 height 28
click at [1396, 163] on icon "button" at bounding box center [1401, 165] width 14 height 14
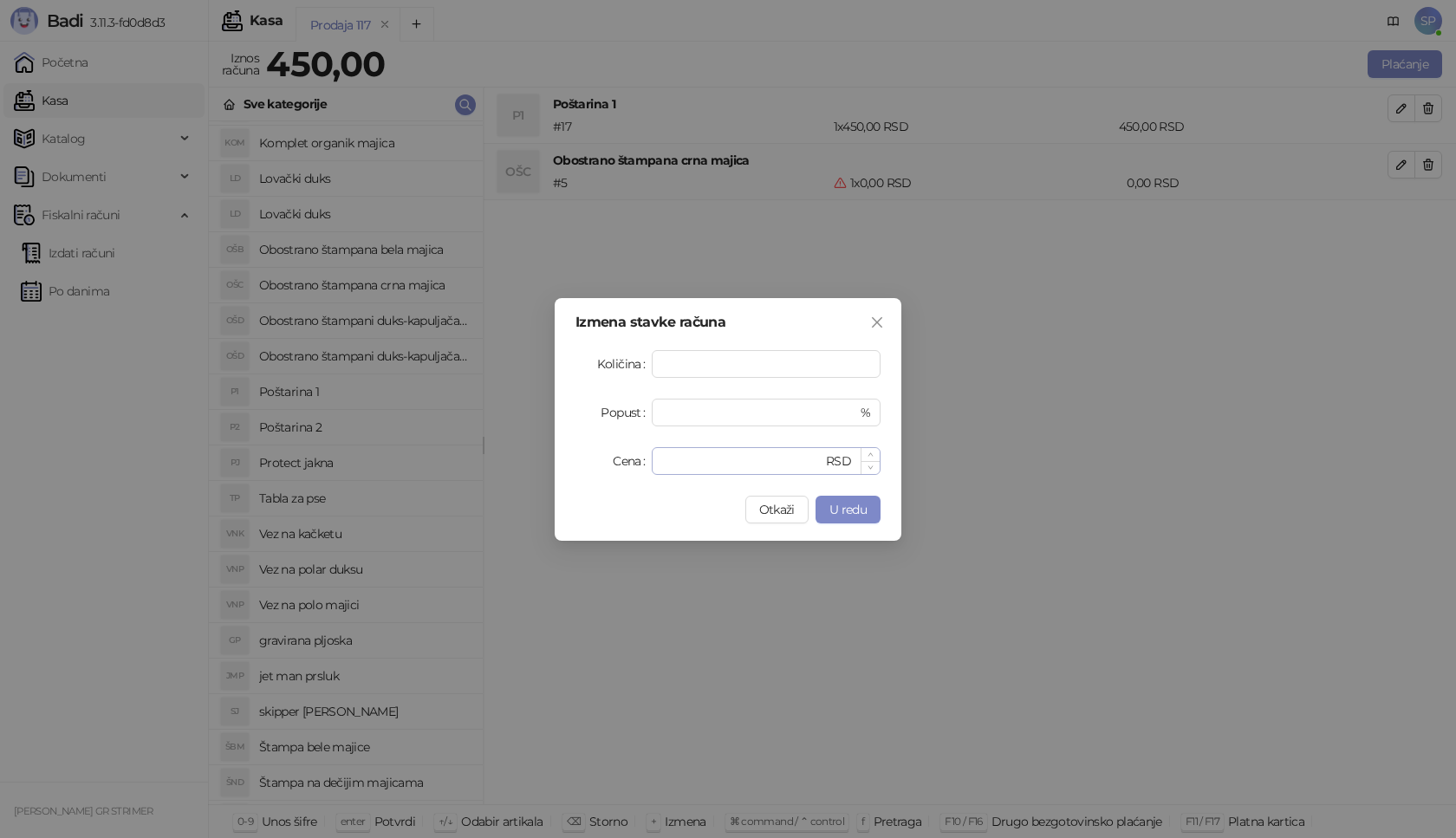
type input "*"
drag, startPoint x: 700, startPoint y: 463, endPoint x: 517, endPoint y: 450, distance: 183.5
click at [517, 450] on div "Izmena stavke računa Količina * Popust * % Cena * RSD Otkaži U redu" at bounding box center [728, 419] width 1456 height 838
type input "****"
click at [838, 514] on span "U redu" at bounding box center [847, 510] width 37 height 16
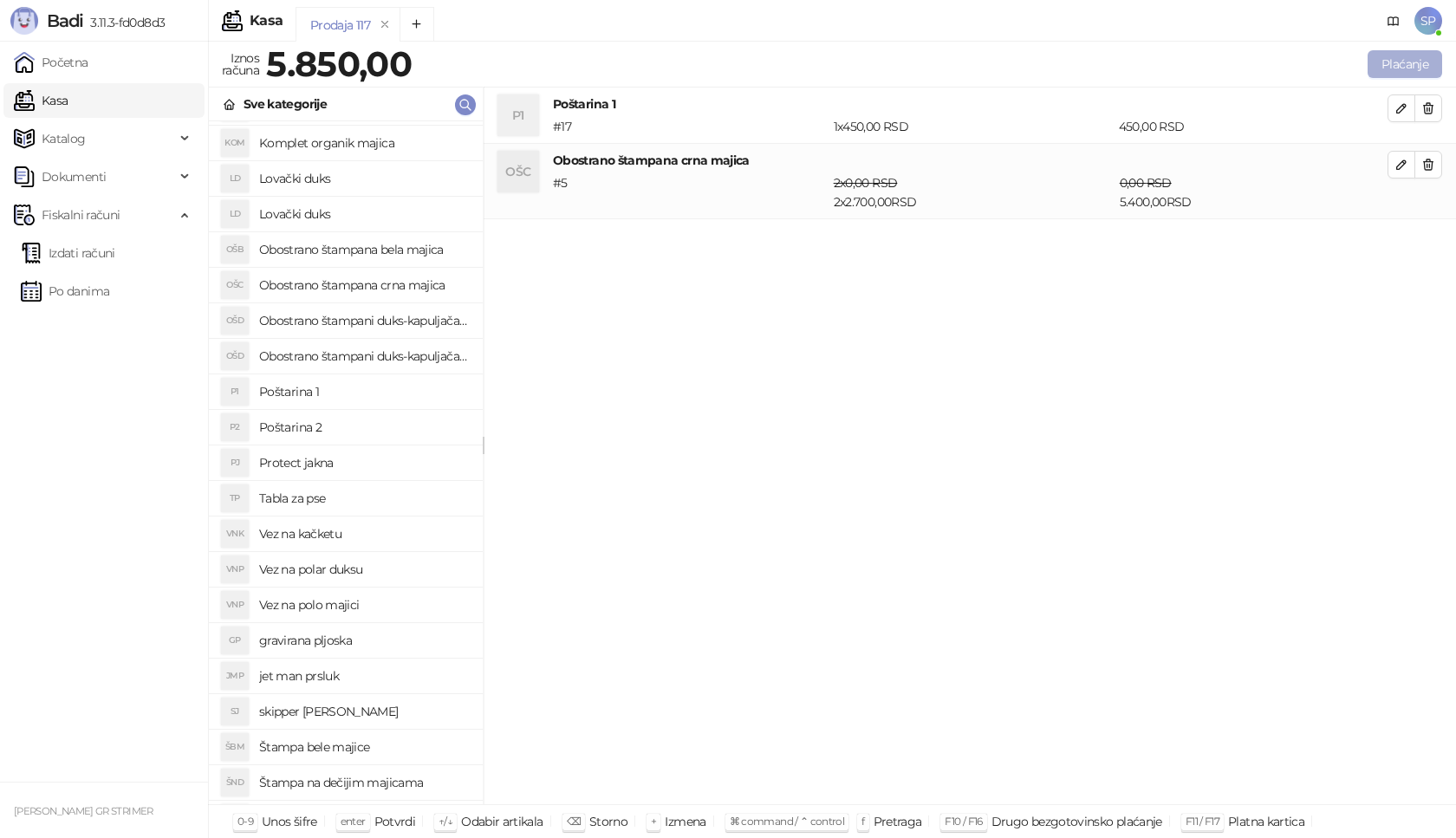
click at [1397, 68] on button "Plaćanje" at bounding box center [1404, 64] width 75 height 28
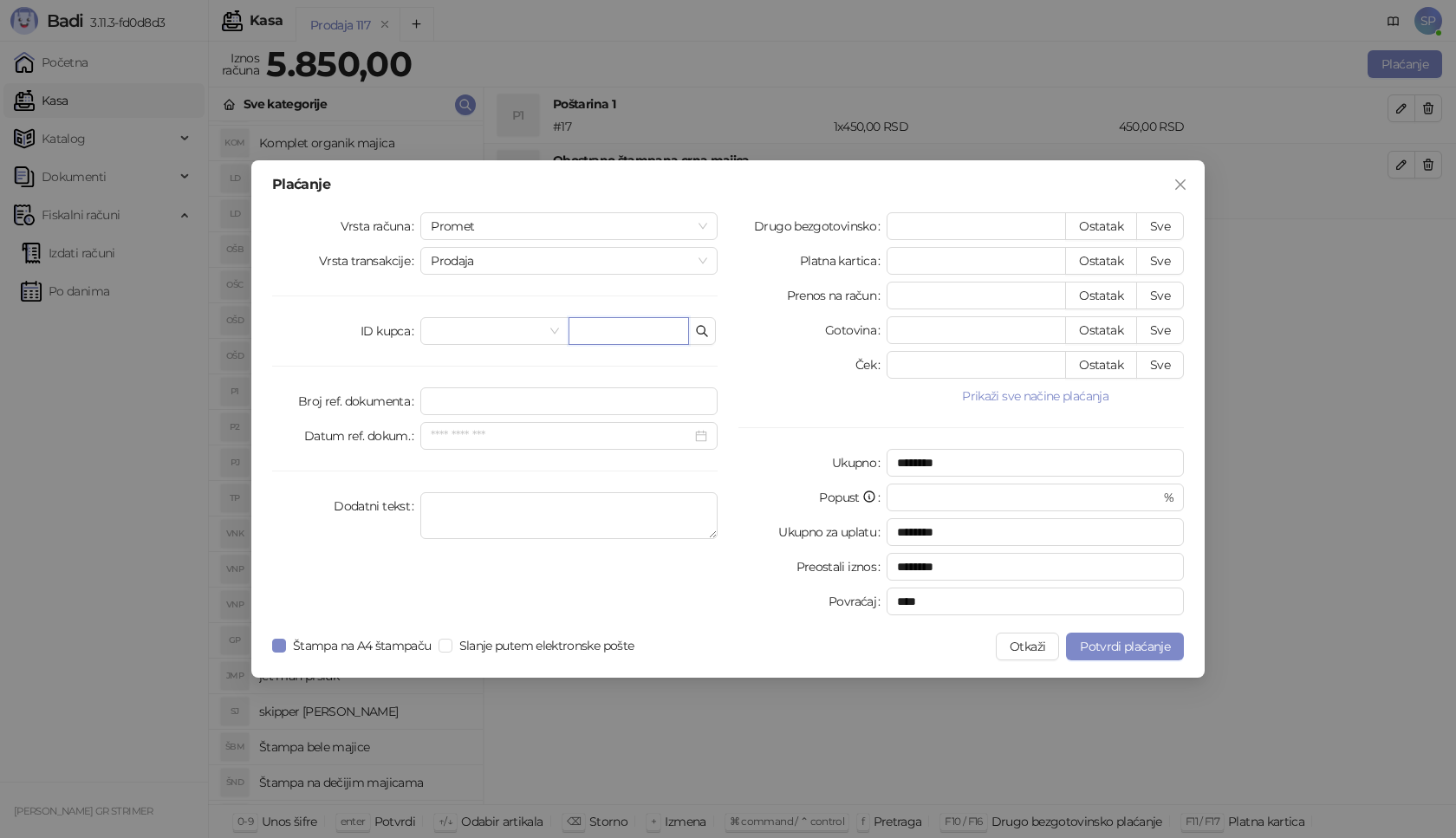
click at [616, 334] on input "text" at bounding box center [629, 331] width 121 height 28
paste input "**********"
type input "**********"
click at [1168, 222] on button "Sve" at bounding box center [1160, 226] width 48 height 28
type input "****"
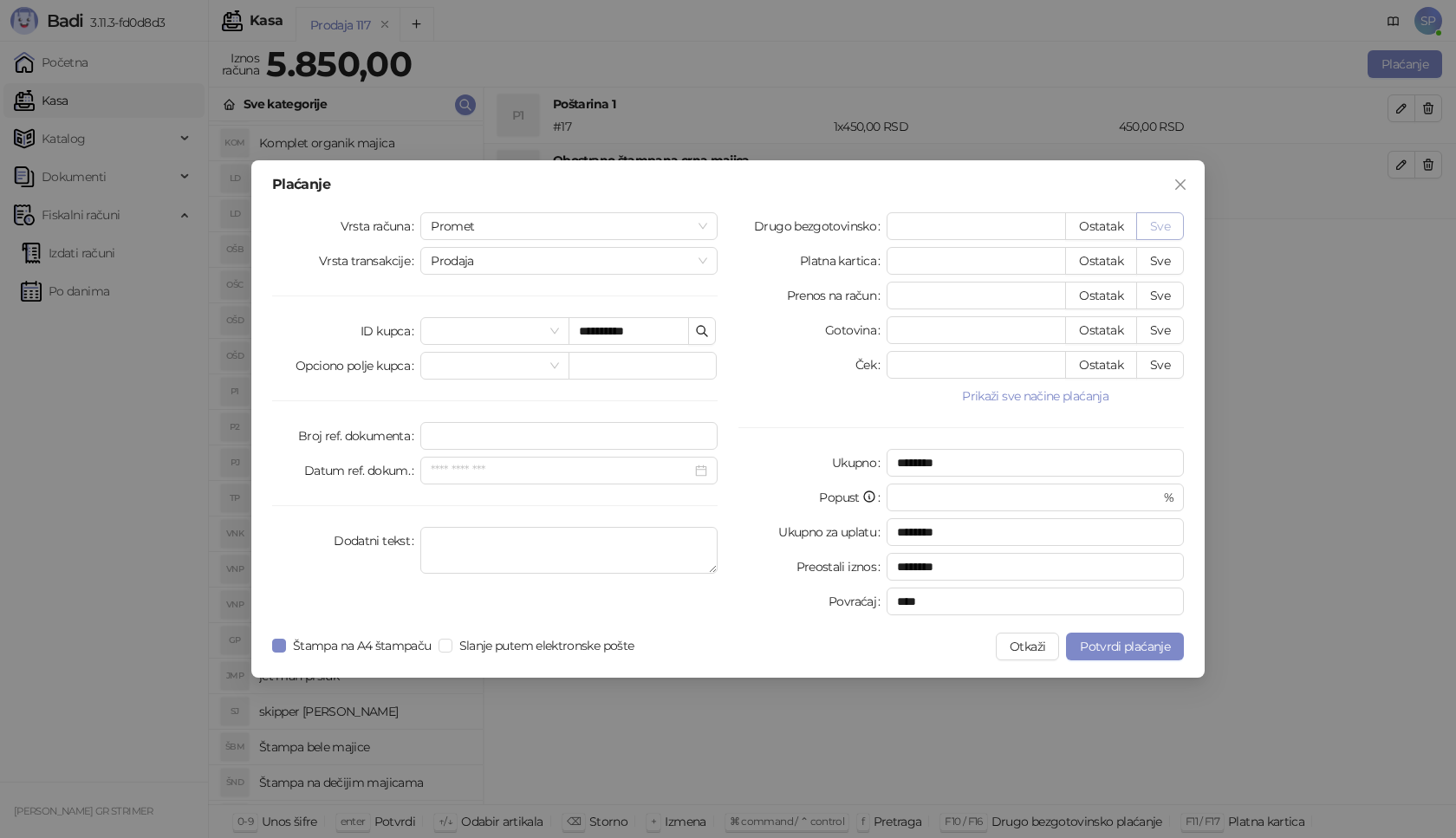
type input "****"
click at [1129, 641] on span "Potvrdi plaćanje" at bounding box center [1125, 646] width 90 height 16
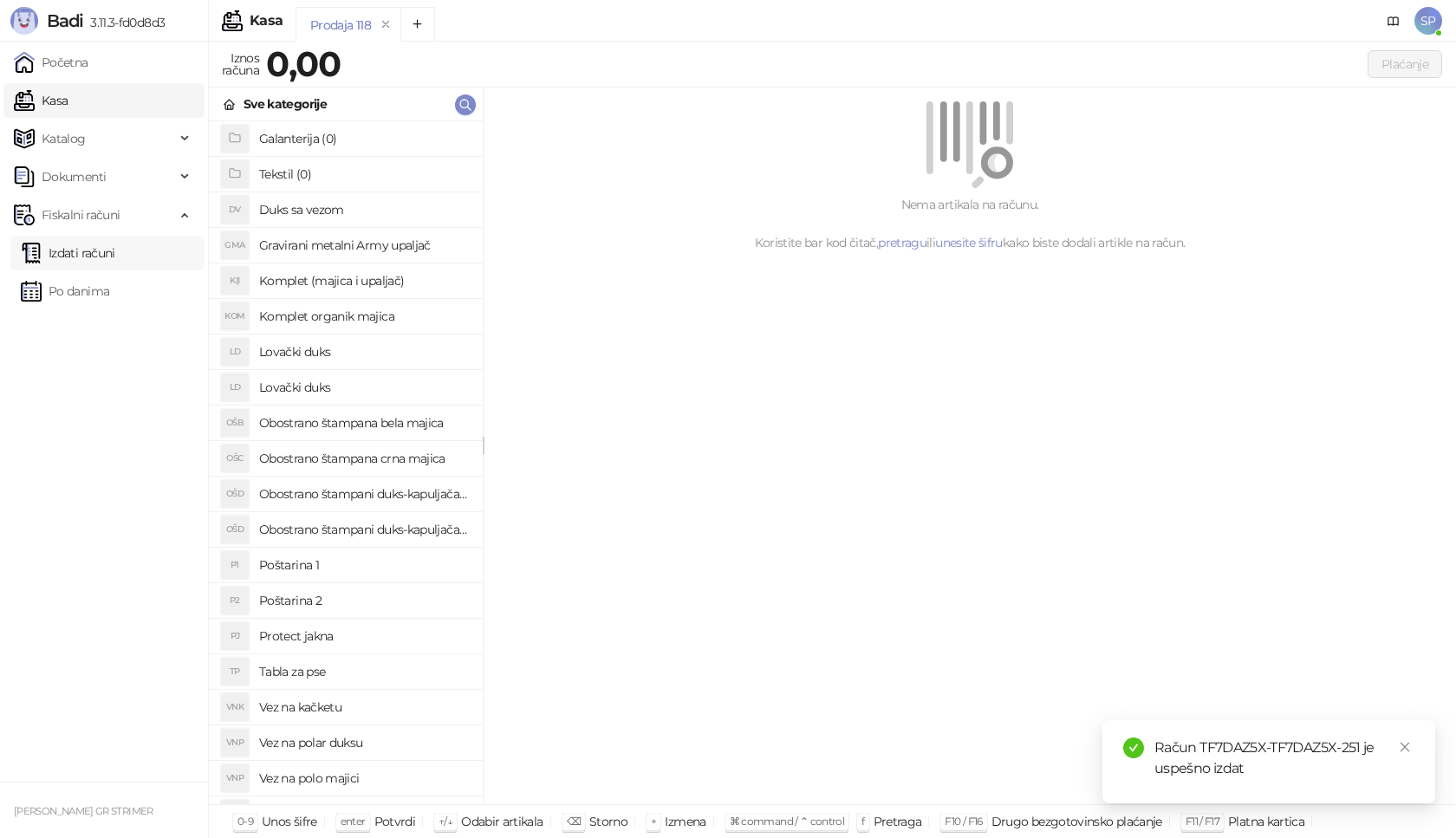
click at [115, 257] on link "Izdati računi" at bounding box center [68, 252] width 95 height 35
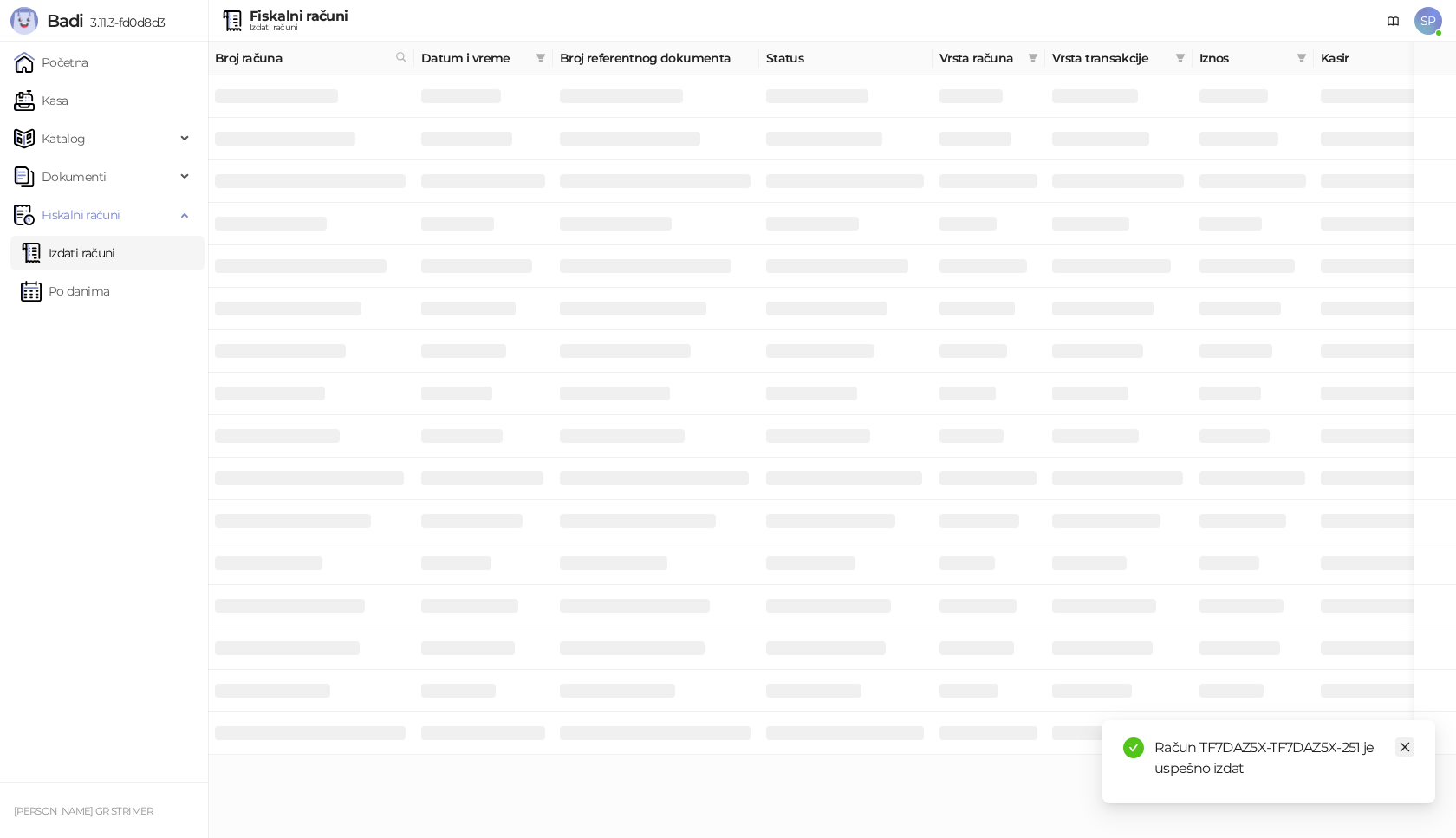
click at [1404, 748] on icon "close" at bounding box center [1404, 746] width 12 height 12
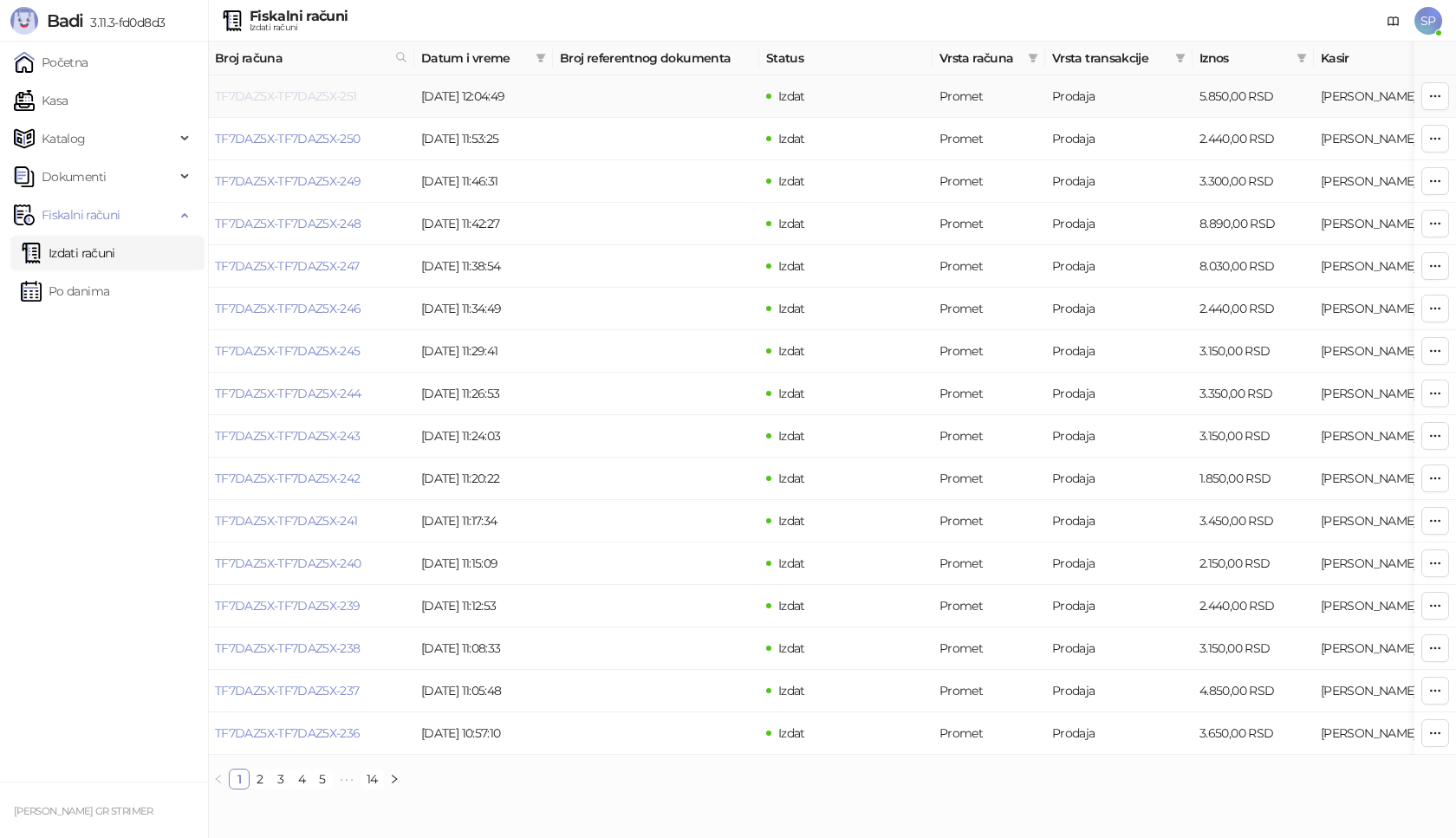
click at [309, 95] on link "TF7DAZ5X-TF7DAZ5X-251" at bounding box center [285, 97] width 142 height 16
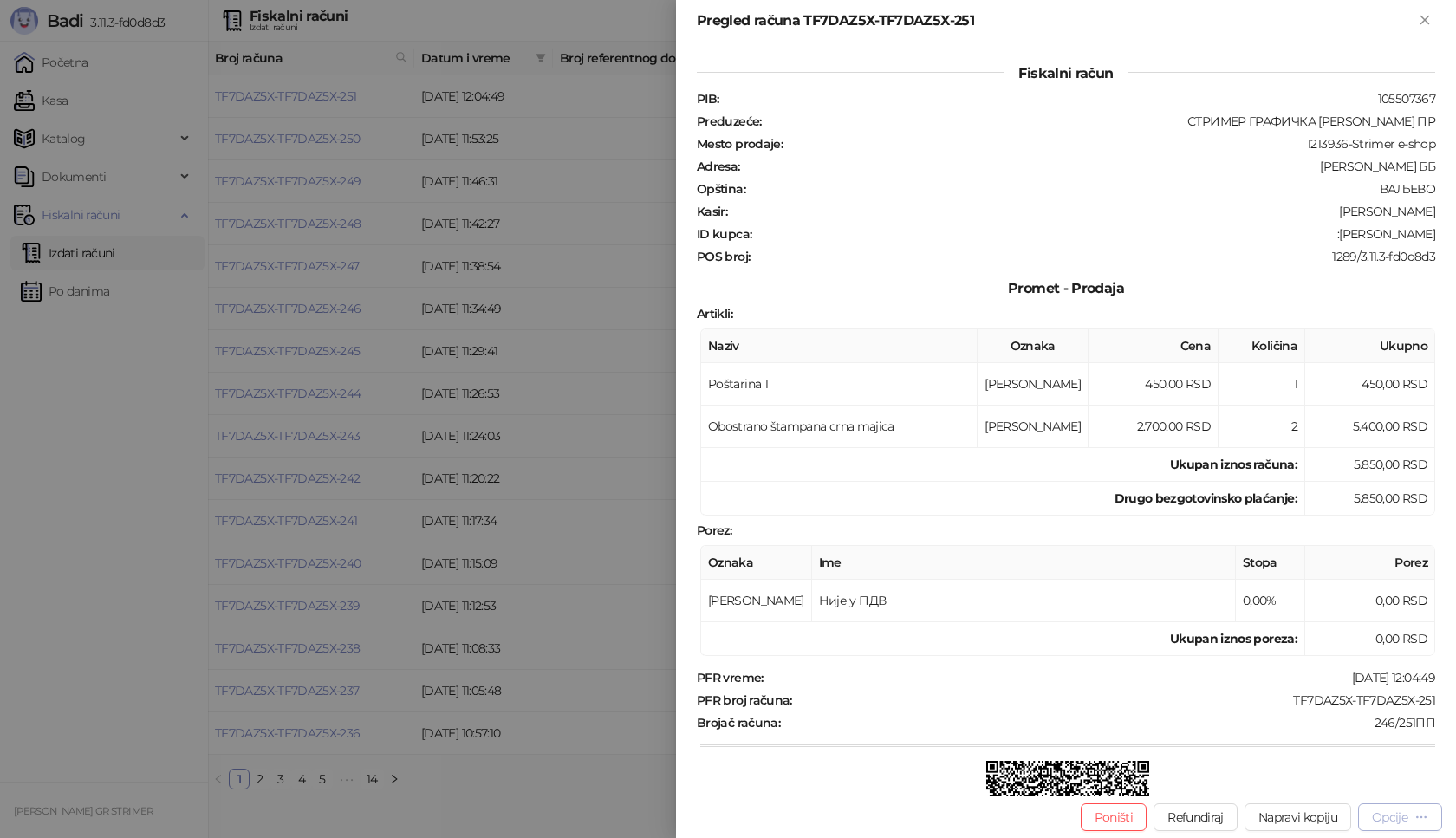
click at [1399, 817] on div "Opcije" at bounding box center [1389, 817] width 36 height 16
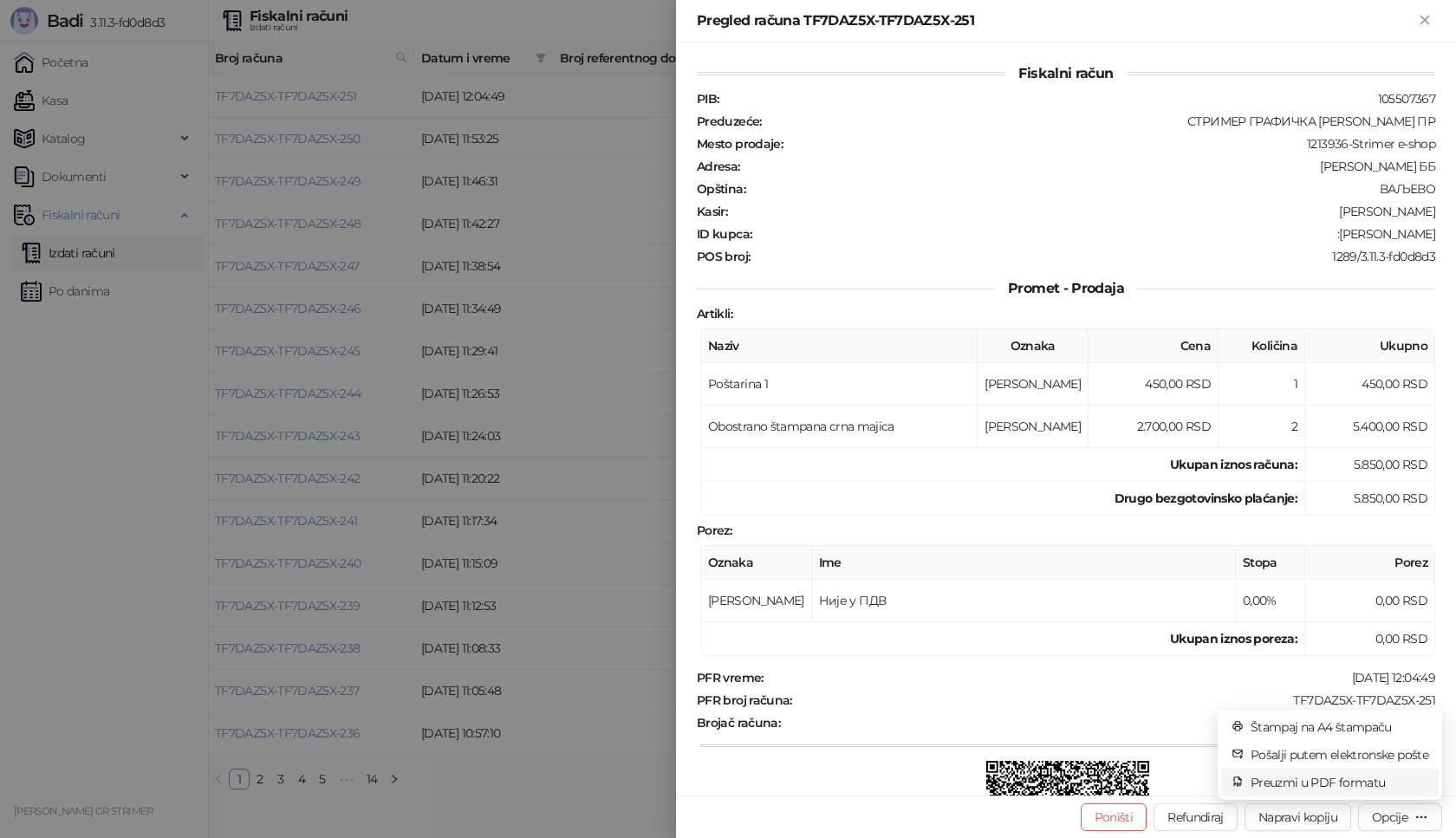
click at [1318, 779] on span "Preuzmi u PDF formatu" at bounding box center [1339, 781] width 178 height 19
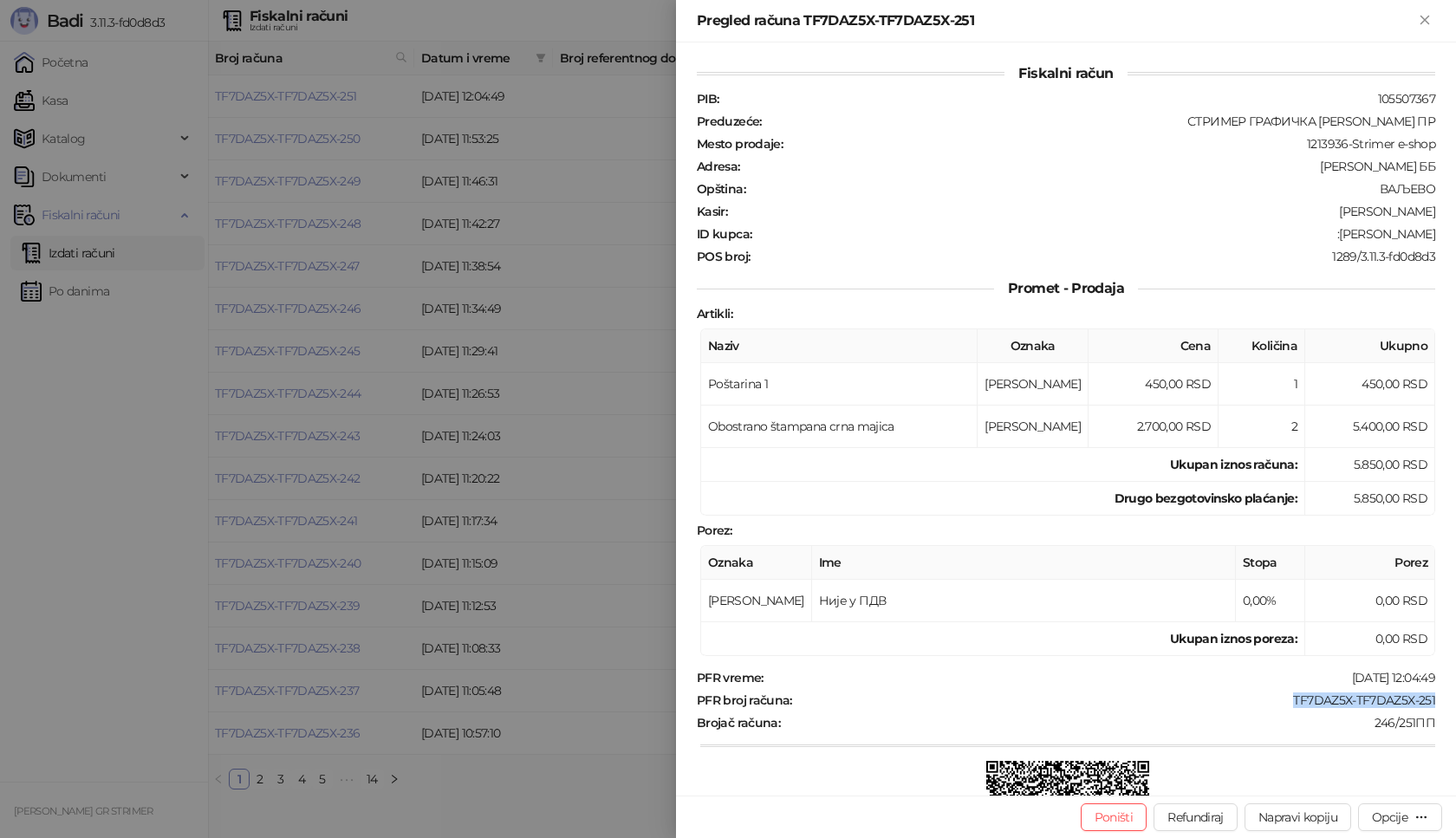
drag, startPoint x: 1272, startPoint y: 695, endPoint x: 1455, endPoint y: 694, distance: 183.0
click at [1455, 694] on div "Fiskalni račun PIB : 105507367 Preduzeće : СТРИМЕР ГРАФИЧКА РАДЊА [PERSON_NAME]…" at bounding box center [1065, 419] width 779 height 752
drag, startPoint x: 1371, startPoint y: 236, endPoint x: 1455, endPoint y: 234, distance: 84.0
click at [1455, 234] on div "Fiskalni račun PIB : 105507367 Preduzeće : СТРИМЕР ГРАФИЧКА РАДЊА [PERSON_NAME]…" at bounding box center [1065, 419] width 779 height 752
click at [1420, 20] on icon "Zatvori" at bounding box center [1425, 20] width 16 height 16
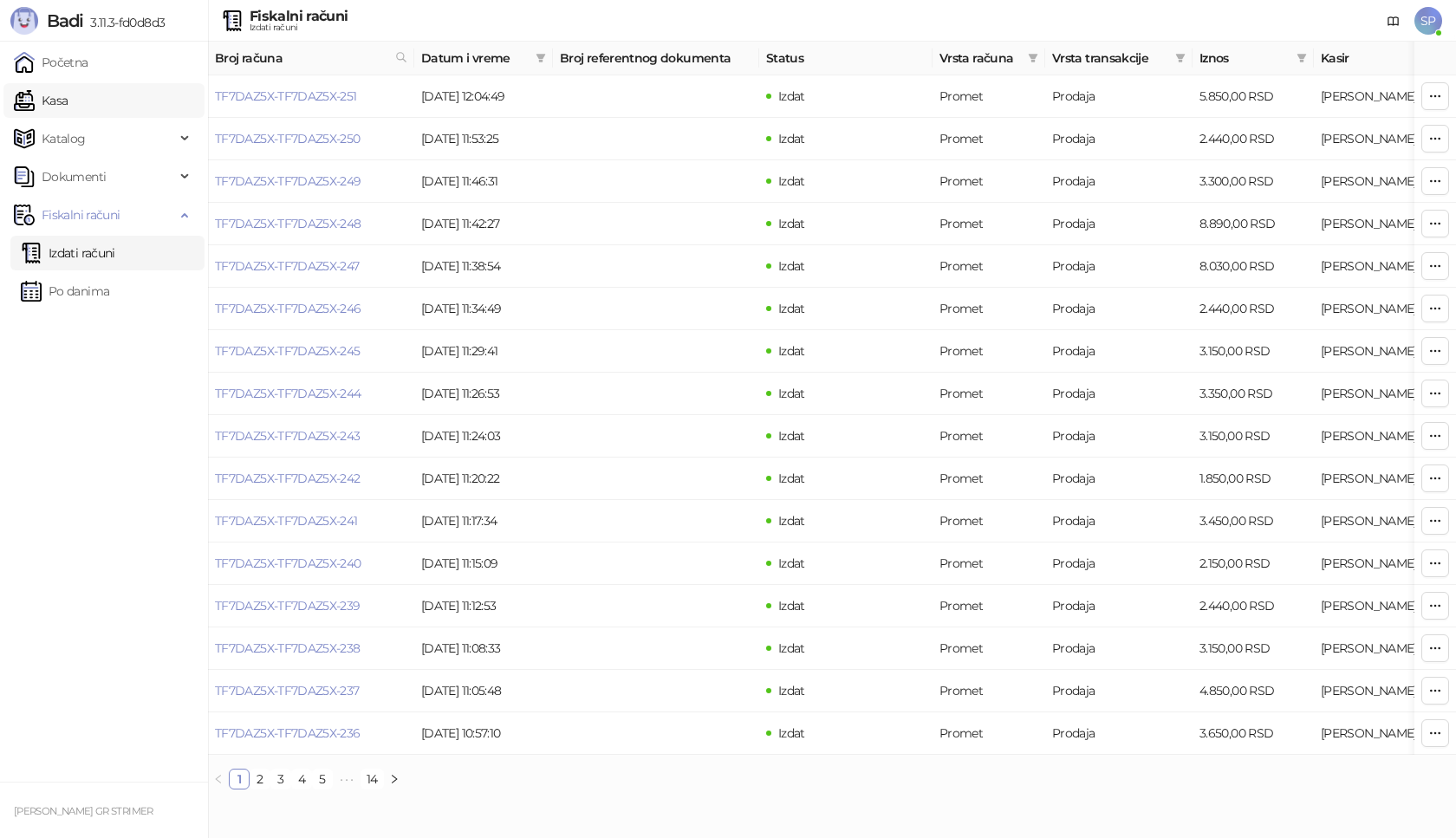
click at [68, 108] on link "Kasa" at bounding box center [41, 100] width 54 height 35
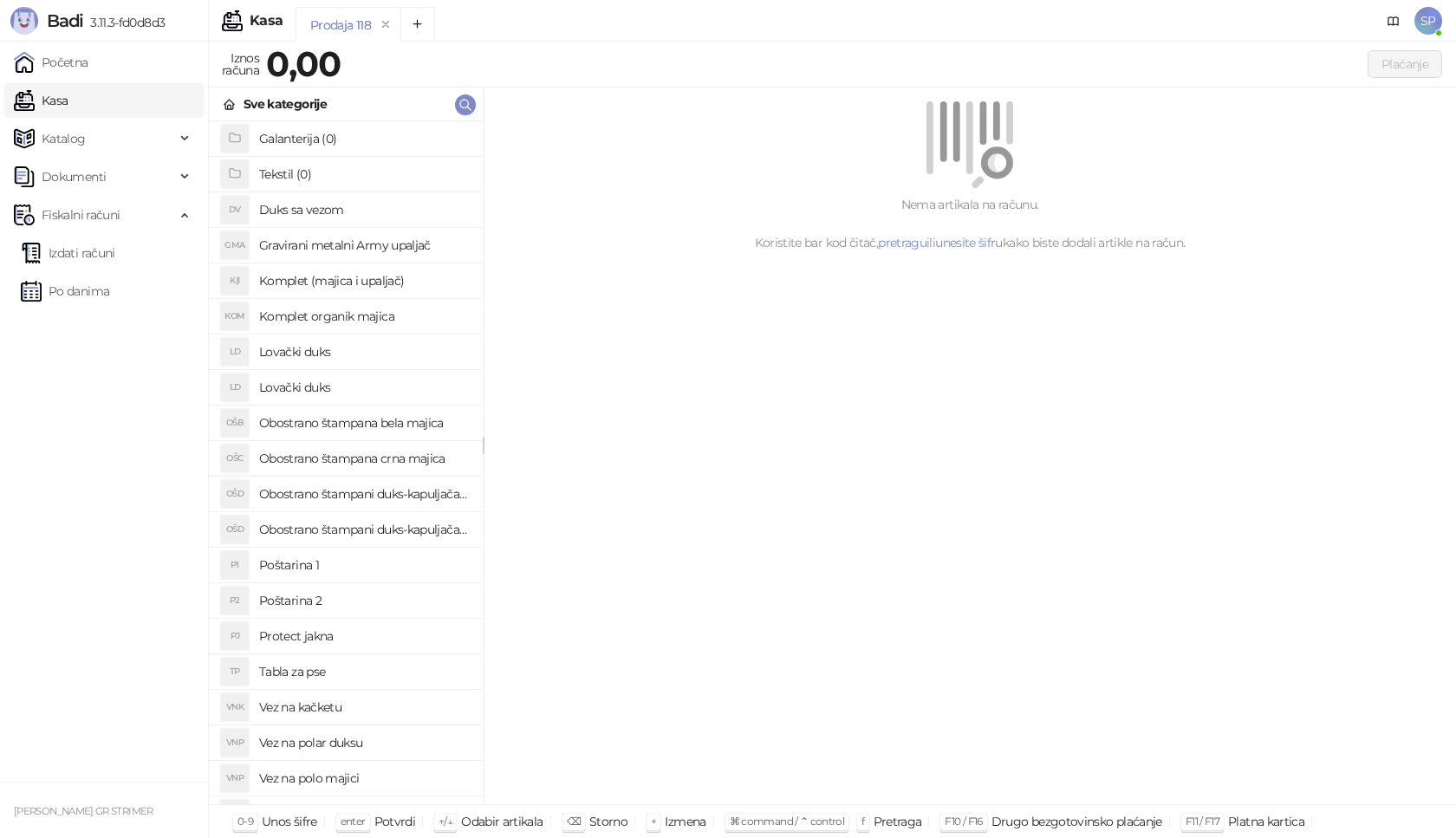
click at [368, 569] on h4 "Poštarina 1" at bounding box center [364, 565] width 210 height 28
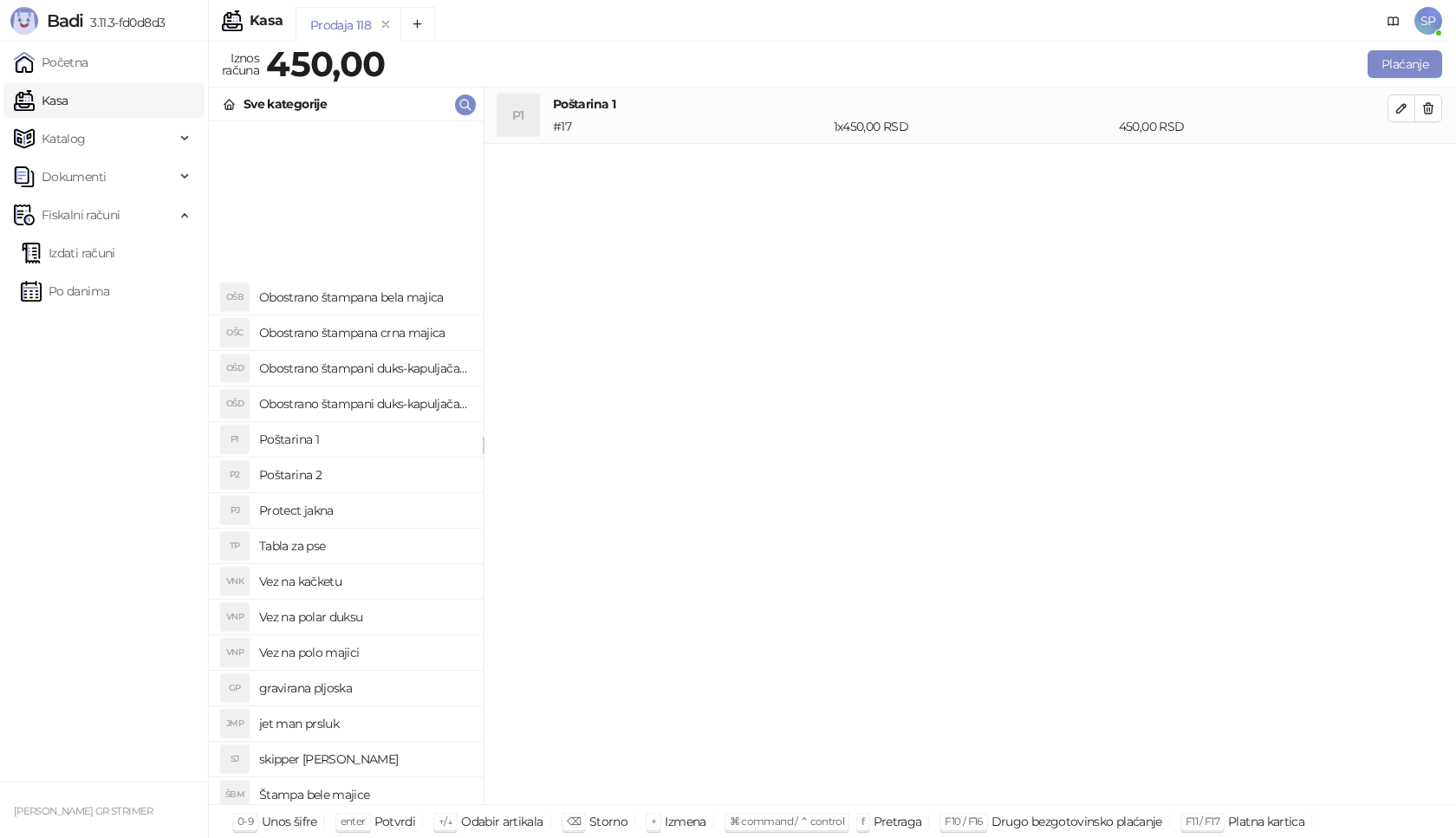
scroll to position [346, 0]
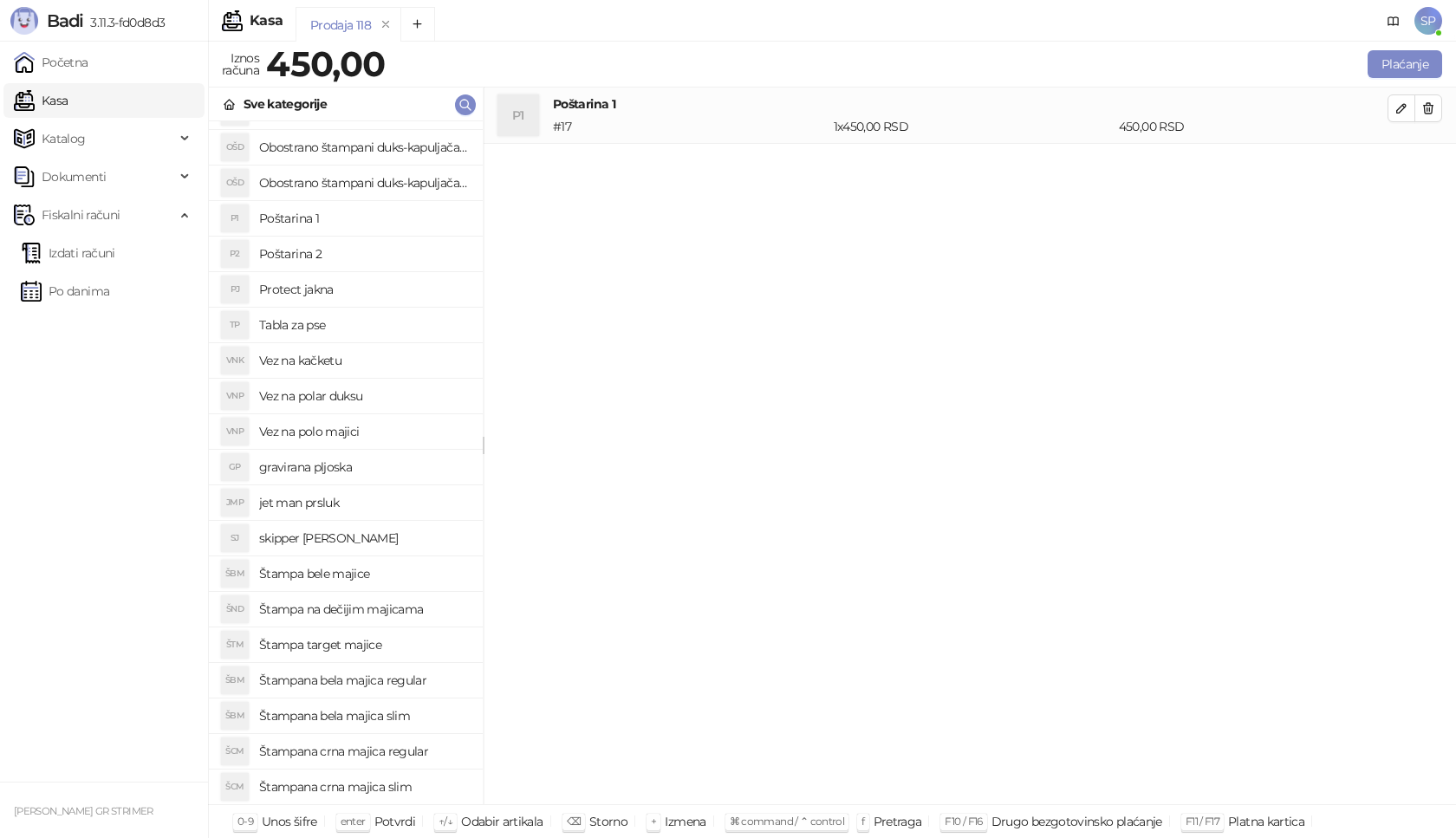
click at [417, 680] on h4 "Štampana bela majica regular" at bounding box center [364, 680] width 210 height 28
click at [1430, 163] on icon "button" at bounding box center [1428, 165] width 14 height 14
click at [420, 752] on h4 "Štampana crna majica regular" at bounding box center [364, 751] width 210 height 28
click at [1398, 164] on icon "button" at bounding box center [1401, 165] width 14 height 14
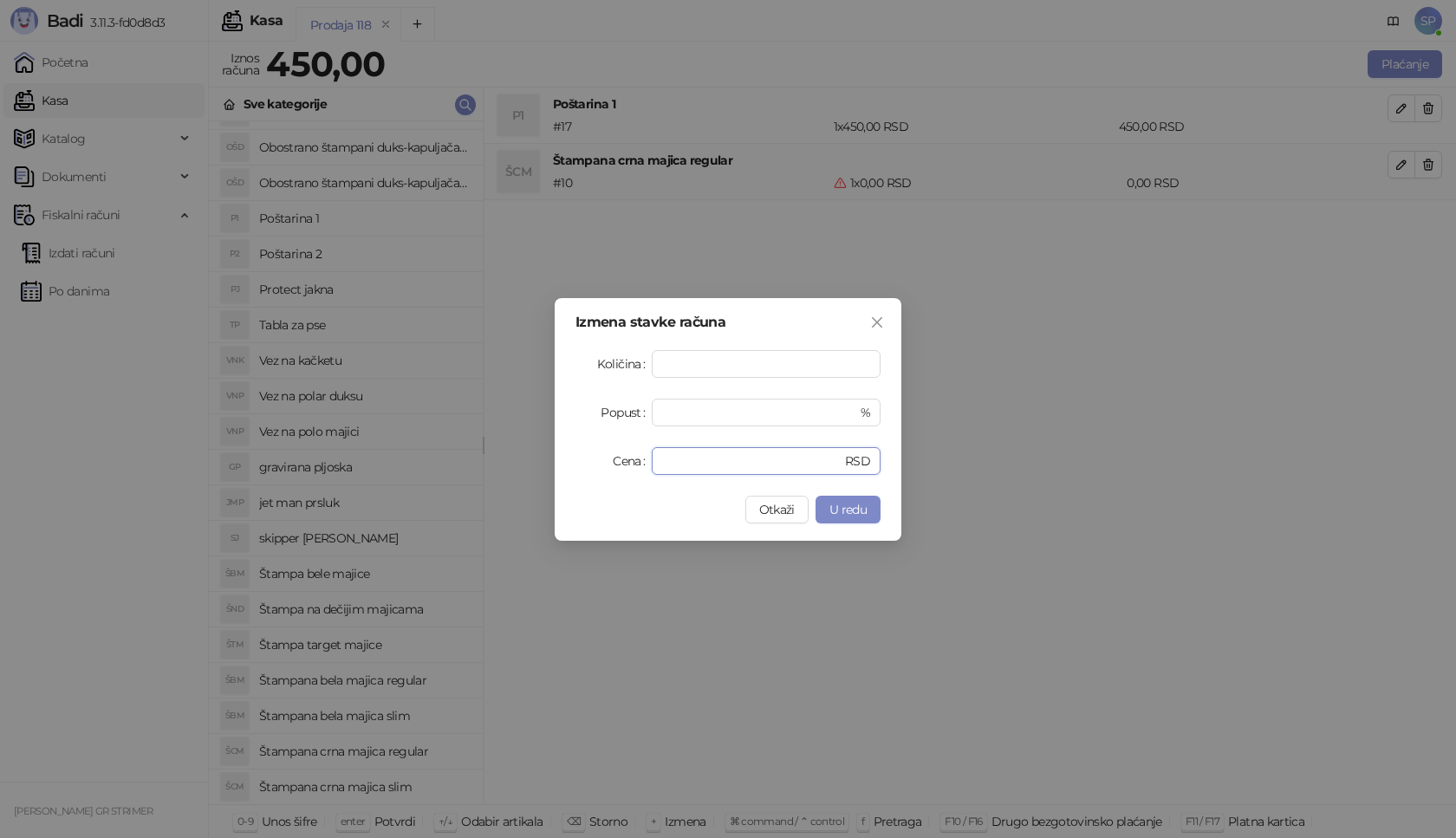
drag, startPoint x: 694, startPoint y: 466, endPoint x: 595, endPoint y: 481, distance: 100.1
click at [595, 481] on div "Izmena stavke računa Količina * Popust * % Cena * RSD Otkaži U redu" at bounding box center [728, 419] width 346 height 242
type input "****"
click at [844, 508] on span "U redu" at bounding box center [847, 510] width 37 height 16
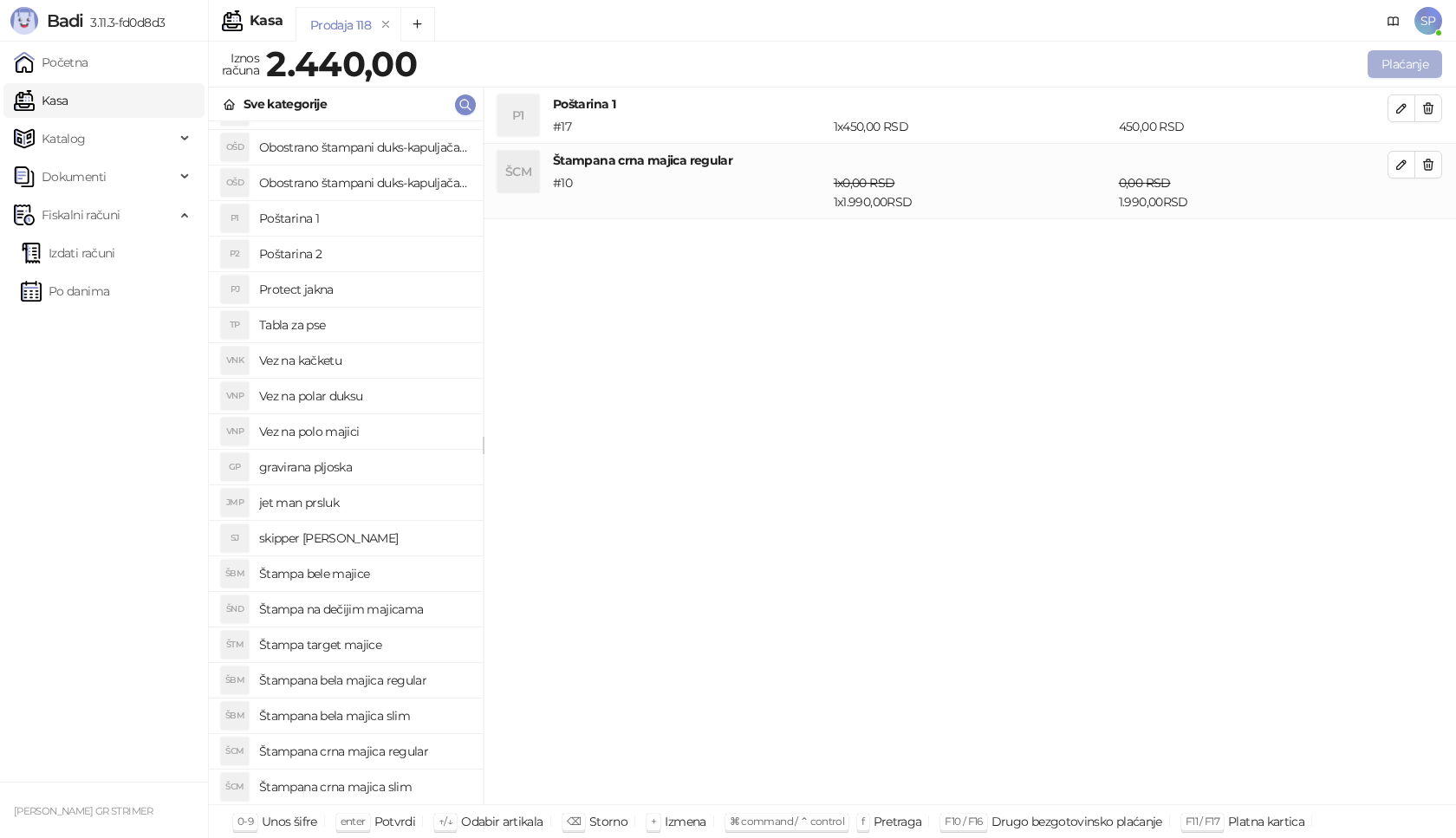
click at [1418, 62] on button "Plaćanje" at bounding box center [1404, 64] width 75 height 28
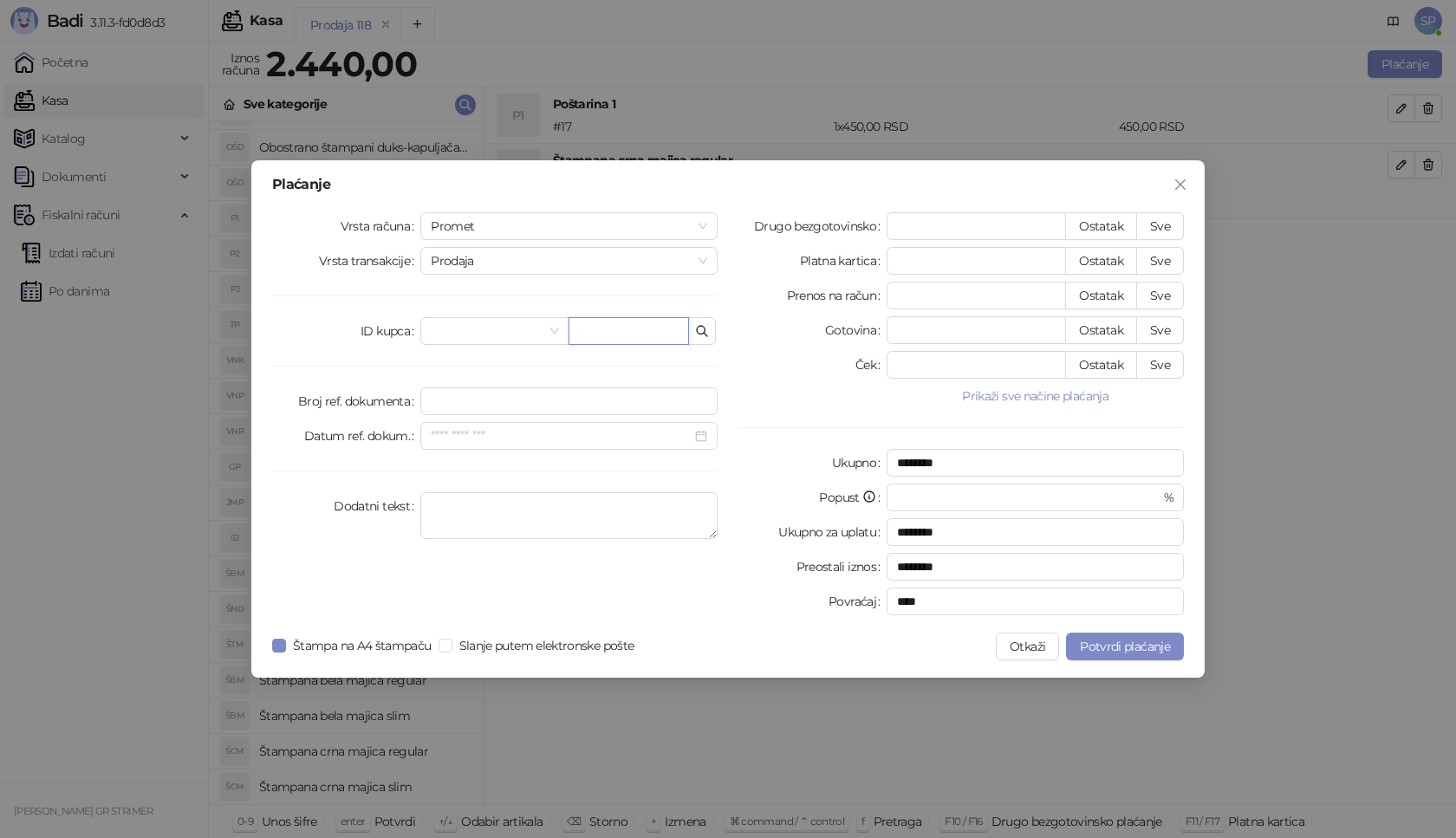
click at [632, 321] on input "text" at bounding box center [629, 331] width 121 height 28
paste input "**********"
type input "**********"
click at [1181, 226] on button "Sve" at bounding box center [1160, 226] width 48 height 28
type input "****"
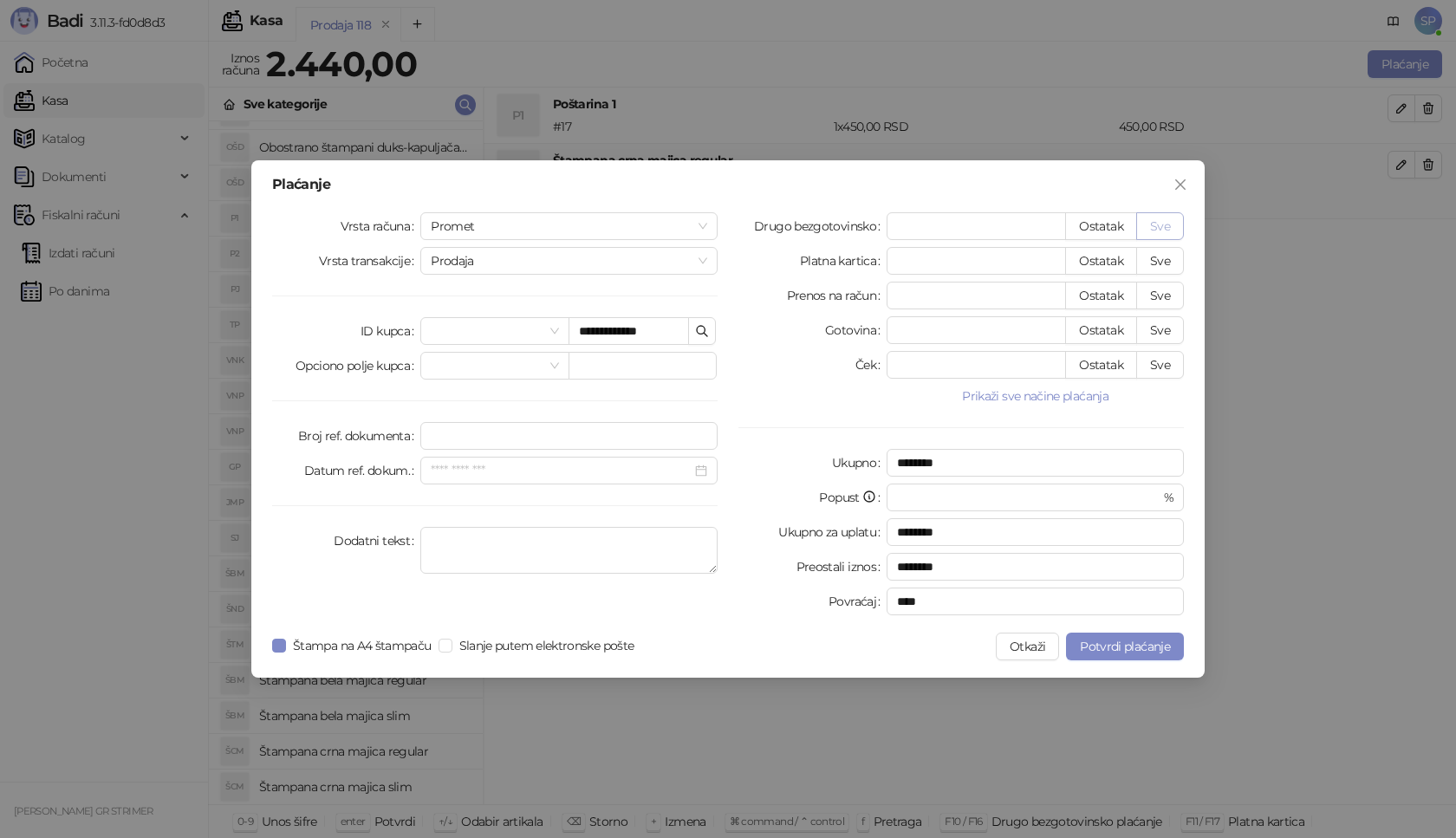
type input "****"
click at [1114, 649] on span "Potvrdi plaćanje" at bounding box center [1125, 646] width 90 height 16
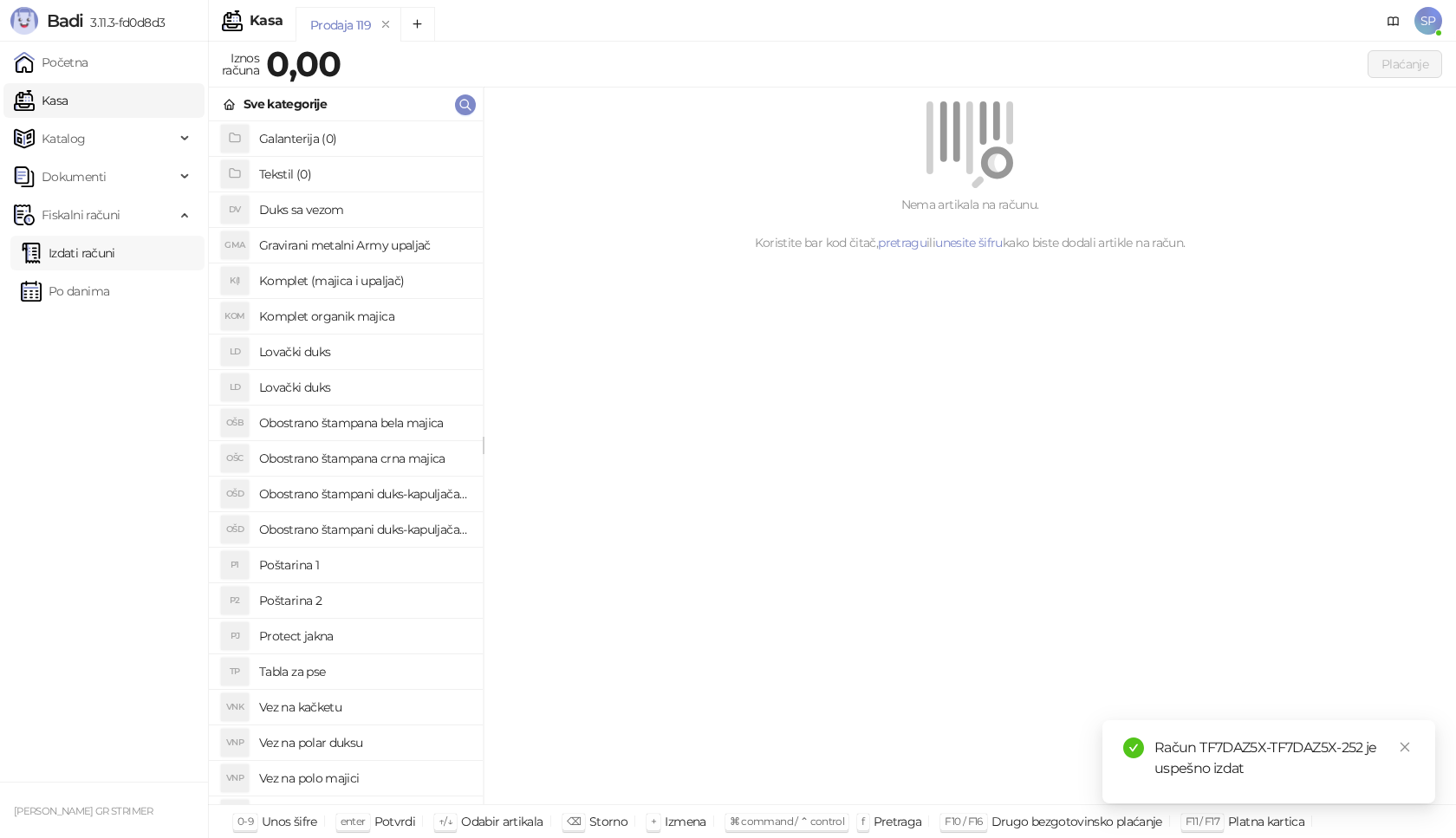
click at [112, 250] on link "Izdati računi" at bounding box center [68, 252] width 95 height 35
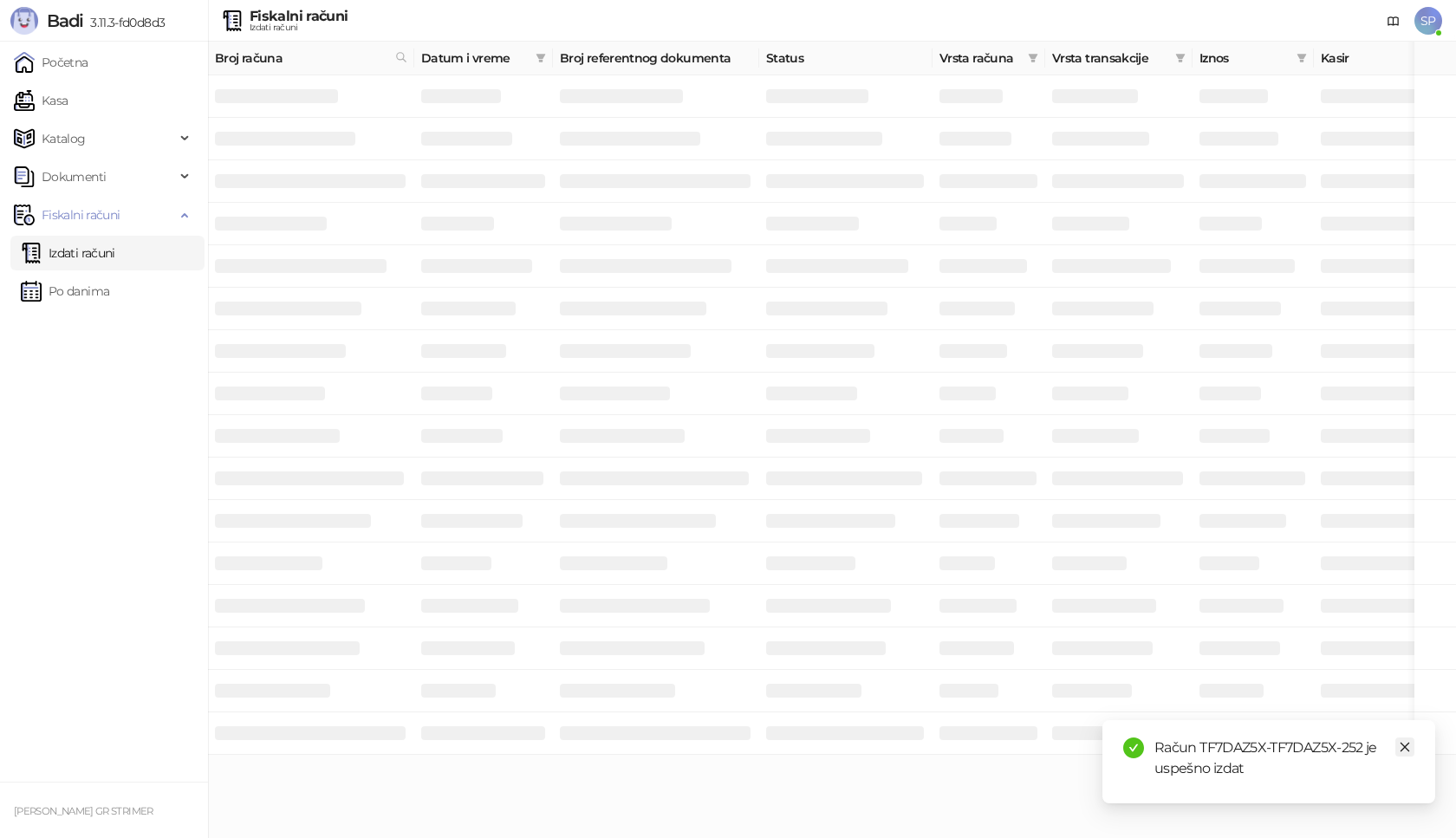
click at [1406, 747] on icon "close" at bounding box center [1404, 746] width 12 height 12
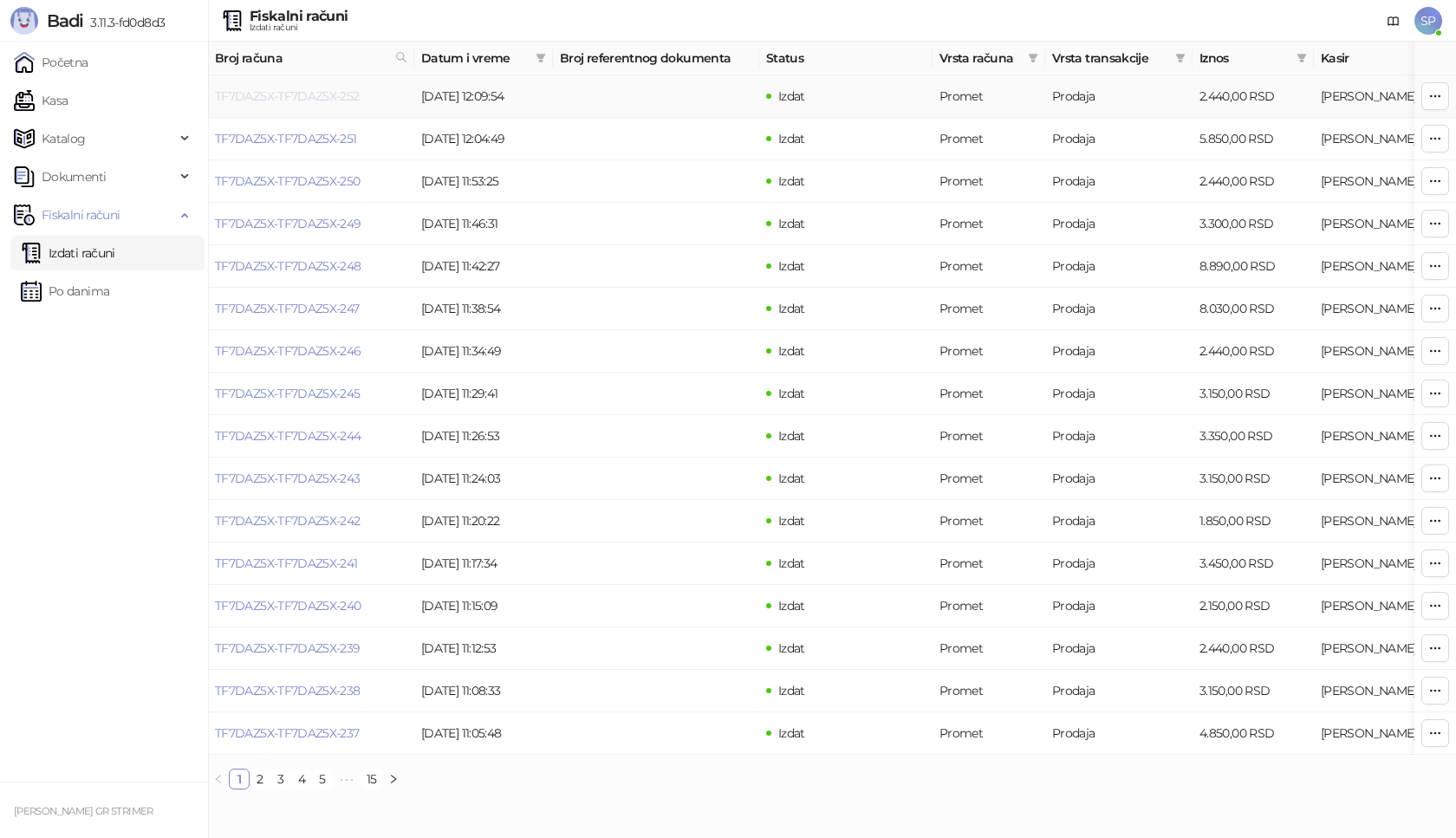
click at [285, 96] on link "TF7DAZ5X-TF7DAZ5X-252" at bounding box center [286, 97] width 145 height 16
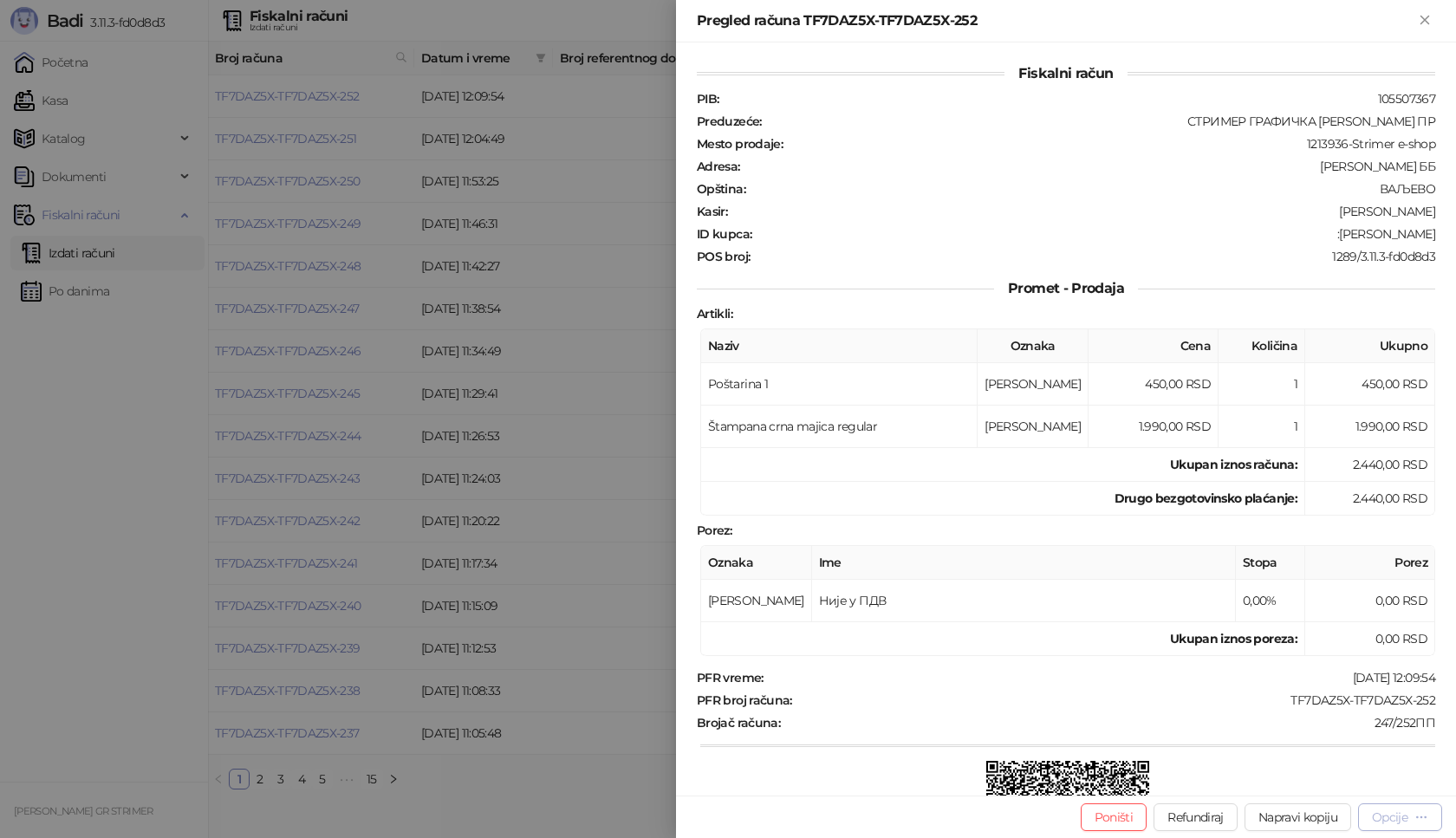
click at [1390, 818] on div "Opcije" at bounding box center [1389, 817] width 36 height 16
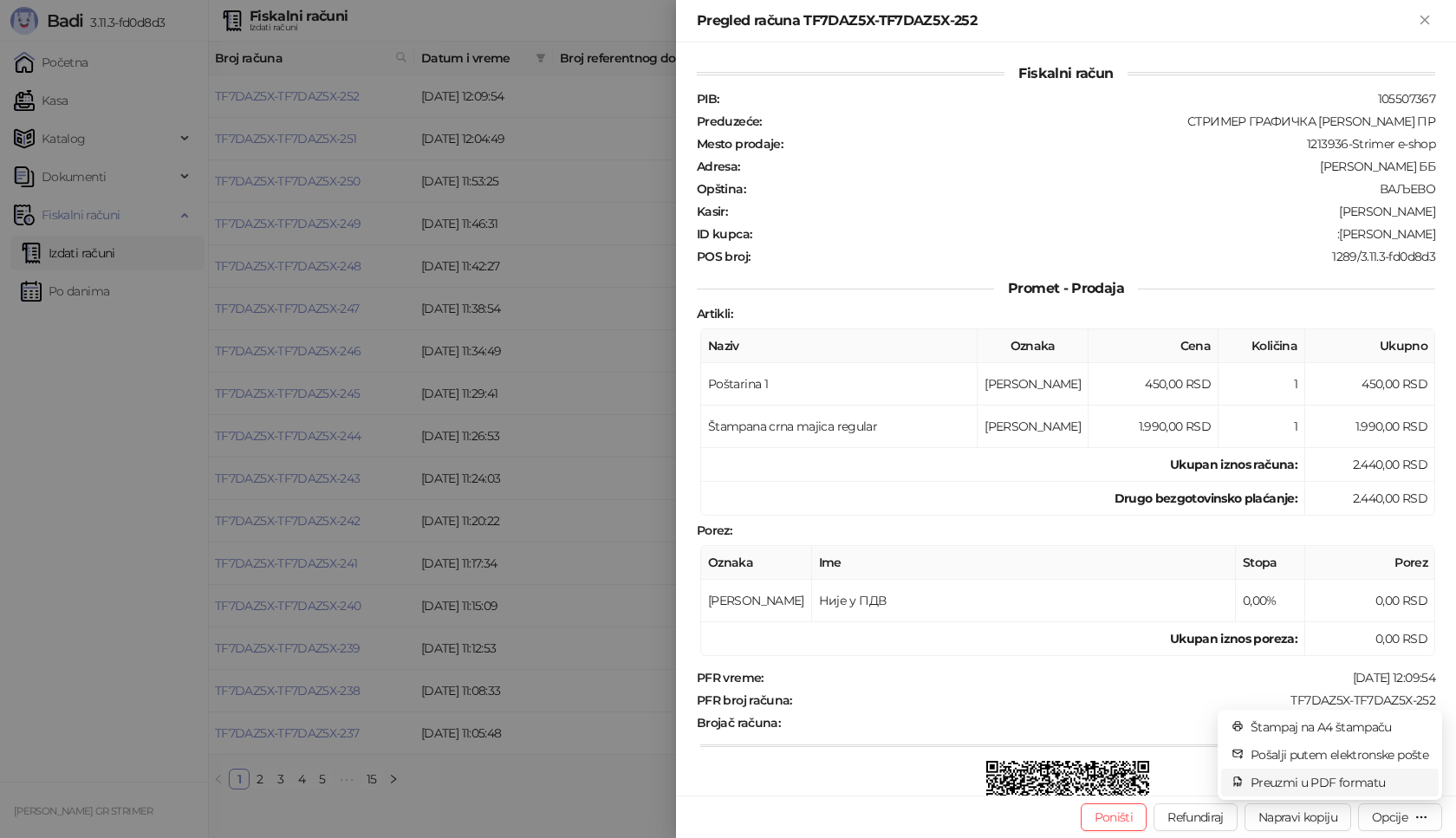
click at [1333, 782] on span "Preuzmi u PDF formatu" at bounding box center [1339, 781] width 178 height 19
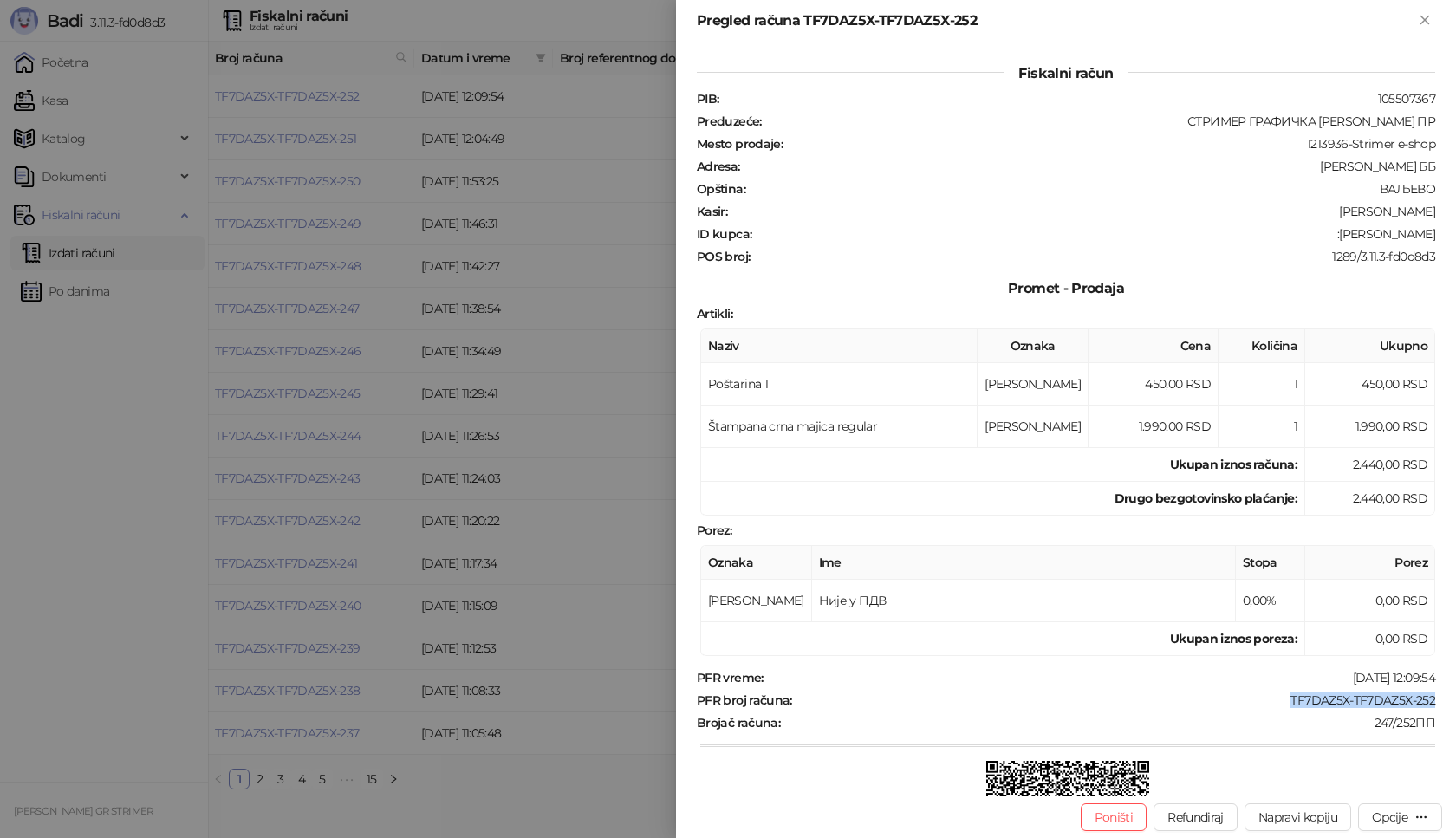
drag, startPoint x: 1298, startPoint y: 701, endPoint x: 1440, endPoint y: 702, distance: 142.0
click at [1440, 702] on div "Fiskalni račun PIB : 105507367 Preduzeće : СТРИМЕР ГРАФИЧКА РАДЊА [PERSON_NAME]…" at bounding box center [1065, 419] width 779 height 752
drag, startPoint x: 1362, startPoint y: 233, endPoint x: 1435, endPoint y: 237, distance: 73.1
click at [1435, 237] on div "Fiskalni račun PIB : 105507367 Preduzeće : СТРИМЕР ГРАФИЧКА РАДЊА [PERSON_NAME]…" at bounding box center [1065, 419] width 779 height 752
click at [1423, 24] on icon "Zatvori" at bounding box center [1425, 20] width 16 height 16
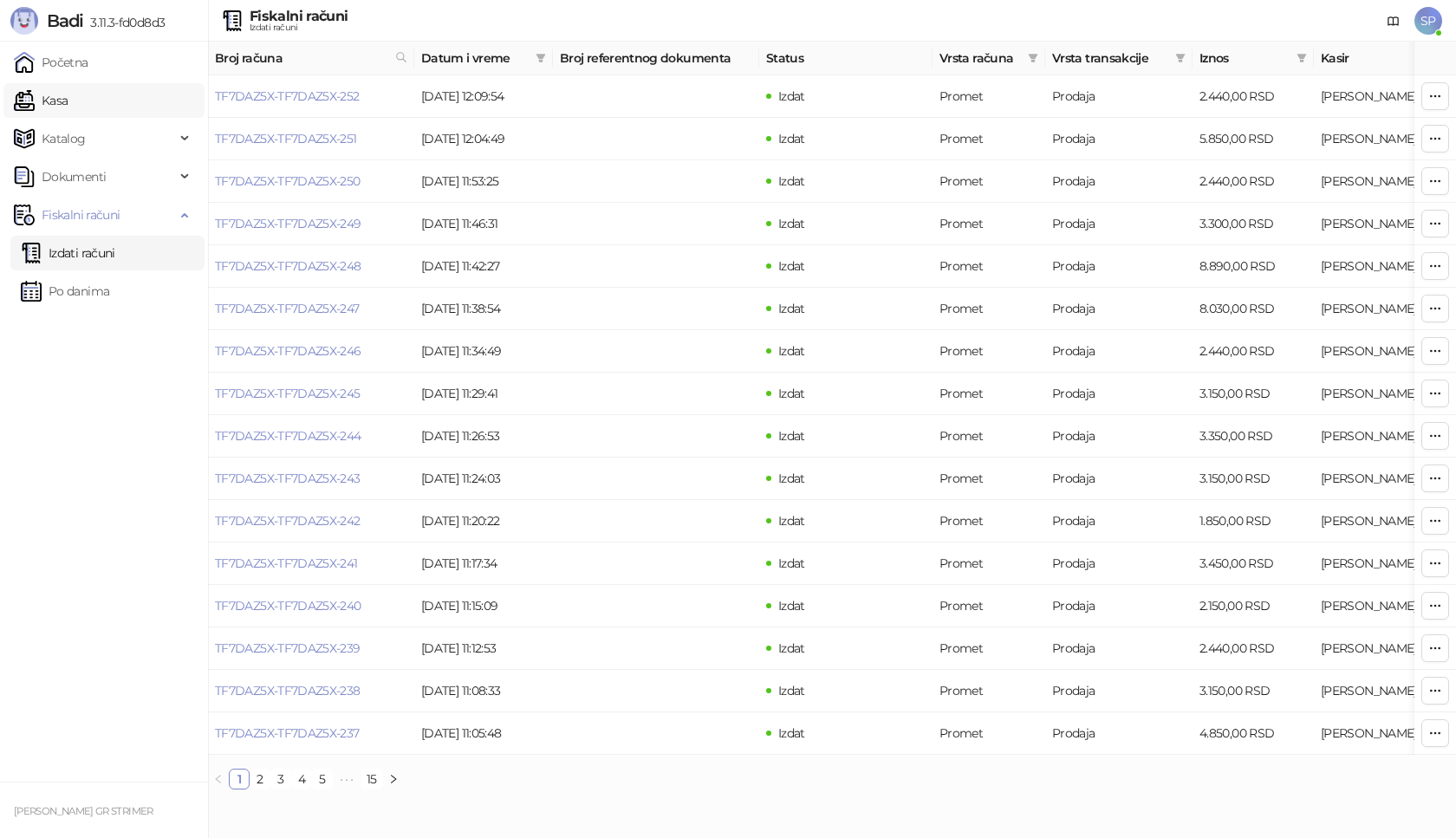
click at [68, 109] on link "Kasa" at bounding box center [41, 100] width 54 height 35
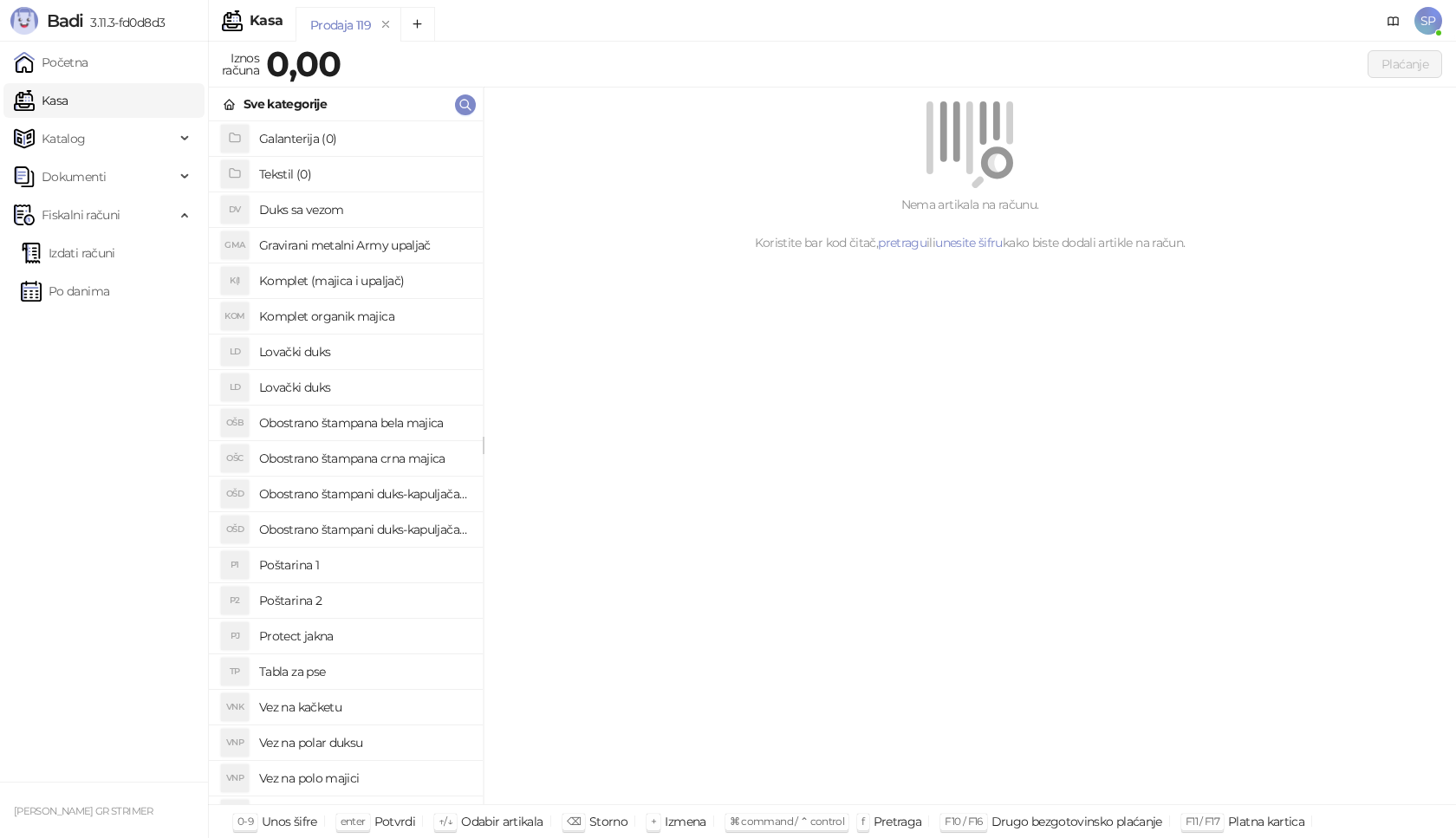
click at [372, 560] on h4 "Poštarina 1" at bounding box center [364, 565] width 210 height 28
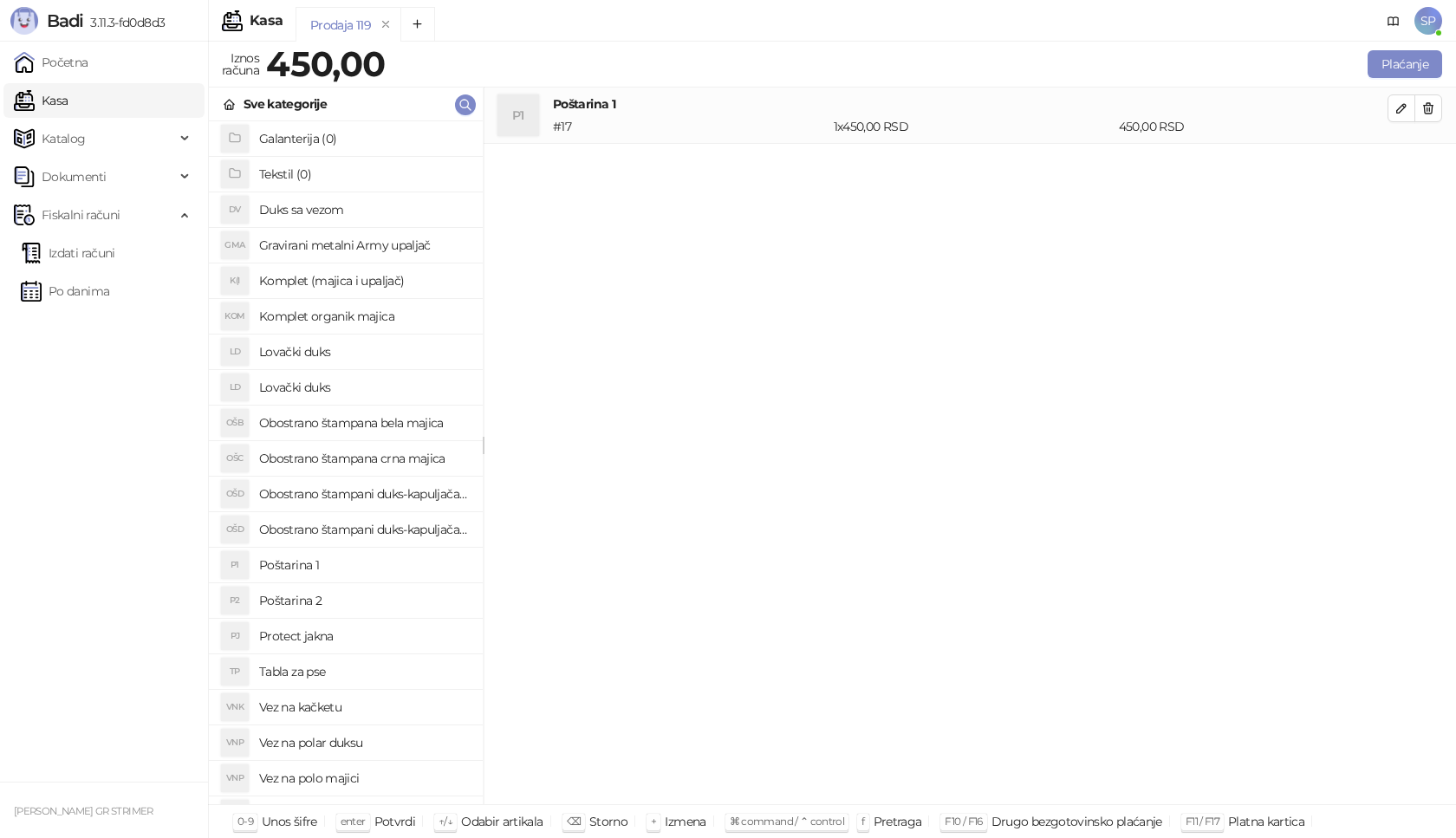
click at [391, 246] on h4 "Gravirani metalni Army upaljač" at bounding box center [364, 245] width 210 height 28
click at [1399, 169] on icon "button" at bounding box center [1401, 165] width 9 height 9
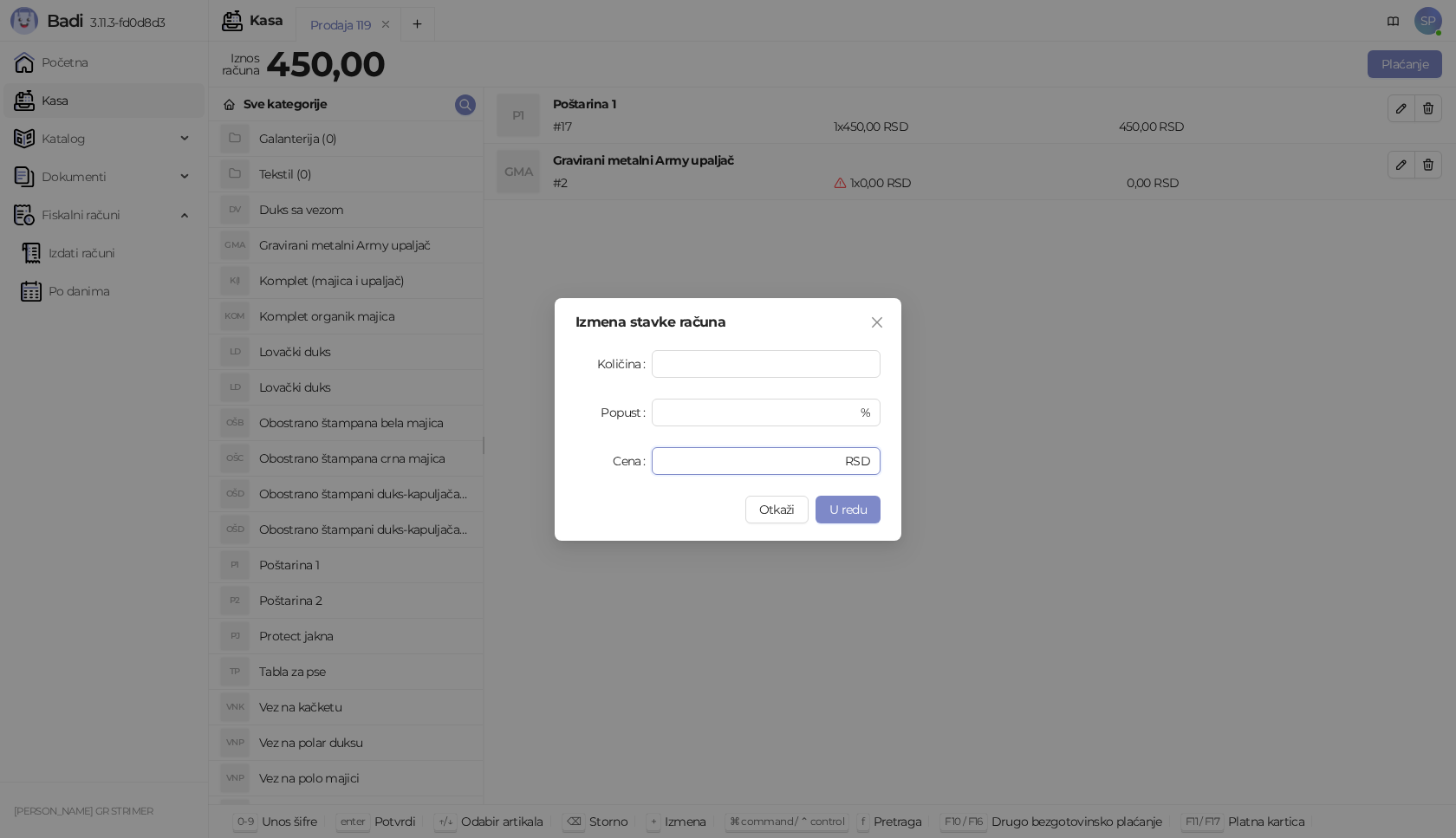
drag, startPoint x: 727, startPoint y: 465, endPoint x: 585, endPoint y: 460, distance: 142.1
click at [584, 472] on div "Cena * RSD" at bounding box center [728, 461] width 305 height 28
type input "****"
click at [858, 516] on span "U redu" at bounding box center [847, 510] width 37 height 16
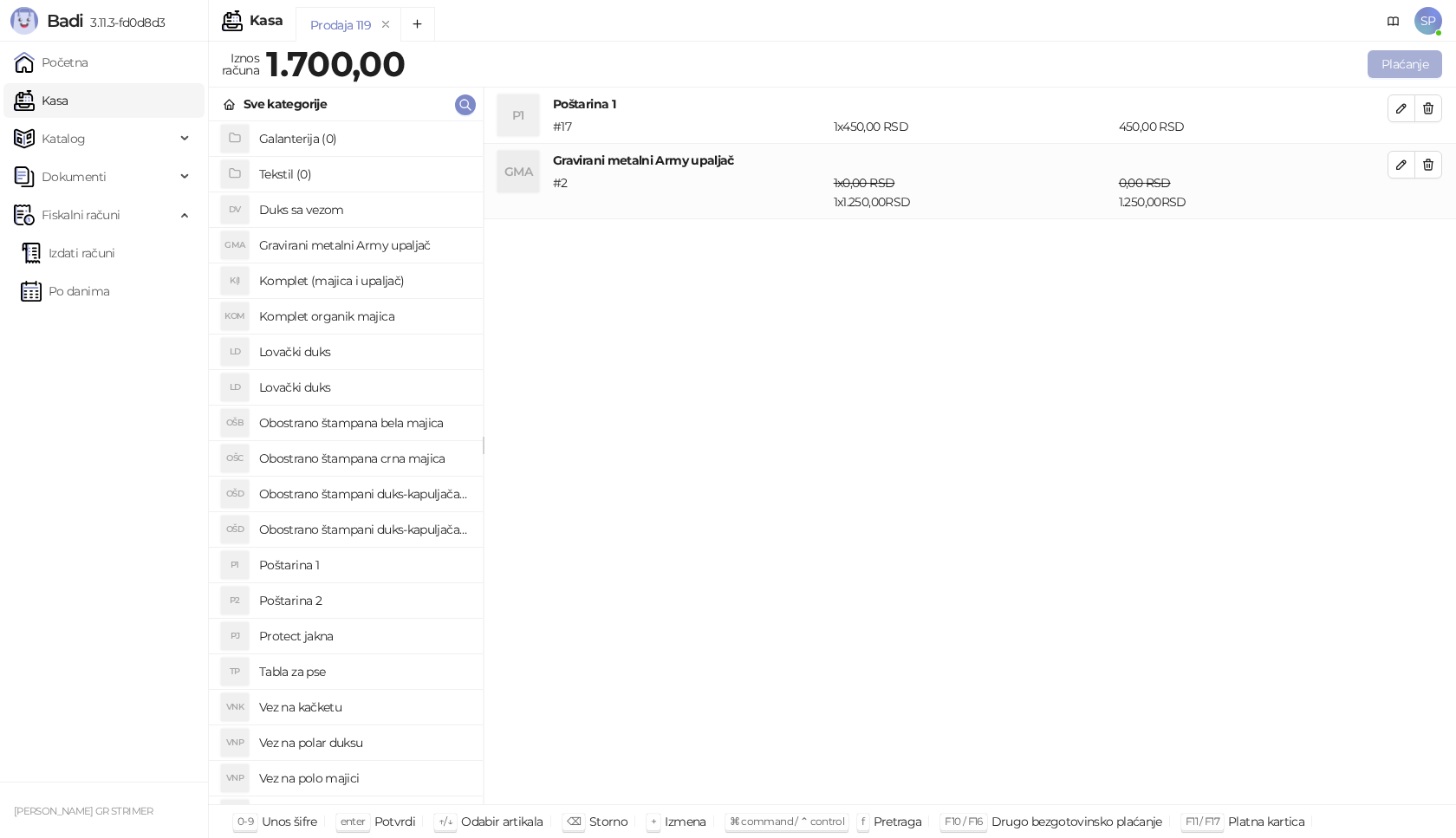
click at [1411, 66] on button "Plaćanje" at bounding box center [1404, 64] width 75 height 28
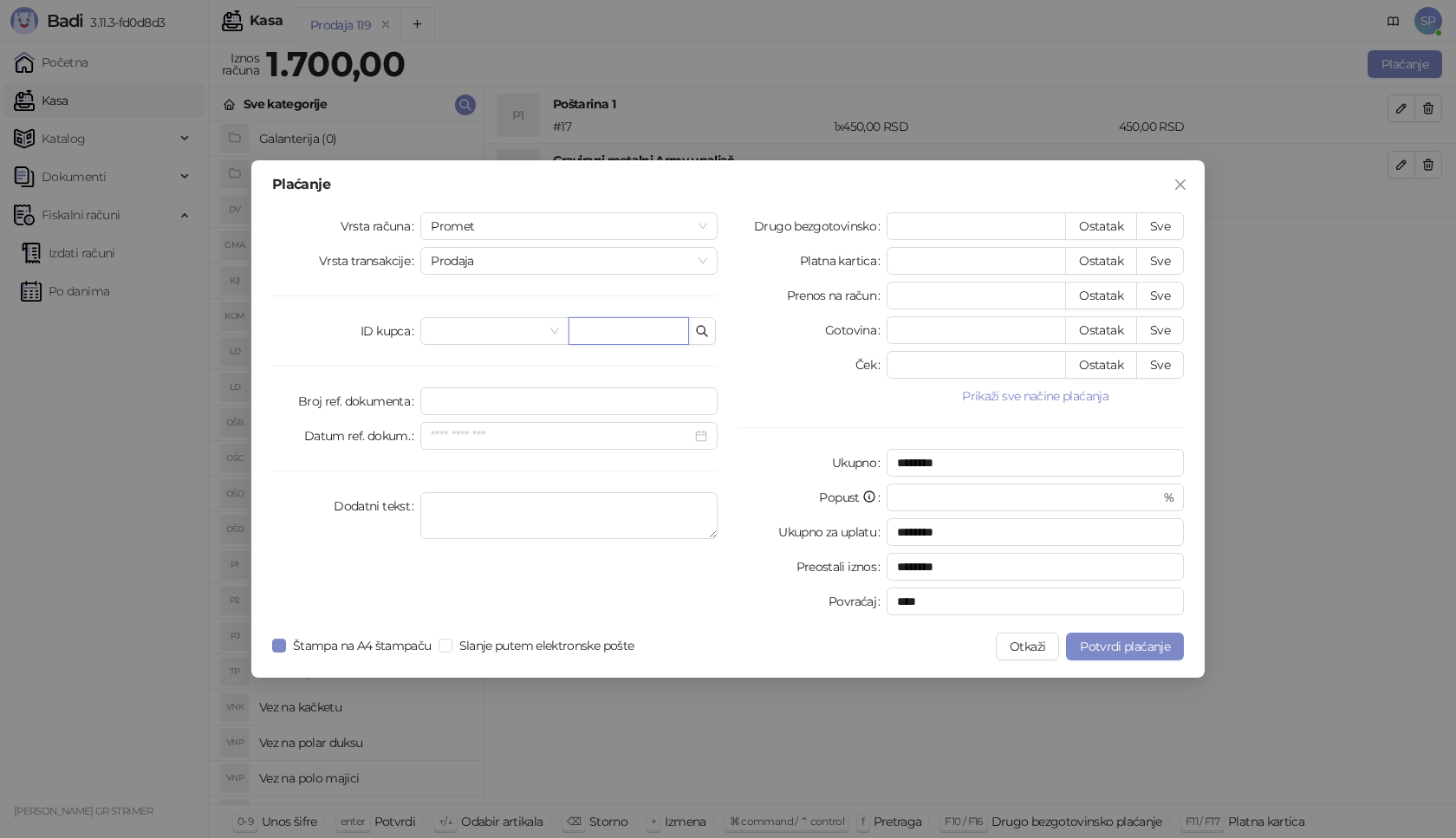
click at [622, 331] on input "text" at bounding box center [629, 331] width 121 height 28
paste input "**********"
type input "**********"
click at [1163, 215] on button "Sve" at bounding box center [1160, 226] width 48 height 28
type input "****"
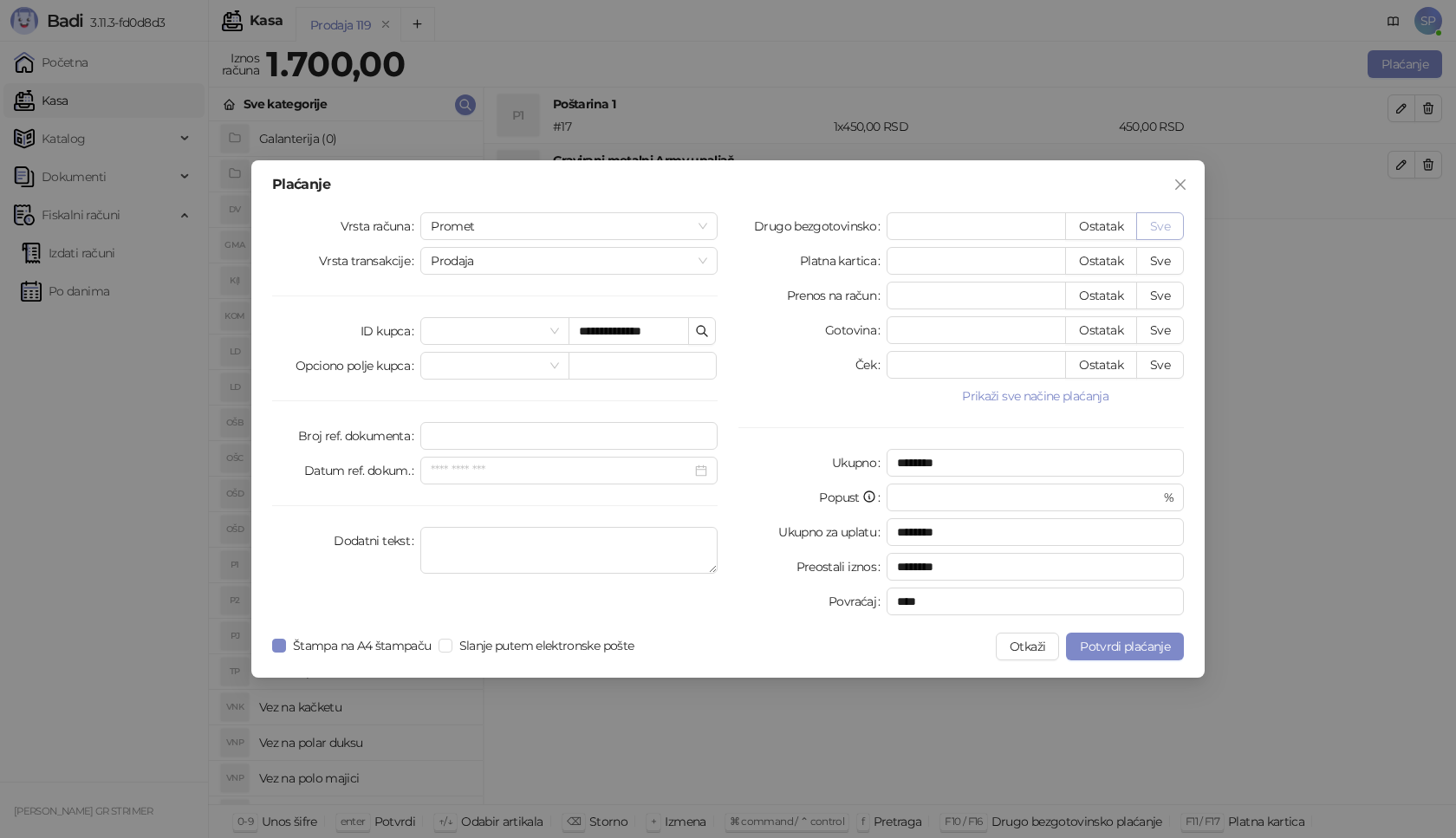
type input "****"
click at [1164, 640] on span "Potvrdi plaćanje" at bounding box center [1125, 646] width 90 height 16
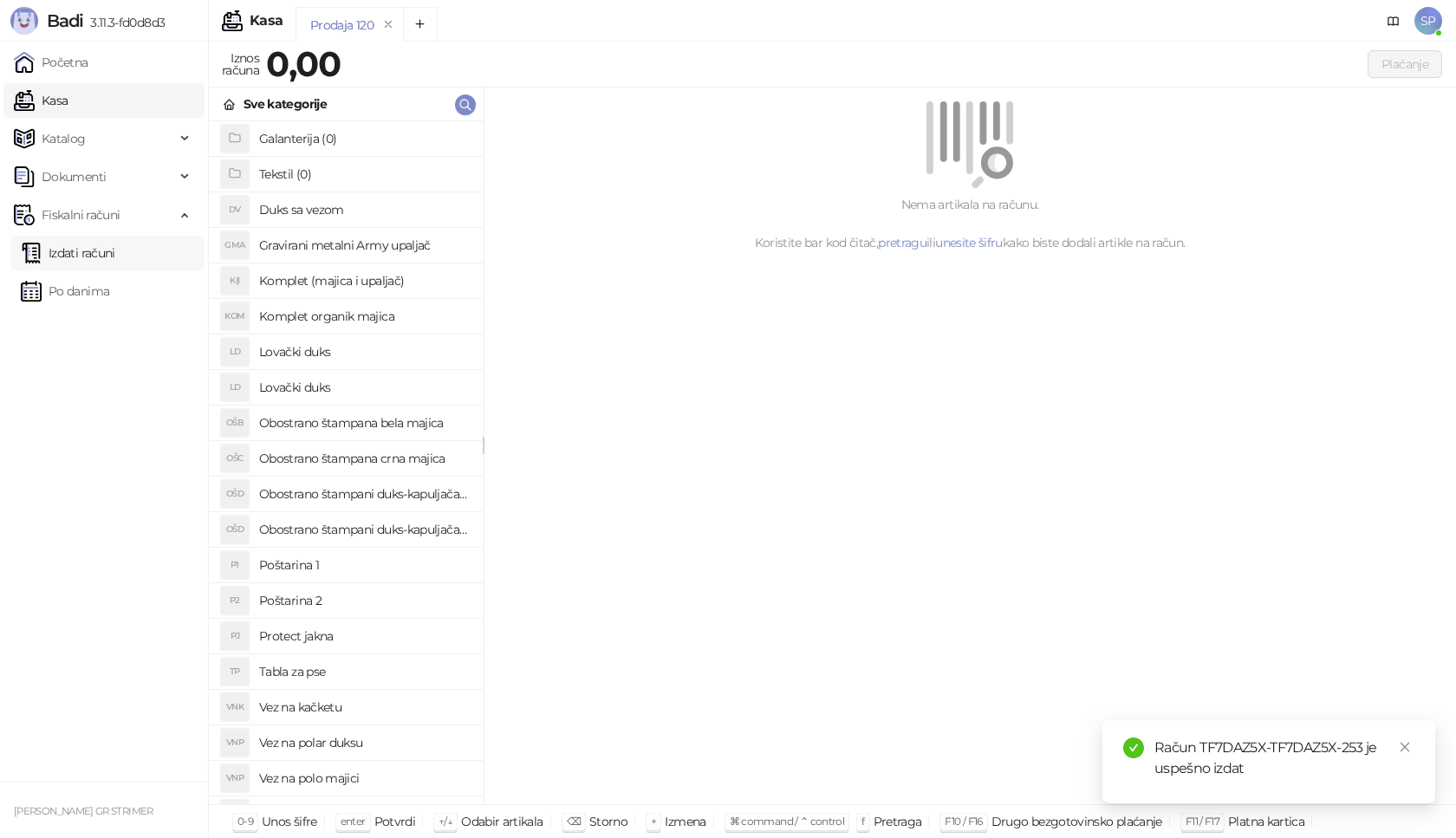
click at [115, 257] on link "Izdati računi" at bounding box center [68, 252] width 95 height 35
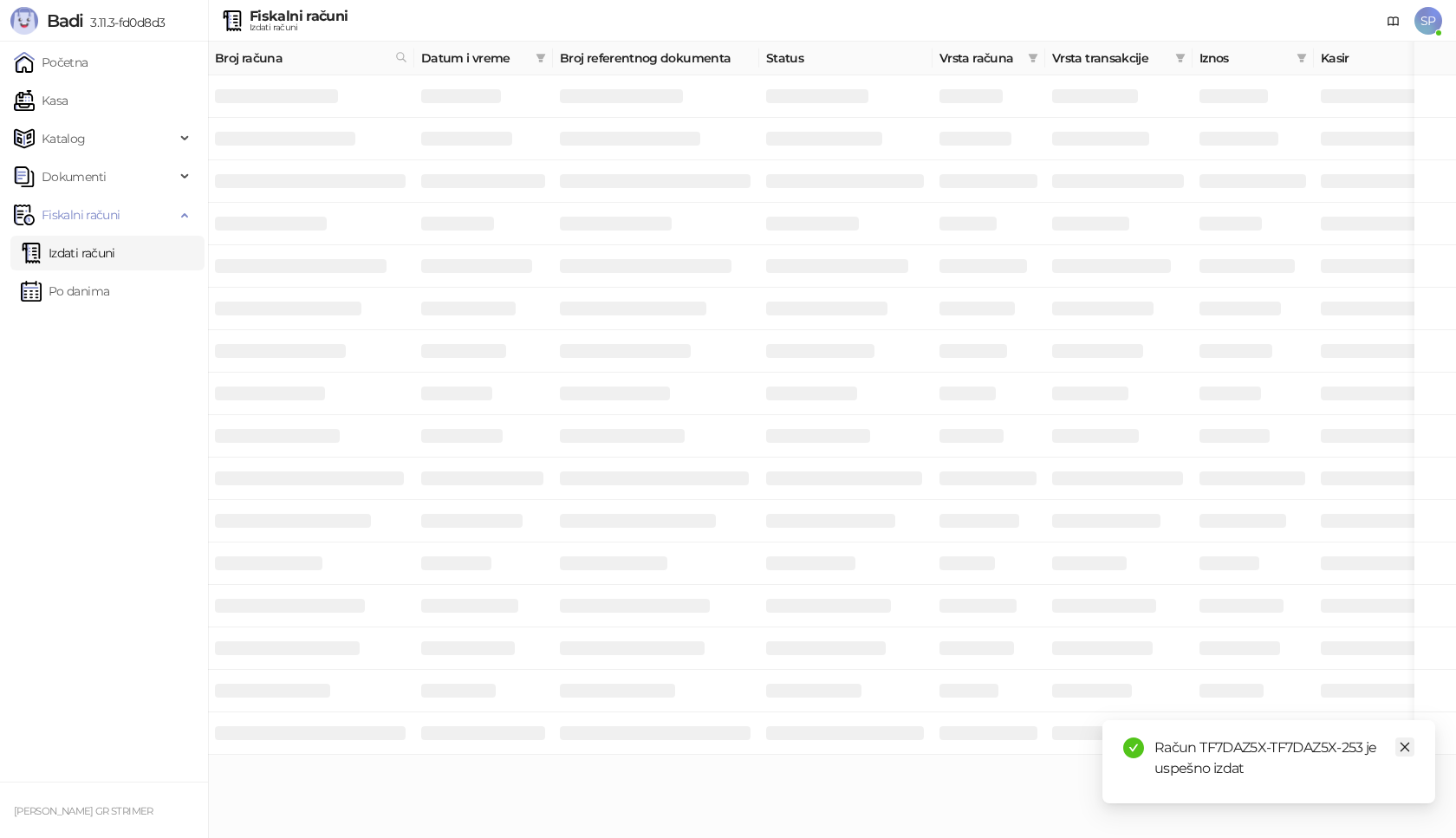
click at [1410, 746] on link "Close" at bounding box center [1404, 746] width 19 height 19
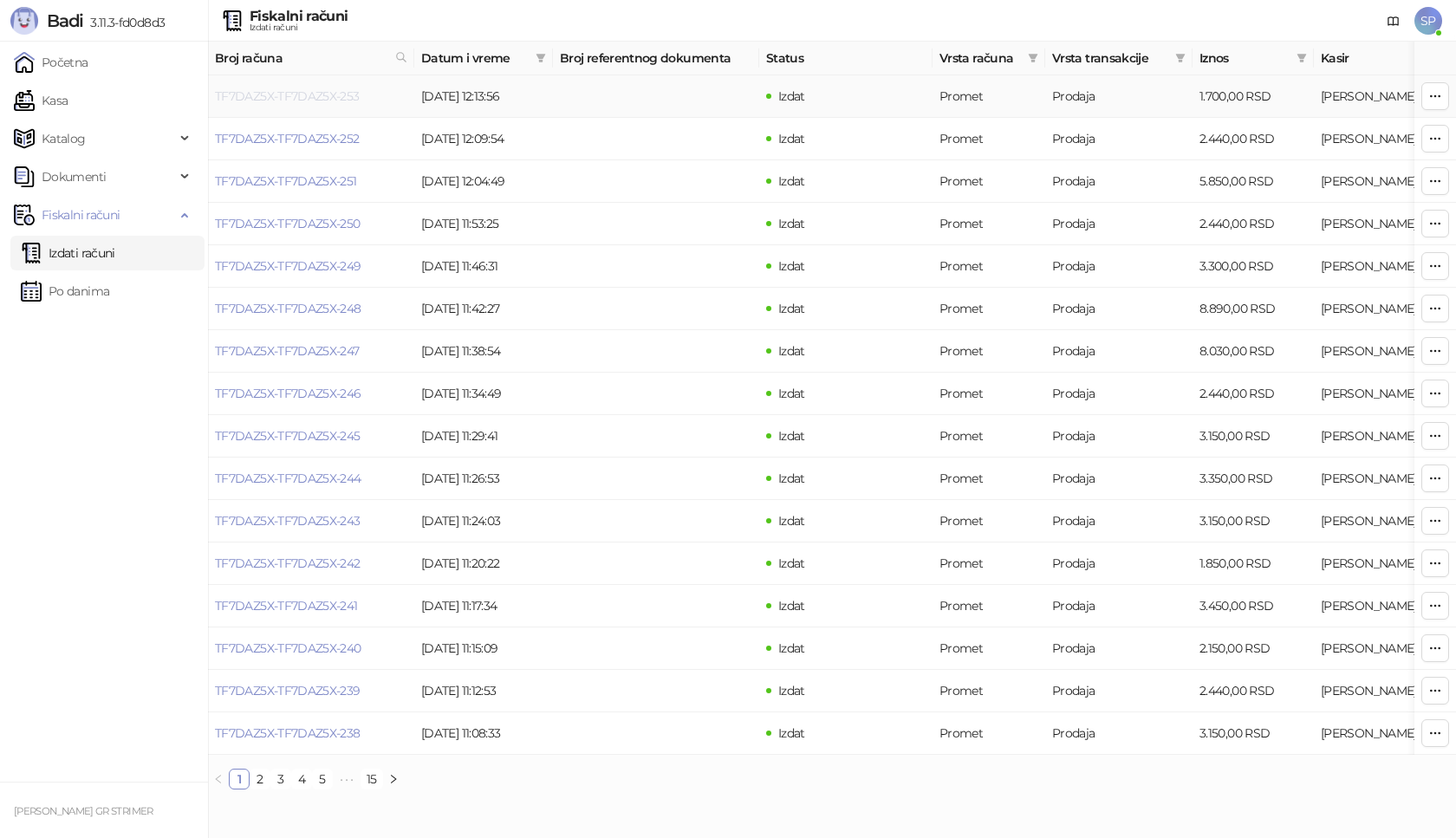
click at [311, 99] on link "TF7DAZ5X-TF7DAZ5X-253" at bounding box center [286, 97] width 145 height 16
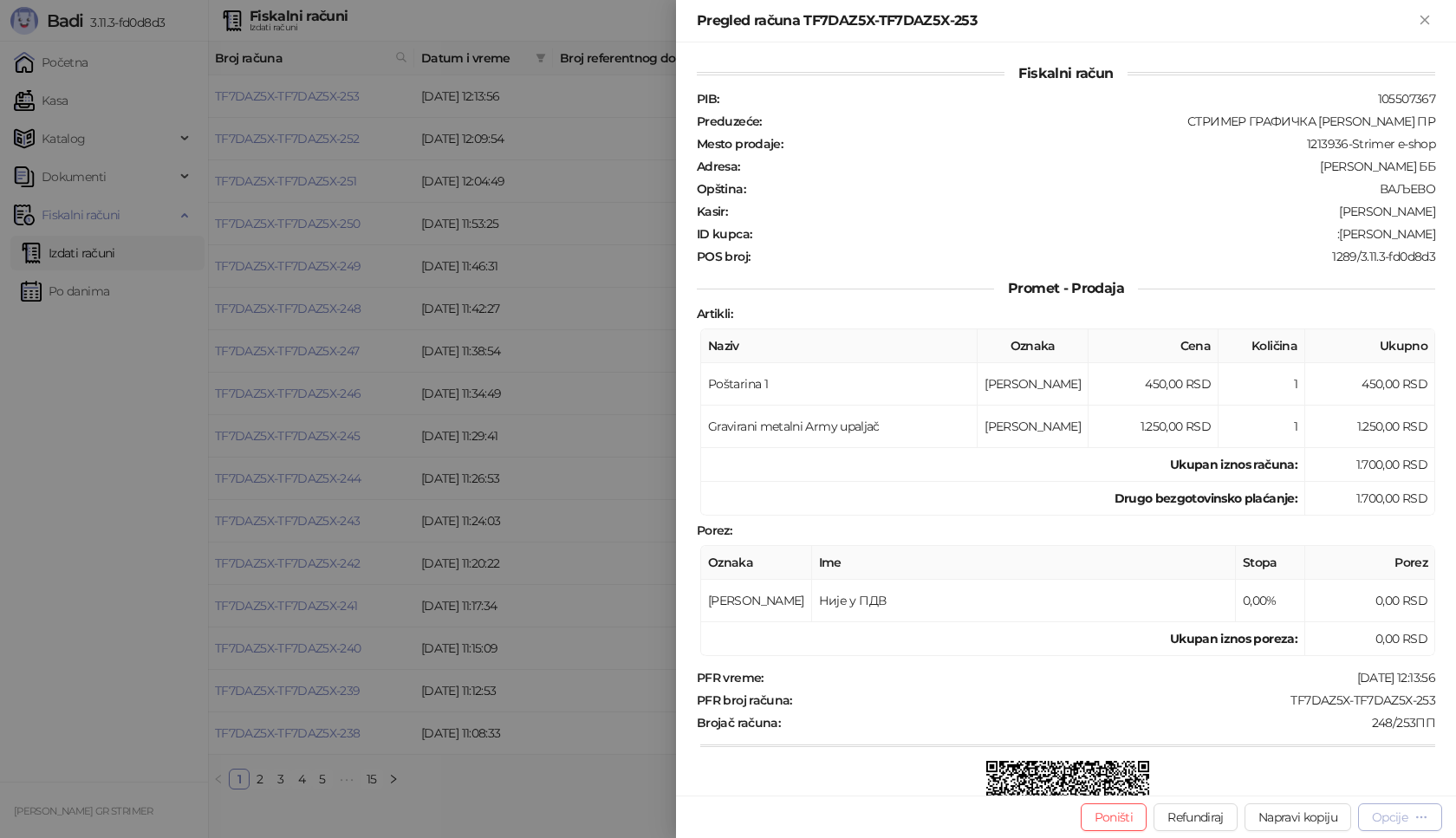
click at [1389, 821] on div "Opcije" at bounding box center [1389, 817] width 36 height 16
click at [1359, 784] on span "Preuzmi u PDF formatu" at bounding box center [1339, 781] width 178 height 19
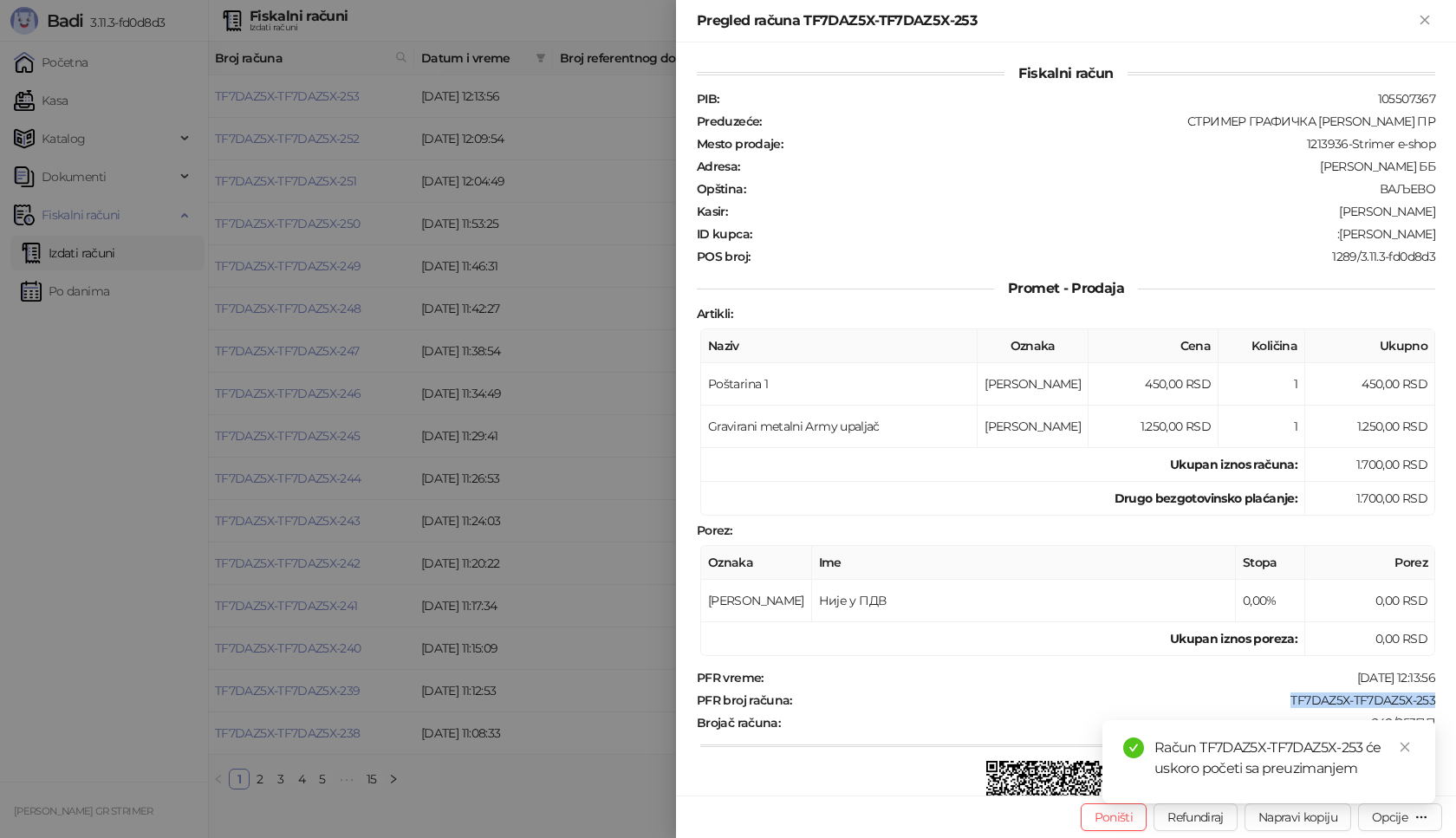
drag, startPoint x: 1278, startPoint y: 699, endPoint x: 1433, endPoint y: 699, distance: 155.0
click at [1433, 699] on div "Fiskalni račun PIB : 105507367 Preduzeće : СТРИМЕР ГРАФИЧКА РАДЊА [PERSON_NAME]…" at bounding box center [1065, 419] width 779 height 752
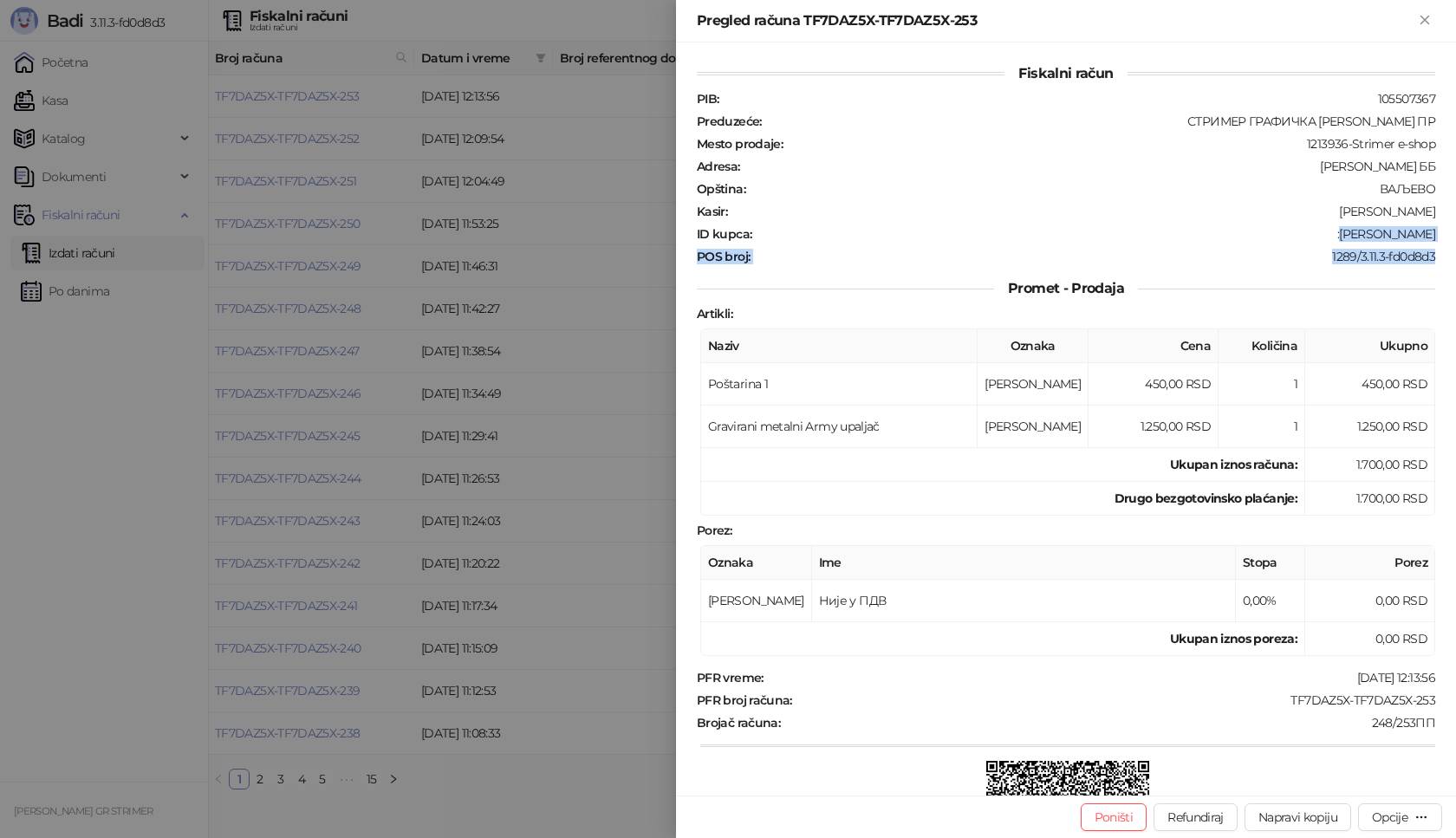
drag, startPoint x: 1331, startPoint y: 233, endPoint x: 1446, endPoint y: 245, distance: 115.6
click at [1446, 245] on div "Fiskalni račun PIB : 105507367 Preduzeće : СТРИМЕР ГРАФИЧКА РАДЊА [PERSON_NAME]…" at bounding box center [1065, 419] width 779 height 752
click at [1318, 230] on div ":[PERSON_NAME]" at bounding box center [1094, 234] width 684 height 16
drag, startPoint x: 1330, startPoint y: 236, endPoint x: 1443, endPoint y: 234, distance: 113.0
click at [1443, 234] on div "Fiskalni račun PIB : 105507367 Preduzeće : СТРИМЕР ГРАФИЧКА РАДЊА [PERSON_NAME]…" at bounding box center [1065, 419] width 779 height 752
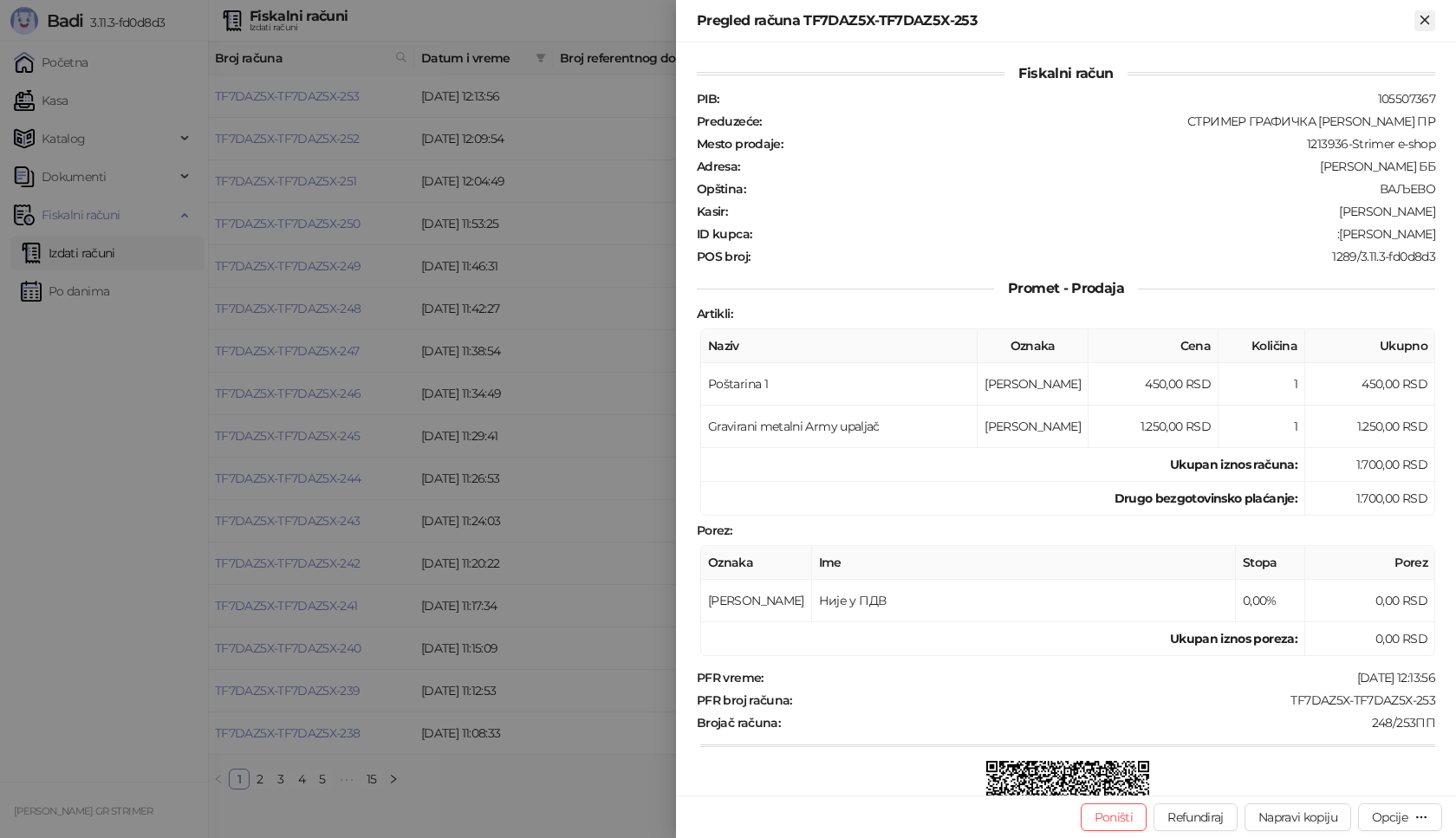
click at [1428, 25] on icon "Zatvori" at bounding box center [1425, 20] width 16 height 16
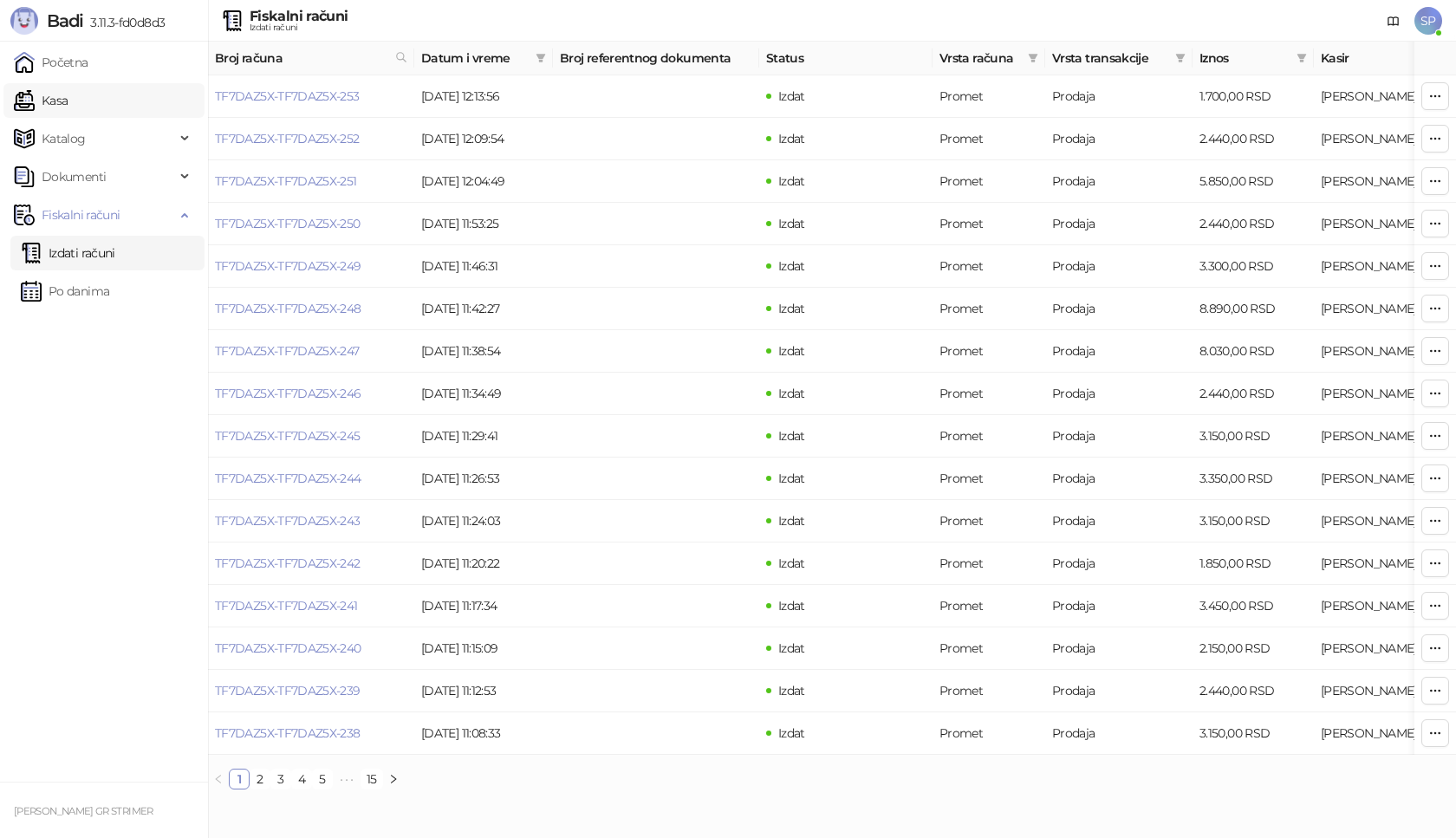
click at [68, 107] on link "Kasa" at bounding box center [41, 100] width 54 height 35
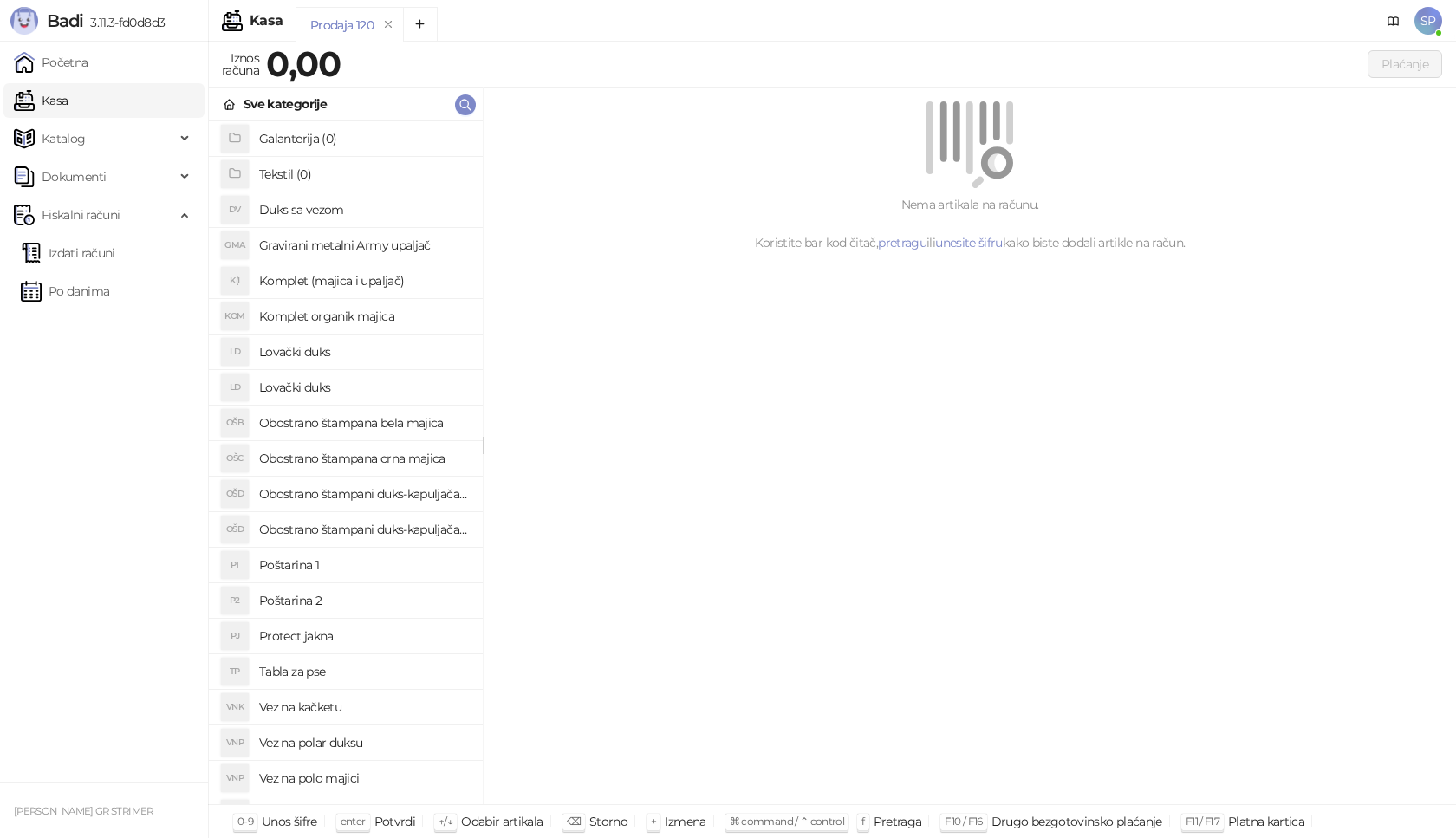
click at [363, 557] on h4 "Poštarina 1" at bounding box center [364, 565] width 210 height 28
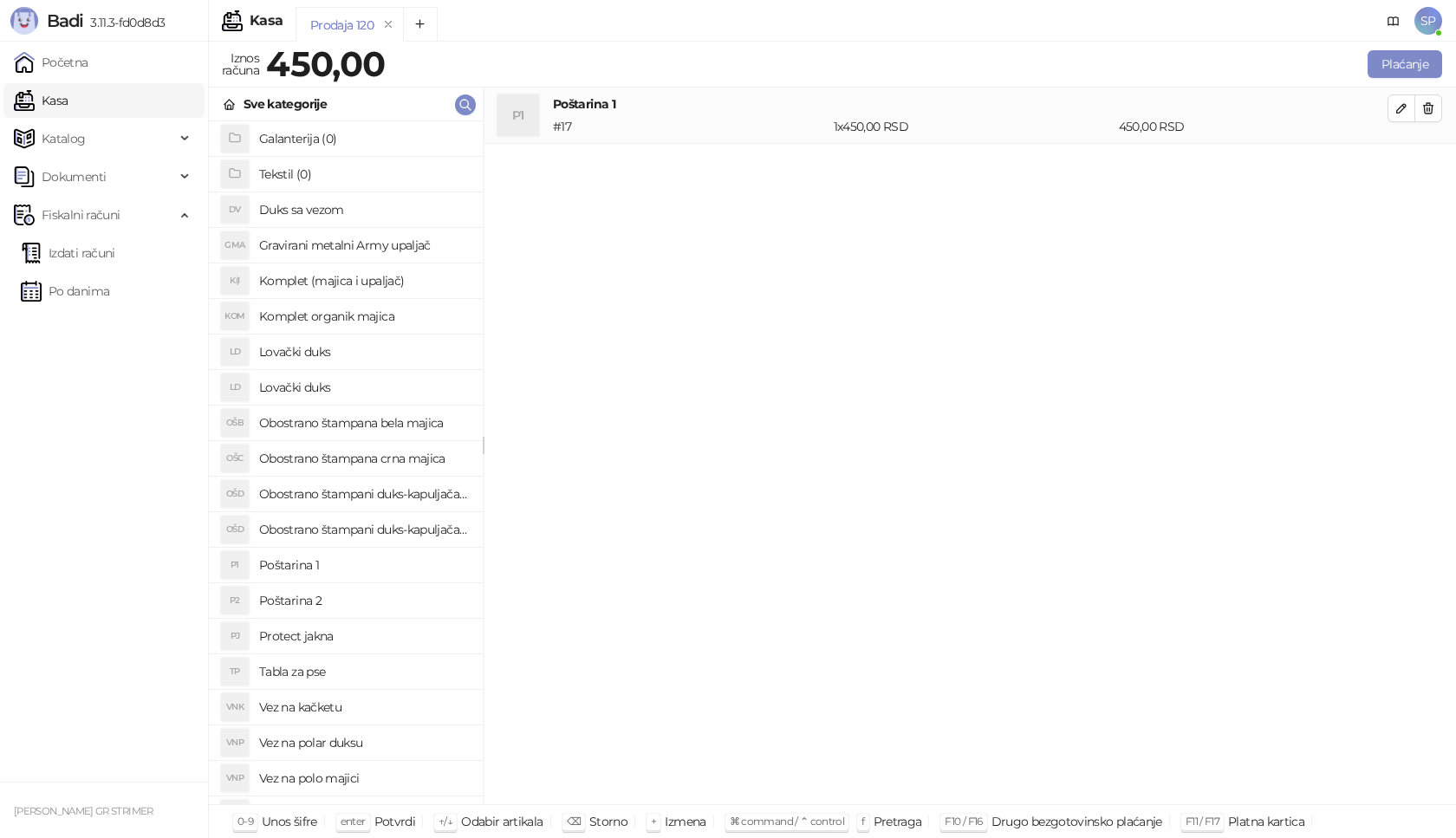
click at [389, 286] on h4 "Komplet (majica i upaljač)" at bounding box center [364, 280] width 210 height 28
click at [1406, 170] on icon "button" at bounding box center [1401, 165] width 14 height 14
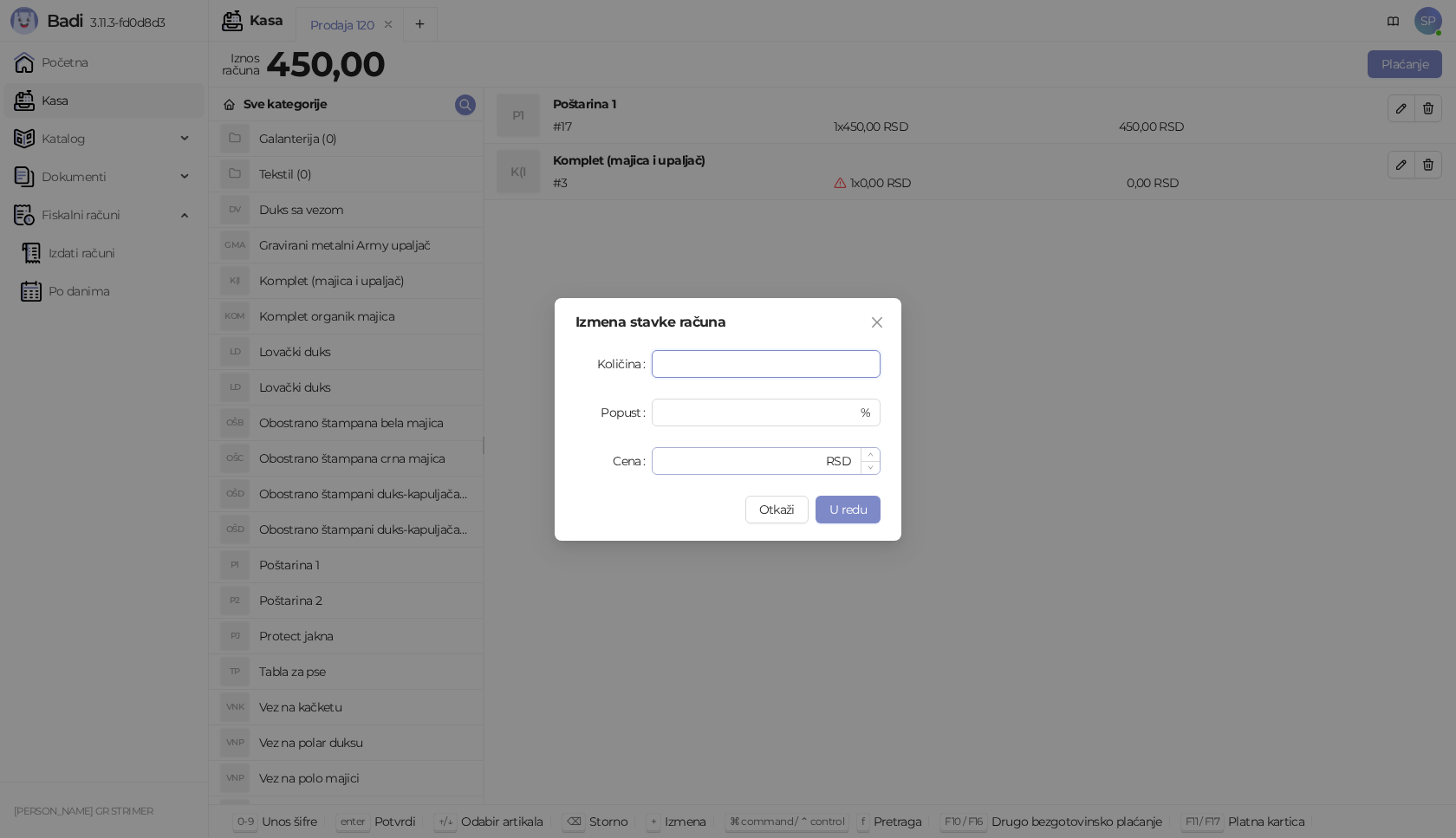
type input "*"
drag, startPoint x: 680, startPoint y: 463, endPoint x: 591, endPoint y: 458, distance: 89.1
click at [591, 458] on div "Cena * RSD" at bounding box center [728, 461] width 305 height 28
type input "****"
click at [867, 508] on button "U redu" at bounding box center [847, 510] width 65 height 28
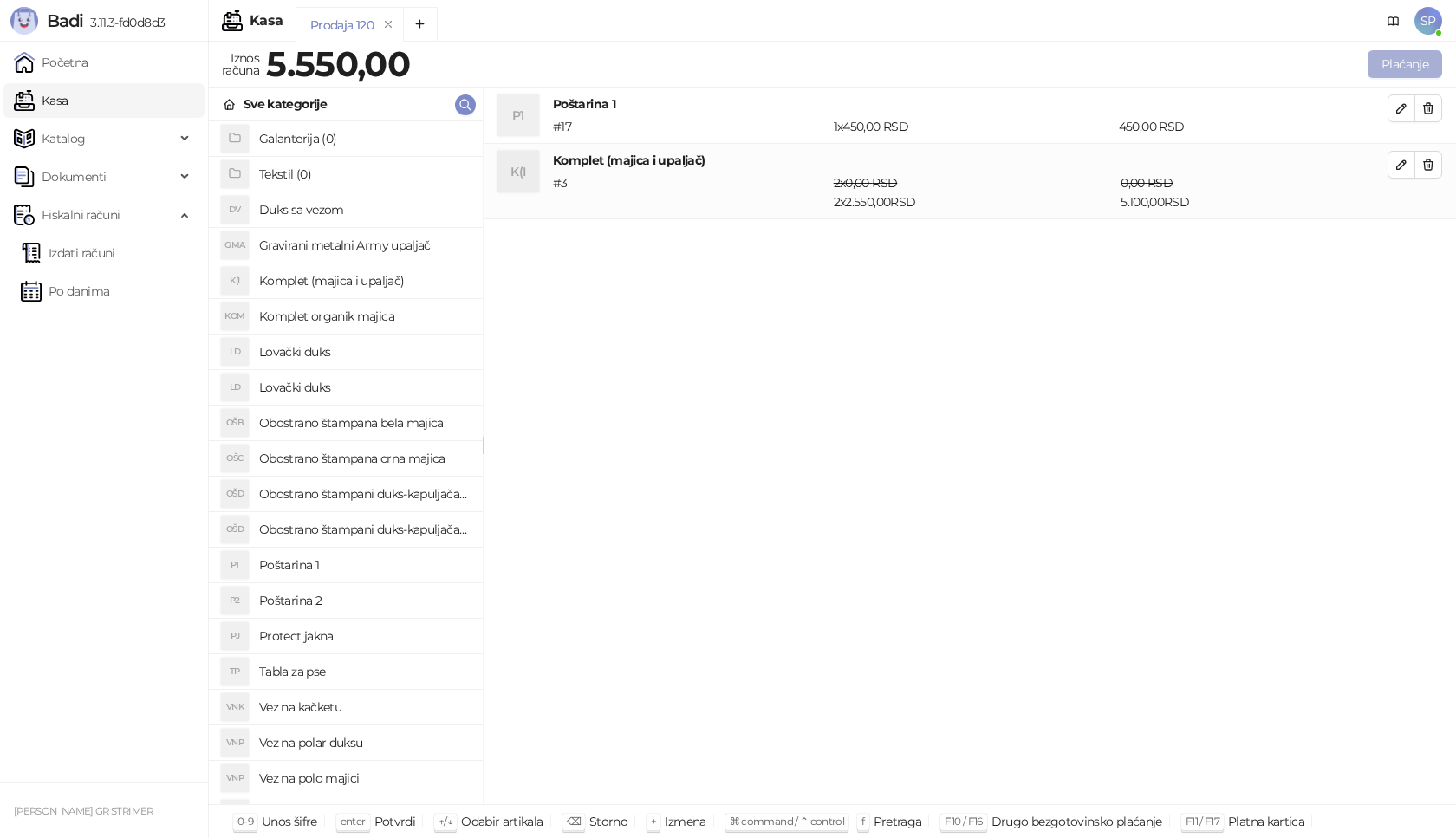
click at [1410, 65] on button "Plaćanje" at bounding box center [1404, 64] width 75 height 28
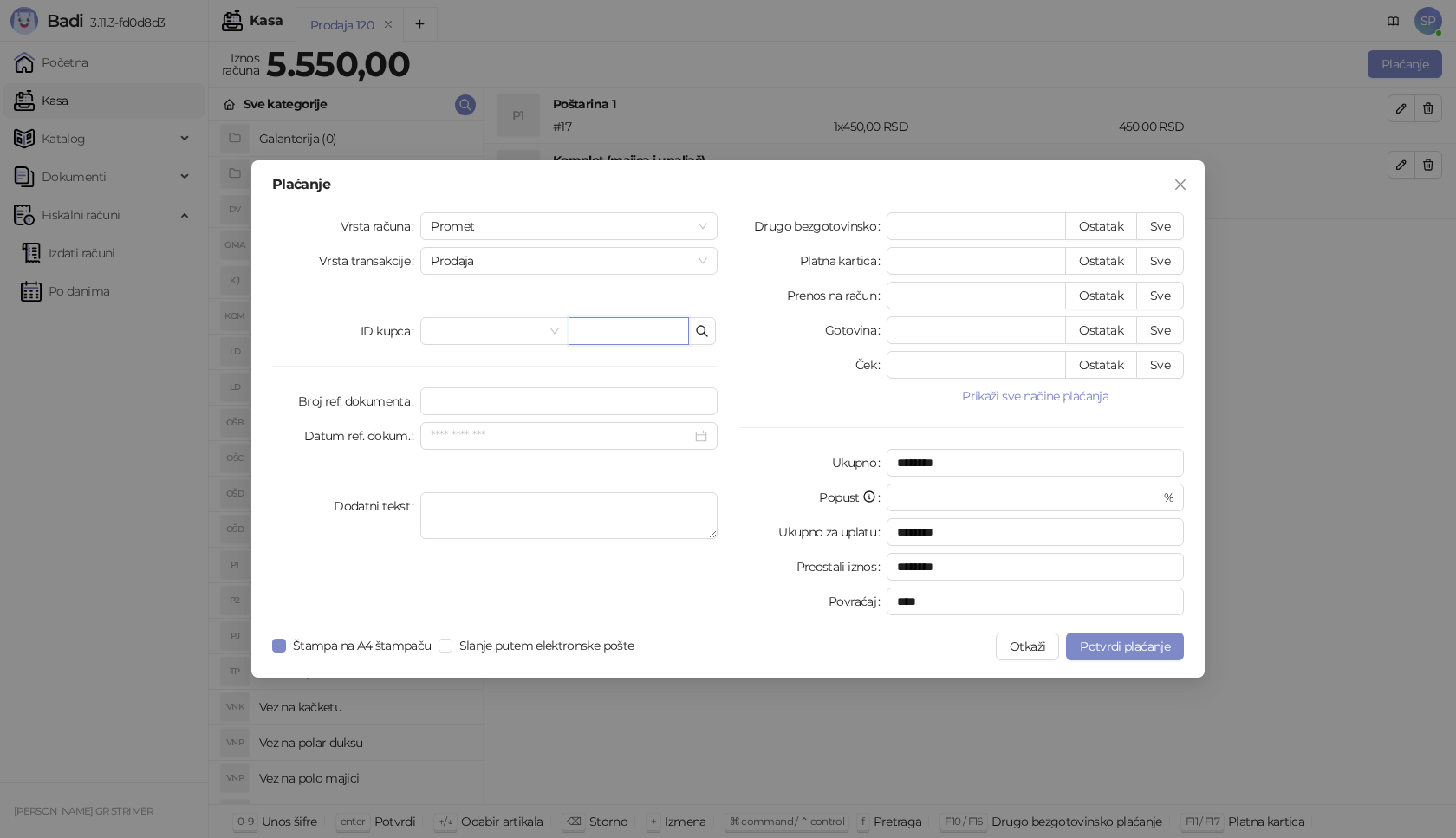
click at [623, 332] on input "text" at bounding box center [629, 331] width 121 height 28
paste input "**********"
type input "**********"
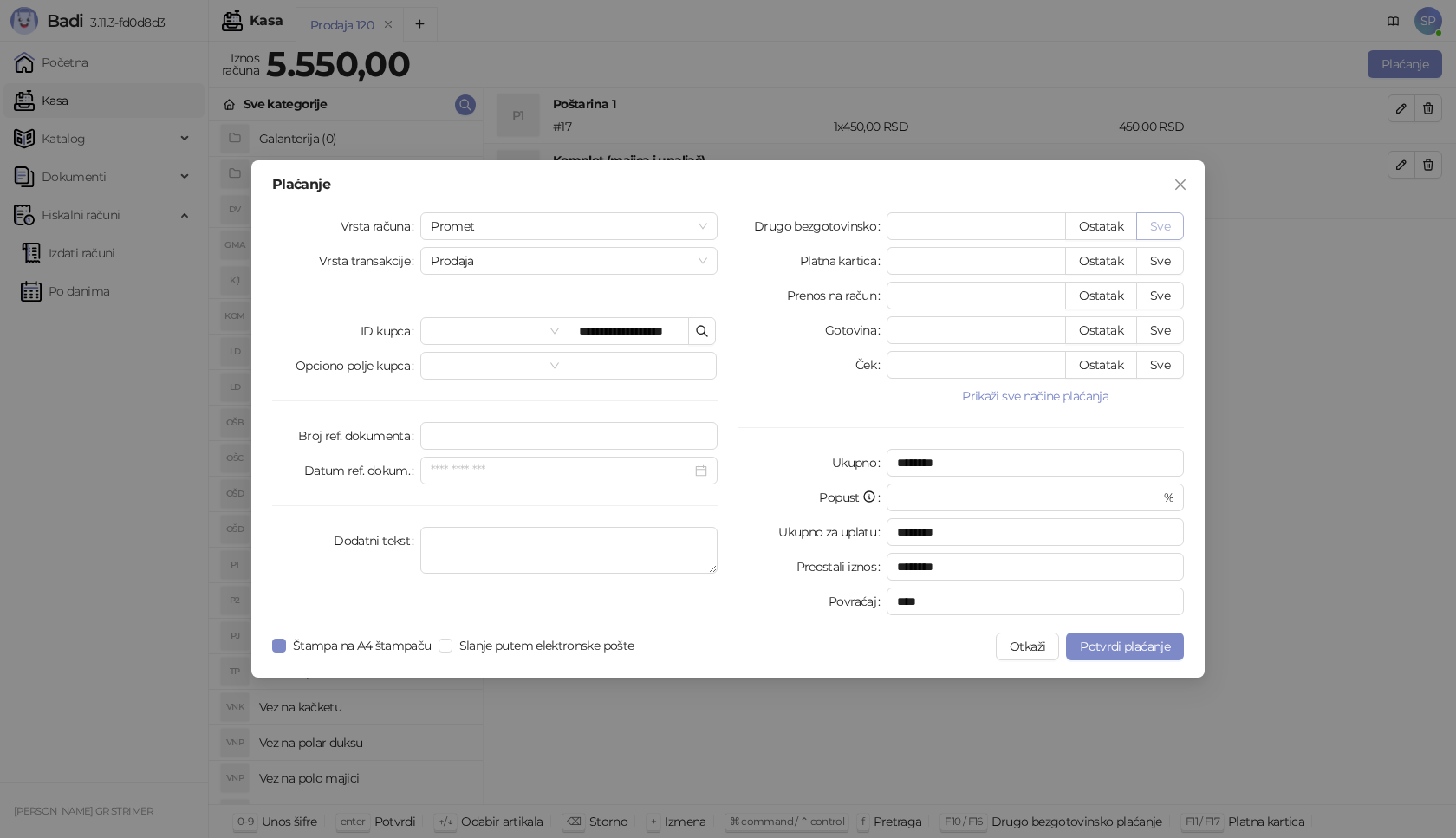
click at [1164, 221] on button "Sve" at bounding box center [1160, 226] width 48 height 28
type input "****"
click at [1107, 647] on span "Potvrdi plaćanje" at bounding box center [1125, 646] width 90 height 16
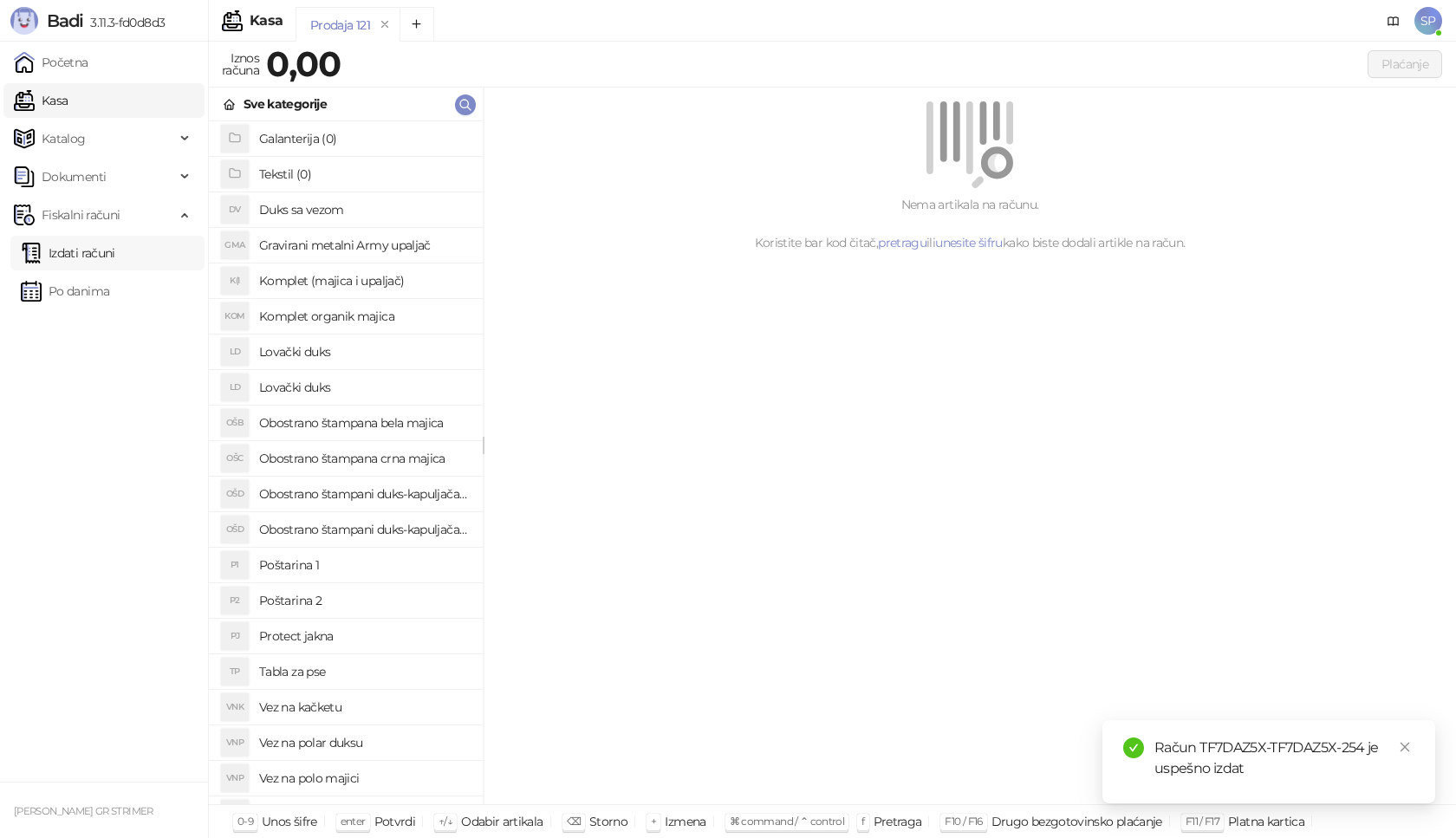
click at [115, 246] on link "Izdati računi" at bounding box center [68, 252] width 95 height 35
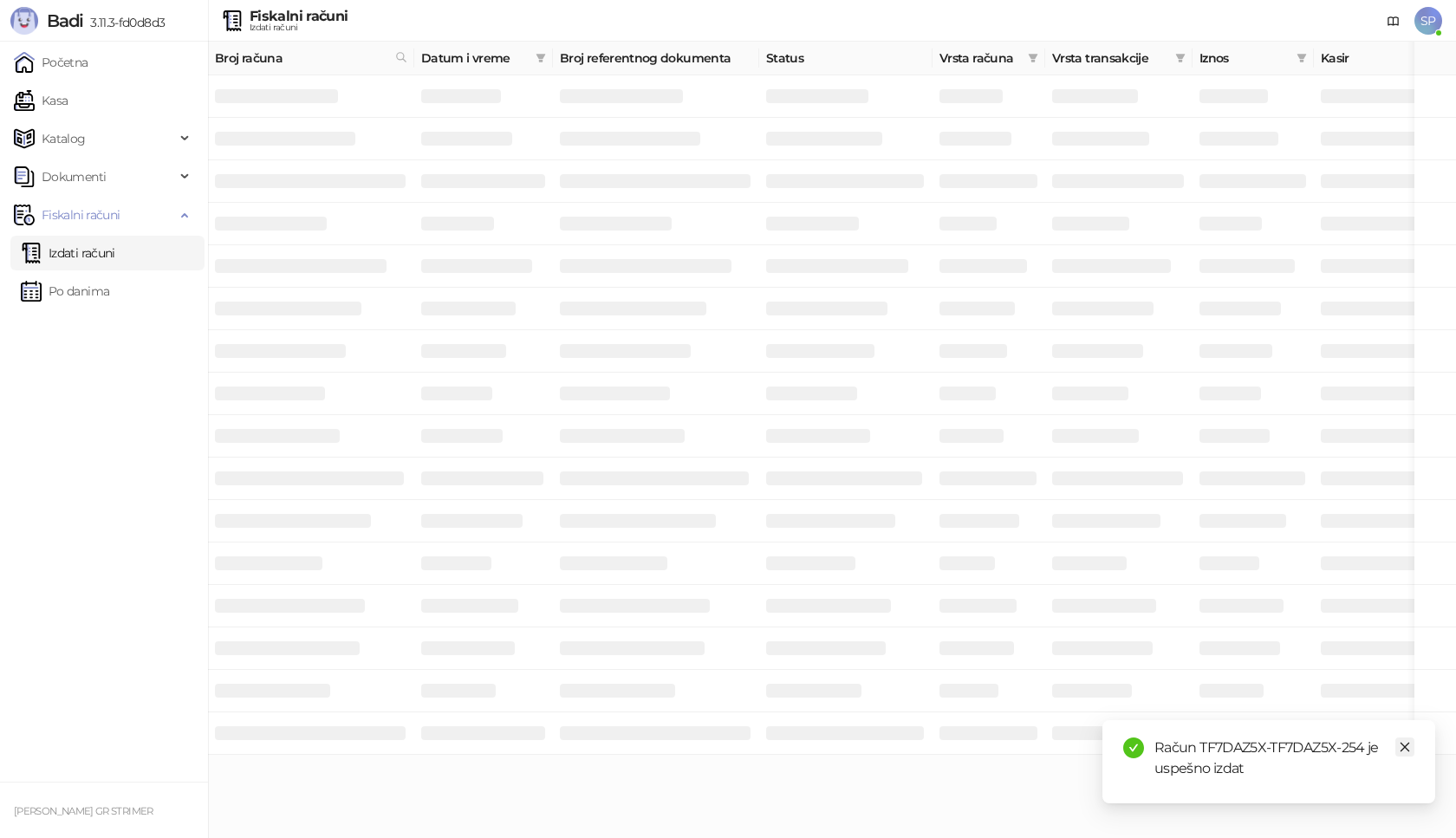
click at [1410, 744] on link "Close" at bounding box center [1404, 746] width 19 height 19
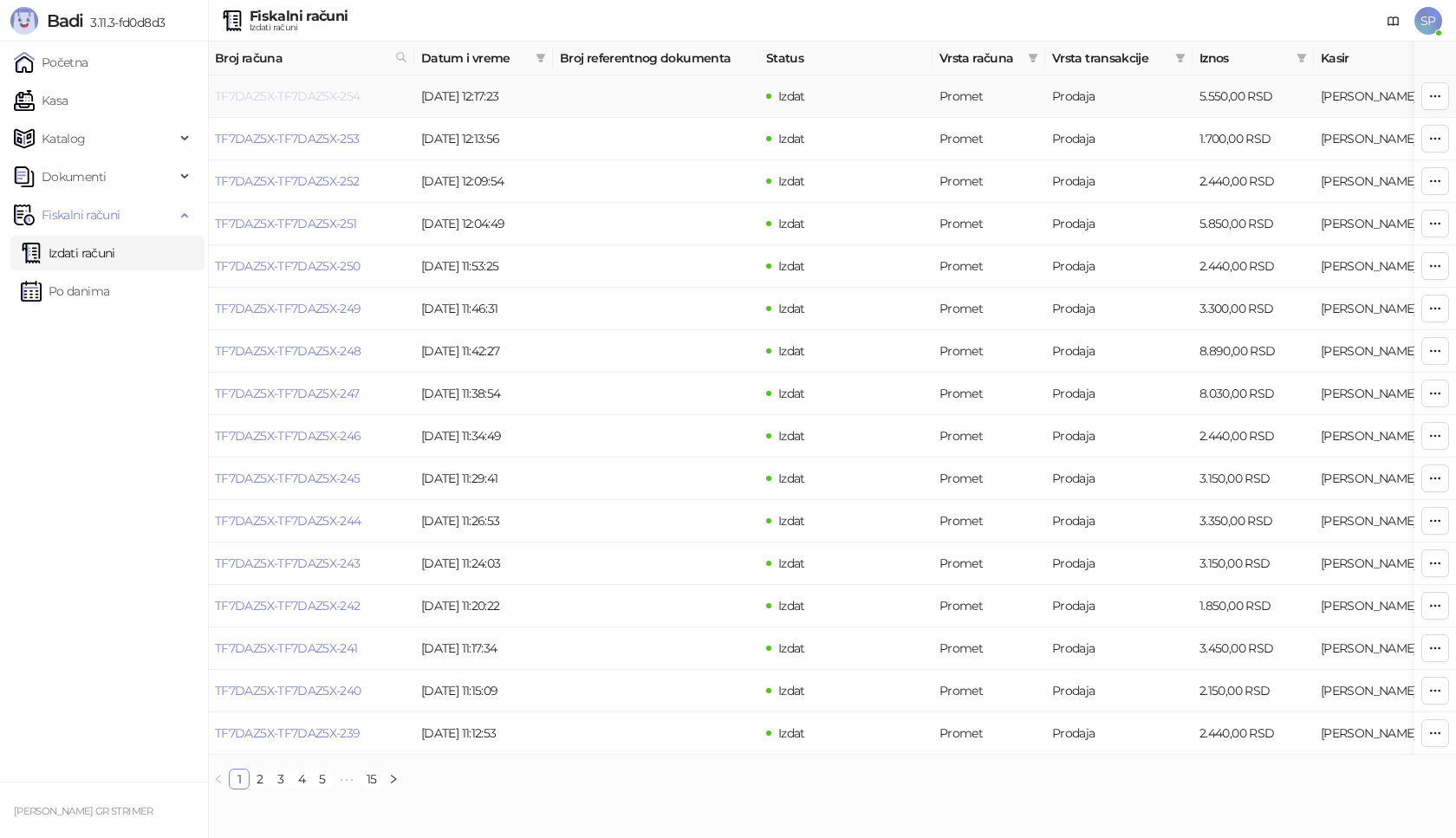
click at [310, 96] on link "TF7DAZ5X-TF7DAZ5X-254" at bounding box center [287, 97] width 146 height 16
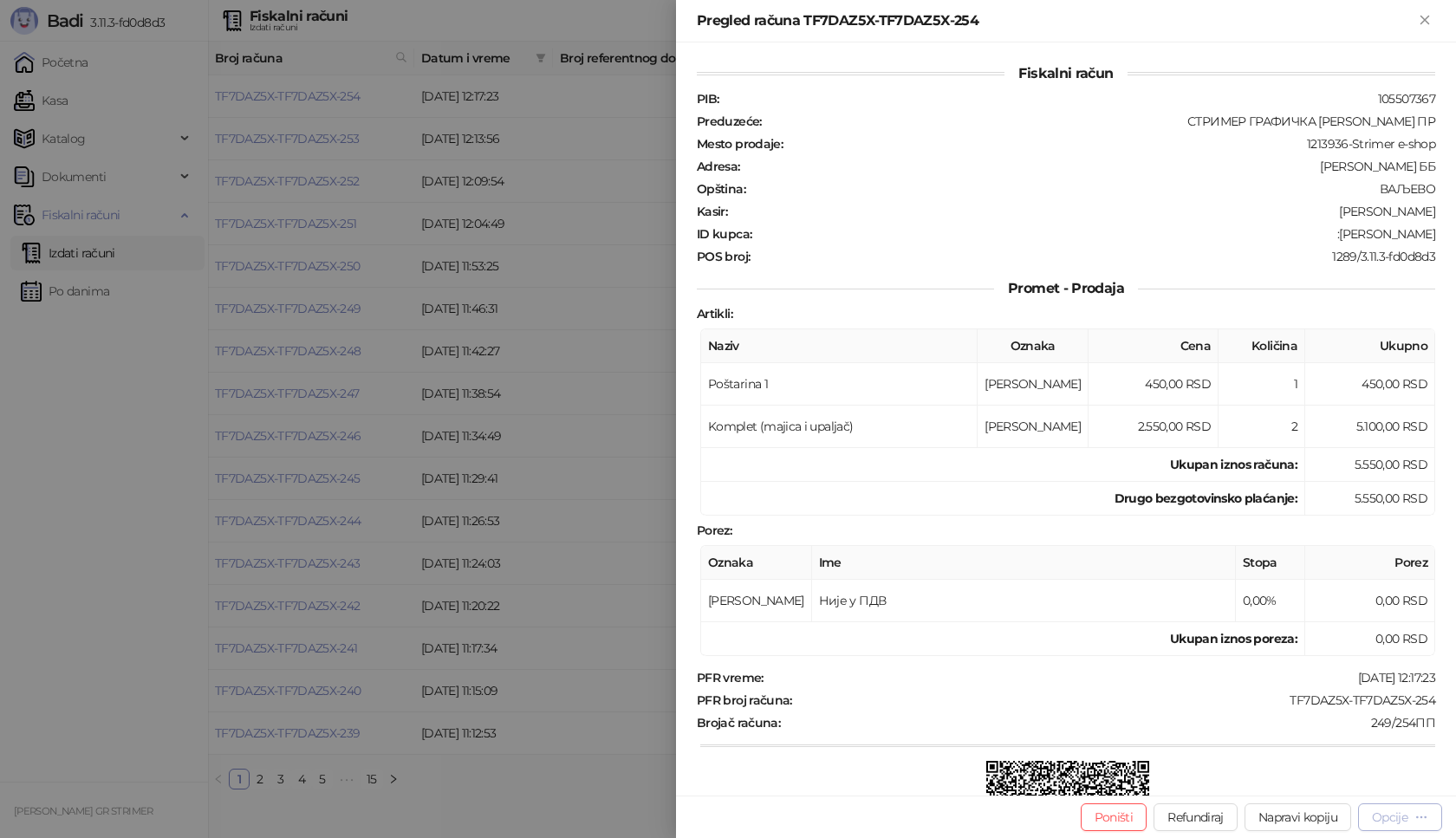
click at [1384, 808] on div "Opcije" at bounding box center [1399, 816] width 56 height 16
click at [1357, 780] on span "Preuzmi u PDF formatu" at bounding box center [1339, 781] width 178 height 19
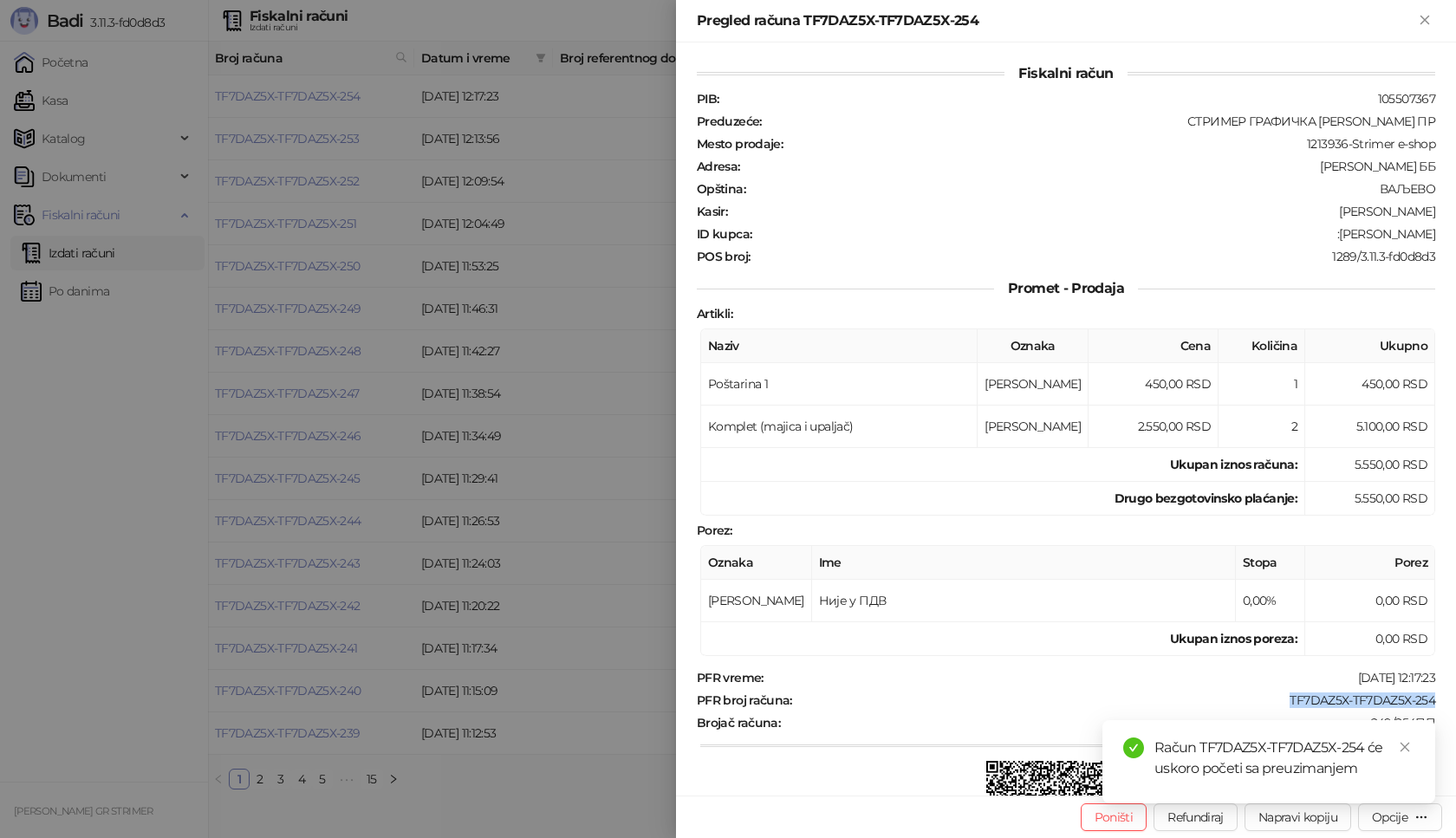
drag, startPoint x: 1268, startPoint y: 695, endPoint x: 1455, endPoint y: 695, distance: 187.0
click at [1455, 695] on div "Fiskalni račun PIB : 105507367 Preduzeće : СТРИМЕР ГРАФИЧКА РАДЊА [PERSON_NAME]…" at bounding box center [1065, 419] width 779 height 752
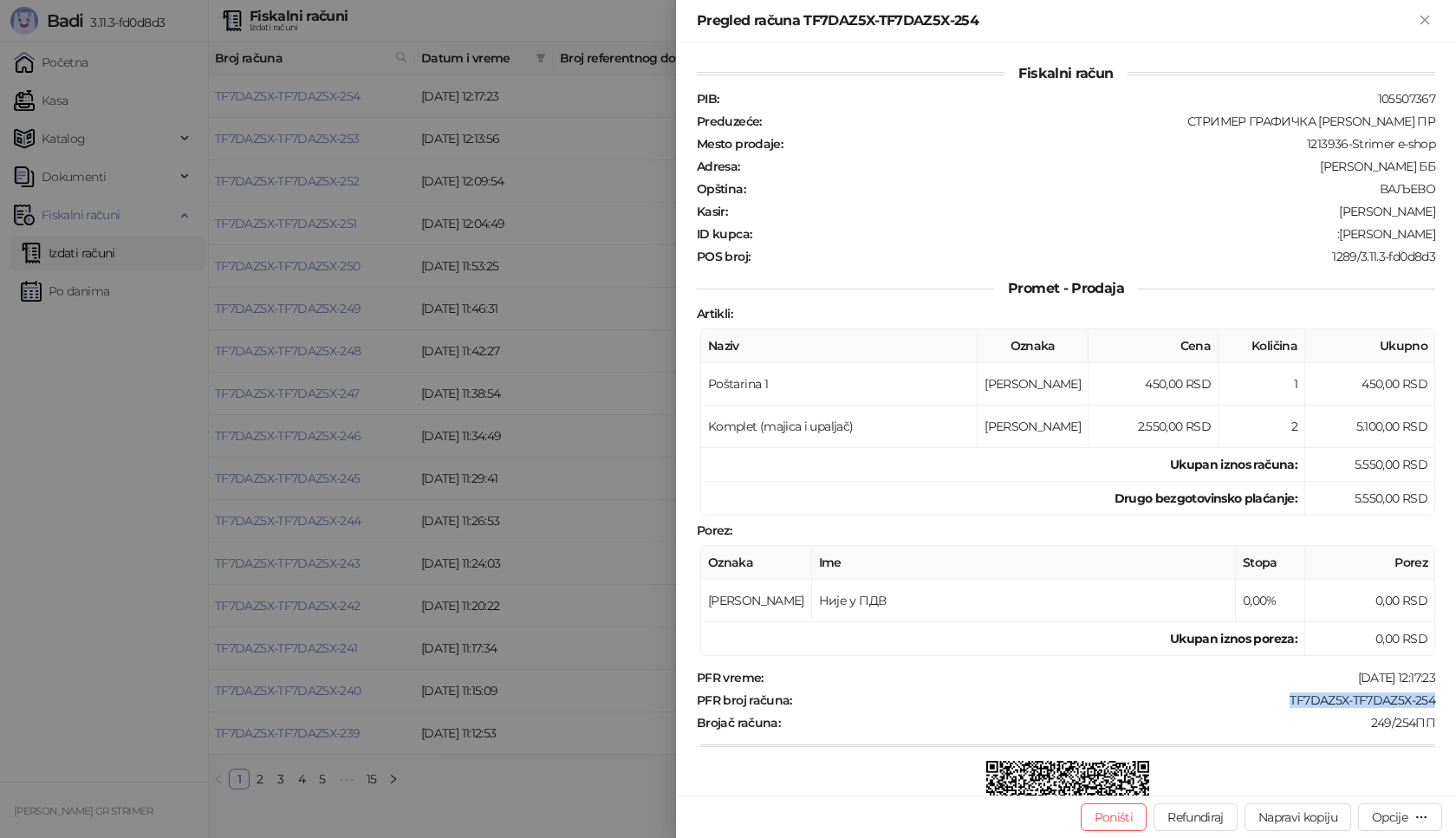
drag, startPoint x: 1309, startPoint y: 232, endPoint x: 1455, endPoint y: 243, distance: 146.4
click at [1455, 243] on div "Fiskalni račun PIB : 105507367 Preduzeće : СТРИМЕР ГРАФИЧКА РАДЊА [PERSON_NAME]…" at bounding box center [1065, 419] width 779 height 752
click at [1427, 13] on icon "Zatvori" at bounding box center [1425, 20] width 16 height 16
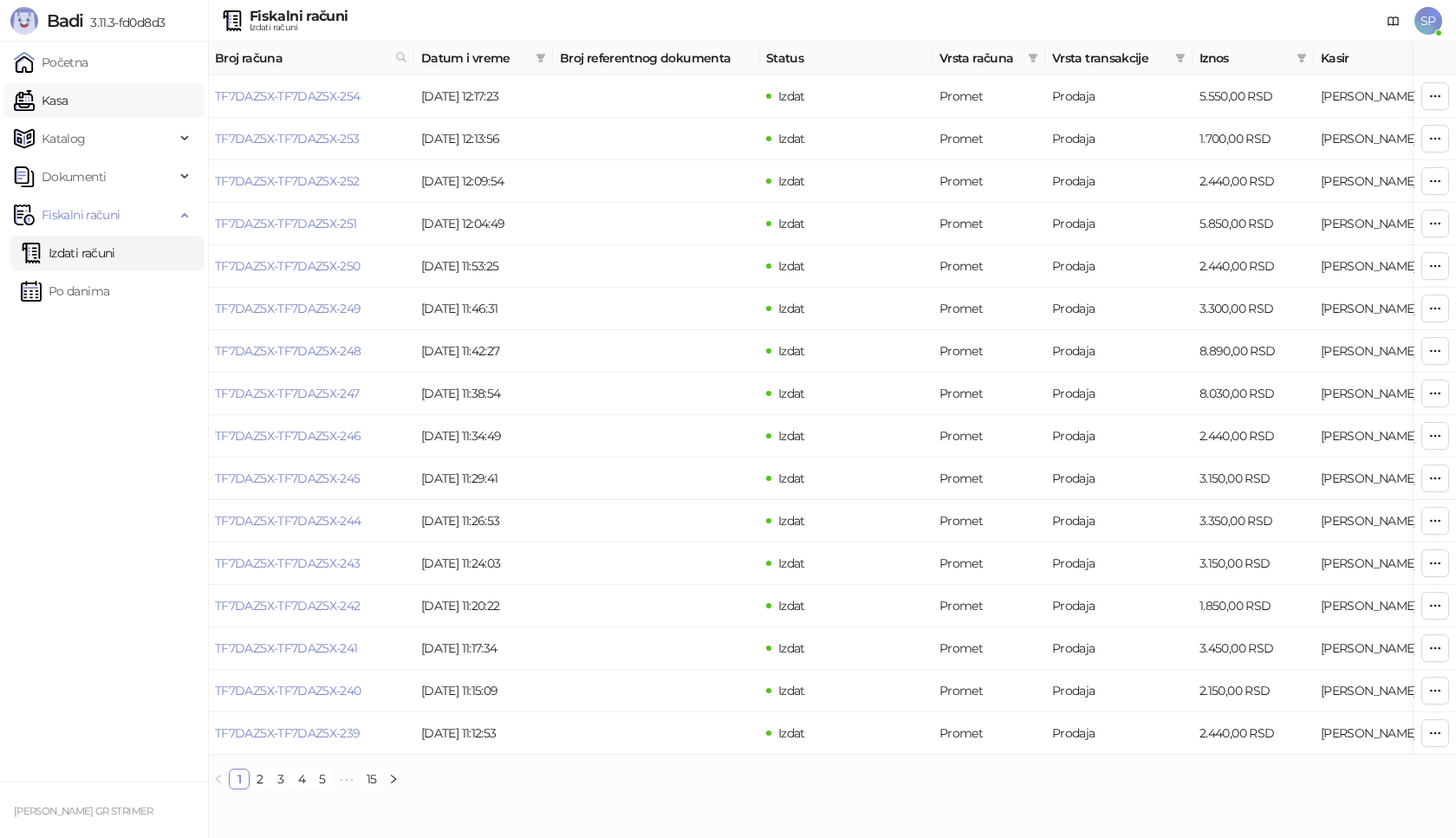
click at [68, 96] on link "Kasa" at bounding box center [41, 100] width 54 height 35
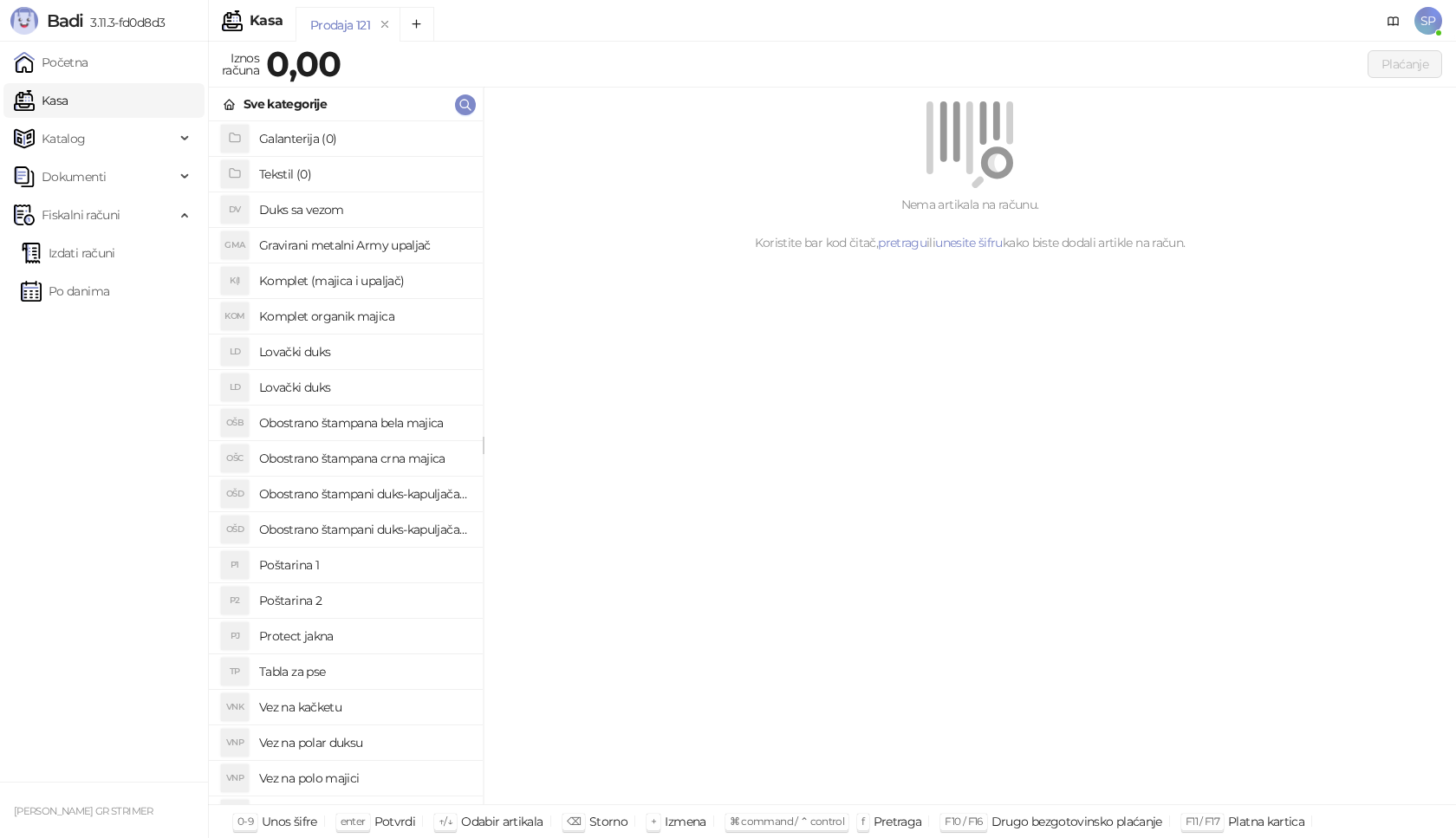
click at [358, 568] on h4 "Poštarina 1" at bounding box center [364, 565] width 210 height 28
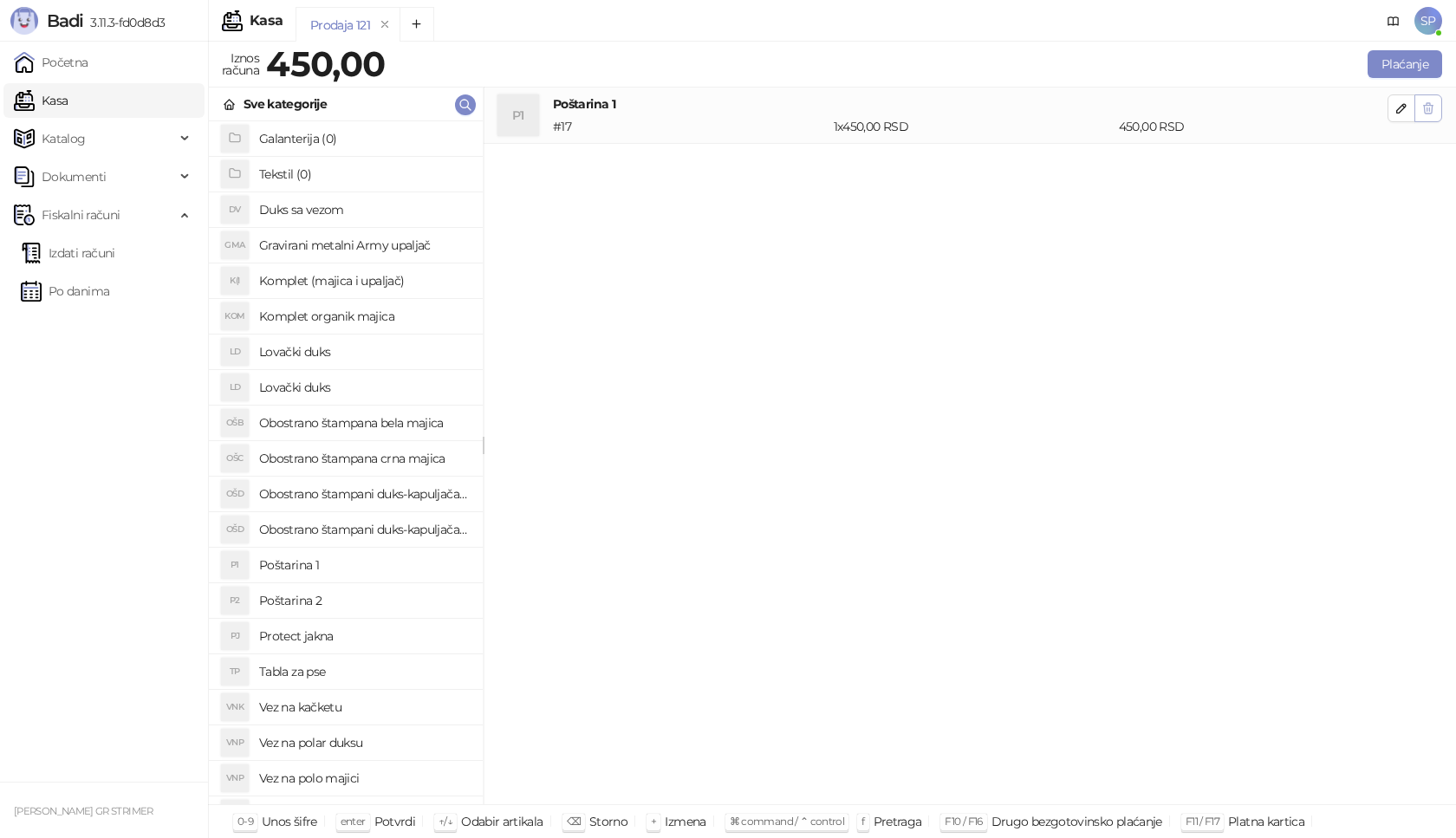
click at [1427, 106] on icon "button" at bounding box center [1428, 108] width 10 height 10
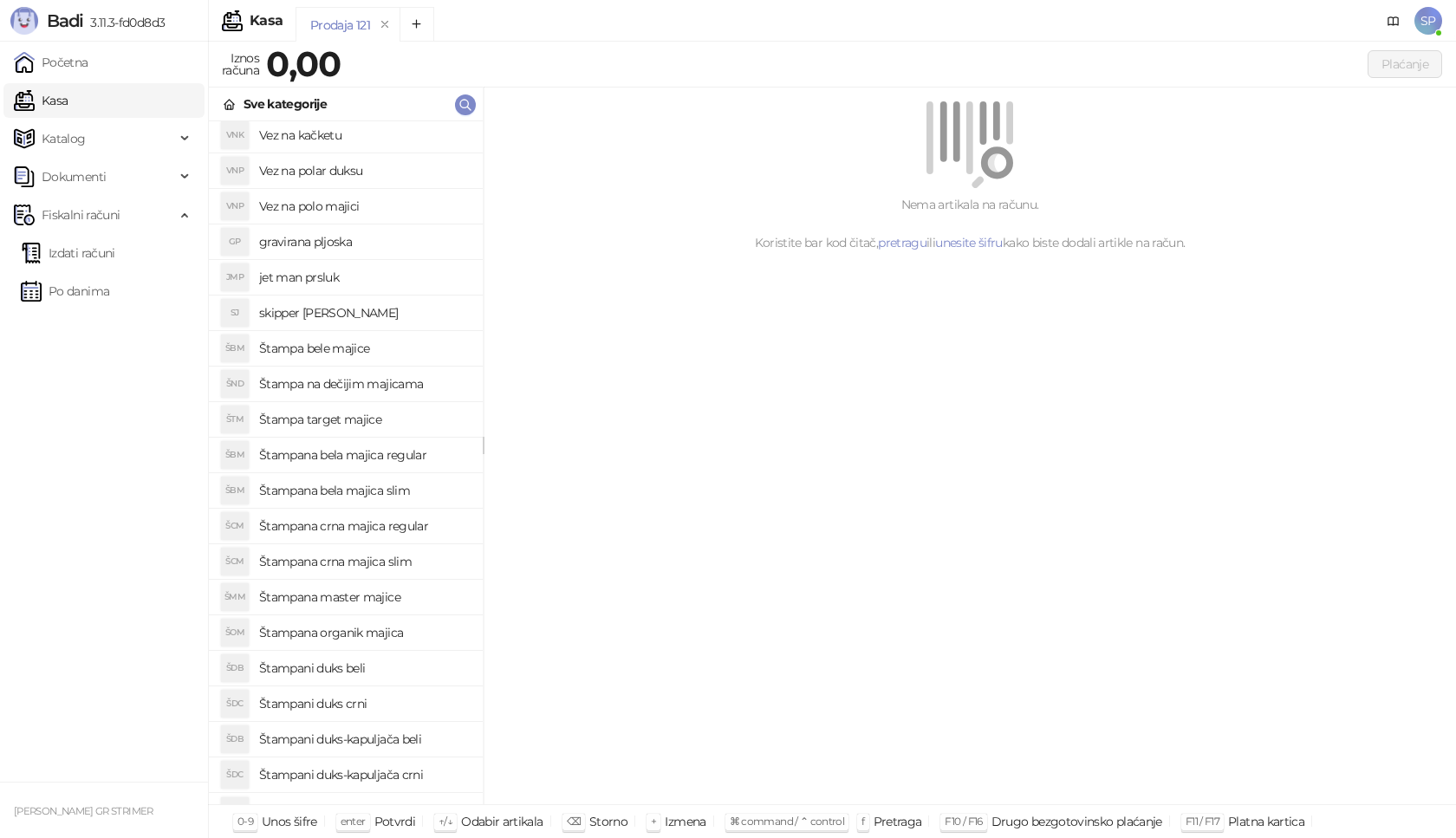
scroll to position [596, 0]
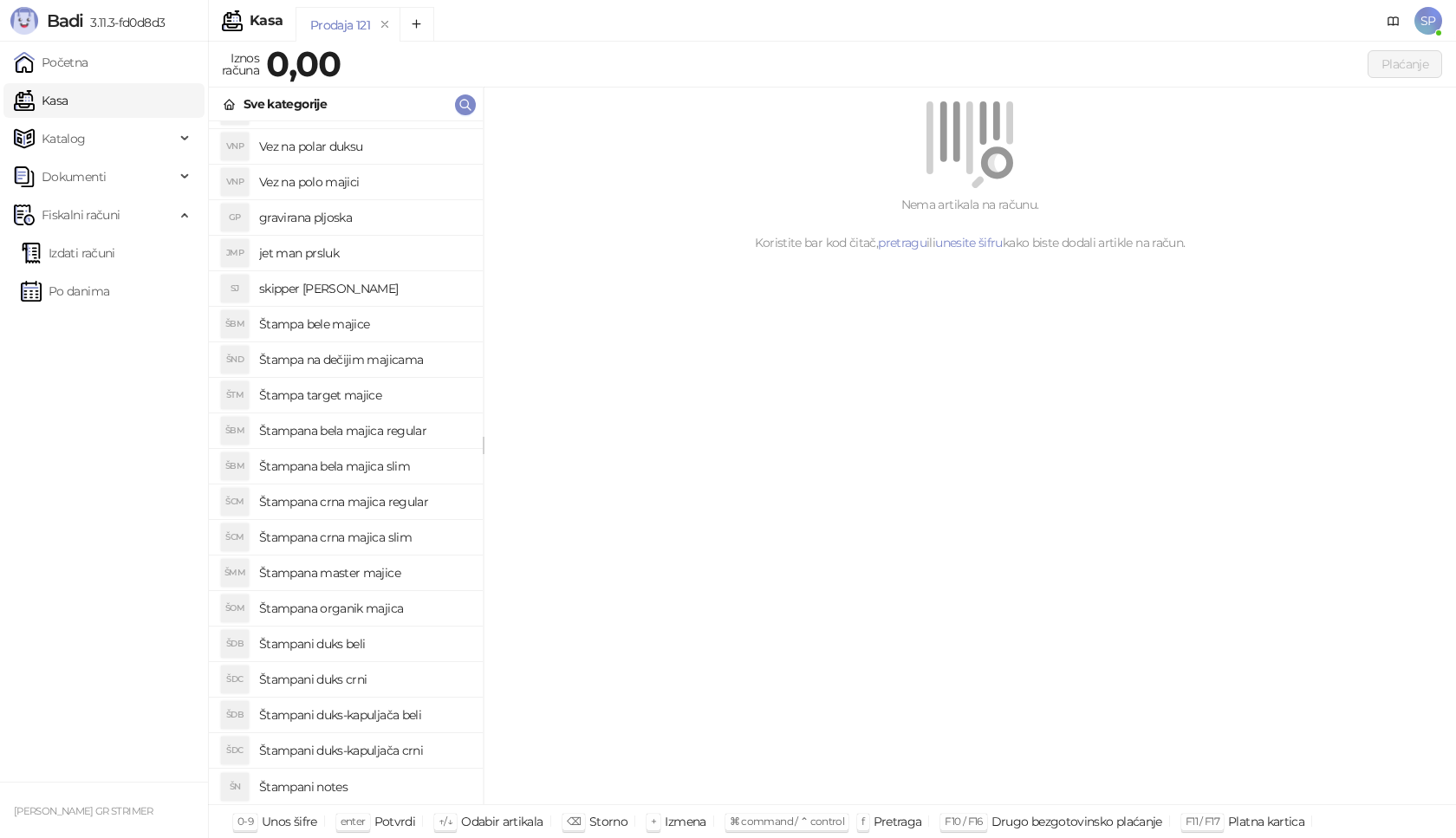
click at [410, 753] on h4 "Štampani duks-kapuljača crni" at bounding box center [364, 750] width 210 height 28
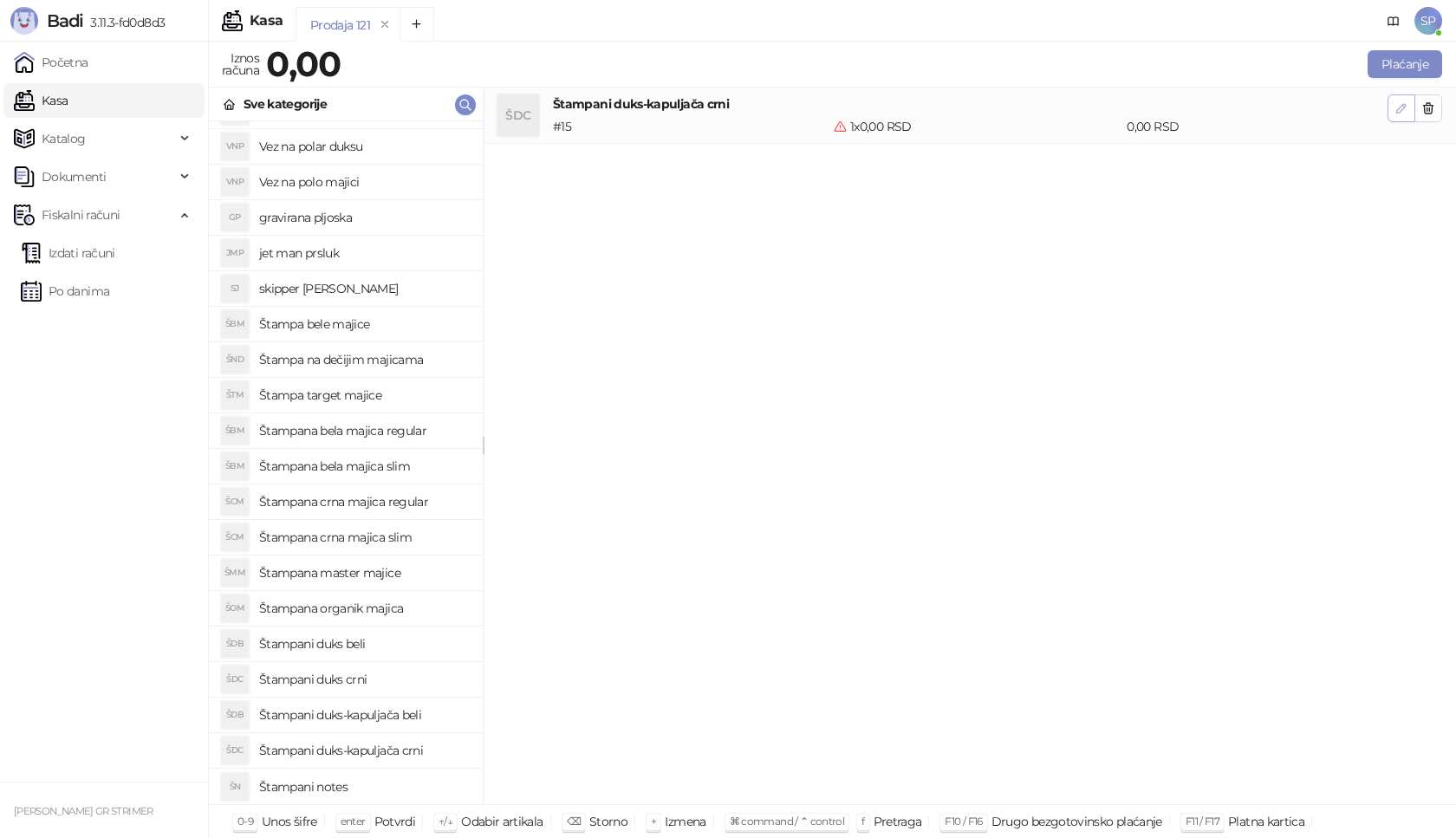
click at [1404, 110] on icon "button" at bounding box center [1401, 109] width 14 height 14
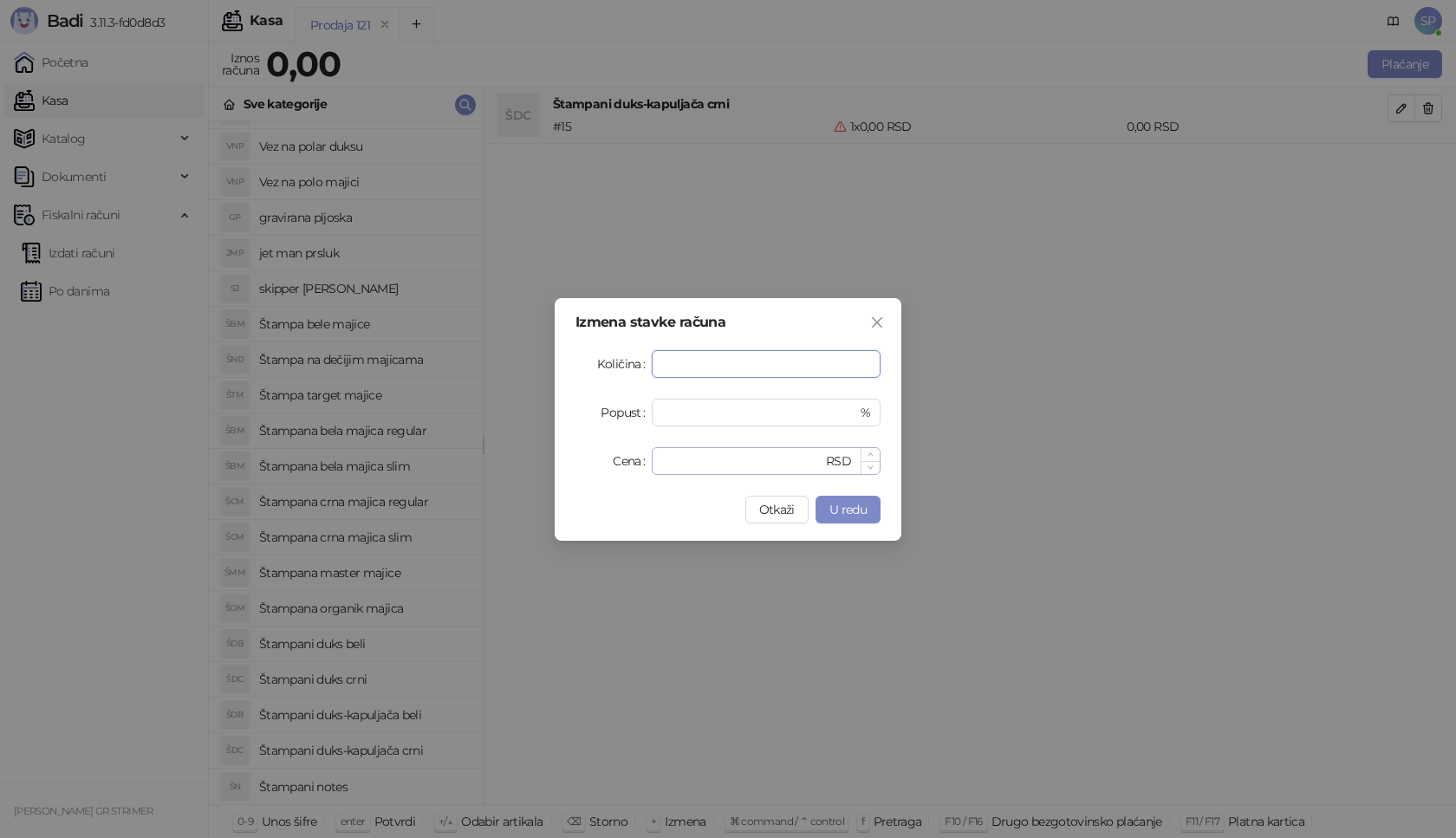
type input "*"
drag, startPoint x: 680, startPoint y: 466, endPoint x: 578, endPoint y: 466, distance: 102.0
click at [578, 466] on div "Cena * RSD" at bounding box center [728, 461] width 305 height 28
type input "****"
click at [870, 507] on button "U redu" at bounding box center [847, 510] width 65 height 28
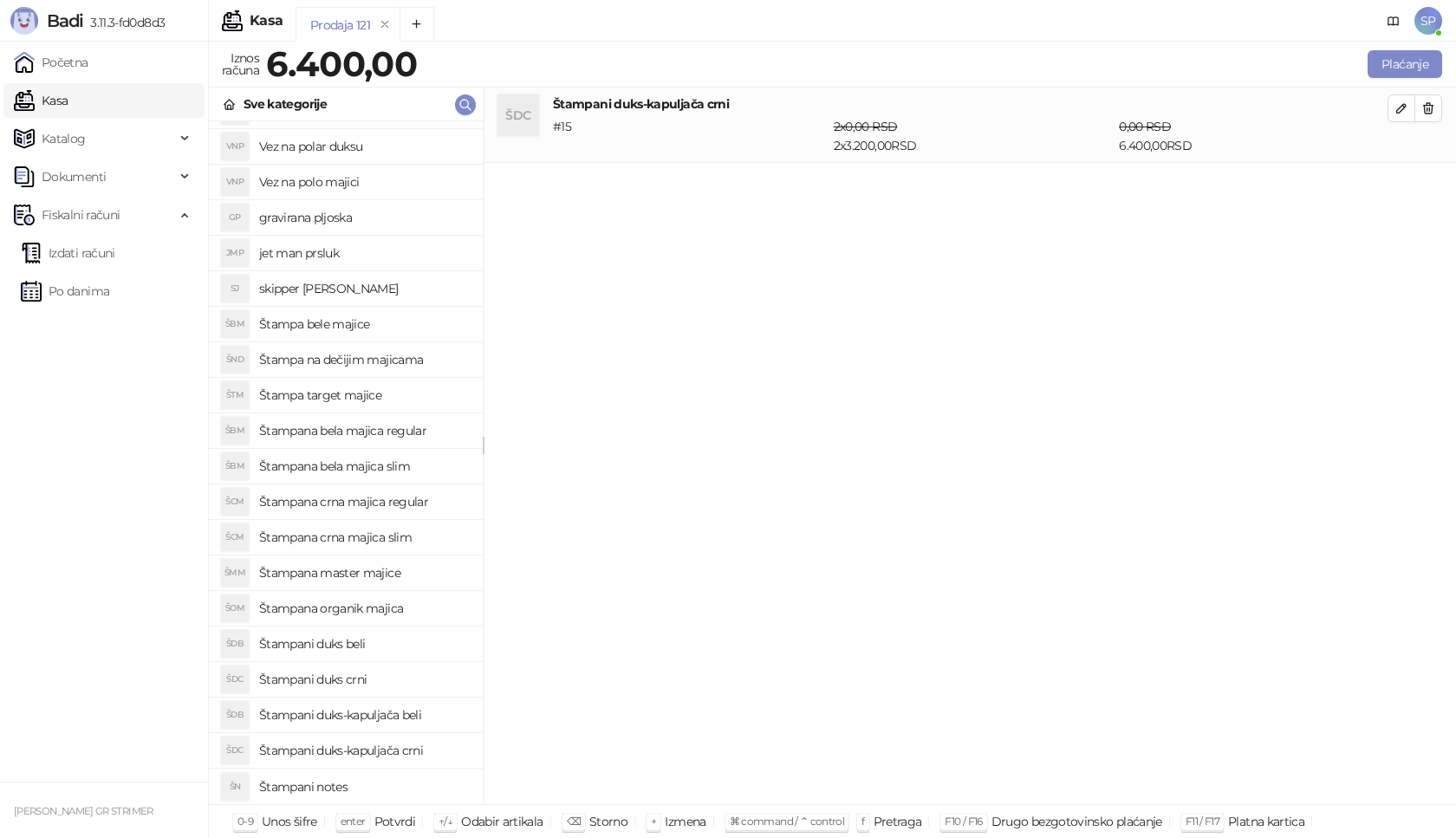
click at [424, 504] on h4 "Štampana crna majica regular" at bounding box center [364, 502] width 210 height 28
click at [1395, 182] on icon "button" at bounding box center [1401, 184] width 14 height 14
type input "*"
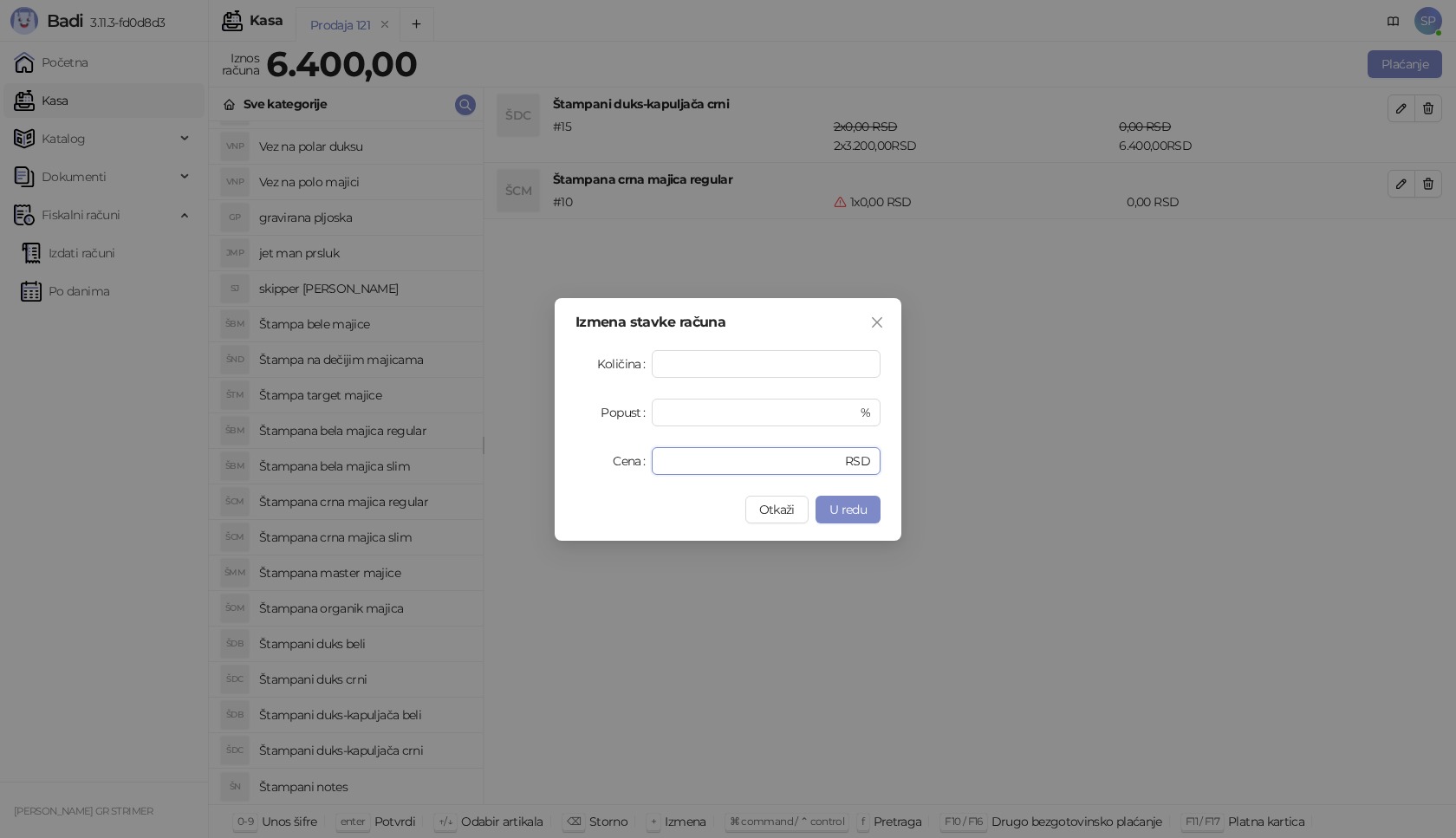
drag, startPoint x: 704, startPoint y: 463, endPoint x: 584, endPoint y: 459, distance: 120.1
click at [584, 460] on div "Cena * RSD" at bounding box center [728, 461] width 305 height 28
type input "****"
click at [866, 509] on button "U redu" at bounding box center [847, 510] width 65 height 28
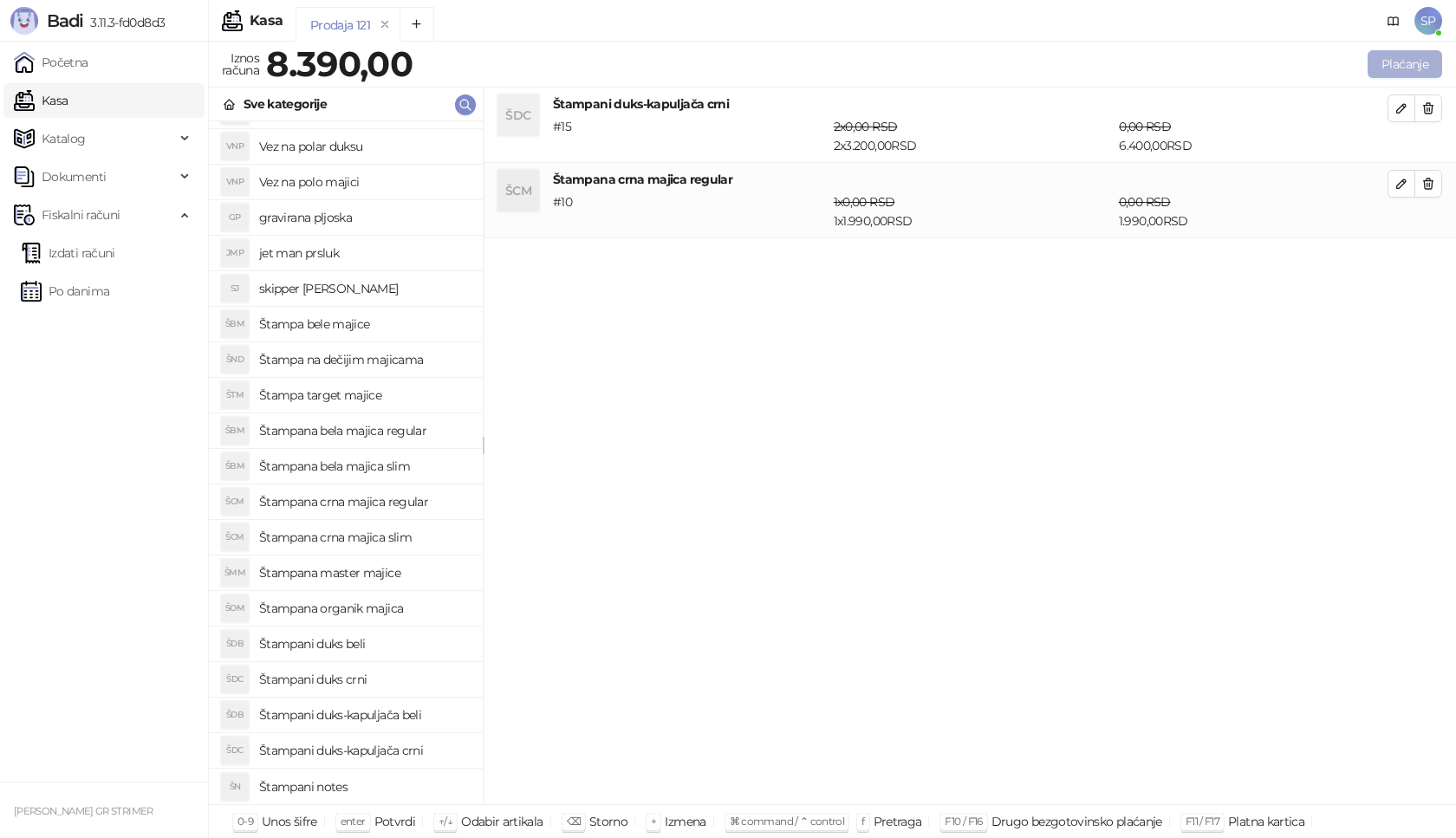
click at [1409, 59] on button "Plaćanje" at bounding box center [1404, 64] width 75 height 28
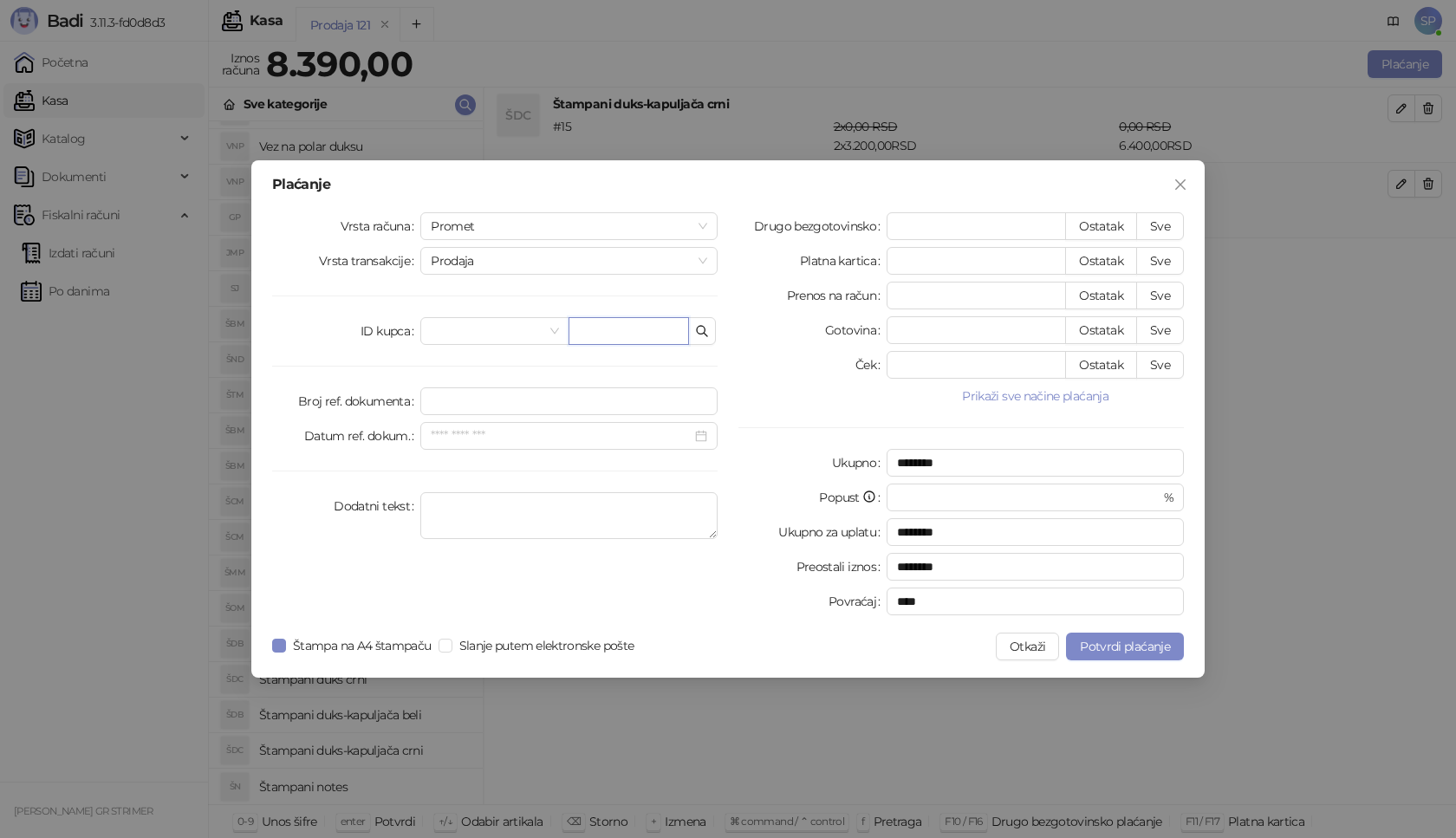
click at [605, 334] on input "text" at bounding box center [629, 331] width 121 height 28
paste input "**********"
type input "**********"
click at [1166, 222] on button "Sve" at bounding box center [1160, 226] width 48 height 28
type input "****"
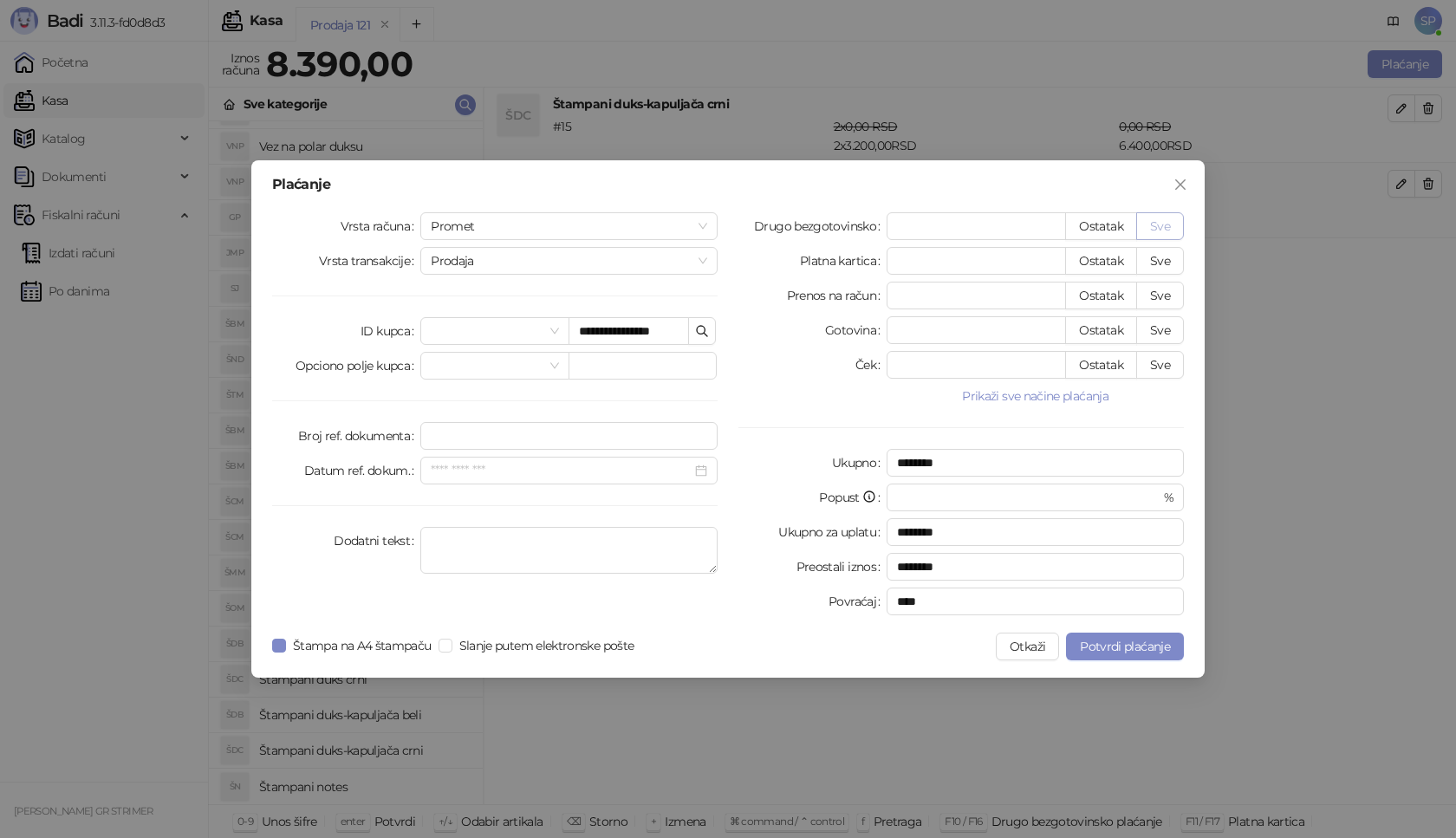
type input "****"
click at [1117, 635] on button "Potvrdi plaćanje" at bounding box center [1125, 646] width 118 height 28
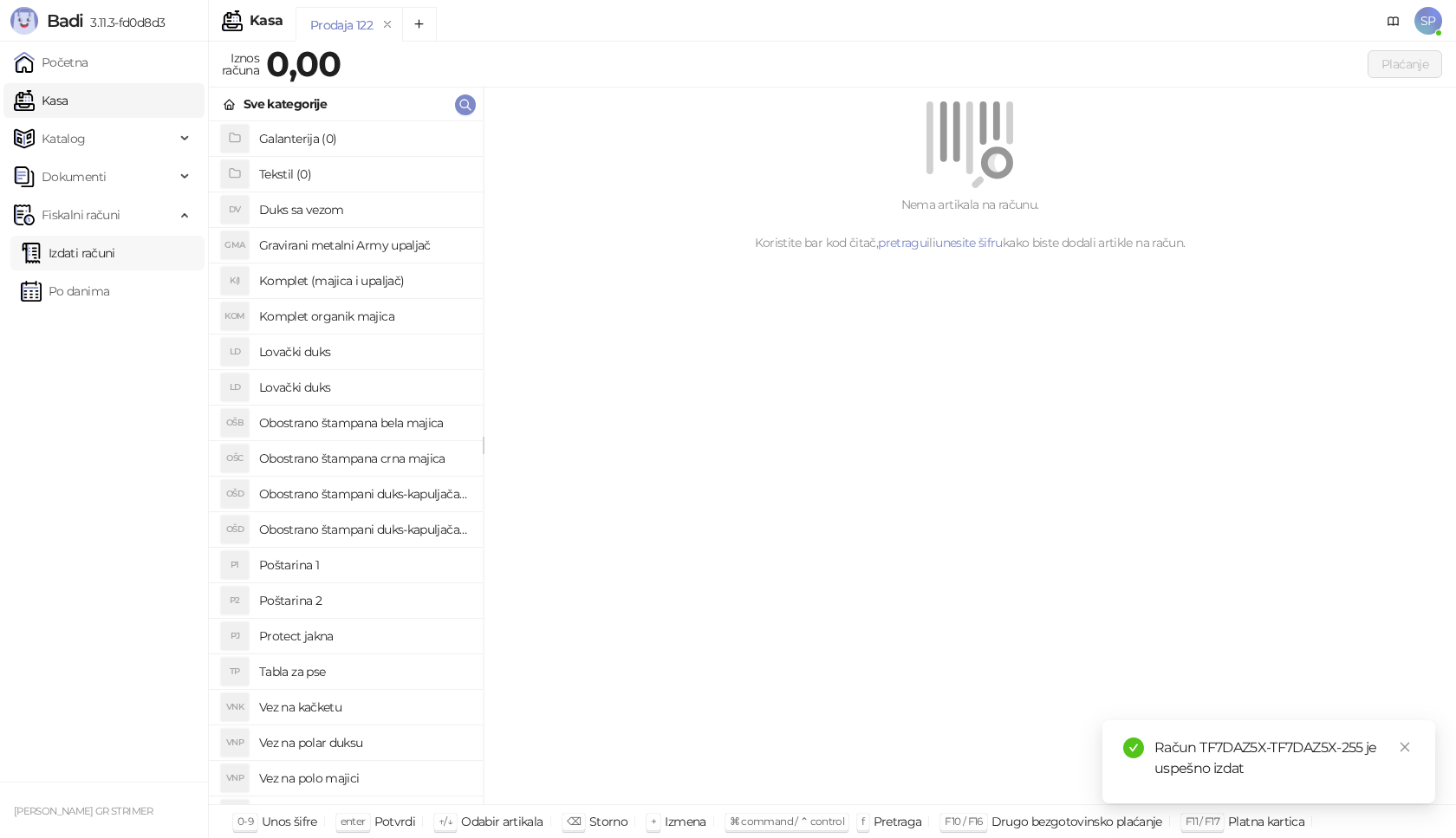
click at [99, 253] on link "Izdati računi" at bounding box center [68, 252] width 95 height 35
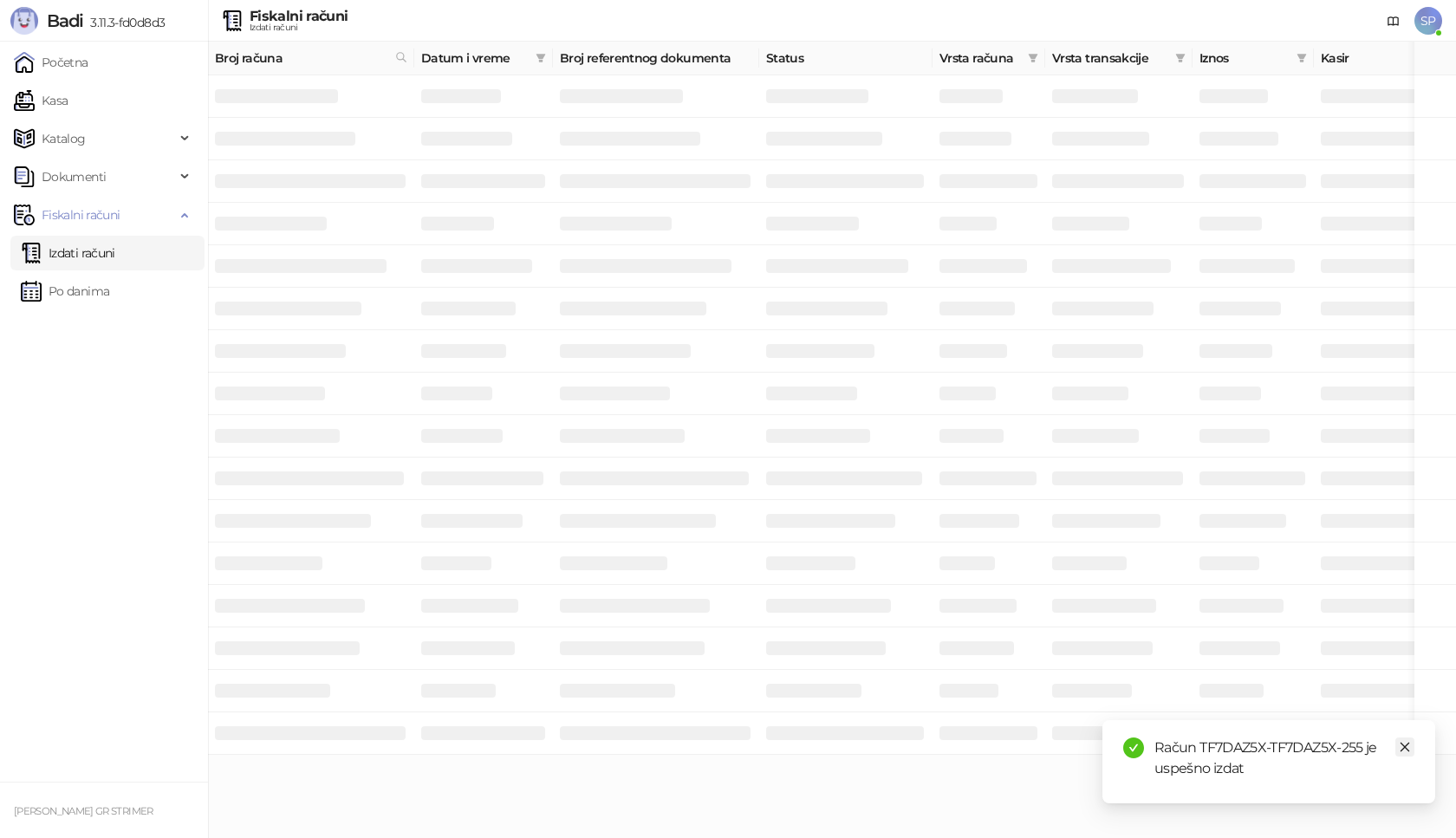
click at [1407, 748] on icon "close" at bounding box center [1404, 746] width 12 height 12
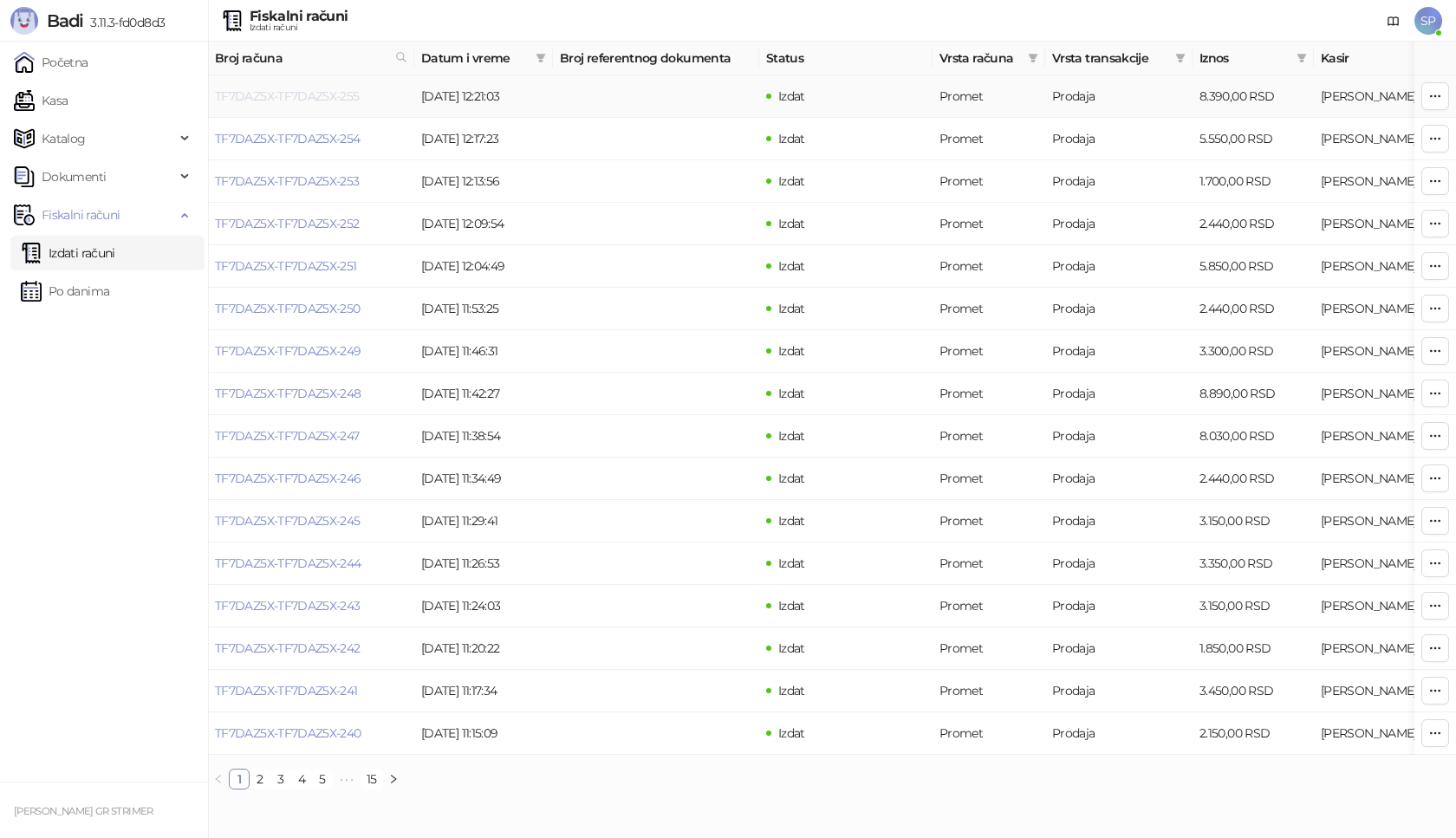
click at [332, 100] on link "TF7DAZ5X-TF7DAZ5X-255" at bounding box center [286, 97] width 145 height 16
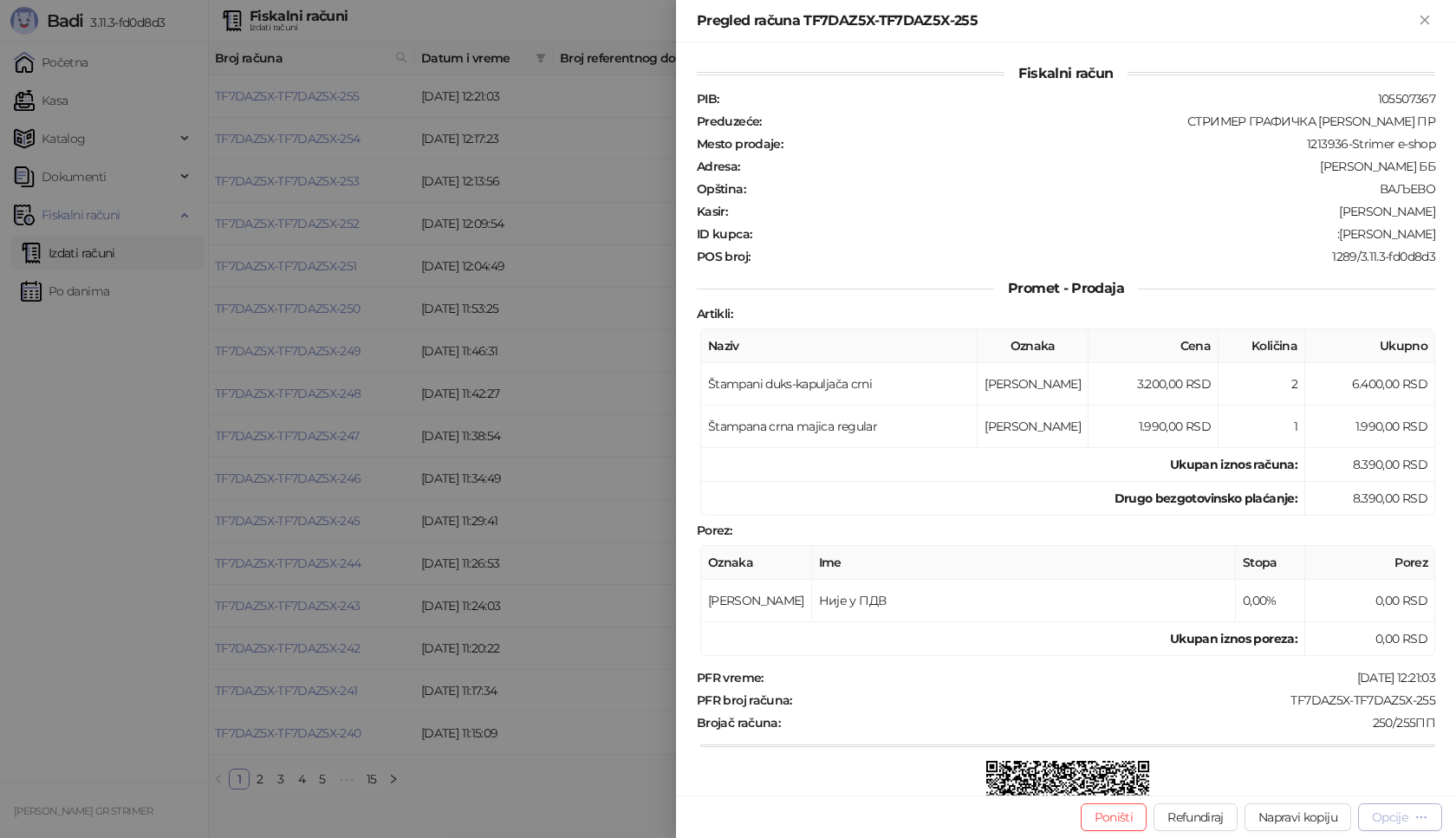
click at [1402, 811] on div "Opcije" at bounding box center [1389, 817] width 36 height 16
click at [1351, 779] on span "Preuzmi u PDF formatu" at bounding box center [1339, 781] width 178 height 19
drag, startPoint x: 1276, startPoint y: 699, endPoint x: 1395, endPoint y: 693, distance: 119.2
click at [1441, 699] on div "Fiskalni račun PIB : 105507367 Preduzeće : СТРИМЕР ГРАФИЧКА РАДЊА [PERSON_NAME]…" at bounding box center [1065, 419] width 779 height 752
drag, startPoint x: 1328, startPoint y: 233, endPoint x: 1455, endPoint y: 233, distance: 127.0
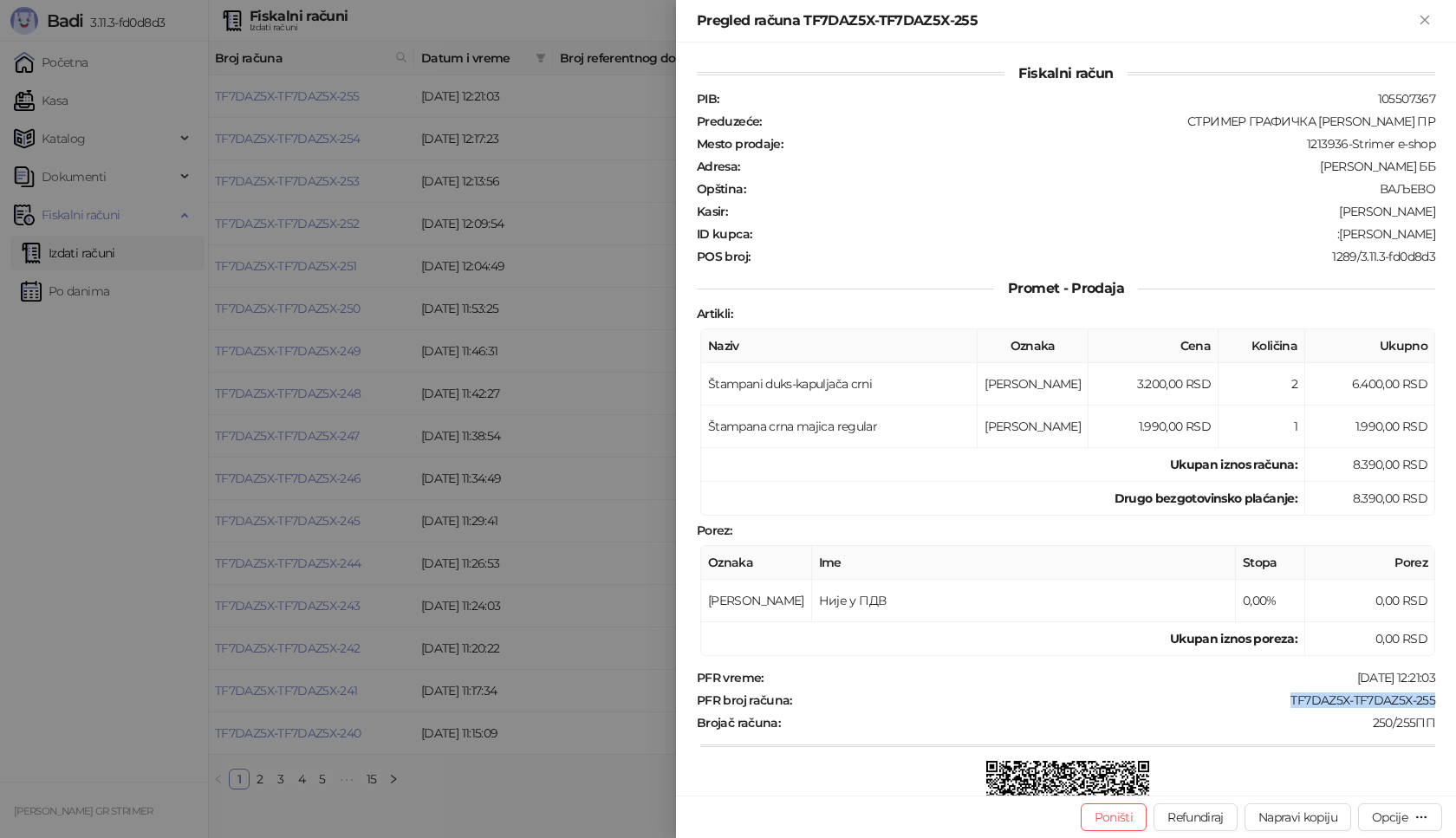
click at [1455, 233] on div "Fiskalni račun PIB : 105507367 Preduzeće : СТРИМЕР ГРАФИЧКА РАДЊА [PERSON_NAME]…" at bounding box center [1065, 419] width 779 height 752
click at [1431, 21] on icon "Zatvori" at bounding box center [1425, 20] width 16 height 16
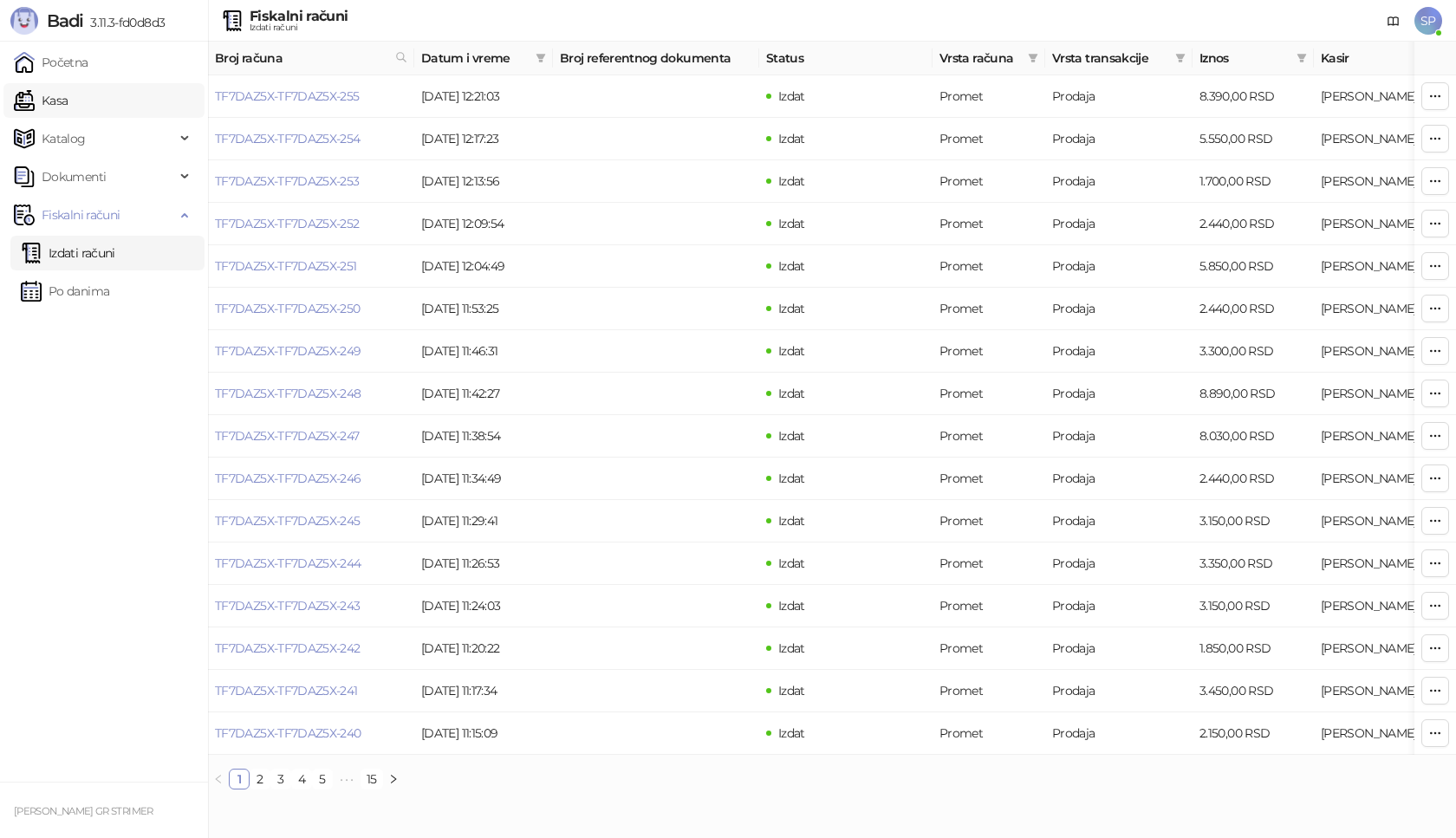
click at [68, 106] on link "Kasa" at bounding box center [41, 100] width 54 height 35
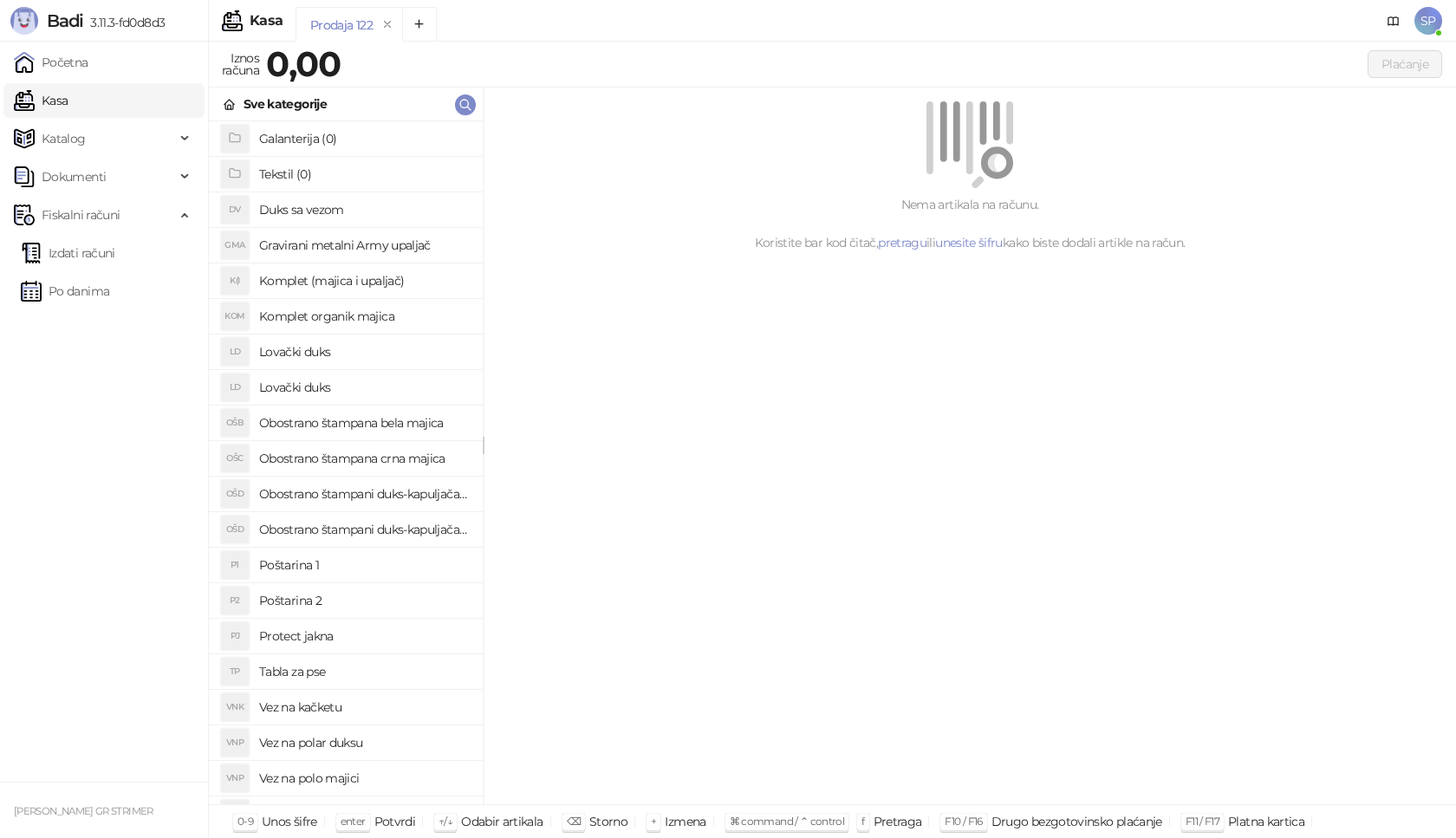
click at [365, 569] on h4 "Poštarina 1" at bounding box center [364, 565] width 210 height 28
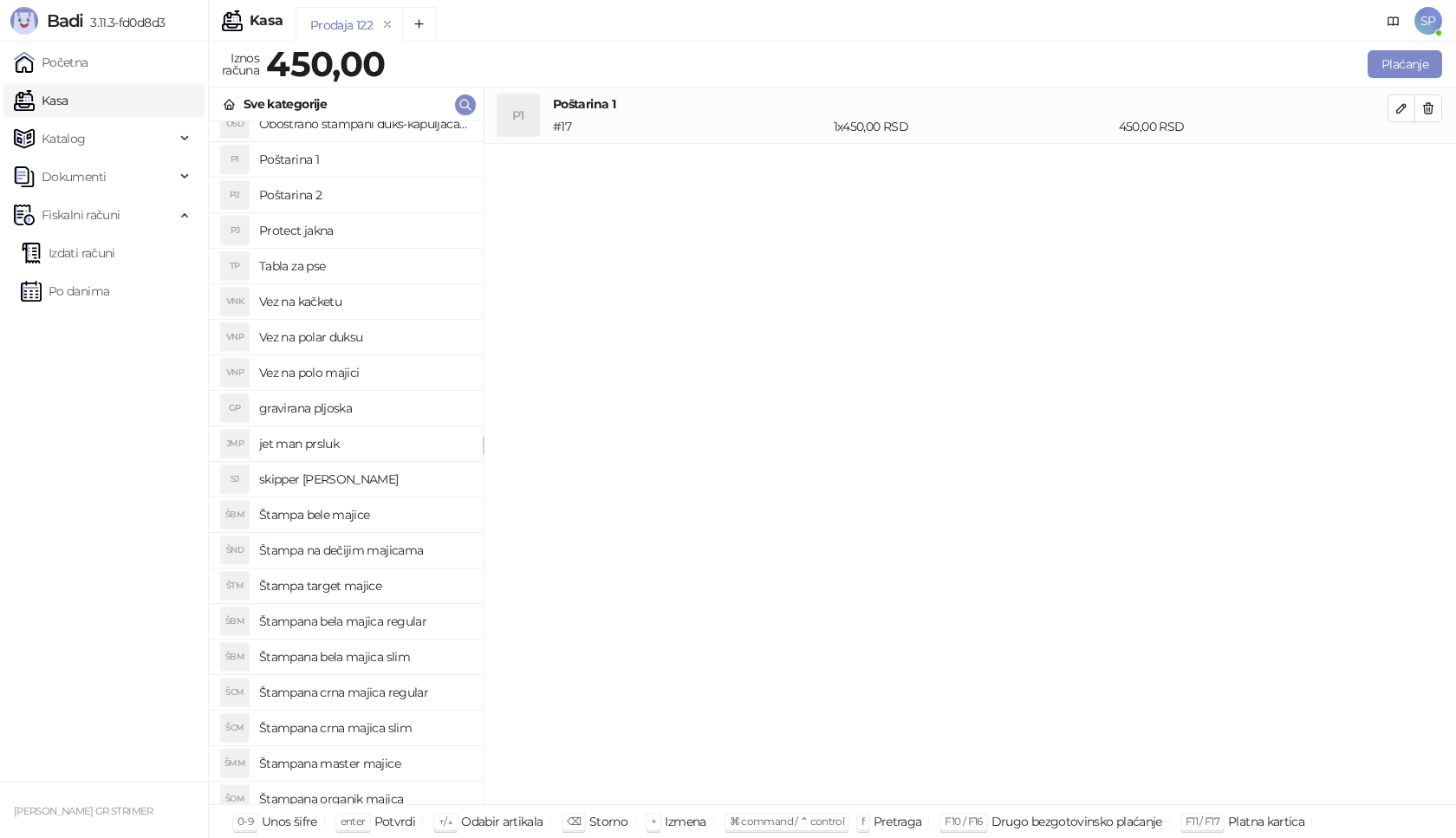
scroll to position [433, 0]
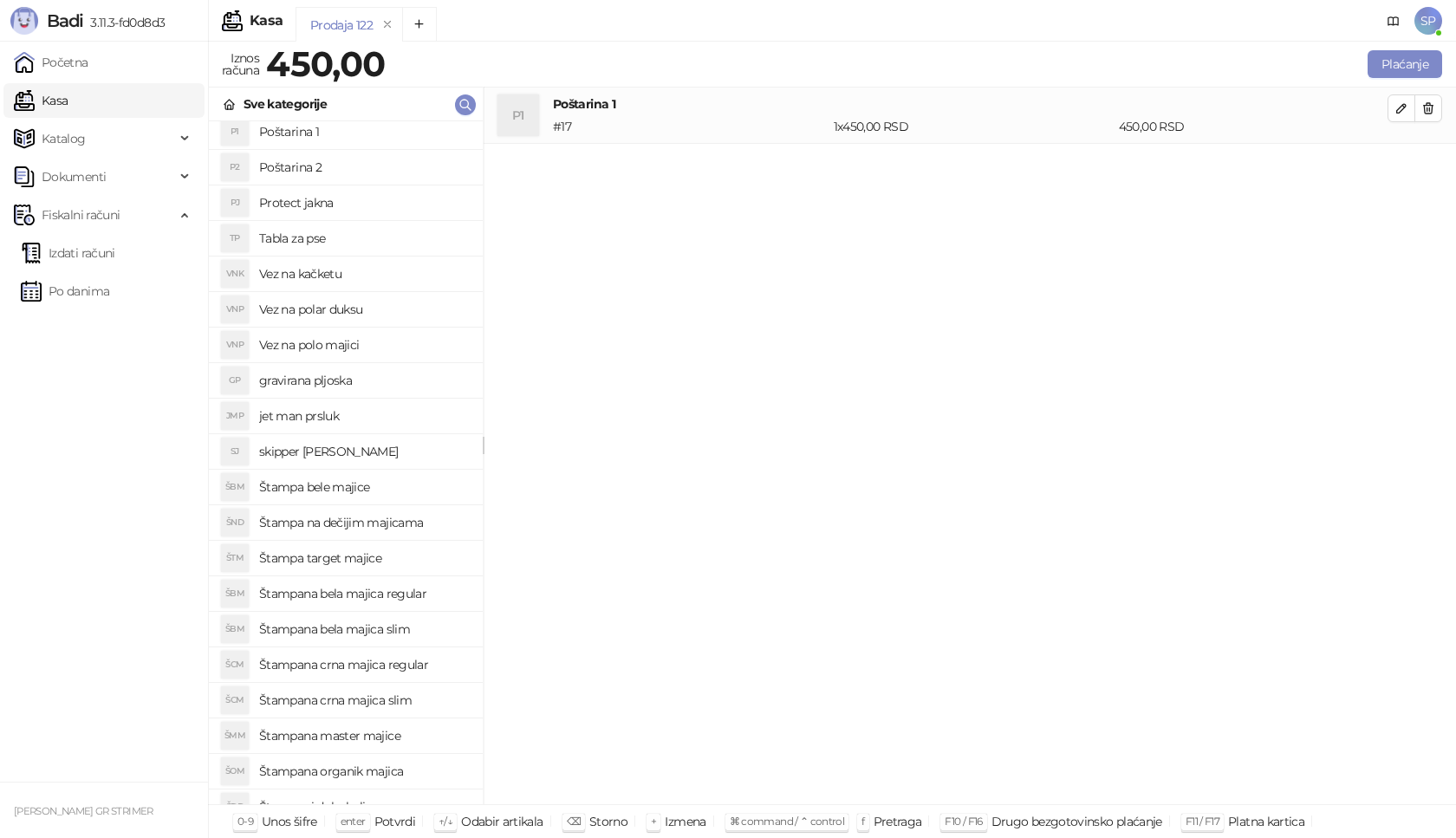
click at [431, 665] on h4 "Štampana crna majica regular" at bounding box center [364, 664] width 210 height 28
click at [1395, 169] on icon "button" at bounding box center [1401, 165] width 14 height 14
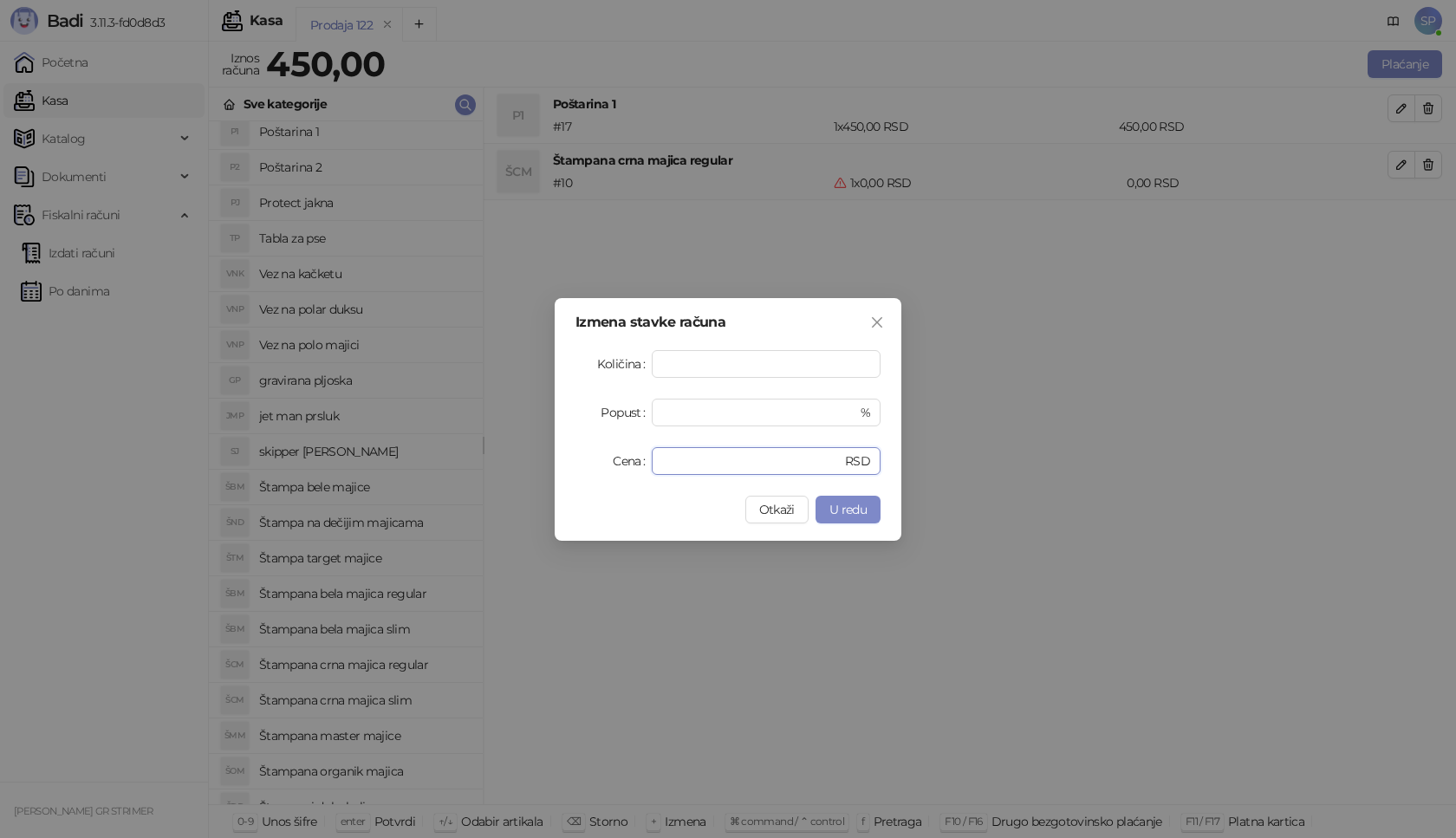
drag, startPoint x: 739, startPoint y: 463, endPoint x: 583, endPoint y: 470, distance: 156.2
click at [583, 470] on div "Cena * RSD" at bounding box center [728, 461] width 305 height 28
type input "****"
click at [859, 512] on span "U redu" at bounding box center [847, 510] width 37 height 16
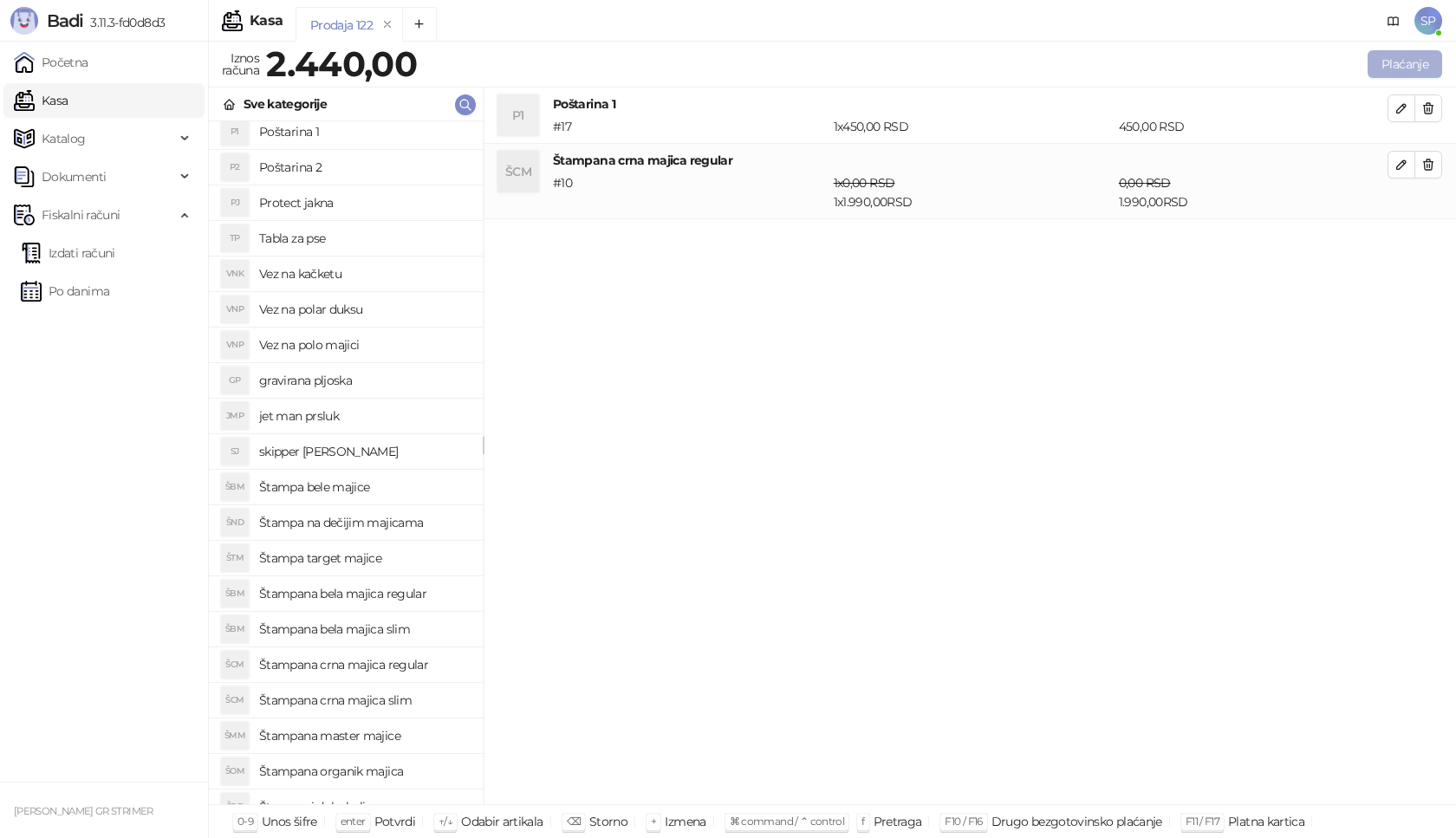
click at [1424, 68] on button "Plaćanje" at bounding box center [1404, 64] width 75 height 28
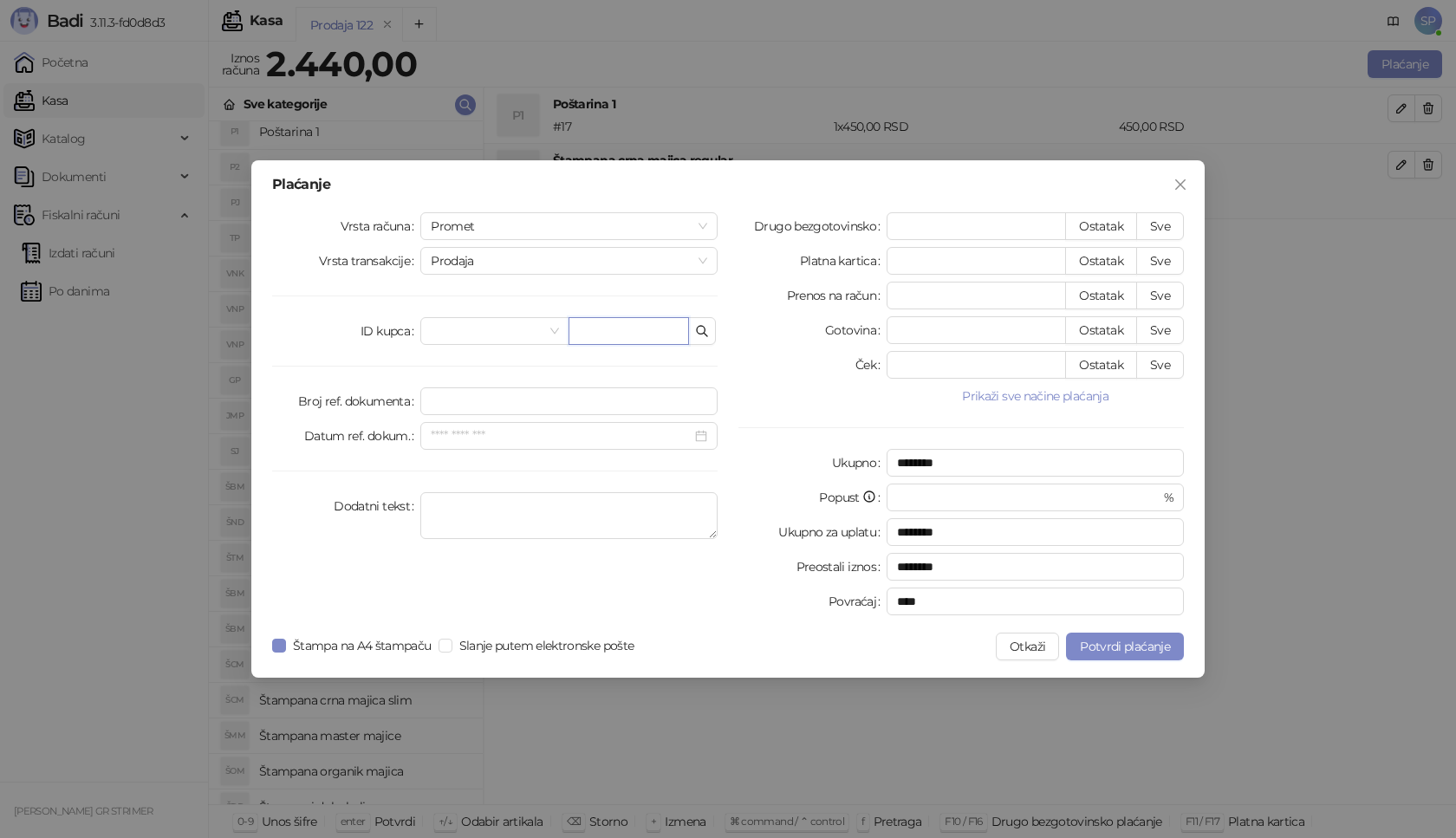
click at [653, 332] on input "text" at bounding box center [629, 331] width 121 height 28
paste input "**********"
type input "**********"
click at [1164, 220] on button "Sve" at bounding box center [1160, 226] width 48 height 28
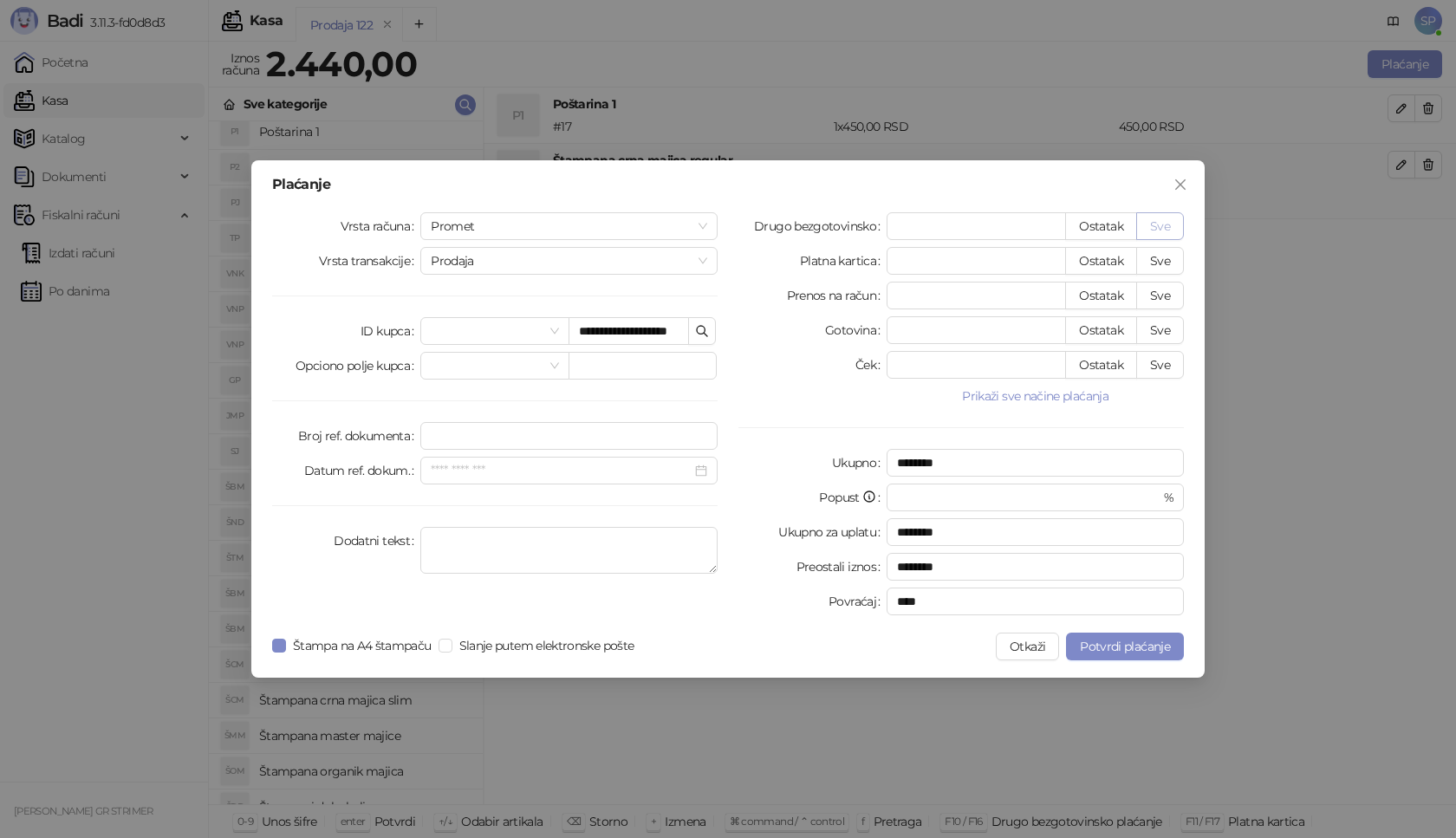
type input "****"
click at [1097, 647] on span "Potvrdi plaćanje" at bounding box center [1125, 646] width 90 height 16
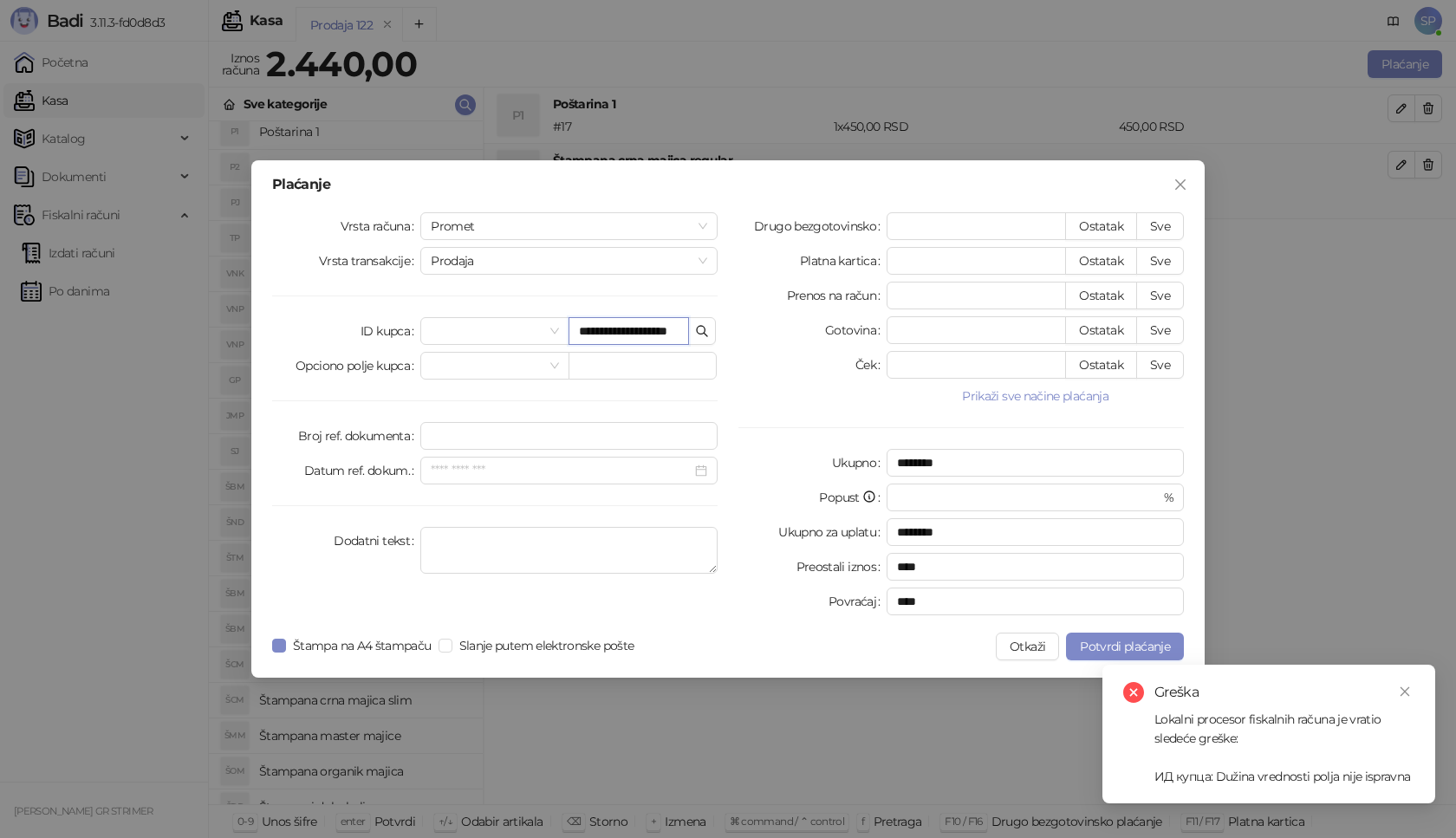
click at [656, 333] on input "**********" at bounding box center [629, 331] width 121 height 28
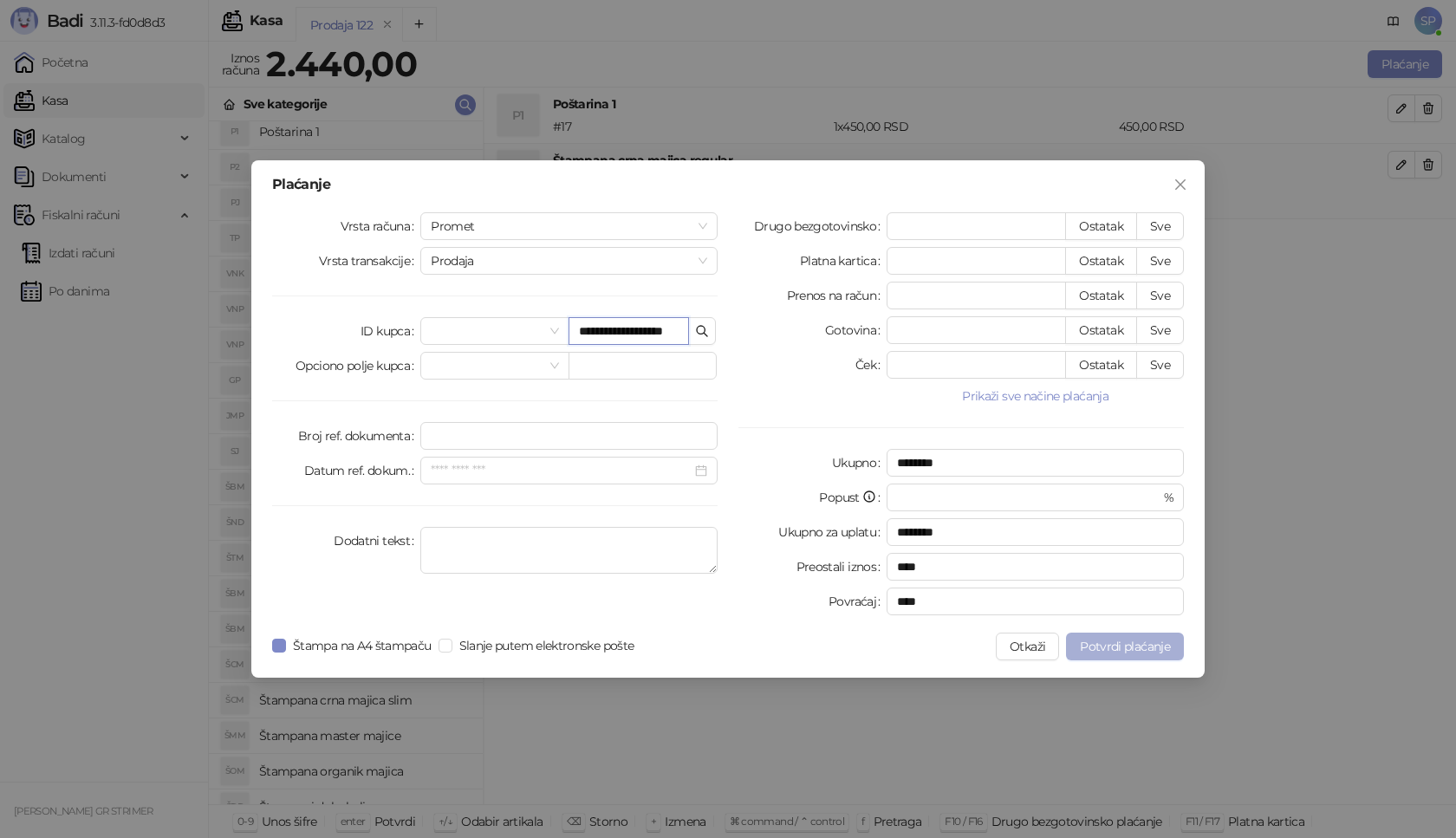
type input "**********"
click at [1104, 641] on span "Potvrdi plaćanje" at bounding box center [1125, 646] width 90 height 16
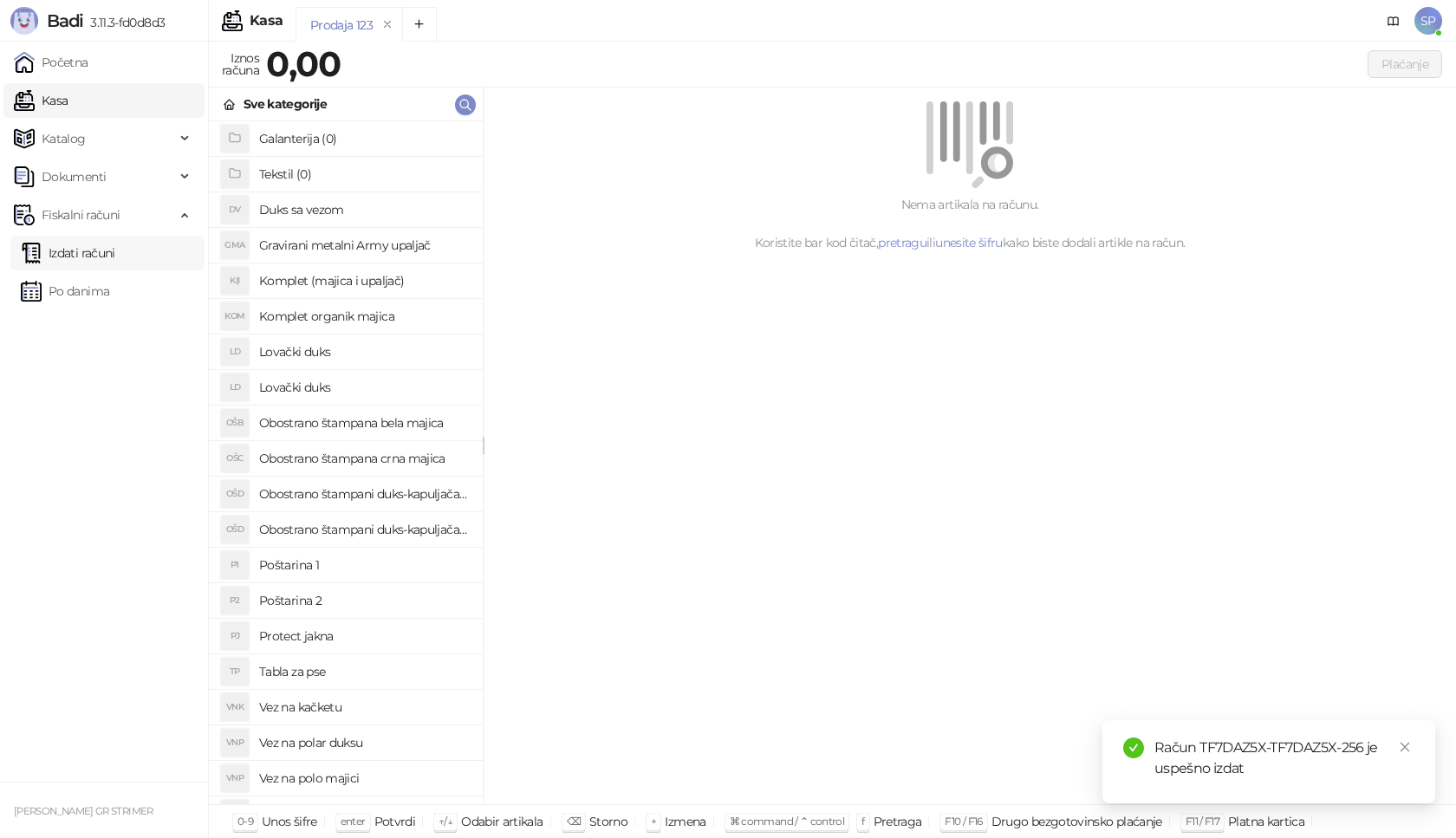
click at [115, 253] on link "Izdati računi" at bounding box center [68, 252] width 95 height 35
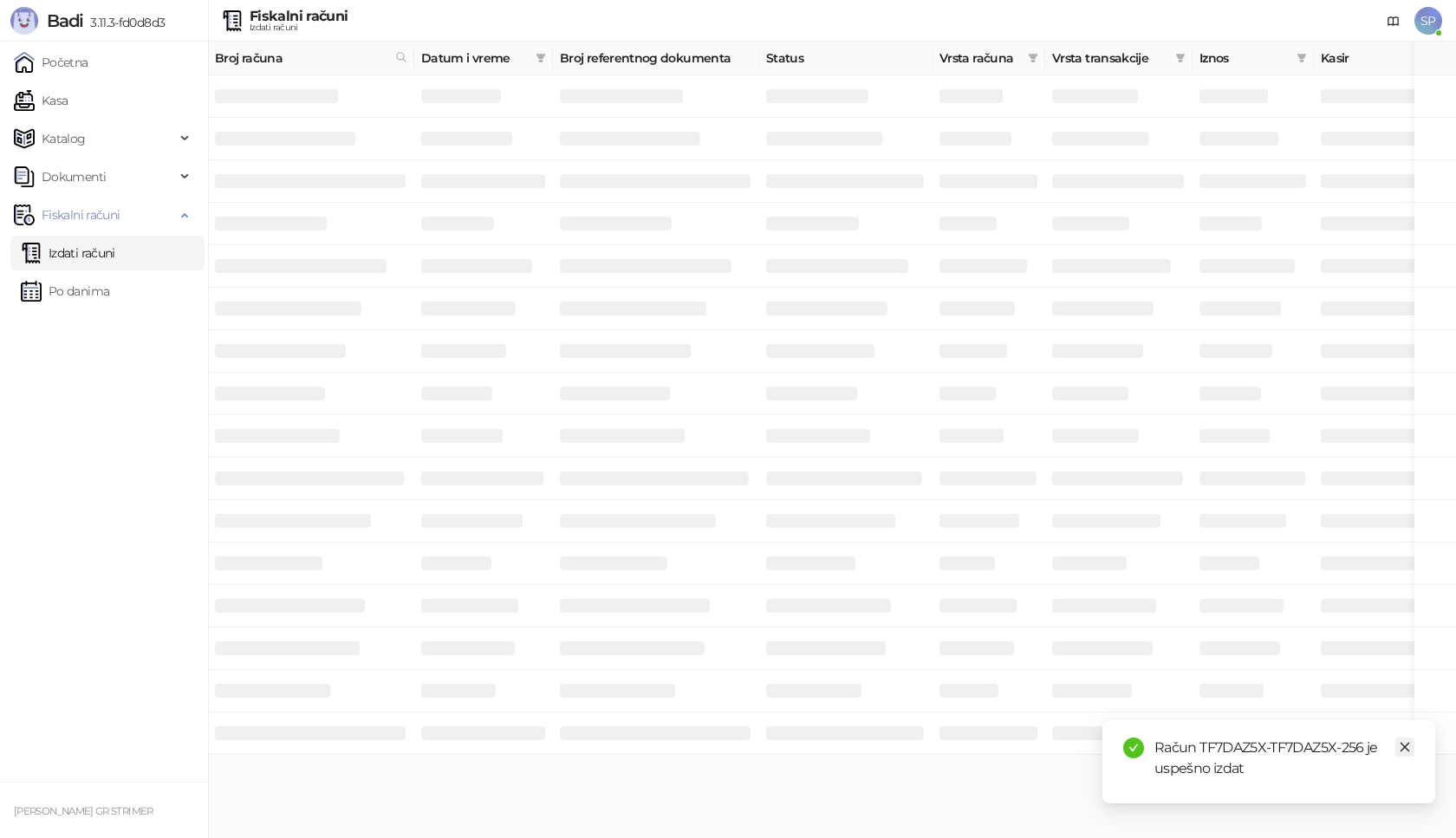
click at [1403, 748] on icon "close" at bounding box center [1404, 746] width 12 height 12
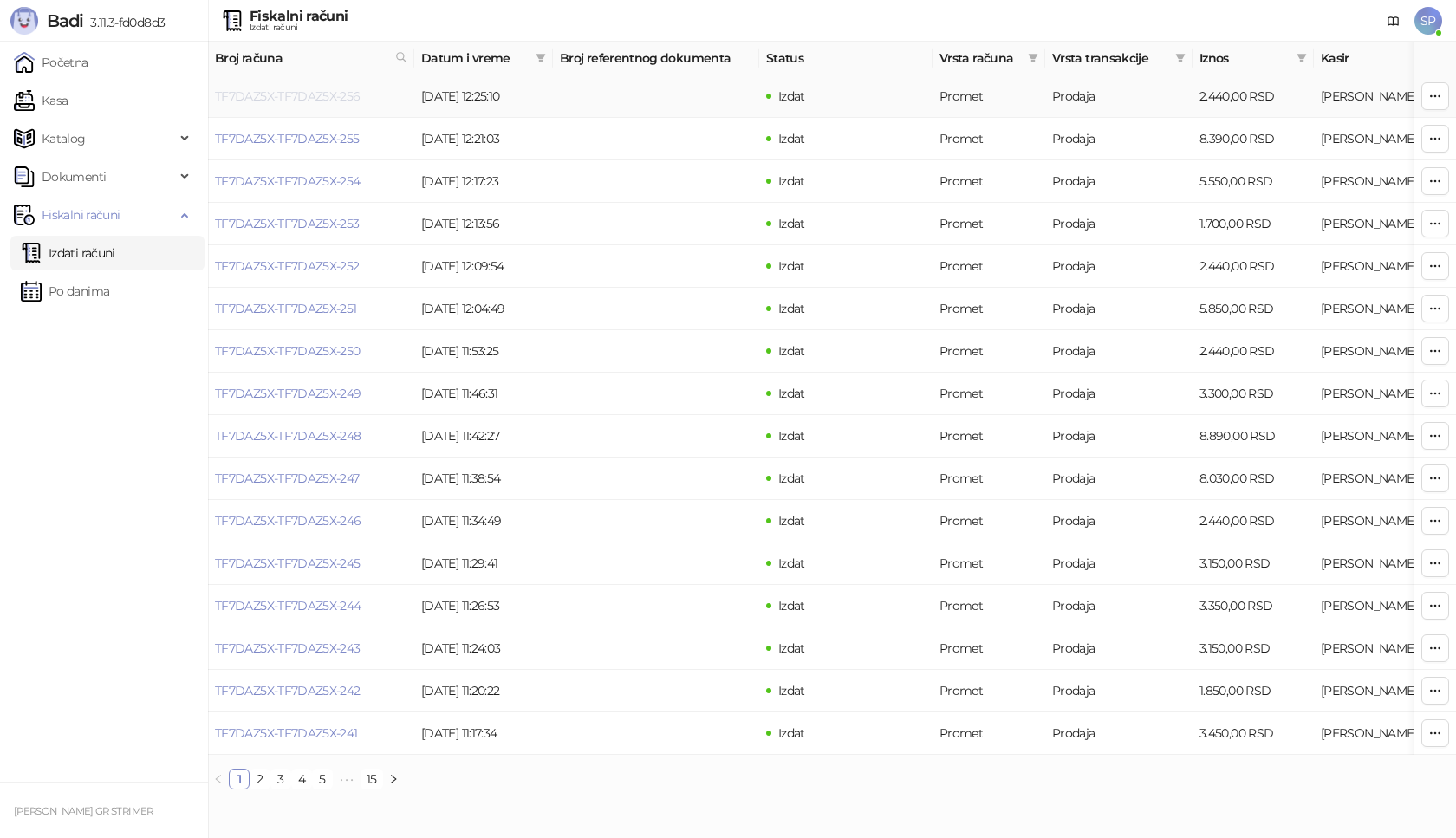
click at [318, 89] on link "TF7DAZ5X-TF7DAZ5X-256" at bounding box center [287, 97] width 146 height 16
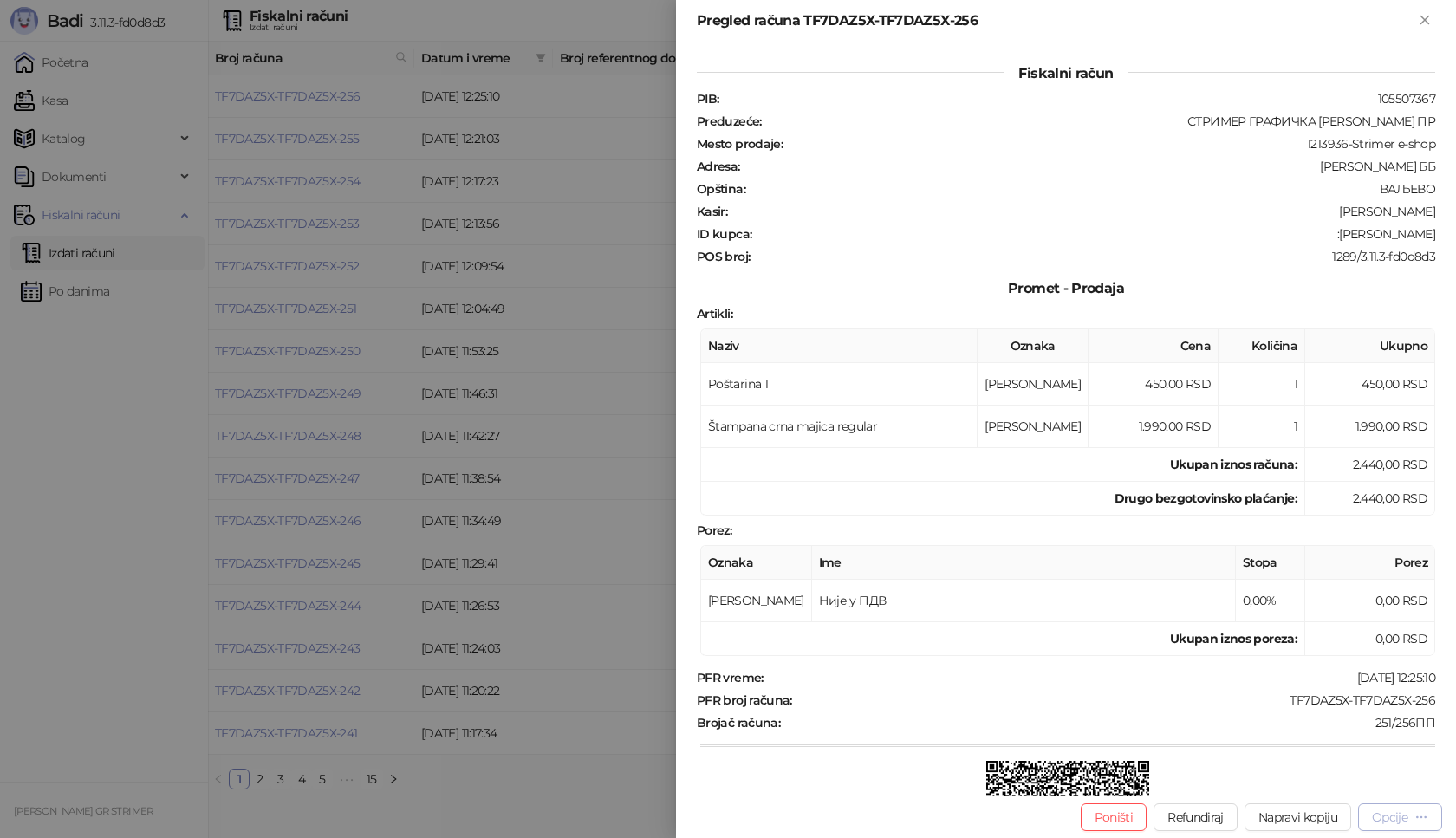
click at [1403, 815] on div "Opcije" at bounding box center [1389, 817] width 36 height 16
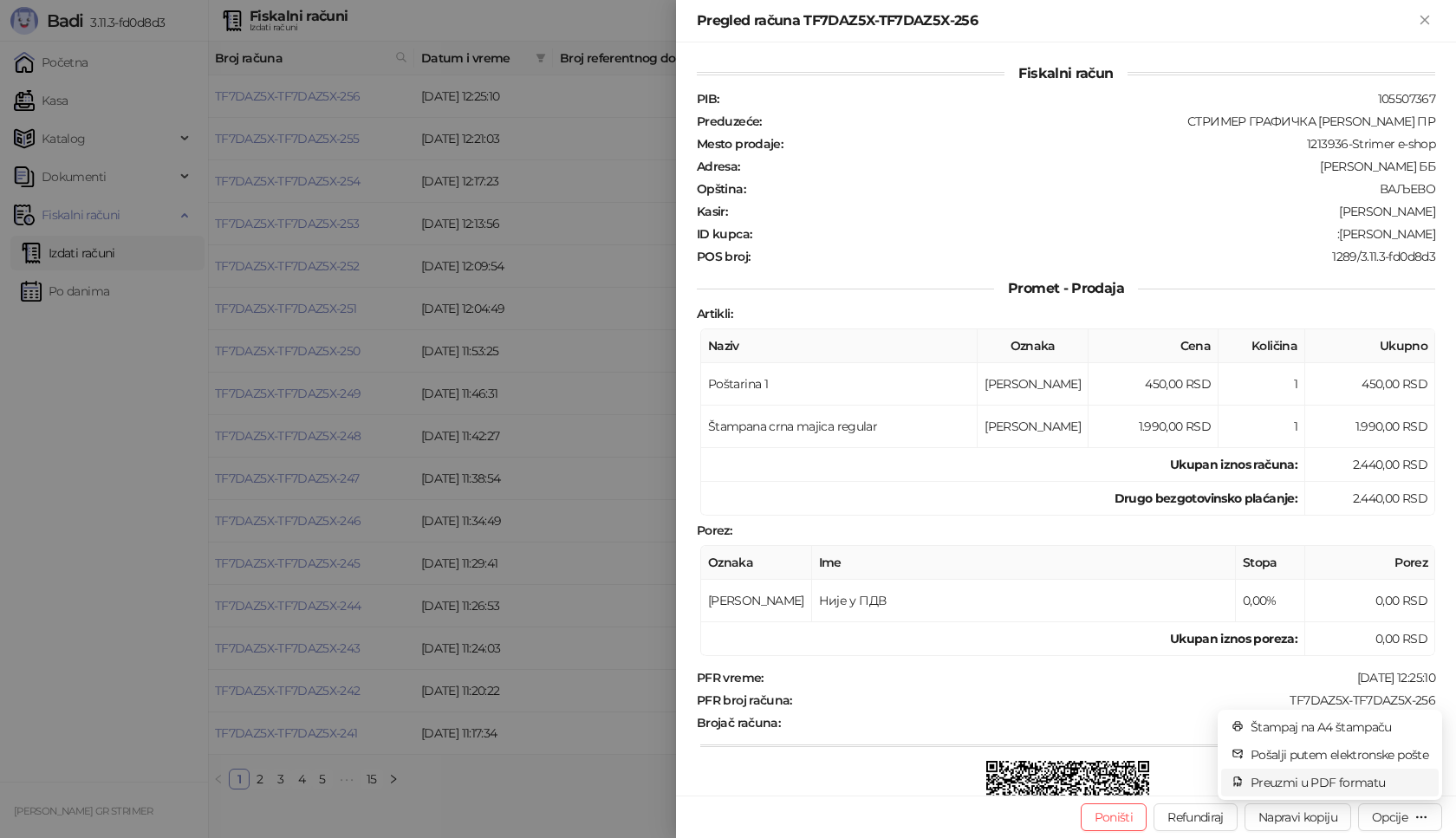
click at [1370, 780] on span "Preuzmi u PDF formatu" at bounding box center [1339, 781] width 178 height 19
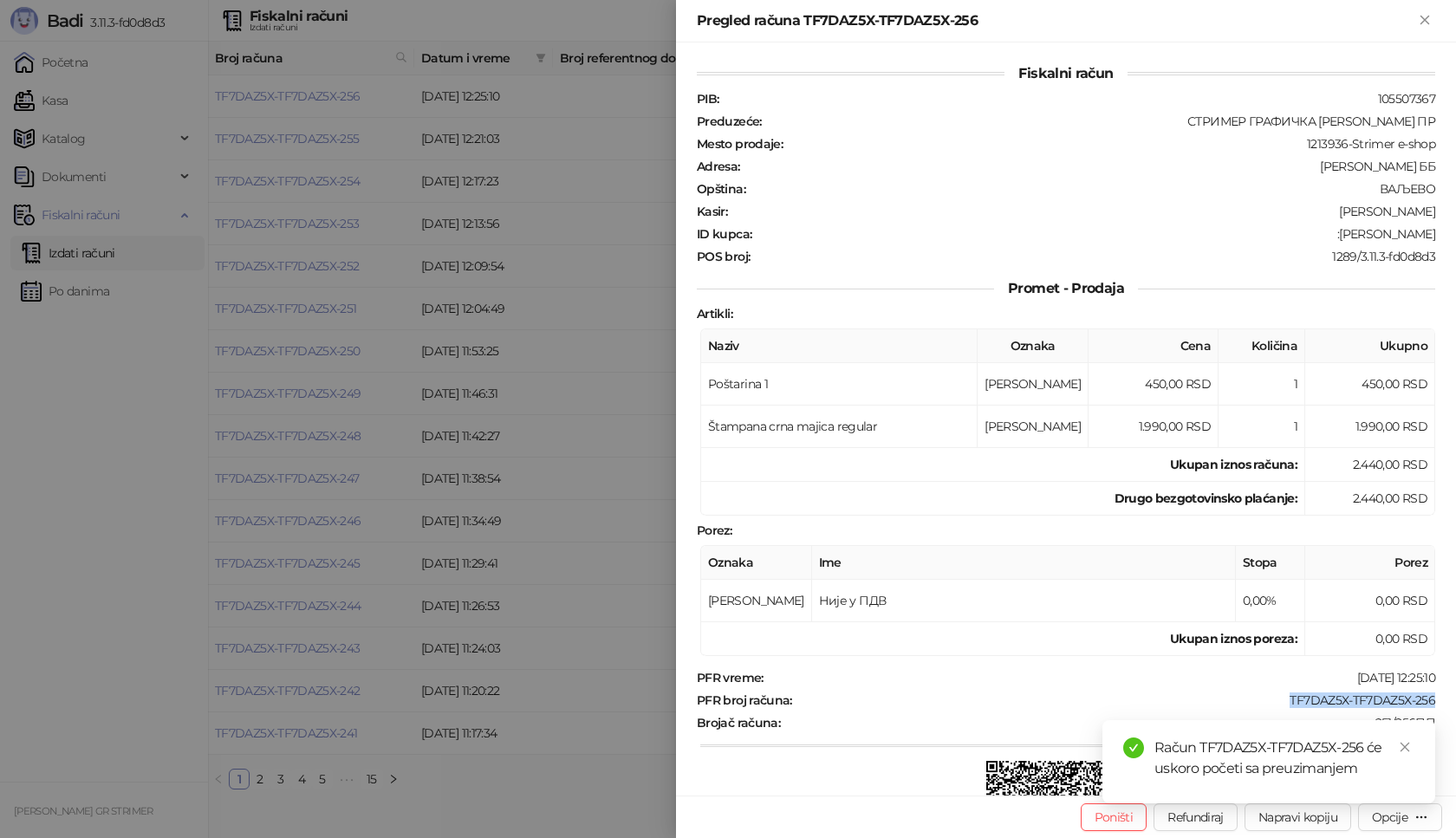
drag, startPoint x: 1274, startPoint y: 700, endPoint x: 1455, endPoint y: 699, distance: 181.0
click at [1455, 699] on div "Fiskalni račun PIB : 105507367 Preduzeće : СТРИМЕР ГРАФИЧКА РАДЊА [PERSON_NAME]…" at bounding box center [1065, 419] width 779 height 752
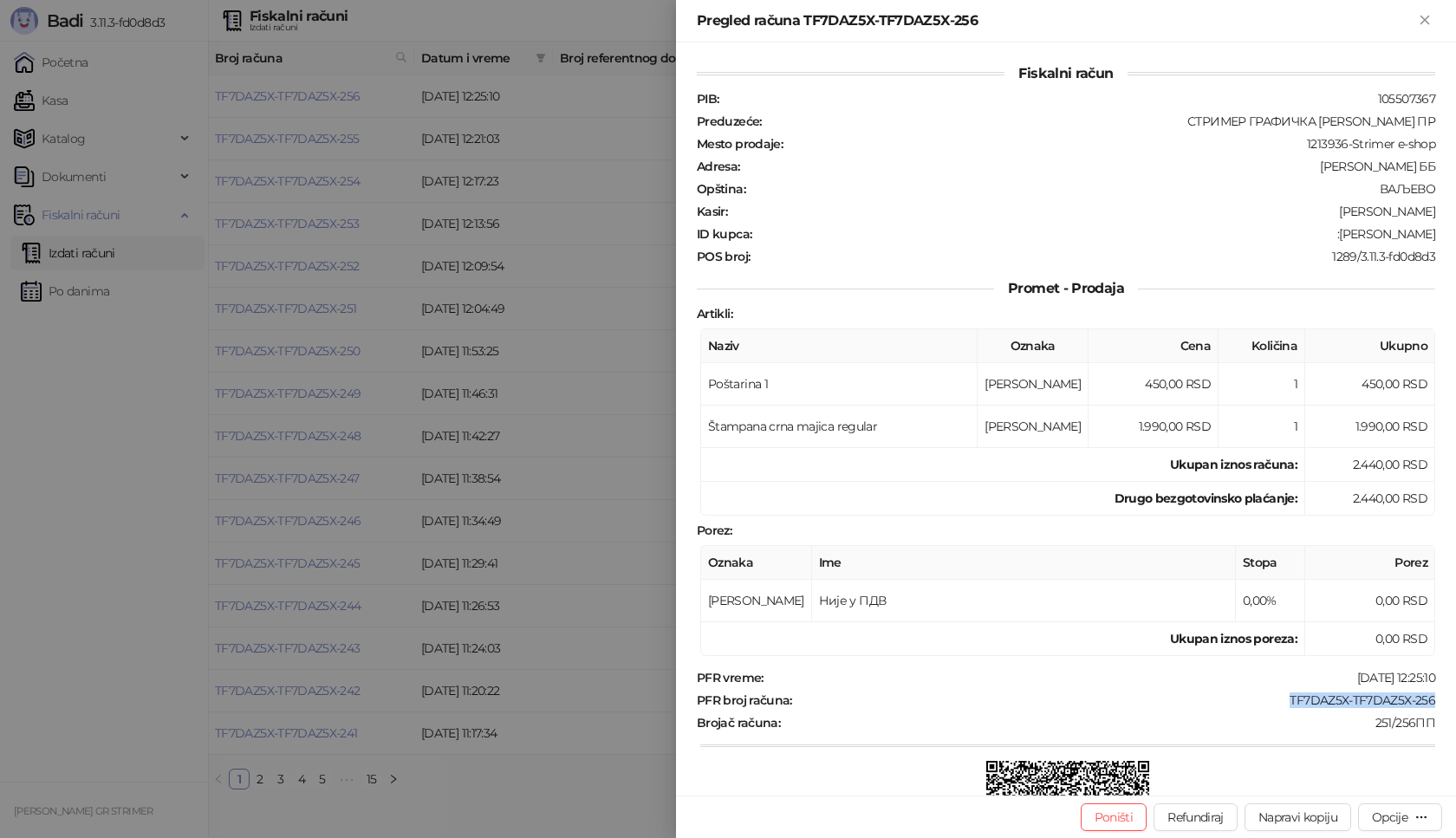
drag, startPoint x: 1318, startPoint y: 234, endPoint x: 1445, endPoint y: 234, distance: 127.0
click at [1445, 234] on div "Fiskalni račun PIB : 105507367 Preduzeće : СТРИМЕР ГРАФИЧКА РАДЊА [PERSON_NAME]…" at bounding box center [1065, 419] width 779 height 752
drag, startPoint x: 1407, startPoint y: 22, endPoint x: 1417, endPoint y: 20, distance: 10.2
click at [1410, 22] on div "Pregled računa TF7DAZ5X-TF7DAZ5X-256" at bounding box center [1055, 20] width 718 height 21
click at [1423, 19] on icon "Zatvori" at bounding box center [1424, 20] width 8 height 8
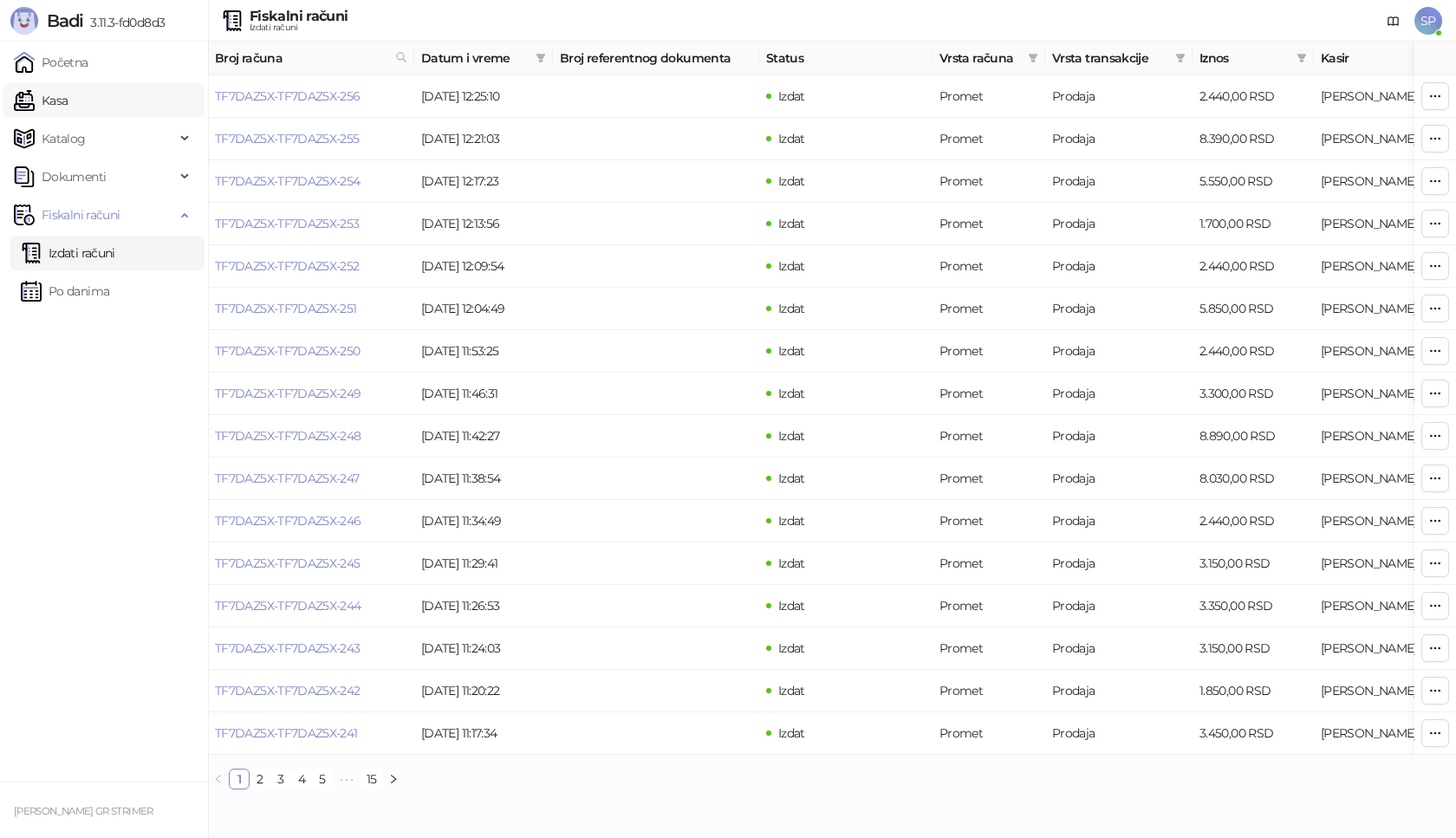
click at [68, 103] on link "Kasa" at bounding box center [41, 100] width 54 height 35
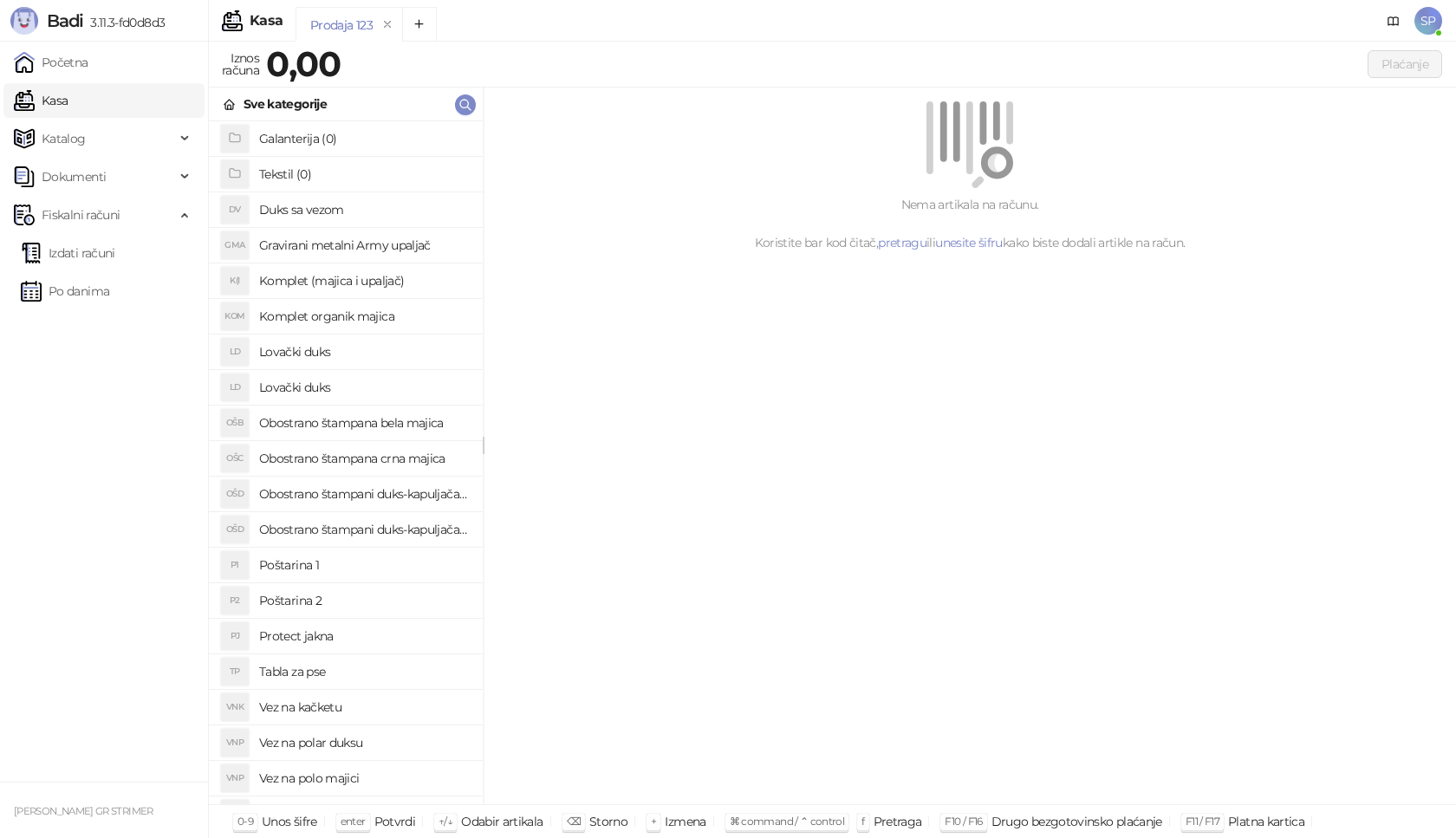
click at [355, 572] on h4 "Poštarina 1" at bounding box center [364, 565] width 210 height 28
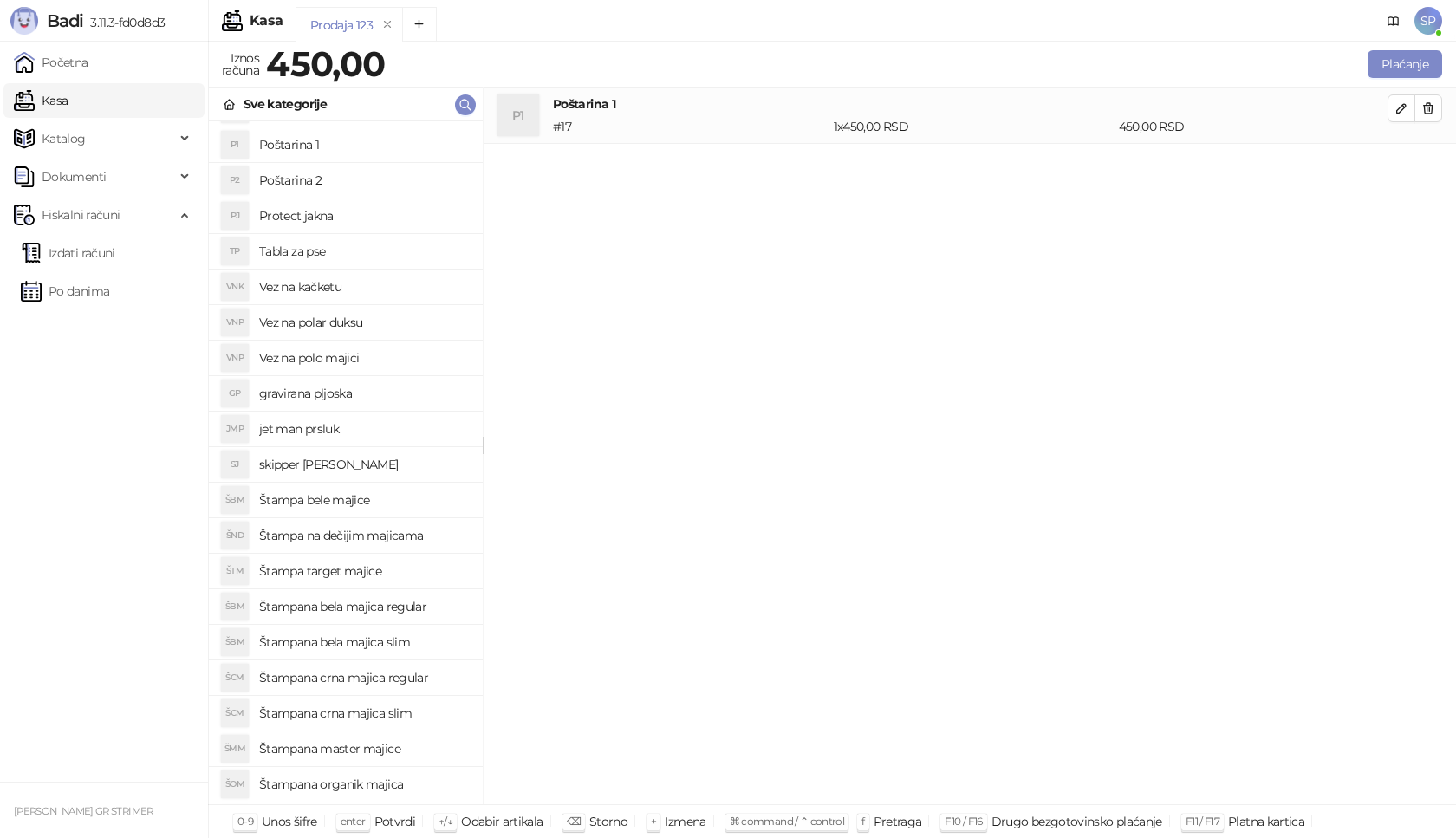
scroll to position [520, 0]
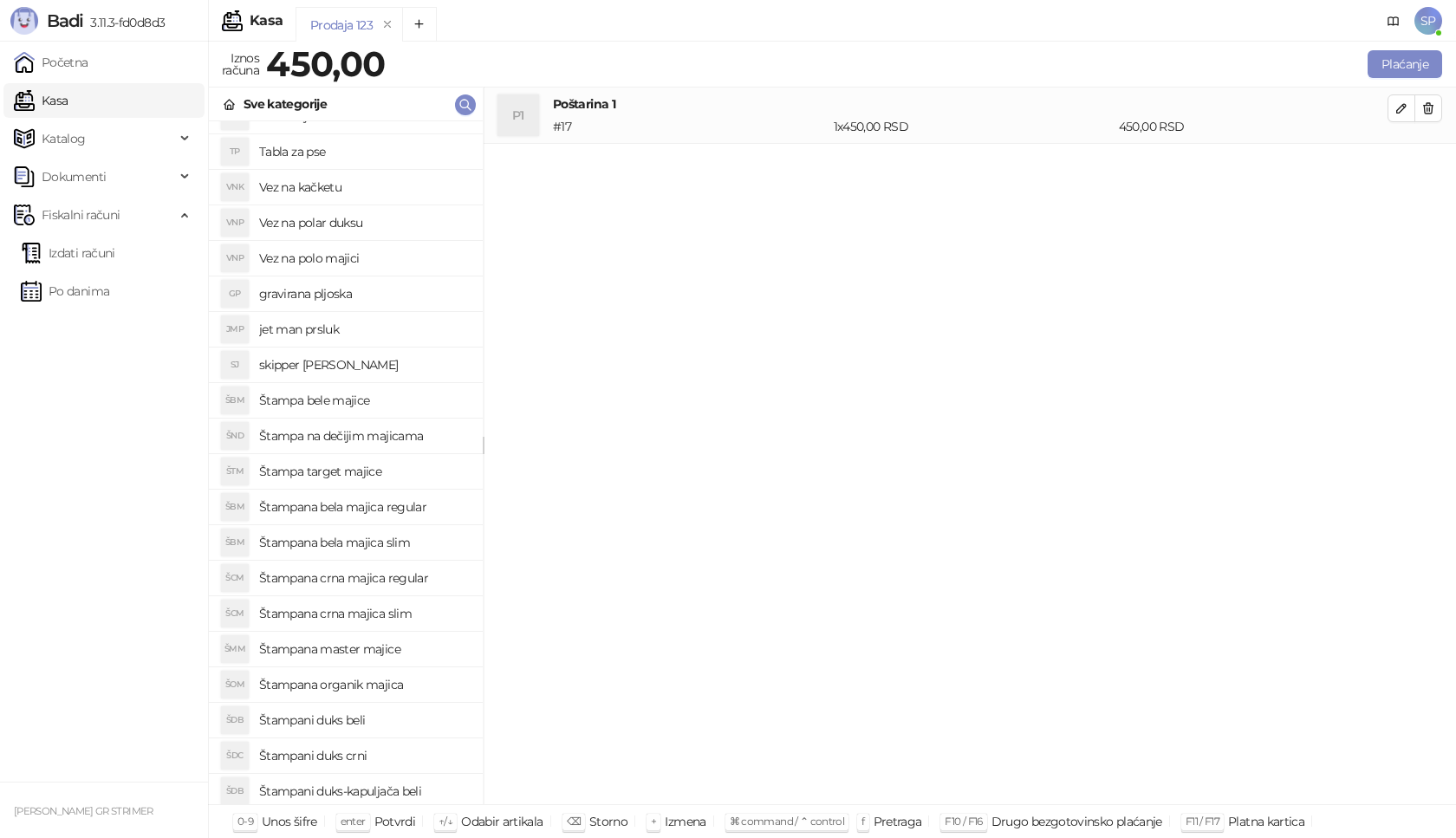
click at [414, 544] on h4 "Štampana bela majica slim" at bounding box center [364, 543] width 210 height 28
click at [1404, 164] on icon "button" at bounding box center [1401, 165] width 9 height 9
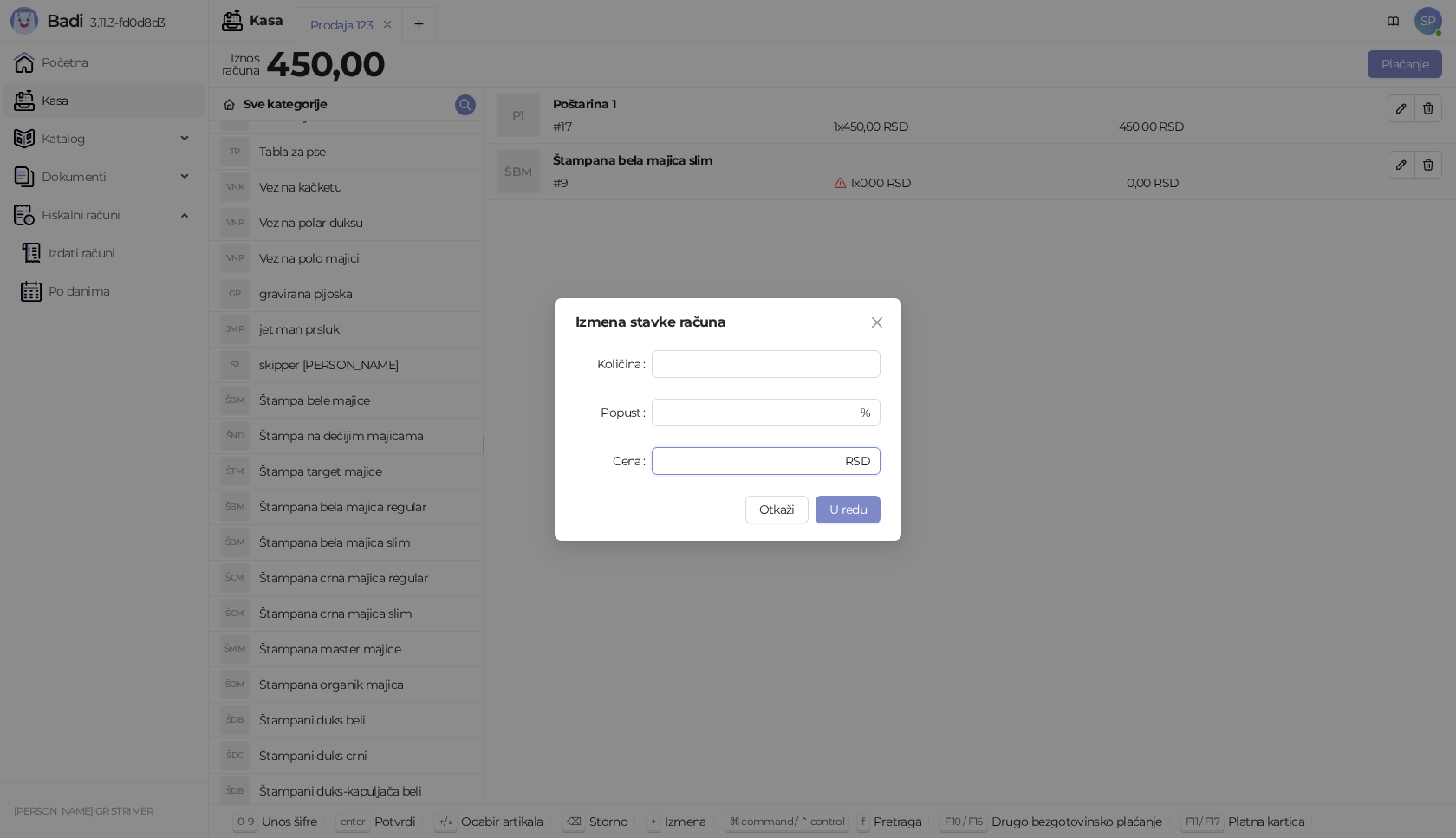
drag, startPoint x: 674, startPoint y: 465, endPoint x: 590, endPoint y: 465, distance: 84.0
click at [590, 465] on div "Cena * RSD" at bounding box center [728, 461] width 305 height 28
type input "****"
click at [863, 515] on span "U redu" at bounding box center [847, 510] width 37 height 16
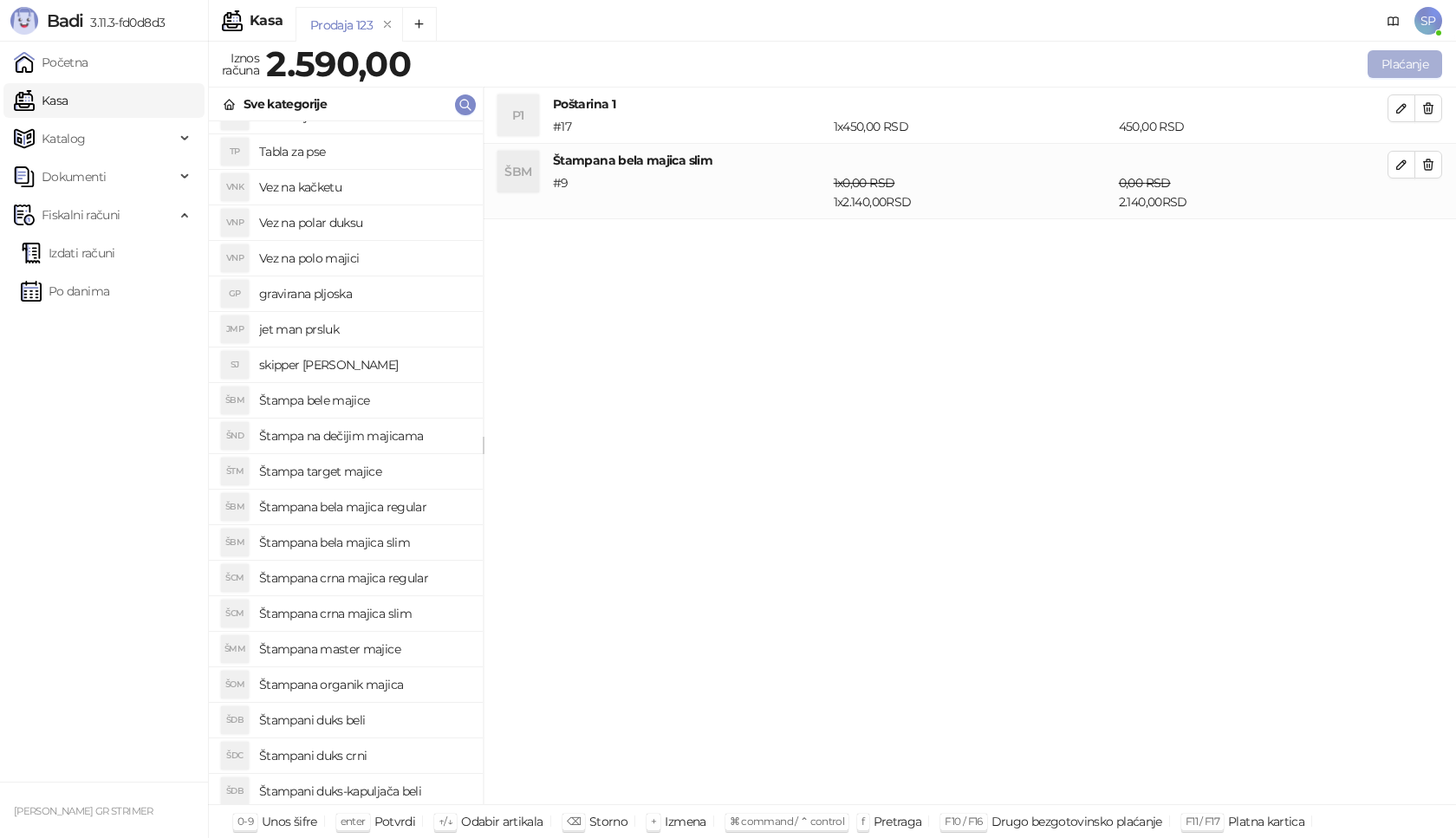
click at [1410, 63] on button "Plaćanje" at bounding box center [1404, 64] width 75 height 28
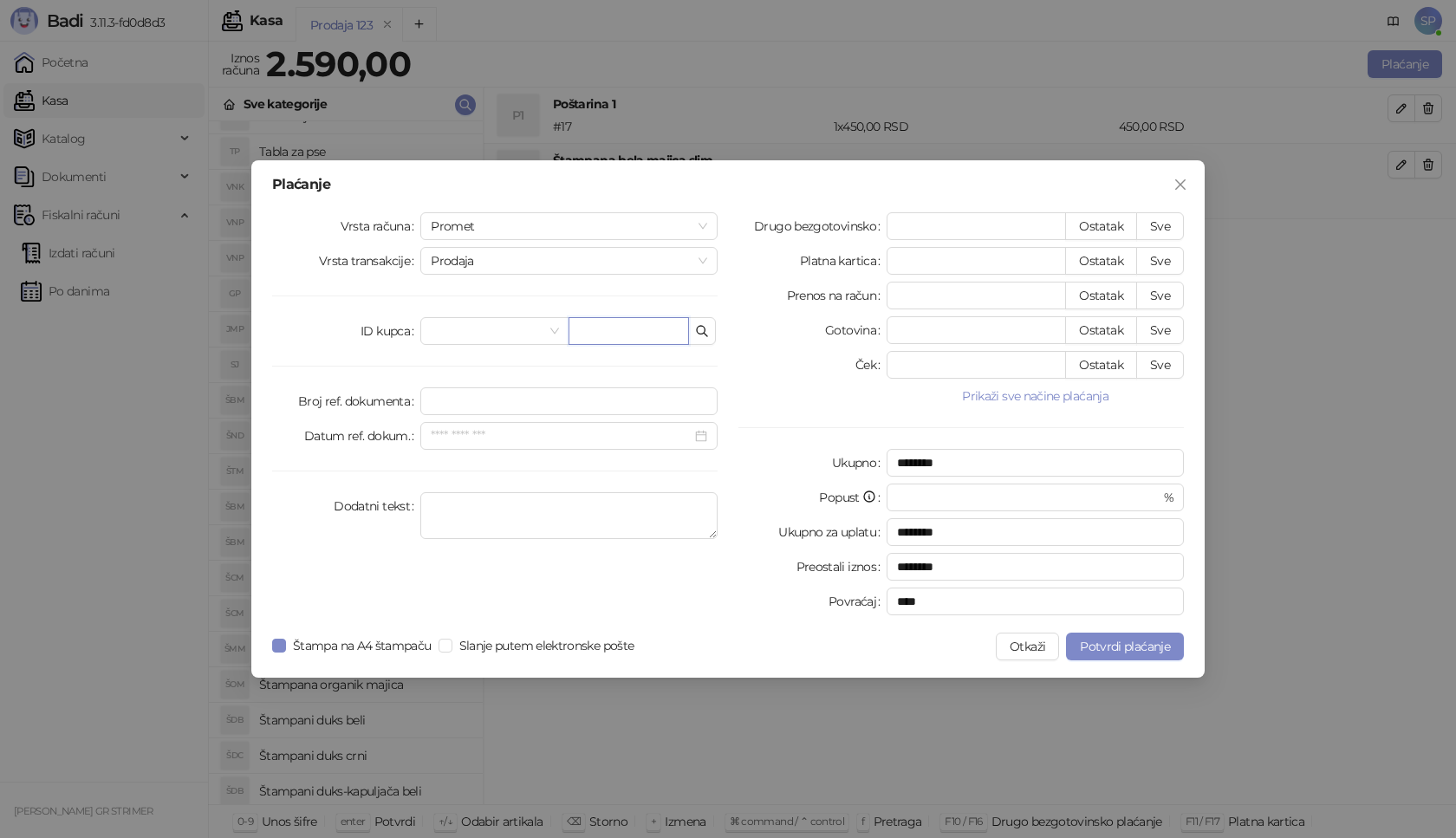
click at [639, 325] on input "text" at bounding box center [629, 331] width 121 height 28
paste input "**********"
type input "**********"
click at [1154, 220] on button "Sve" at bounding box center [1160, 226] width 48 height 28
type input "****"
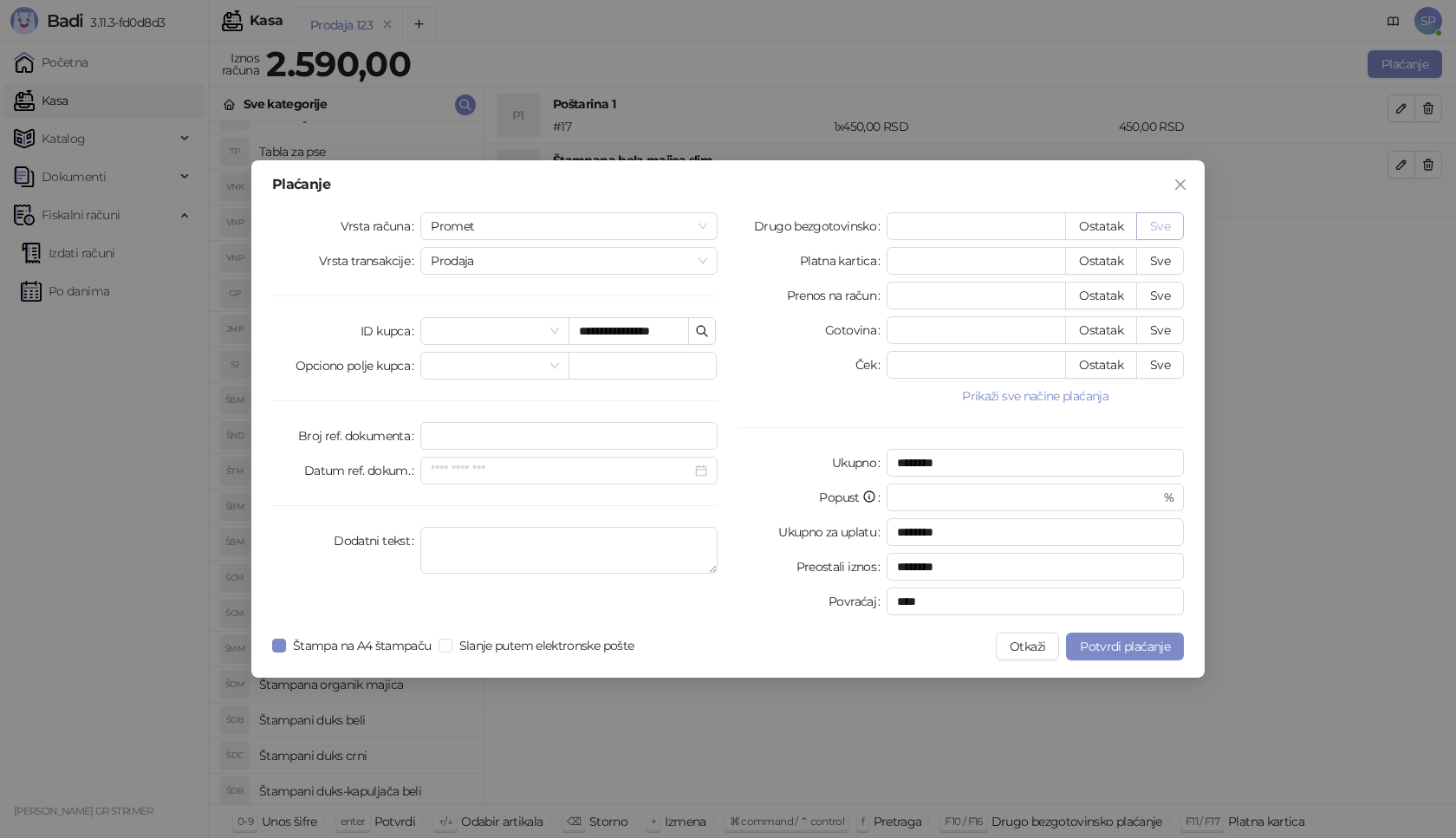
type input "****"
click at [1120, 649] on span "Potvrdi plaćanje" at bounding box center [1125, 646] width 90 height 16
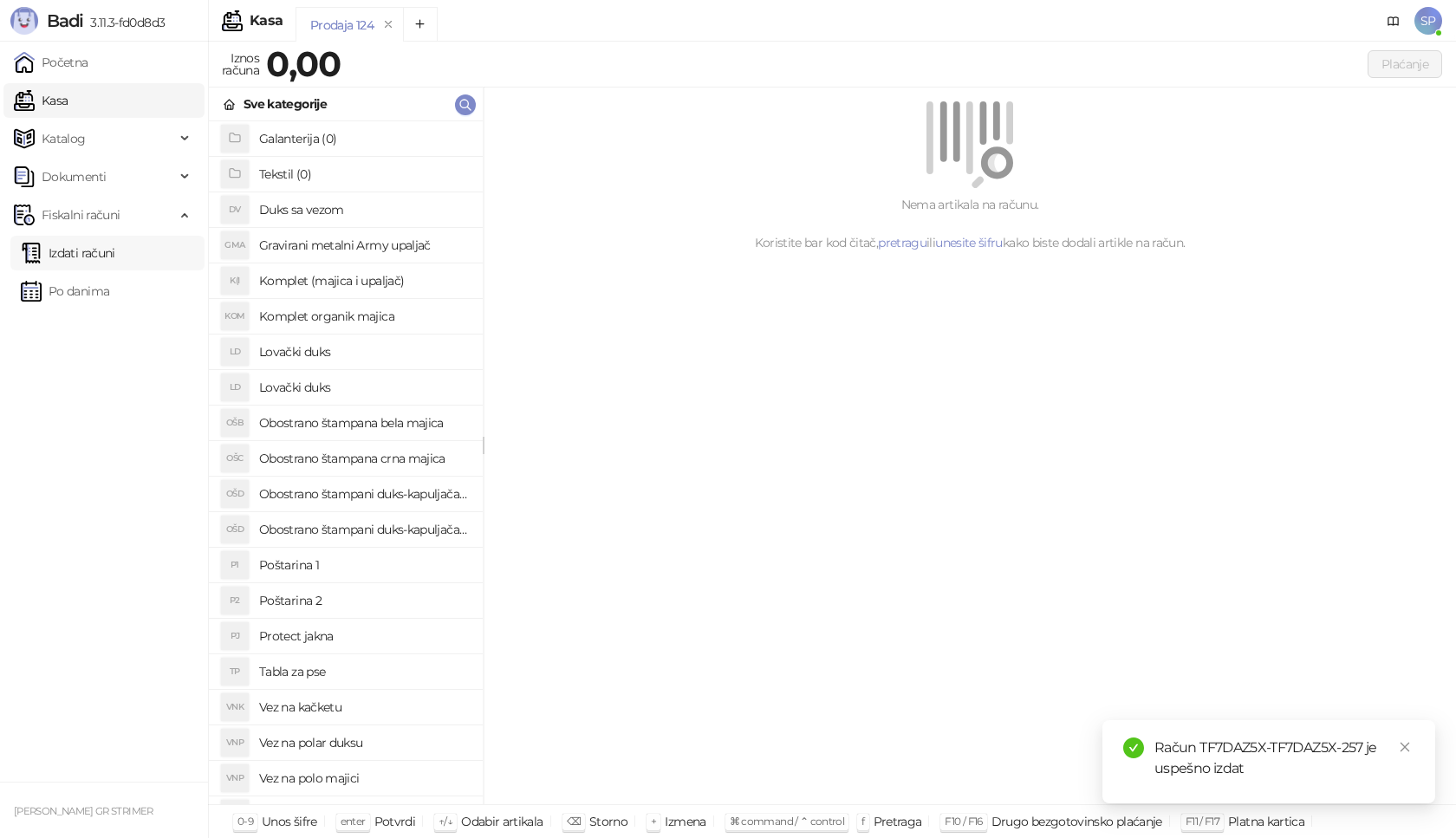
click at [115, 243] on link "Izdati računi" at bounding box center [68, 252] width 95 height 35
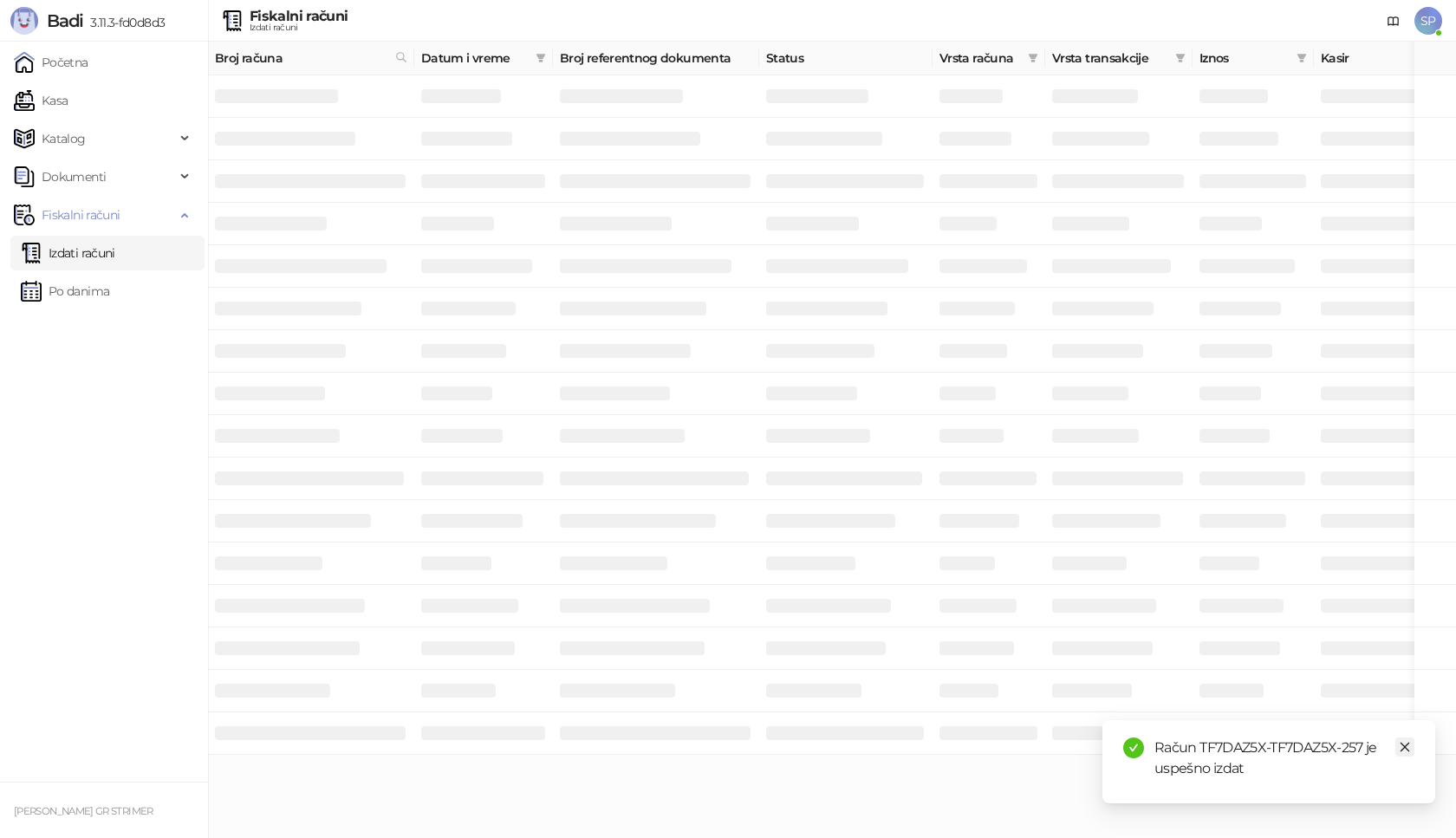
click at [1400, 745] on icon "close" at bounding box center [1404, 746] width 12 height 12
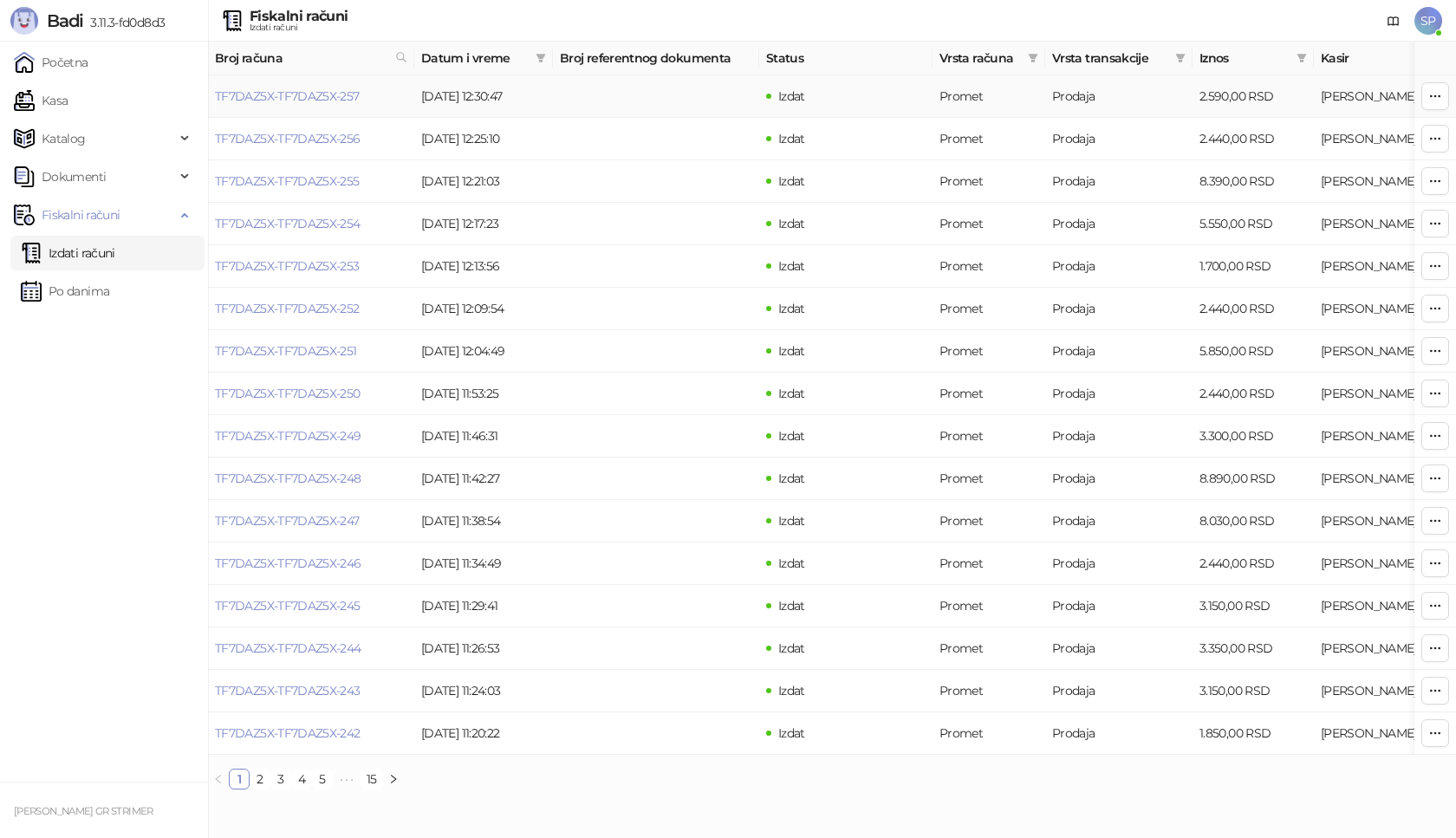
click at [279, 105] on td "TF7DAZ5X-TF7DAZ5X-257" at bounding box center [310, 97] width 207 height 43
click at [284, 96] on link "TF7DAZ5X-TF7DAZ5X-257" at bounding box center [286, 97] width 145 height 16
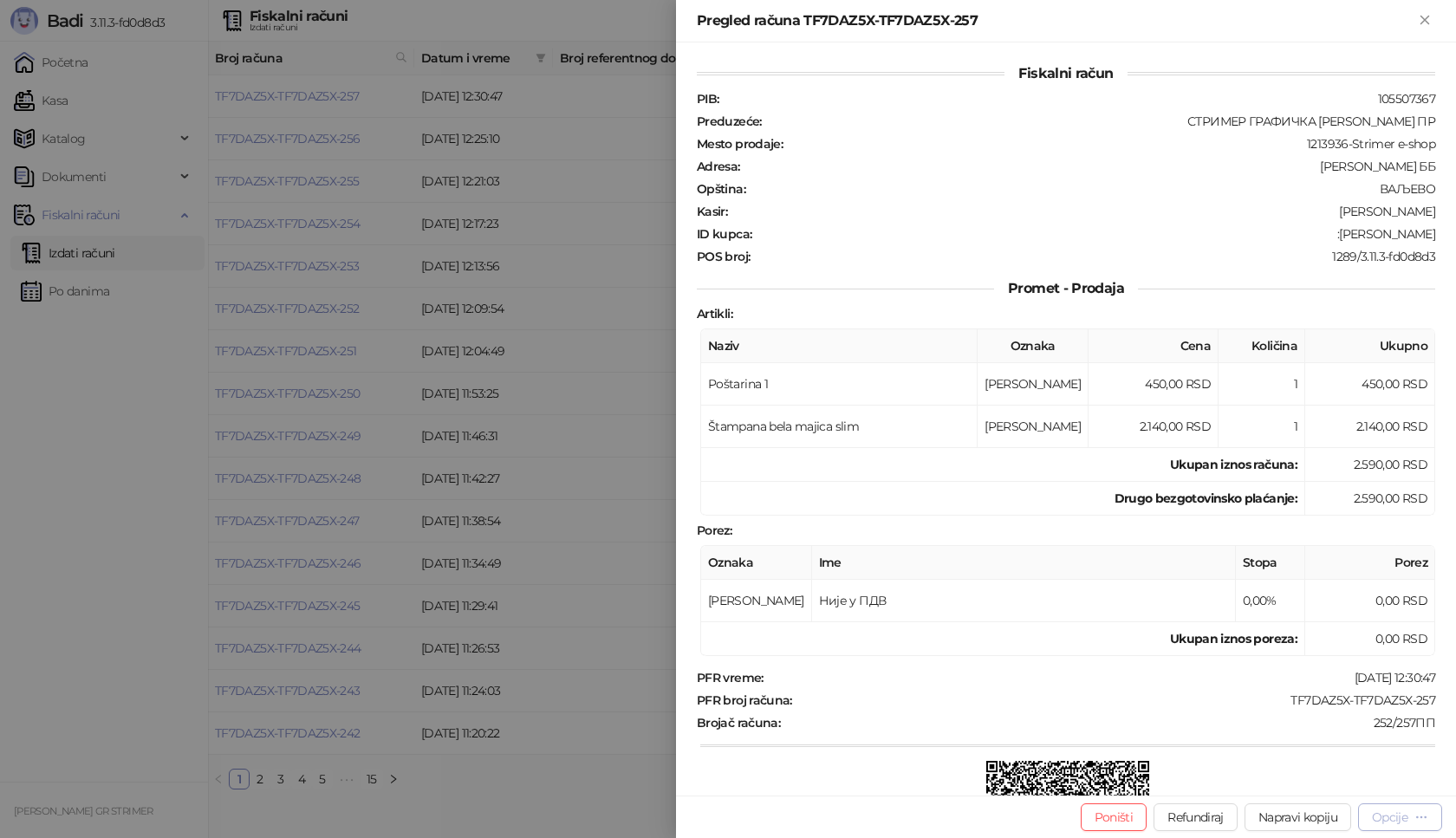
click at [1377, 824] on div "Opcije" at bounding box center [1389, 817] width 36 height 16
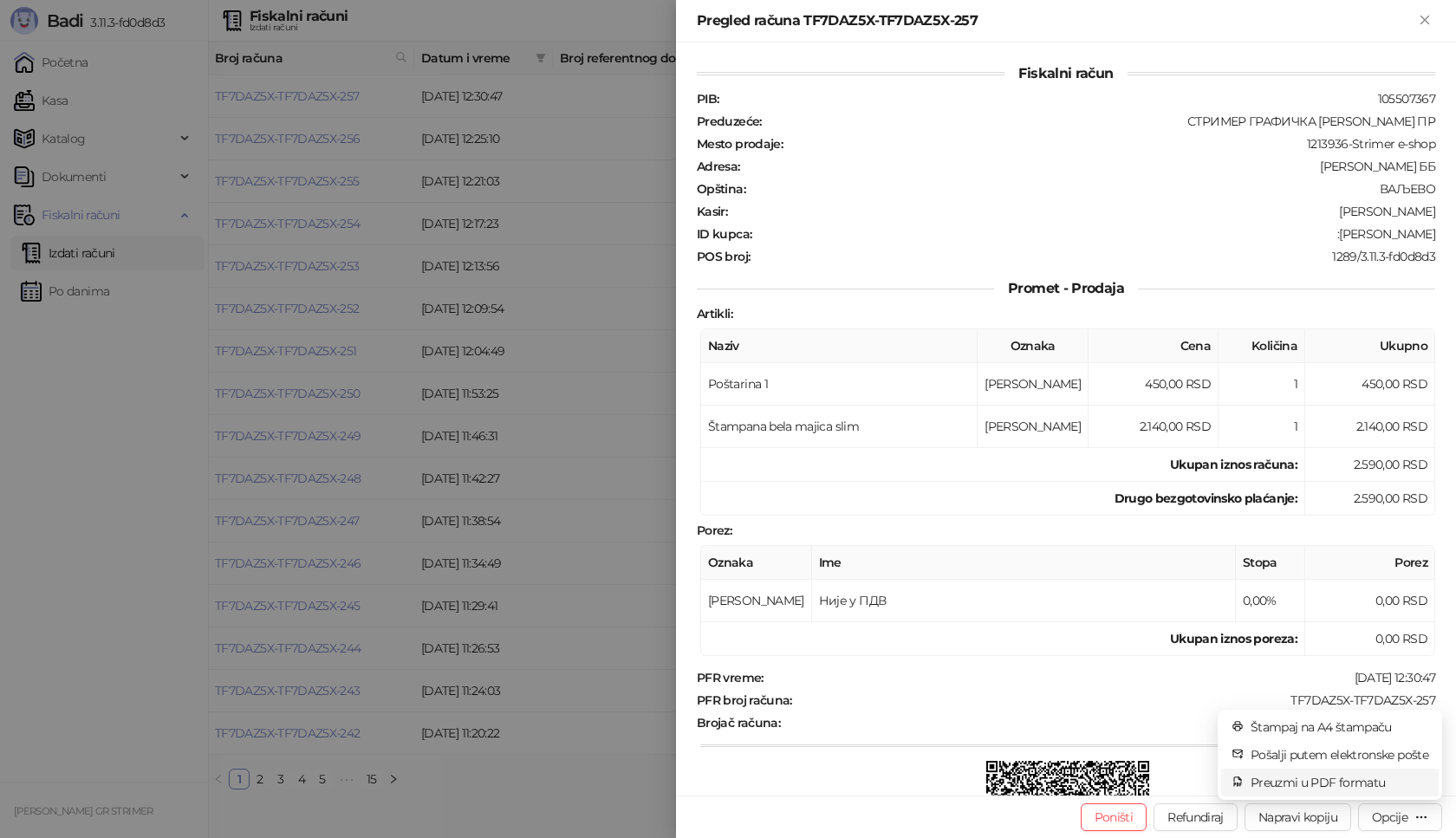
click at [1348, 779] on span "Preuzmi u PDF formatu" at bounding box center [1339, 781] width 178 height 19
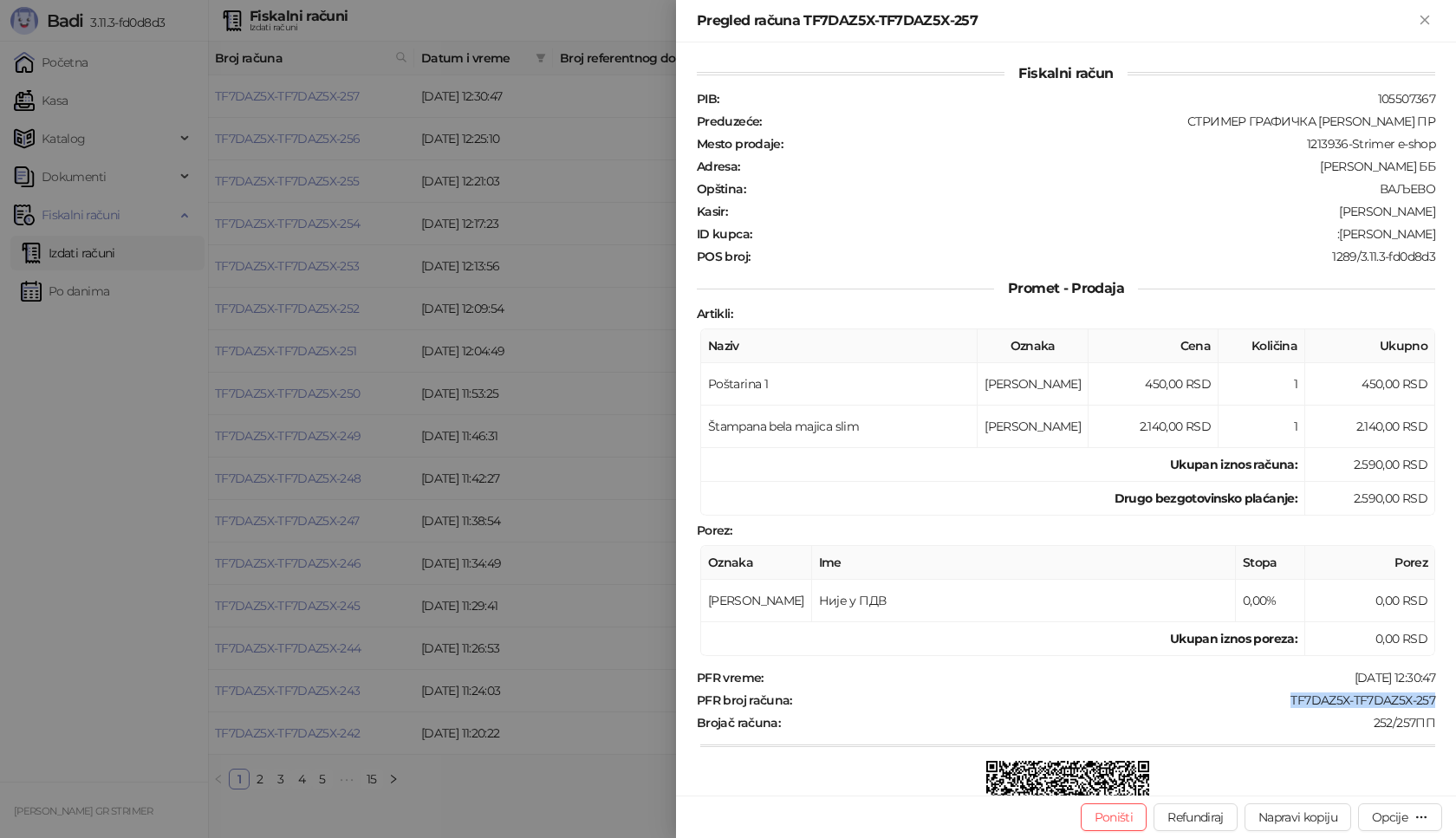
drag, startPoint x: 1278, startPoint y: 697, endPoint x: 1455, endPoint y: 706, distance: 177.2
click at [1455, 706] on div "Fiskalni račun PIB : 105507367 Preduzeće : СТРИМЕР ГРАФИЧКА РАДЊА [PERSON_NAME]…" at bounding box center [1065, 419] width 779 height 752
drag, startPoint x: 1341, startPoint y: 233, endPoint x: 1432, endPoint y: 225, distance: 91.4
click at [1432, 225] on div "Fiskalni račun PIB : 105507367 Preduzeće : СТРИМЕР ГРАФИЧКА РАДЊА [PERSON_NAME]…" at bounding box center [1065, 419] width 779 height 752
click at [1423, 20] on icon "Zatvori" at bounding box center [1424, 20] width 8 height 8
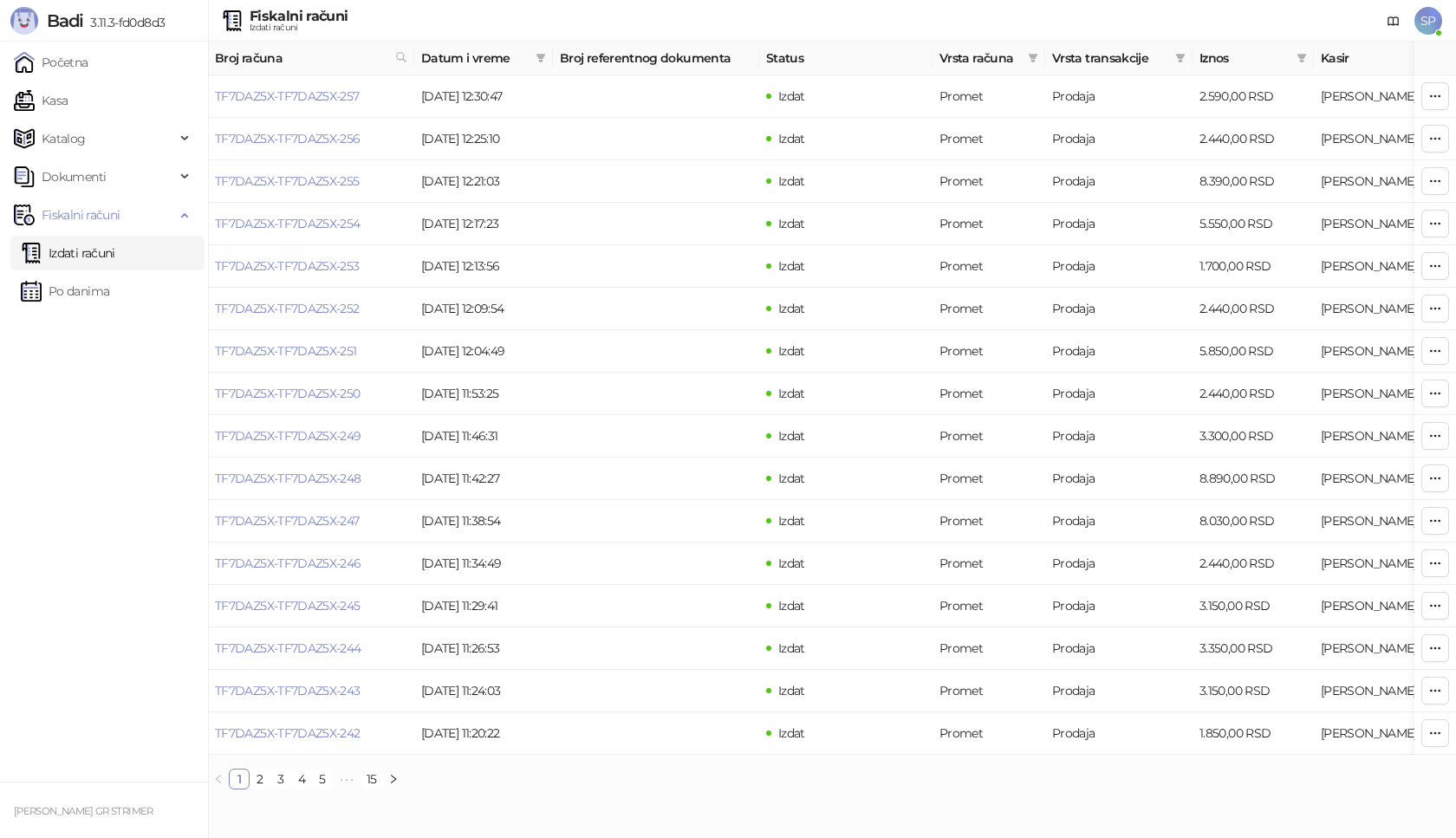
click at [1431, 21] on span "SP" at bounding box center [1428, 21] width 28 height 28
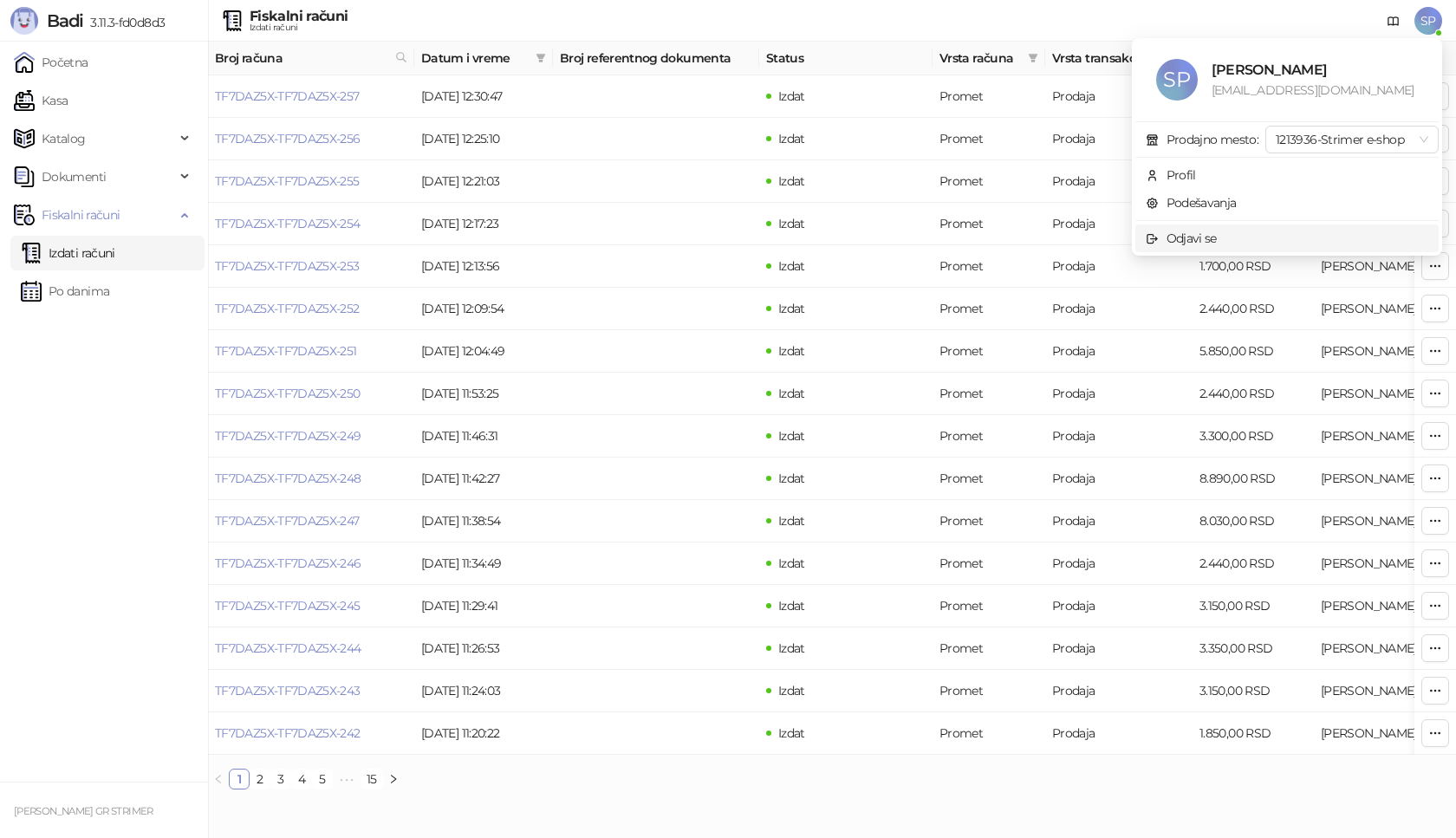
click at [1213, 239] on div "Odjavi se" at bounding box center [1192, 237] width 50 height 19
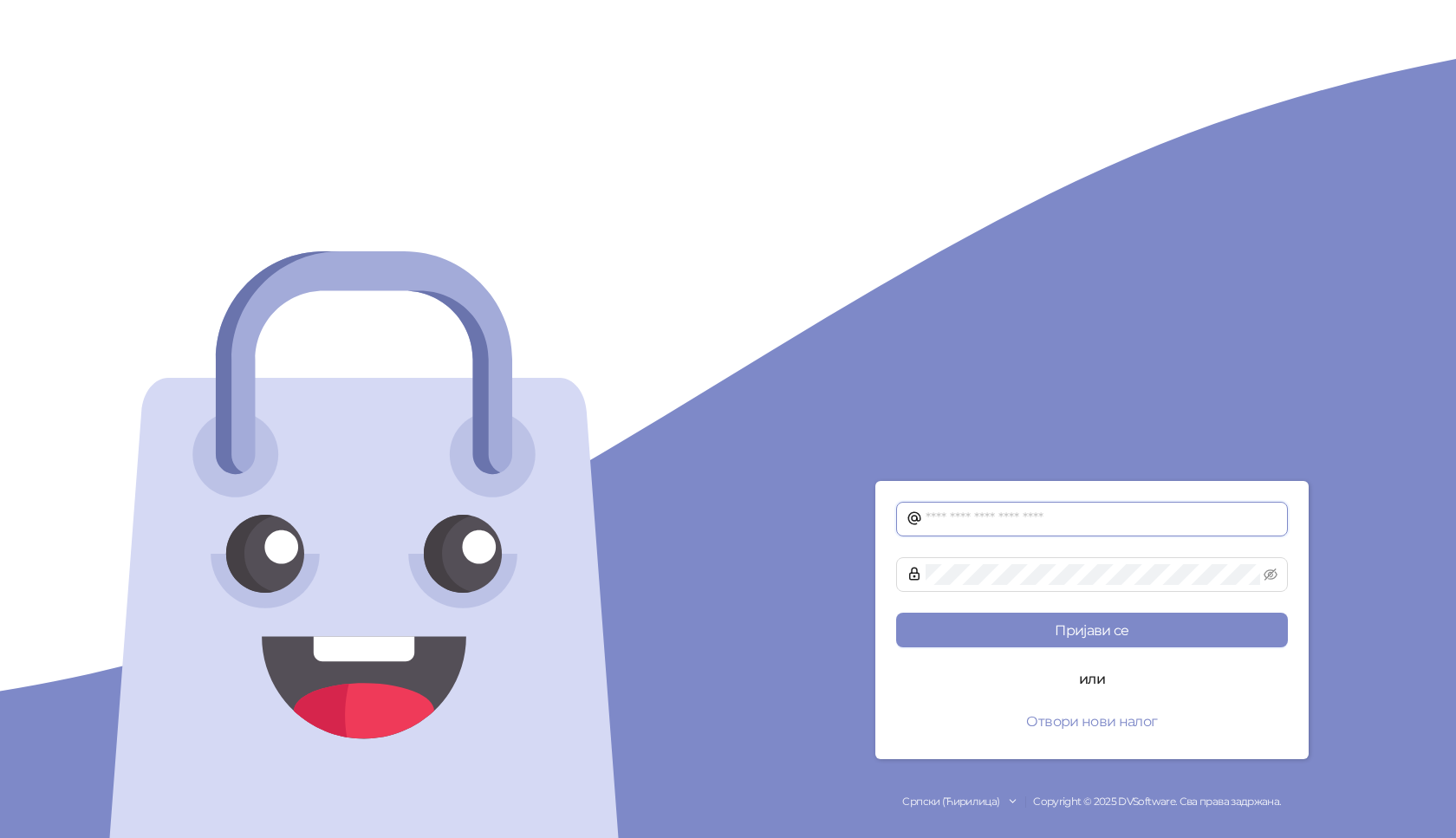
click at [990, 525] on input "text" at bounding box center [1101, 519] width 351 height 21
type input "**********"
click at [896, 613] on button "Пријави се" at bounding box center [1092, 629] width 391 height 35
